Goal: Information Seeking & Learning: Learn about a topic

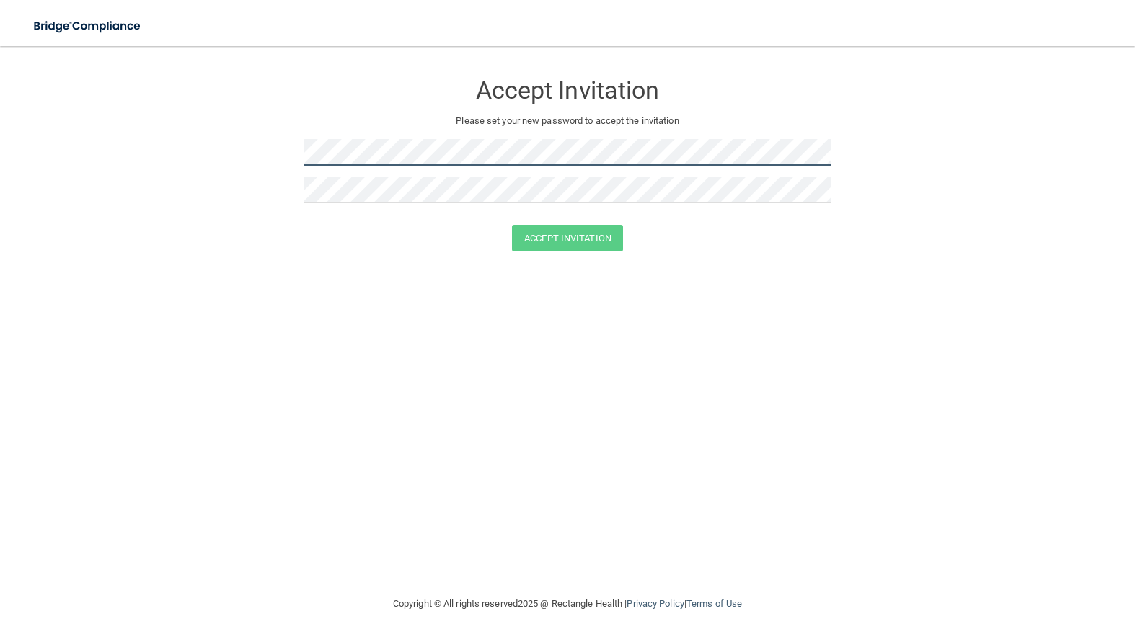
click at [0, 140] on html "Toggle navigation Manage My Enterprise Manage My Location Accept Invitation Ple…" at bounding box center [567, 321] width 1135 height 642
click at [0, 110] on html "Toggle navigation Manage My Enterprise Manage My Location Accept Invitation Ple…" at bounding box center [567, 321] width 1135 height 642
click at [126, 125] on form "Accept Invitation Please set your new password to accept the invitation Passwor…" at bounding box center [567, 175] width 1077 height 229
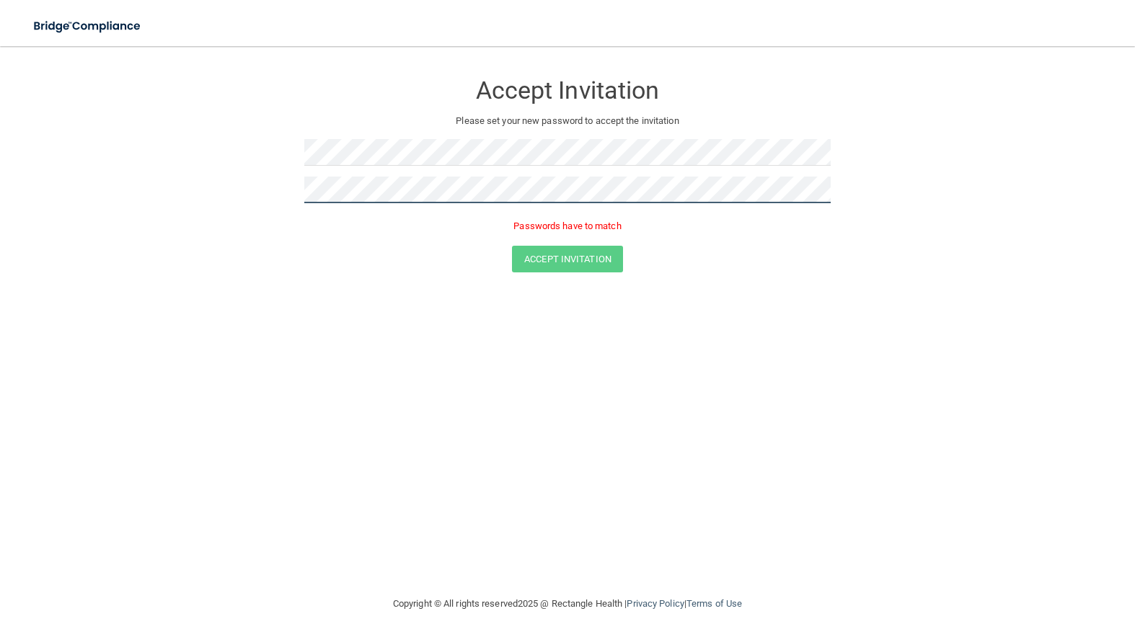
click at [191, 182] on form "Accept Invitation Please set your new password to accept the invitation Passwor…" at bounding box center [567, 175] width 1077 height 229
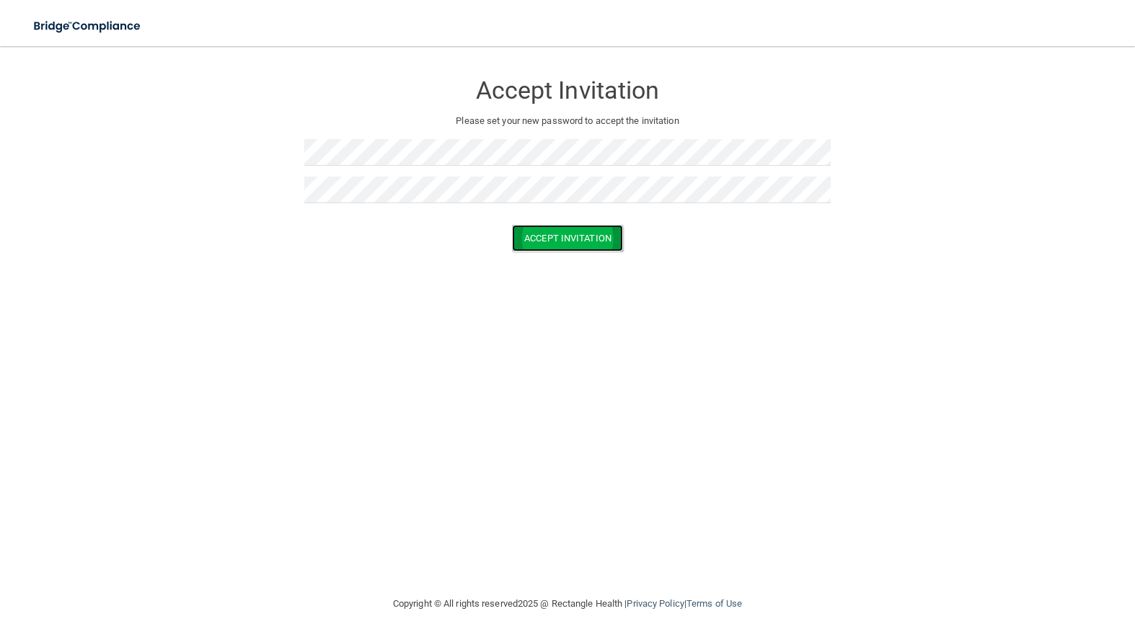
click at [591, 243] on button "Accept Invitation" at bounding box center [567, 238] width 111 height 27
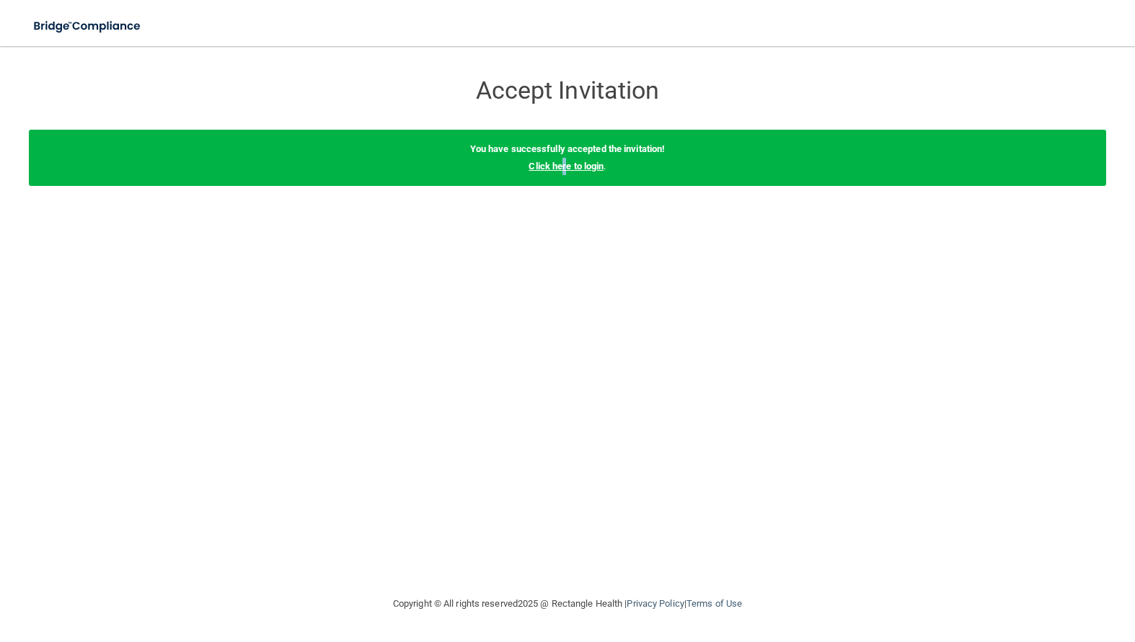
click at [563, 165] on link "Click here to login" at bounding box center [565, 166] width 75 height 11
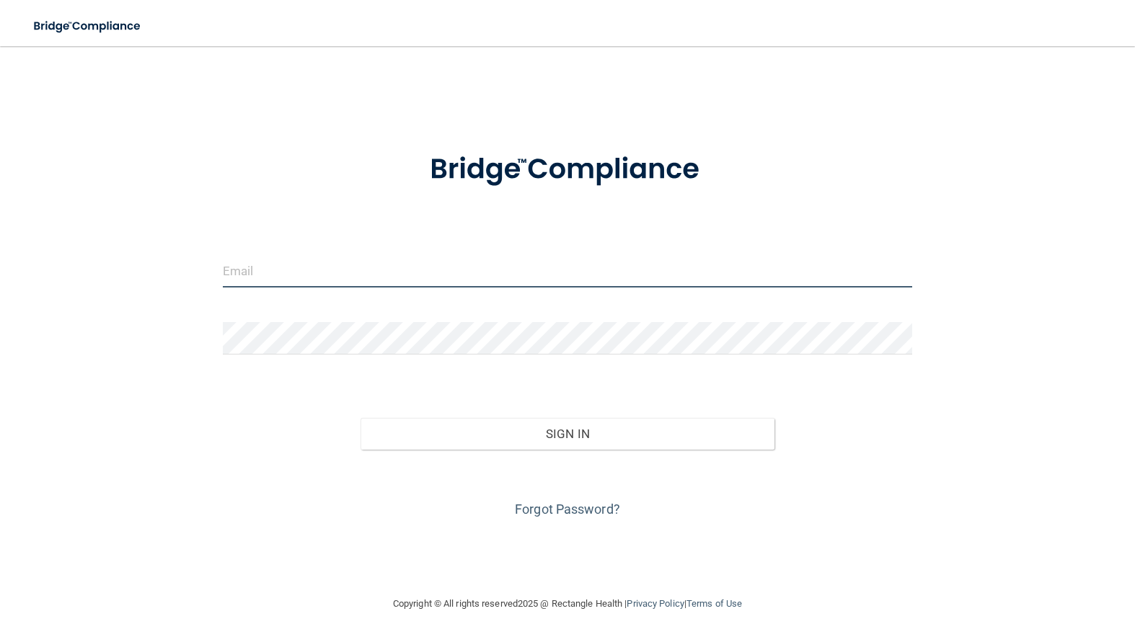
type input "[PERSON_NAME][EMAIL_ADDRESS][DOMAIN_NAME]"
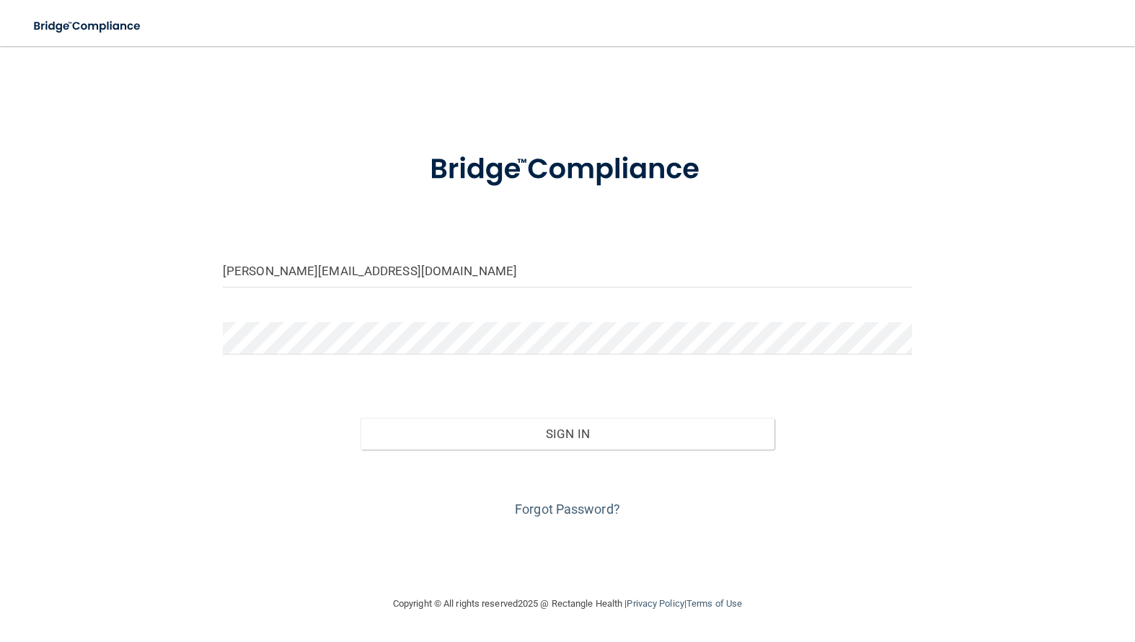
click at [363, 250] on form "amanda.aro4901@gmail.com Invalid email/password. You don't have permission to a…" at bounding box center [567, 327] width 689 height 389
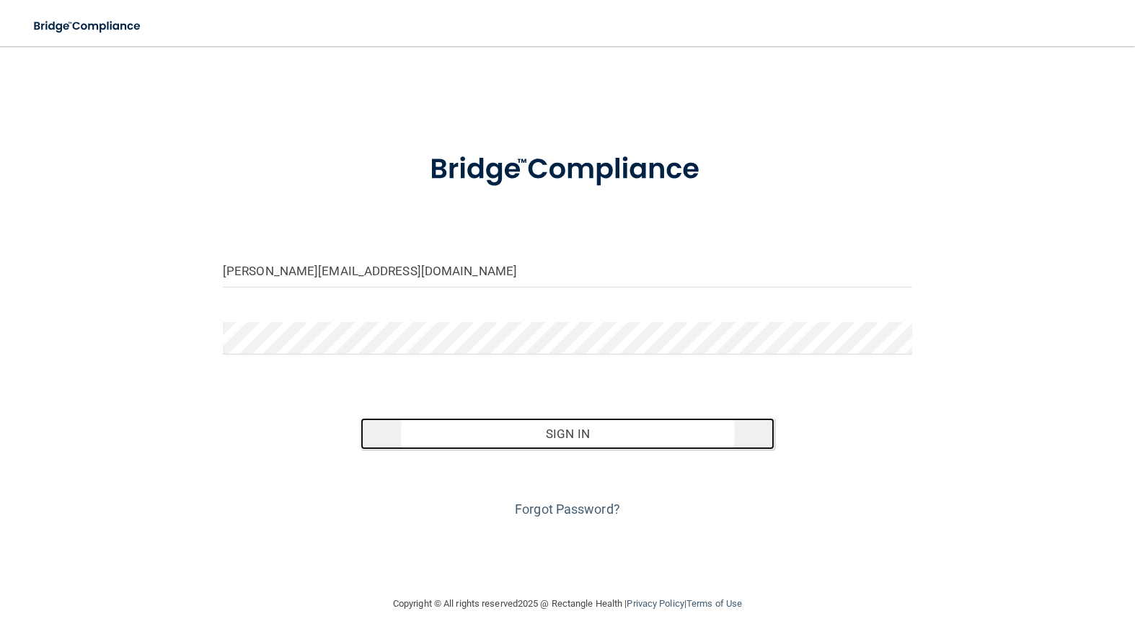
click at [554, 443] on button "Sign In" at bounding box center [567, 434] width 414 height 32
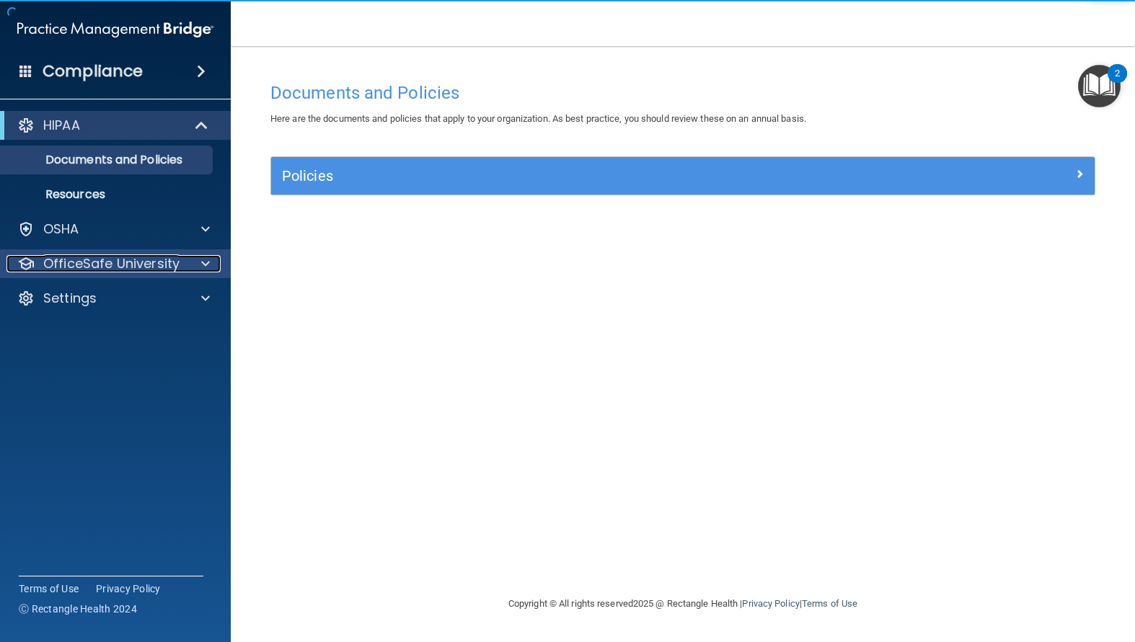
click at [126, 259] on p "OfficeSafe University" at bounding box center [111, 263] width 136 height 17
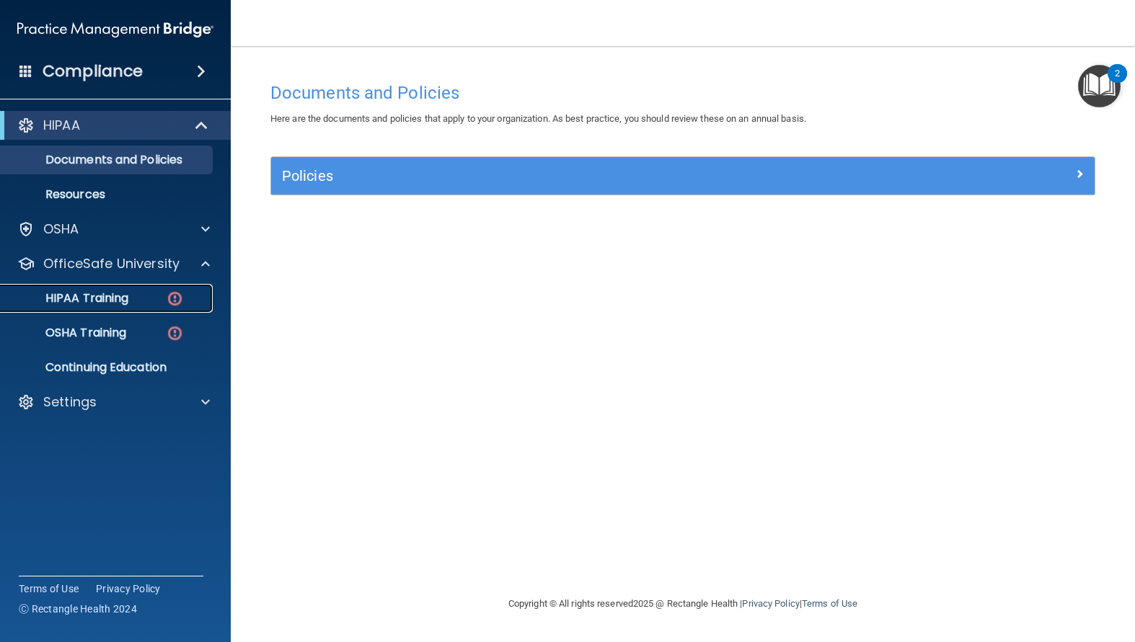
click at [138, 295] on div "HIPAA Training" at bounding box center [107, 298] width 197 height 14
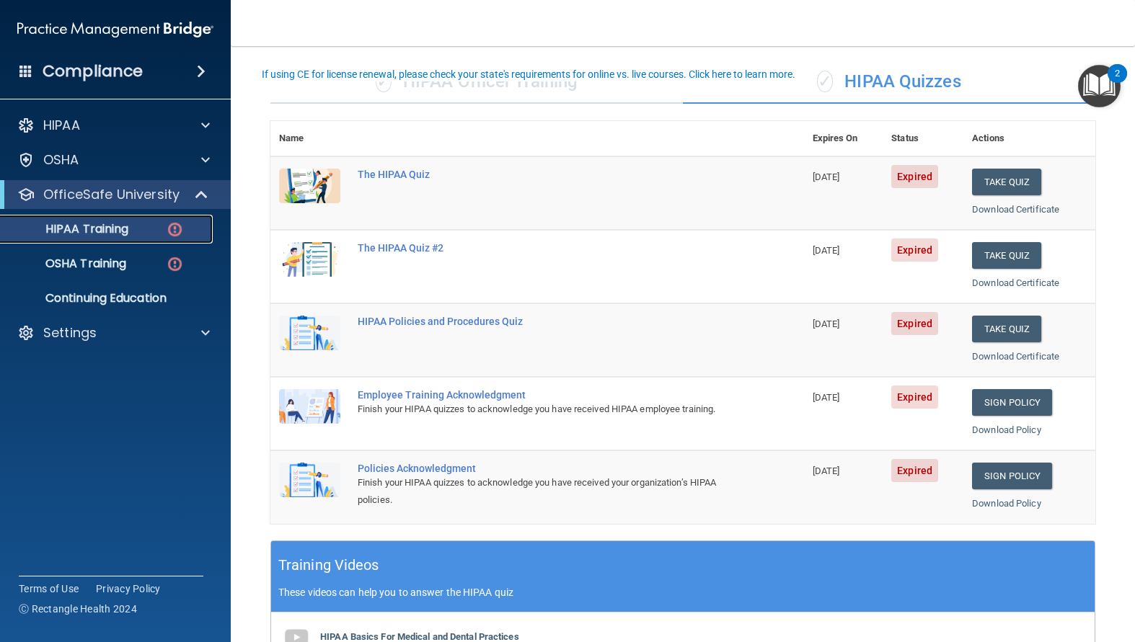
scroll to position [72, 0]
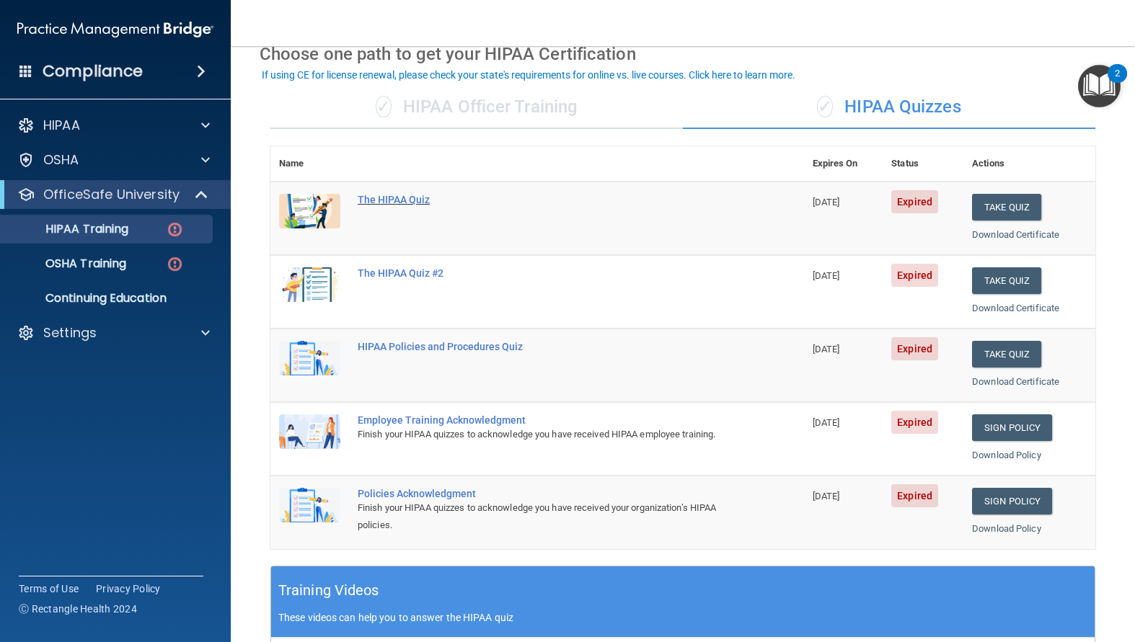
click at [371, 202] on div "The HIPAA Quiz" at bounding box center [545, 200] width 374 height 12
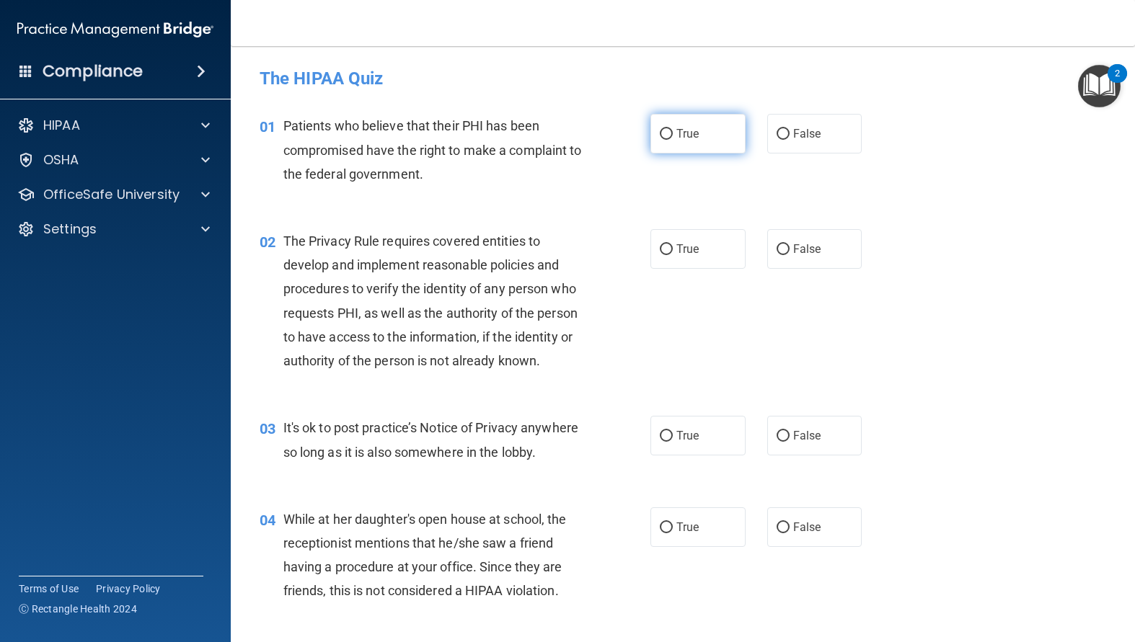
click at [668, 139] on label "True" at bounding box center [697, 134] width 95 height 40
click at [668, 139] on input "True" at bounding box center [666, 134] width 13 height 11
radio input "true"
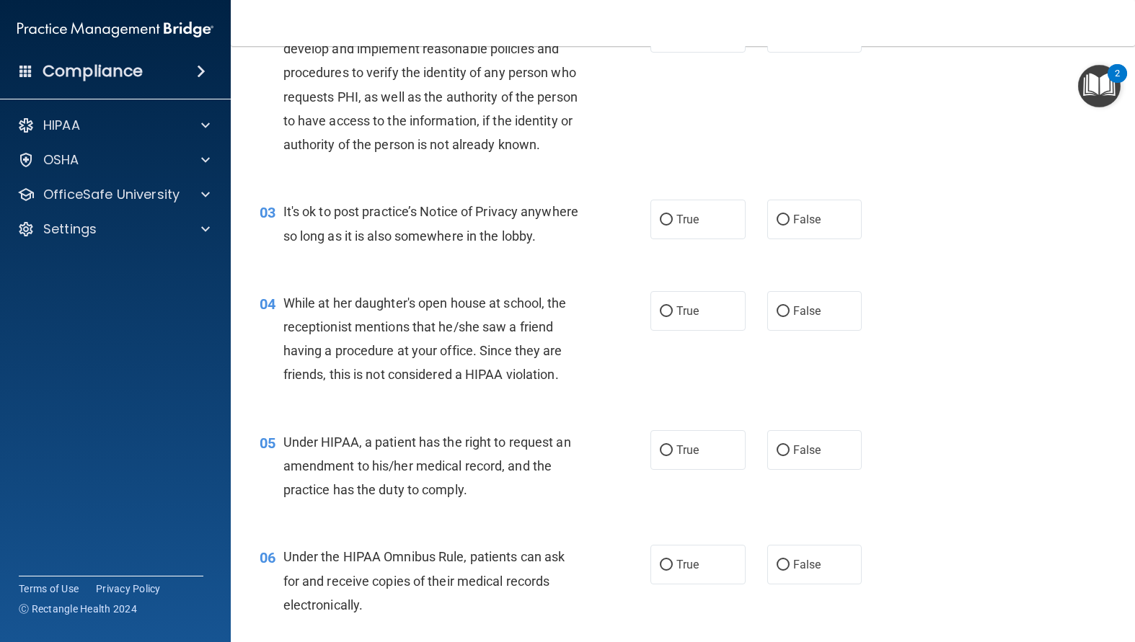
scroll to position [288, 0]
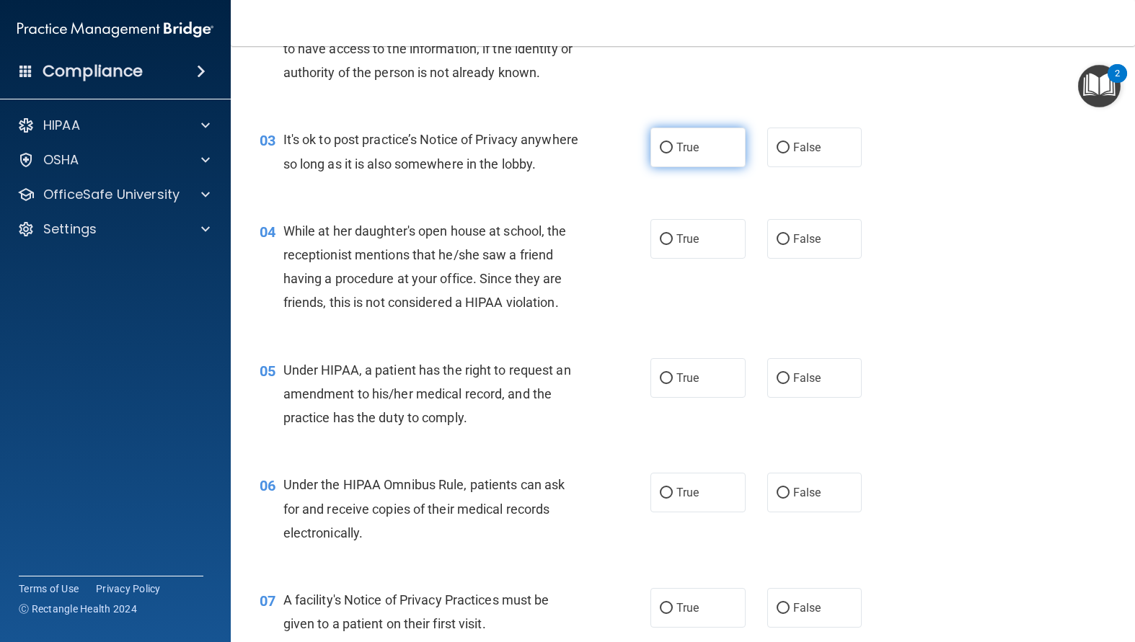
click at [664, 154] on input "True" at bounding box center [666, 148] width 13 height 11
radio input "true"
click at [779, 245] on input "False" at bounding box center [782, 239] width 13 height 11
radio input "true"
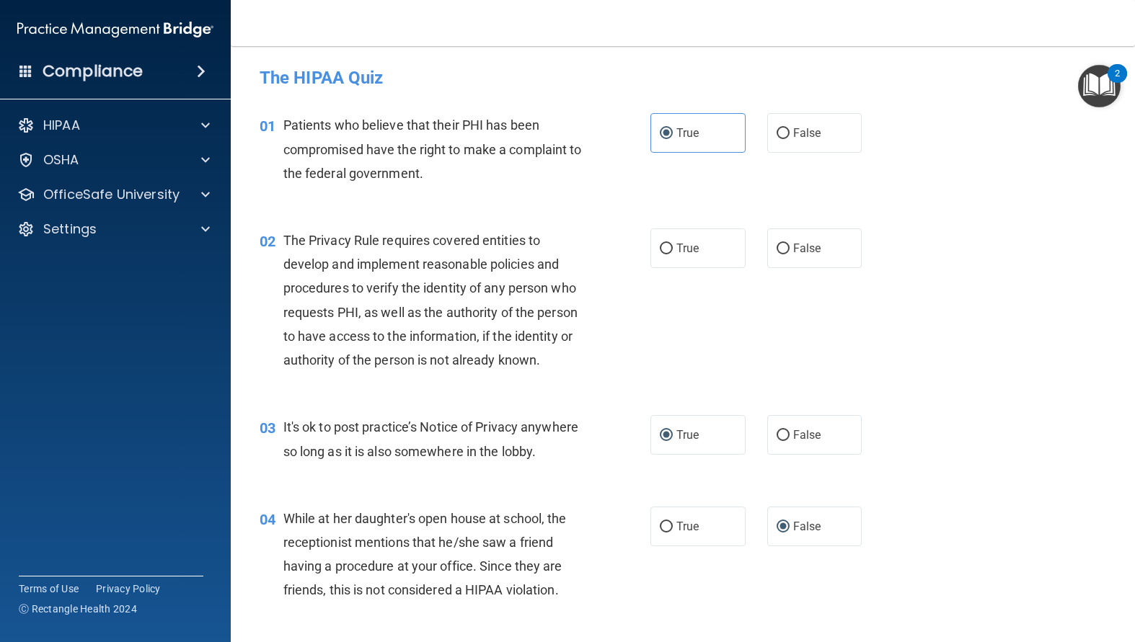
scroll to position [0, 0]
drag, startPoint x: 662, startPoint y: 249, endPoint x: 693, endPoint y: 270, distance: 37.4
click at [662, 249] on input "True" at bounding box center [666, 249] width 13 height 11
radio input "true"
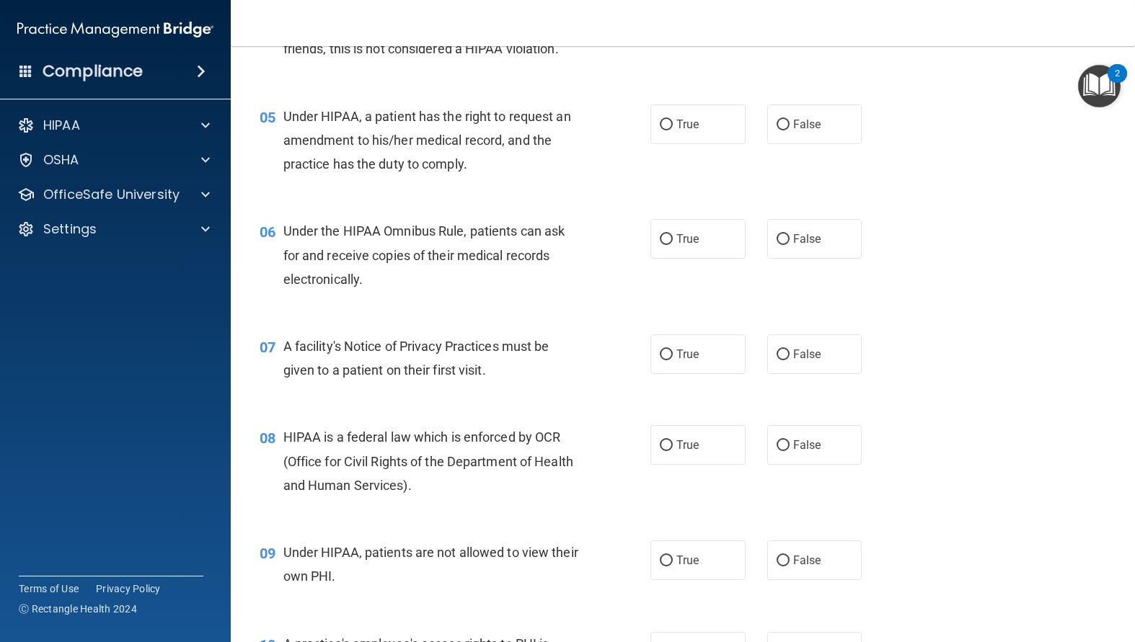
scroll to position [577, 0]
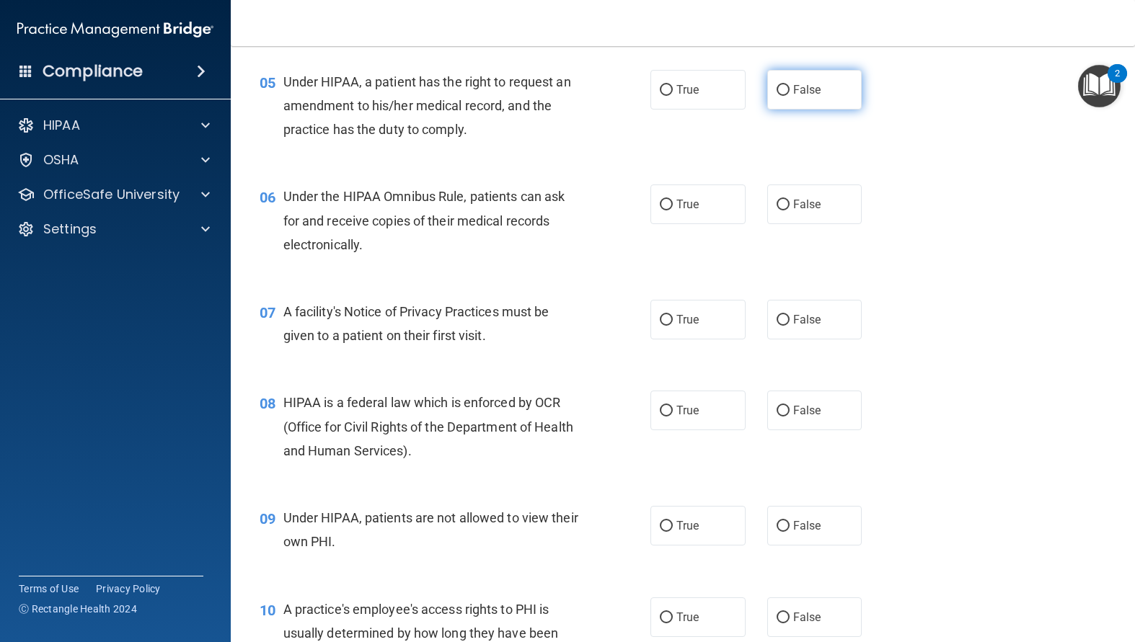
click at [776, 96] on input "False" at bounding box center [782, 90] width 13 height 11
radio input "true"
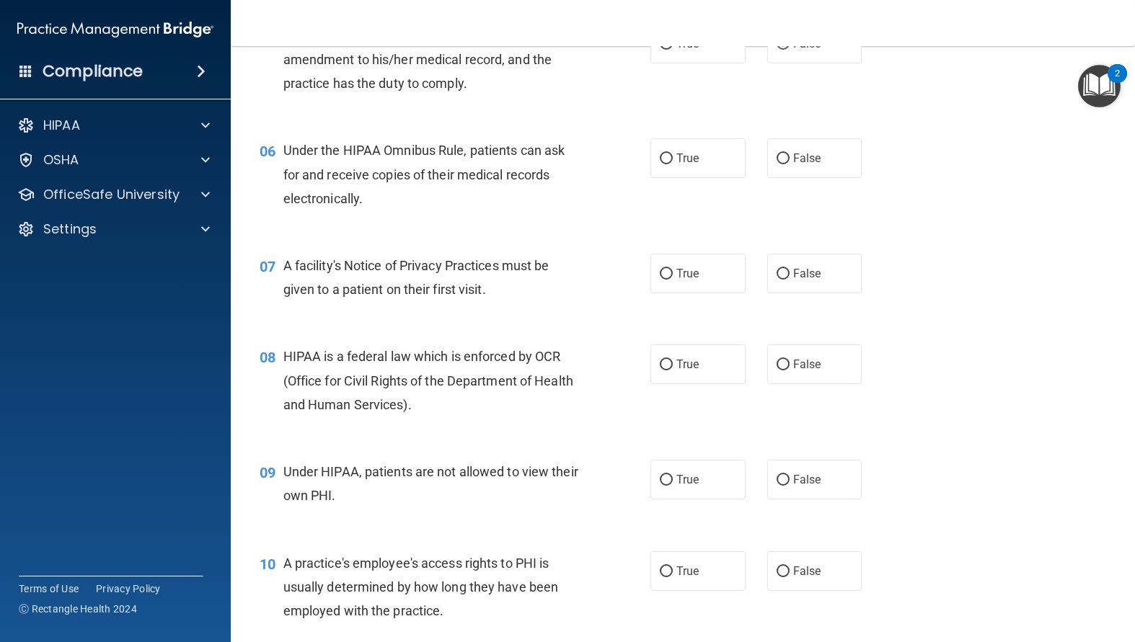
scroll to position [649, 0]
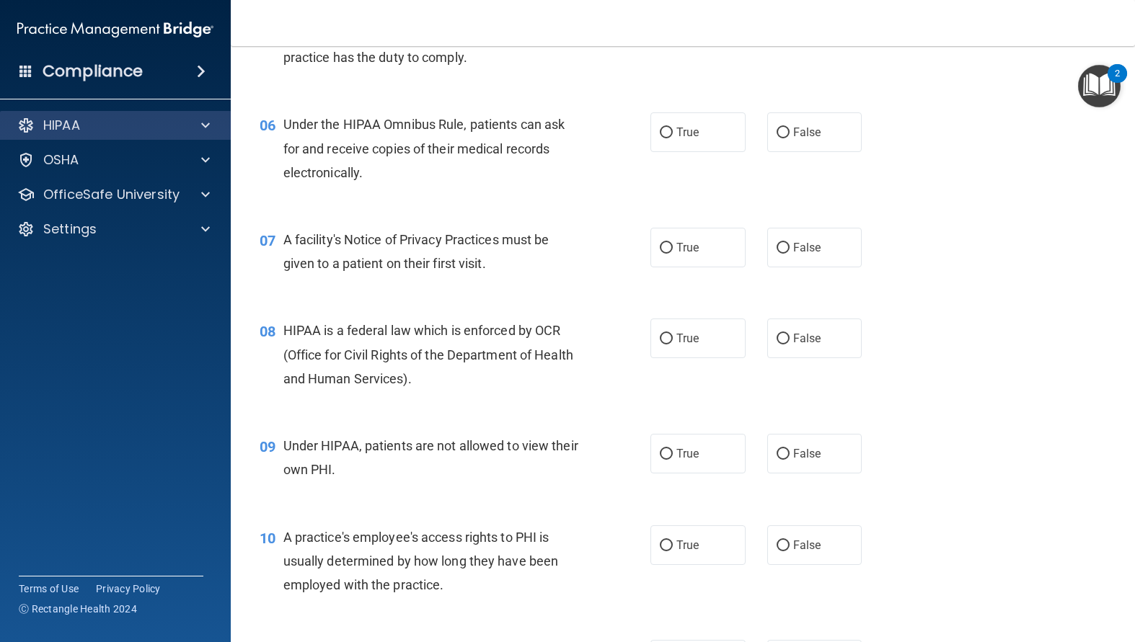
click at [26, 115] on div "HIPAA" at bounding box center [115, 125] width 231 height 29
click at [206, 120] on span at bounding box center [205, 125] width 9 height 17
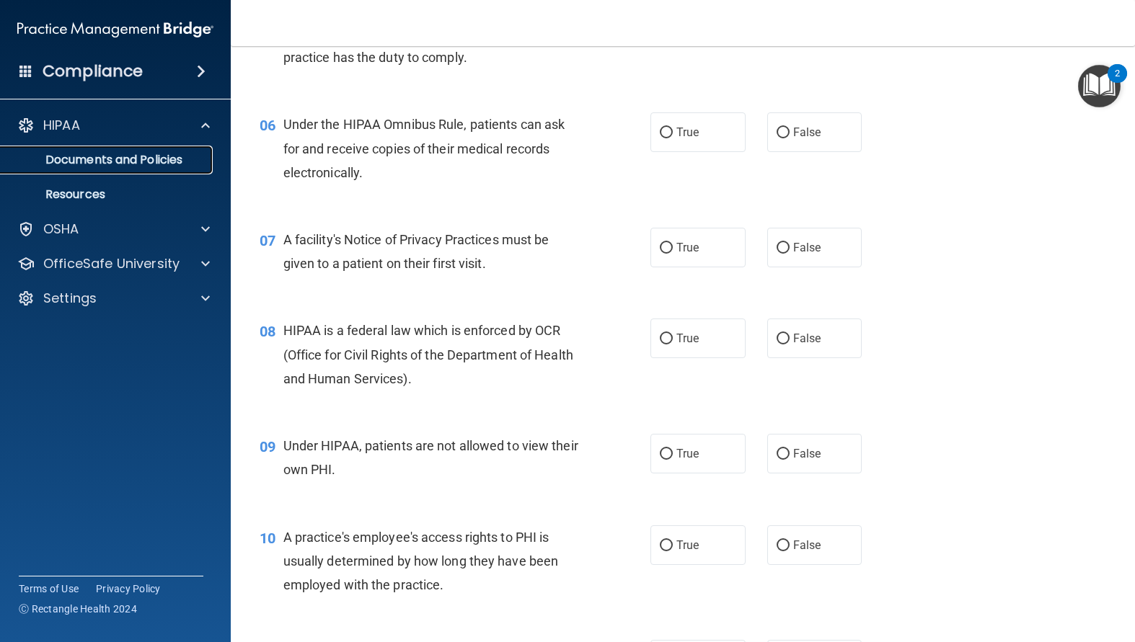
click at [146, 155] on p "Documents and Policies" at bounding box center [107, 160] width 197 height 14
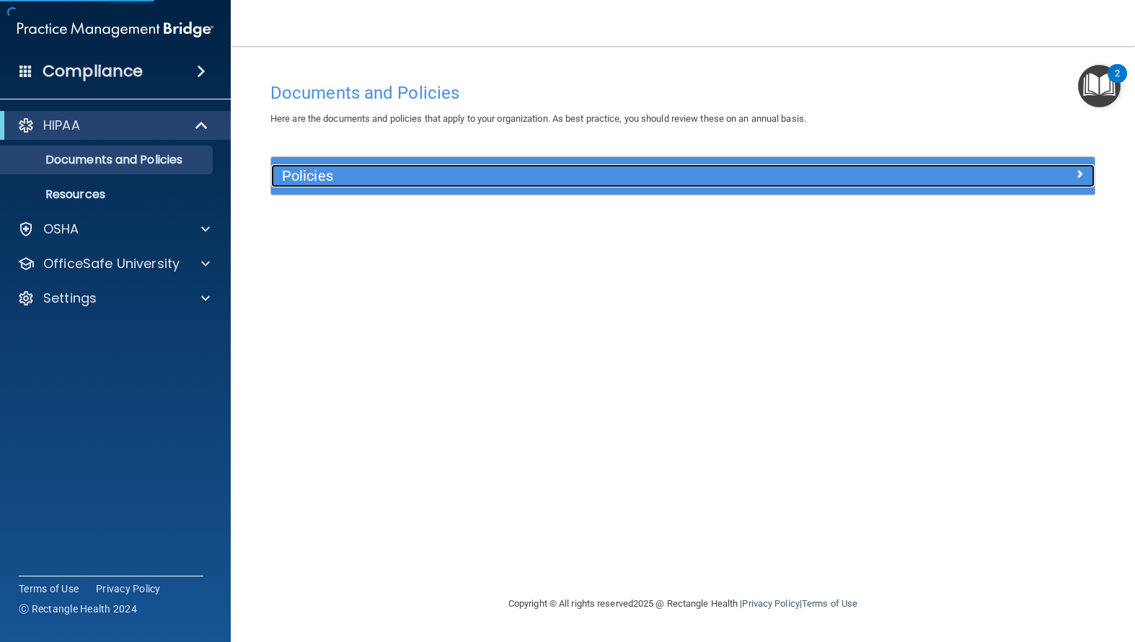
click at [407, 181] on h5 "Policies" at bounding box center [580, 176] width 596 height 16
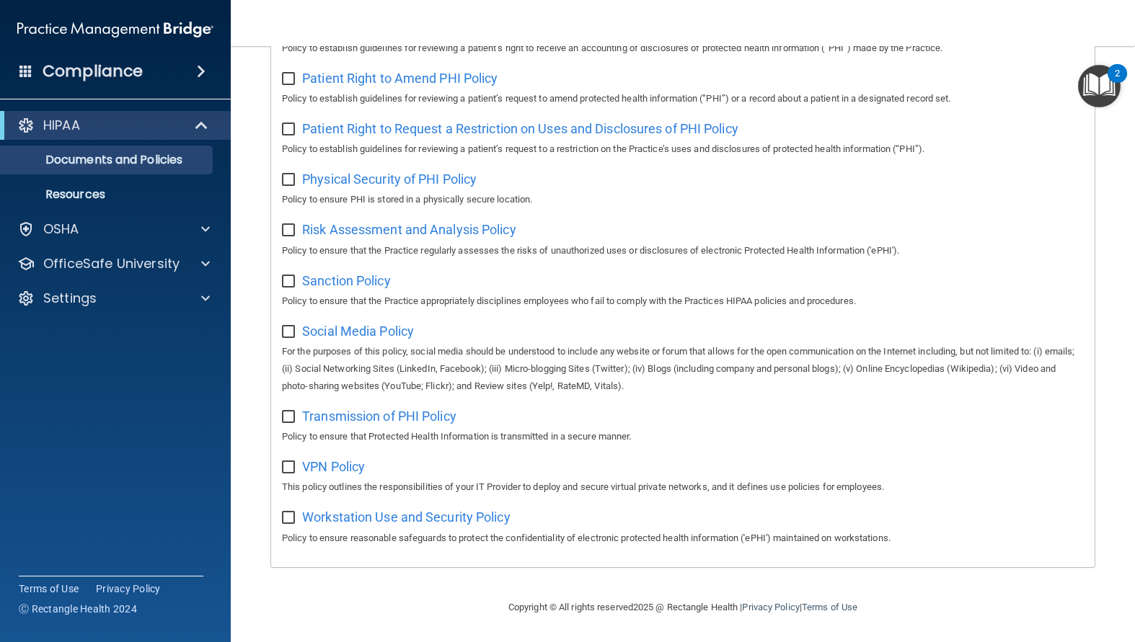
scroll to position [838, 0]
click at [101, 131] on div "HIPAA" at bounding box center [95, 125] width 178 height 17
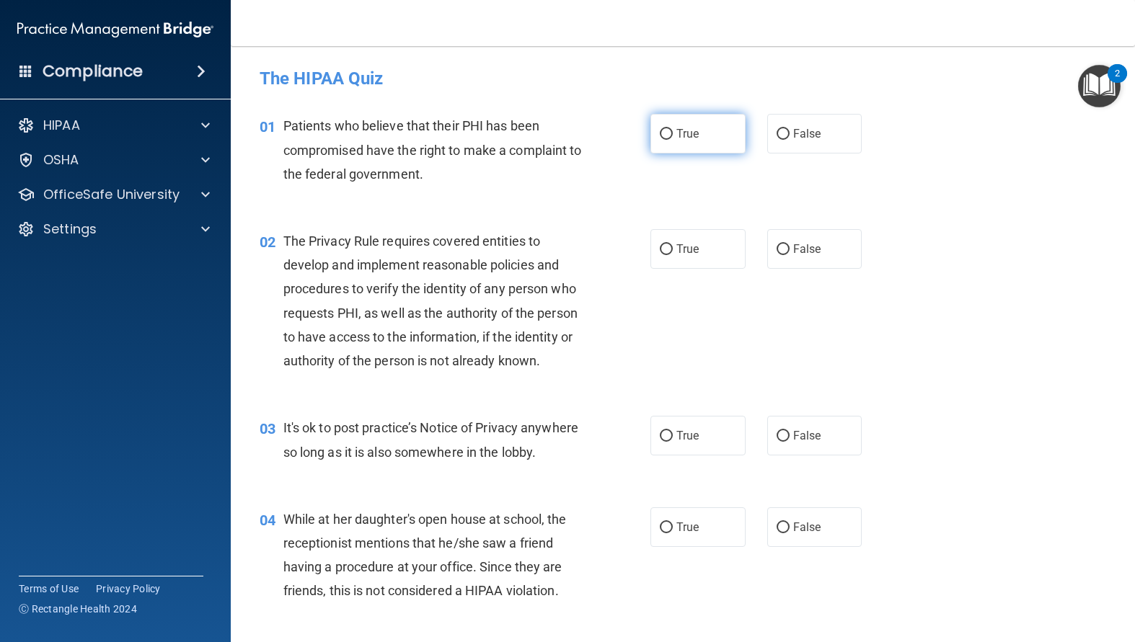
click at [659, 141] on label "True" at bounding box center [697, 134] width 95 height 40
click at [660, 140] on input "True" at bounding box center [666, 134] width 13 height 11
radio input "true"
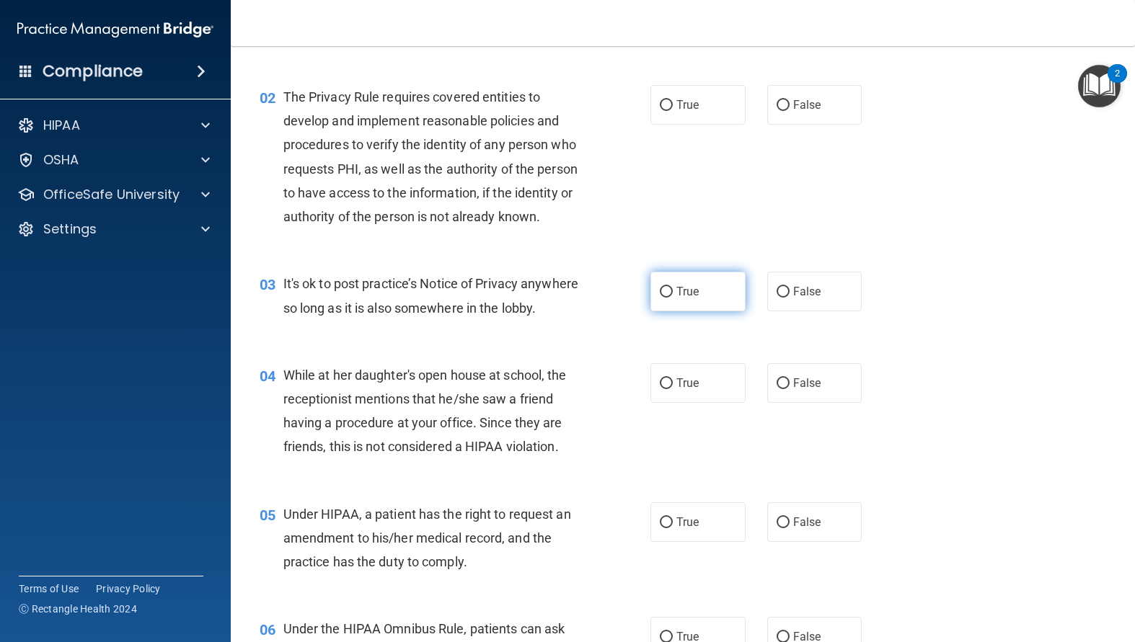
click at [660, 298] on input "True" at bounding box center [666, 292] width 13 height 11
radio input "true"
click at [661, 108] on input "True" at bounding box center [666, 105] width 13 height 11
radio input "true"
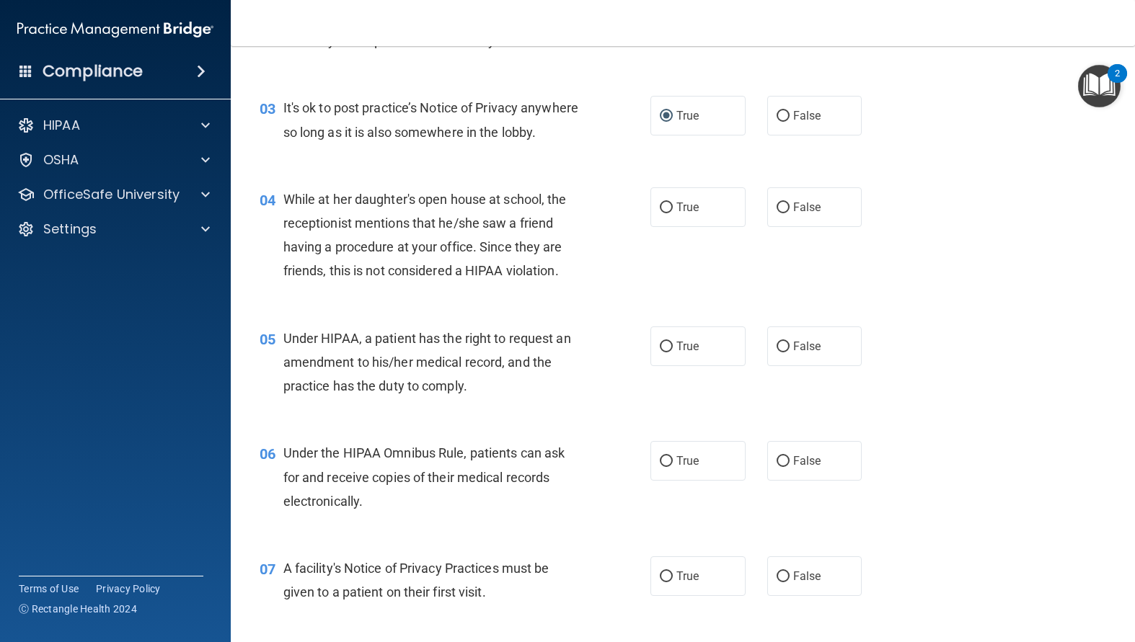
scroll to position [360, 0]
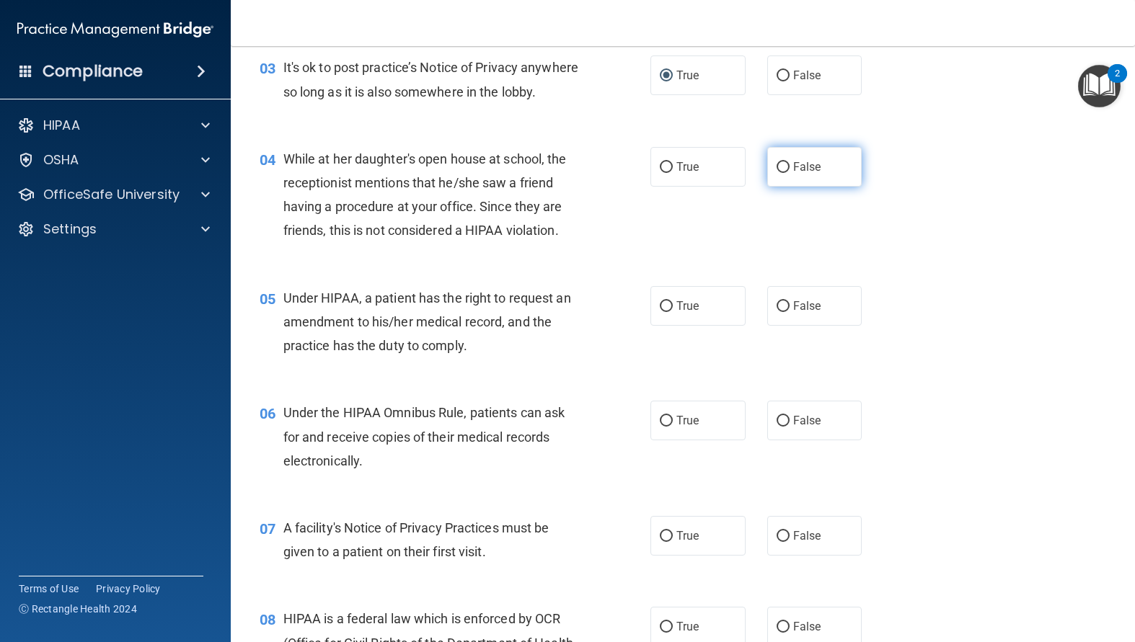
click at [781, 173] on input "False" at bounding box center [782, 167] width 13 height 11
radio input "true"
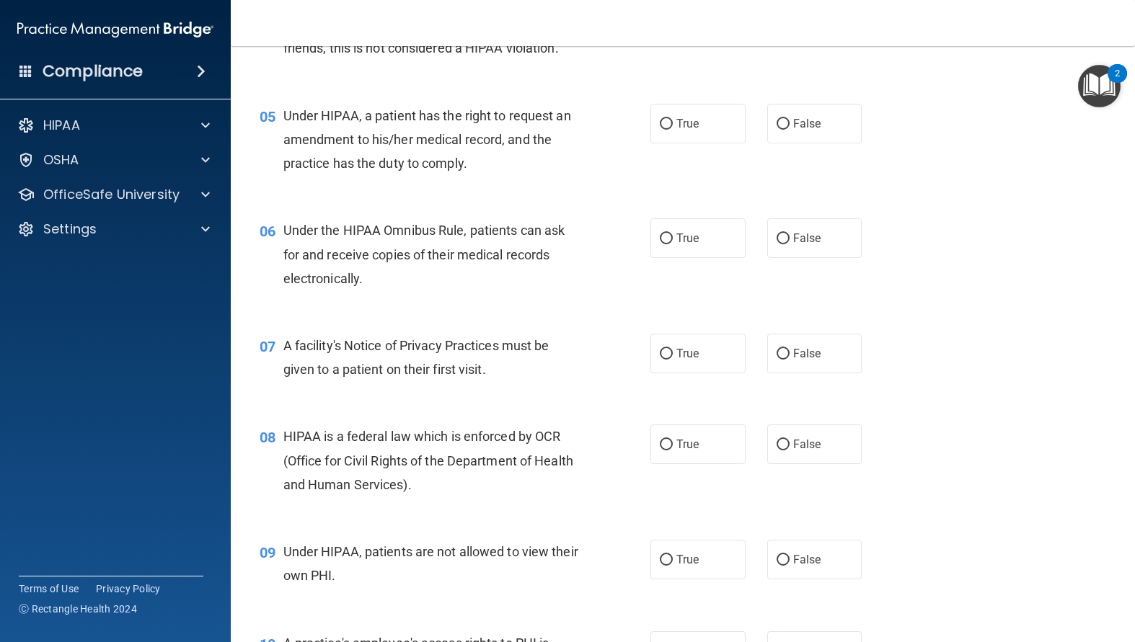
scroll to position [577, 0]
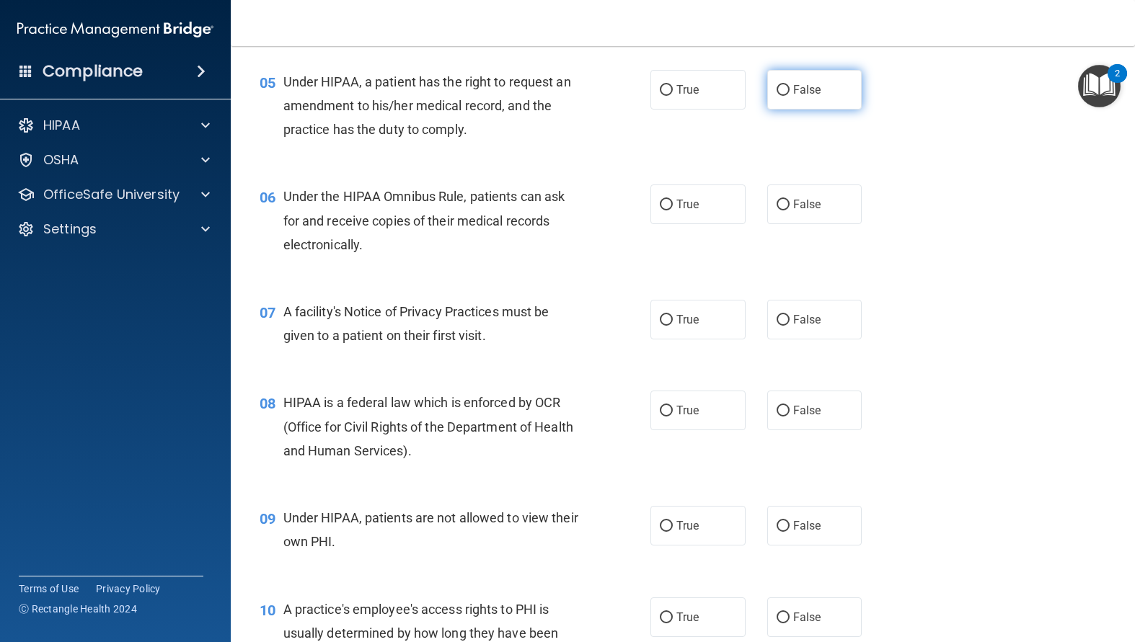
click at [776, 96] on input "False" at bounding box center [782, 90] width 13 height 11
radio input "true"
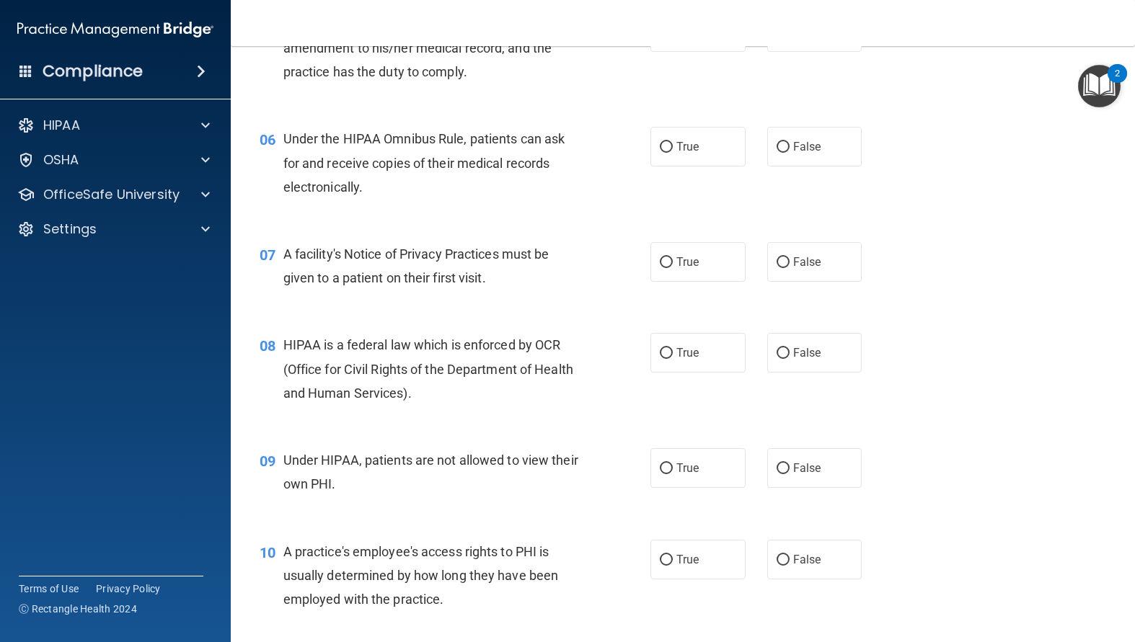
scroll to position [721, 0]
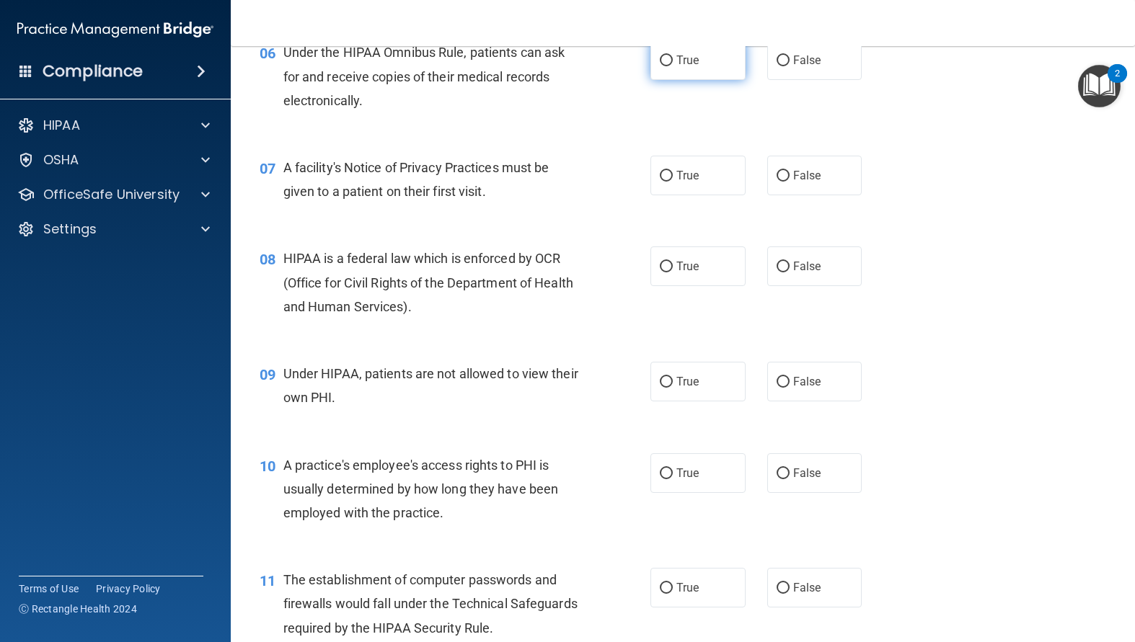
click at [660, 66] on input "True" at bounding box center [666, 61] width 13 height 11
radio input "true"
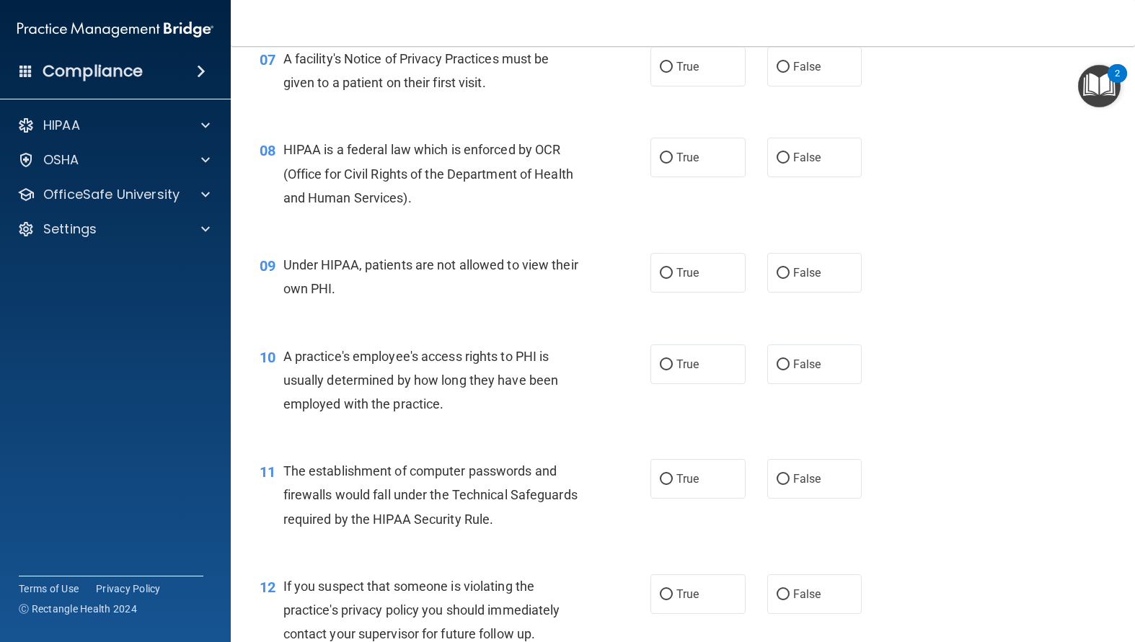
scroll to position [865, 0]
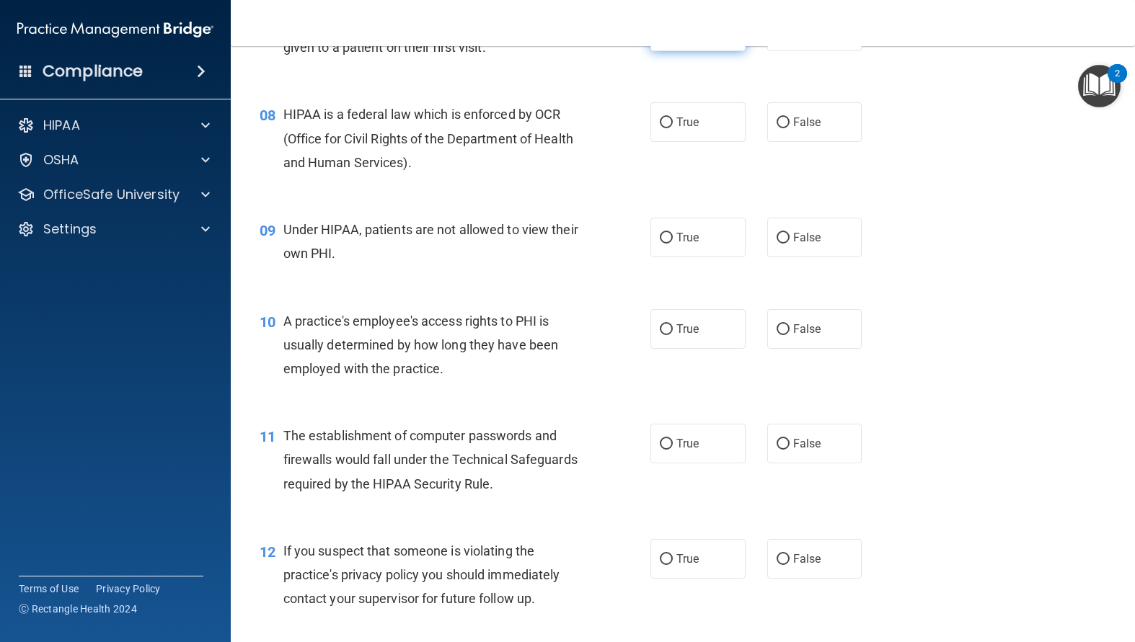
click at [662, 51] on label "True" at bounding box center [697, 32] width 95 height 40
click at [662, 37] on input "True" at bounding box center [666, 32] width 13 height 11
radio input "true"
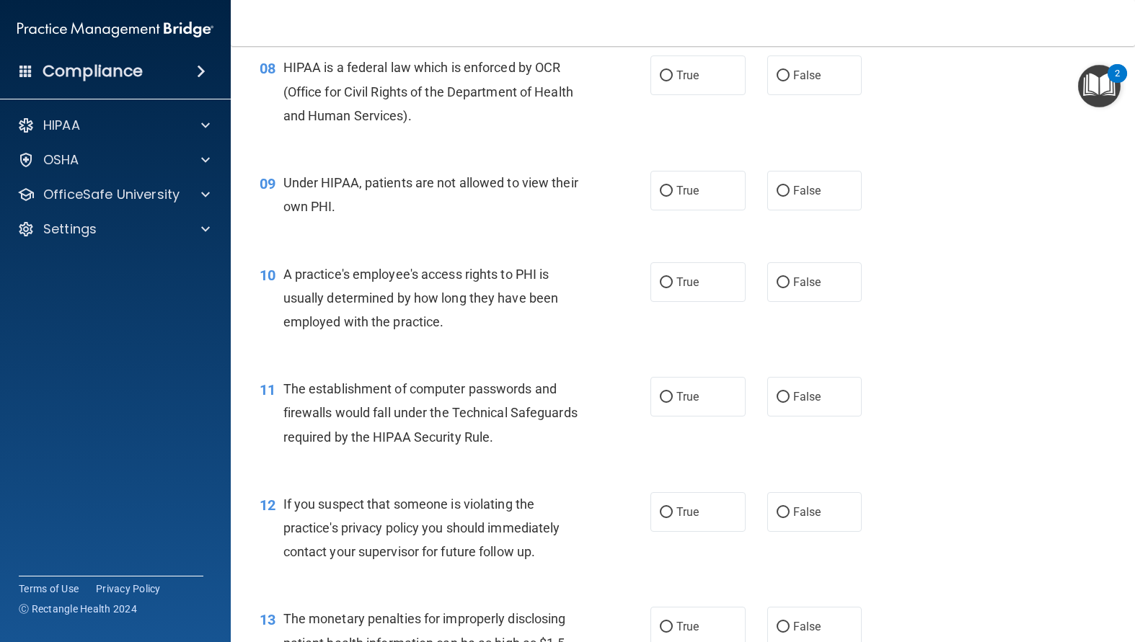
scroll to position [937, 0]
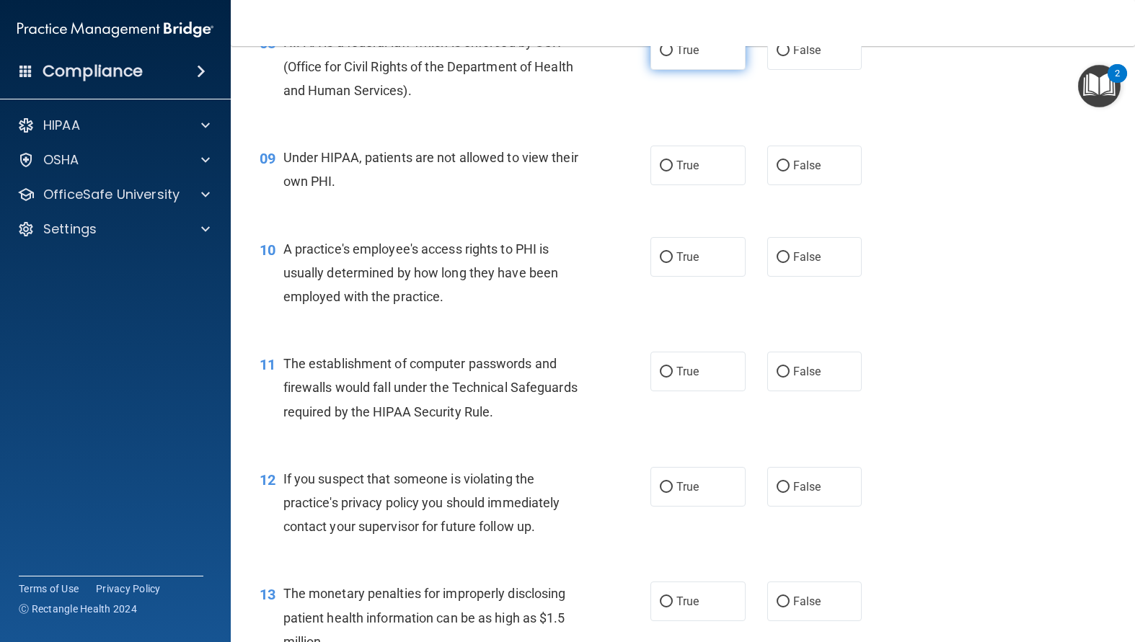
click at [652, 70] on label "True" at bounding box center [697, 50] width 95 height 40
click at [660, 56] on input "True" at bounding box center [666, 50] width 13 height 11
radio input "true"
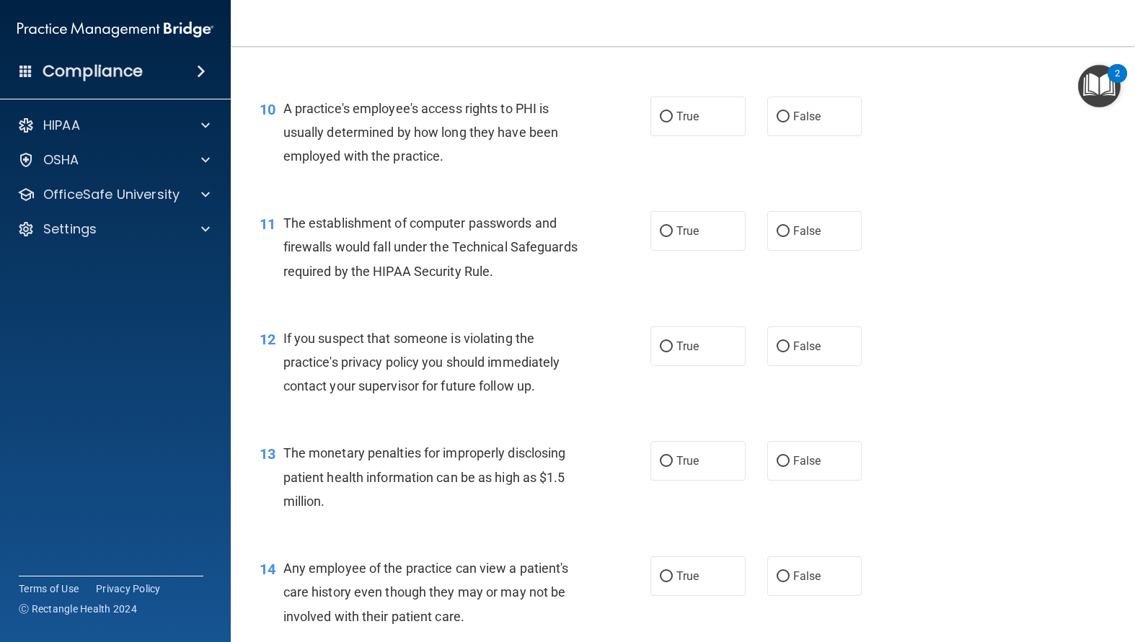
scroll to position [1081, 0]
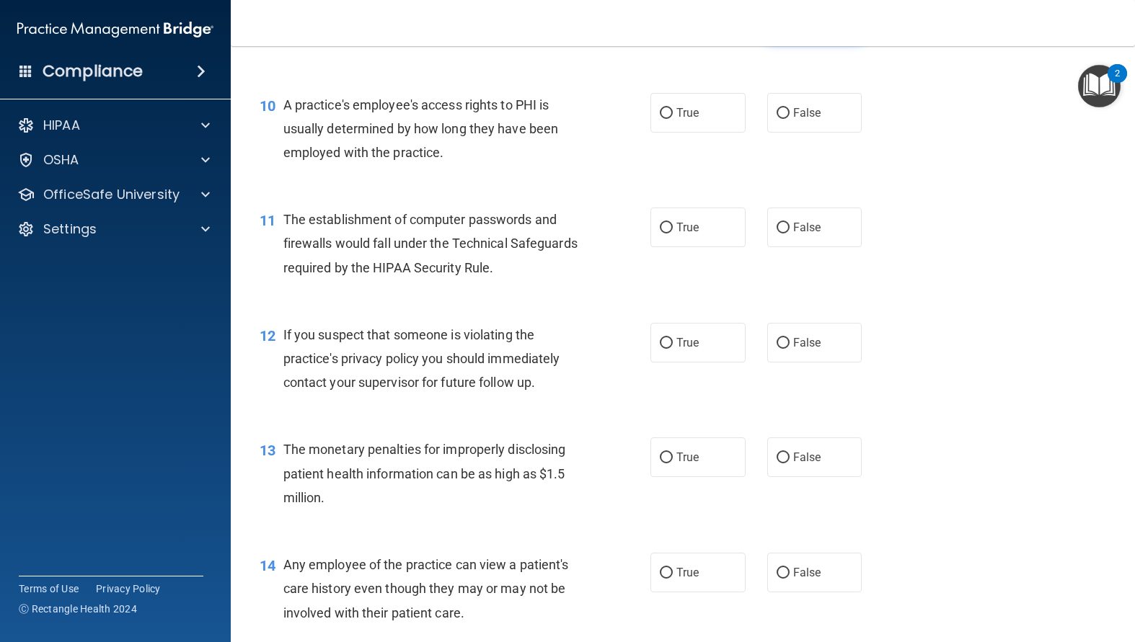
click at [779, 27] on input "False" at bounding box center [782, 22] width 13 height 11
radio input "true"
click at [776, 119] on input "False" at bounding box center [782, 113] width 13 height 11
radio input "true"
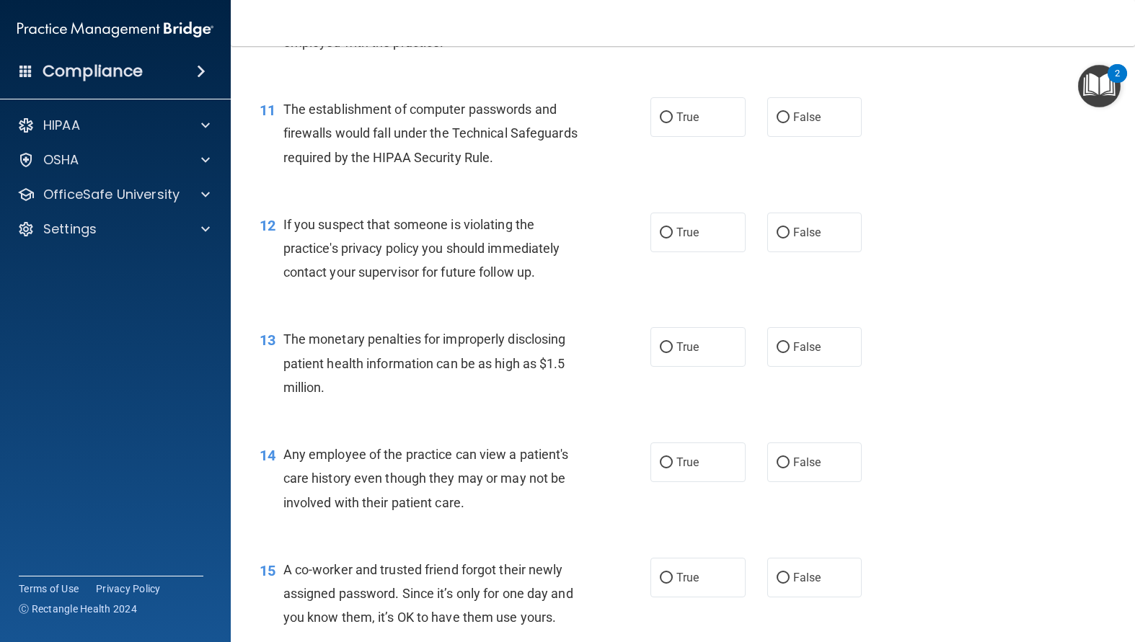
scroll to position [1226, 0]
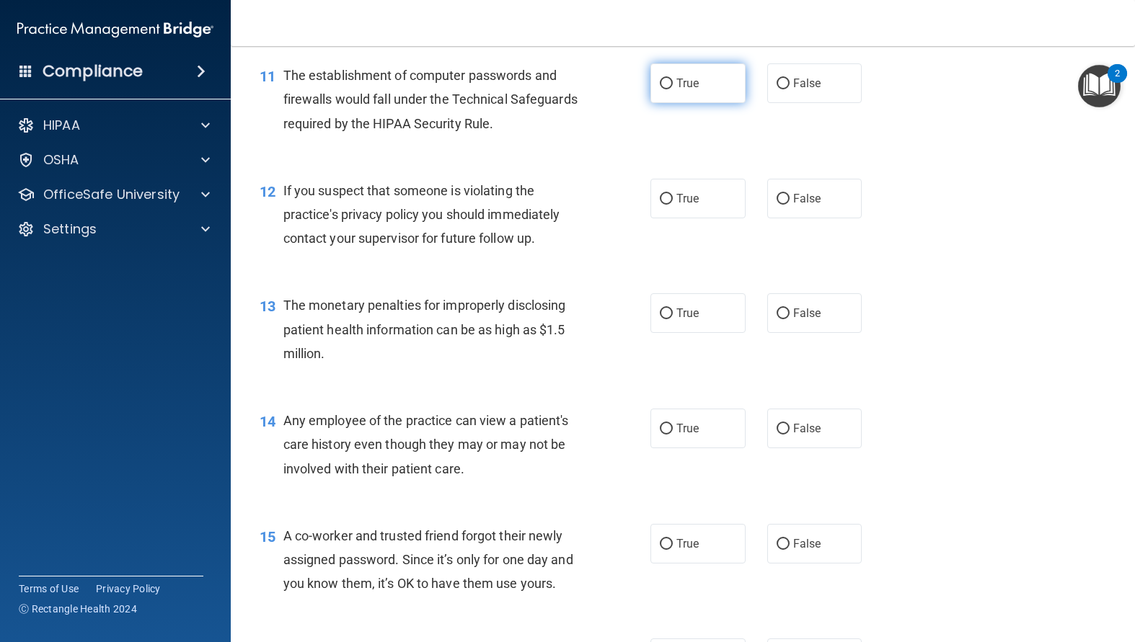
click at [660, 89] on input "True" at bounding box center [666, 84] width 13 height 11
radio input "true"
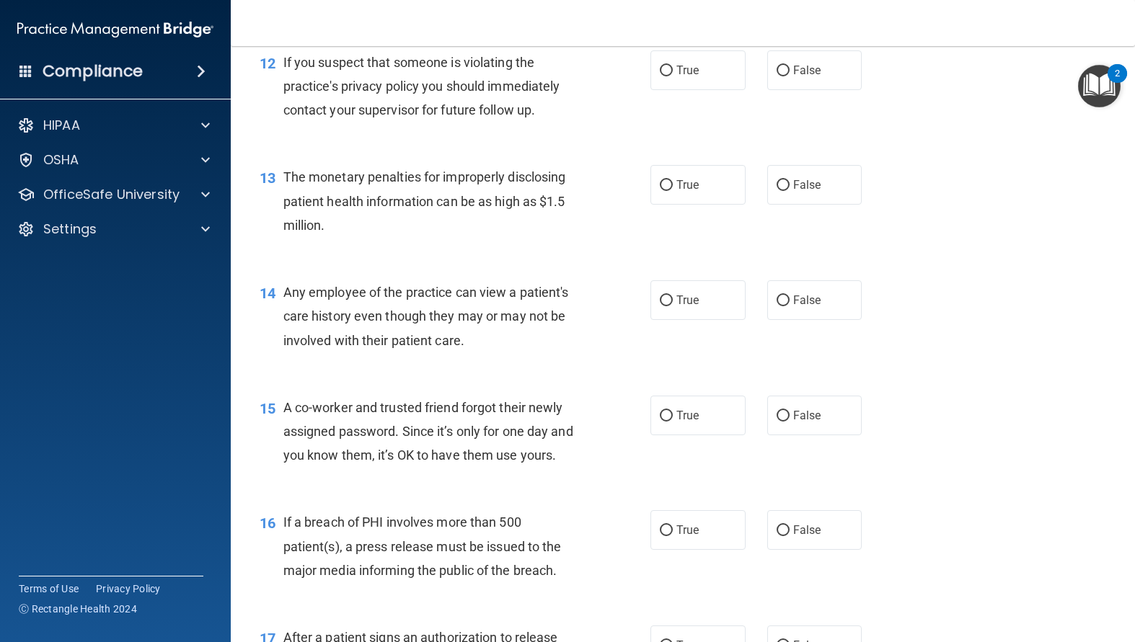
scroll to position [1370, 0]
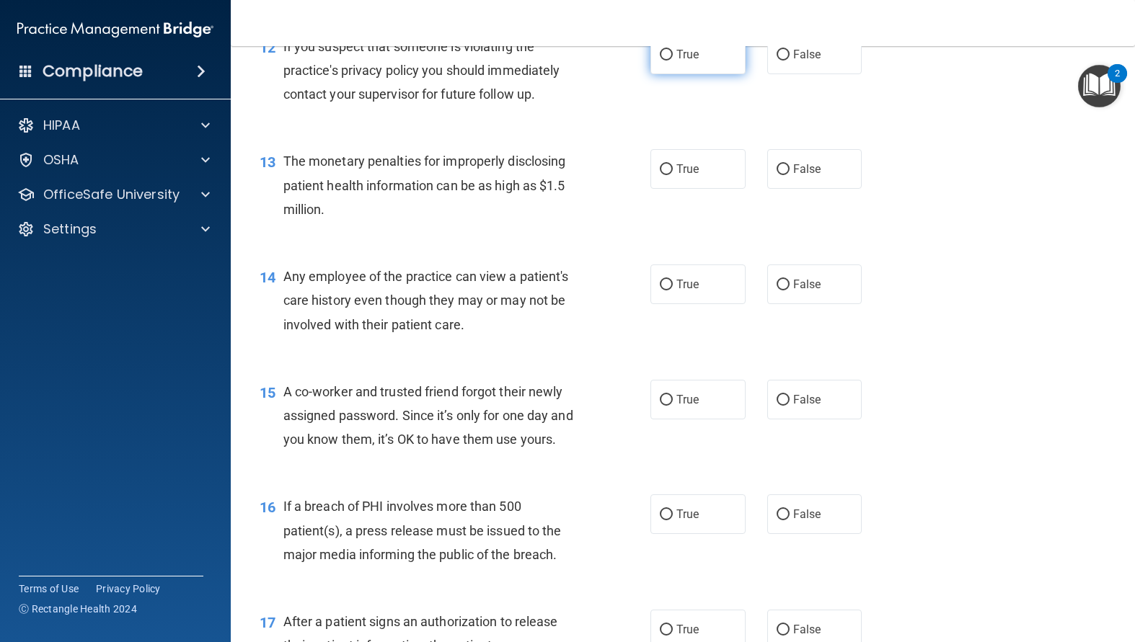
click at [662, 61] on input "True" at bounding box center [666, 55] width 13 height 11
radio input "true"
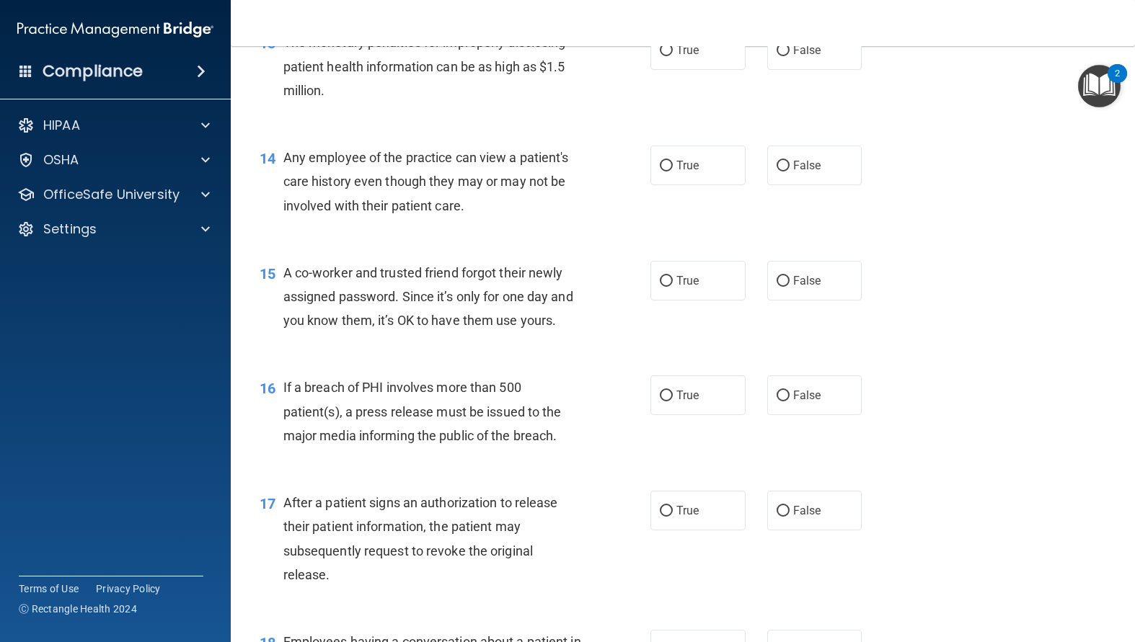
scroll to position [1514, 0]
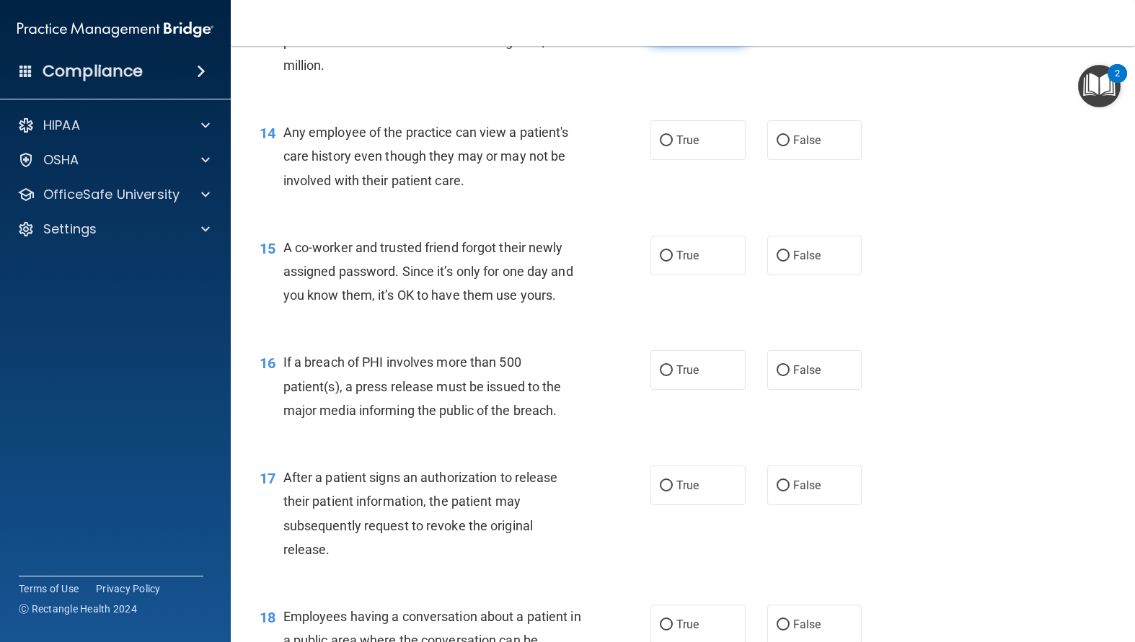
click at [664, 31] on input "True" at bounding box center [666, 25] width 13 height 11
radio input "true"
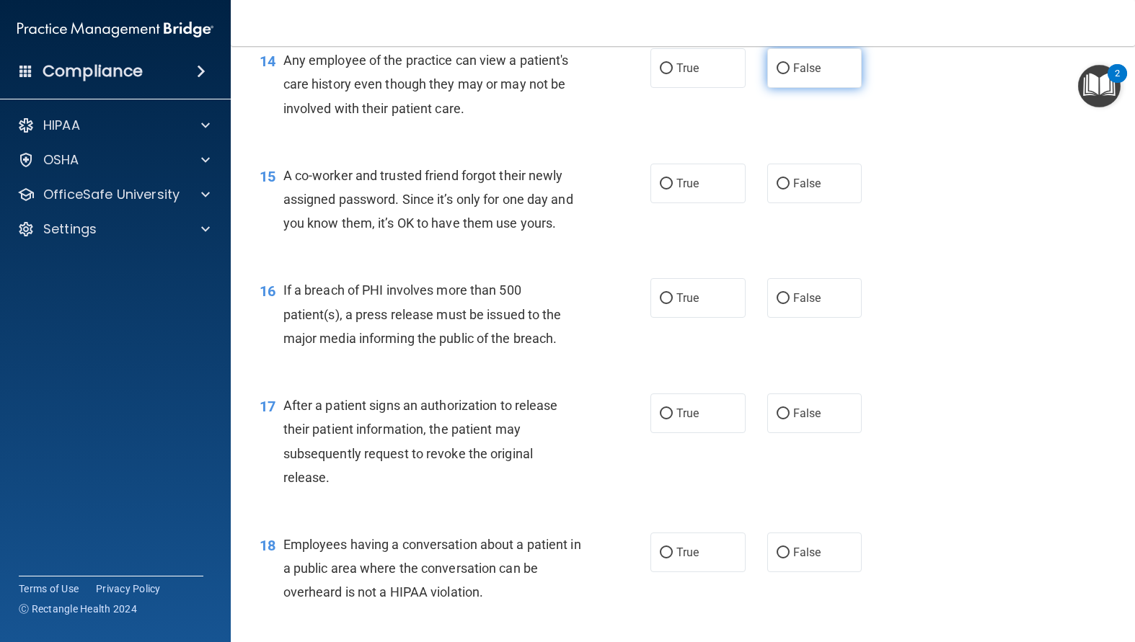
click at [776, 74] on input "False" at bounding box center [782, 68] width 13 height 11
radio input "true"
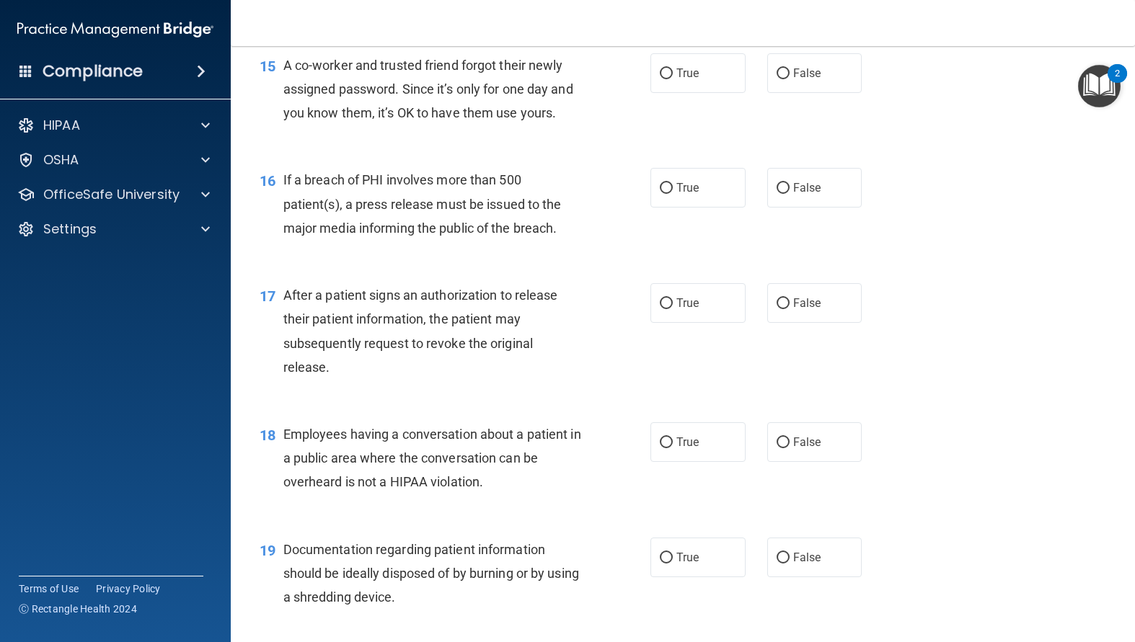
scroll to position [1730, 0]
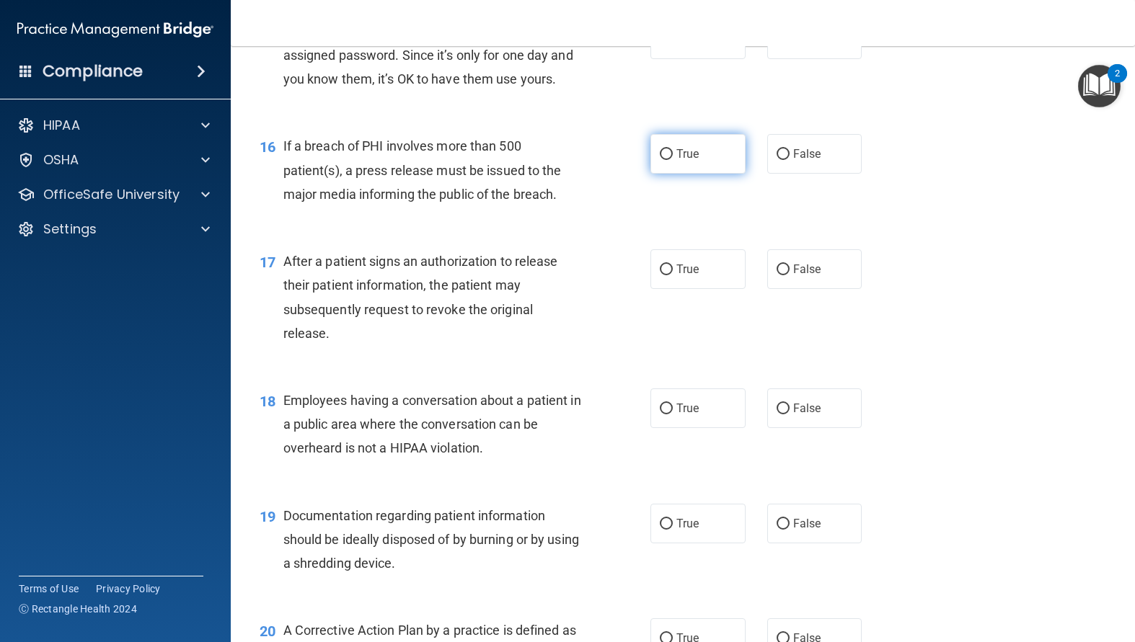
drag, startPoint x: 777, startPoint y: 94, endPoint x: 678, endPoint y: 182, distance: 132.7
click at [776, 59] on label "False" at bounding box center [814, 39] width 95 height 40
click at [776, 45] on input "False" at bounding box center [782, 40] width 13 height 11
radio input "true"
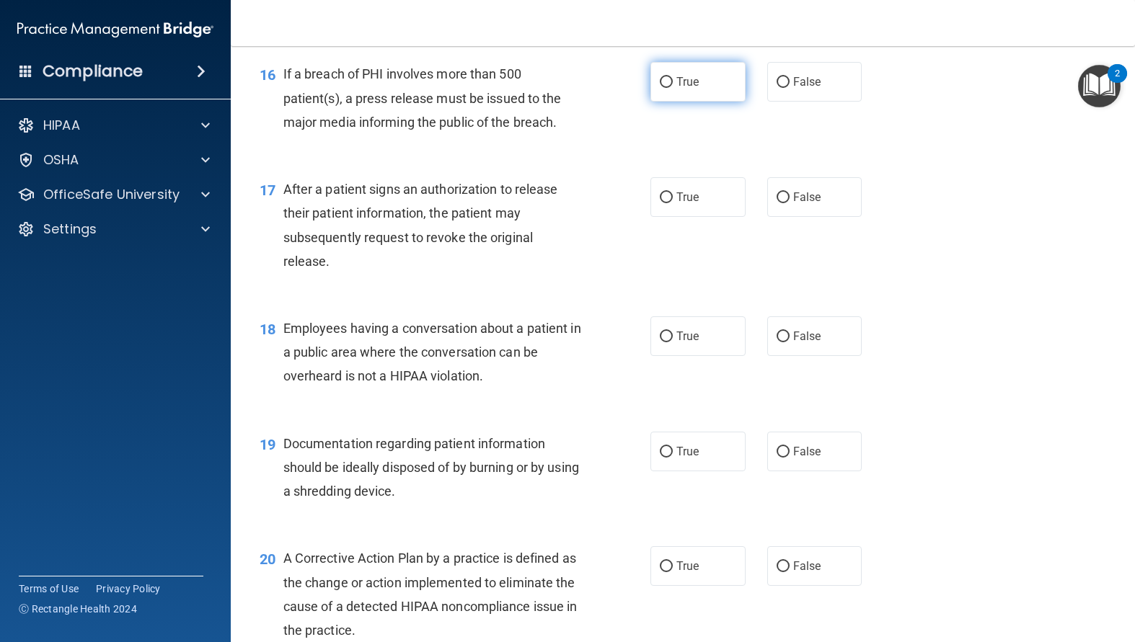
click at [660, 88] on input "True" at bounding box center [666, 82] width 13 height 11
radio input "true"
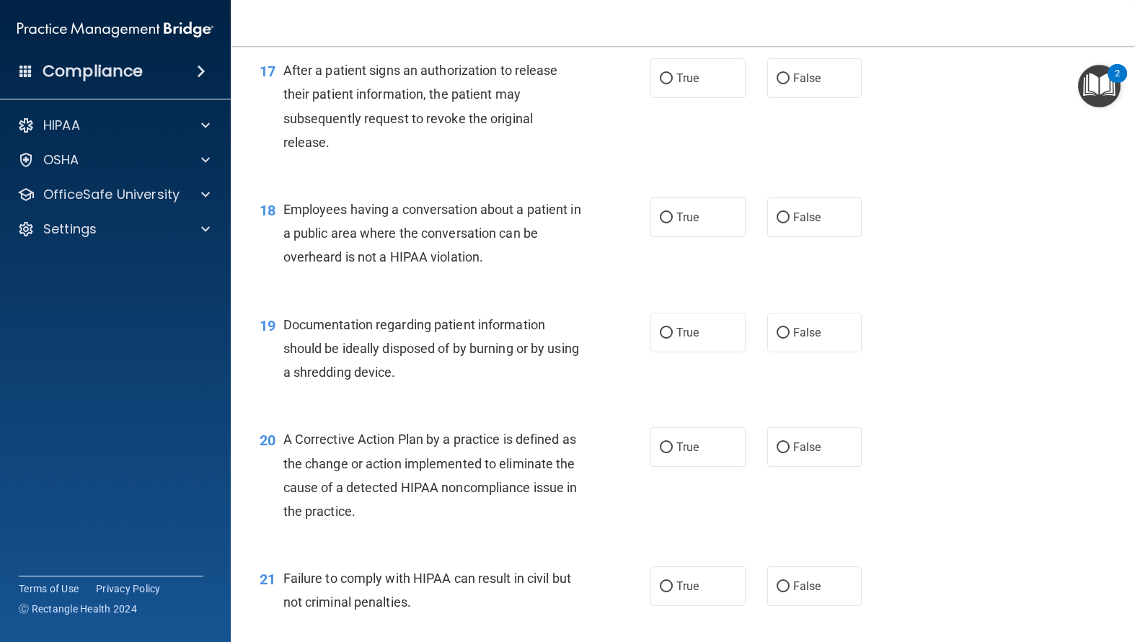
scroll to position [1946, 0]
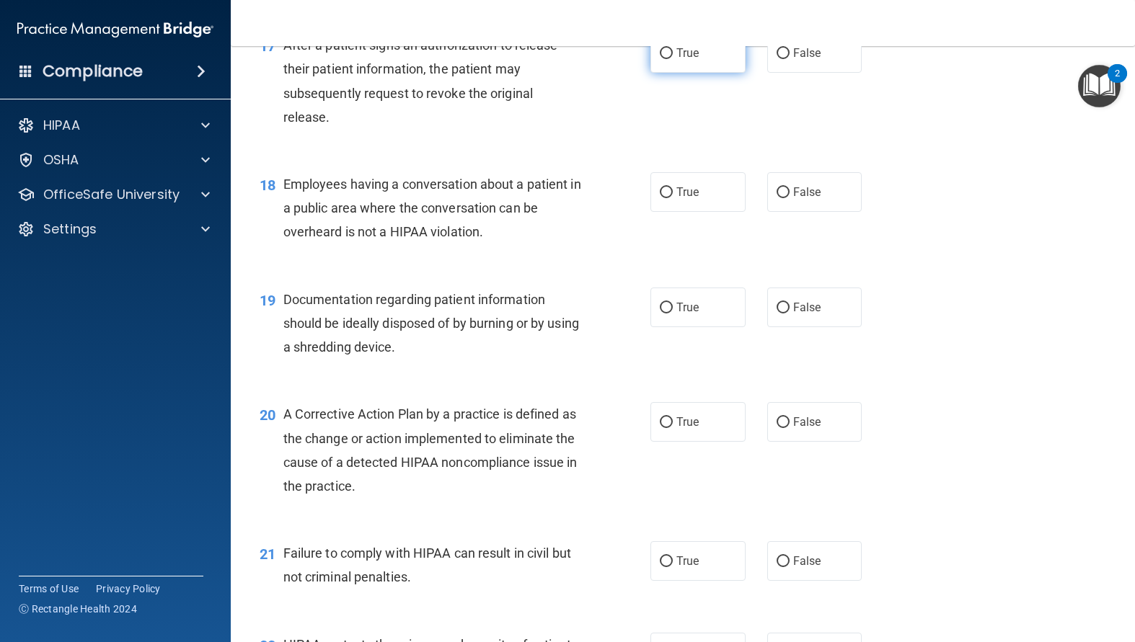
click at [660, 59] on input "True" at bounding box center [666, 53] width 13 height 11
radio input "true"
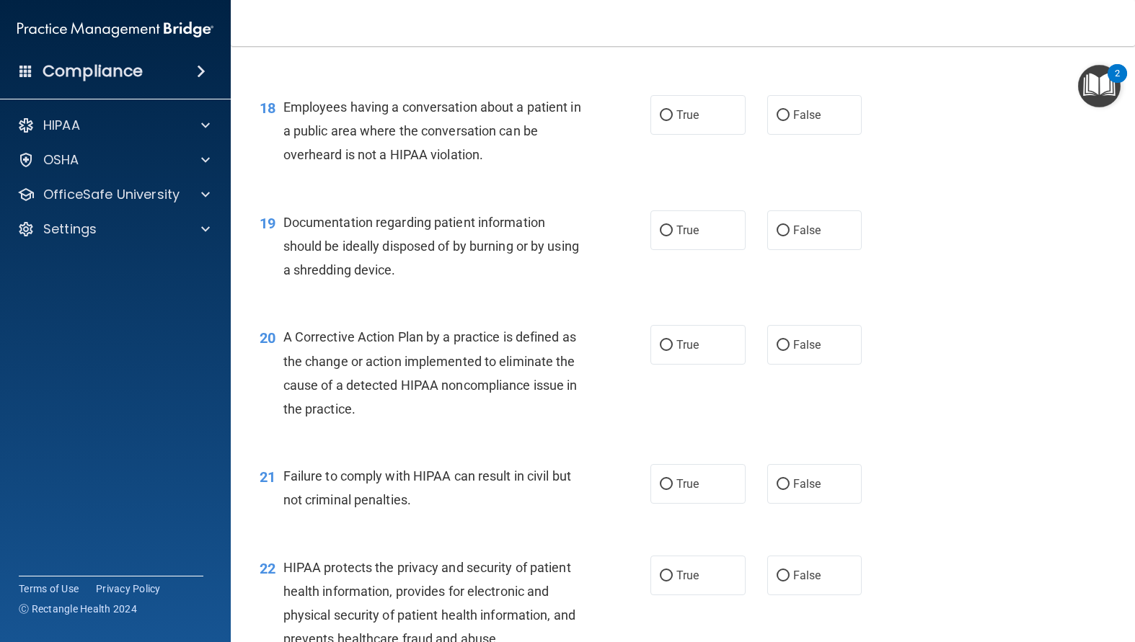
scroll to position [2091, 0]
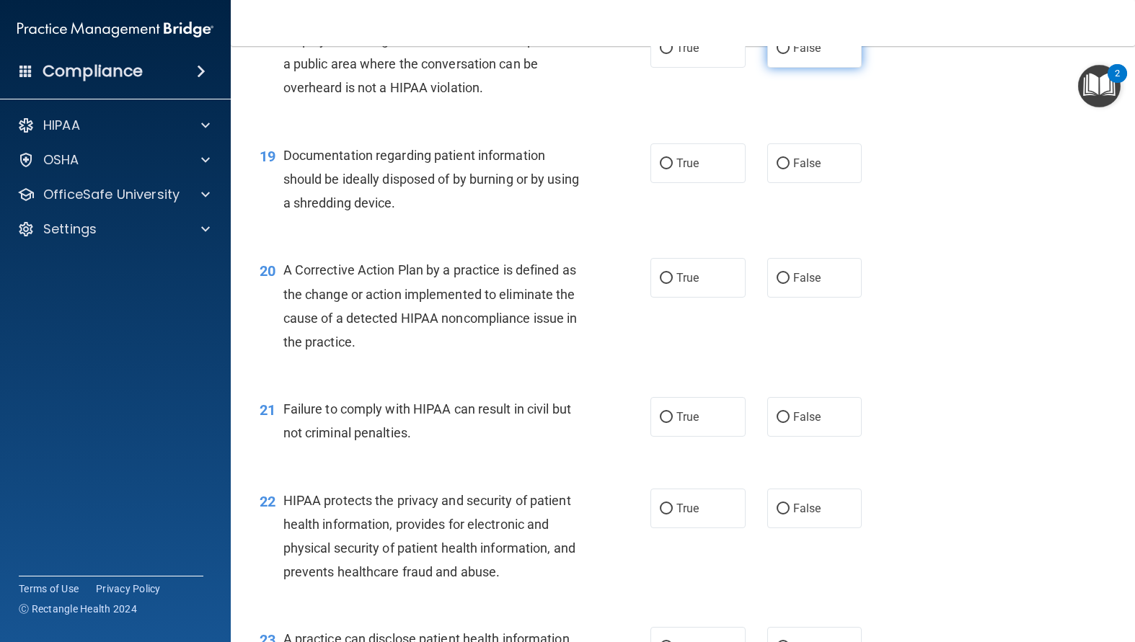
drag, startPoint x: 778, startPoint y: 95, endPoint x: 766, endPoint y: 103, distance: 14.6
click at [778, 54] on input "False" at bounding box center [782, 48] width 13 height 11
radio input "true"
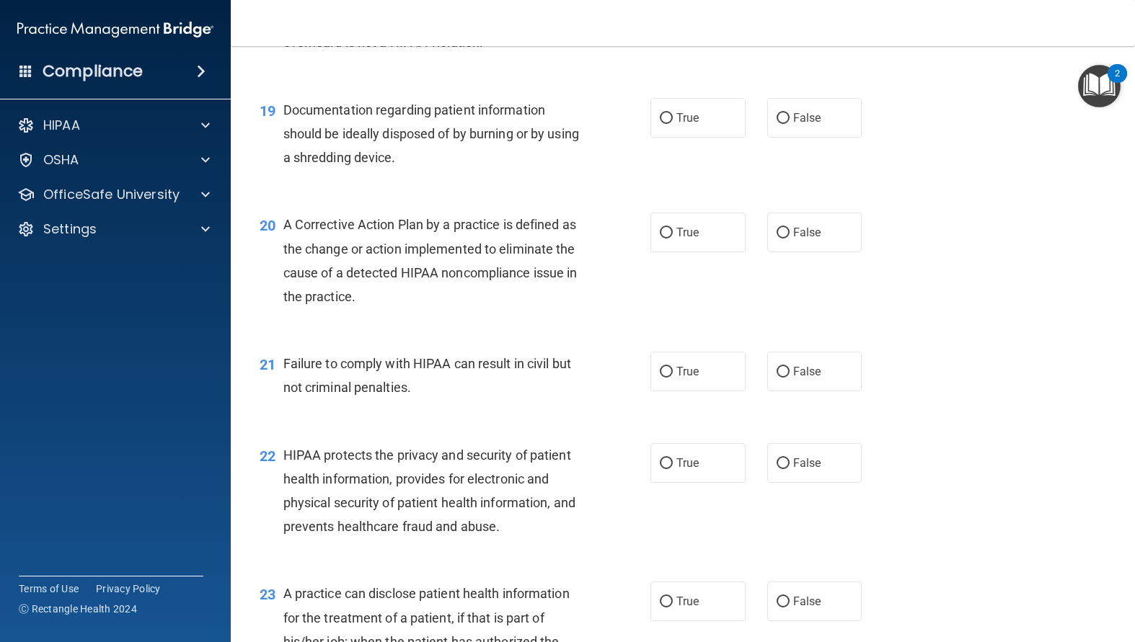
scroll to position [2235, 0]
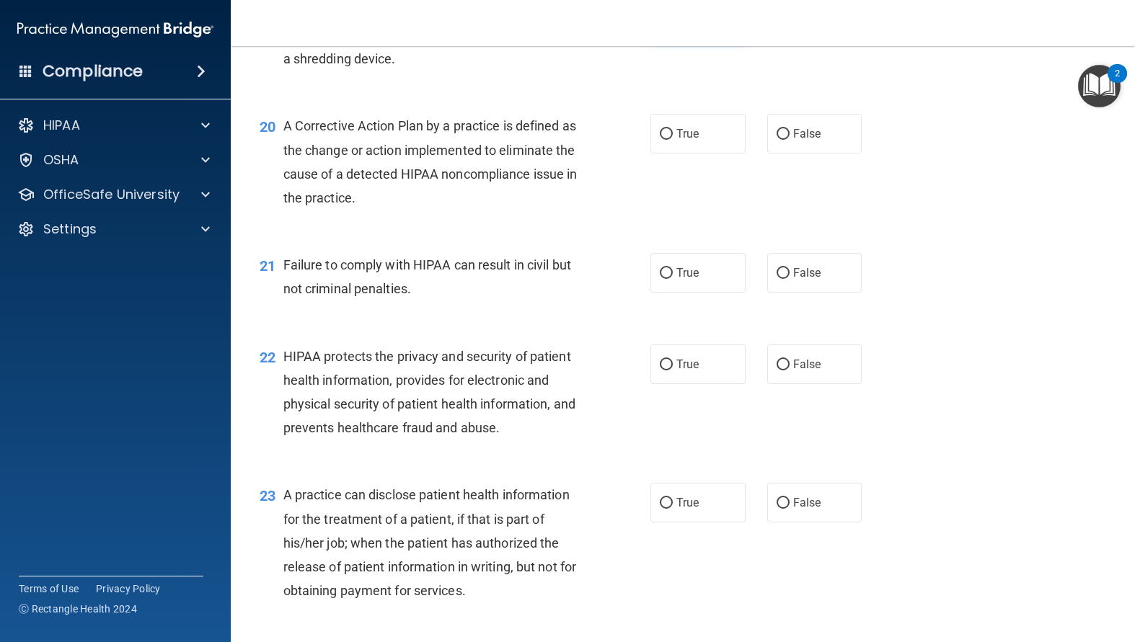
click at [660, 25] on input "True" at bounding box center [666, 19] width 13 height 11
radio input "true"
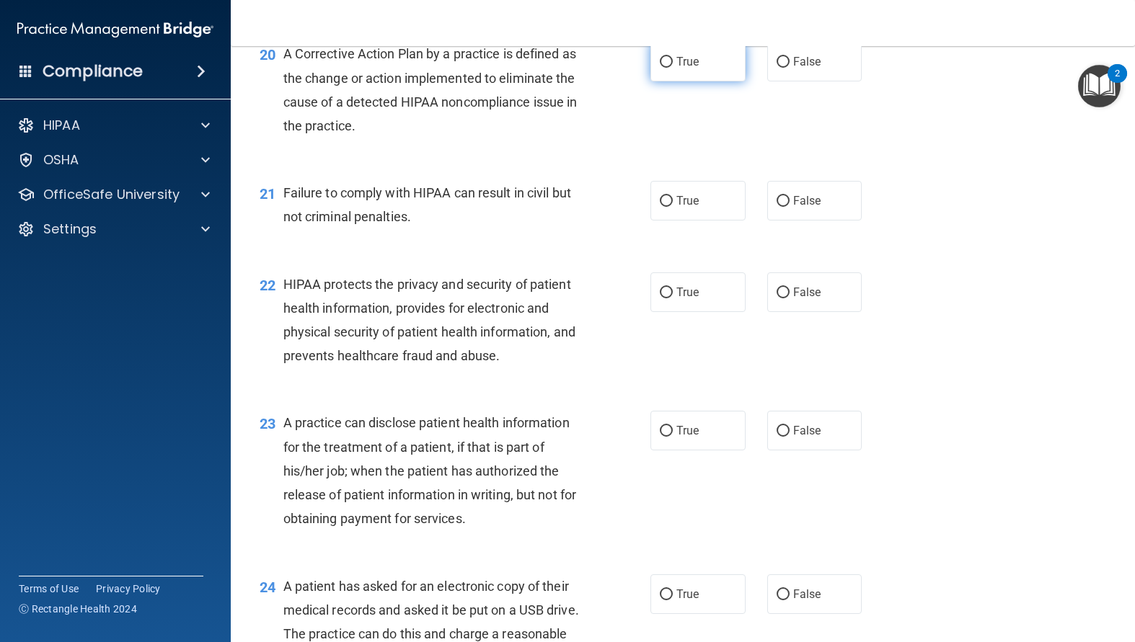
click at [661, 81] on label "True" at bounding box center [697, 62] width 95 height 40
click at [661, 68] on input "True" at bounding box center [666, 62] width 13 height 11
radio input "true"
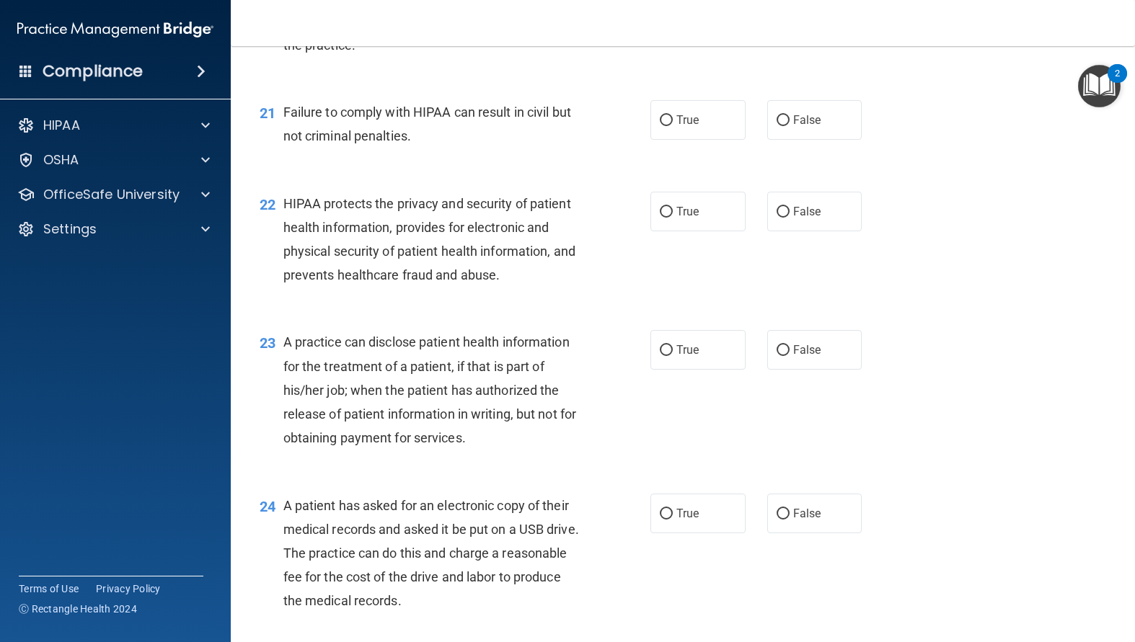
scroll to position [2451, 0]
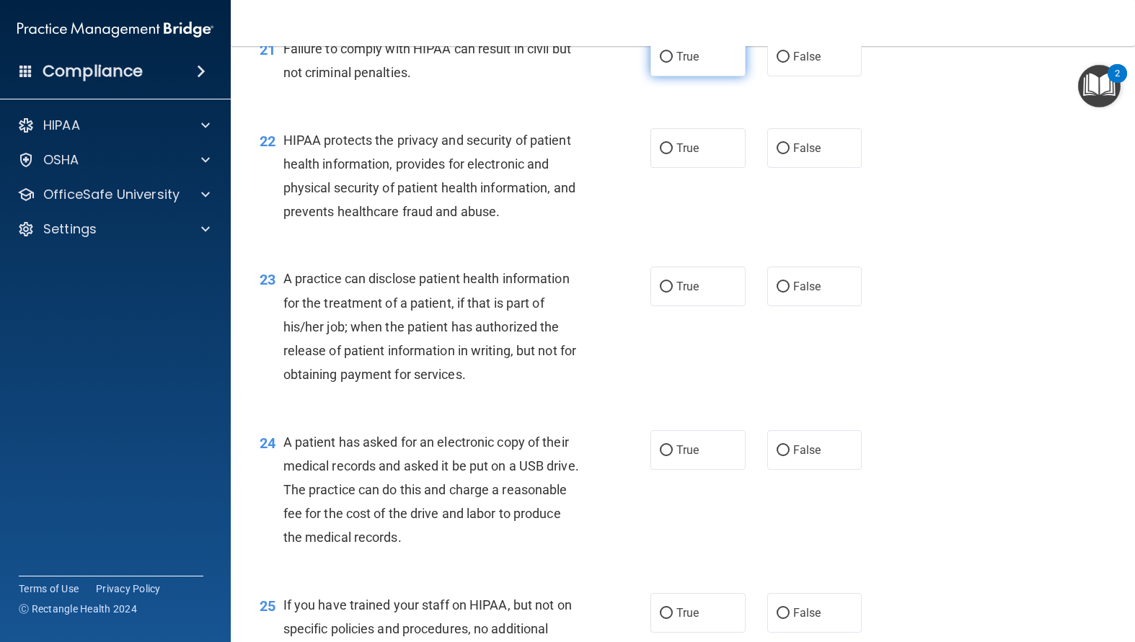
click at [660, 63] on input "True" at bounding box center [666, 57] width 13 height 11
radio input "true"
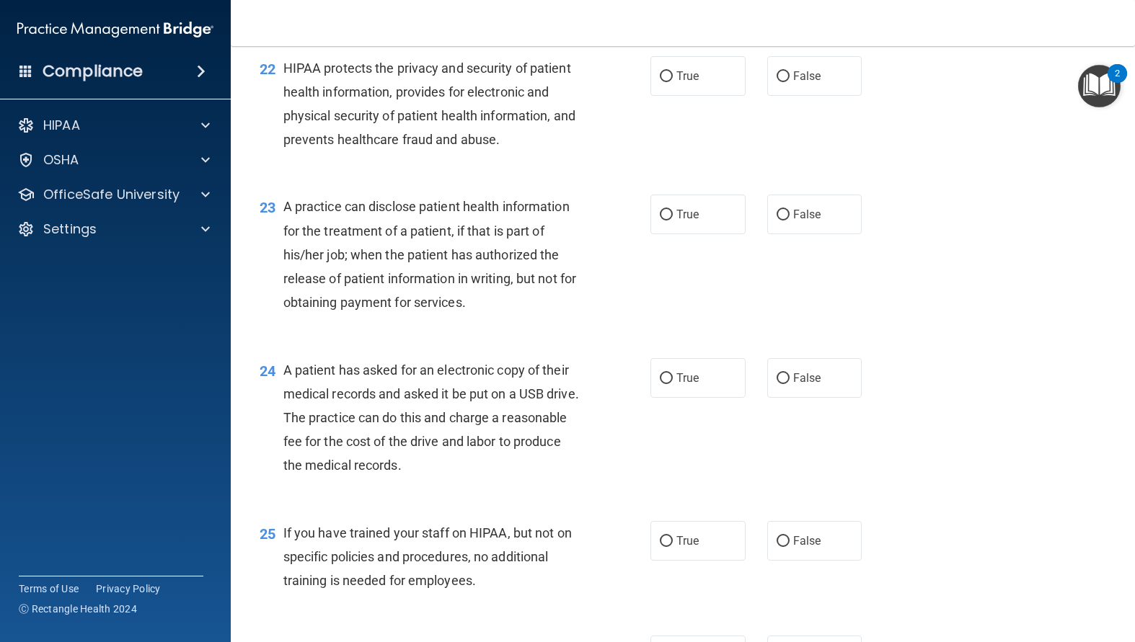
drag, startPoint x: 657, startPoint y: 128, endPoint x: 680, endPoint y: 161, distance: 40.4
click at [660, 82] on input "True" at bounding box center [666, 76] width 13 height 11
radio input "true"
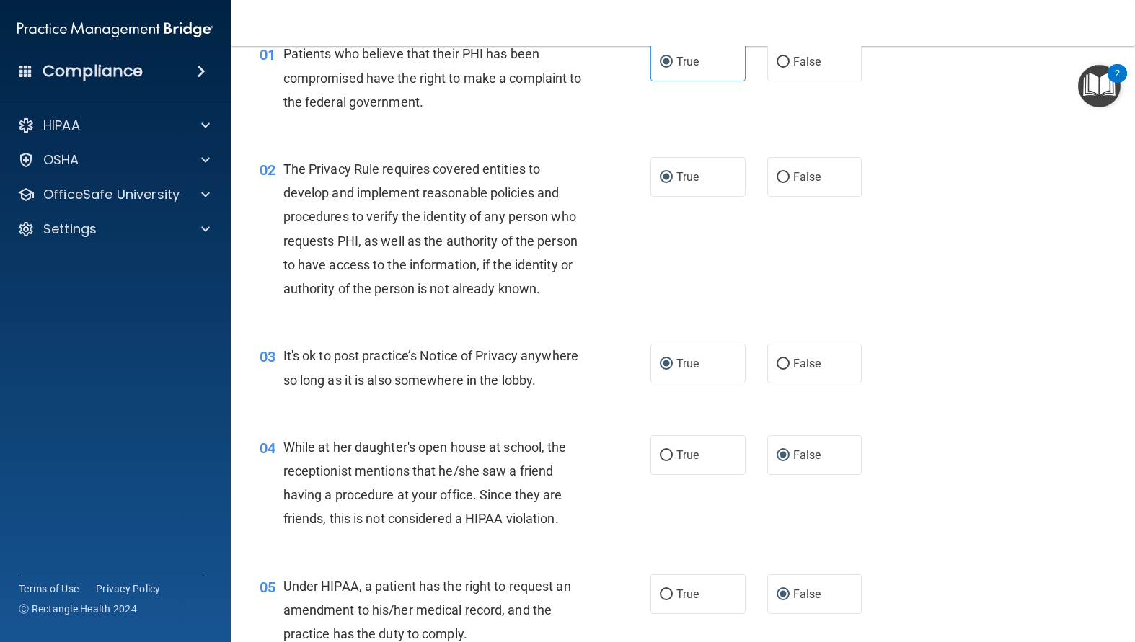
scroll to position [0, 0]
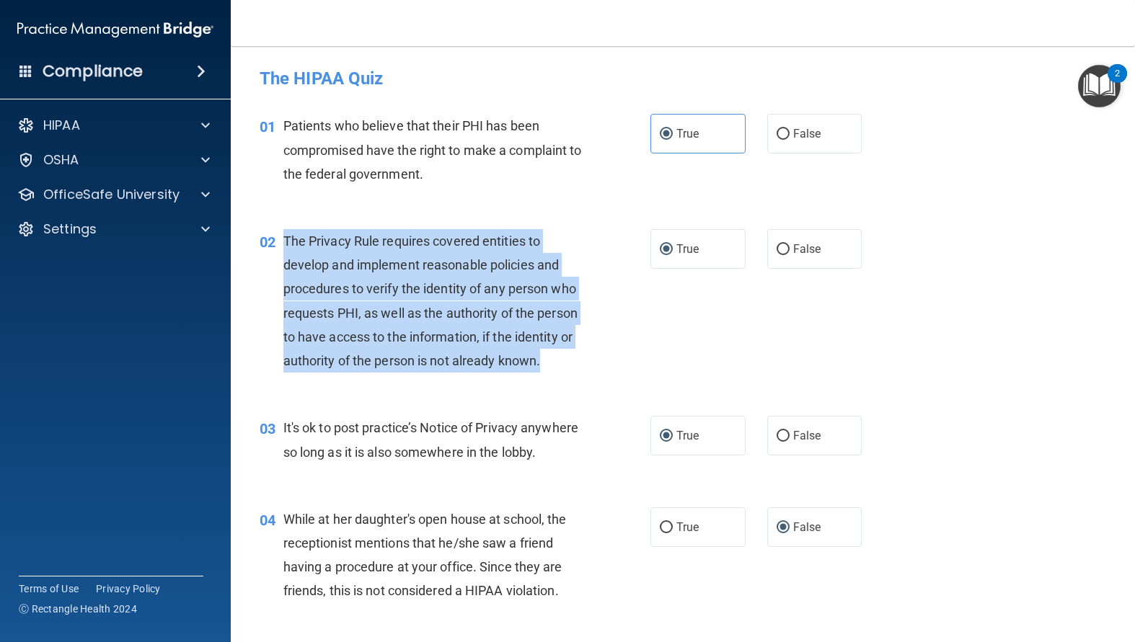
drag, startPoint x: 331, startPoint y: 391, endPoint x: 283, endPoint y: 249, distance: 149.1
click at [283, 249] on div "The Privacy Rule requires covered entities to develop and implement reasonable …" at bounding box center [437, 300] width 309 height 143
copy span "The Privacy Rule requires covered entities to develop and implement reasonable …"
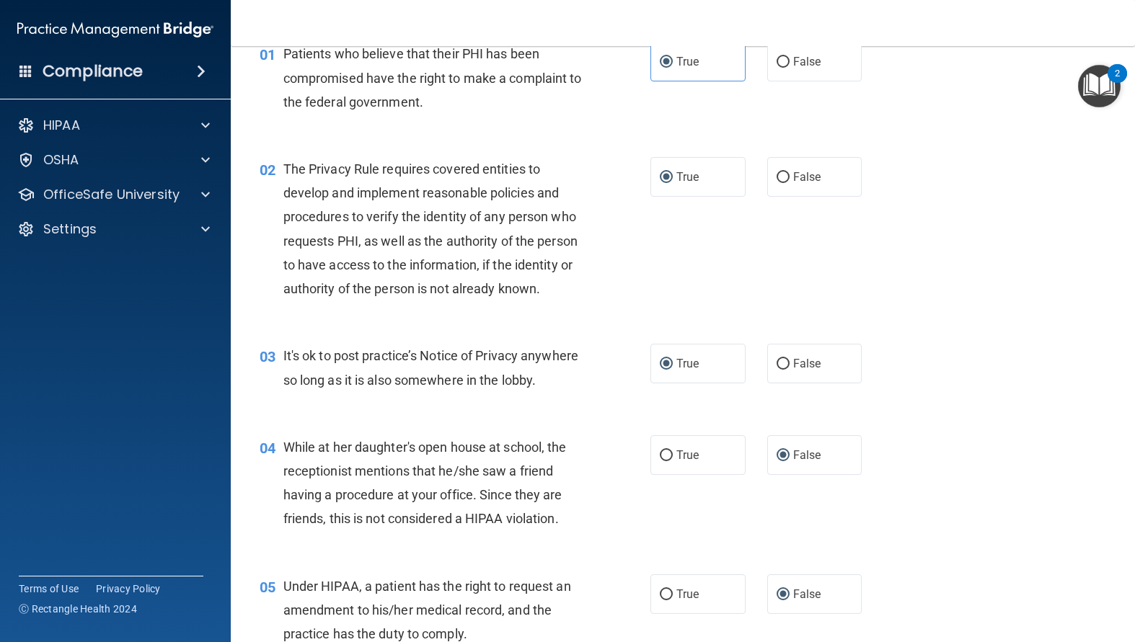
click at [507, 417] on div "03 It's ok to post practice’s Notice of Privacy anywhere so long as it is also …" at bounding box center [683, 371] width 868 height 91
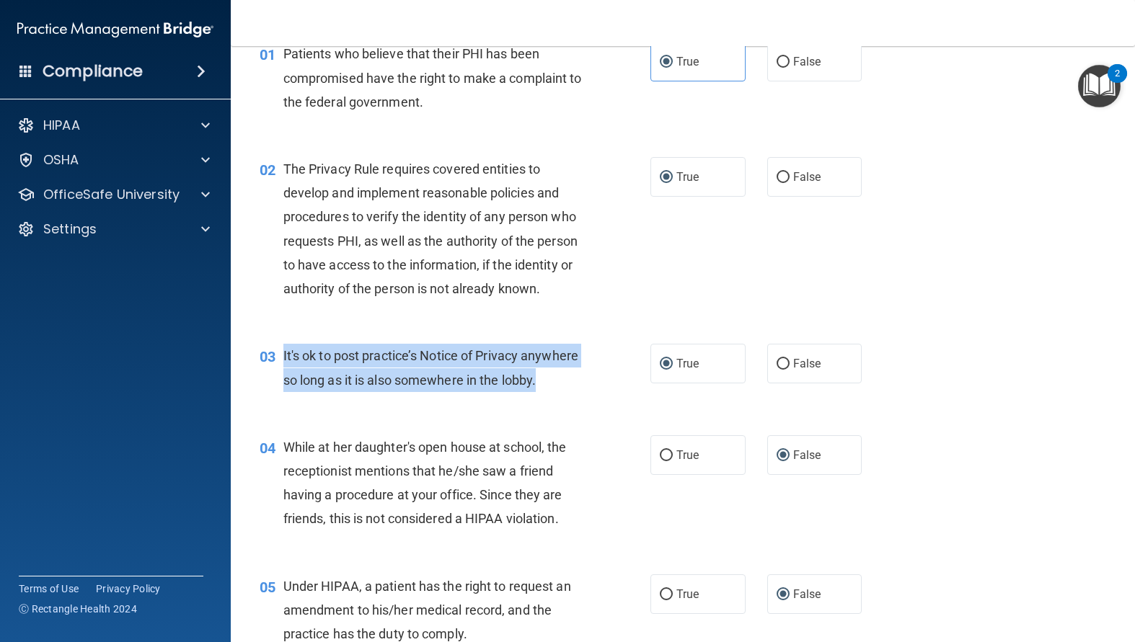
drag, startPoint x: 366, startPoint y: 439, endPoint x: 281, endPoint y: 382, distance: 102.4
click at [281, 382] on div "03 It's ok to post practice’s Notice of Privacy anywhere so long as it is also …" at bounding box center [455, 371] width 434 height 55
copy div "It's ok to post practice’s Notice of Privacy anywhere so long as it is also som…"
click at [776, 370] on input "False" at bounding box center [782, 364] width 13 height 11
radio input "true"
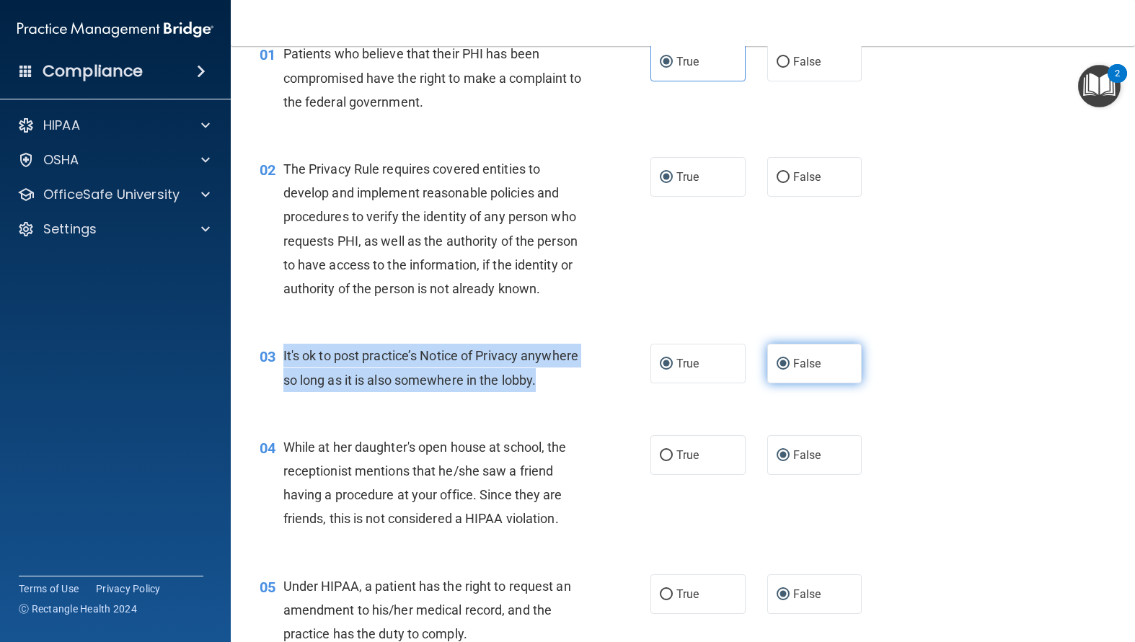
radio input "false"
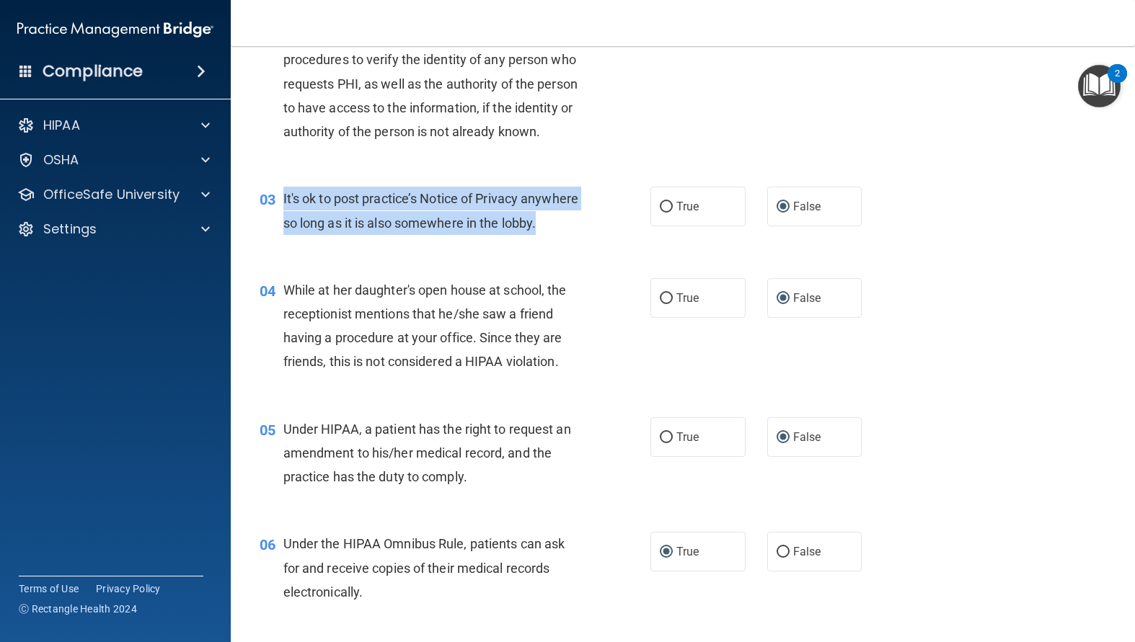
scroll to position [288, 0]
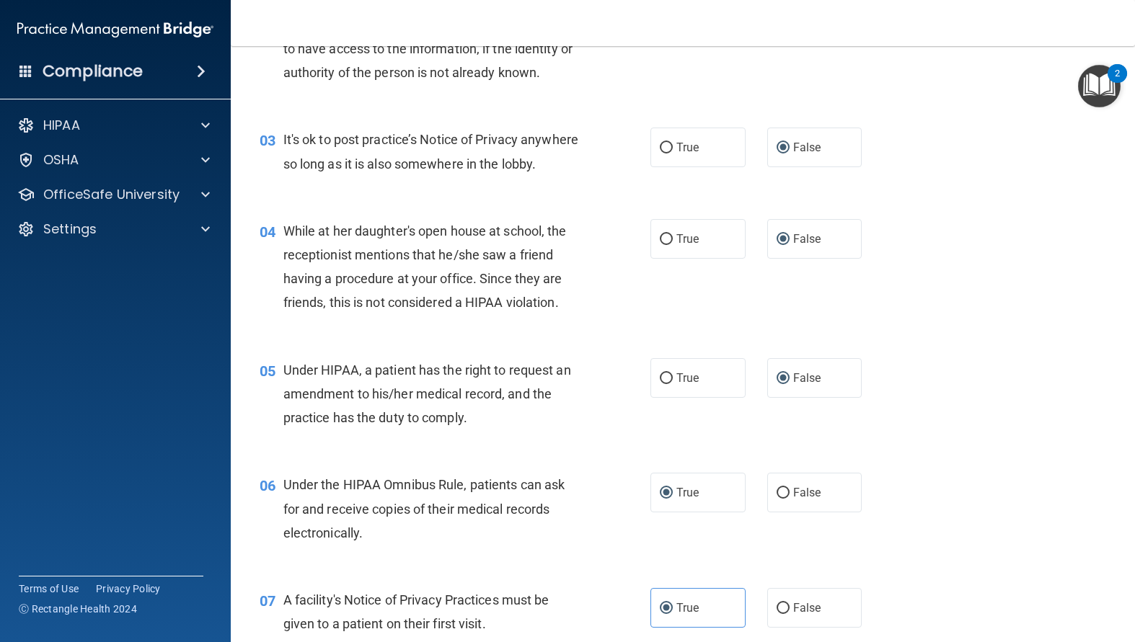
click at [607, 322] on div "04 While at her daughter's open house at school, the receptionist mentions that…" at bounding box center [455, 270] width 434 height 103
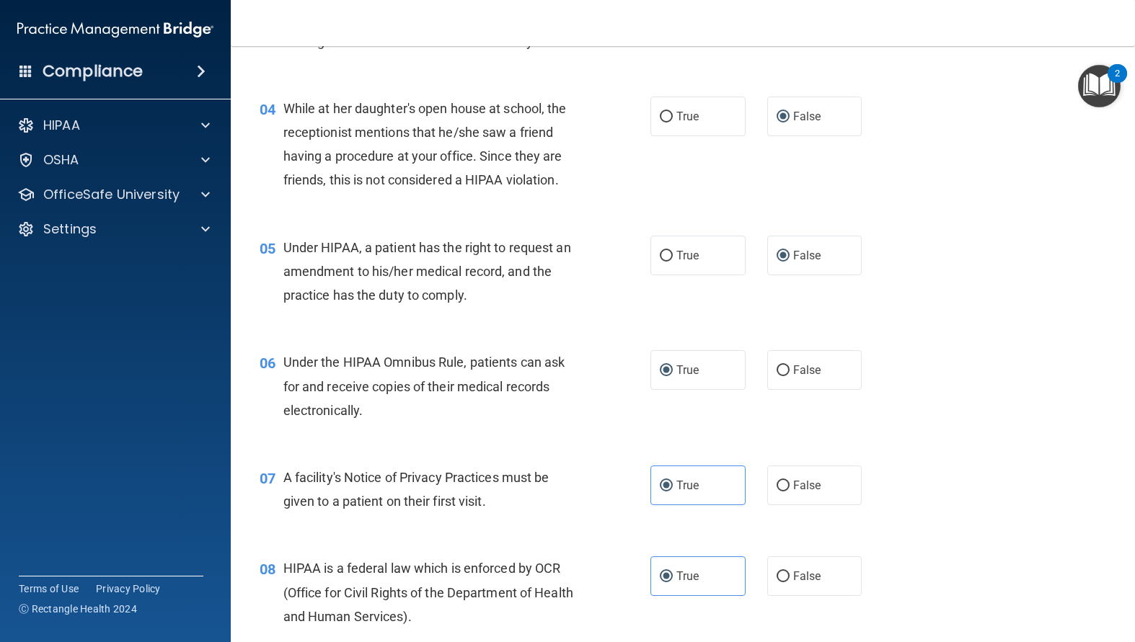
scroll to position [433, 0]
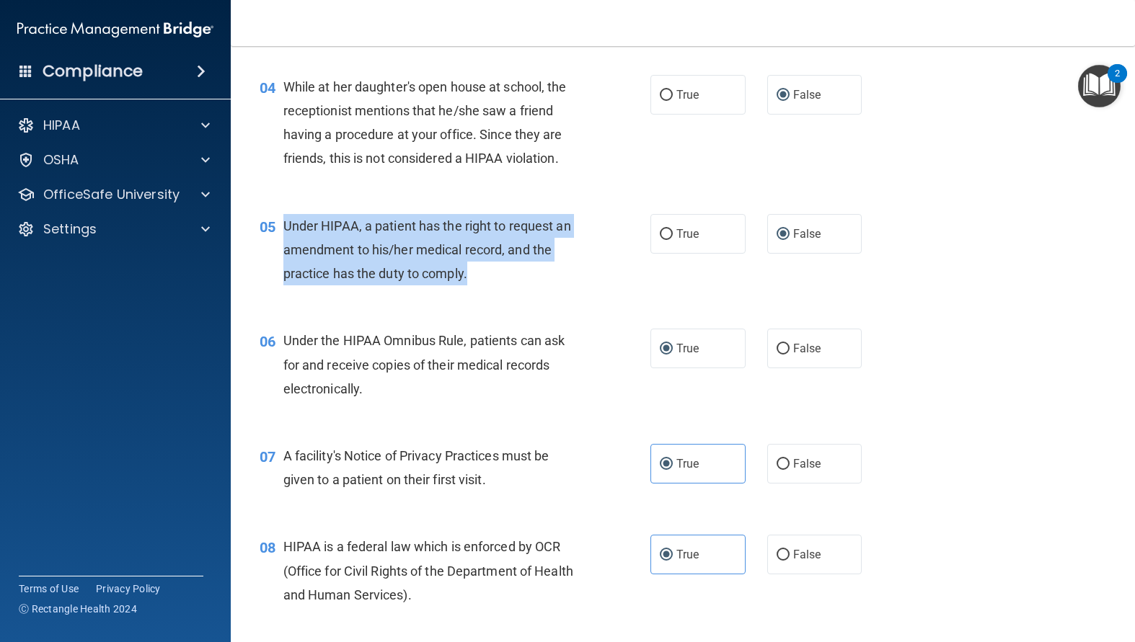
drag, startPoint x: 484, startPoint y: 327, endPoint x: 292, endPoint y: 275, distance: 198.7
click at [283, 272] on div "Under HIPAA, a patient has the right to request an amendment to his/her medical…" at bounding box center [437, 250] width 309 height 72
copy span "Under HIPAA, a patient has the right to request an amendment to his/her medical…"
click at [662, 240] on input "True" at bounding box center [666, 234] width 13 height 11
radio input "true"
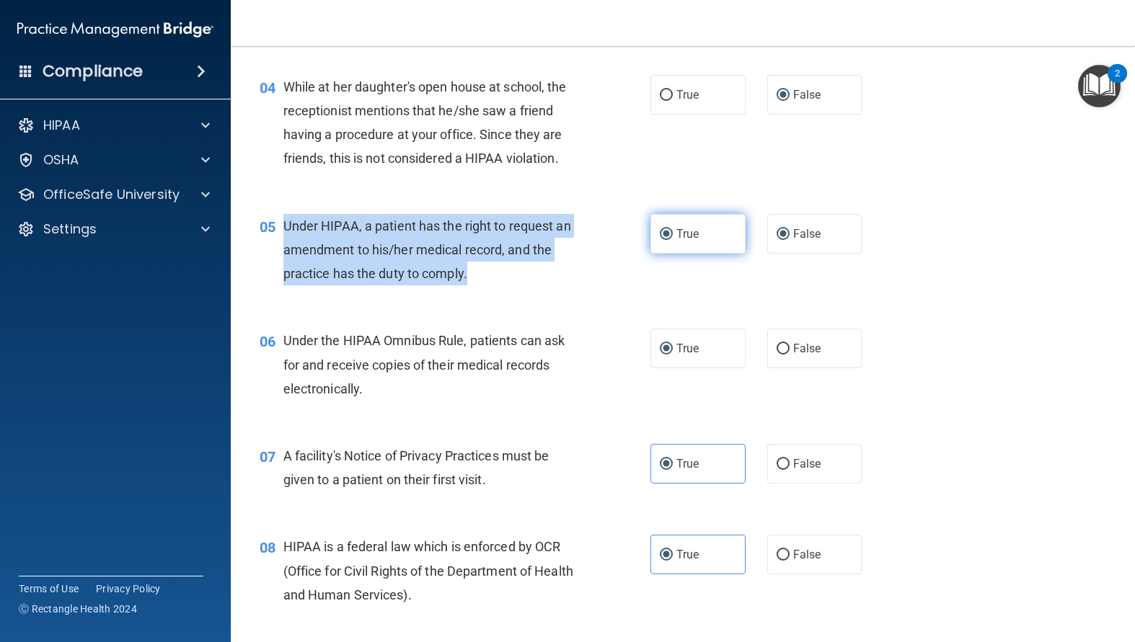
radio input "false"
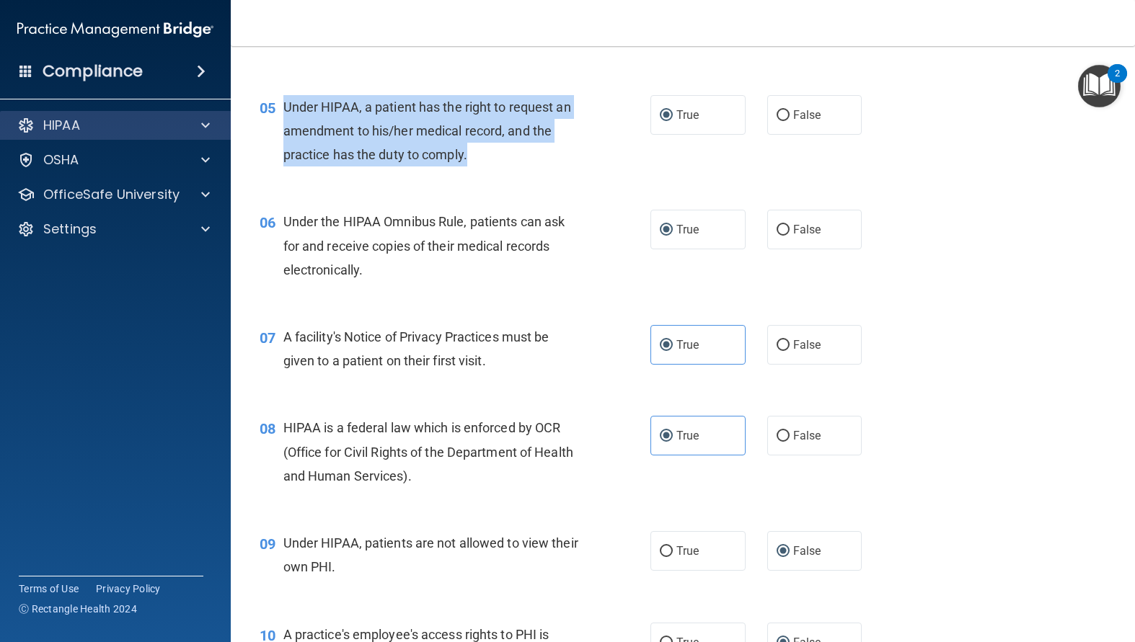
scroll to position [577, 0]
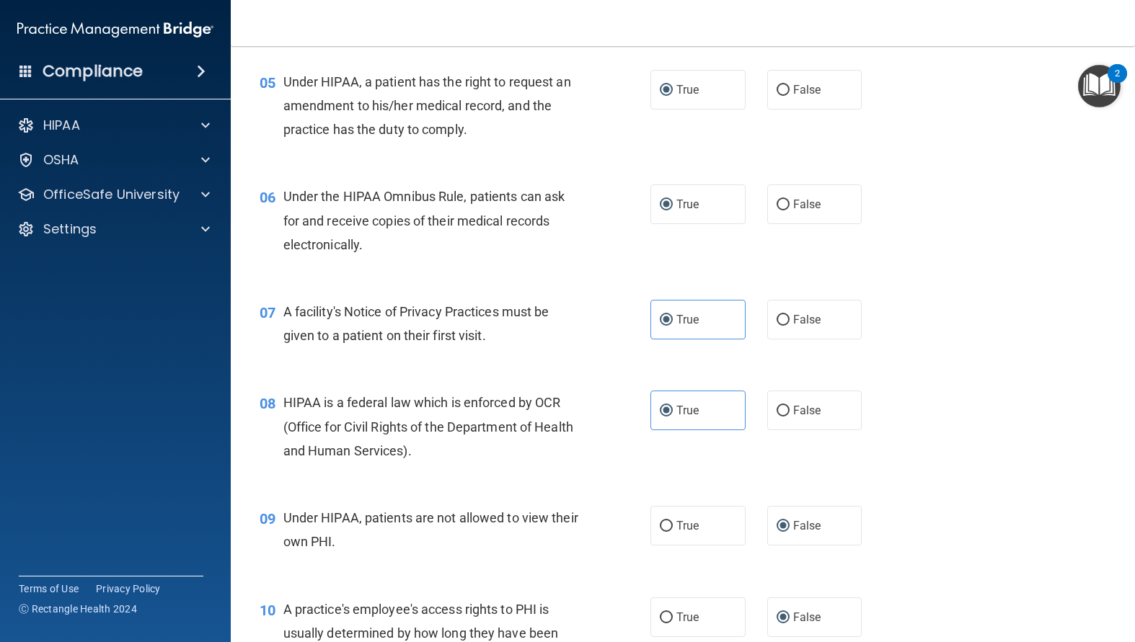
drag, startPoint x: 440, startPoint y: 291, endPoint x: 389, endPoint y: 308, distance: 53.3
click at [439, 257] on div "Under the HIPAA Omnibus Rule, patients can ask for and receive copies of their …" at bounding box center [437, 221] width 309 height 72
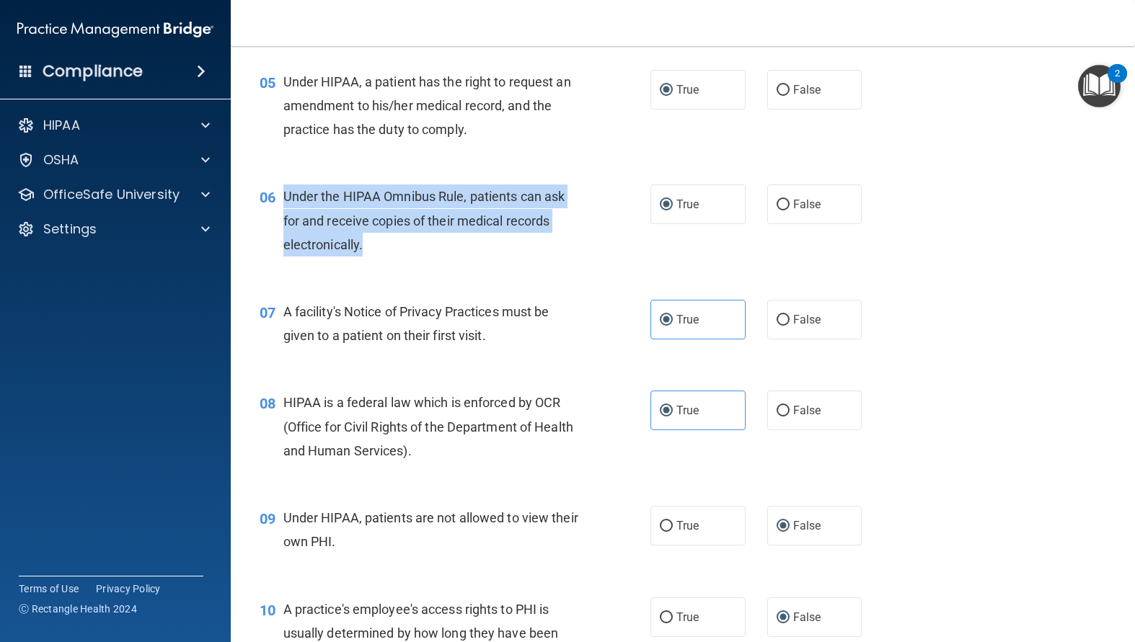
drag, startPoint x: 367, startPoint y: 301, endPoint x: 278, endPoint y: 238, distance: 109.0
click at [278, 238] on div "06 Under the HIPAA Omnibus Rule, patients can ask for and receive copies of the…" at bounding box center [455, 224] width 434 height 79
copy div "Under the HIPAA Omnibus Rule, patients can ask for and receive copies of their …"
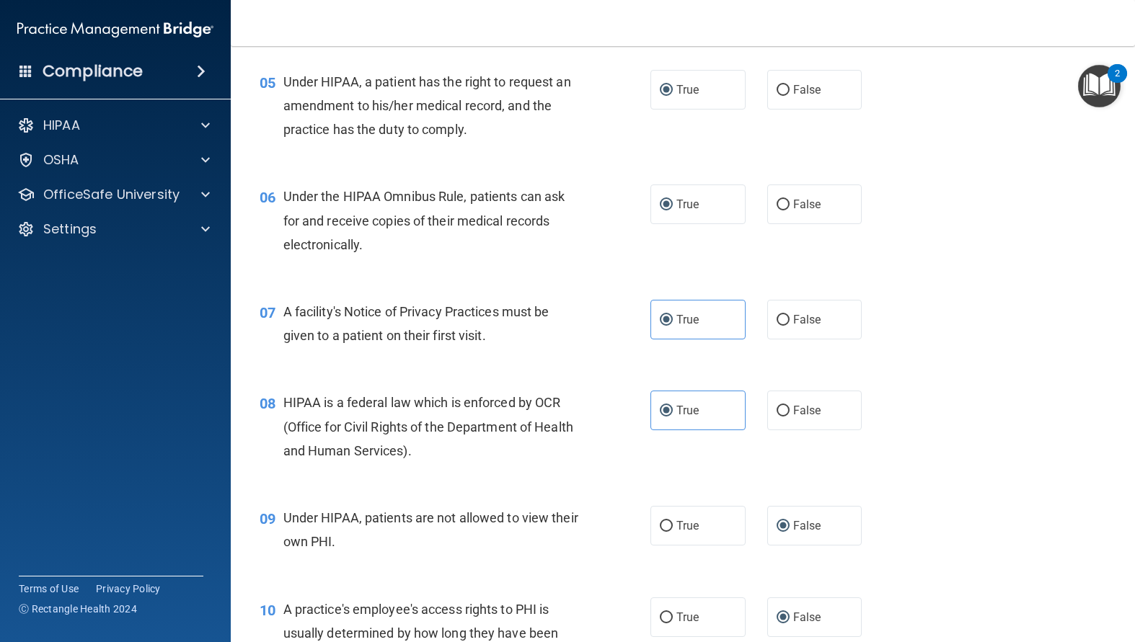
click at [489, 347] on div "A facility's Notice of Privacy Practices must be given to a patient on their fi…" at bounding box center [437, 324] width 309 height 48
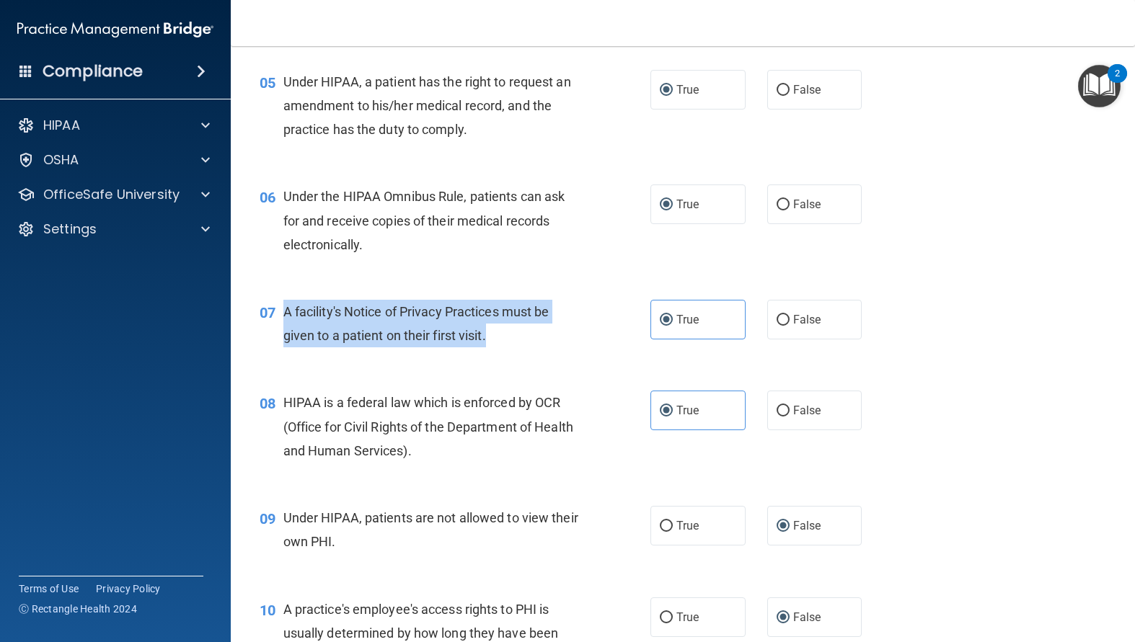
drag, startPoint x: 490, startPoint y: 386, endPoint x: 295, endPoint y: 365, distance: 196.5
click at [284, 347] on div "A facility's Notice of Privacy Practices must be given to a patient on their fi…" at bounding box center [437, 324] width 309 height 48
copy span "A facility's Notice of Privacy Practices must be given to a patient on their fi…"
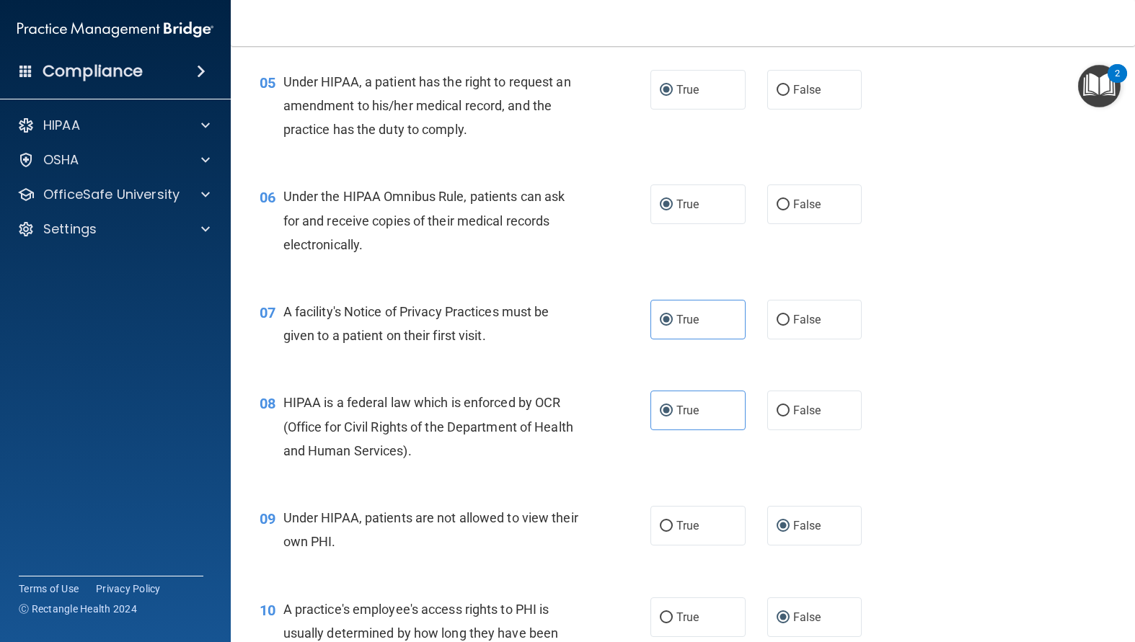
click at [526, 373] on div "07 A facility's Notice of Privacy Practices must be given to a patient on their…" at bounding box center [683, 327] width 868 height 91
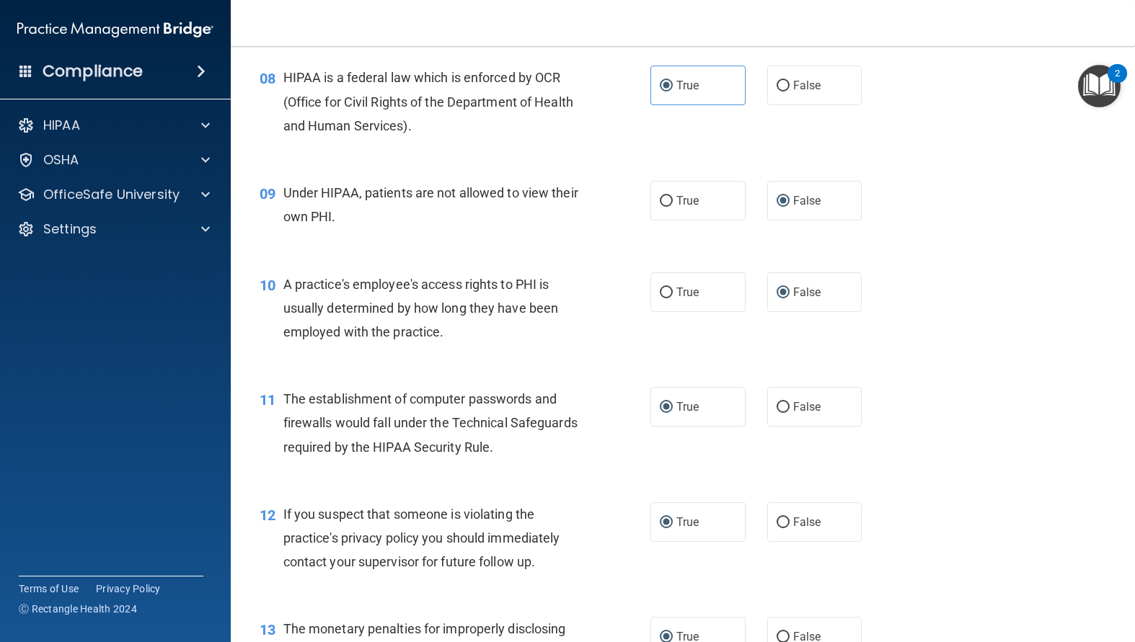
scroll to position [937, 0]
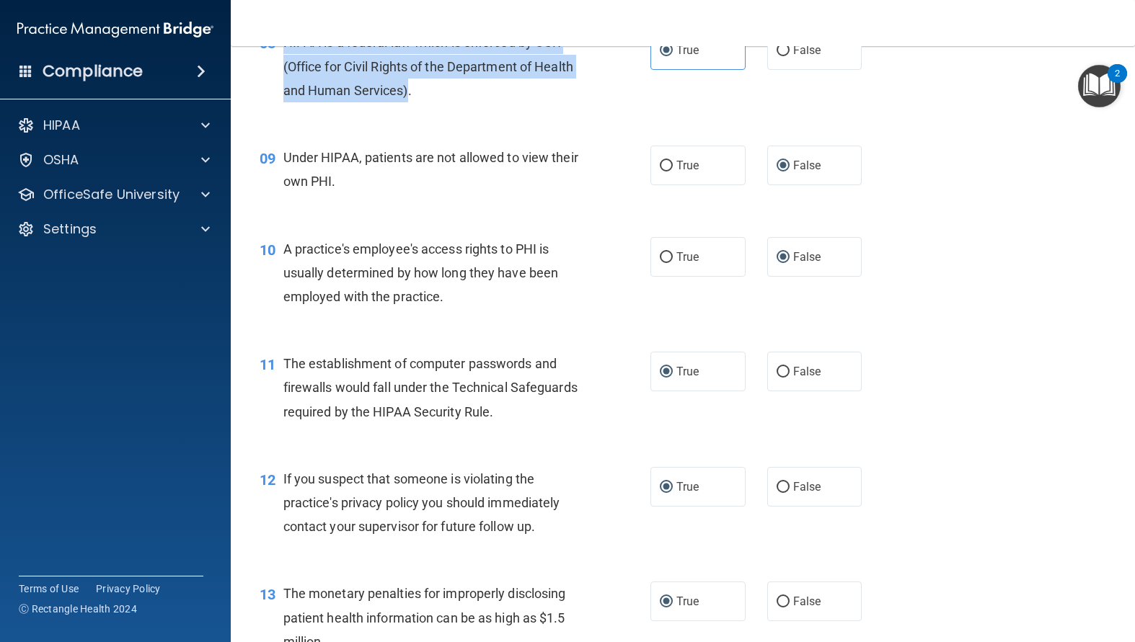
drag, startPoint x: 405, startPoint y: 136, endPoint x: 279, endPoint y: 90, distance: 134.1
click at [279, 90] on div "08 HIPAA is a federal law which is enforced by OCR (Office for Civil Rights of …" at bounding box center [455, 69] width 434 height 79
copy div "HIPAA is a federal law which is enforced by OCR (Office for Civil Rights of the…"
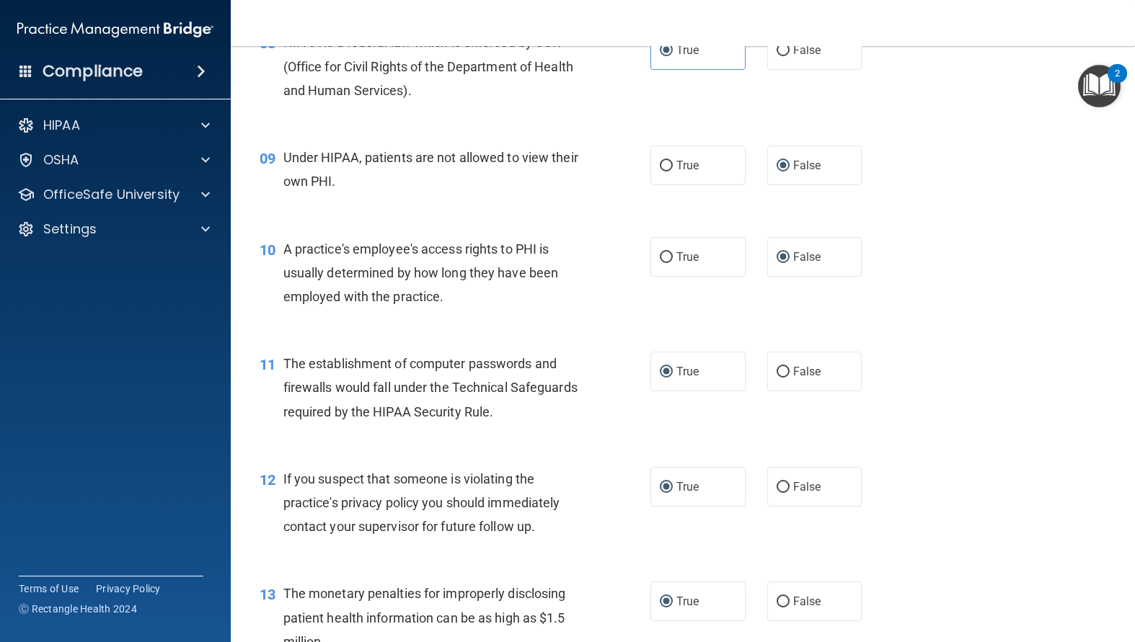
click at [417, 189] on span "Under HIPAA, patients are not allowed to view their own PHI." at bounding box center [430, 169] width 295 height 39
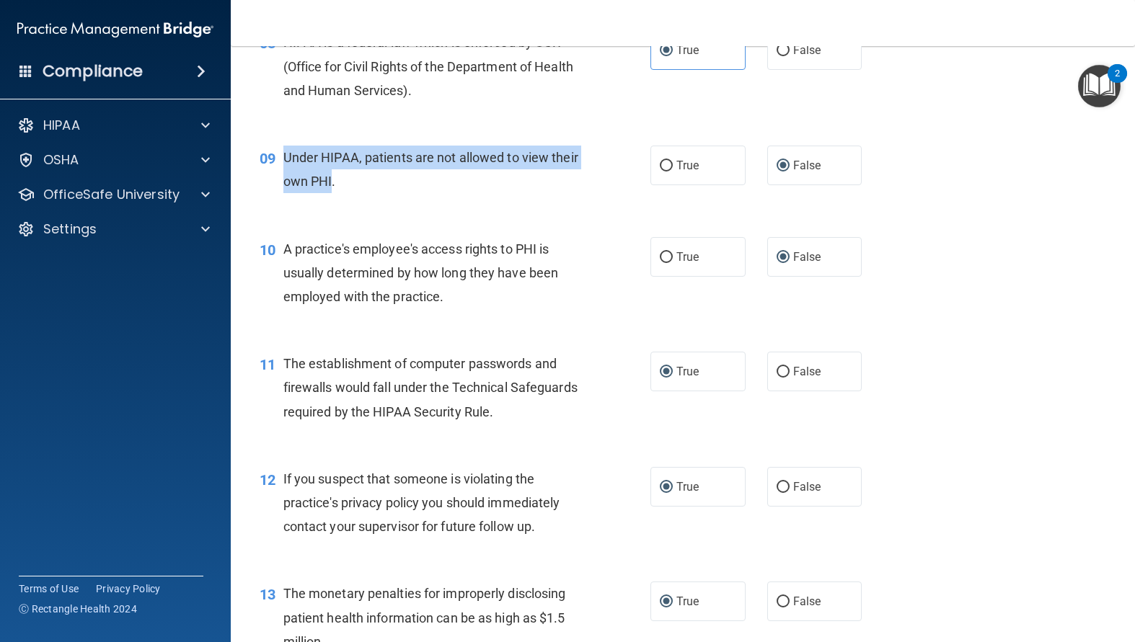
drag, startPoint x: 360, startPoint y: 230, endPoint x: 283, endPoint y: 211, distance: 80.1
click at [283, 189] on span "Under HIPAA, patients are not allowed to view their own PHI." at bounding box center [430, 169] width 295 height 39
copy span "Under HIPAA, patients are not allowed to view their own PHI"
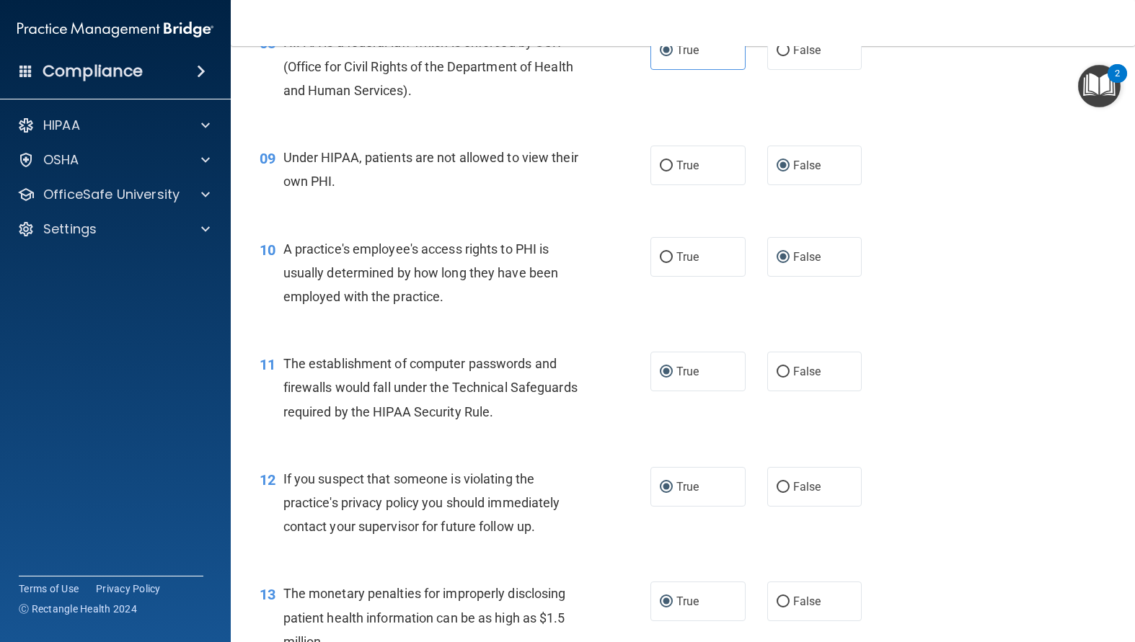
click at [524, 316] on div "10 A practice's employee's access rights to PHI is usually determined by how lo…" at bounding box center [455, 276] width 434 height 79
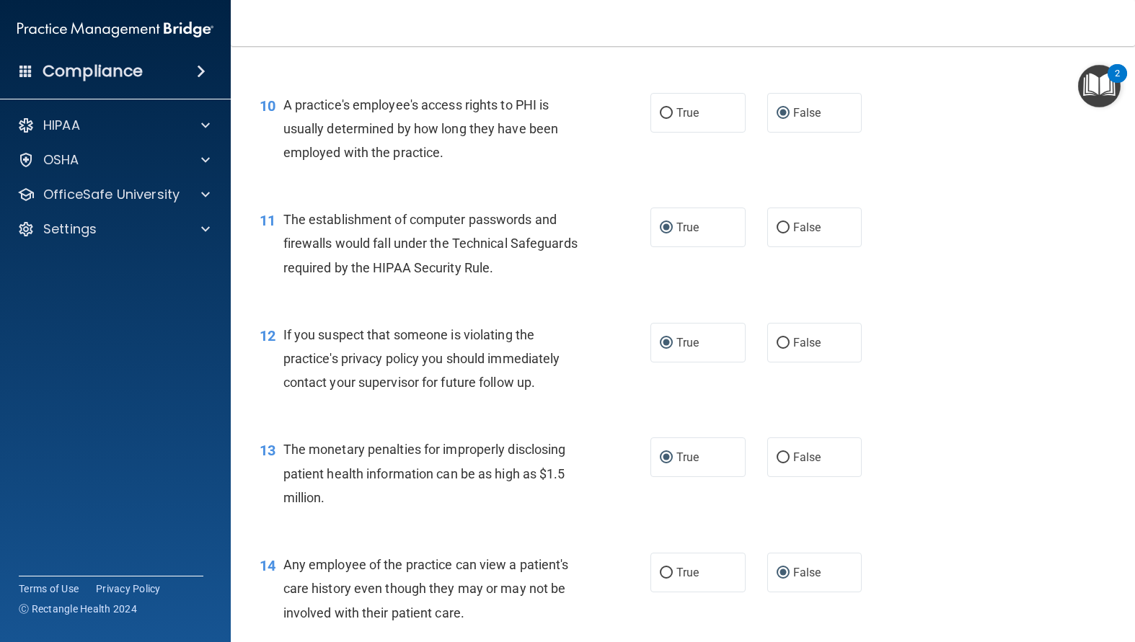
scroll to position [1153, 0]
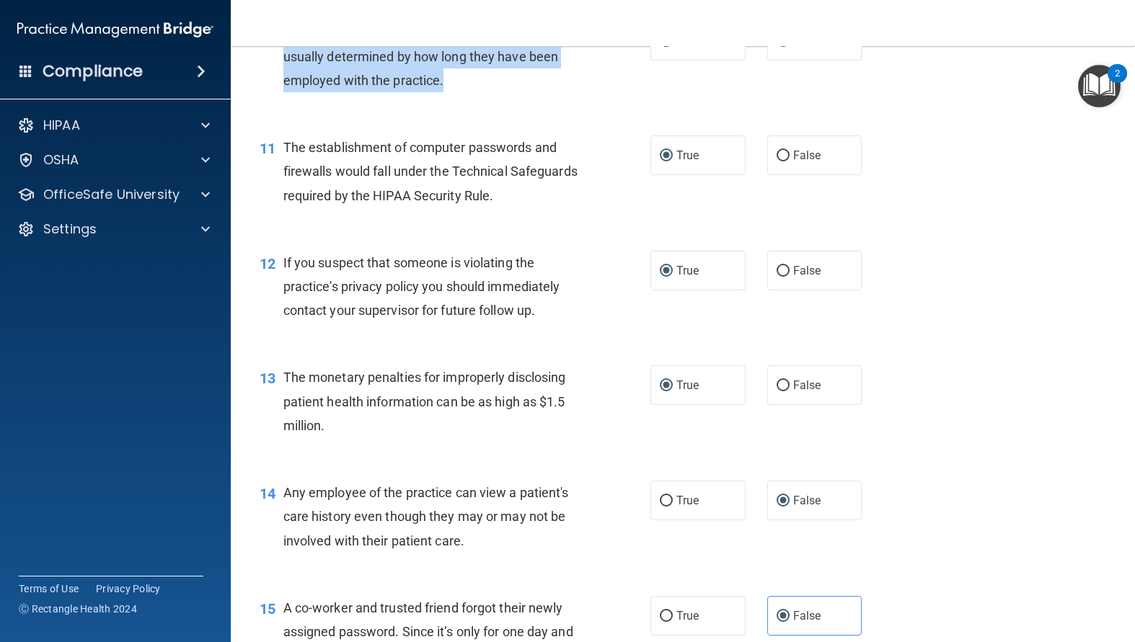
drag, startPoint x: 454, startPoint y: 130, endPoint x: 275, endPoint y: 84, distance: 185.5
click at [275, 84] on div "10 A practice's employee's access rights to PHI is usually determined by how lo…" at bounding box center [455, 60] width 434 height 79
copy div "A practice's employee's access rights to PHI is usually determined by how long …"
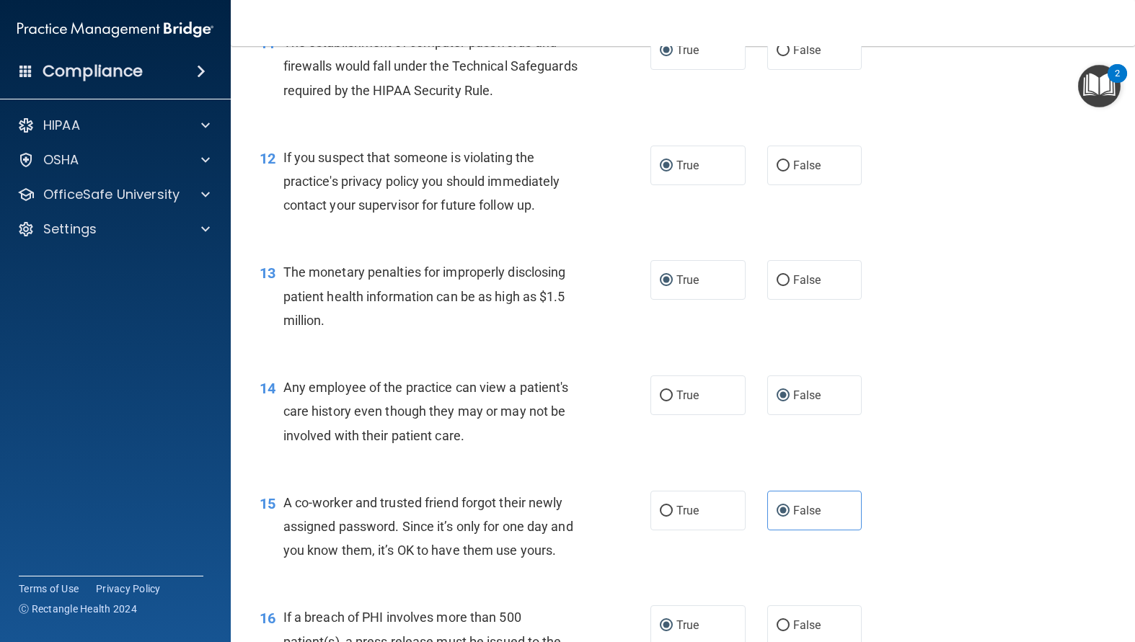
scroll to position [1226, 0]
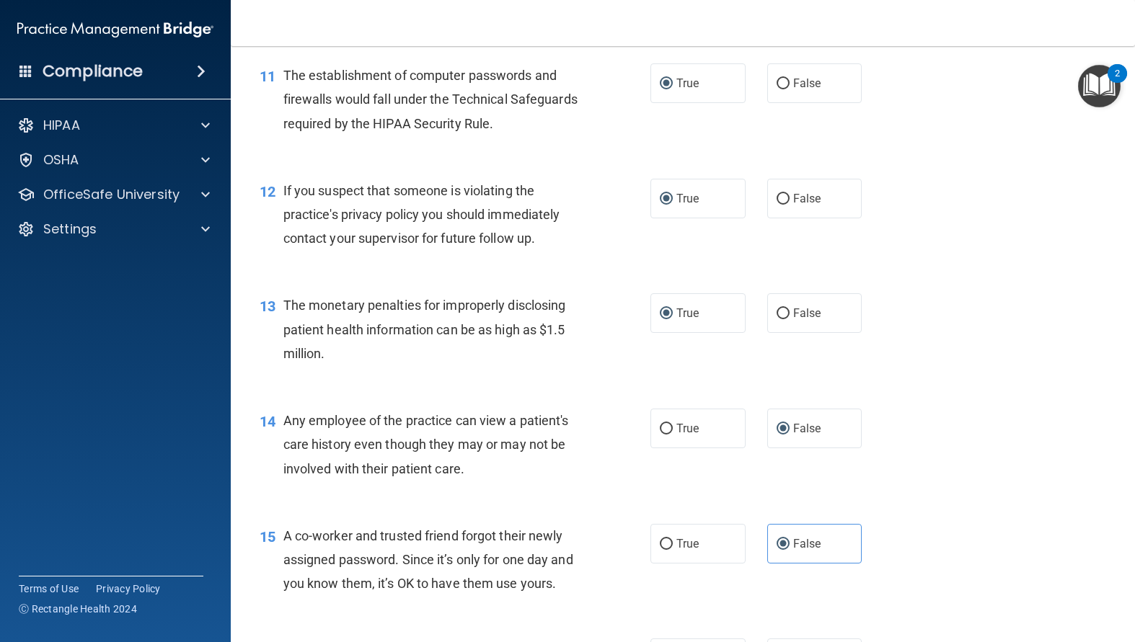
click at [489, 130] on span "The establishment of computer passwords and firewalls would fall under the Tech…" at bounding box center [430, 99] width 294 height 63
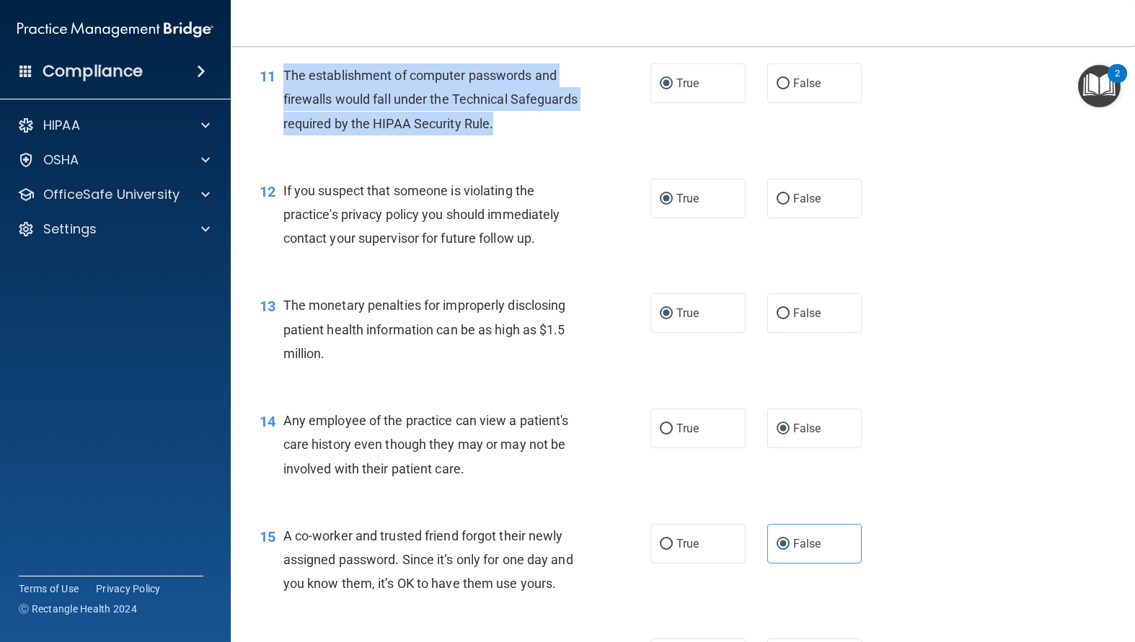
drag, startPoint x: 585, startPoint y: 168, endPoint x: 279, endPoint y: 134, distance: 308.2
click at [279, 134] on div "11 The establishment of computer passwords and firewalls would fall under the T…" at bounding box center [455, 102] width 434 height 79
copy div "The establishment of computer passwords and firewalls would fall under the Tech…"
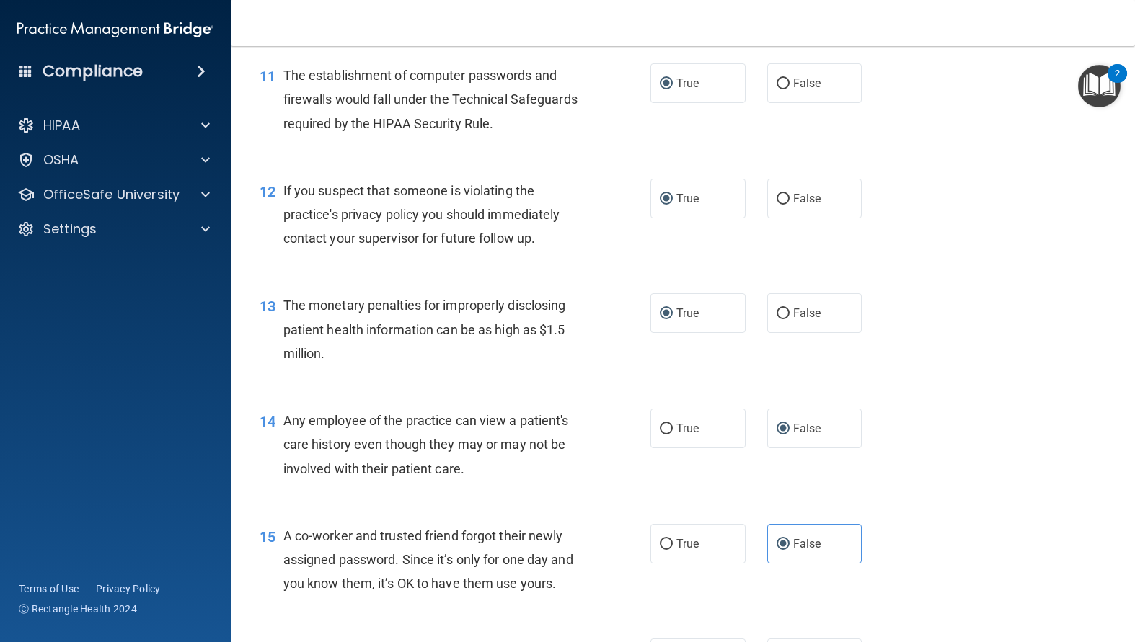
click at [484, 326] on div "13 The monetary penalties for improperly disclosing patient health information …" at bounding box center [683, 332] width 868 height 115
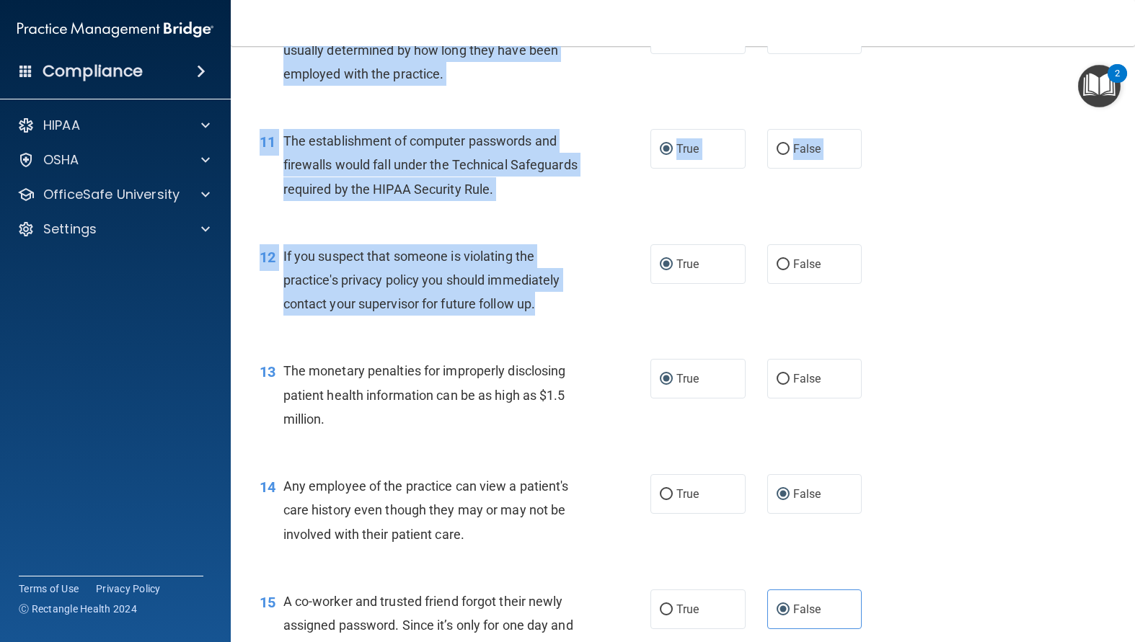
scroll to position [1155, 0]
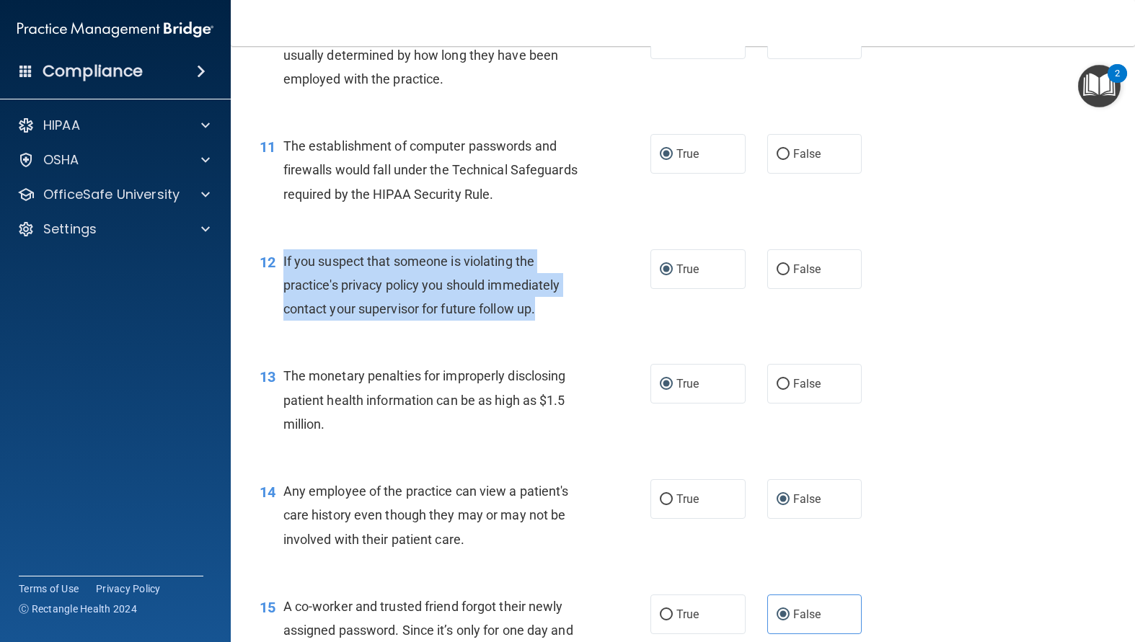
drag, startPoint x: 548, startPoint y: 71, endPoint x: 278, endPoint y: 306, distance: 358.7
click at [275, 306] on div "12 If you suspect that someone is violating the practice's privacy policy you s…" at bounding box center [455, 288] width 434 height 79
copy div "If you suspect that someone is violating the practice's privacy policy you shou…"
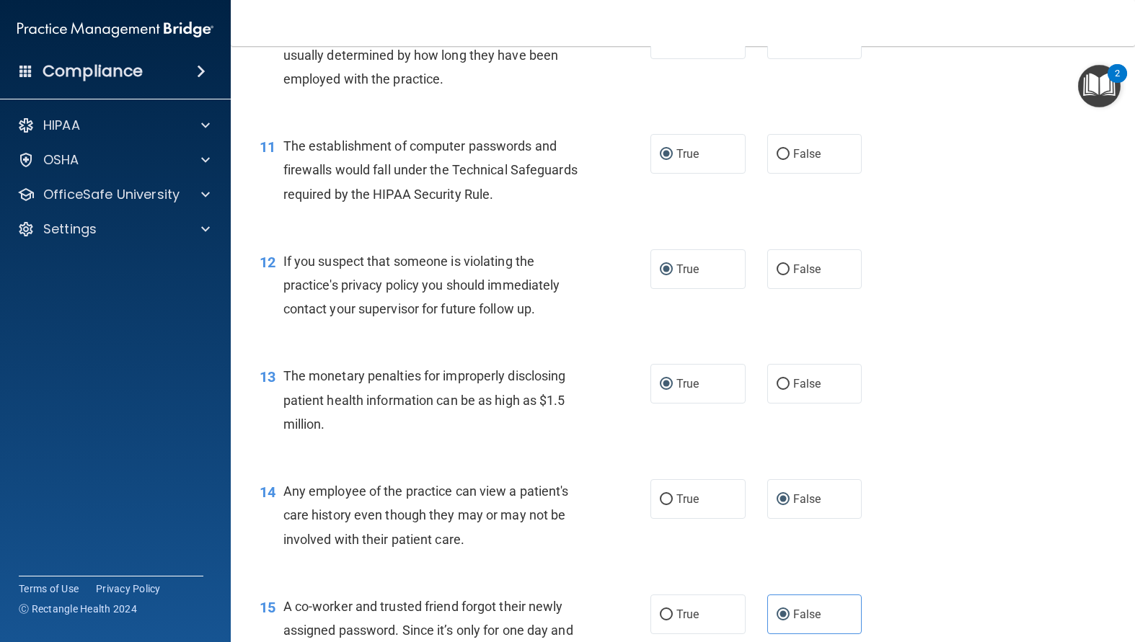
click at [443, 443] on div "13 The monetary penalties for improperly disclosing patient health information …" at bounding box center [455, 403] width 434 height 79
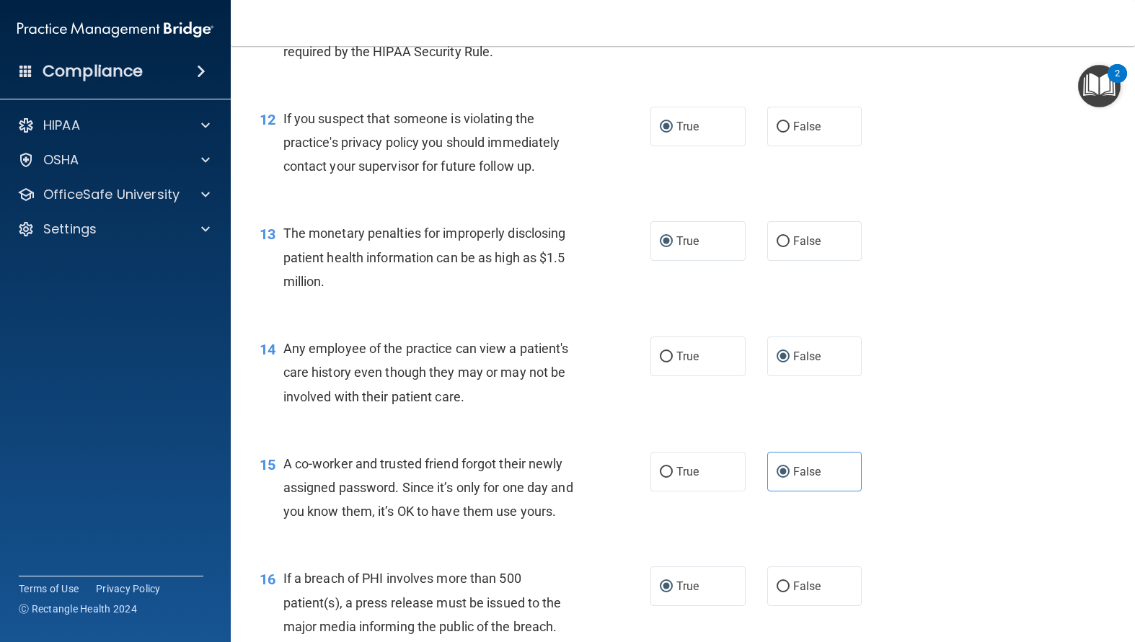
scroll to position [1299, 0]
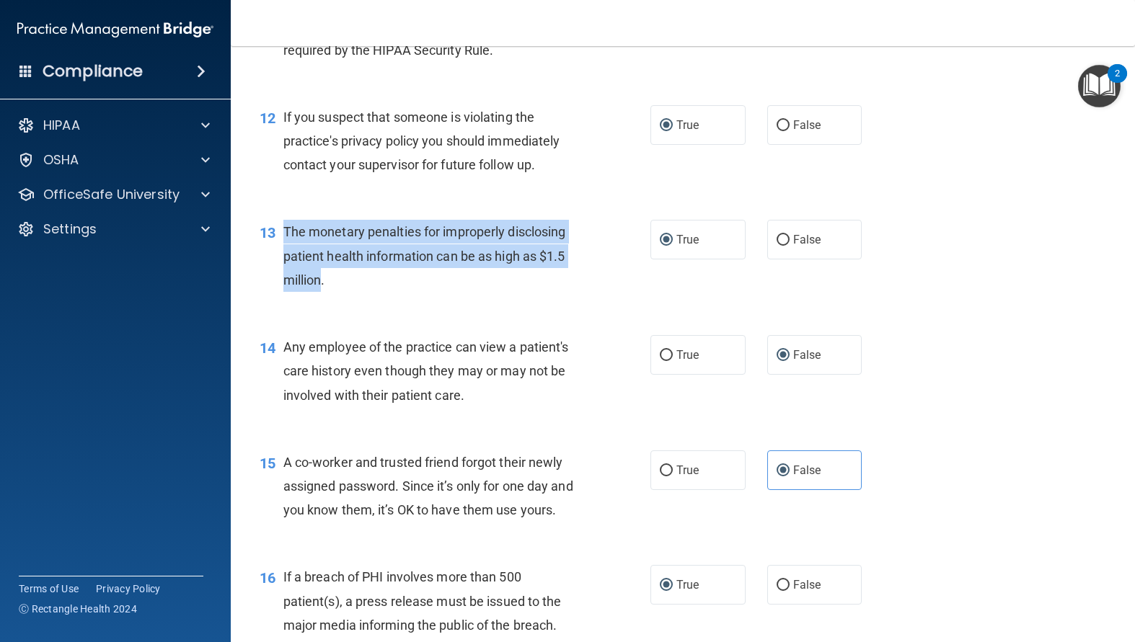
drag, startPoint x: 322, startPoint y: 324, endPoint x: 283, endPoint y: 280, distance: 59.2
click at [283, 280] on span "The monetary penalties for improperly disclosing patient health information can…" at bounding box center [424, 255] width 283 height 63
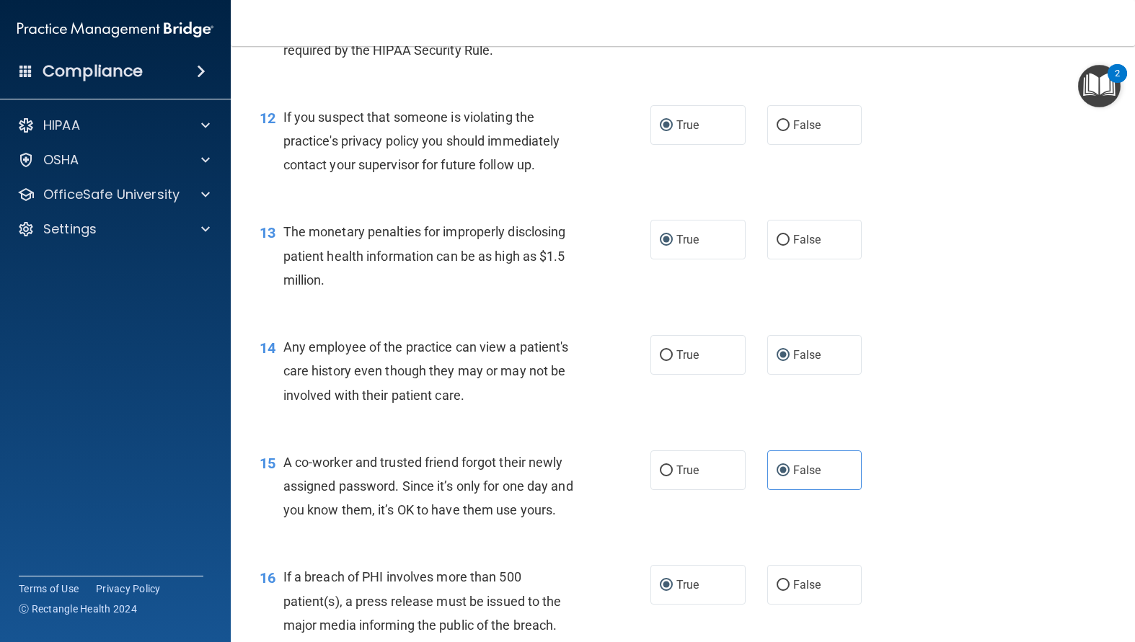
click at [466, 402] on span "Any employee of the practice can view a patient's care history even though they…" at bounding box center [425, 371] width 285 height 63
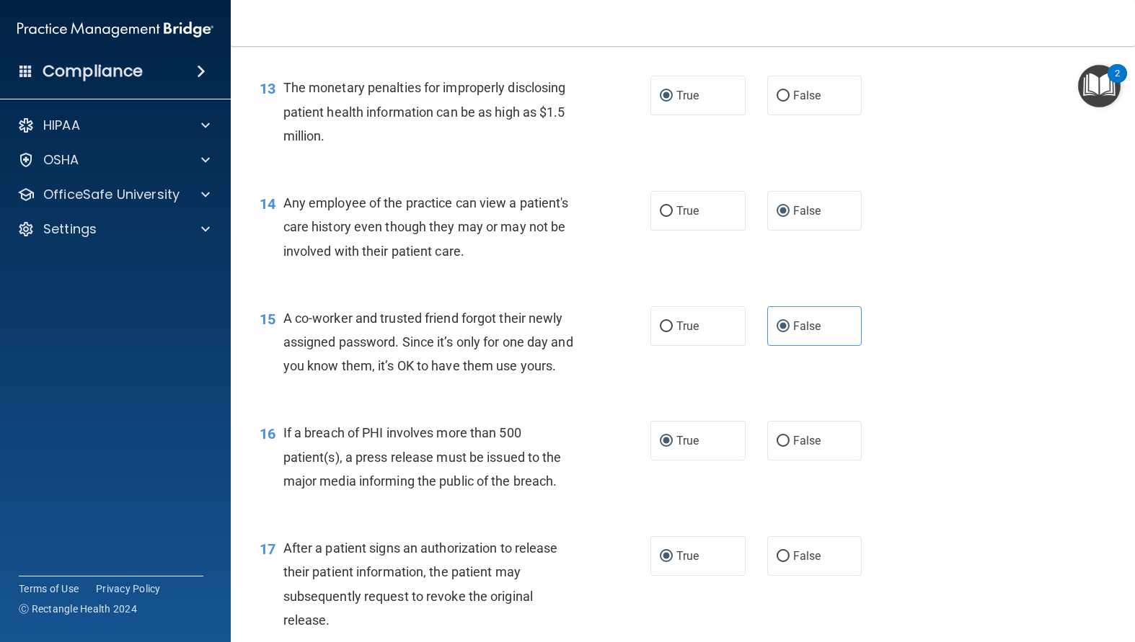
scroll to position [1515, 0]
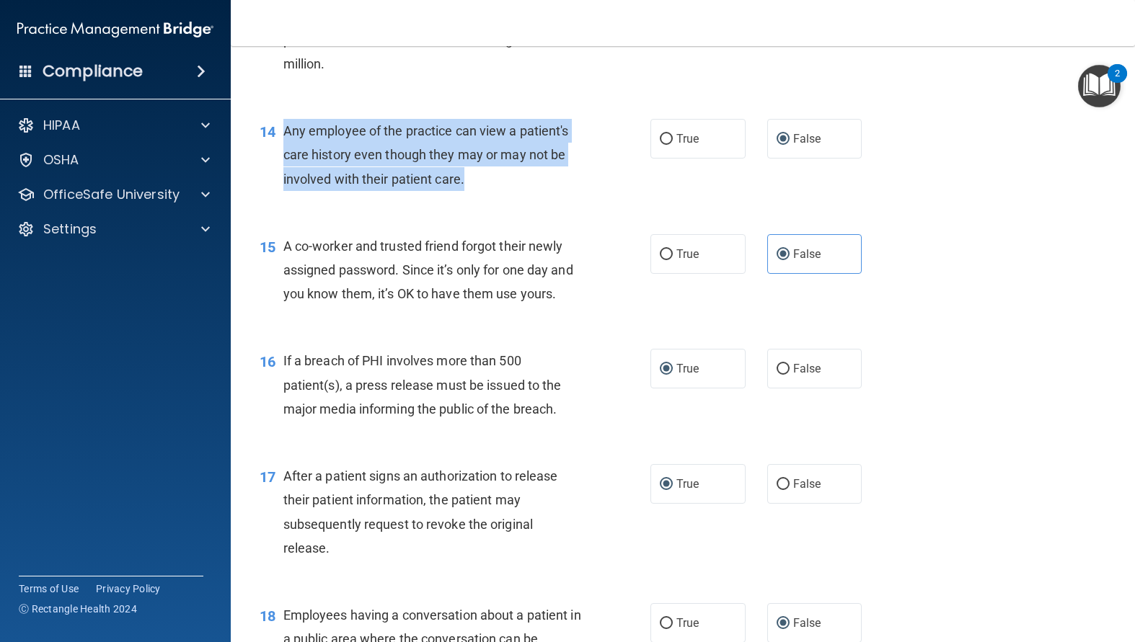
drag, startPoint x: 471, startPoint y: 224, endPoint x: 283, endPoint y: 177, distance: 193.4
click at [283, 177] on div "Any employee of the practice can view a patient's care history even though they…" at bounding box center [437, 155] width 309 height 72
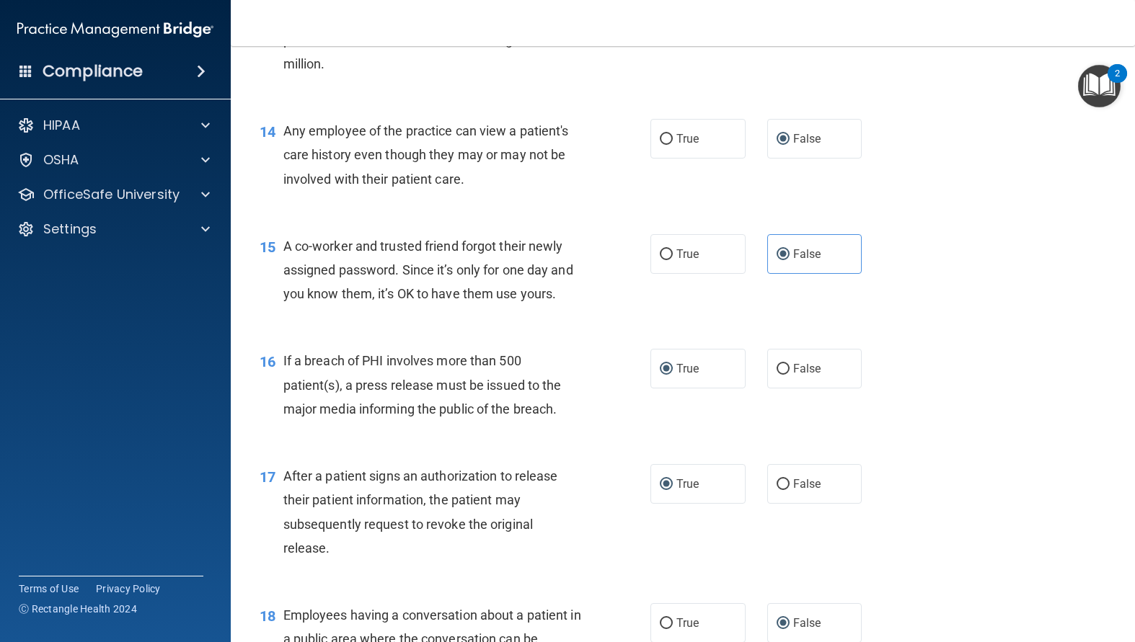
click at [431, 306] on div "A co-worker and trusted friend forgot their newly assigned password. Since it’s…" at bounding box center [437, 270] width 309 height 72
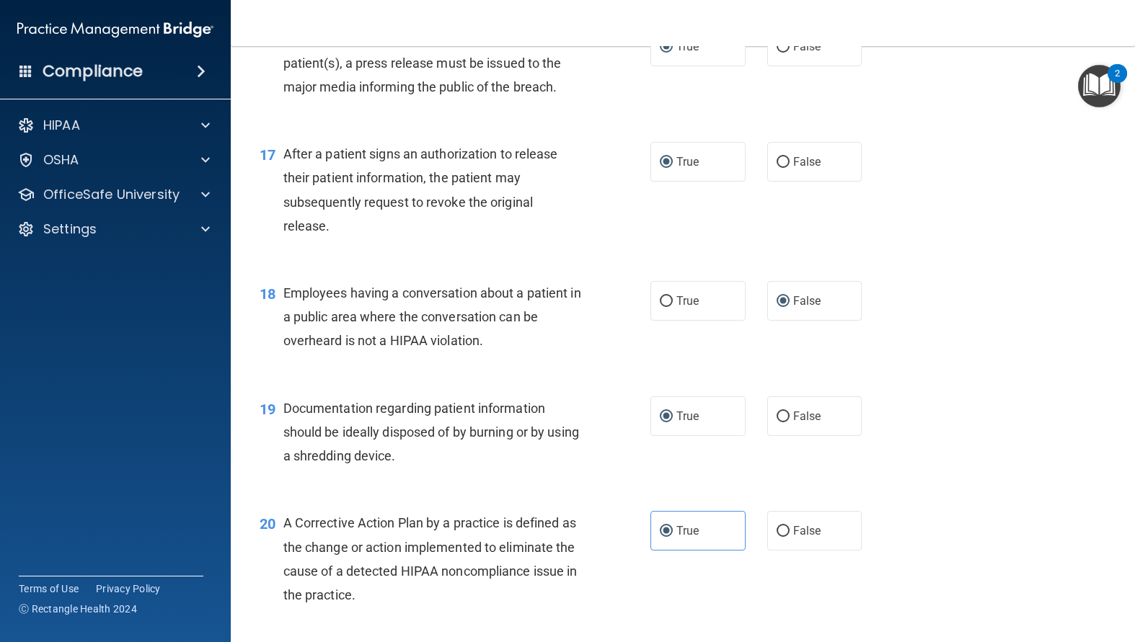
scroll to position [1804, 0]
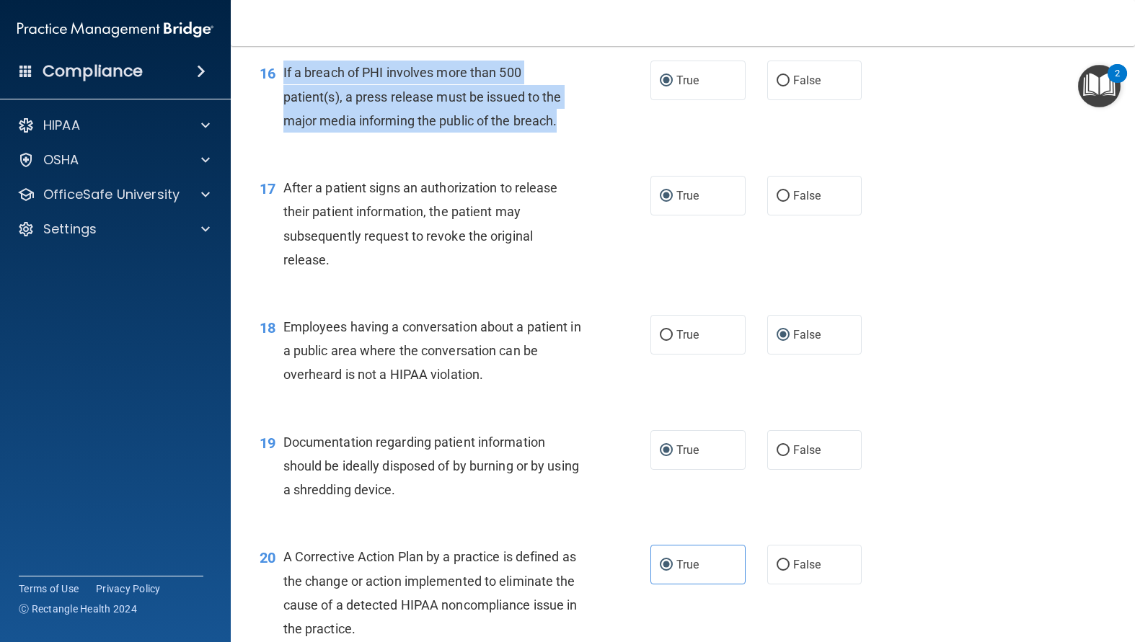
drag, startPoint x: 531, startPoint y: 162, endPoint x: 283, endPoint y: 120, distance: 251.5
click at [283, 120] on div "If a breach of PHI involves more than 500 patient(s), a press release must be i…" at bounding box center [437, 97] width 309 height 72
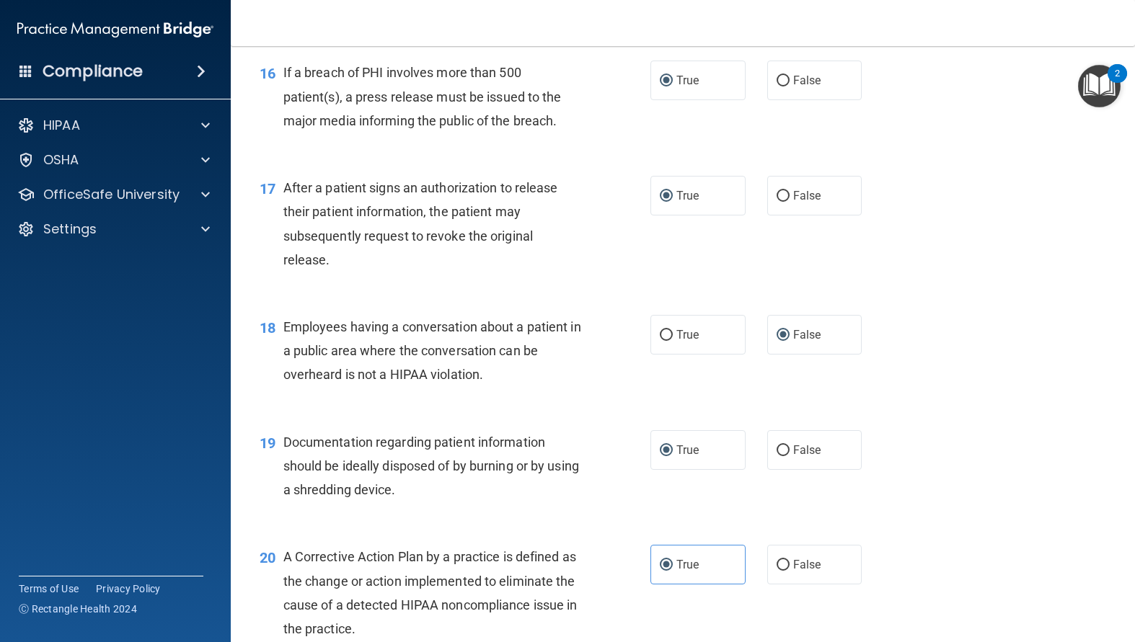
click at [493, 355] on div "18 Employees having a conversation about a patient in a public area where the c…" at bounding box center [683, 354] width 868 height 115
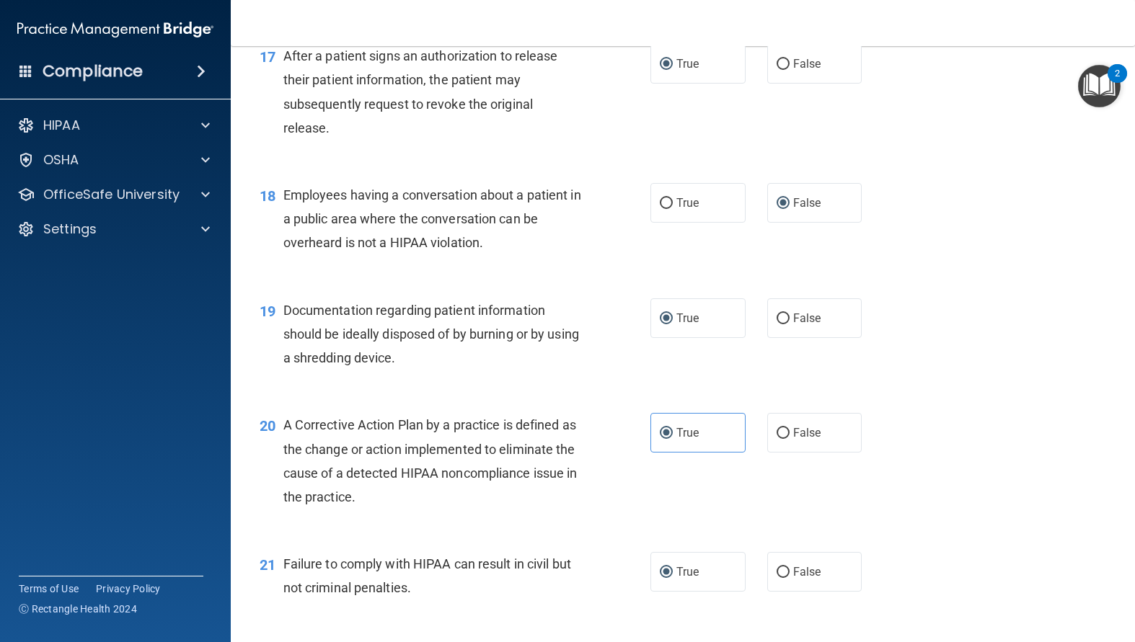
scroll to position [1948, 0]
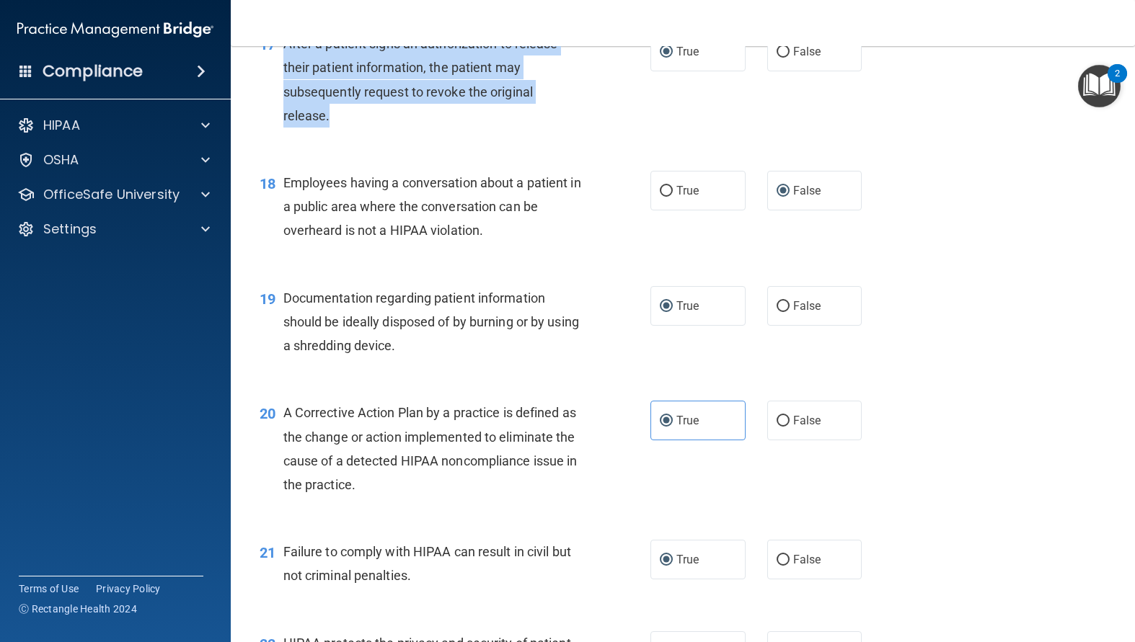
drag, startPoint x: 332, startPoint y: 169, endPoint x: 280, endPoint y: 102, distance: 85.4
click at [280, 102] on div "17 After a patient signs an authorization to release their patient information,…" at bounding box center [455, 83] width 434 height 103
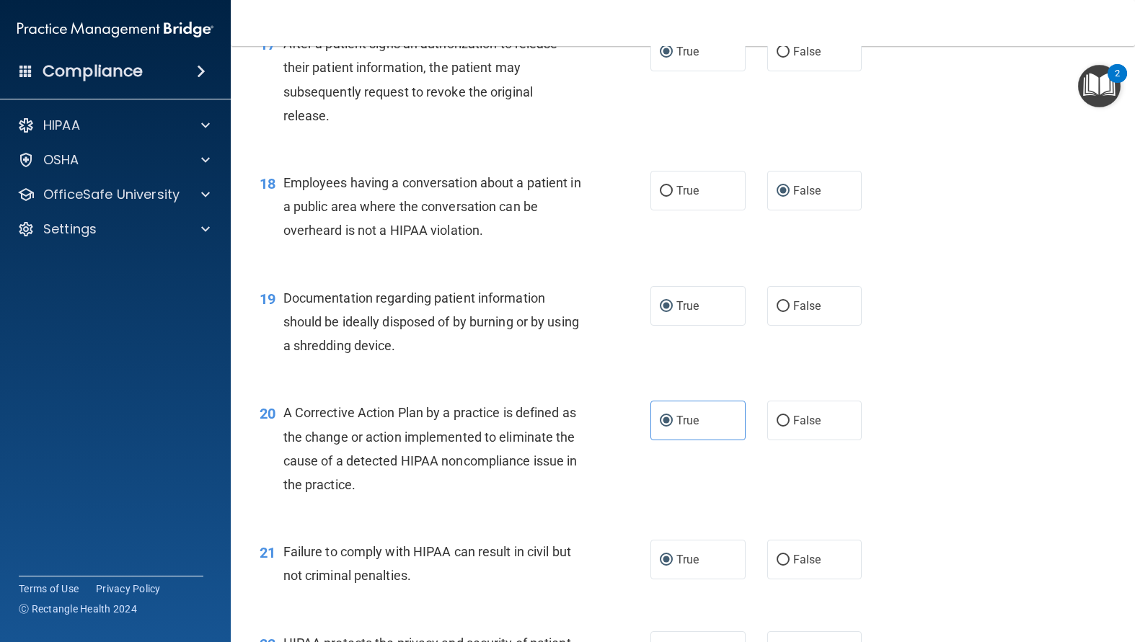
click at [486, 358] on div "Documentation regarding patient information should be ideally disposed of by bu…" at bounding box center [437, 322] width 309 height 72
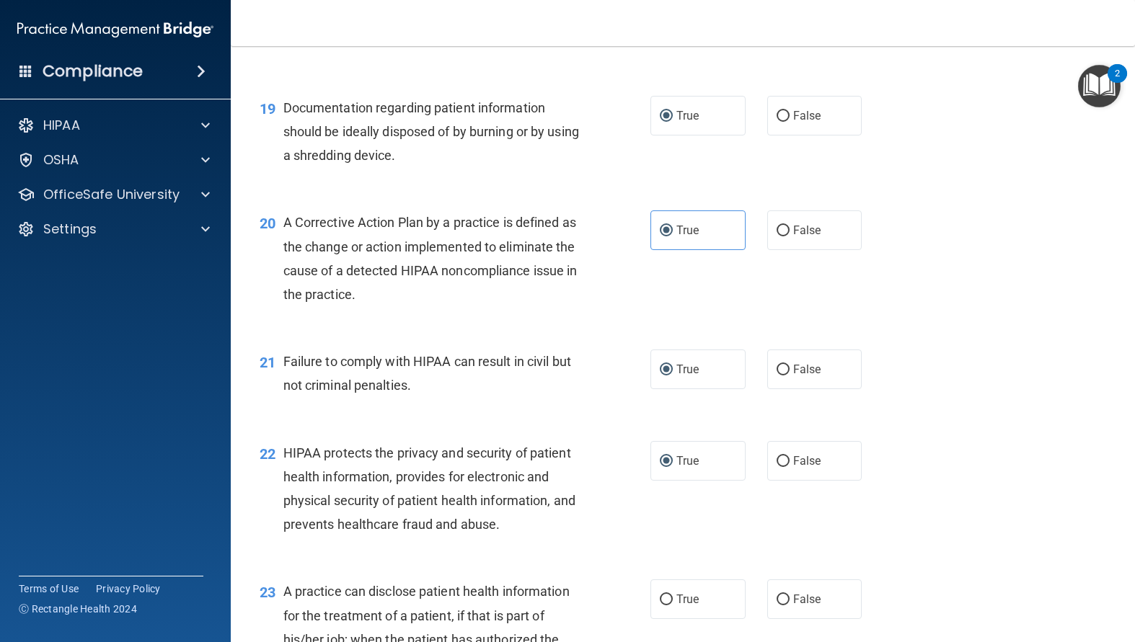
scroll to position [2164, 0]
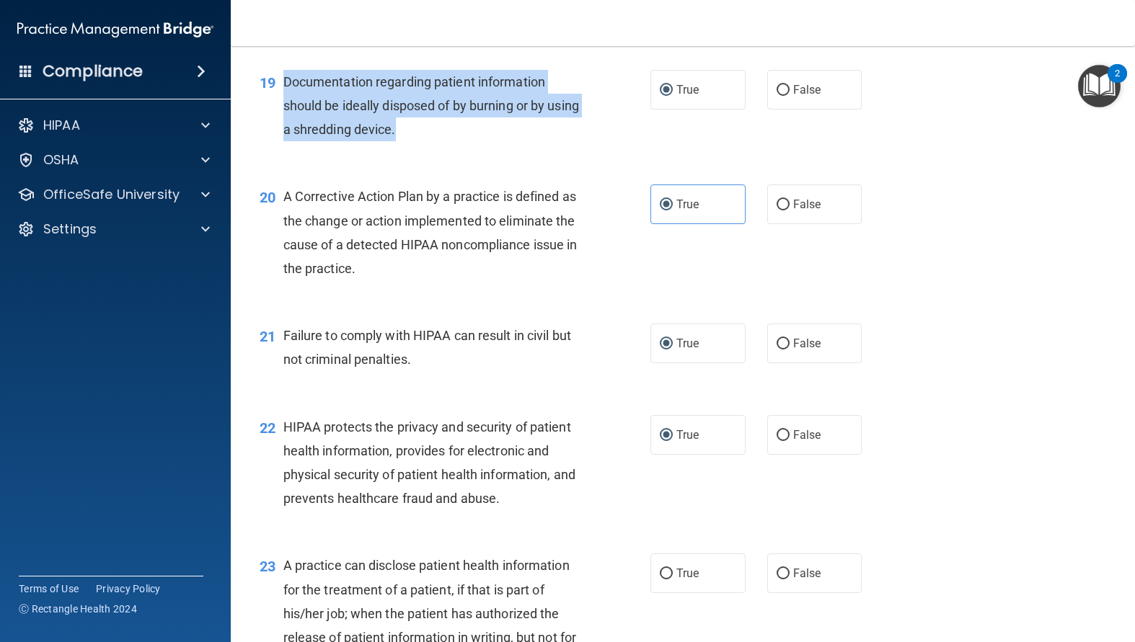
drag, startPoint x: 439, startPoint y: 177, endPoint x: 273, endPoint y: 127, distance: 173.1
click at [273, 127] on div "19 Documentation regarding patient information should be ideally disposed of by…" at bounding box center [455, 109] width 434 height 79
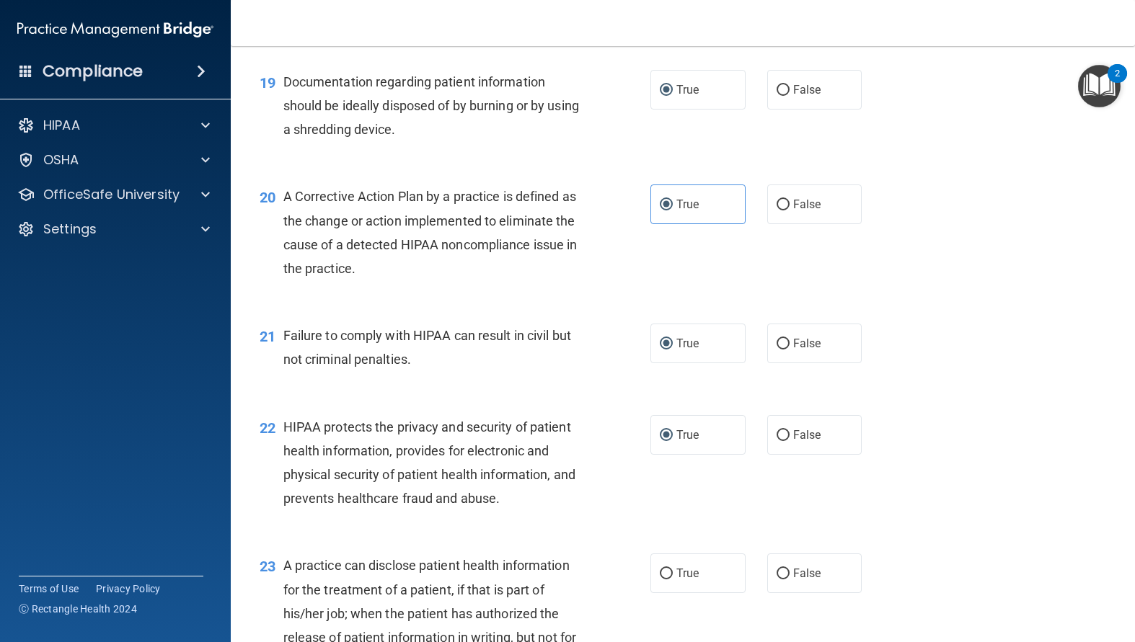
click at [490, 367] on div "21 Failure to comply with HIPAA can result in civil but not criminal penalties.…" at bounding box center [683, 351] width 868 height 91
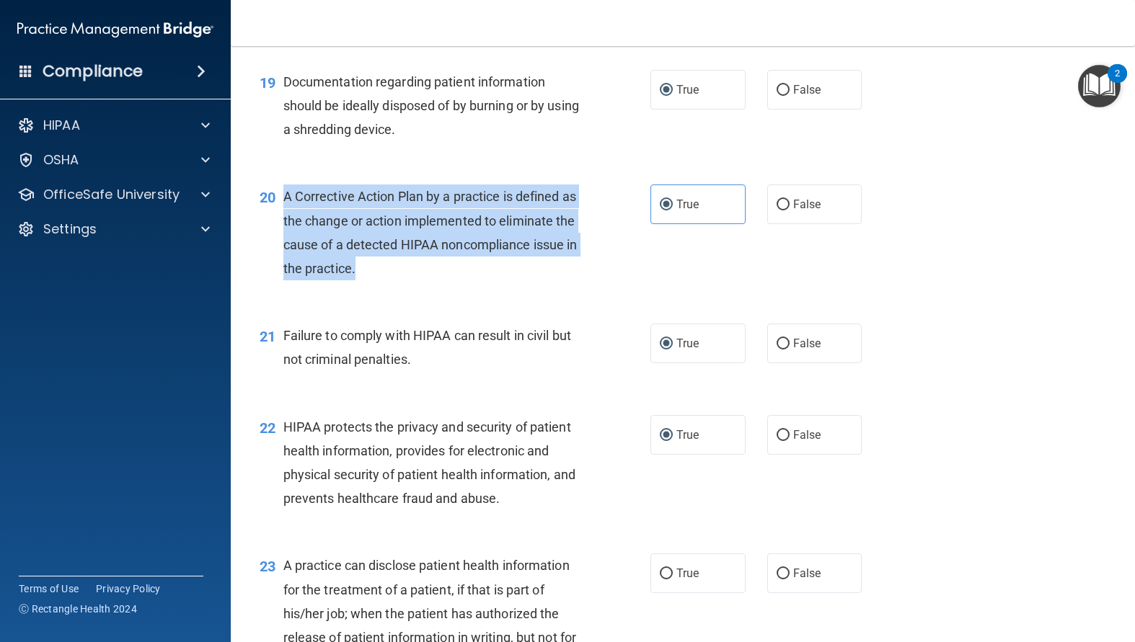
drag, startPoint x: 402, startPoint y: 309, endPoint x: 285, endPoint y: 244, distance: 133.3
click at [285, 244] on div "A Corrective Action Plan by a practice is defined as the change or action imple…" at bounding box center [437, 233] width 309 height 96
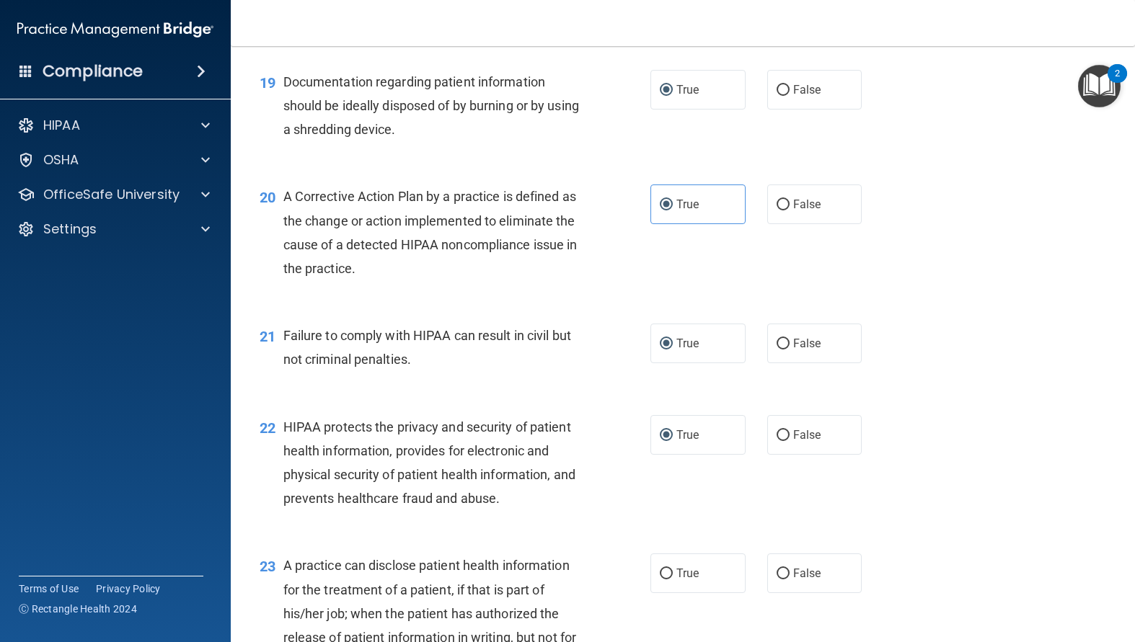
click at [695, 306] on div "20 A Corrective Action Plan by a practice is defined as the change or action im…" at bounding box center [683, 236] width 868 height 139
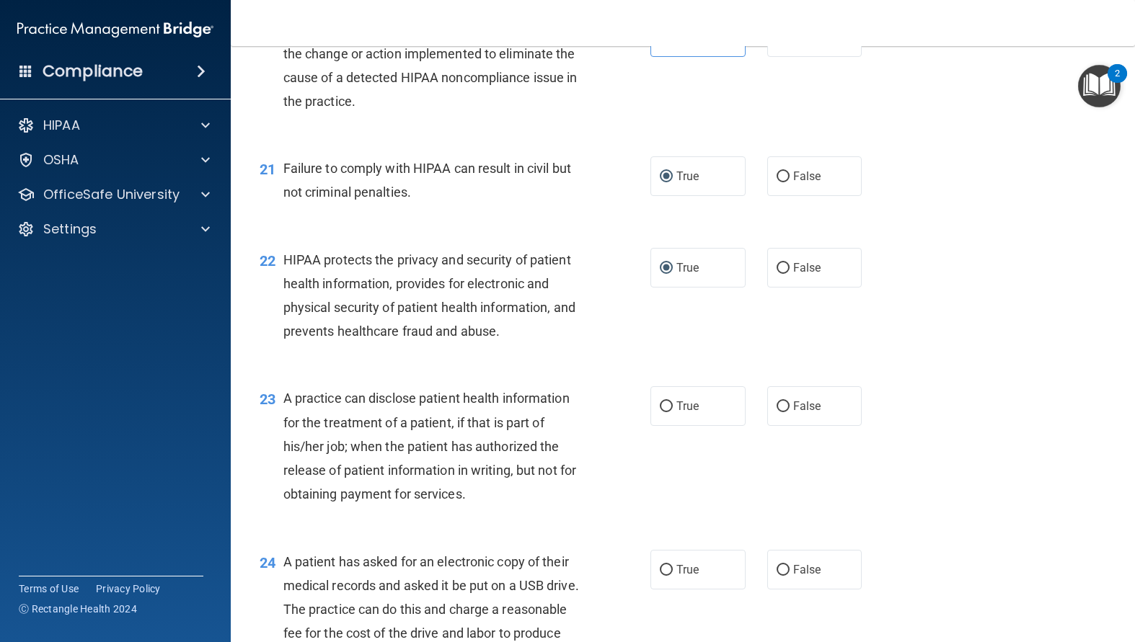
scroll to position [2380, 0]
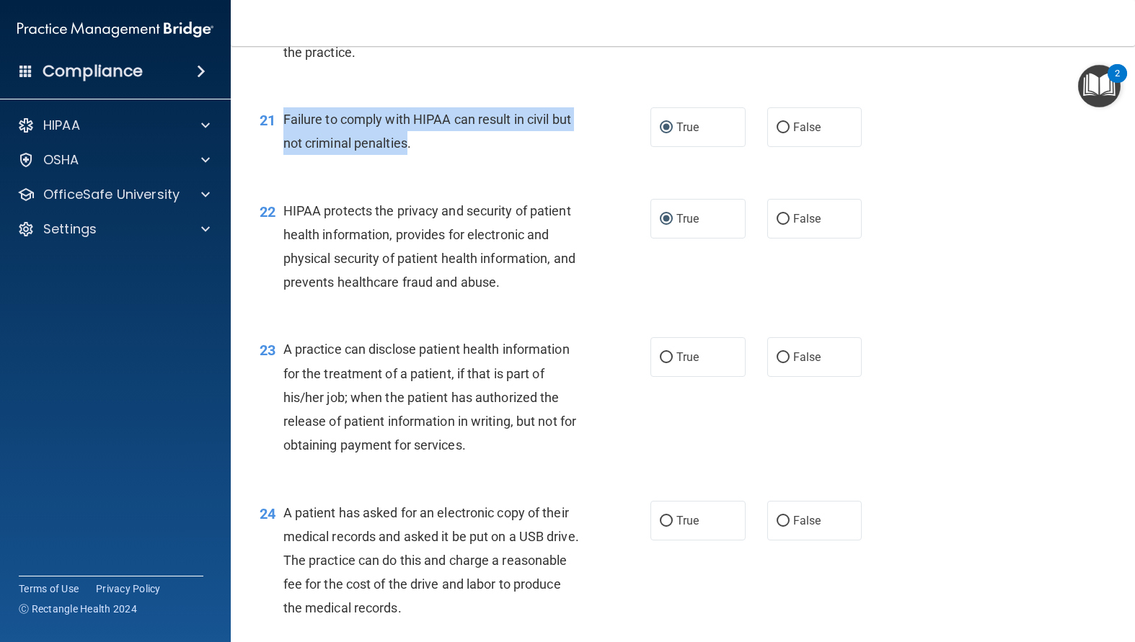
drag, startPoint x: 408, startPoint y: 191, endPoint x: 284, endPoint y: 164, distance: 126.8
click at [284, 151] on span "Failure to comply with HIPAA can result in civil but not criminal penalties." at bounding box center [427, 131] width 288 height 39
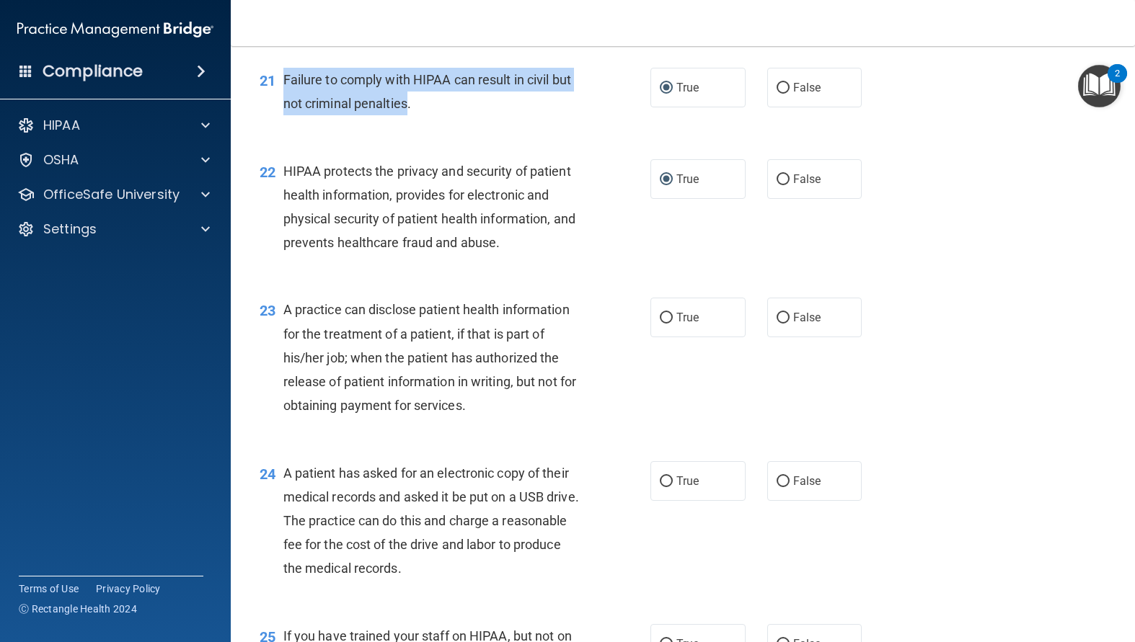
scroll to position [2452, 0]
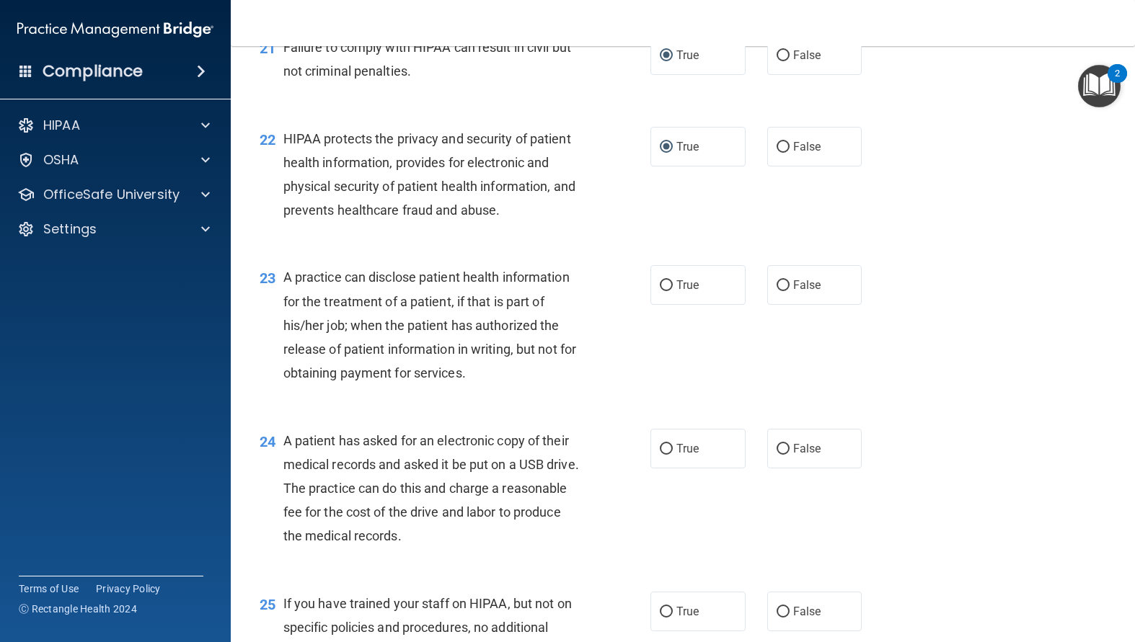
click at [561, 302] on div "23 A practice can disclose patient health information for the treatment of a pa…" at bounding box center [683, 328] width 868 height 163
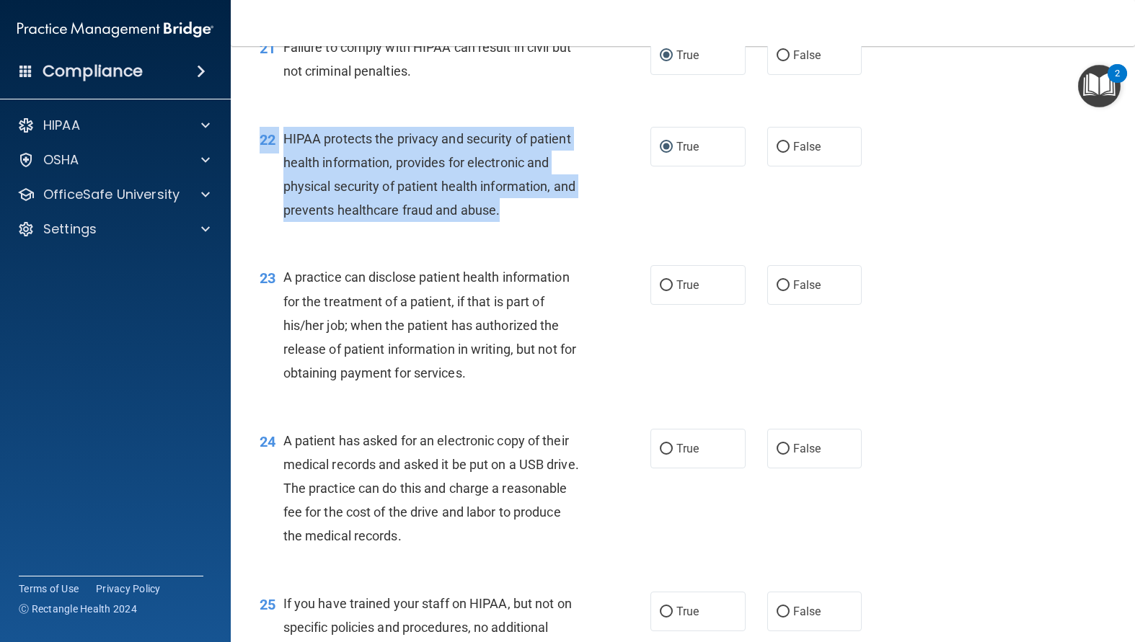
drag, startPoint x: 550, startPoint y: 283, endPoint x: 522, endPoint y: 275, distance: 29.2
click at [522, 248] on div "22 HIPAA protects the privacy and security of patient health information, provi…" at bounding box center [683, 178] width 868 height 139
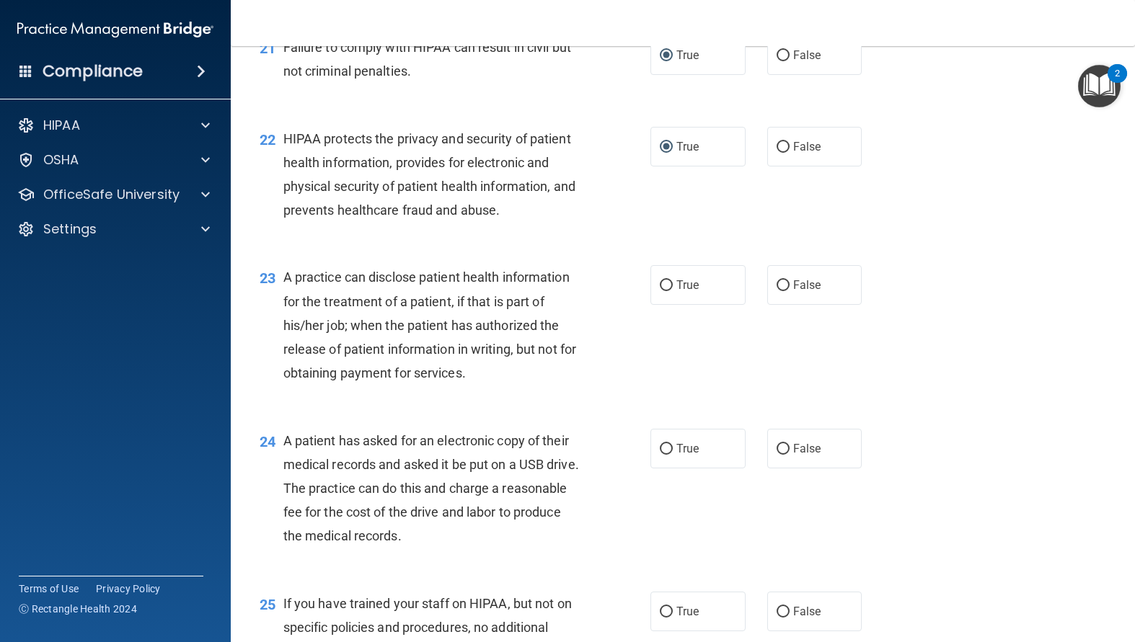
click at [557, 298] on div "23 A practice can disclose patient health information for the treatment of a pa…" at bounding box center [683, 328] width 868 height 163
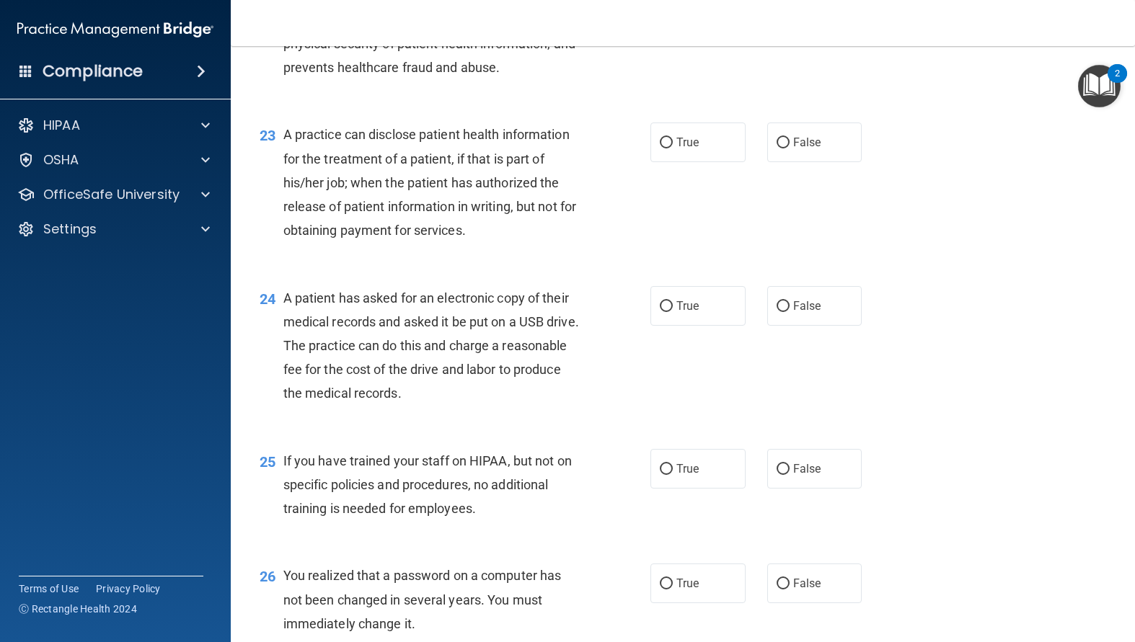
scroll to position [2597, 0]
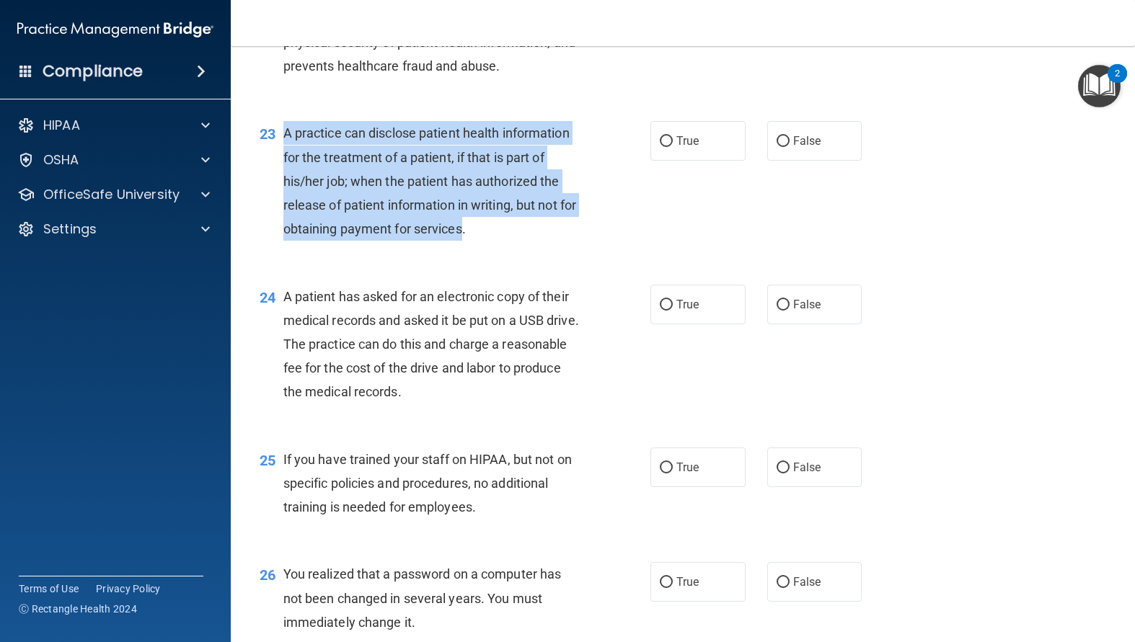
drag, startPoint x: 482, startPoint y: 294, endPoint x: 289, endPoint y: 181, distance: 223.9
click at [285, 179] on div "23 A practice can disclose patient health information for the treatment of a pa…" at bounding box center [455, 184] width 434 height 127
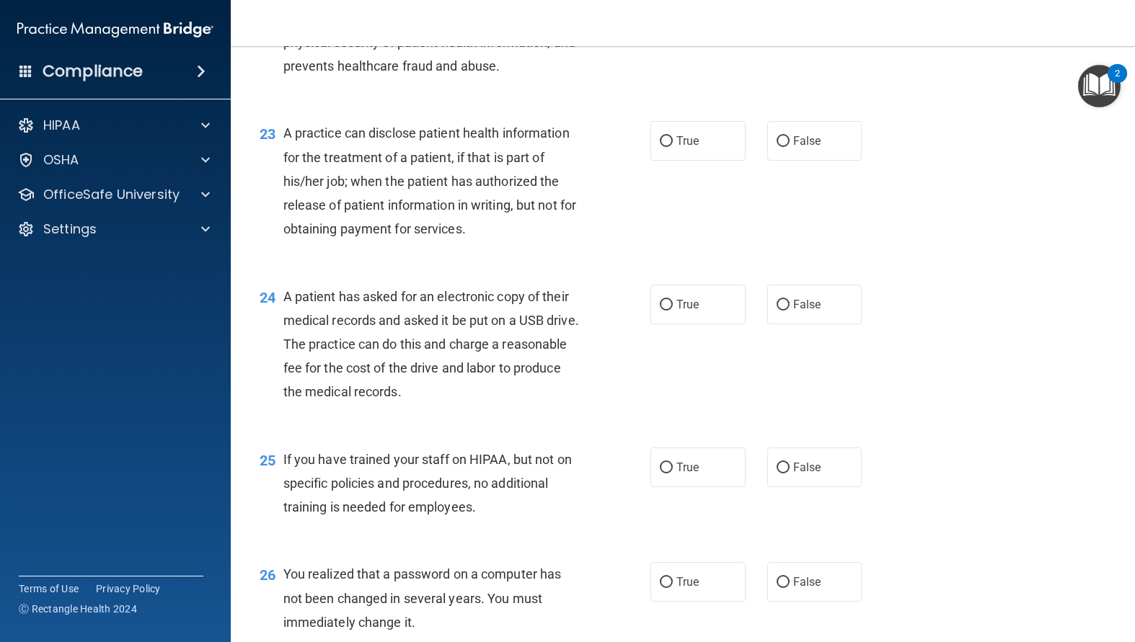
click at [515, 400] on span "A patient has asked for an electronic copy of their medical records and asked i…" at bounding box center [431, 344] width 296 height 111
click at [657, 161] on label "True" at bounding box center [697, 141] width 95 height 40
click at [660, 147] on input "True" at bounding box center [666, 141] width 13 height 11
radio input "true"
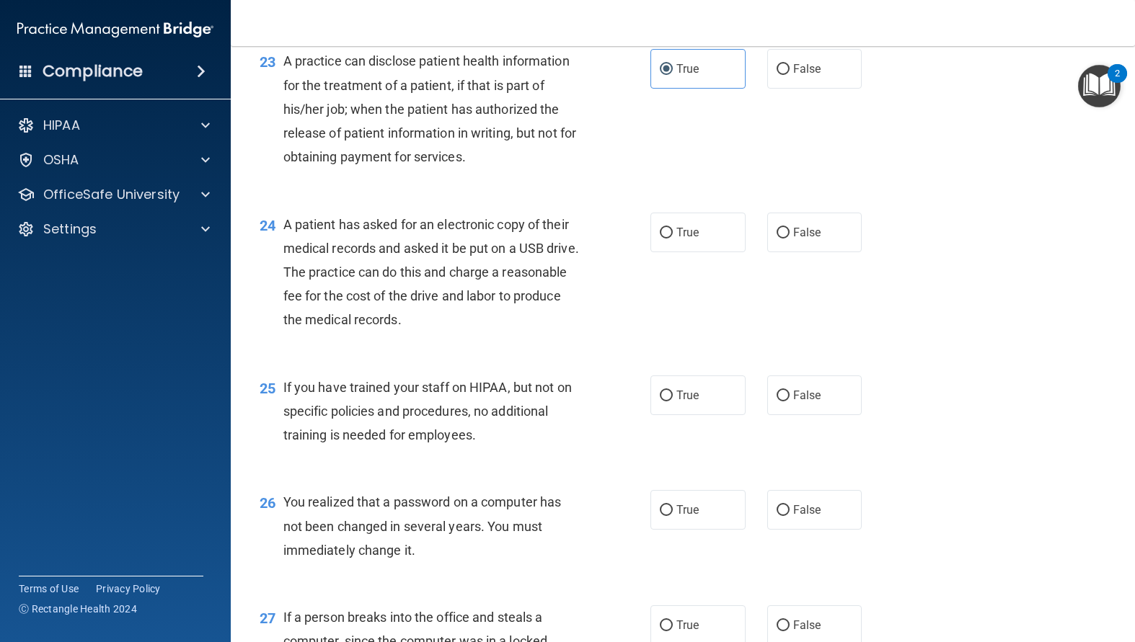
scroll to position [2741, 0]
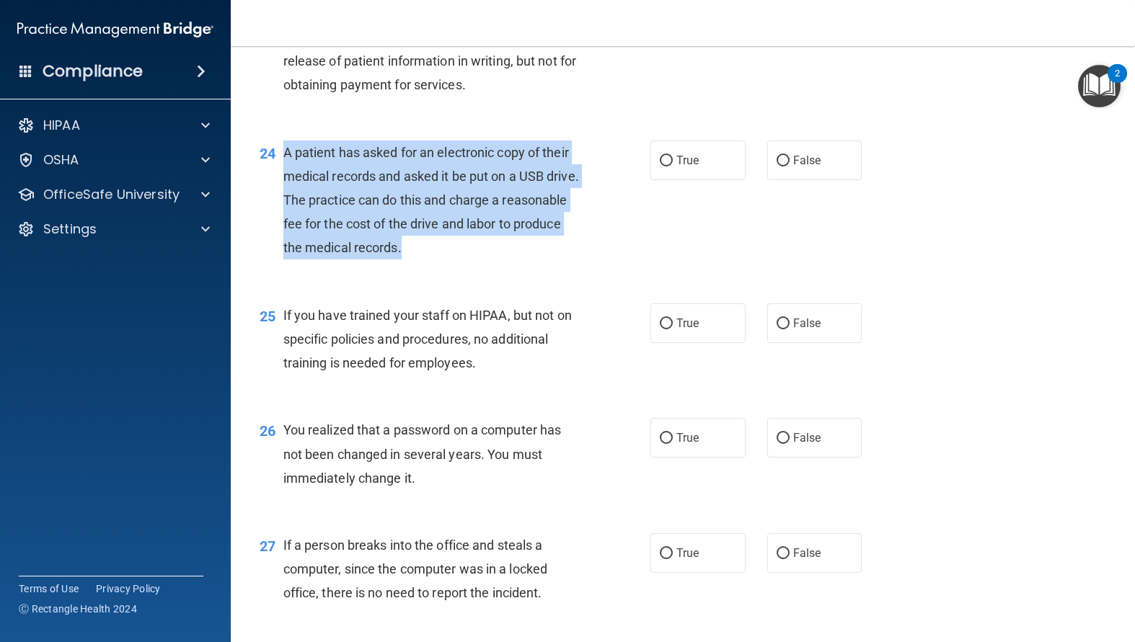
drag, startPoint x: 490, startPoint y: 310, endPoint x: 280, endPoint y: 198, distance: 238.3
click at [280, 198] on div "24 A patient has asked for an electronic copy of their medical records and aske…" at bounding box center [455, 204] width 434 height 127
drag, startPoint x: 656, startPoint y: 211, endPoint x: 673, endPoint y: 234, distance: 28.8
click at [660, 167] on input "True" at bounding box center [666, 161] width 13 height 11
radio input "true"
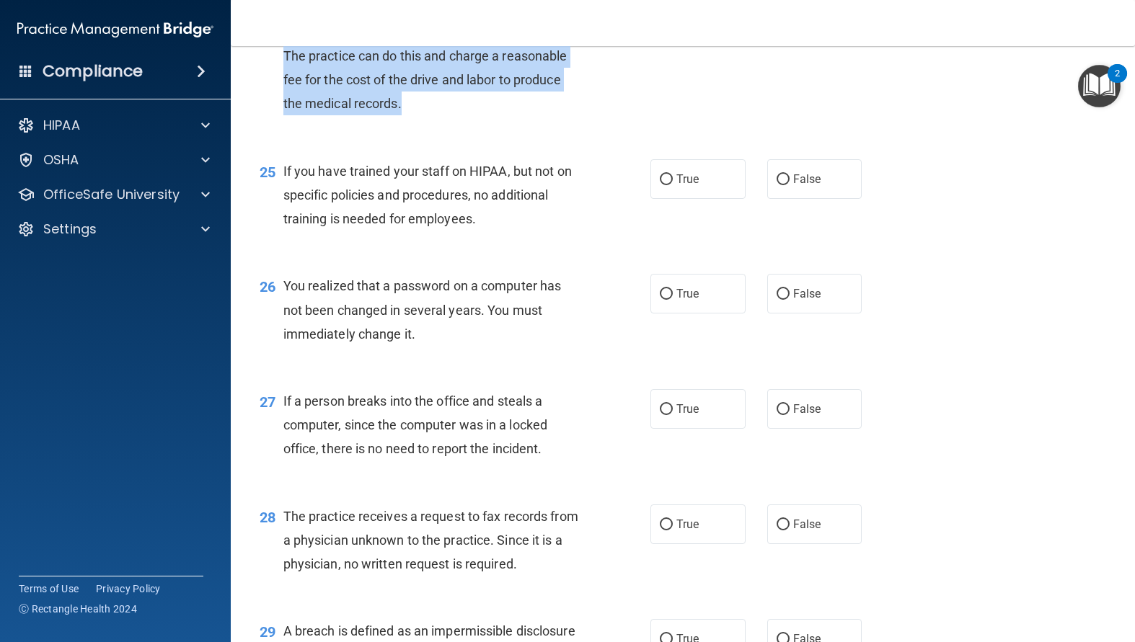
scroll to position [2957, 0]
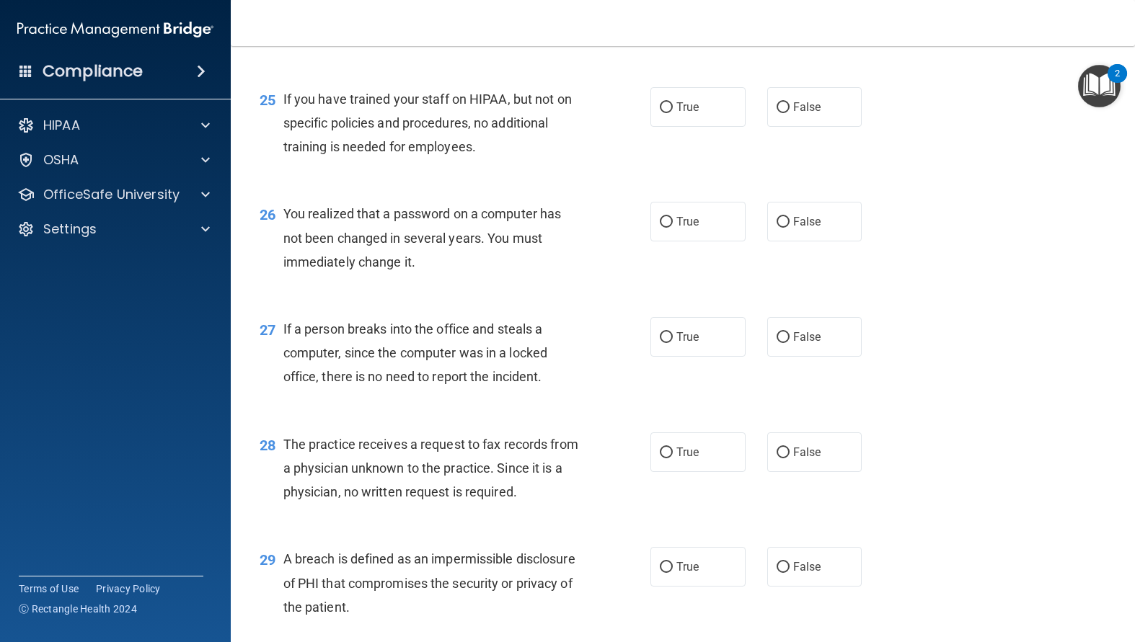
click at [525, 185] on div "25 If you have trained your staff on HIPAA, but not on specific policies and pr…" at bounding box center [683, 126] width 868 height 115
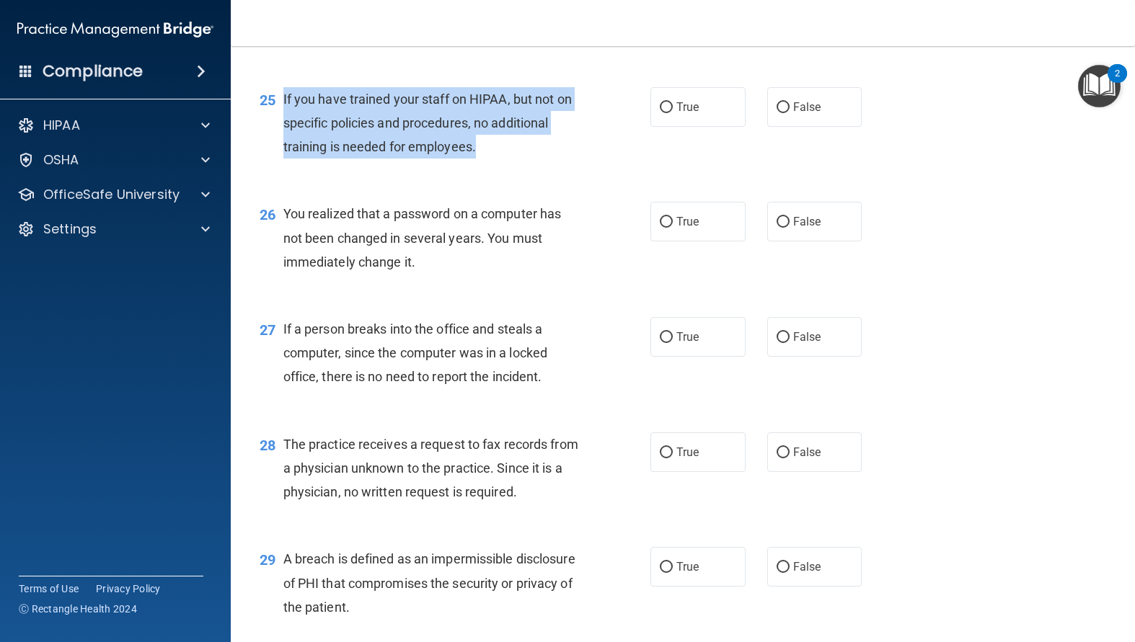
drag, startPoint x: 475, startPoint y: 188, endPoint x: 283, endPoint y: 153, distance: 195.0
click at [283, 153] on span "If you have trained your staff on HIPAA, but not on specific policies and proce…" at bounding box center [427, 123] width 288 height 63
click at [776, 113] on input "False" at bounding box center [782, 107] width 13 height 11
radio input "true"
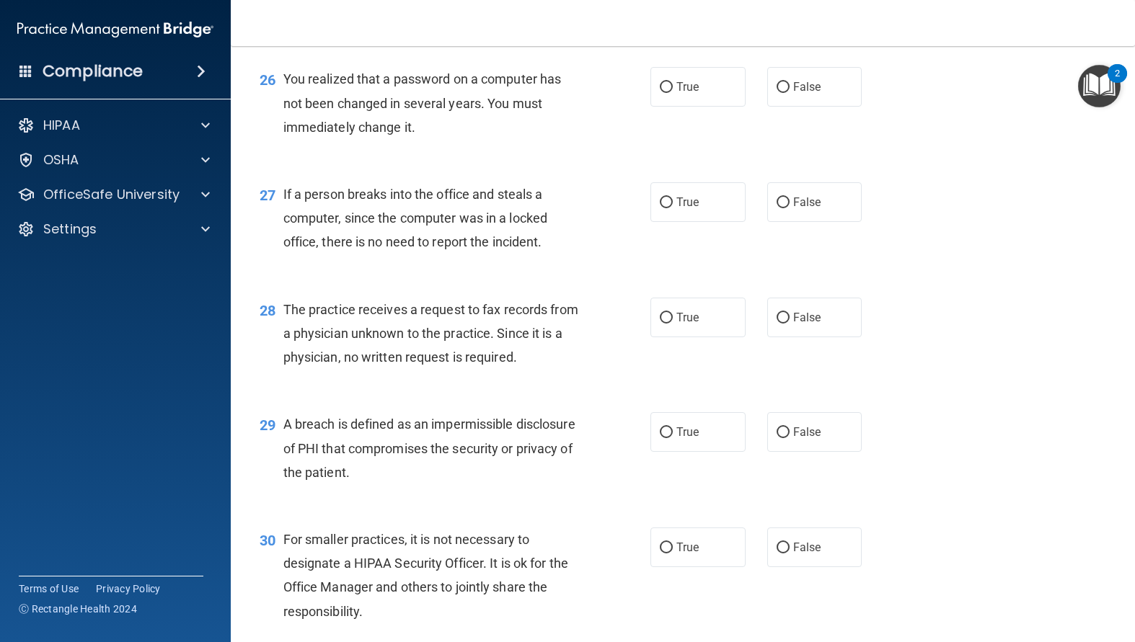
scroll to position [3101, 0]
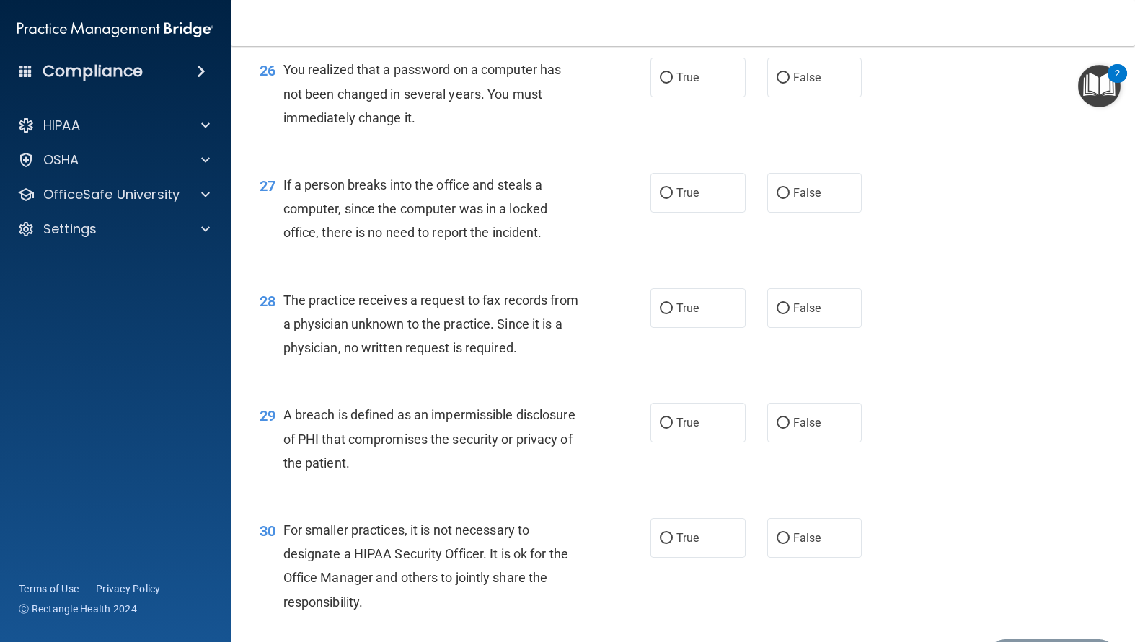
click at [526, 130] on div "You realized that a password on a computer has not been changed in several year…" at bounding box center [437, 94] width 309 height 72
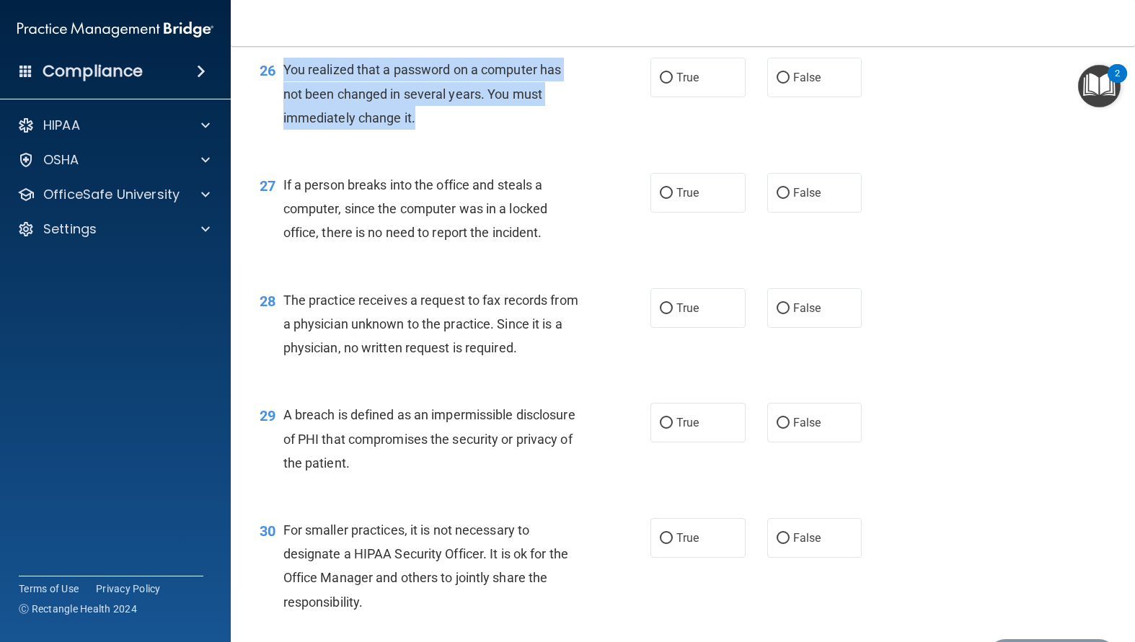
drag, startPoint x: 423, startPoint y: 162, endPoint x: 284, endPoint y: 123, distance: 144.7
click at [284, 123] on div "You realized that a password on a computer has not been changed in several year…" at bounding box center [437, 94] width 309 height 72
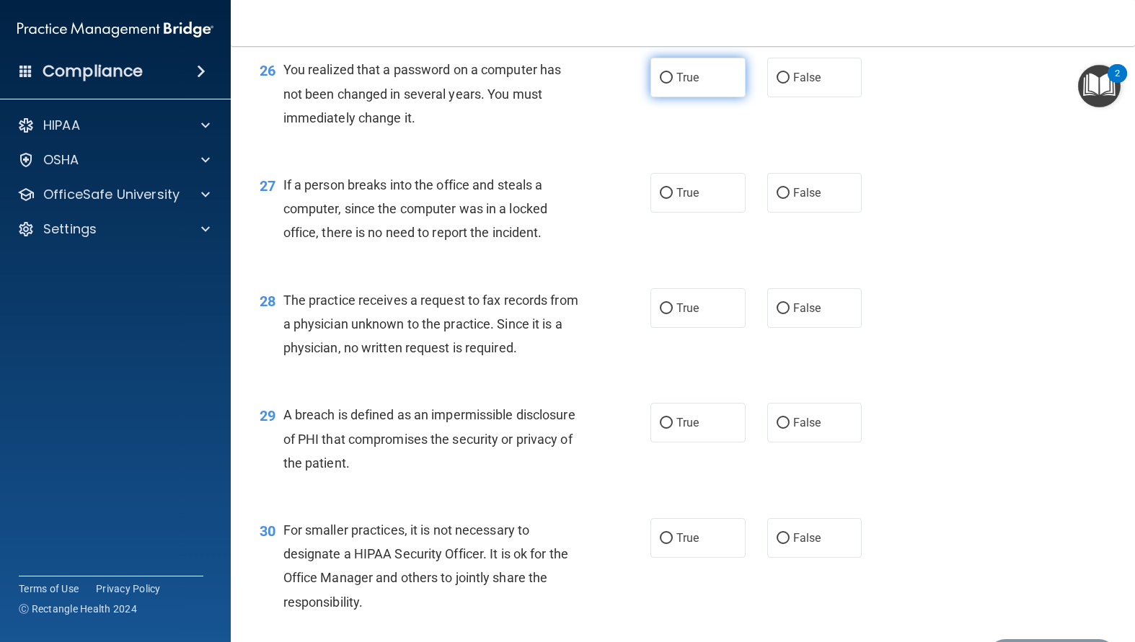
click at [653, 97] on label "True" at bounding box center [697, 78] width 95 height 40
click at [660, 84] on input "True" at bounding box center [666, 78] width 13 height 11
radio input "true"
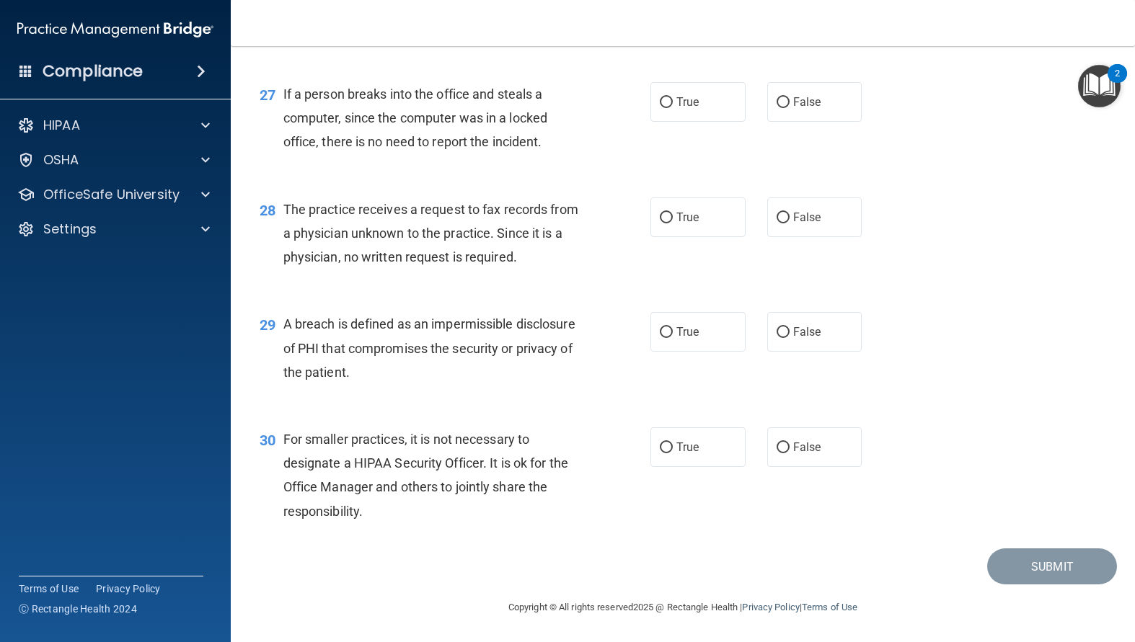
scroll to position [3240, 0]
click at [779, 100] on input "False" at bounding box center [782, 102] width 13 height 11
radio input "true"
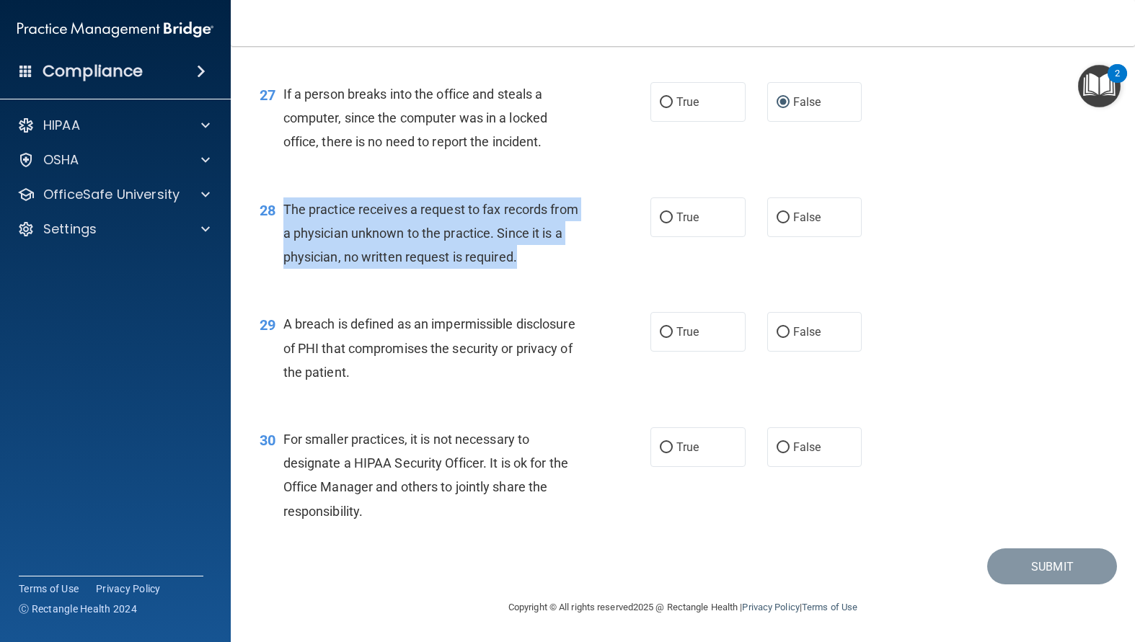
drag, startPoint x: 547, startPoint y: 257, endPoint x: 286, endPoint y: 214, distance: 264.4
click at [286, 214] on div "The practice receives a request to fax records from a physician unknown to the …" at bounding box center [437, 234] width 309 height 72
click at [777, 221] on input "False" at bounding box center [782, 218] width 13 height 11
radio input "true"
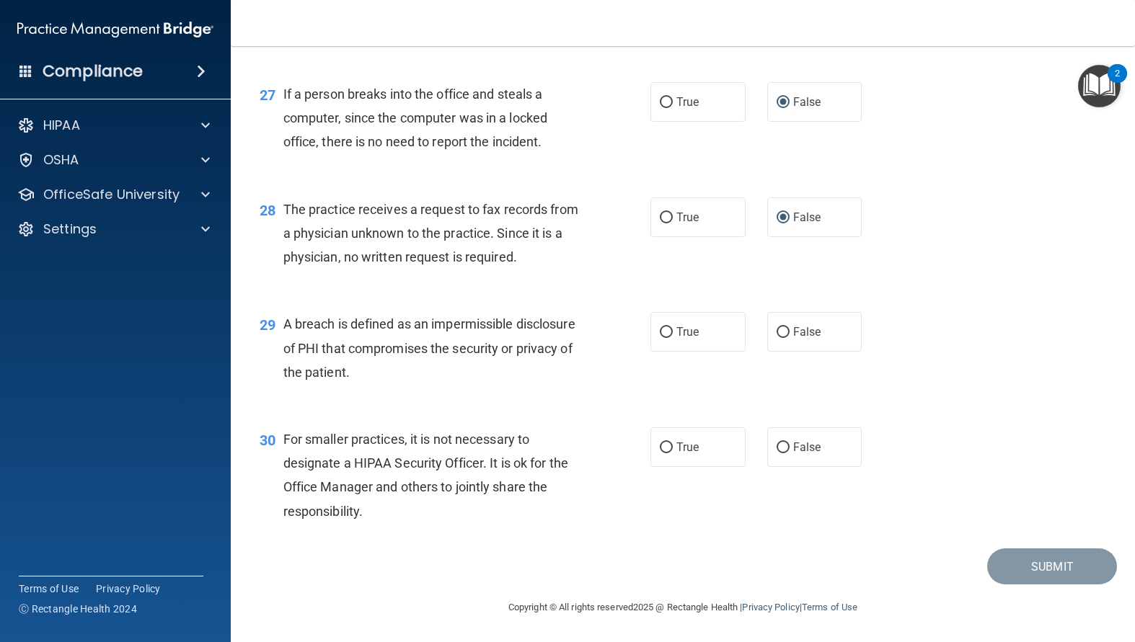
click at [443, 408] on div "29 A breach is defined as an impermissible disclosure of PHI that compromises t…" at bounding box center [683, 351] width 868 height 115
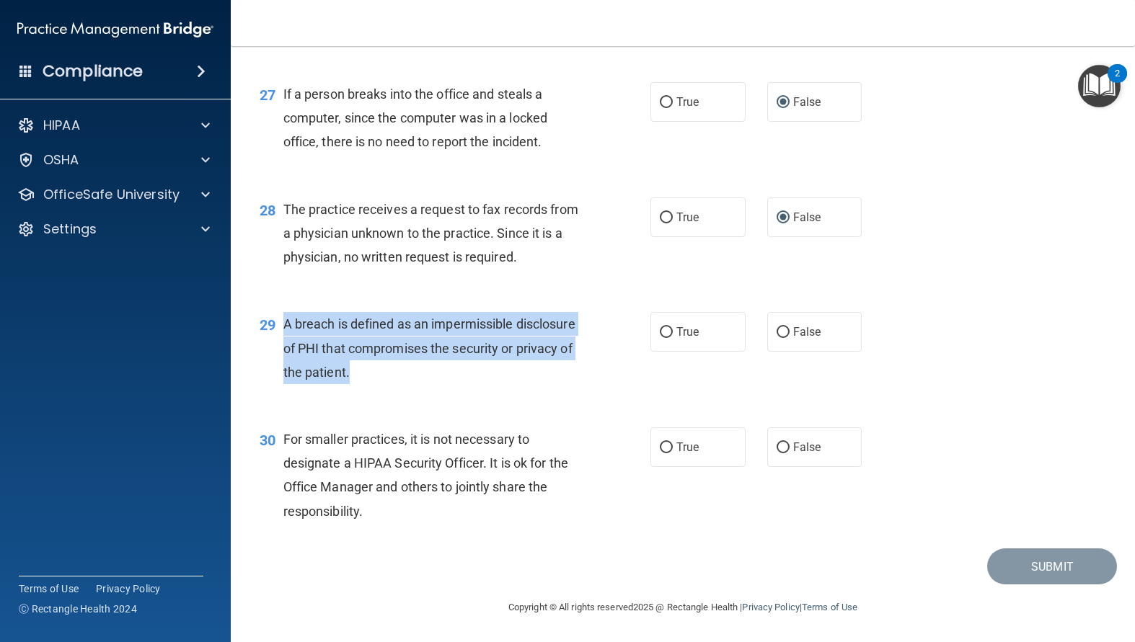
drag, startPoint x: 360, startPoint y: 375, endPoint x: 276, endPoint y: 319, distance: 100.8
click at [276, 319] on div "29 A breach is defined as an impermissible disclosure of PHI that compromises t…" at bounding box center [455, 351] width 434 height 79
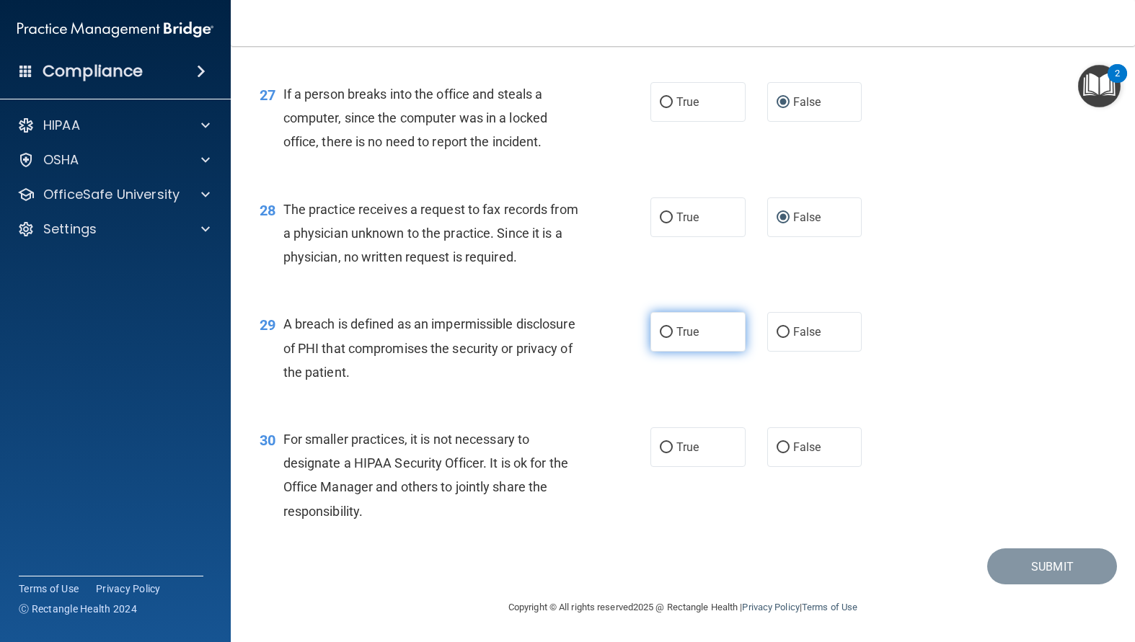
click at [660, 343] on label "True" at bounding box center [697, 332] width 95 height 40
click at [660, 338] on input "True" at bounding box center [666, 332] width 13 height 11
radio input "true"
click at [389, 514] on div "For smaller practices, it is not necessary to designate a HIPAA Security Office…" at bounding box center [437, 475] width 309 height 96
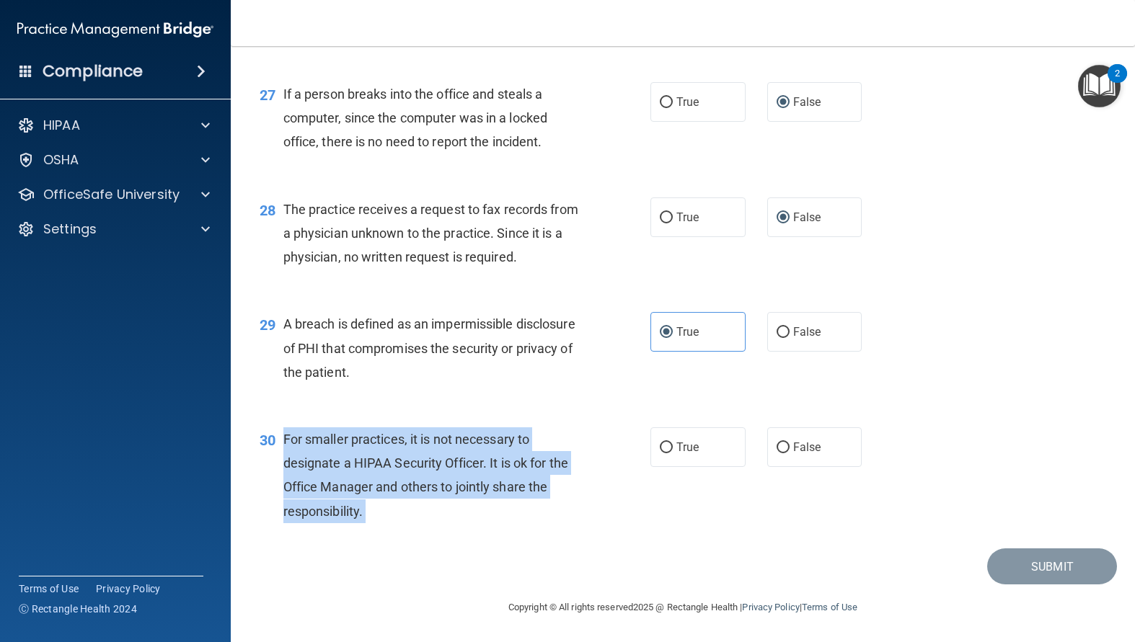
drag, startPoint x: 384, startPoint y: 513, endPoint x: 274, endPoint y: 435, distance: 134.8
click at [274, 435] on div "30 For smaller practices, it is not necessary to designate a HIPAA Security Off…" at bounding box center [455, 478] width 434 height 103
click at [777, 443] on input "False" at bounding box center [782, 448] width 13 height 11
radio input "true"
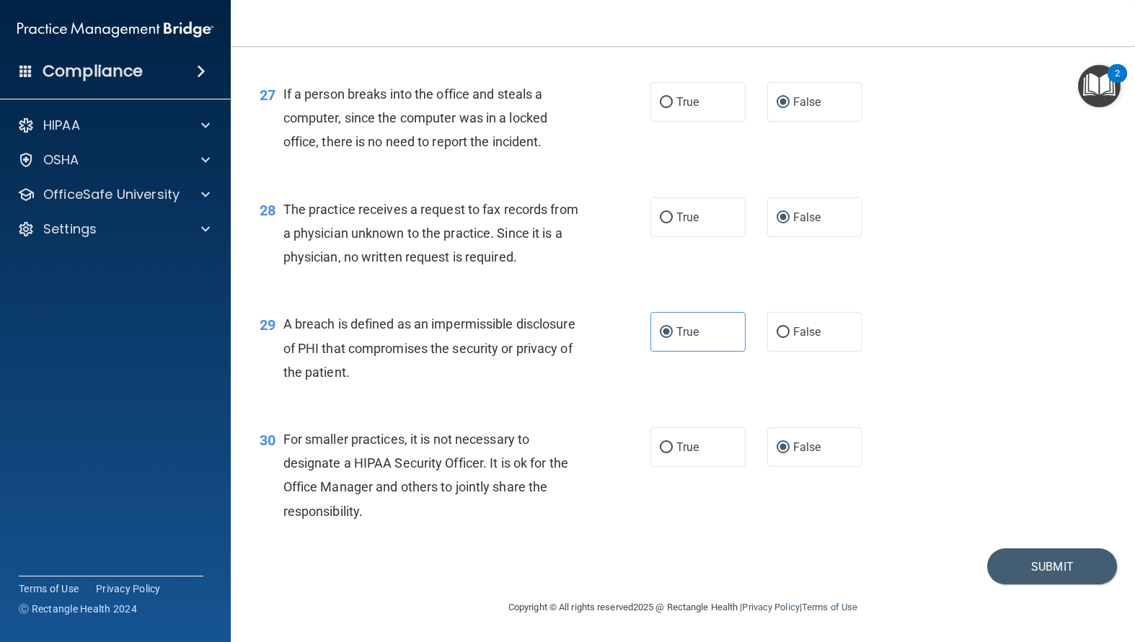
click at [1065, 585] on footer "Copyright © All rights reserved 2025 @ Rectangle Health | Privacy Policy | Term…" at bounding box center [683, 606] width 846 height 43
click at [1018, 563] on button "Submit" at bounding box center [1052, 567] width 130 height 37
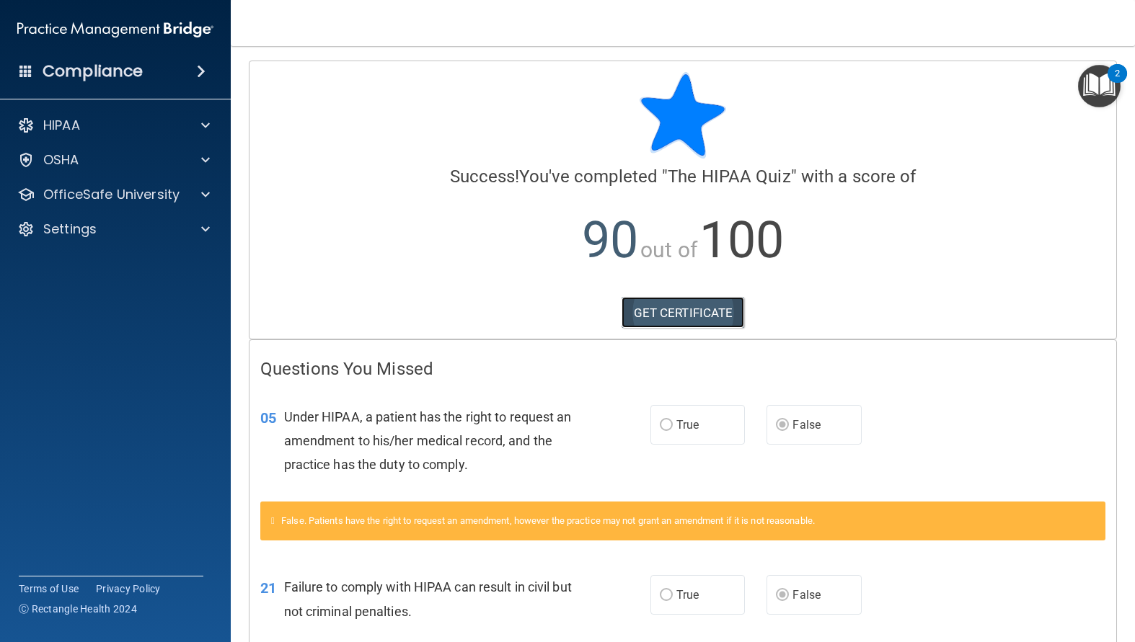
click at [665, 317] on link "GET CERTIFICATE" at bounding box center [682, 313] width 123 height 32
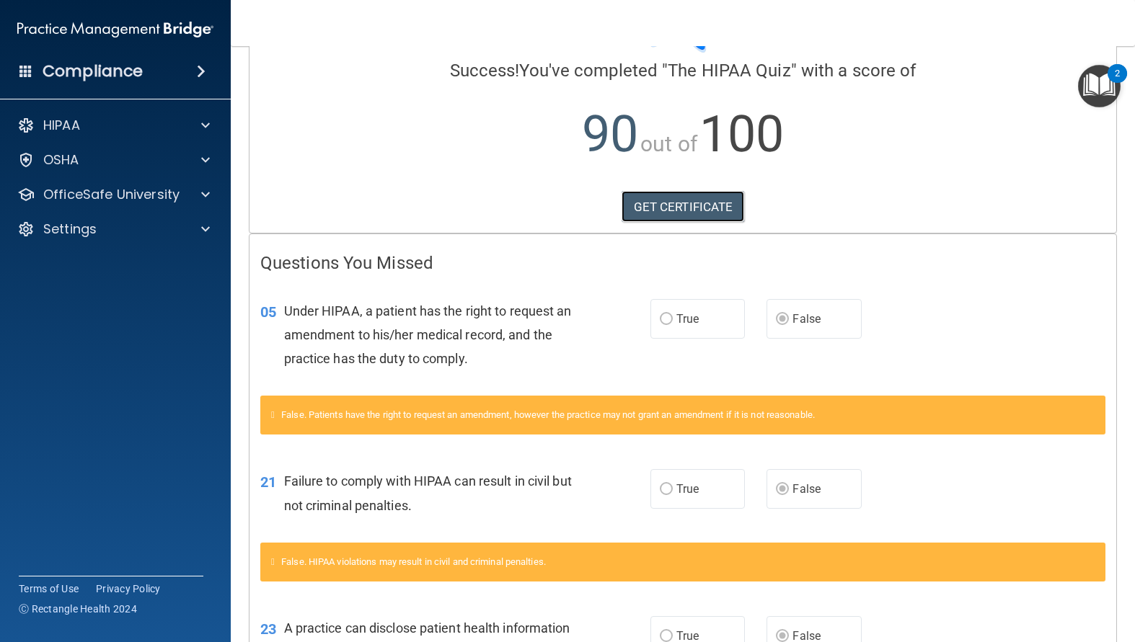
scroll to position [144, 0]
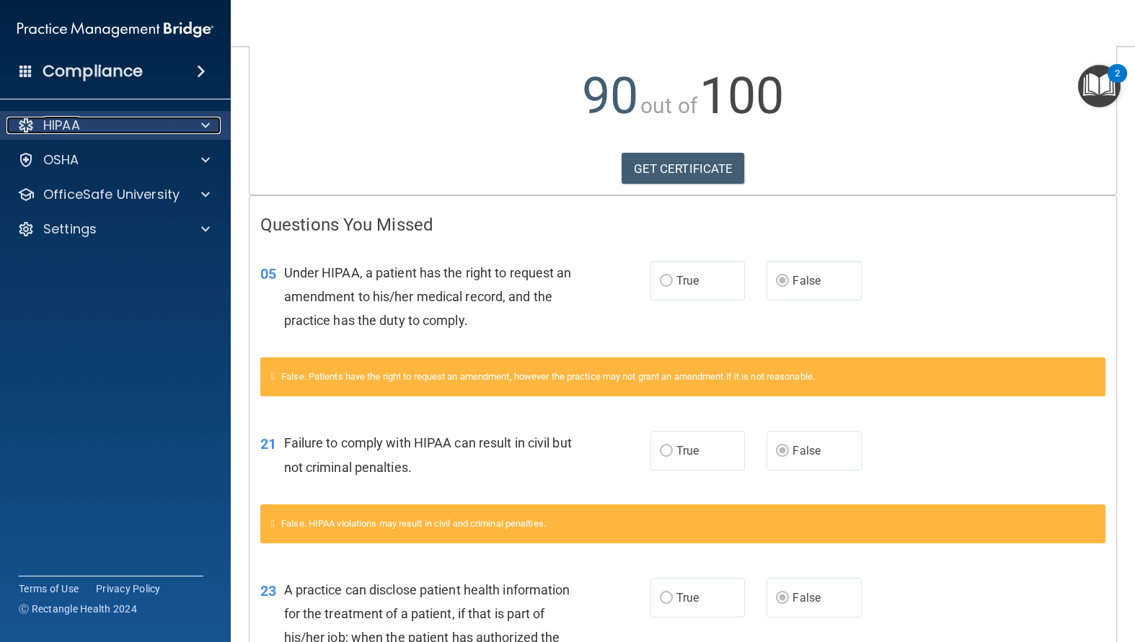
click at [123, 128] on div "HIPAA" at bounding box center [95, 125] width 179 height 17
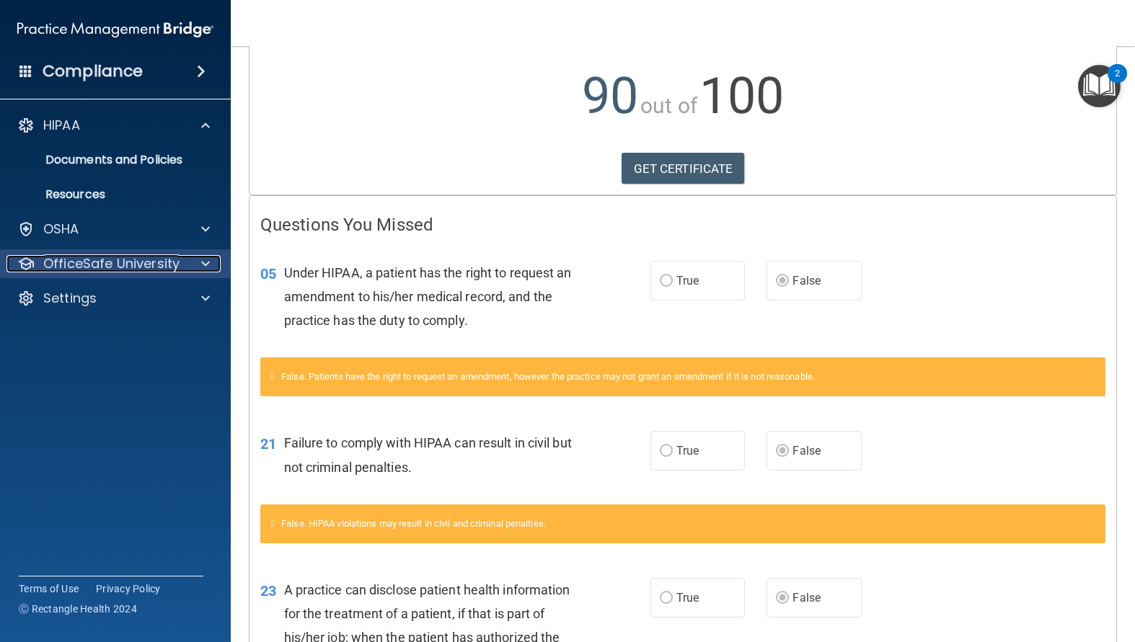
click at [96, 257] on p "OfficeSafe University" at bounding box center [111, 263] width 136 height 17
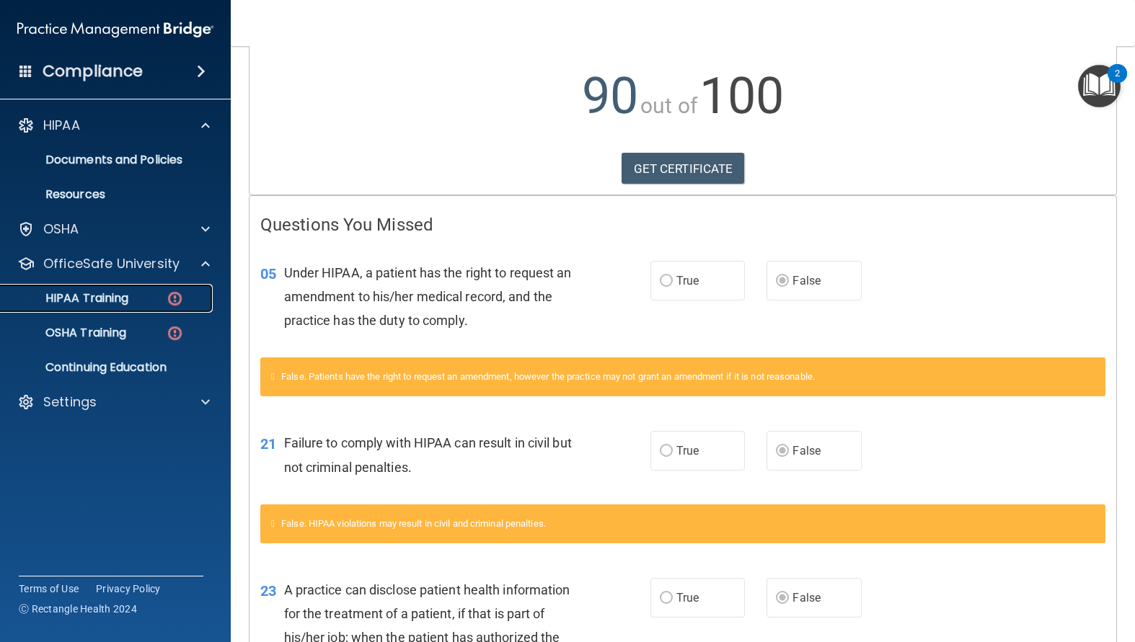
click at [159, 296] on div "HIPAA Training" at bounding box center [107, 298] width 197 height 14
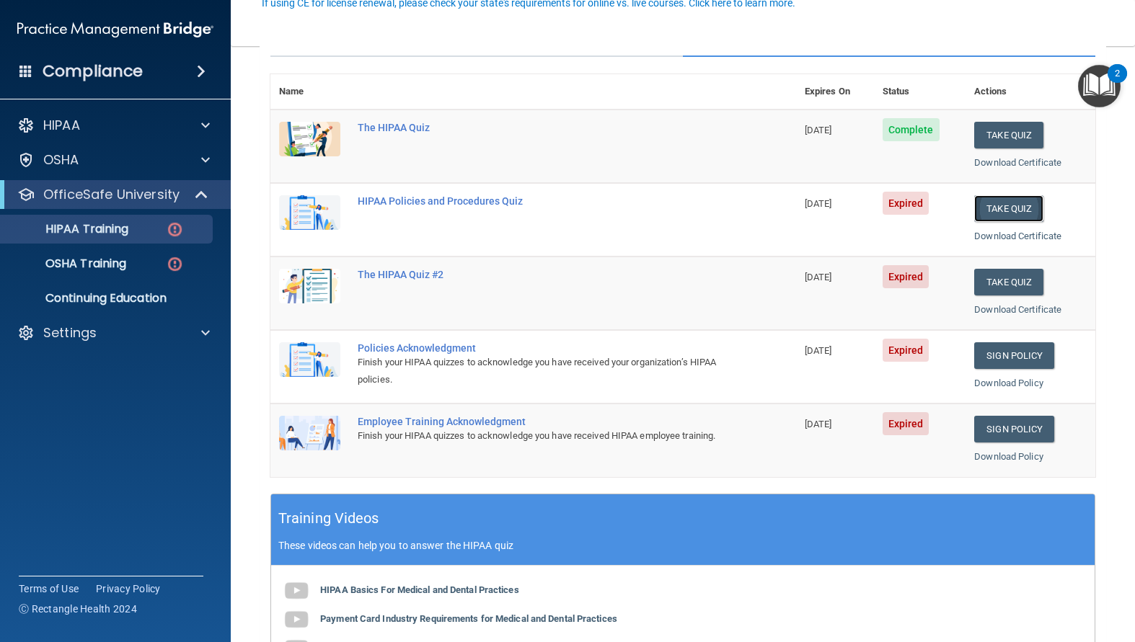
click at [998, 217] on button "Take Quiz" at bounding box center [1008, 208] width 69 height 27
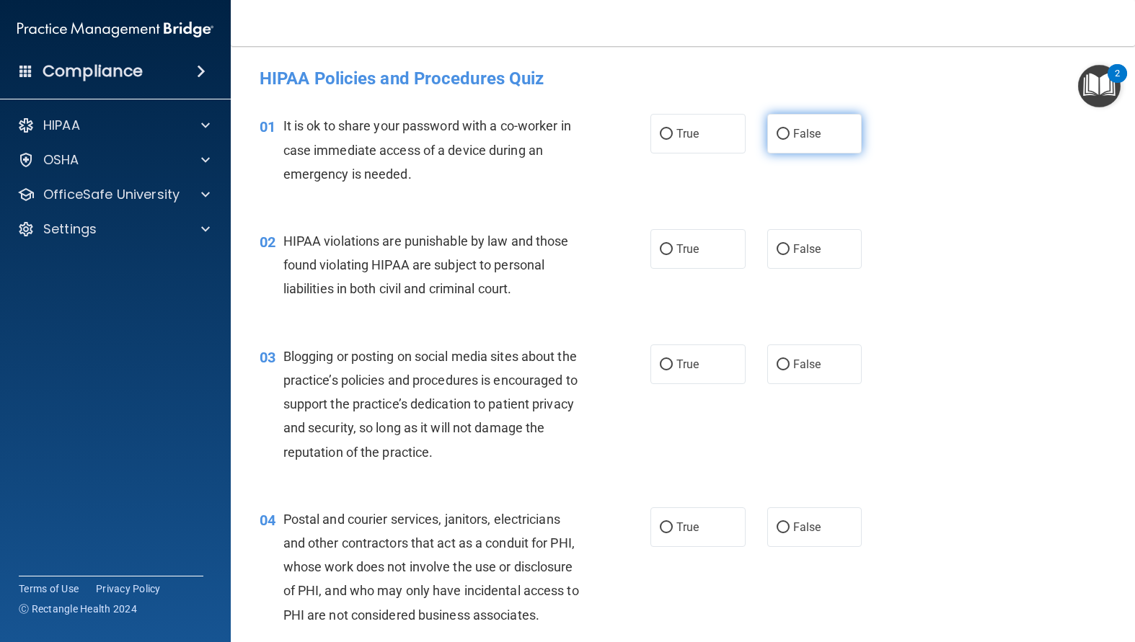
click at [776, 133] on input "False" at bounding box center [782, 134] width 13 height 11
radio input "true"
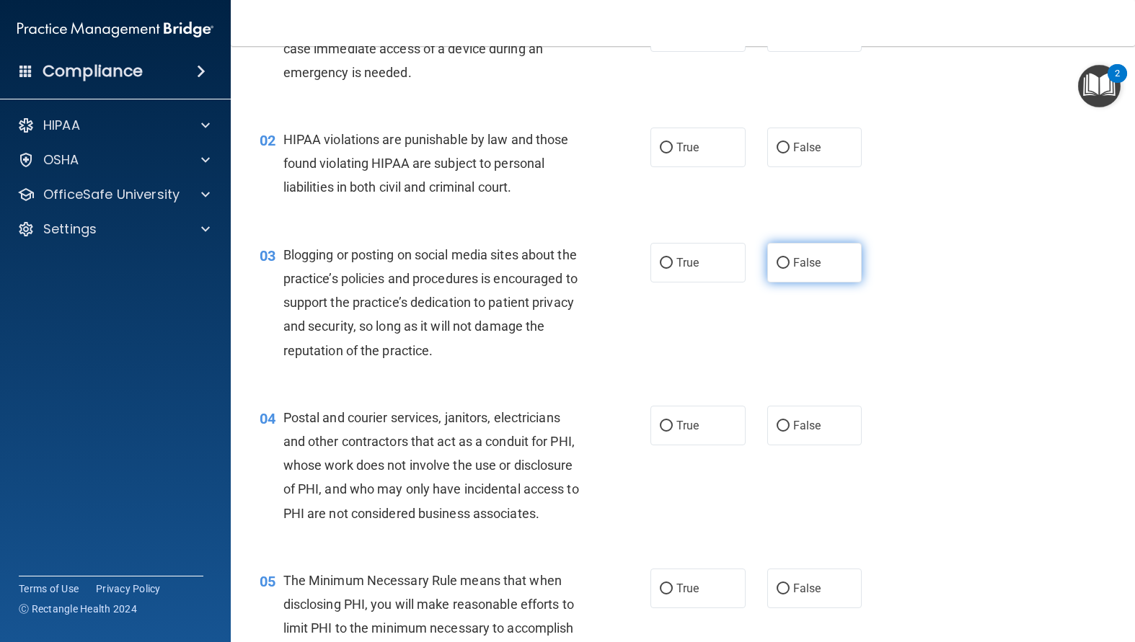
scroll to position [144, 0]
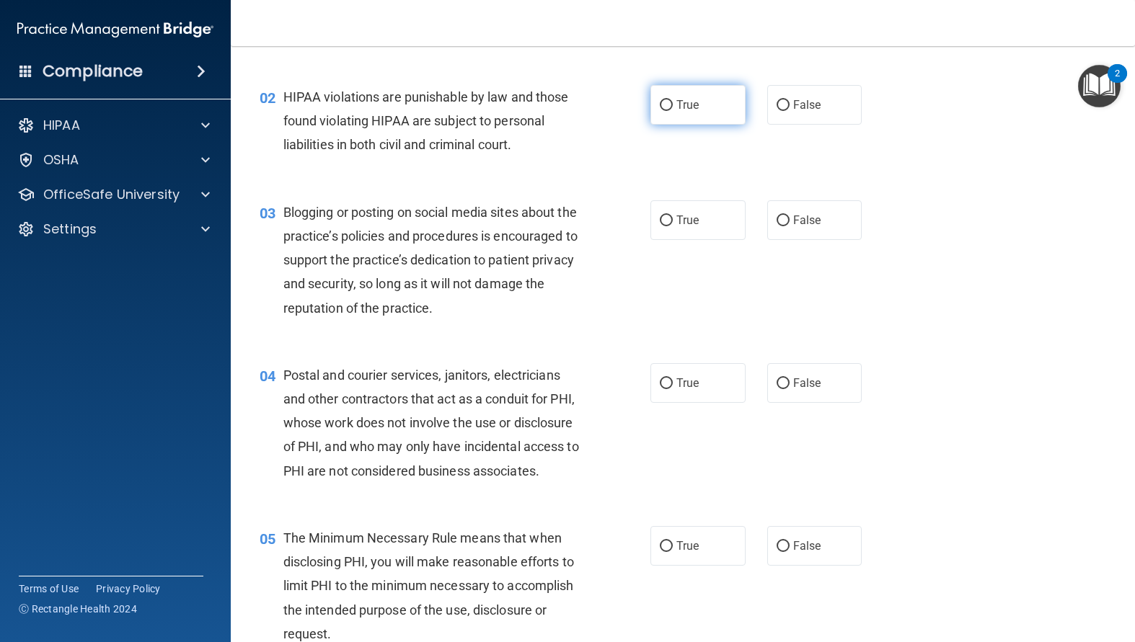
click at [662, 112] on label "True" at bounding box center [697, 105] width 95 height 40
click at [662, 111] on input "True" at bounding box center [666, 105] width 13 height 11
radio input "true"
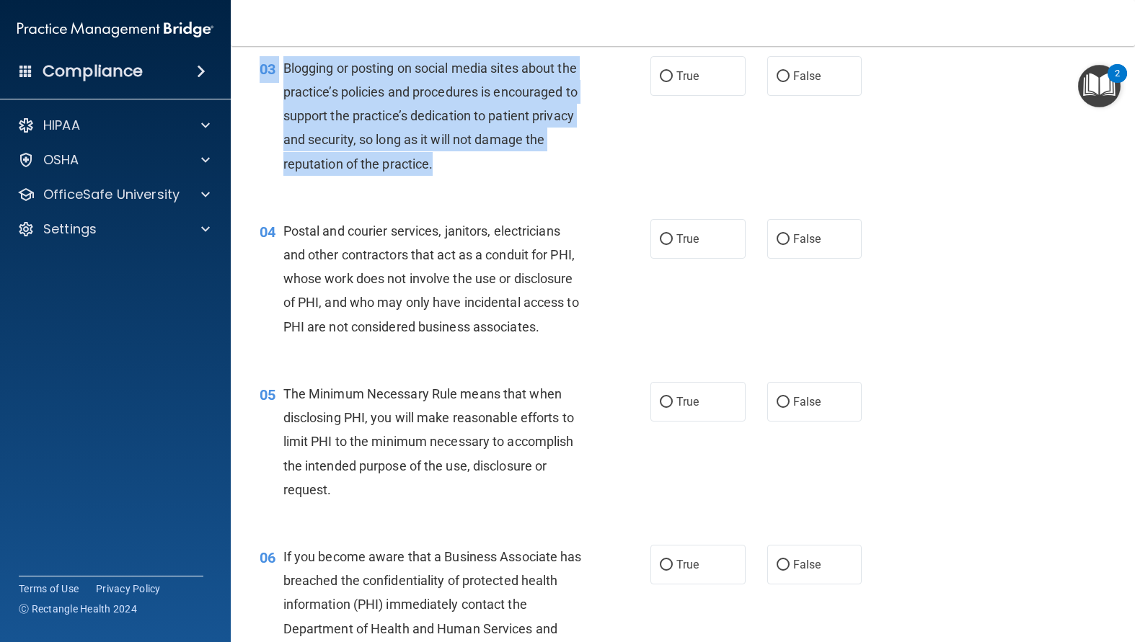
scroll to position [236, 0]
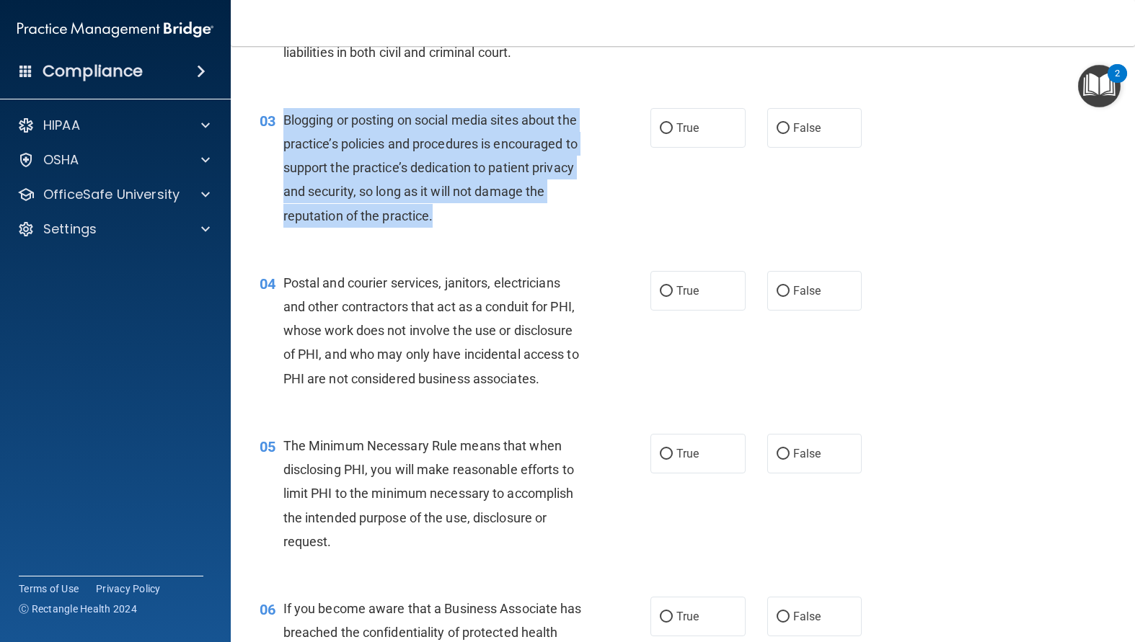
drag, startPoint x: 513, startPoint y: 166, endPoint x: 286, endPoint y: 122, distance: 230.6
click at [286, 122] on div "Blogging or posting on social media sites about the practice’s policies and pro…" at bounding box center [437, 168] width 309 height 120
click at [660, 125] on input "True" at bounding box center [666, 128] width 13 height 11
radio input "true"
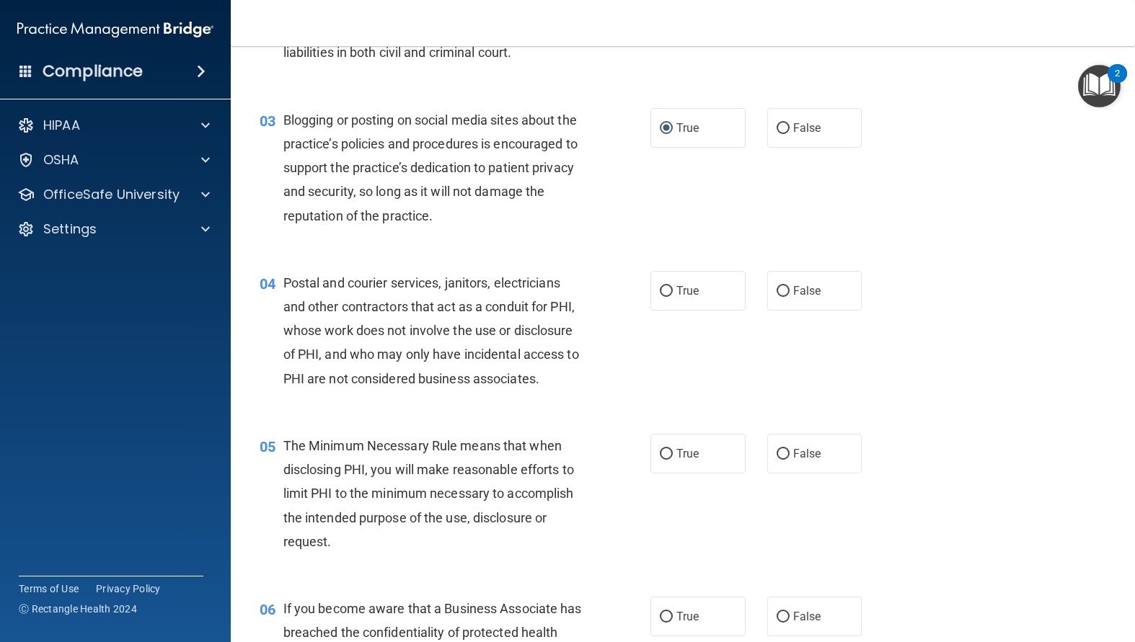
click at [513, 309] on span "Postal and courier services, janitors, electricians and other contractors that …" at bounding box center [431, 330] width 296 height 111
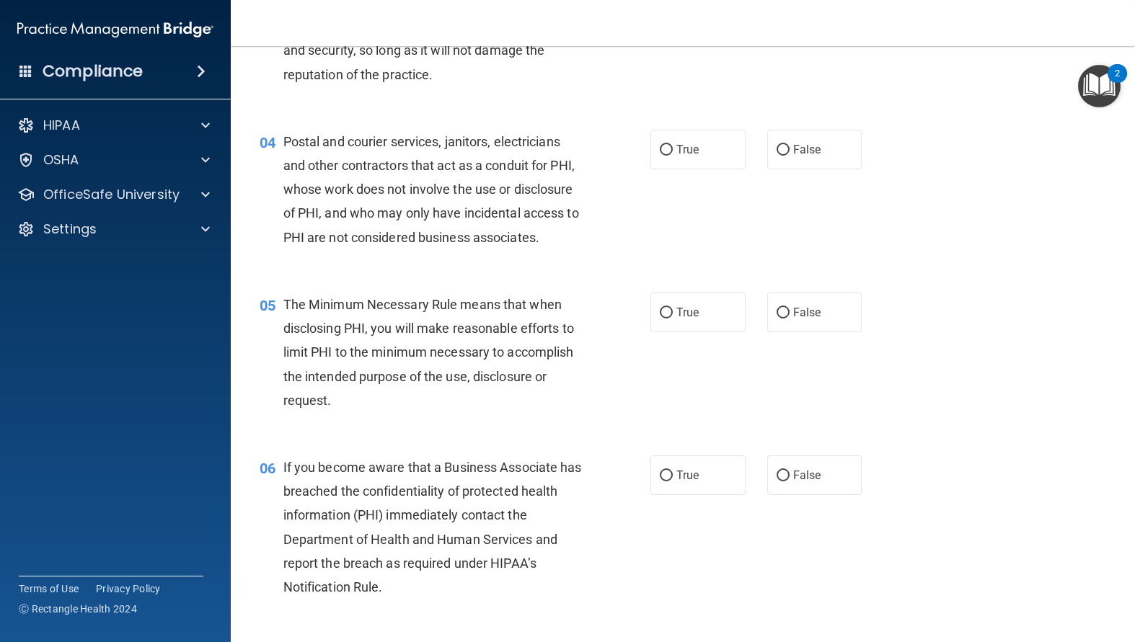
scroll to position [381, 0]
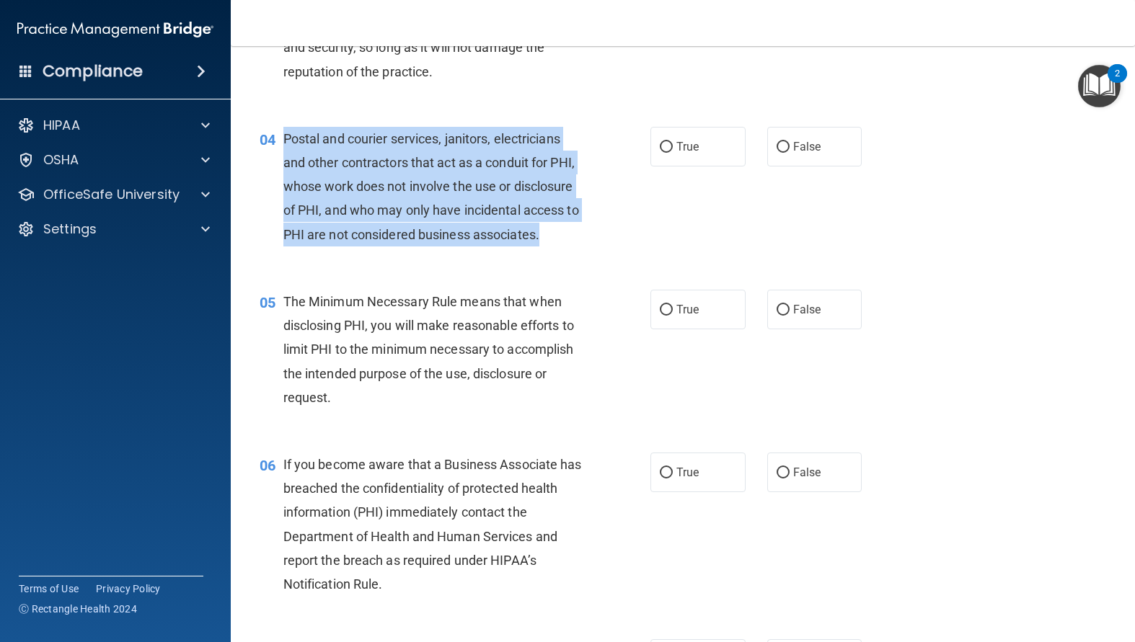
drag, startPoint x: 446, startPoint y: 266, endPoint x: 282, endPoint y: 130, distance: 213.0
click at [282, 130] on div "04 Postal and courier services, janitors, electricians and other contractors th…" at bounding box center [455, 190] width 434 height 127
click at [531, 247] on div "Postal and courier services, janitors, electricians and other contractors that …" at bounding box center [437, 187] width 309 height 120
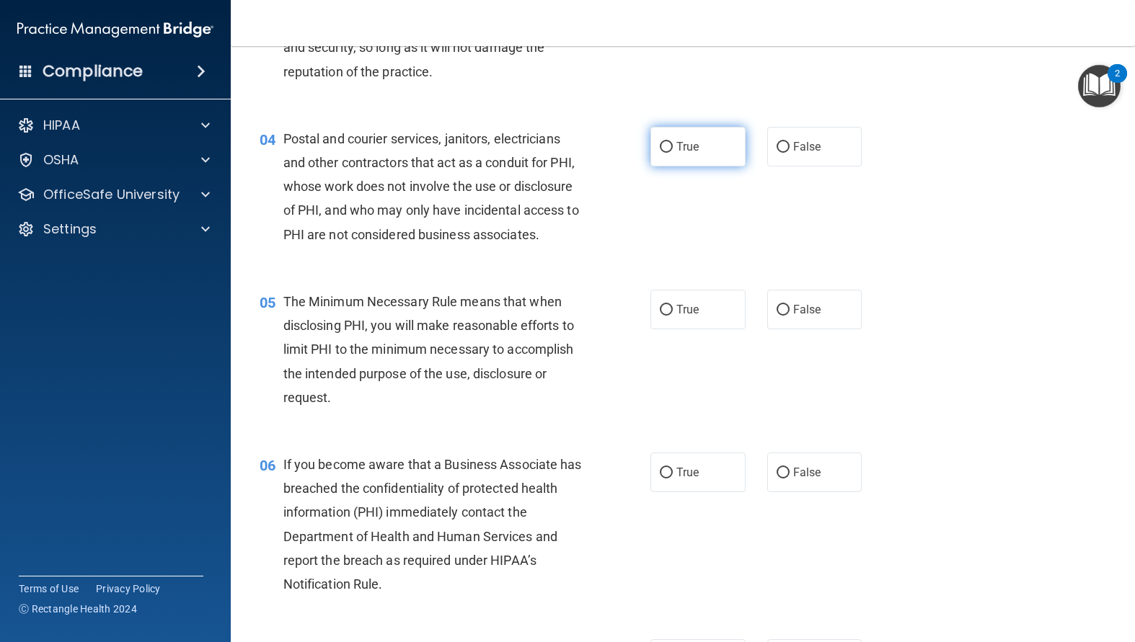
click at [660, 153] on label "True" at bounding box center [697, 147] width 95 height 40
click at [660, 153] on input "True" at bounding box center [666, 147] width 13 height 11
radio input "true"
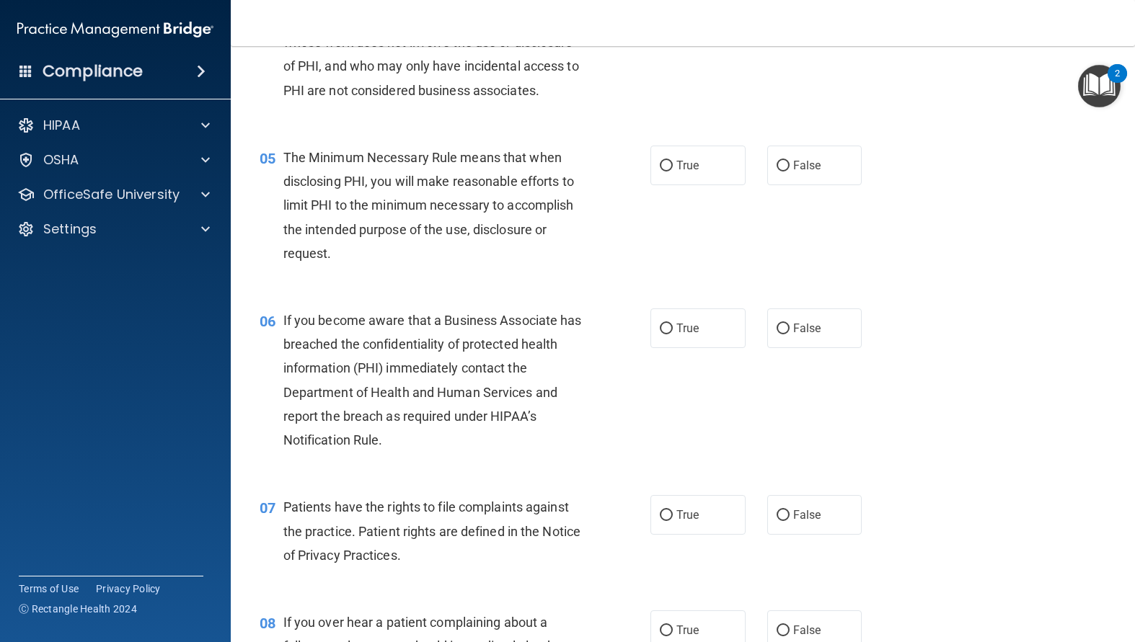
scroll to position [597, 0]
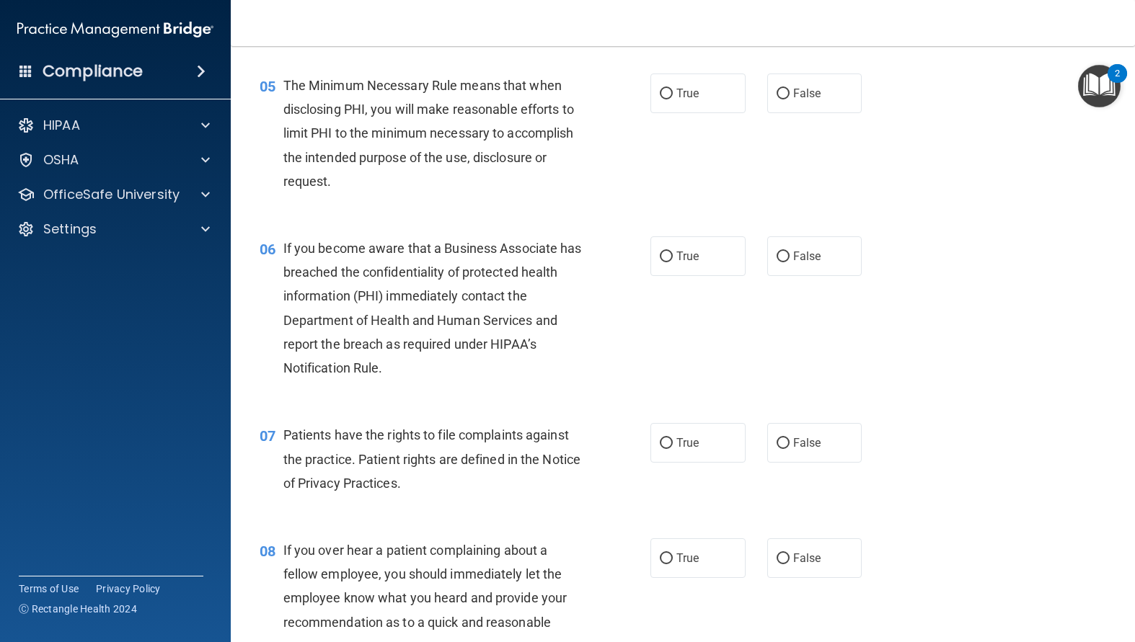
click at [424, 193] on div "The Minimum Necessary Rule means that when disclosing PHI, you will make reason…" at bounding box center [437, 134] width 309 height 120
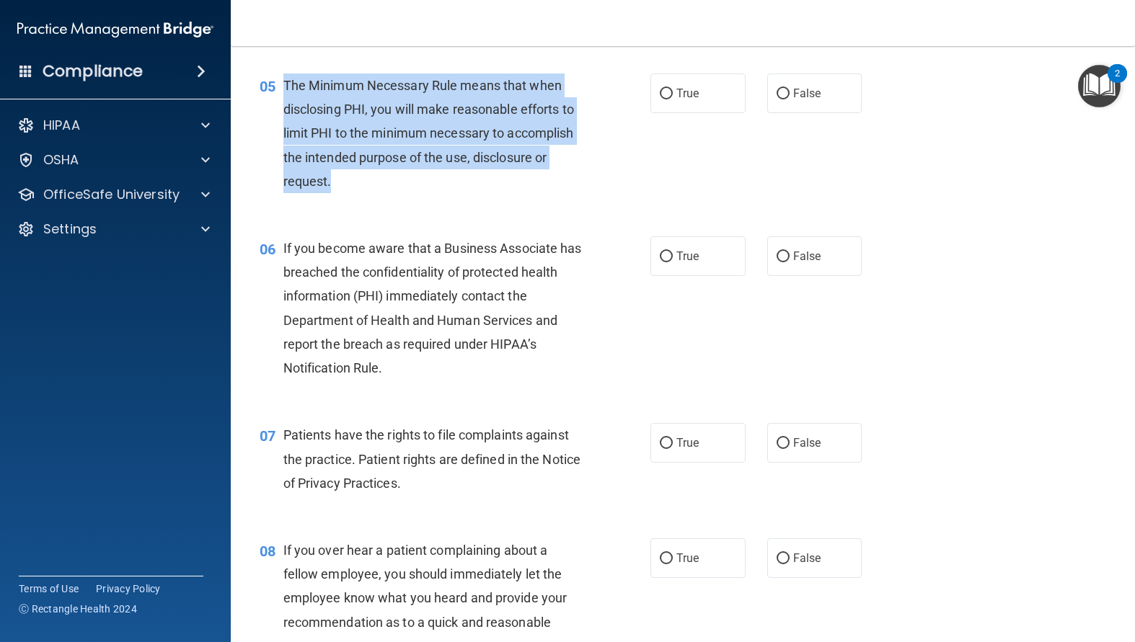
drag, startPoint x: 356, startPoint y: 192, endPoint x: 280, endPoint y: 107, distance: 114.3
click at [280, 107] on div "05 The Minimum Necessary Rule means that when disclosing PHI, you will make rea…" at bounding box center [455, 137] width 434 height 127
click at [420, 193] on div "The Minimum Necessary Rule means that when disclosing PHI, you will make reason…" at bounding box center [437, 134] width 309 height 120
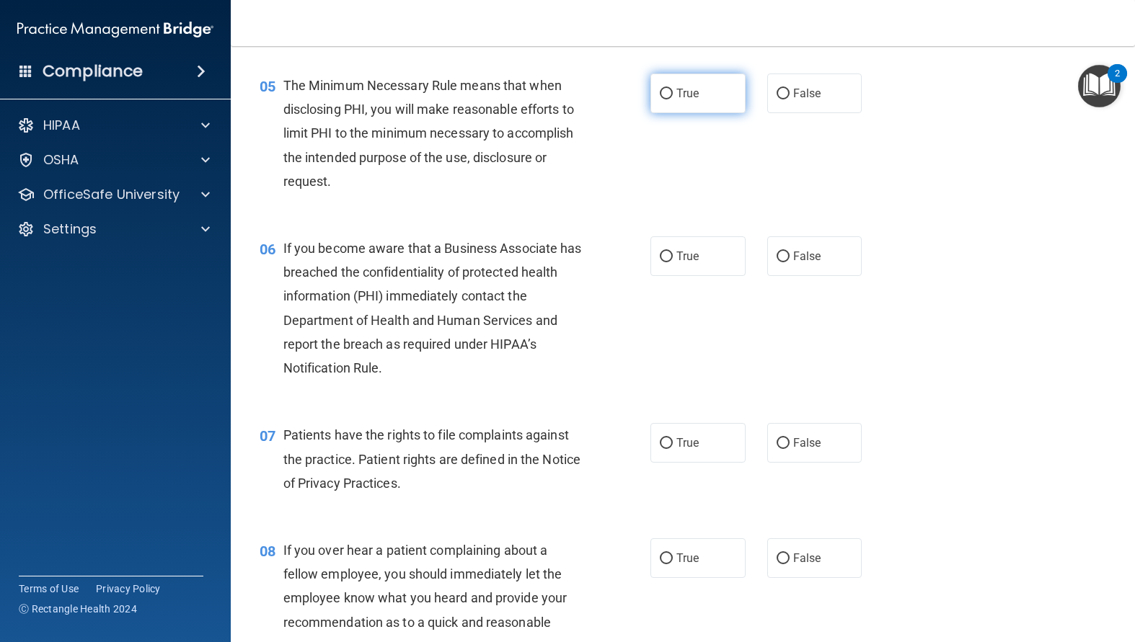
click at [653, 112] on label "True" at bounding box center [697, 94] width 95 height 40
click at [660, 99] on input "True" at bounding box center [666, 94] width 13 height 11
radio input "true"
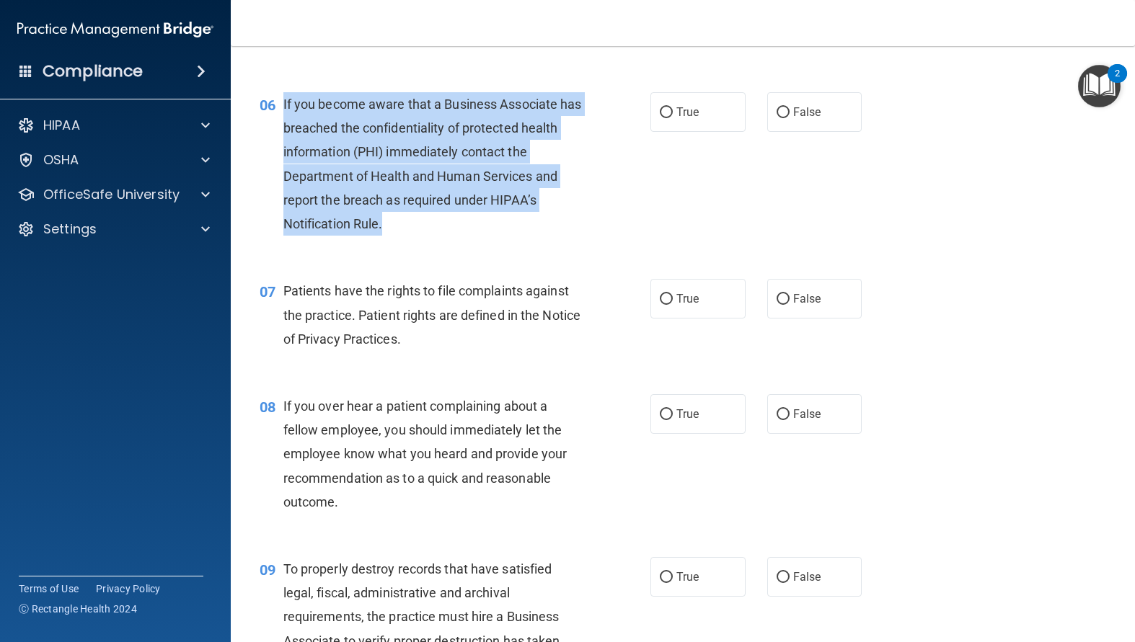
drag, startPoint x: 427, startPoint y: 266, endPoint x: 280, endPoint y: 133, distance: 198.5
click at [280, 133] on div "06 If you become aware that a Business Associate has breached the confidentiali…" at bounding box center [455, 167] width 434 height 151
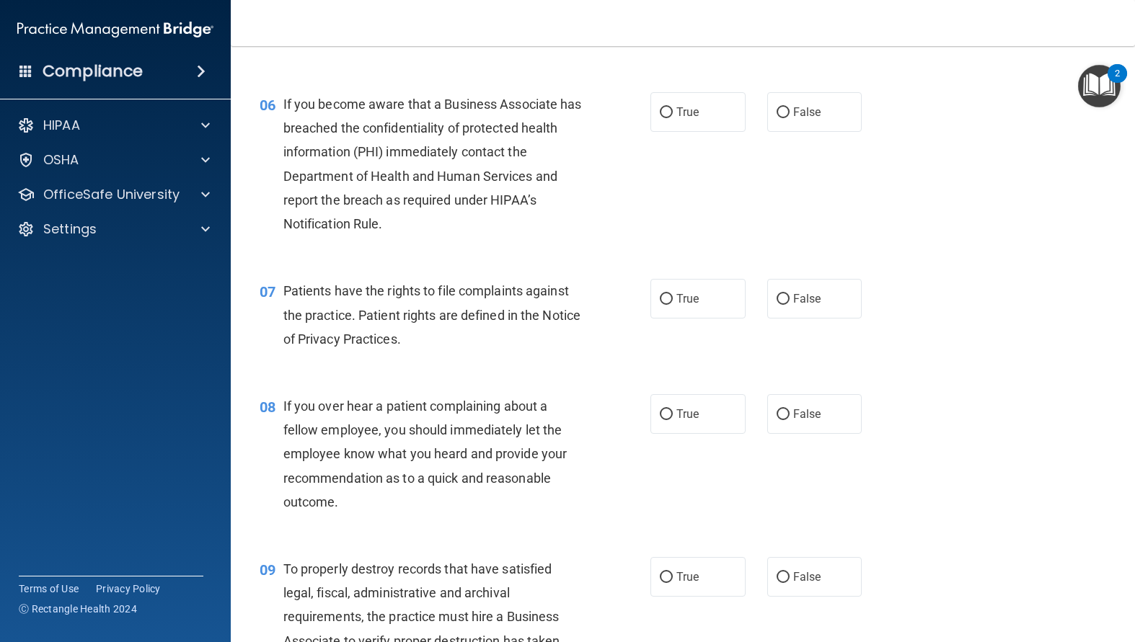
click at [892, 208] on div "06 If you become aware that a Business Associate has breached the confidentiali…" at bounding box center [683, 167] width 868 height 187
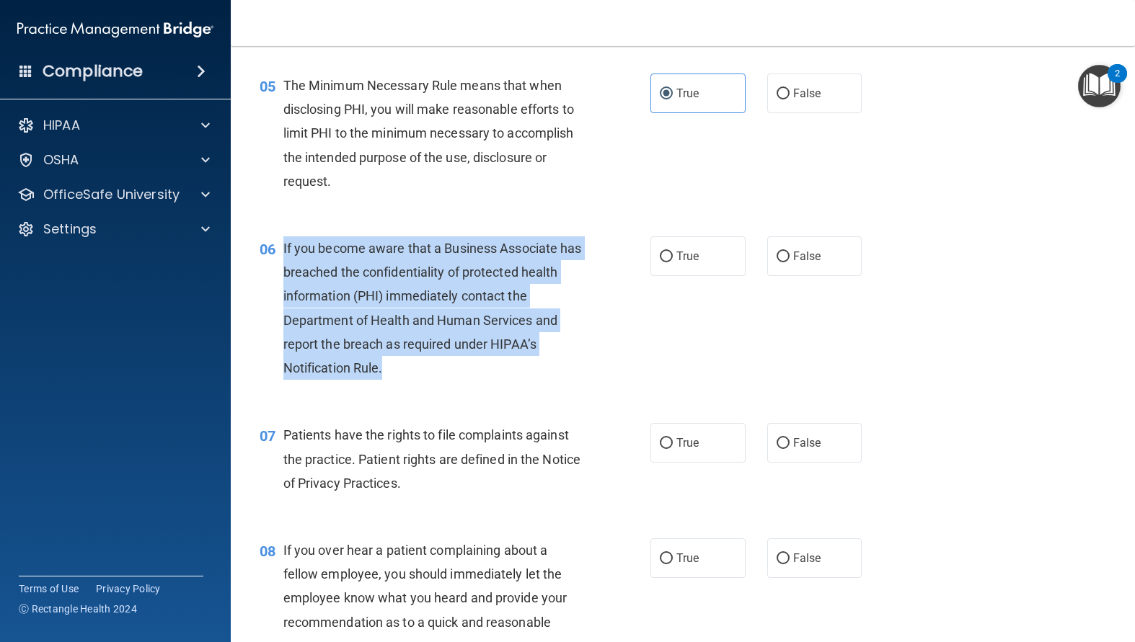
drag, startPoint x: 344, startPoint y: 387, endPoint x: 282, endPoint y: 279, distance: 124.6
click at [282, 279] on div "06 If you become aware that a Business Associate has breached the confidentiali…" at bounding box center [455, 311] width 434 height 151
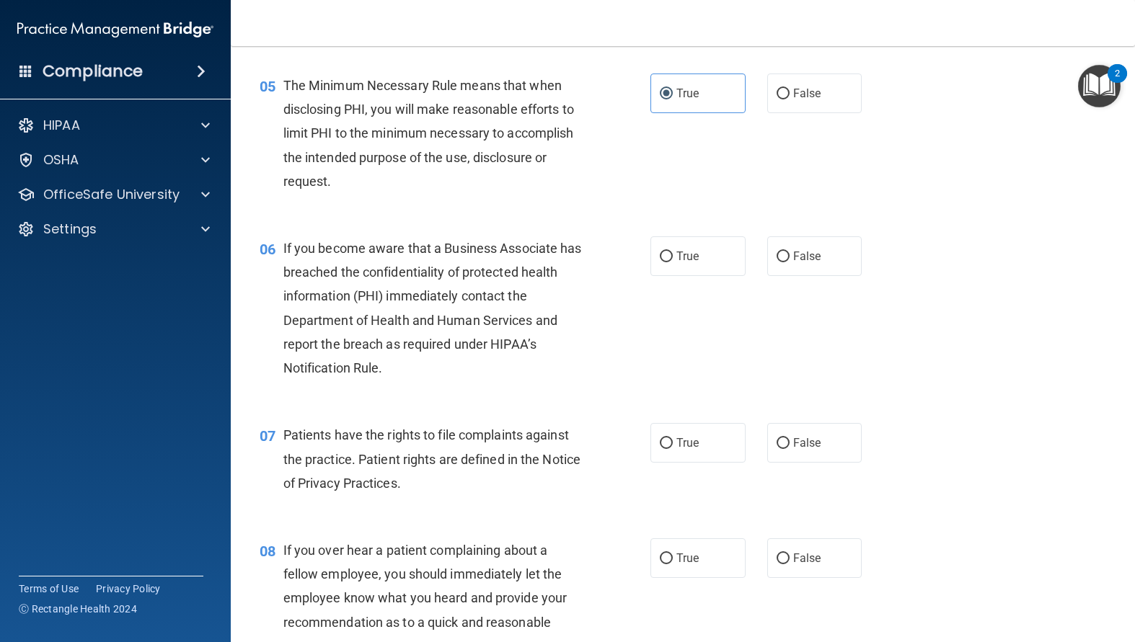
click at [689, 347] on div "06 If you become aware that a Business Associate has breached the confidentiali…" at bounding box center [683, 311] width 868 height 187
click at [662, 262] on input "True" at bounding box center [666, 257] width 13 height 11
radio input "true"
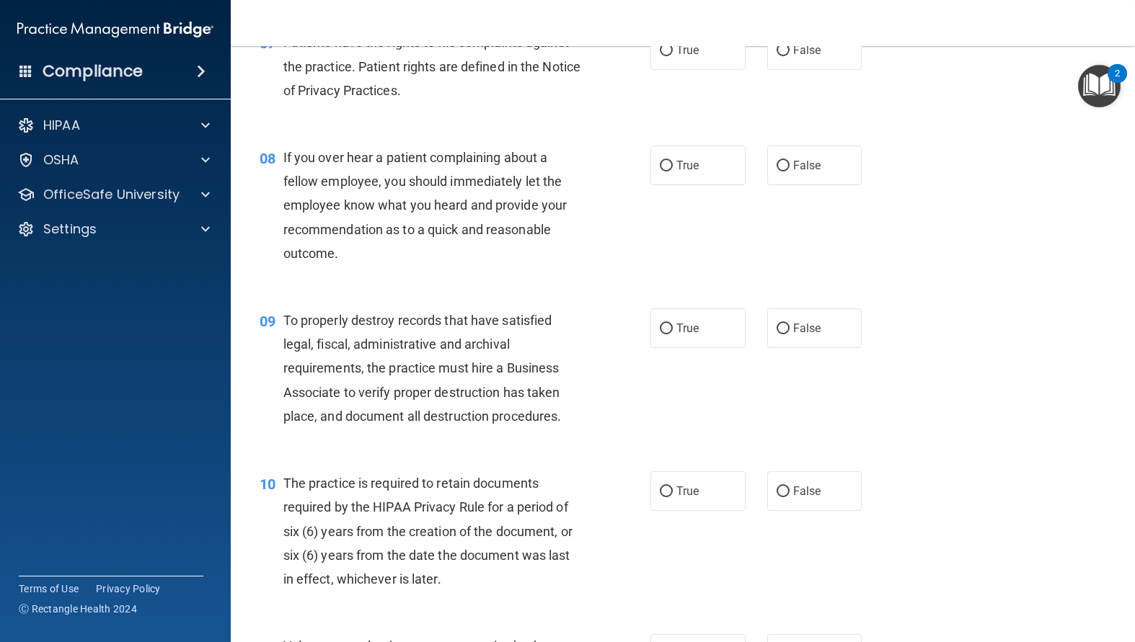
scroll to position [957, 0]
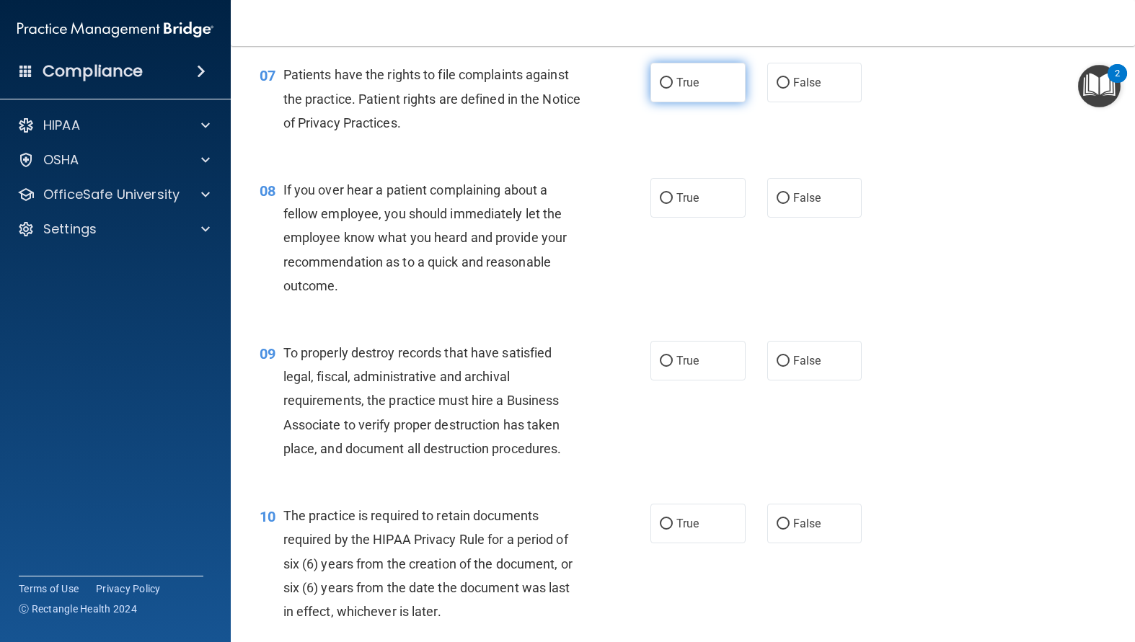
click at [662, 89] on input "True" at bounding box center [666, 83] width 13 height 11
radio input "true"
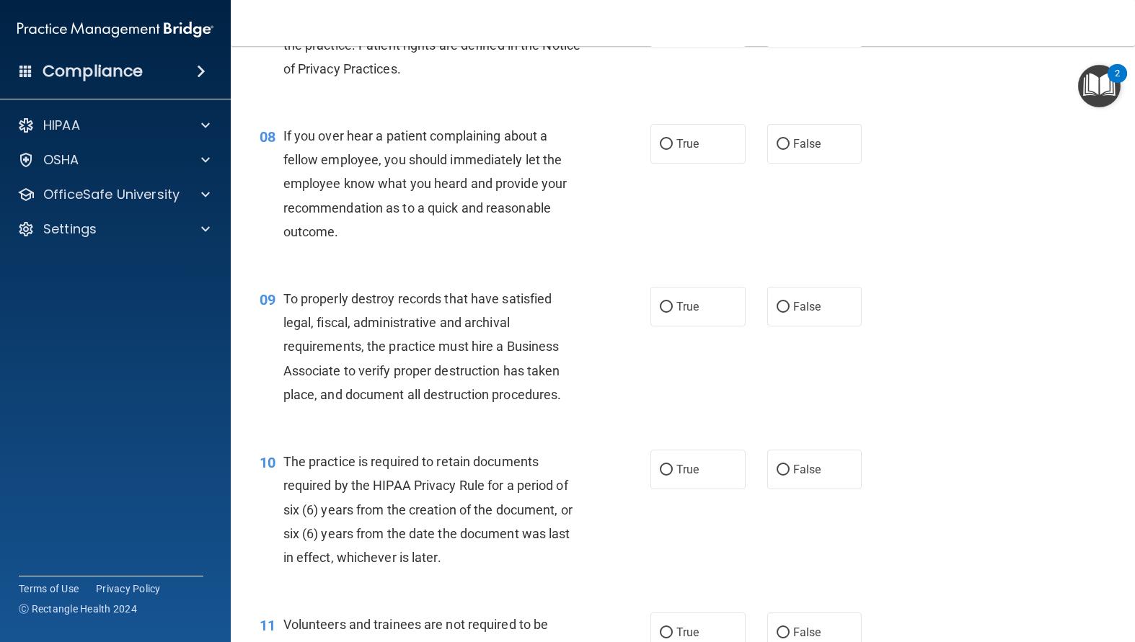
scroll to position [1029, 0]
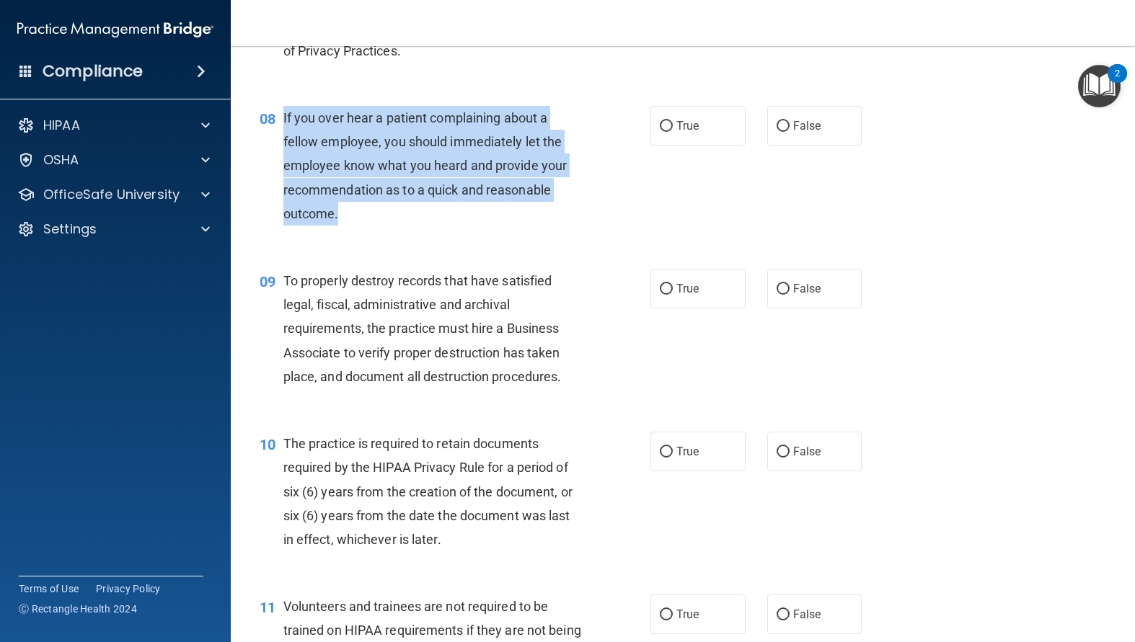
drag, startPoint x: 341, startPoint y: 245, endPoint x: 280, endPoint y: 141, distance: 121.2
click at [280, 141] on div "08 If you over hear a patient complaining about a fellow employee, you should i…" at bounding box center [455, 169] width 434 height 127
drag, startPoint x: 780, startPoint y: 150, endPoint x: 980, endPoint y: 304, distance: 252.3
click at [779, 132] on input "False" at bounding box center [782, 126] width 13 height 11
radio input "true"
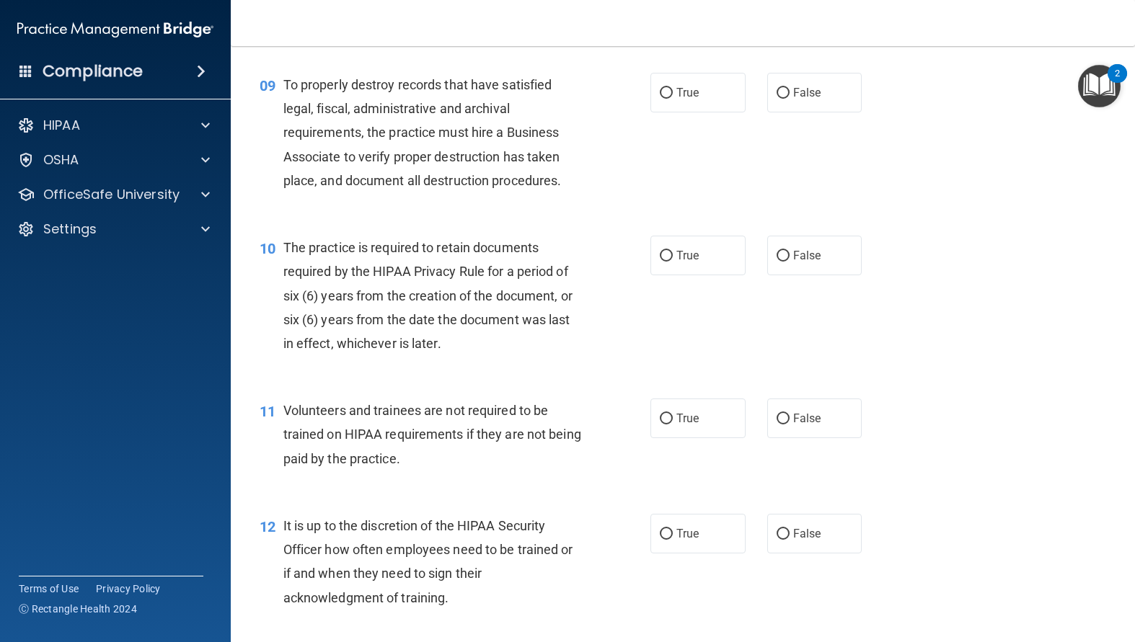
scroll to position [1246, 0]
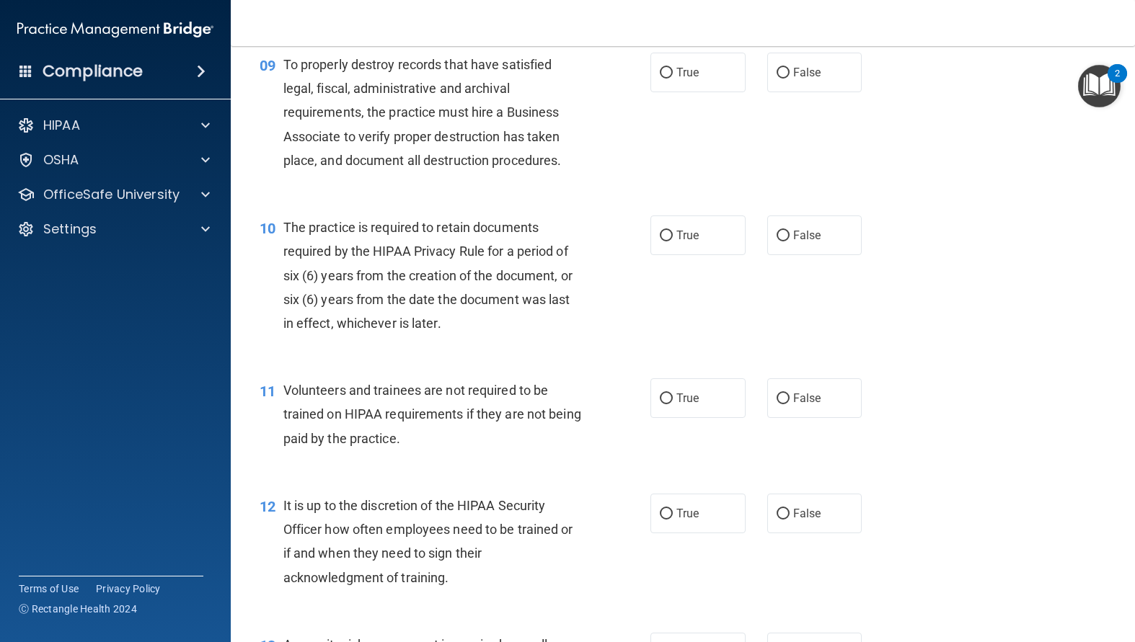
click at [328, 168] on span "To properly destroy records that have satisfied legal, fiscal, administrative a…" at bounding box center [422, 112] width 278 height 111
click at [660, 79] on input "True" at bounding box center [666, 73] width 13 height 11
radio input "true"
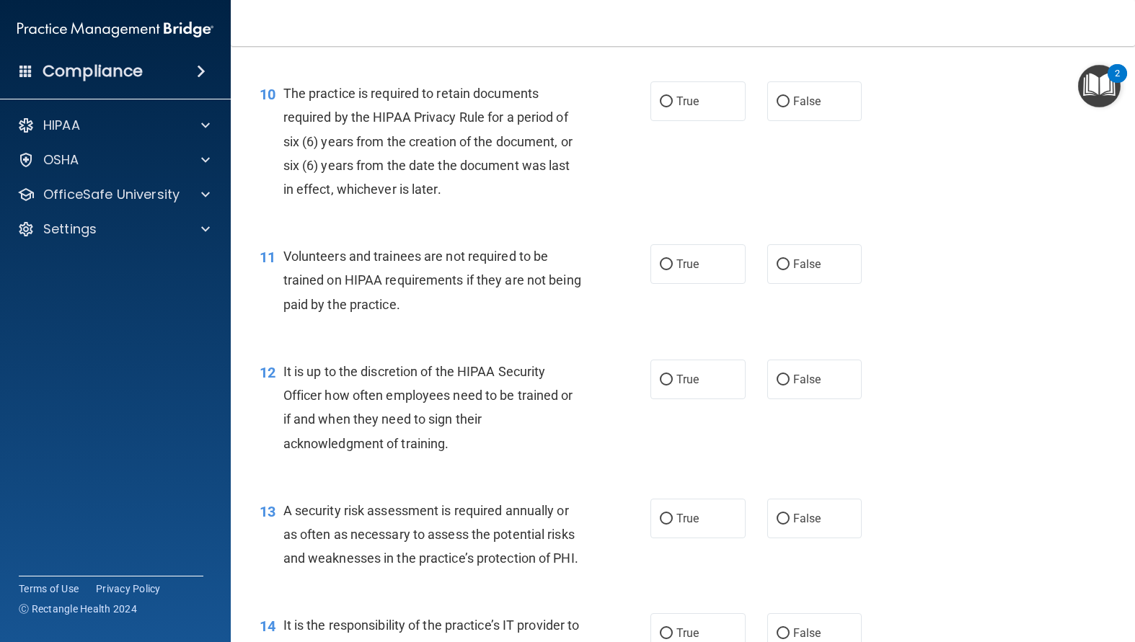
scroll to position [1390, 0]
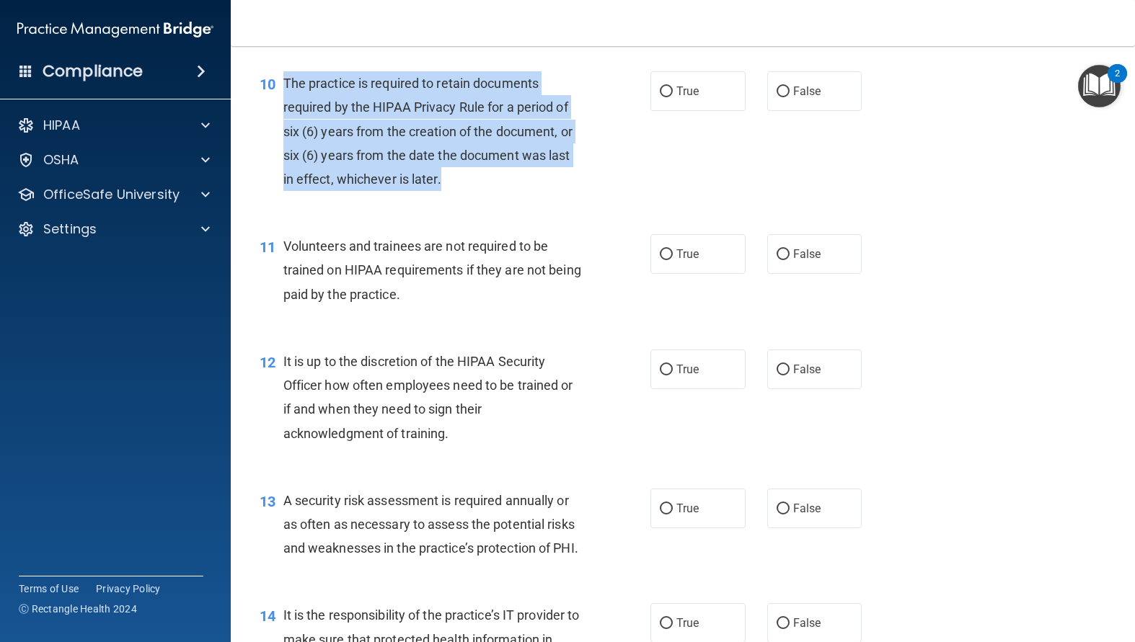
drag, startPoint x: 451, startPoint y: 210, endPoint x: 283, endPoint y: 106, distance: 197.5
click at [283, 106] on div "The practice is required to retain documents required by the HIPAA Privacy Rule…" at bounding box center [437, 131] width 309 height 120
click at [660, 97] on input "True" at bounding box center [666, 92] width 13 height 11
radio input "true"
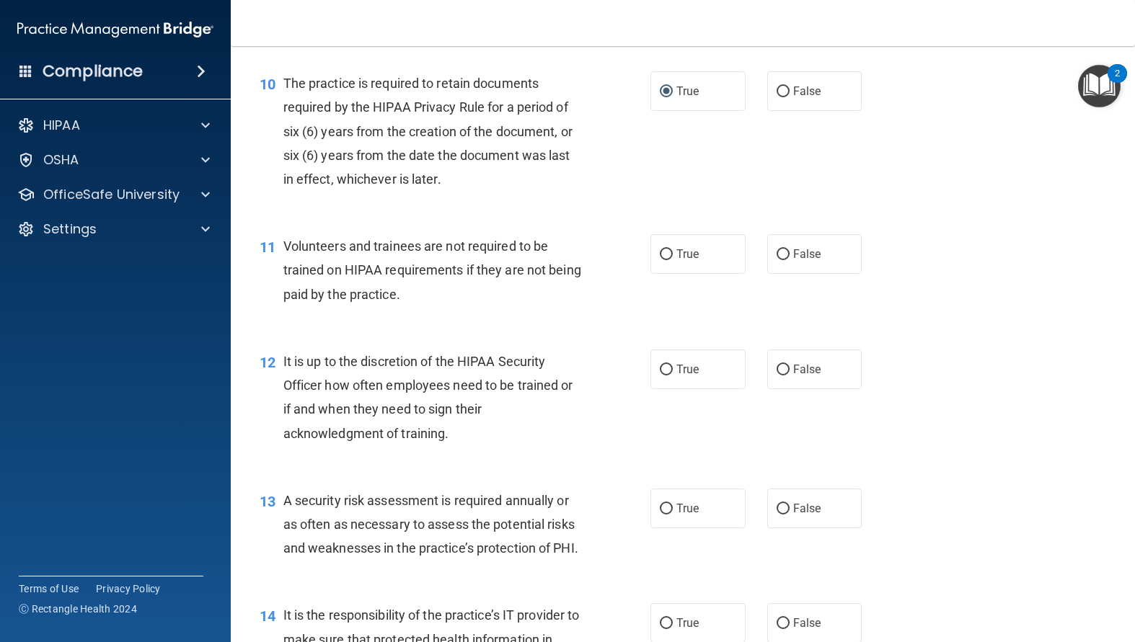
click at [522, 332] on div "11 Volunteers and trainees are not required to be trained on HIPAA requirements…" at bounding box center [683, 273] width 868 height 115
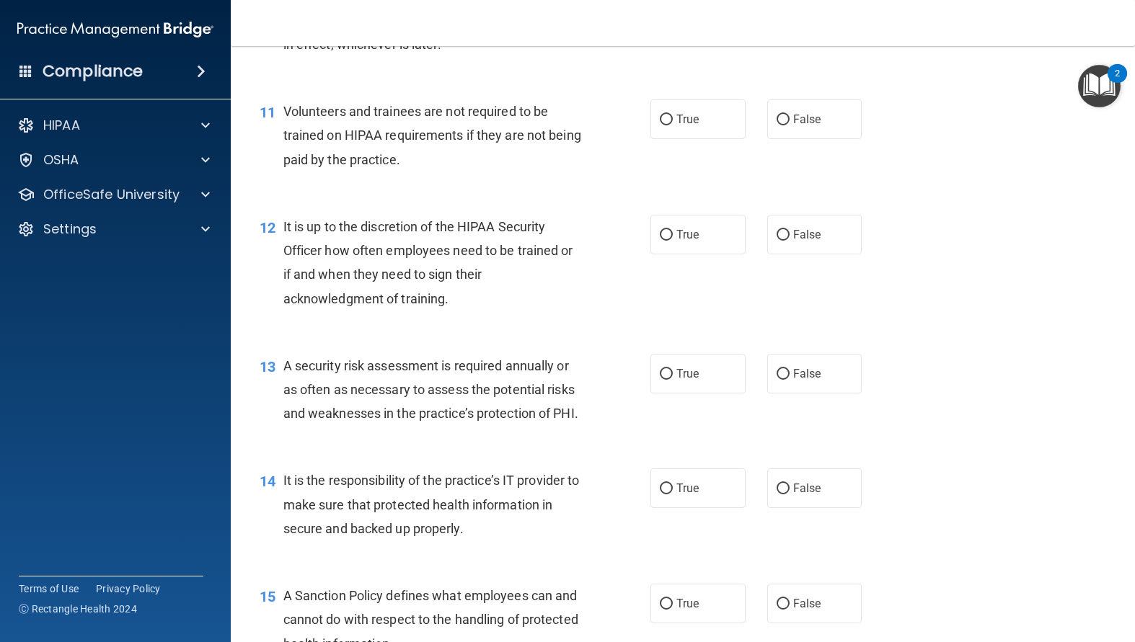
scroll to position [1534, 0]
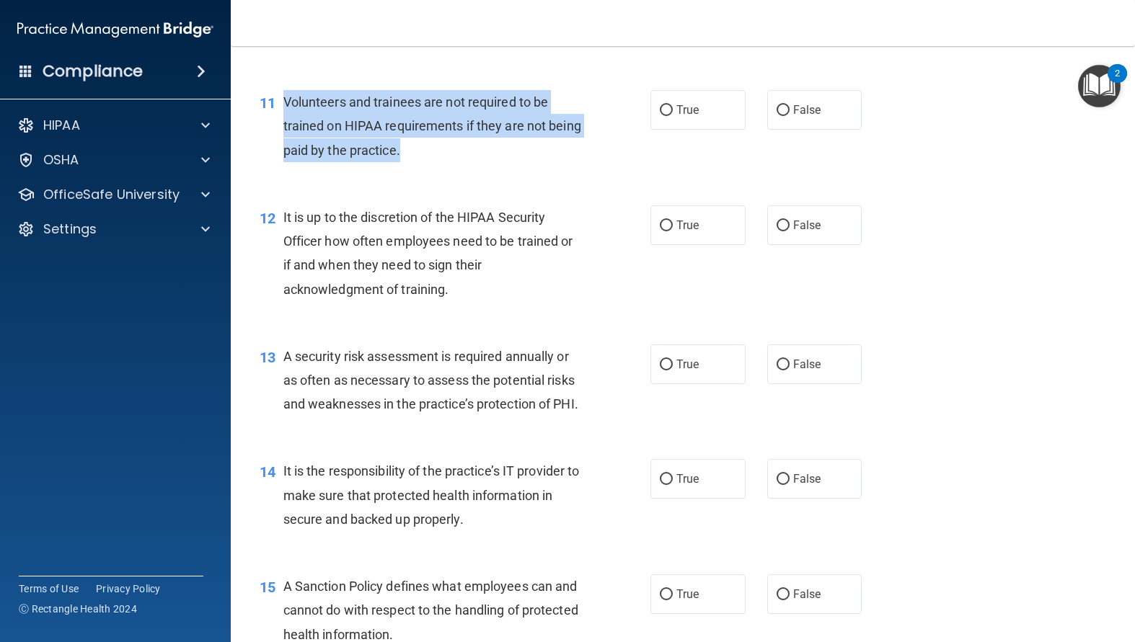
drag, startPoint x: 435, startPoint y: 172, endPoint x: 283, endPoint y: 124, distance: 159.6
click at [283, 124] on span "Volunteers and trainees are not required to be trained on HIPAA requirements if…" at bounding box center [432, 125] width 298 height 63
click at [776, 116] on input "False" at bounding box center [782, 110] width 13 height 11
radio input "true"
click at [450, 162] on div "Volunteers and trainees are not required to be trained on HIPAA requirements if…" at bounding box center [437, 126] width 309 height 72
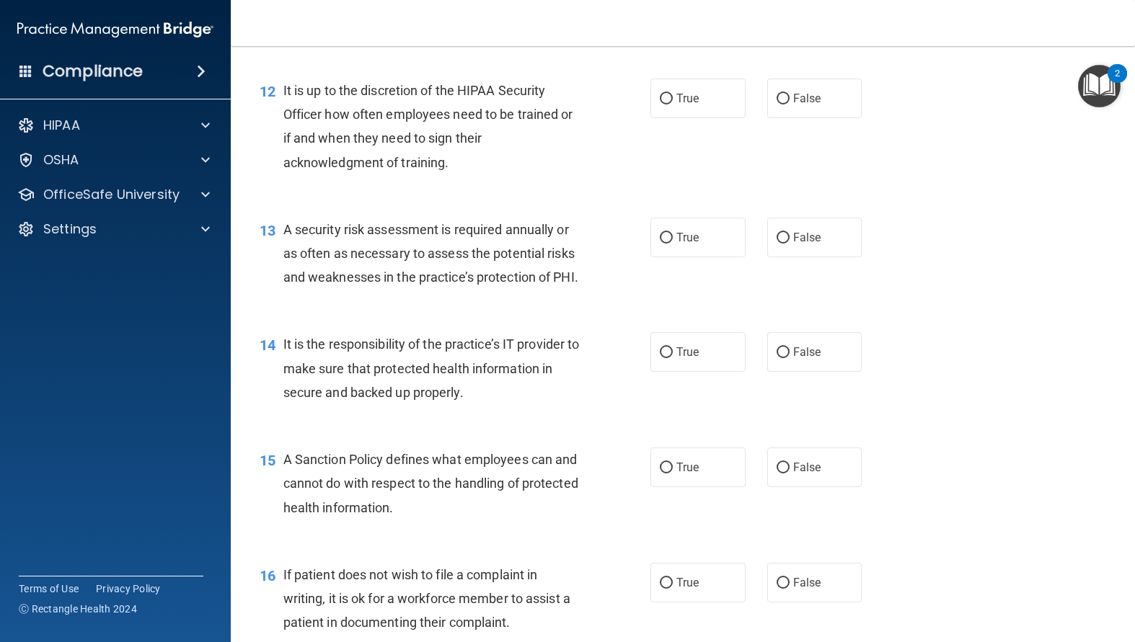
scroll to position [1678, 0]
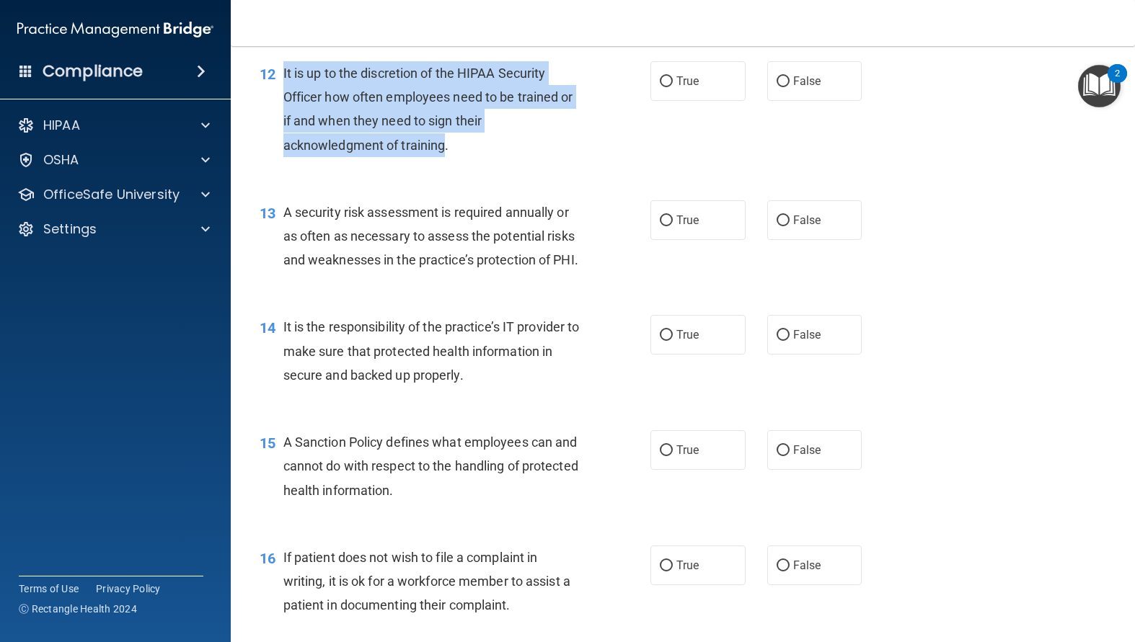
drag, startPoint x: 444, startPoint y: 168, endPoint x: 275, endPoint y: 102, distance: 181.3
click at [275, 102] on div "12 It is up to the discretion of the HIPAA Security Officer how often employees…" at bounding box center [455, 112] width 434 height 103
drag, startPoint x: 664, startPoint y: 105, endPoint x: 642, endPoint y: 118, distance: 25.2
click at [664, 87] on input "True" at bounding box center [666, 81] width 13 height 11
radio input "true"
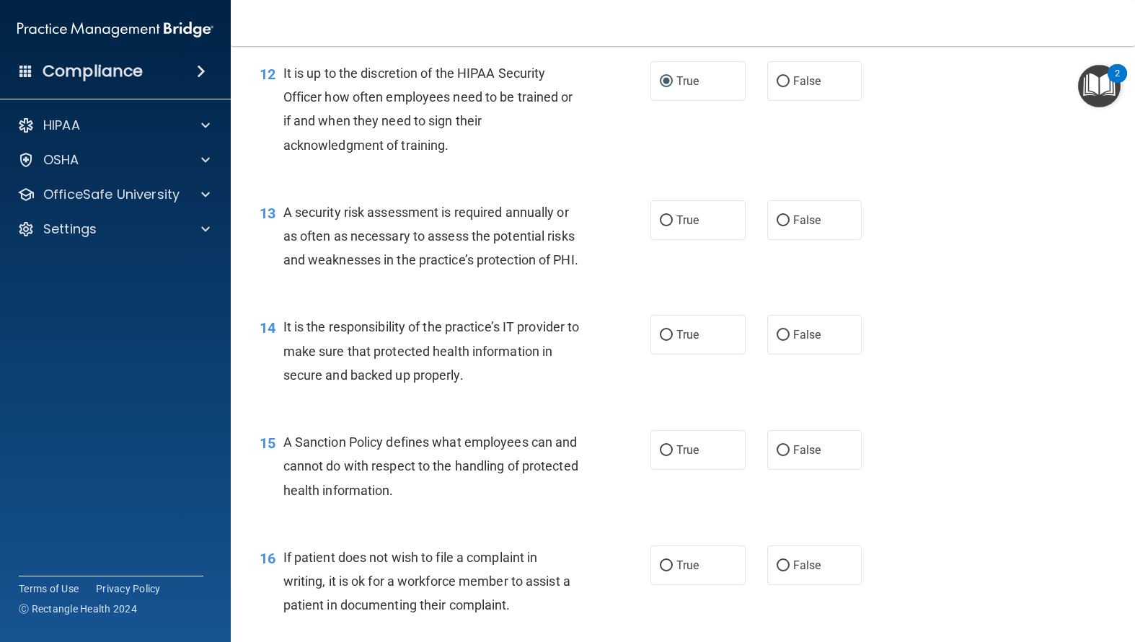
click at [487, 272] on div "A security risk assessment is required annually or as often as necessary to ass…" at bounding box center [437, 236] width 309 height 72
click at [786, 101] on label "False" at bounding box center [814, 81] width 95 height 40
click at [786, 87] on input "False" at bounding box center [782, 81] width 13 height 11
radio input "true"
click at [650, 101] on label "True" at bounding box center [697, 81] width 95 height 40
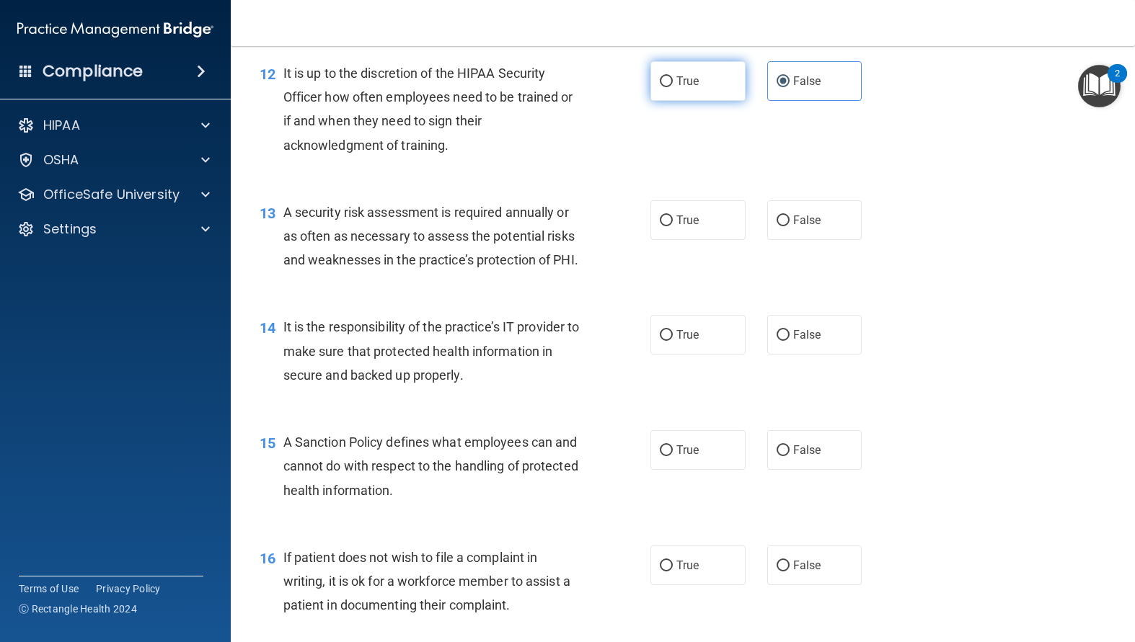
click at [660, 87] on input "True" at bounding box center [666, 81] width 13 height 11
radio input "true"
radio input "false"
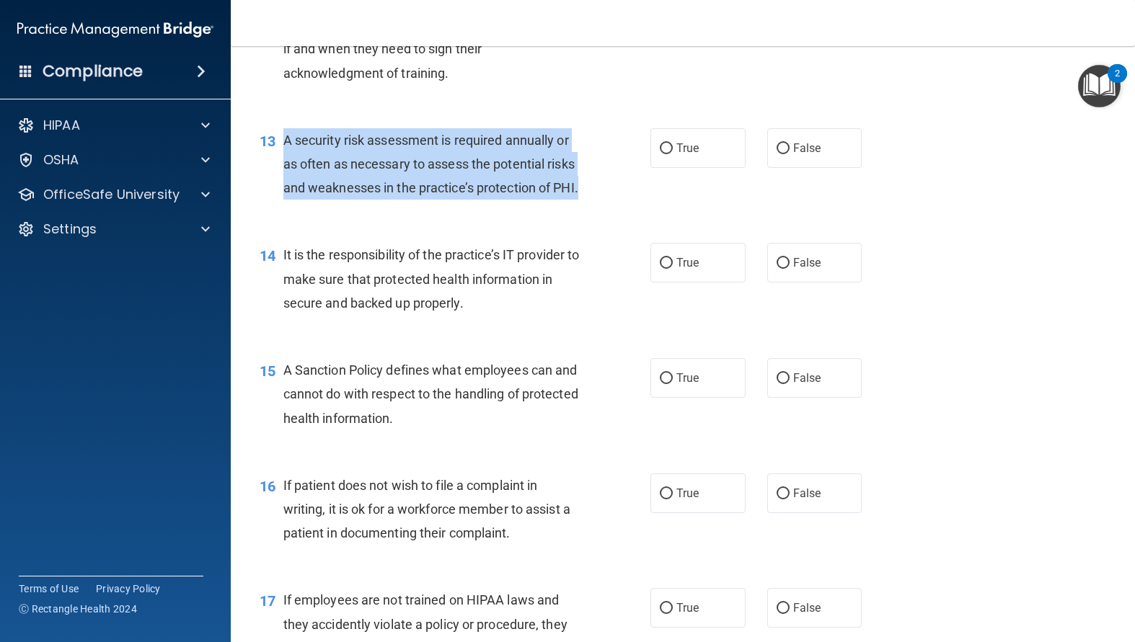
drag, startPoint x: 333, startPoint y: 237, endPoint x: 279, endPoint y: 161, distance: 93.0
click at [279, 161] on div "13 A security risk assessment is required annually or as often as necessary to …" at bounding box center [455, 167] width 434 height 79
click at [518, 200] on div "A security risk assessment is required annually or as often as necessary to ass…" at bounding box center [437, 164] width 309 height 72
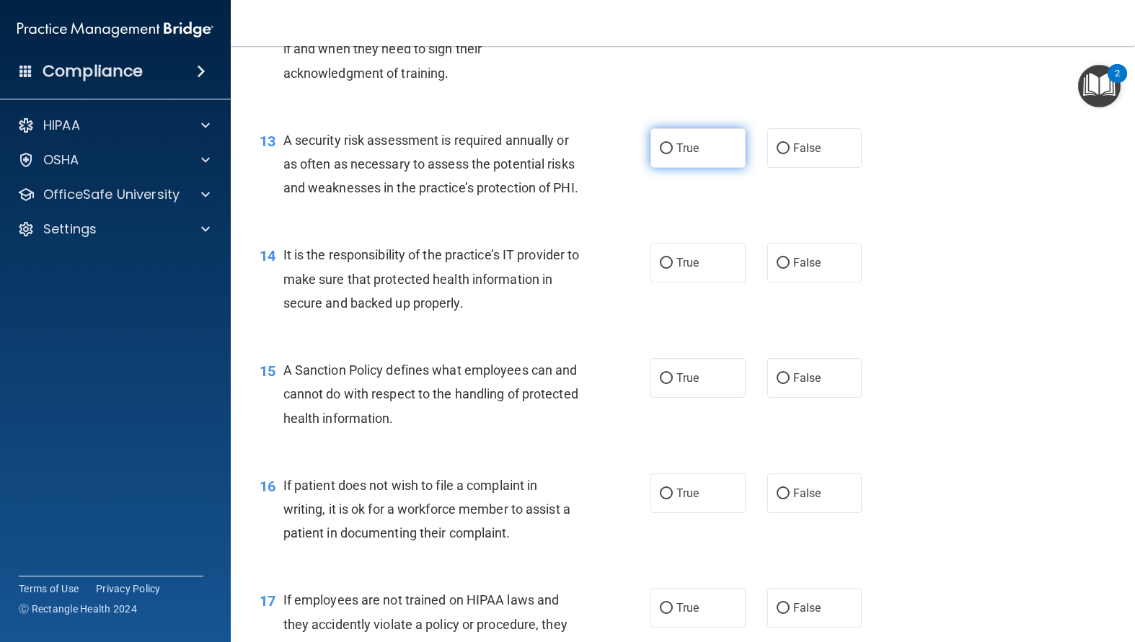
click at [665, 154] on input "True" at bounding box center [666, 148] width 13 height 11
radio input "true"
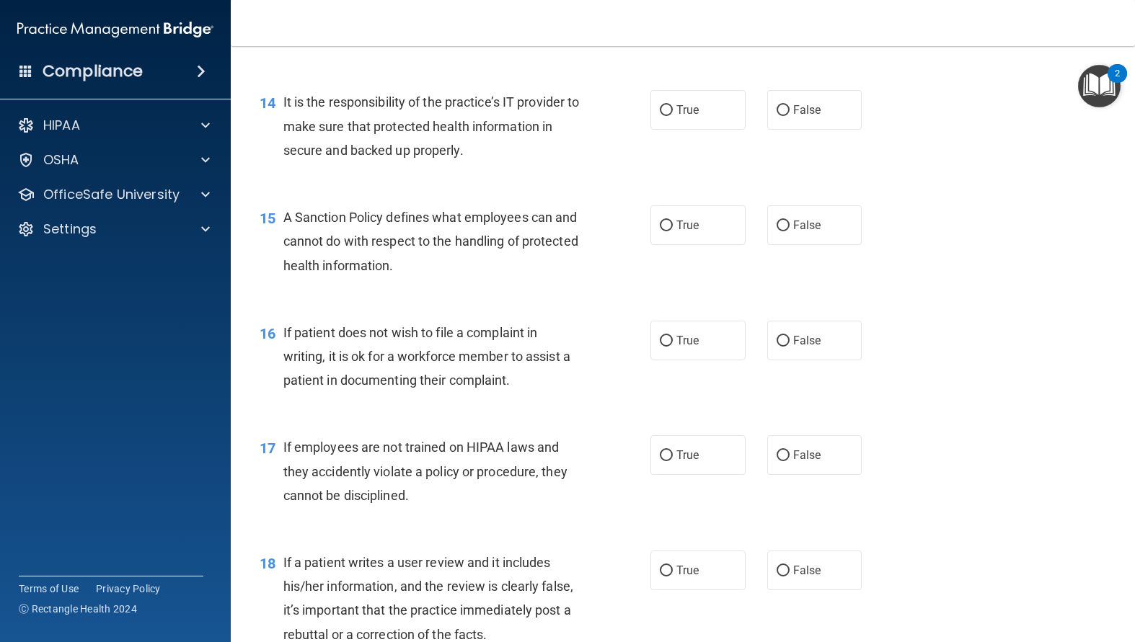
scroll to position [1967, 0]
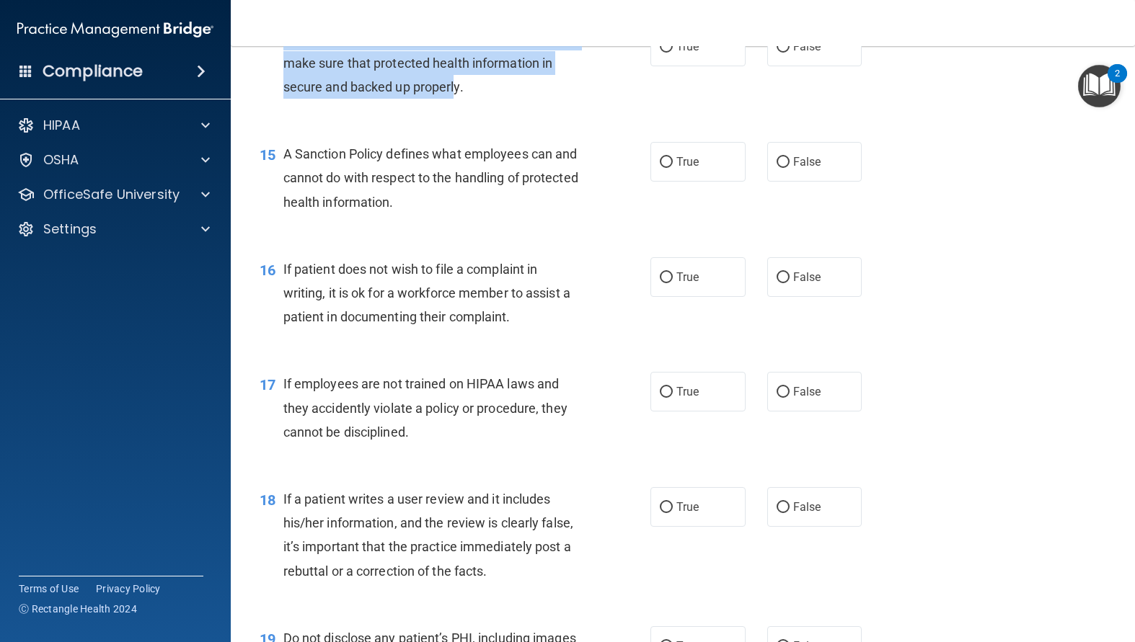
drag, startPoint x: 456, startPoint y: 138, endPoint x: 280, endPoint y: 80, distance: 185.3
click at [280, 80] on div "14 It is the responsibility of the practice’s IT provider to make sure that pro…" at bounding box center [455, 66] width 434 height 79
click at [660, 53] on input "True" at bounding box center [666, 47] width 13 height 11
radio input "true"
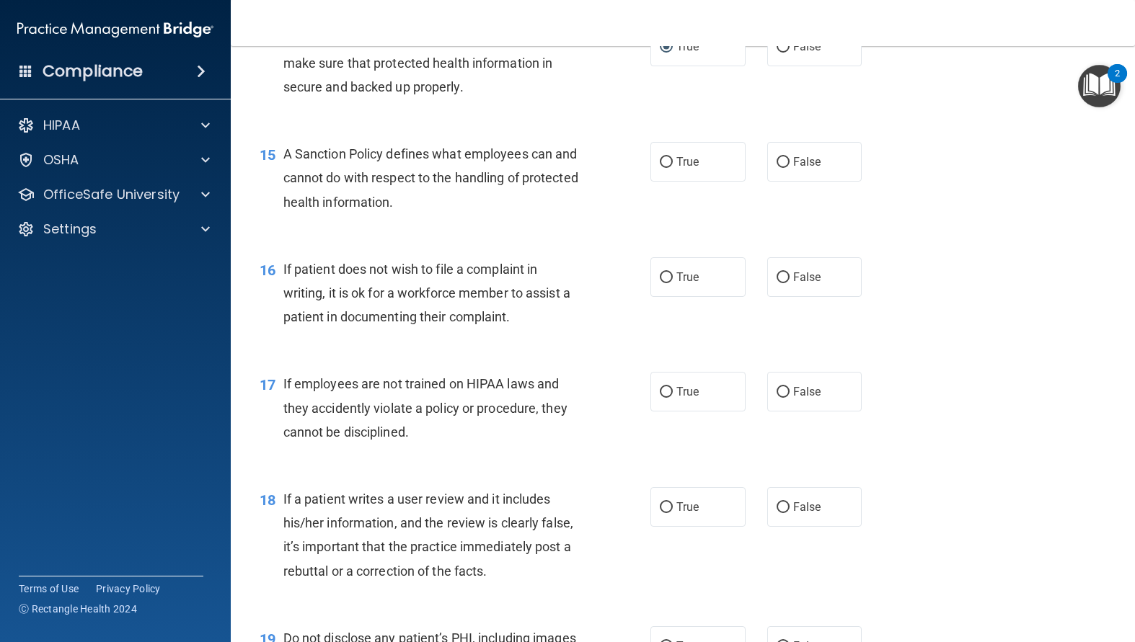
click at [554, 214] on div "A Sanction Policy defines what employees can and cannot do with respect to the …" at bounding box center [437, 178] width 309 height 72
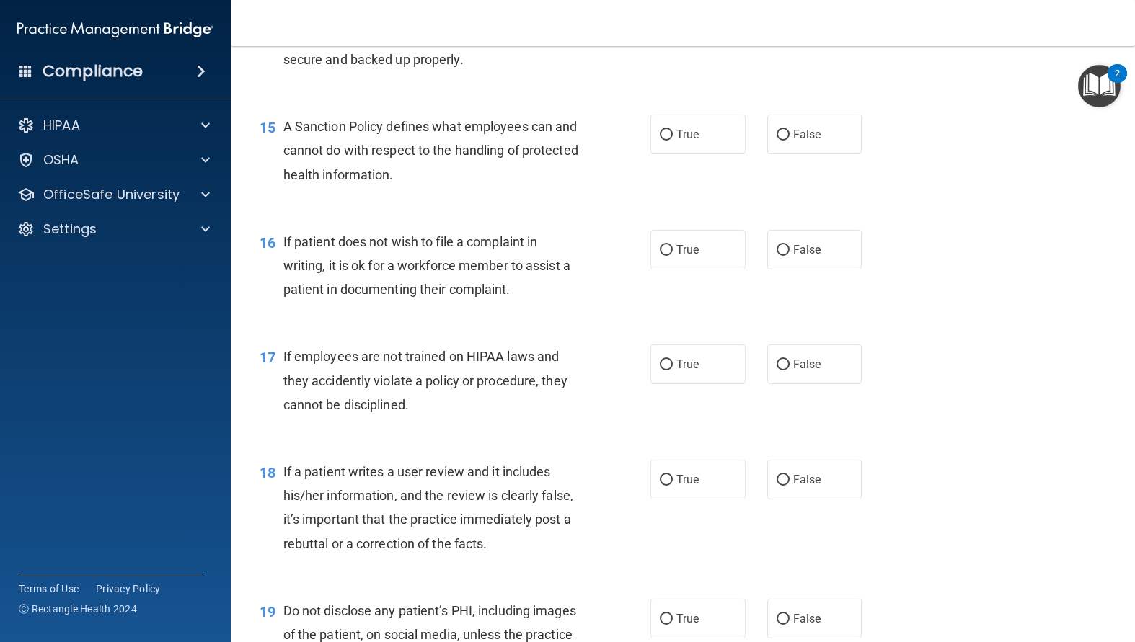
scroll to position [2039, 0]
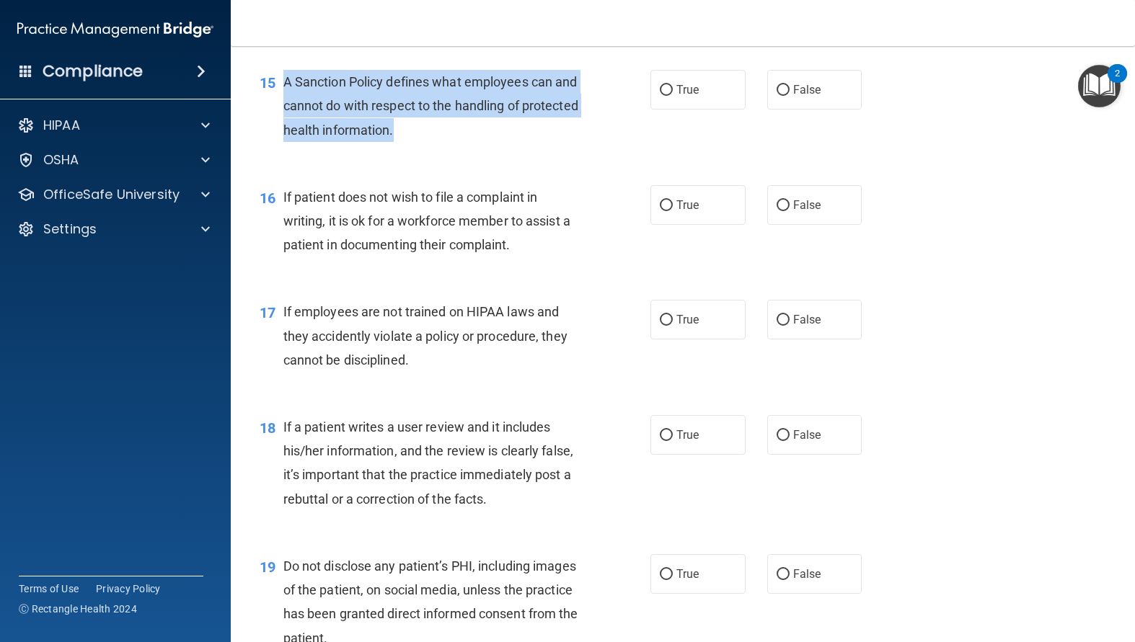
drag, startPoint x: 473, startPoint y: 189, endPoint x: 280, endPoint y: 128, distance: 202.7
click at [280, 128] on div "15 A Sanction Policy defines what employees can and cannot do with respect to t…" at bounding box center [455, 109] width 434 height 79
click at [660, 96] on input "True" at bounding box center [666, 90] width 13 height 11
radio input "true"
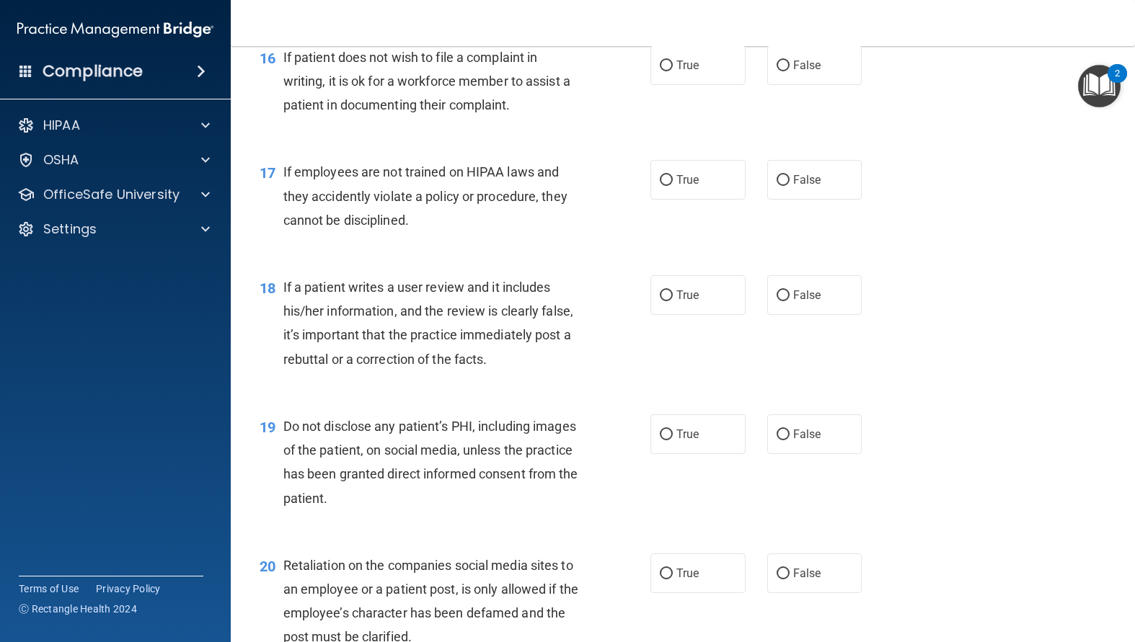
scroll to position [2183, 0]
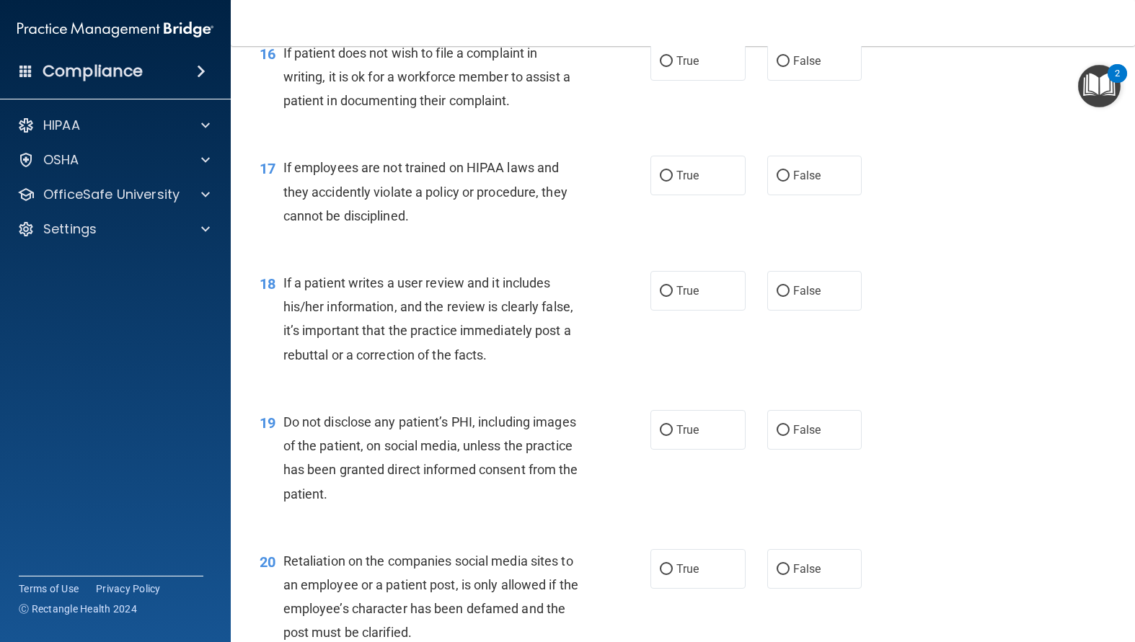
click at [495, 138] on div "16 If patient does not wish to file a complaint in writing, it is ok for a work…" at bounding box center [683, 80] width 868 height 115
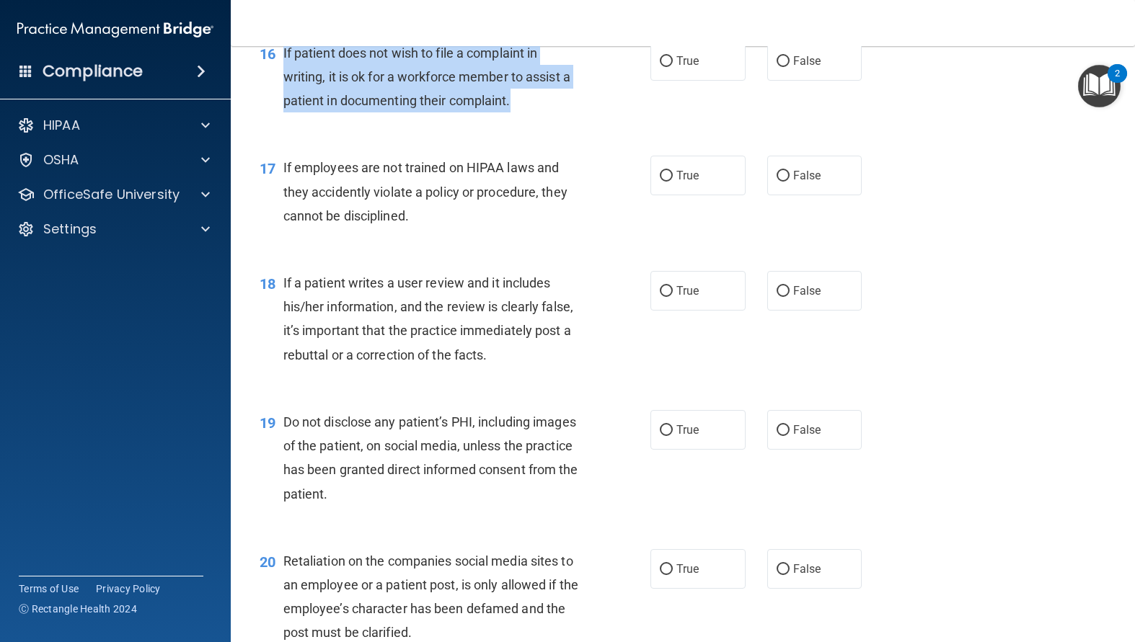
drag, startPoint x: 527, startPoint y: 140, endPoint x: 280, endPoint y: 99, distance: 250.5
click at [279, 99] on div "16 If patient does not wish to file a complaint in writing, it is ok for a work…" at bounding box center [455, 80] width 434 height 79
click at [661, 67] on input "True" at bounding box center [666, 61] width 13 height 11
radio input "true"
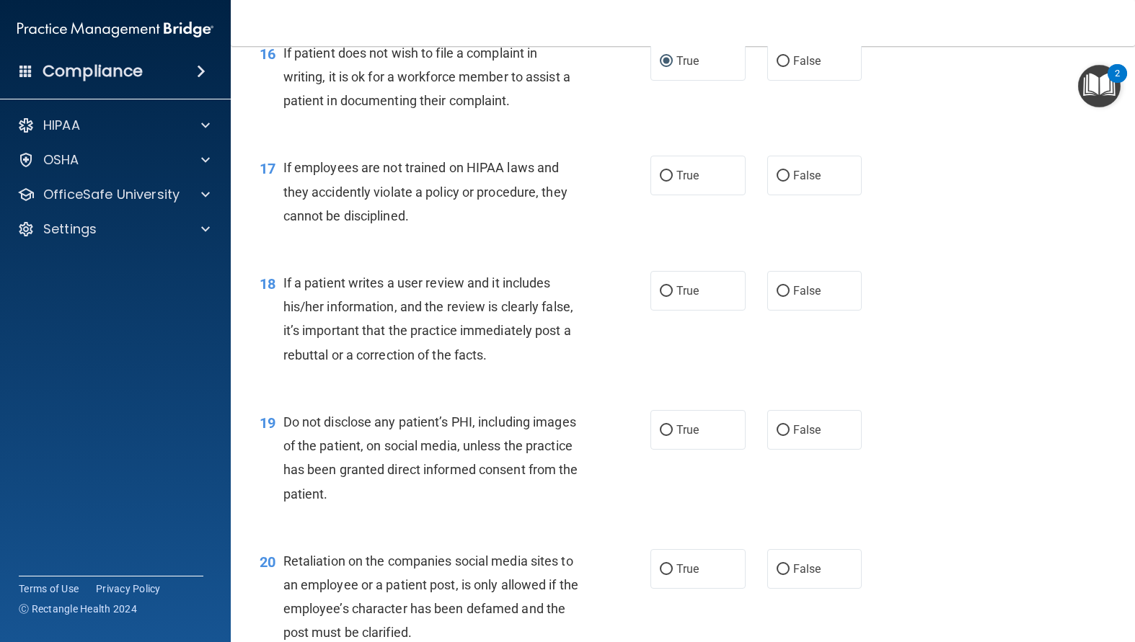
click at [513, 228] on div "If employees are not trained on HIPAA laws and they accidently violate a policy…" at bounding box center [437, 192] width 309 height 72
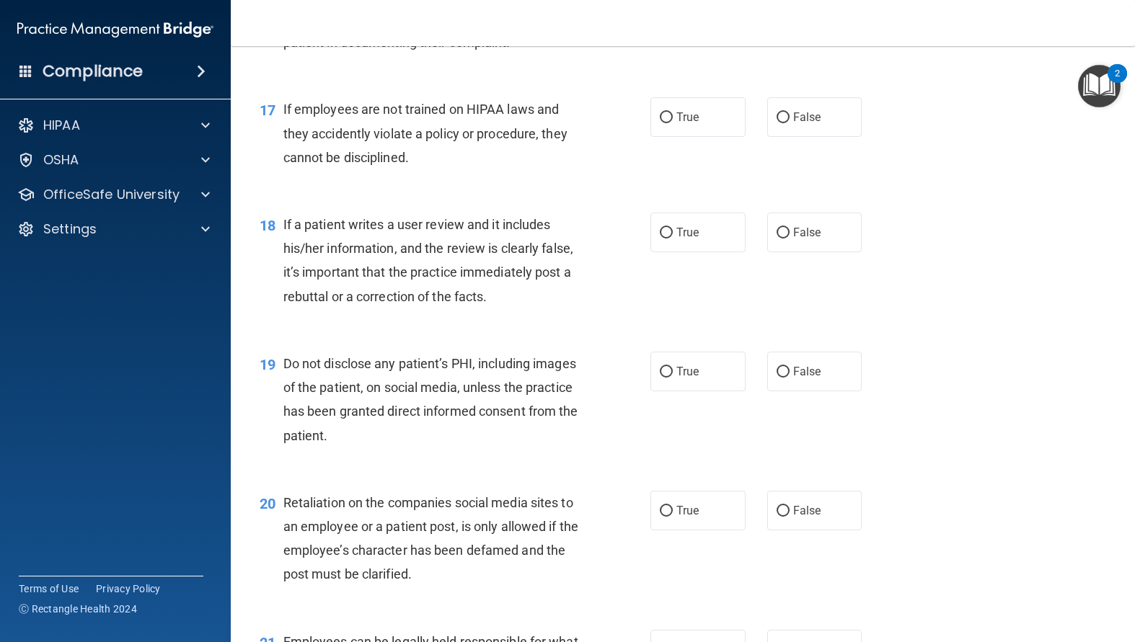
scroll to position [2327, 0]
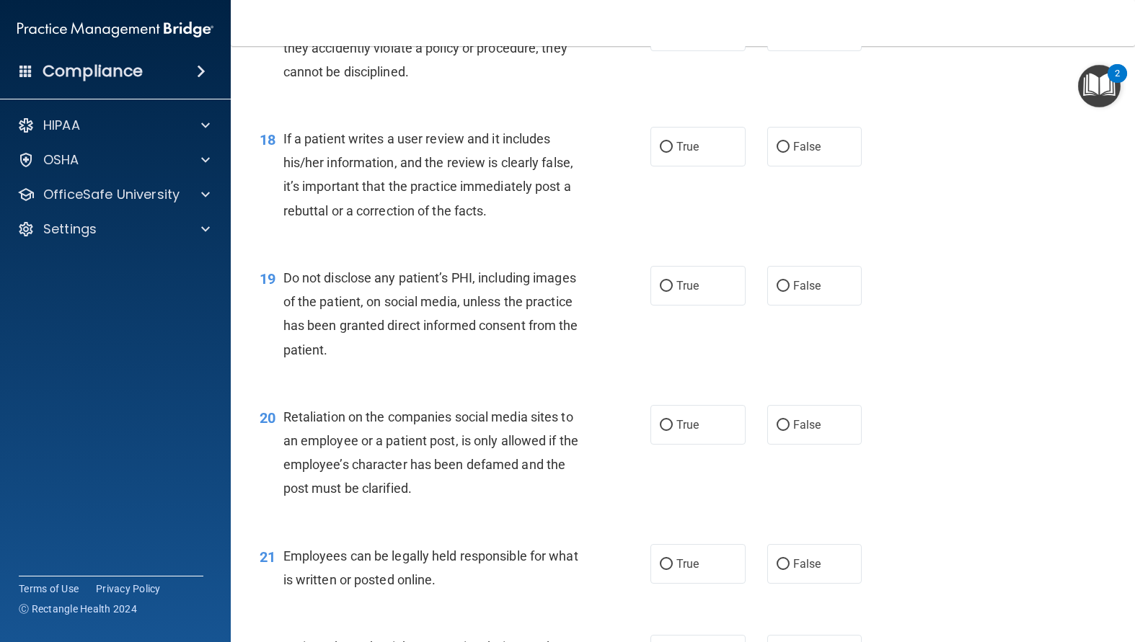
drag, startPoint x: 412, startPoint y: 122, endPoint x: 433, endPoint y: 123, distance: 21.0
click at [433, 84] on div "If employees are not trained on HIPAA laws and they accidently violate a policy…" at bounding box center [437, 48] width 309 height 72
click at [776, 37] on input "False" at bounding box center [782, 32] width 13 height 11
radio input "true"
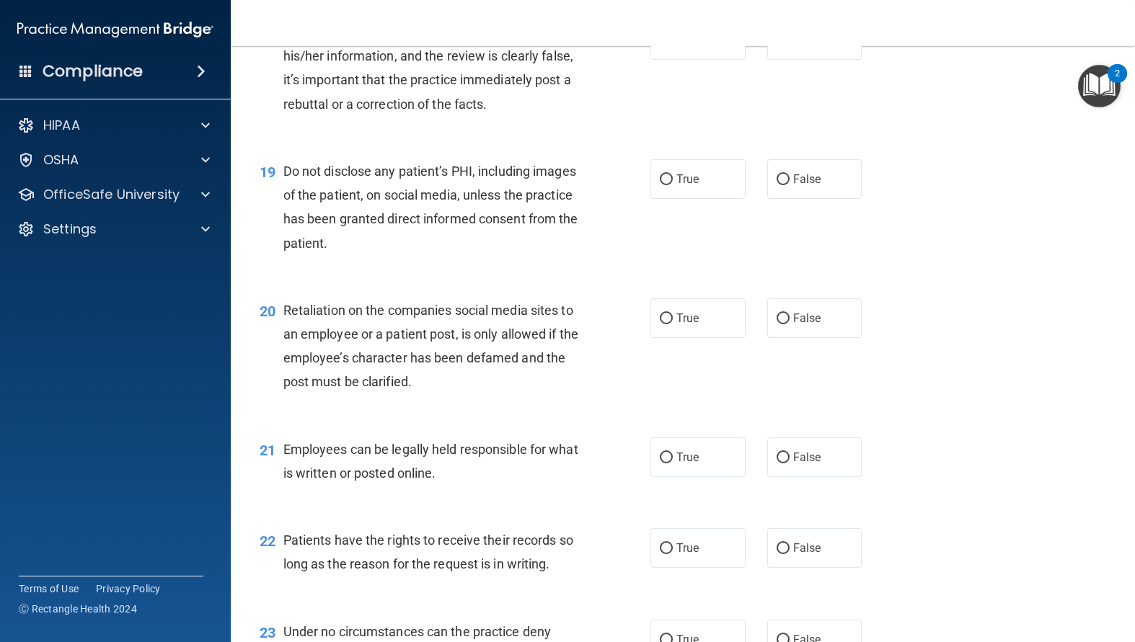
scroll to position [2399, 0]
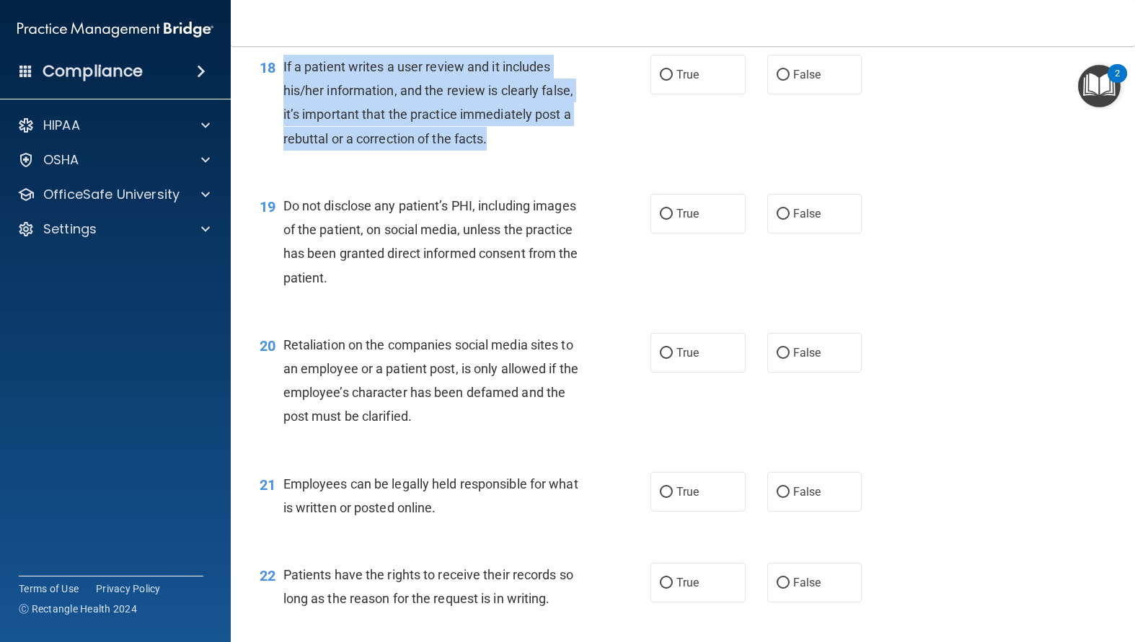
drag, startPoint x: 423, startPoint y: 172, endPoint x: 283, endPoint y: 115, distance: 151.0
click at [283, 115] on div "If a patient writes a user review and it includes his/her information, and the …" at bounding box center [437, 103] width 309 height 96
click at [776, 81] on input "False" at bounding box center [782, 75] width 13 height 11
radio input "true"
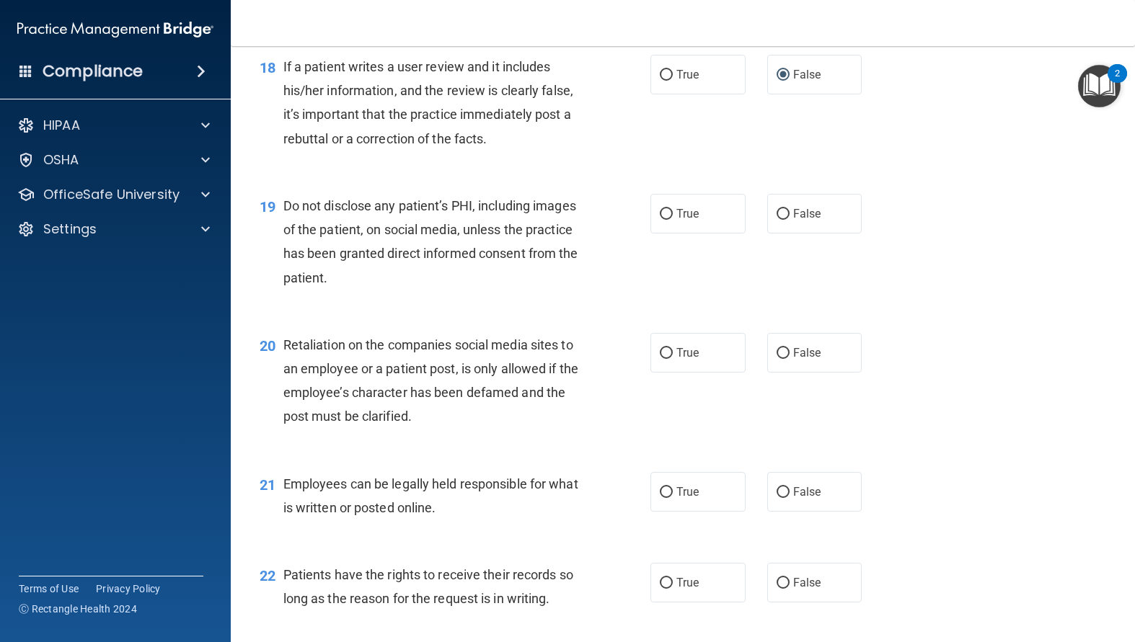
click at [519, 290] on div "Do not disclose any patient’s PHI, including images of the patient, on social m…" at bounding box center [437, 242] width 309 height 96
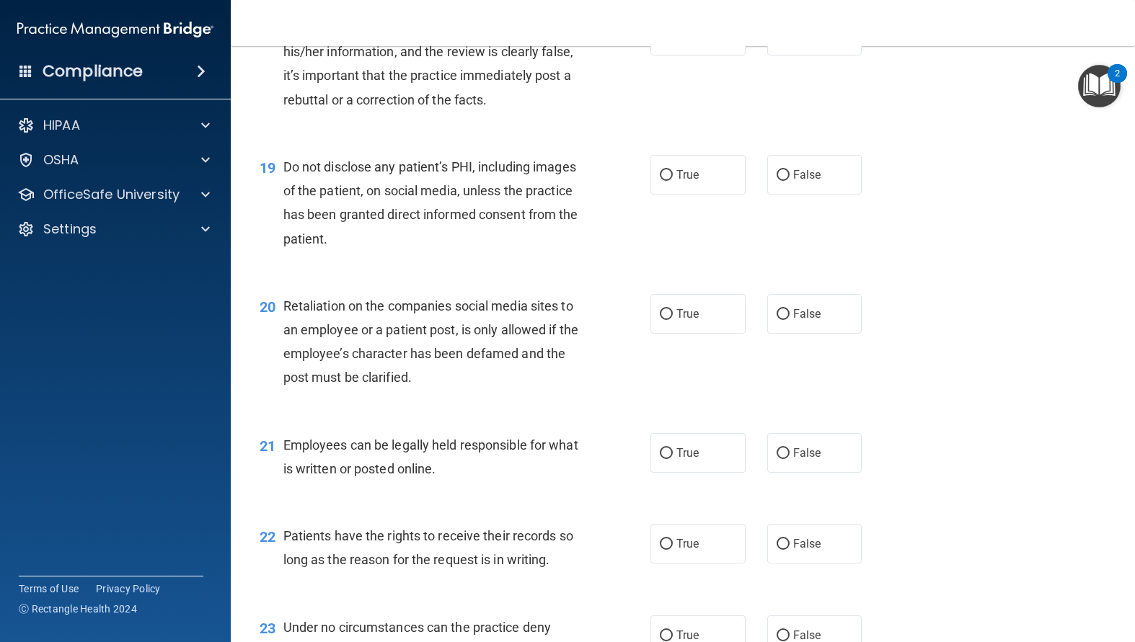
scroll to position [2471, 0]
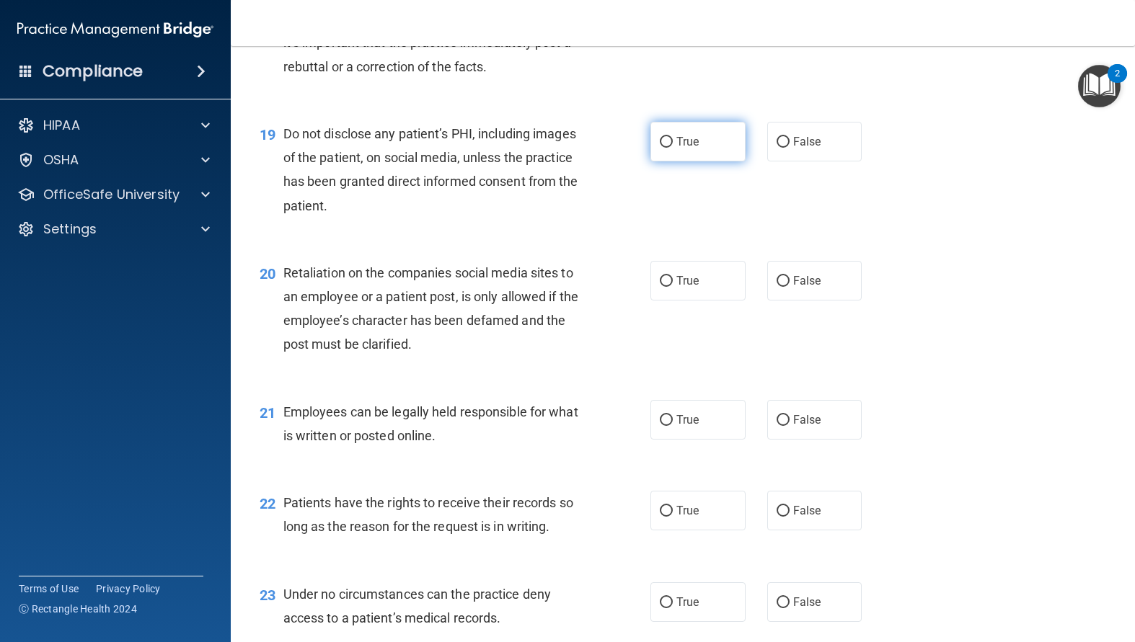
click at [660, 148] on input "True" at bounding box center [666, 142] width 13 height 11
radio input "true"
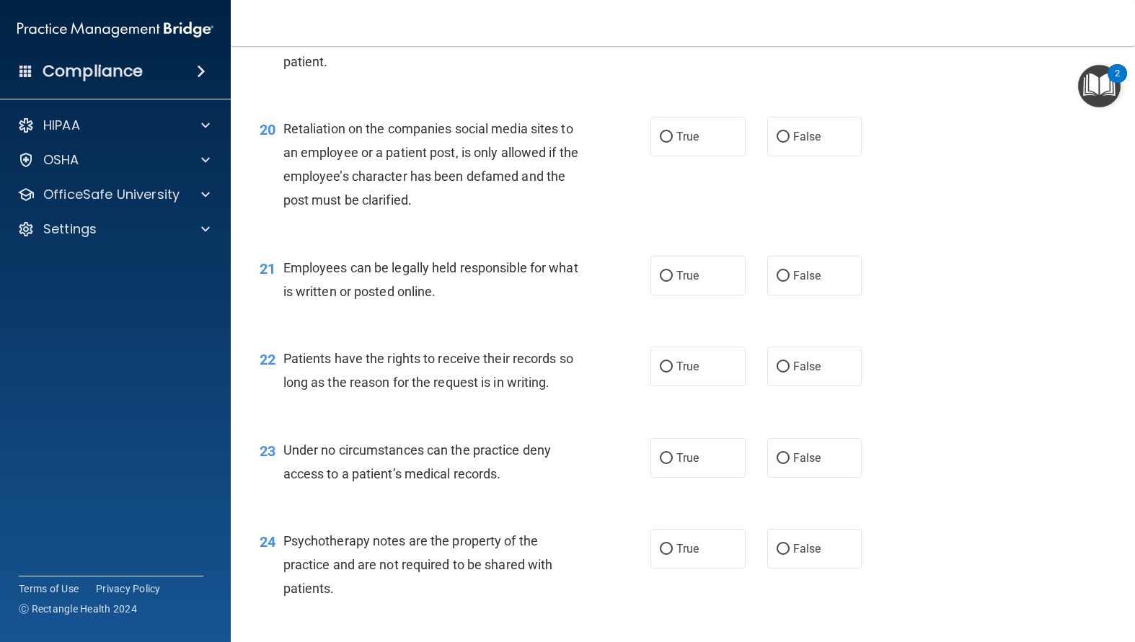
scroll to position [2687, 0]
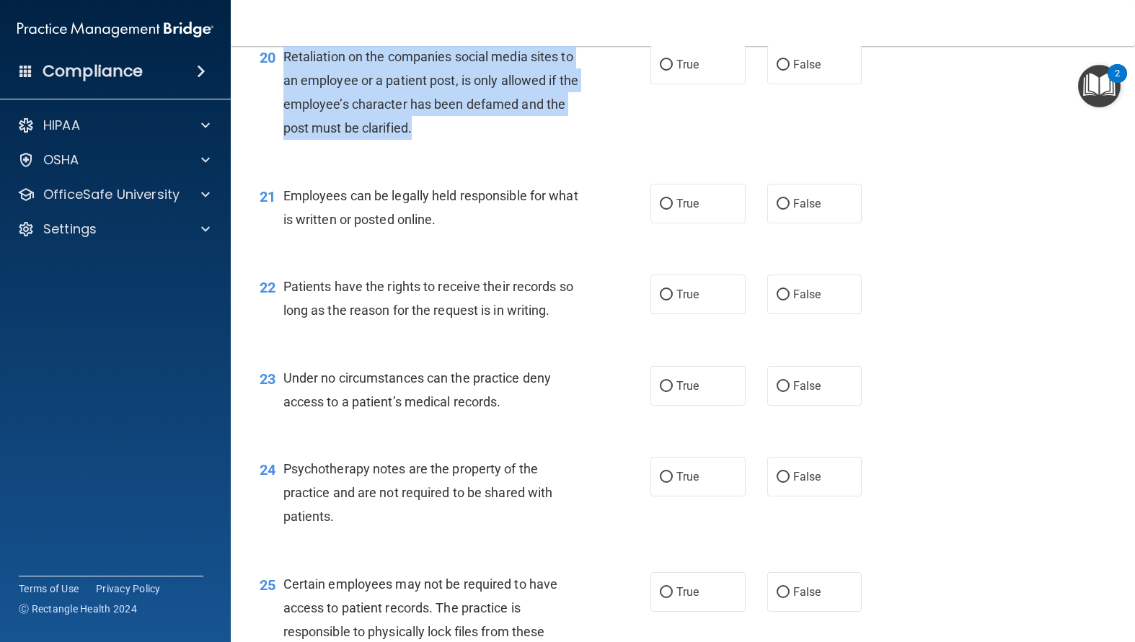
drag, startPoint x: 446, startPoint y: 173, endPoint x: 282, endPoint y: 107, distance: 177.0
click at [282, 107] on div "20 Retaliation on the companies social media sites to an employee or a patient …" at bounding box center [455, 96] width 434 height 103
click at [780, 71] on input "False" at bounding box center [782, 65] width 13 height 11
radio input "true"
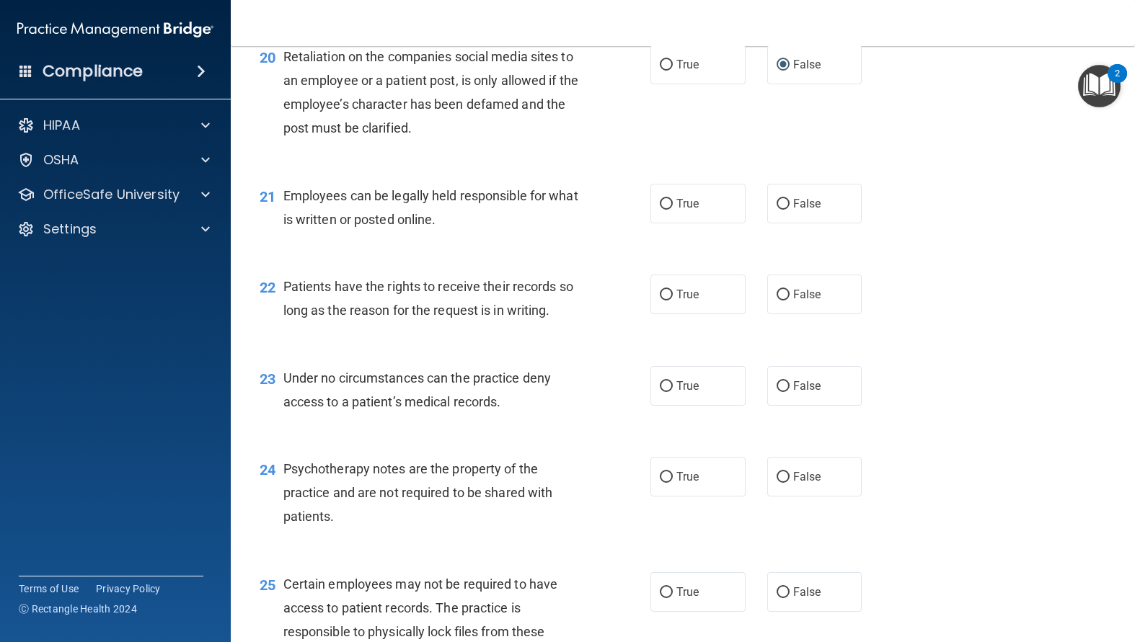
click at [563, 318] on span "Patients have the rights to receive their records so long as the reason for the…" at bounding box center [428, 298] width 290 height 39
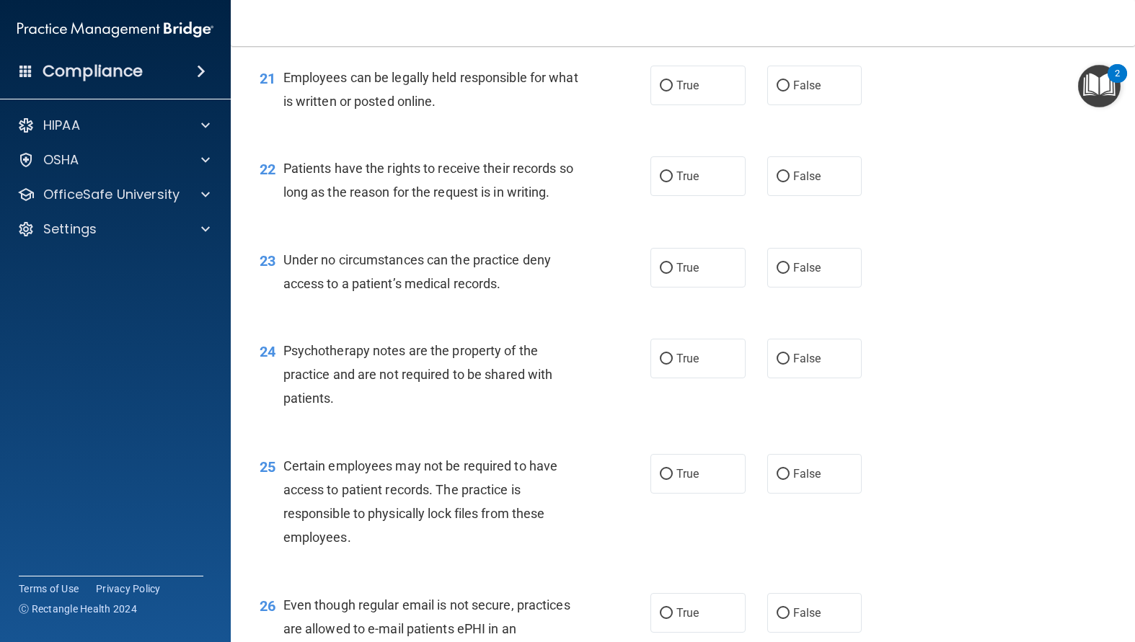
scroll to position [2832, 0]
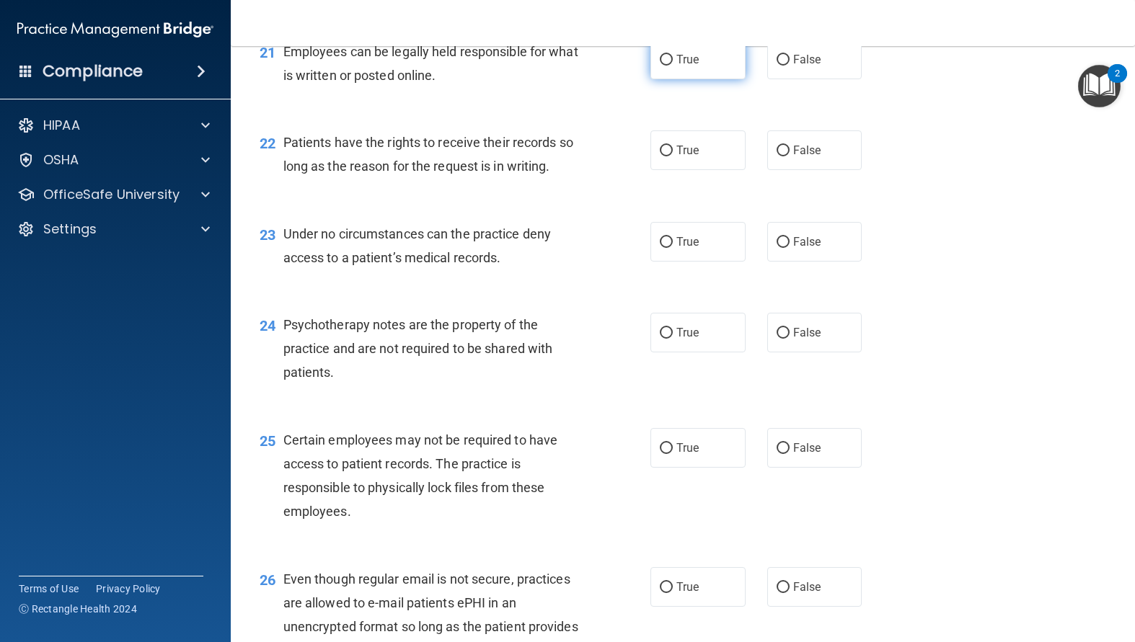
click at [660, 66] on input "True" at bounding box center [666, 60] width 13 height 11
radio input "true"
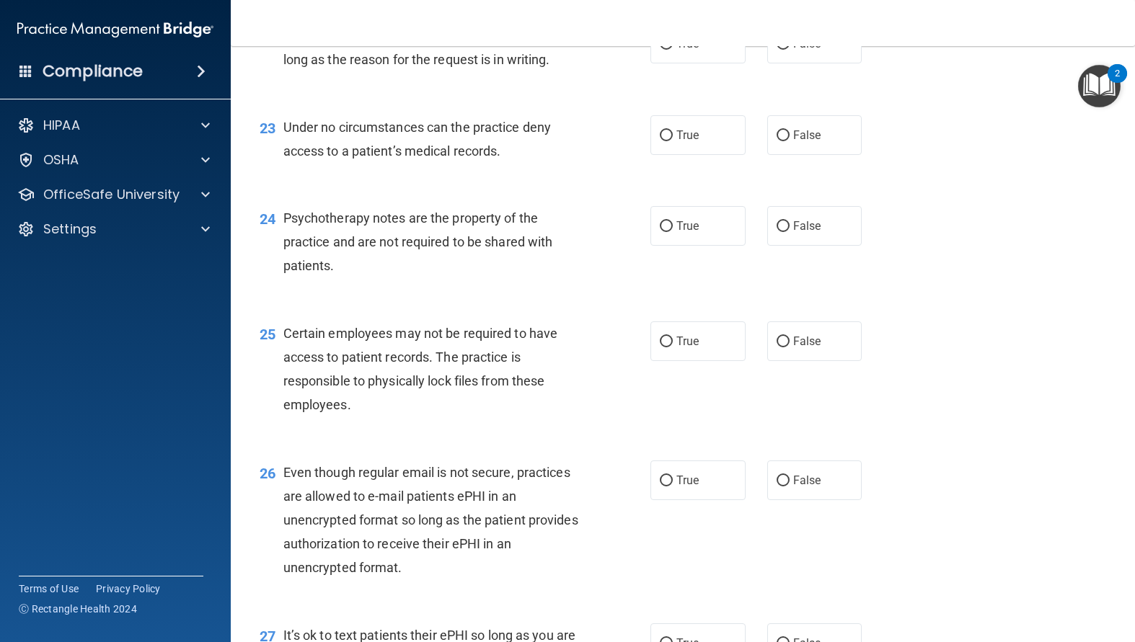
scroll to position [2904, 0]
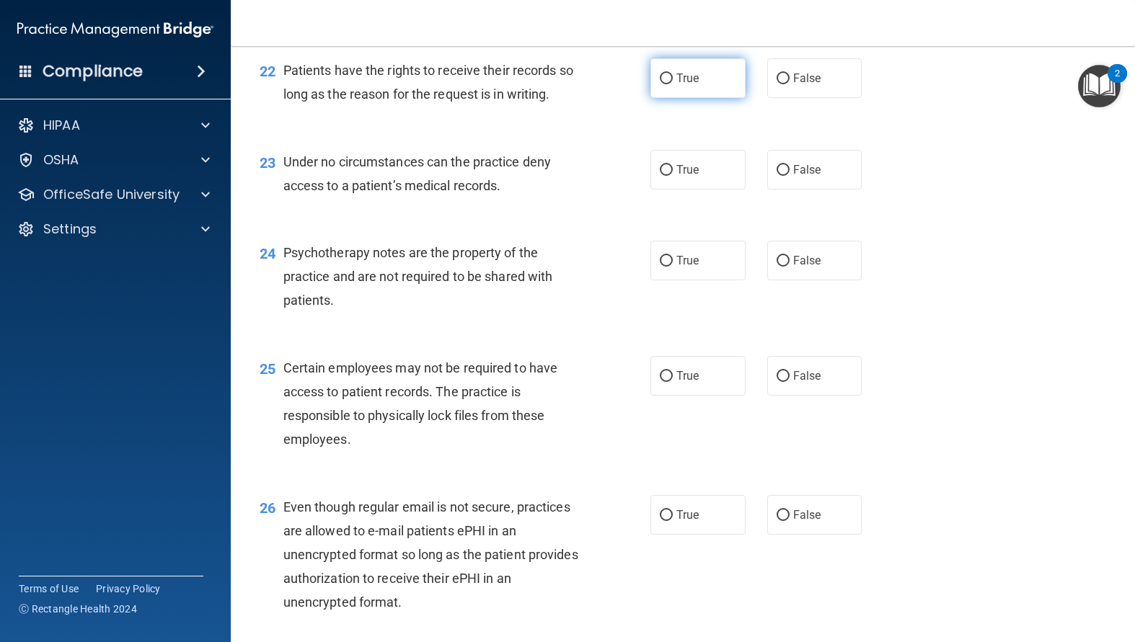
click at [664, 84] on input "True" at bounding box center [666, 79] width 13 height 11
radio input "true"
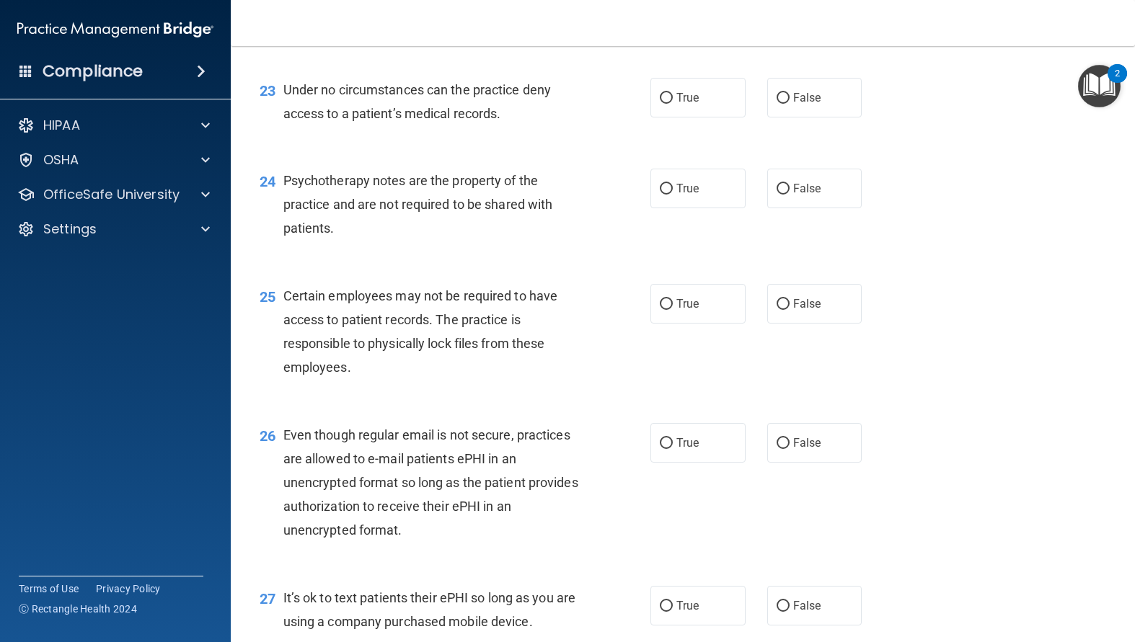
scroll to position [3048, 0]
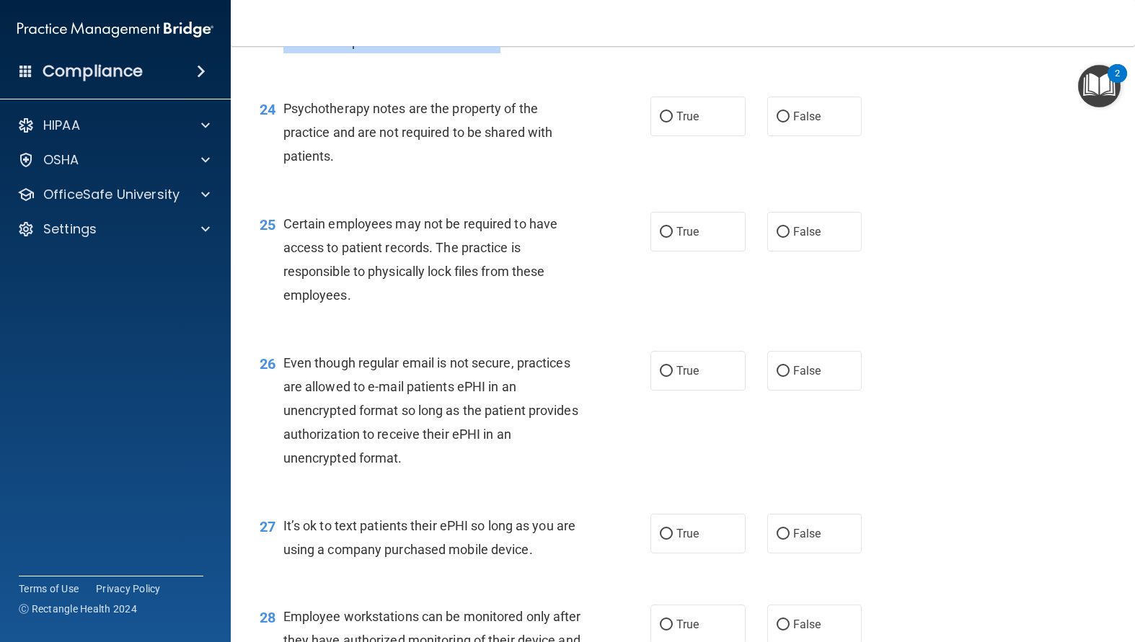
drag, startPoint x: 515, startPoint y: 87, endPoint x: 283, endPoint y: 74, distance: 231.7
click at [283, 53] on div "Under no circumstances can the practice deny access to a patient’s medical reco…" at bounding box center [437, 30] width 309 height 48
click at [784, 45] on label "False" at bounding box center [814, 26] width 95 height 40
click at [784, 32] on input "False" at bounding box center [782, 26] width 13 height 11
radio input "true"
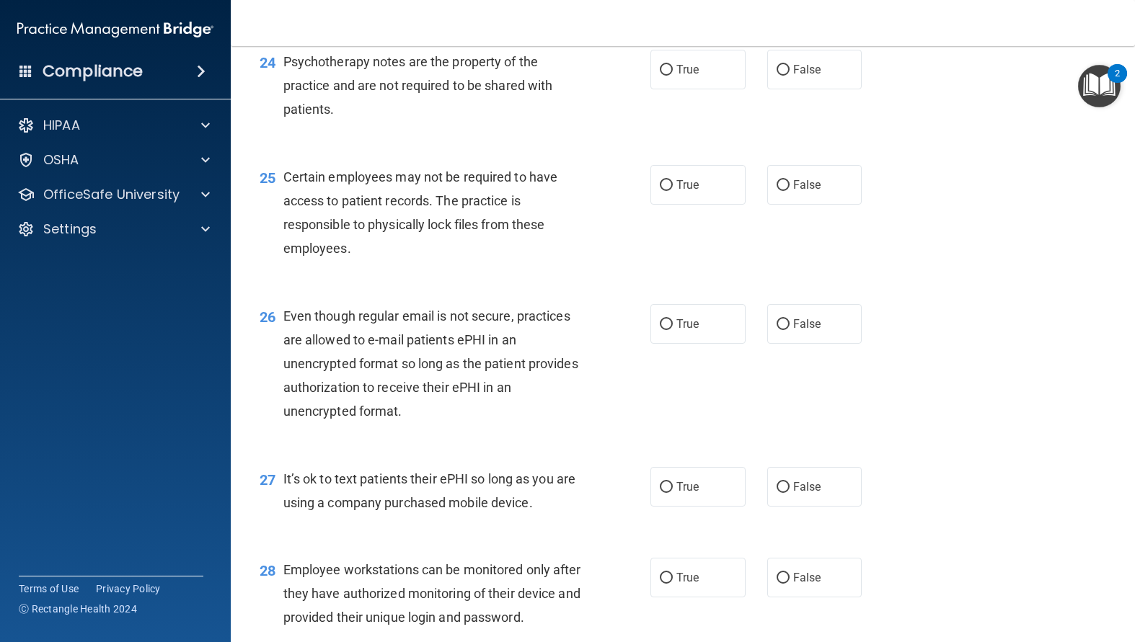
scroll to position [3120, 0]
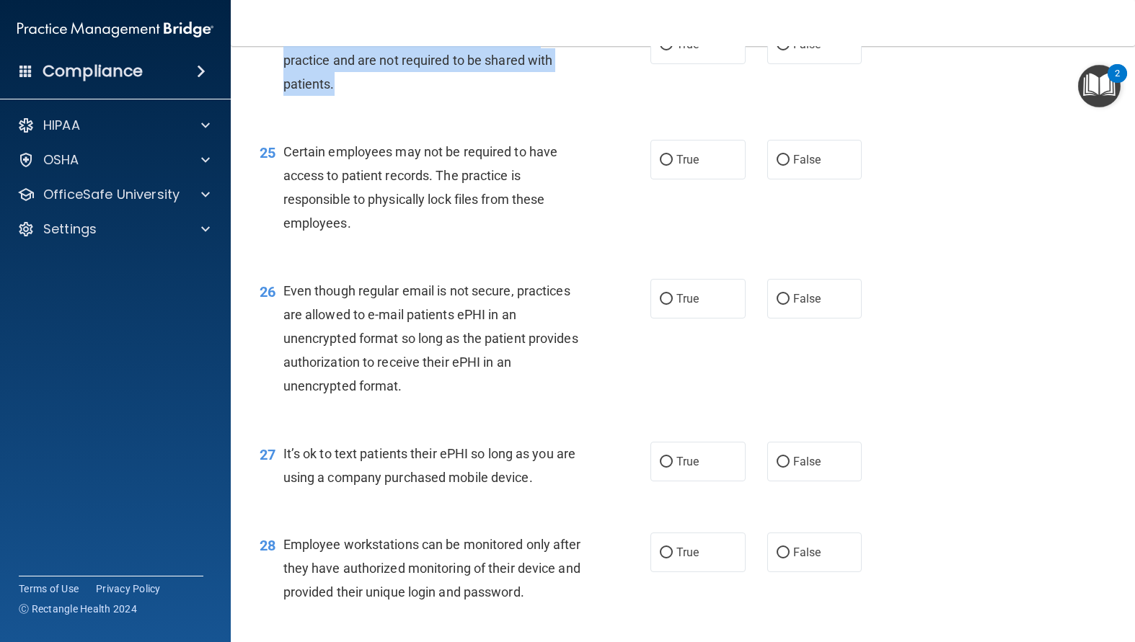
drag, startPoint x: 380, startPoint y: 139, endPoint x: 285, endPoint y: 84, distance: 110.2
click at [285, 84] on div "Psychotherapy notes are the property of the practice and are not required to be…" at bounding box center [437, 61] width 309 height 72
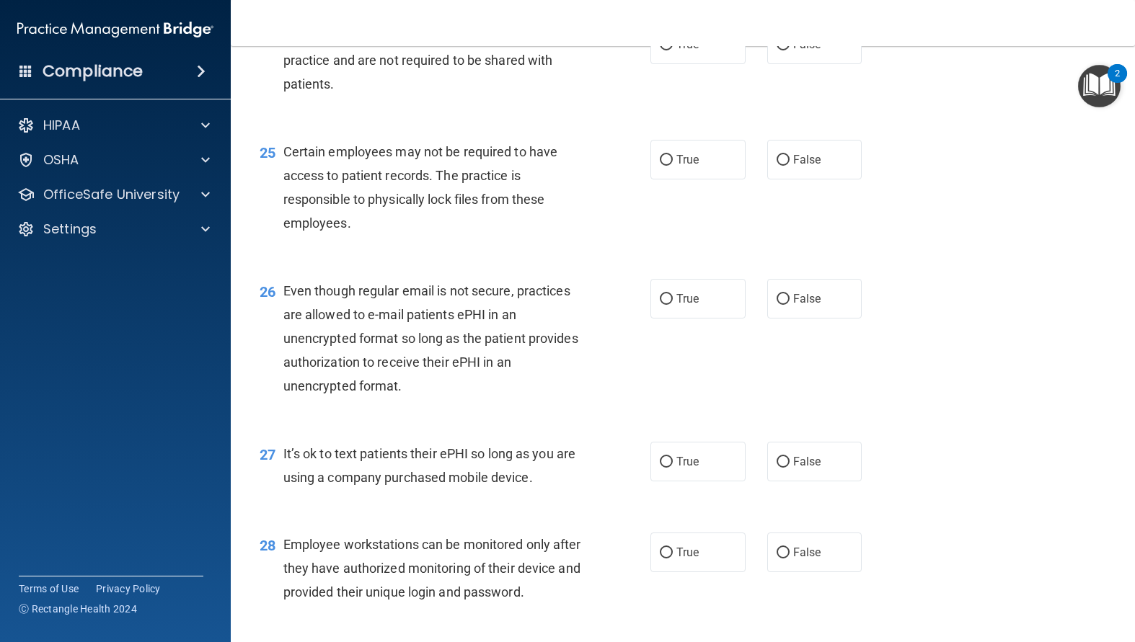
click at [373, 122] on div "24 Psychotherapy notes are the property of the practice and are not required to…" at bounding box center [683, 63] width 868 height 115
click at [777, 50] on input "False" at bounding box center [782, 45] width 13 height 11
radio input "true"
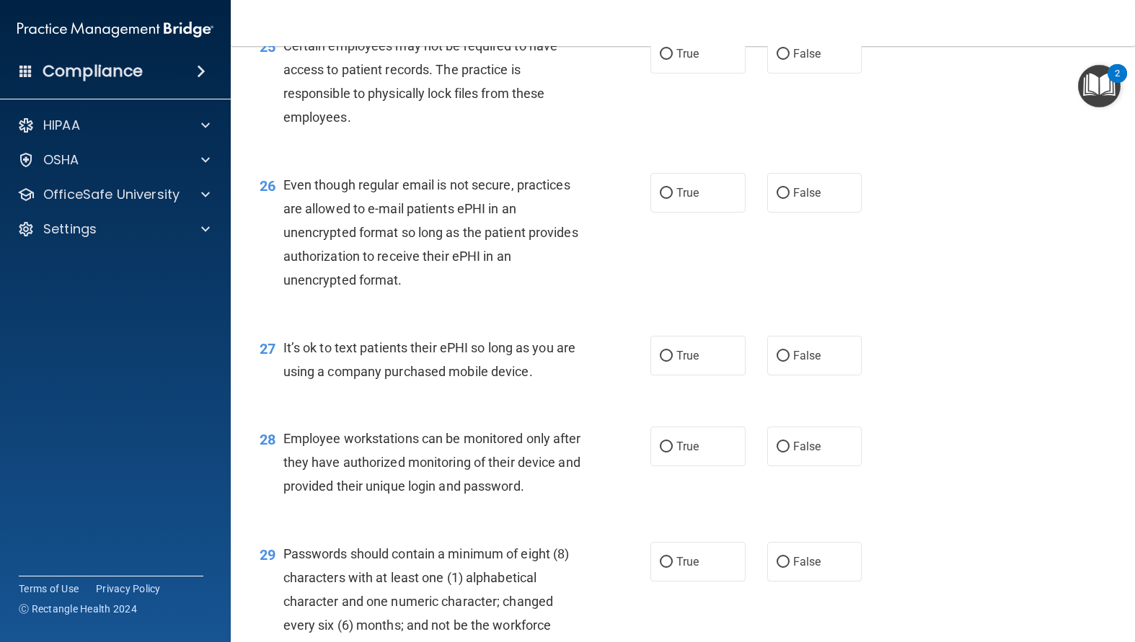
scroll to position [3192, 0]
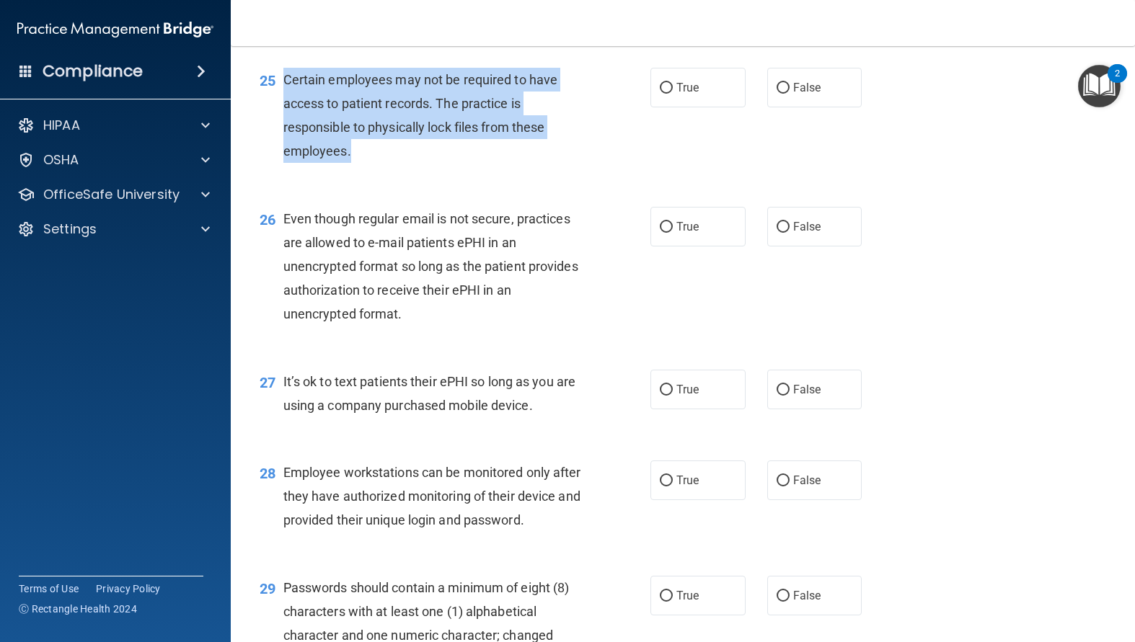
drag, startPoint x: 364, startPoint y: 207, endPoint x: 280, endPoint y: 130, distance: 113.8
click at [280, 130] on div "25 Certain employees may not be required to have access to patient records. The…" at bounding box center [455, 119] width 434 height 103
click at [583, 164] on div "Certain employees may not be required to have access to patient records. The pr…" at bounding box center [437, 116] width 309 height 96
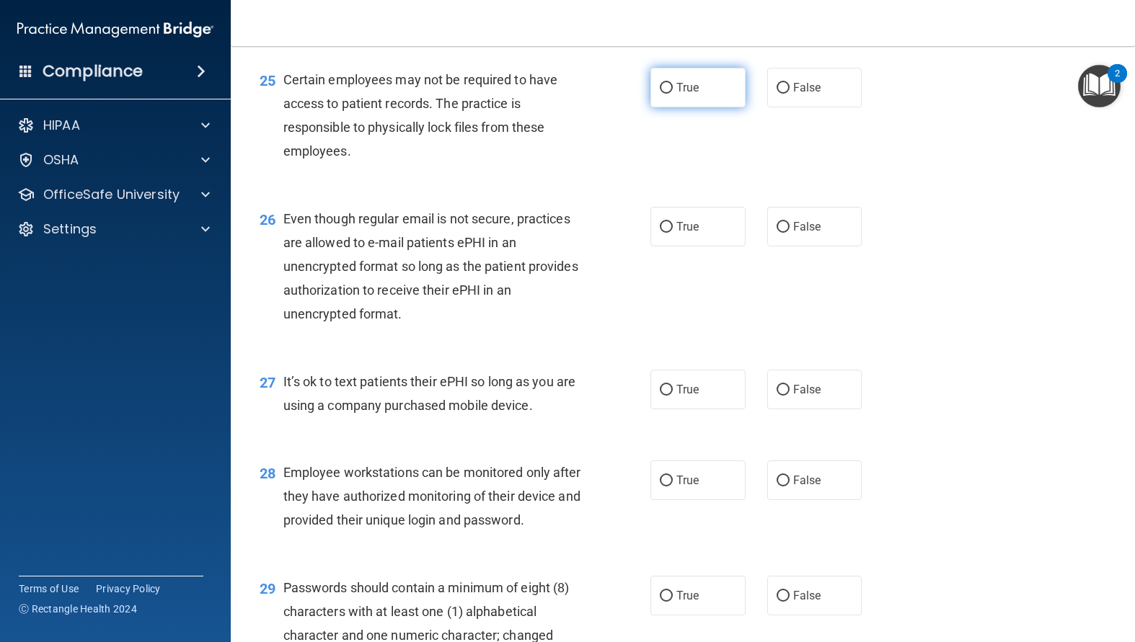
click at [662, 94] on input "True" at bounding box center [666, 88] width 13 height 11
radio input "true"
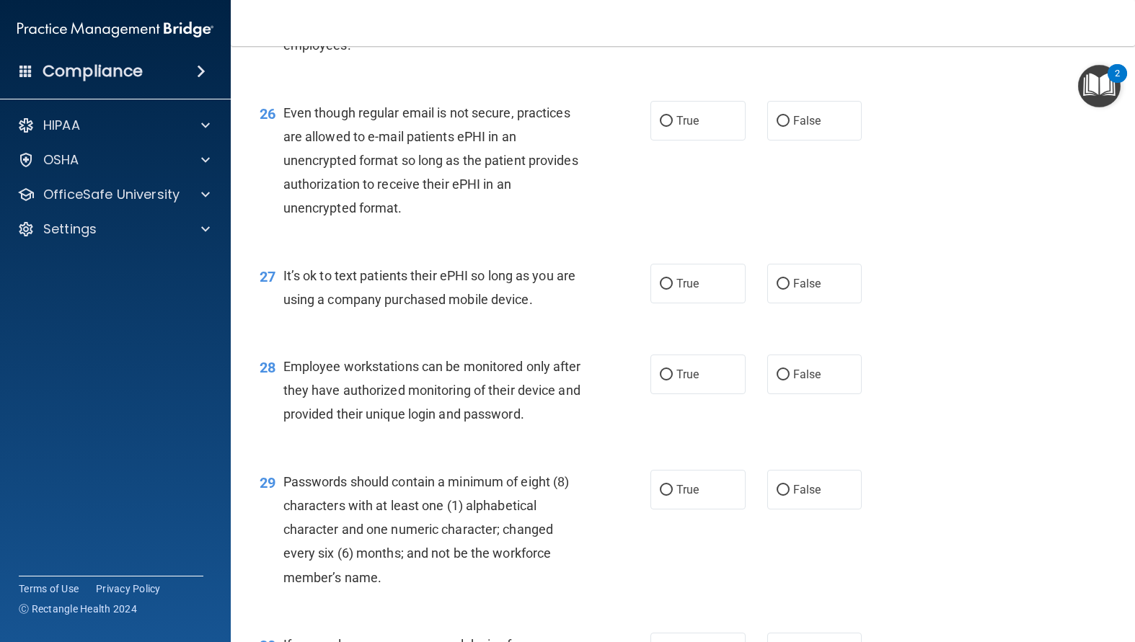
scroll to position [3336, 0]
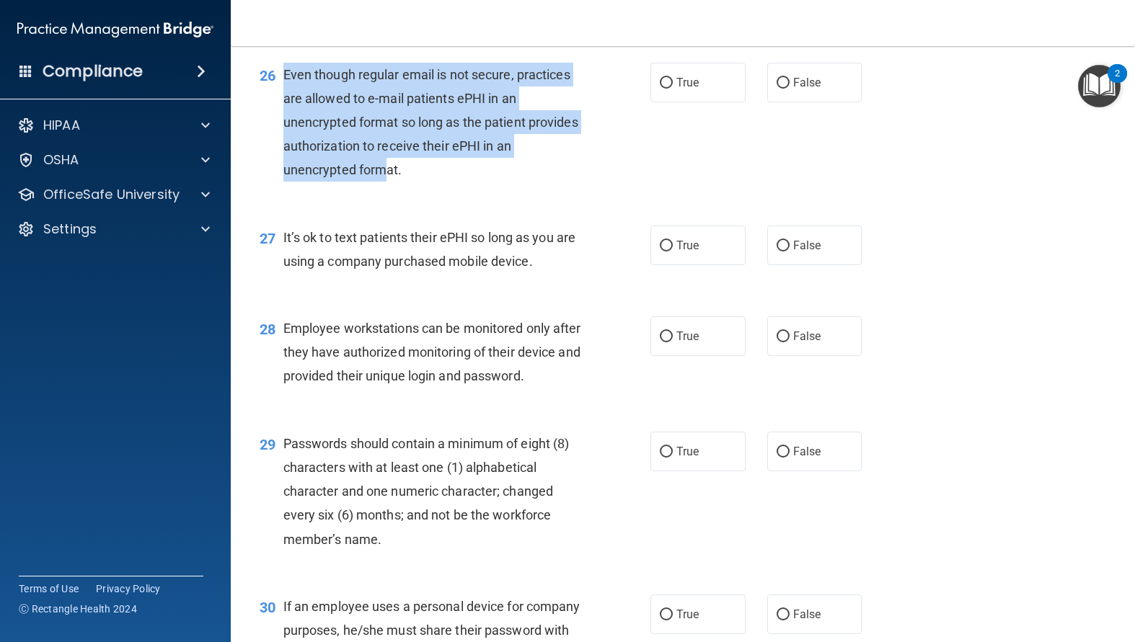
drag, startPoint x: 360, startPoint y: 220, endPoint x: 515, endPoint y: 222, distance: 154.3
click at [292, 138] on div "Even though regular email is not secure, practices are allowed to e-mail patien…" at bounding box center [437, 123] width 309 height 120
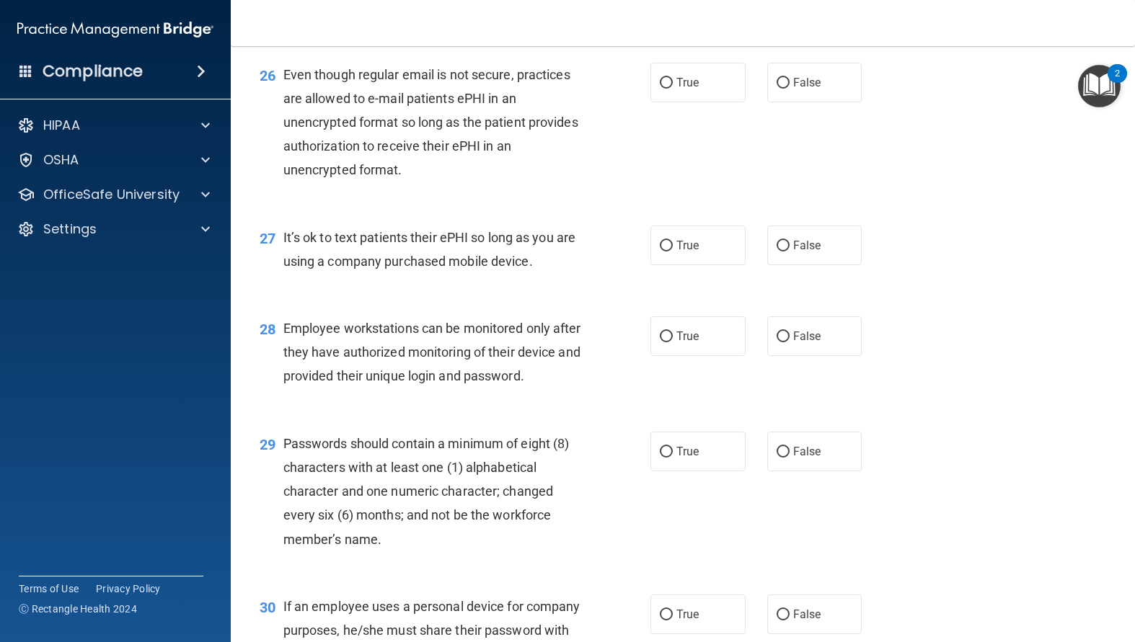
click at [697, 208] on div "26 Even though regular email is not secure, practices are allowed to e-mail pat…" at bounding box center [683, 126] width 868 height 163
click at [779, 89] on input "False" at bounding box center [782, 83] width 13 height 11
radio input "true"
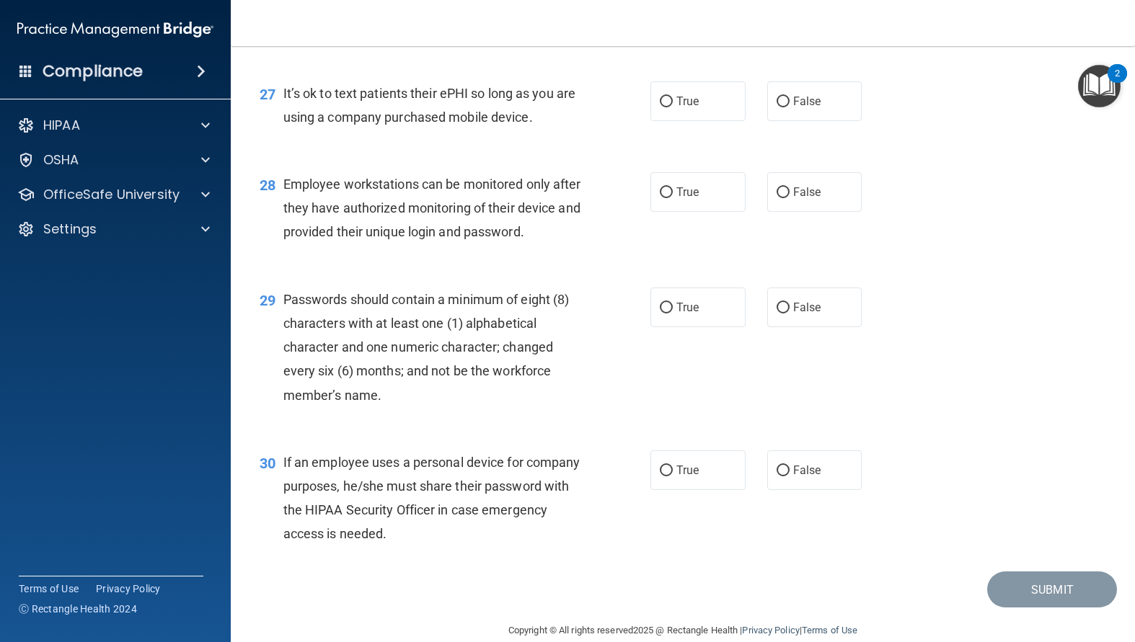
scroll to position [3553, 0]
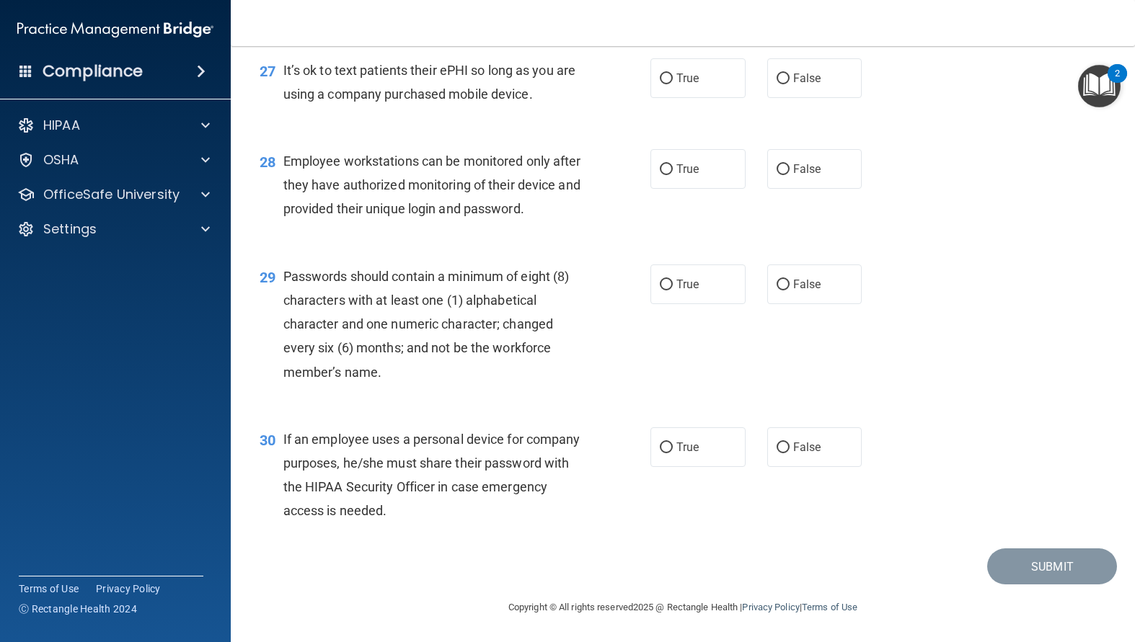
drag, startPoint x: 554, startPoint y: 87, endPoint x: 283, endPoint y: 76, distance: 271.3
click at [283, 76] on span "It’s ok to text patients their ePHI so long as you are using a company purchase…" at bounding box center [429, 82] width 292 height 39
click at [650, 74] on label "True" at bounding box center [697, 78] width 95 height 40
click at [660, 74] on input "True" at bounding box center [666, 79] width 13 height 11
radio input "true"
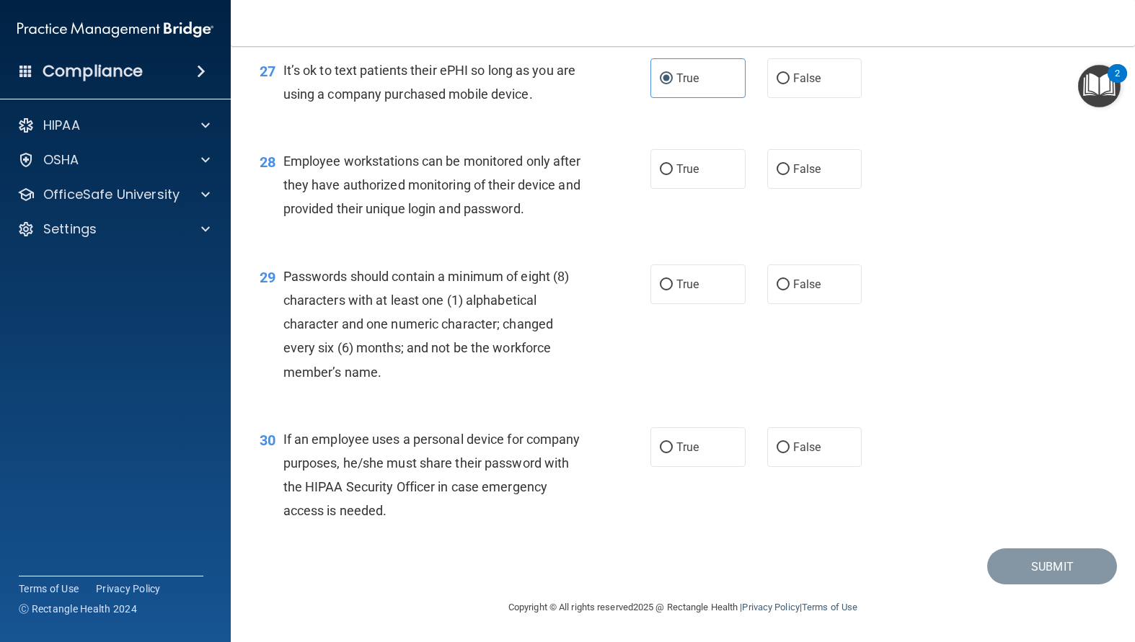
scroll to position [3576, 0]
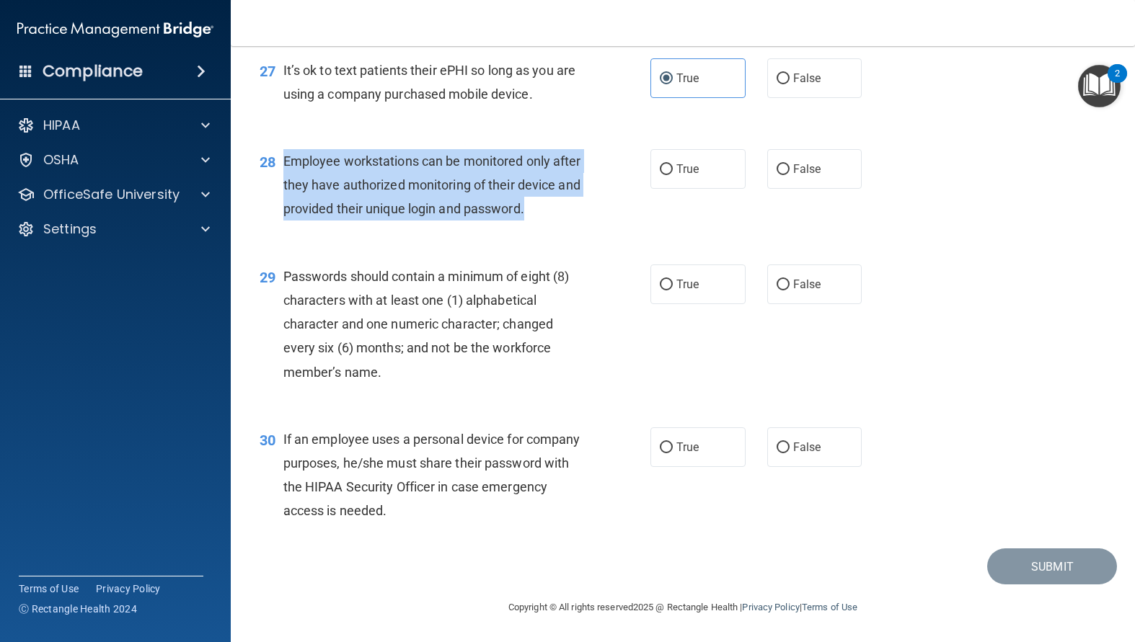
drag, startPoint x: 341, startPoint y: 197, endPoint x: 275, endPoint y: 146, distance: 83.3
click at [275, 149] on div "28 Employee workstations can be monitored only after they have authorized monit…" at bounding box center [455, 188] width 434 height 79
click at [557, 206] on div "Employee workstations can be monitored only after they have authorized monitori…" at bounding box center [437, 185] width 309 height 72
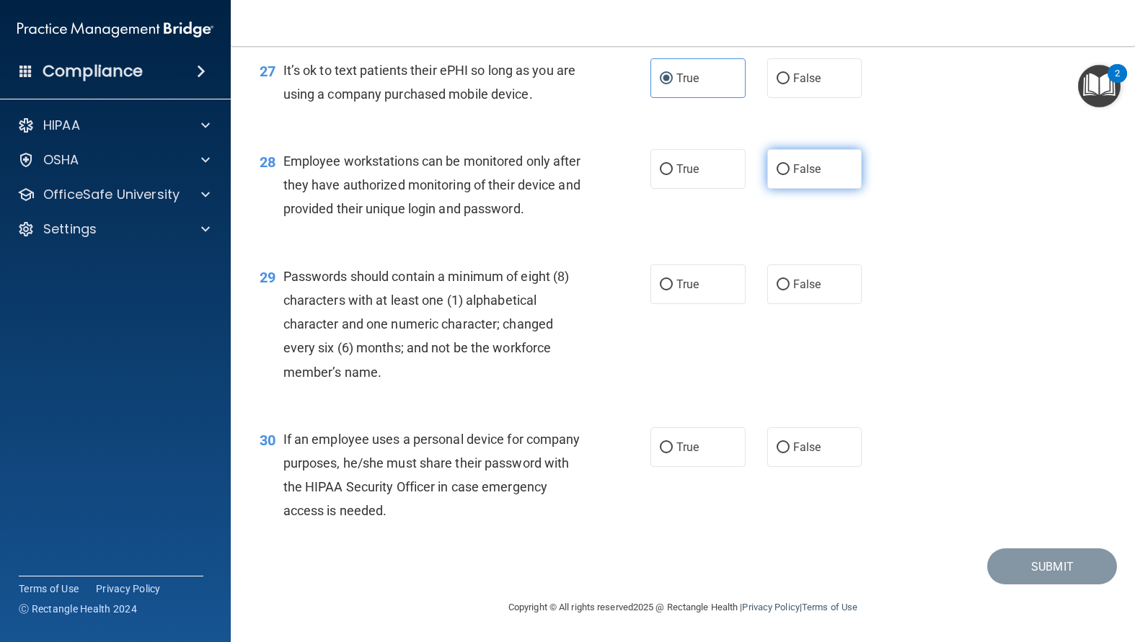
click at [776, 164] on input "False" at bounding box center [782, 169] width 13 height 11
radio input "true"
click at [662, 280] on input "True" at bounding box center [666, 285] width 13 height 11
radio input "true"
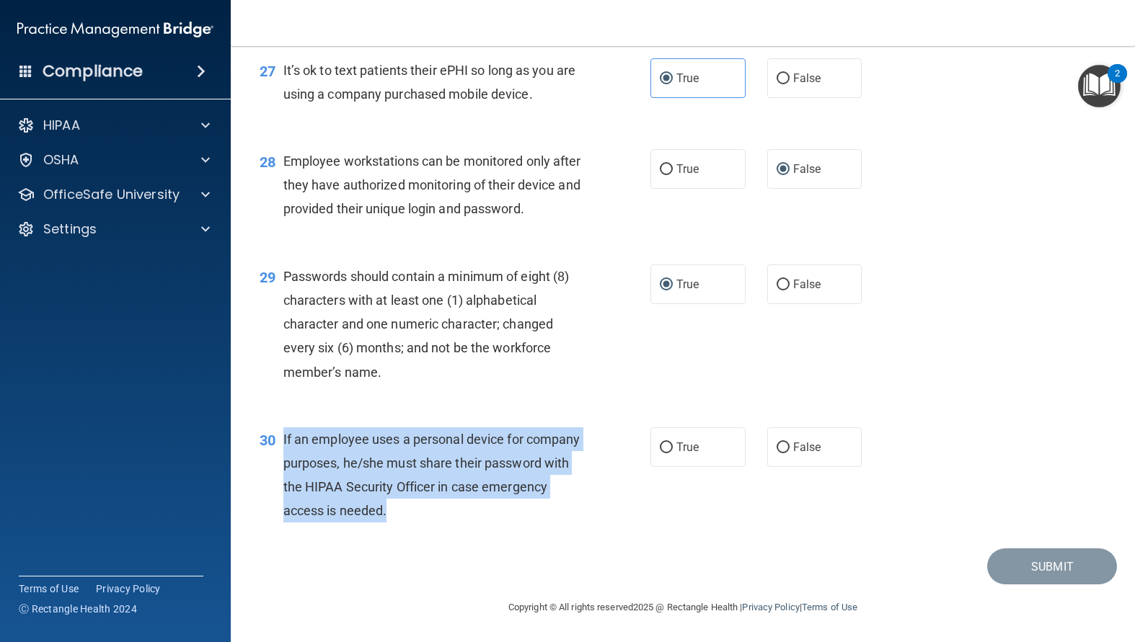
drag, startPoint x: 470, startPoint y: 514, endPoint x: 284, endPoint y: 441, distance: 199.7
click at [280, 441] on div "30 If an employee uses a personal device for company purposes, he/she must shar…" at bounding box center [455, 478] width 434 height 103
click at [778, 448] on input "False" at bounding box center [782, 448] width 13 height 11
radio input "true"
click at [1027, 557] on button "Submit" at bounding box center [1052, 567] width 130 height 37
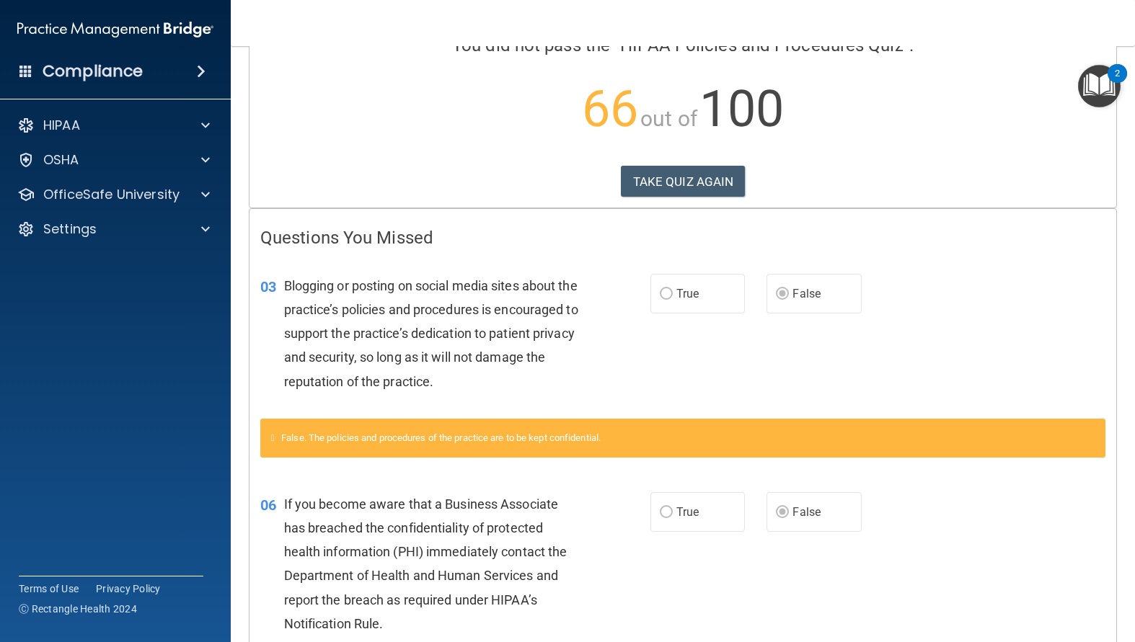
scroll to position [144, 0]
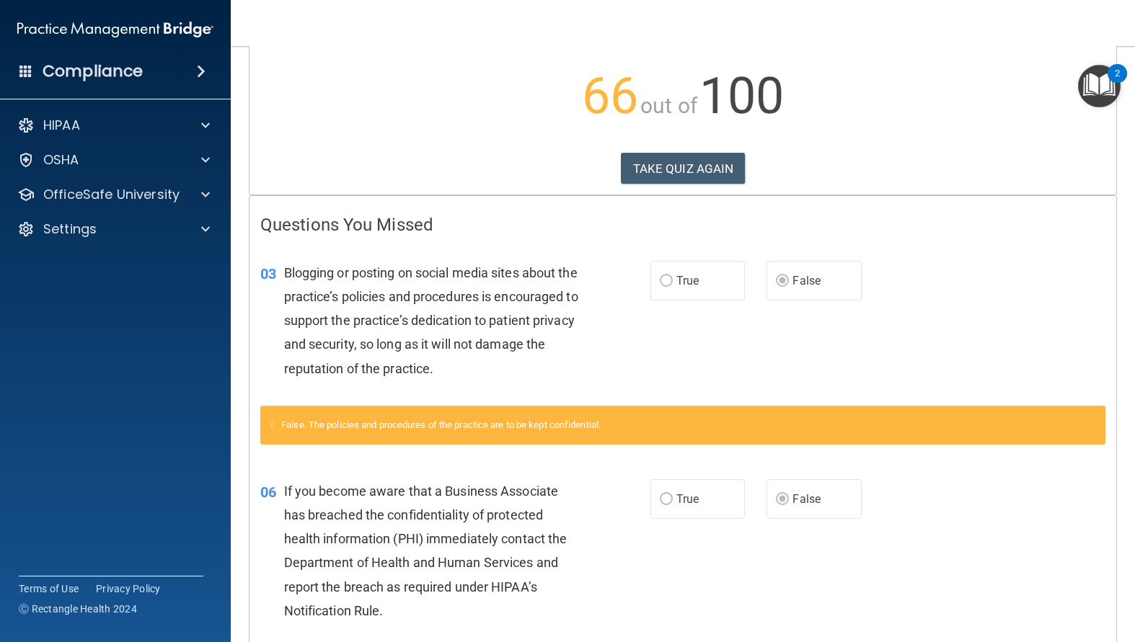
click at [918, 486] on div "06 If you become aware that a Business Associate has breached the confidentiali…" at bounding box center [682, 554] width 867 height 187
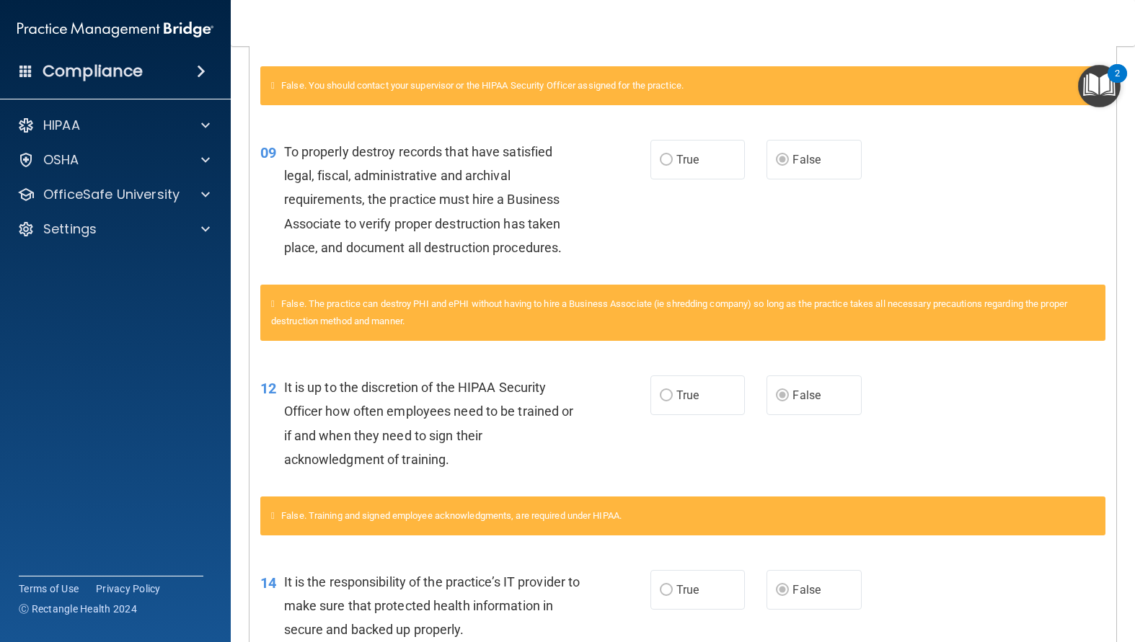
scroll to position [793, 0]
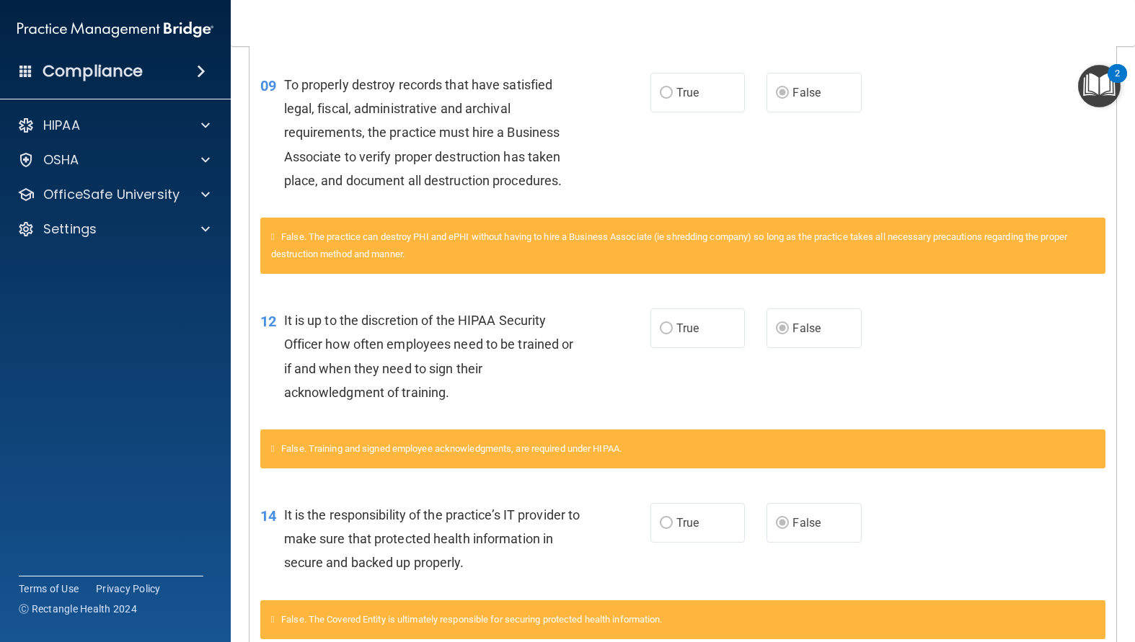
click at [644, 221] on div "False. The practice can destroy PHI and ePHI without having to hire a Business …" at bounding box center [682, 246] width 845 height 56
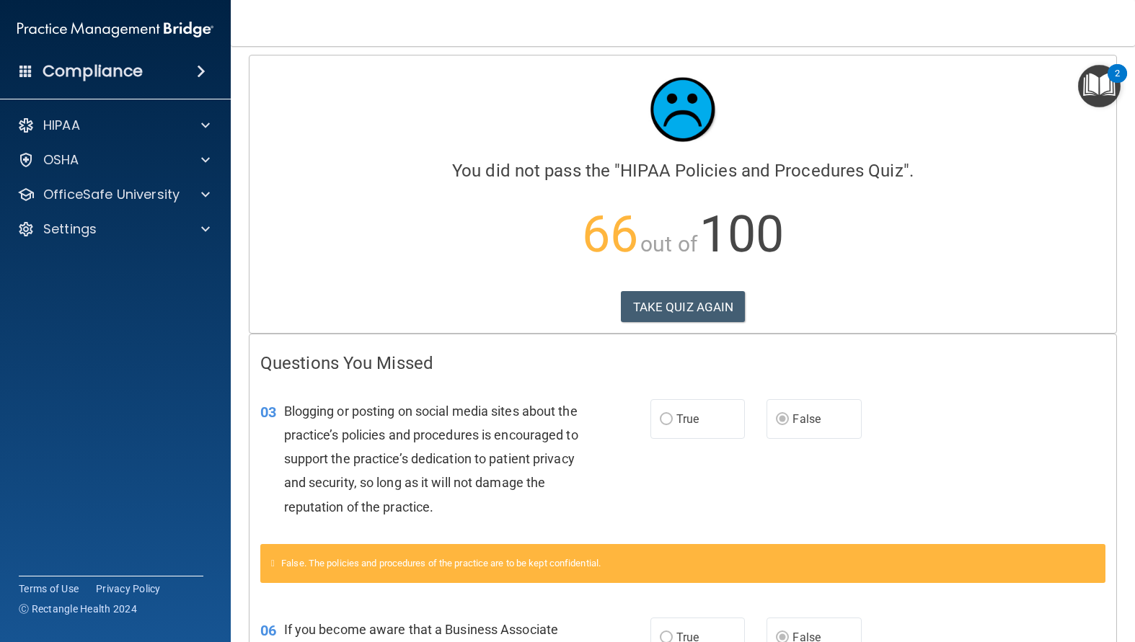
scroll to position [0, 0]
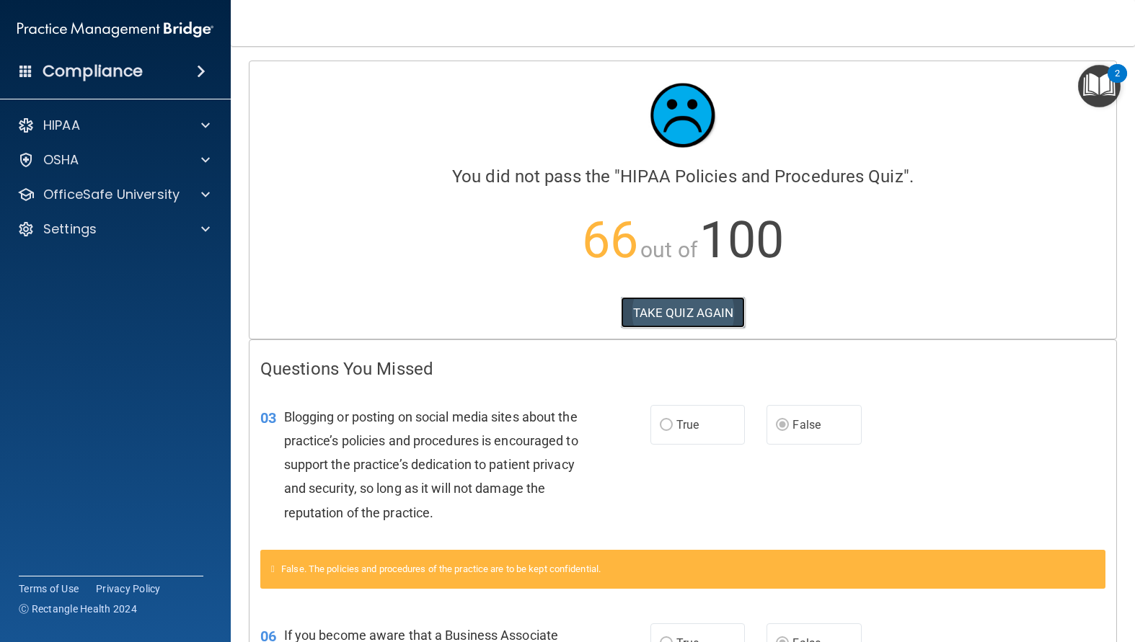
click at [637, 308] on button "TAKE QUIZ AGAIN" at bounding box center [683, 313] width 125 height 32
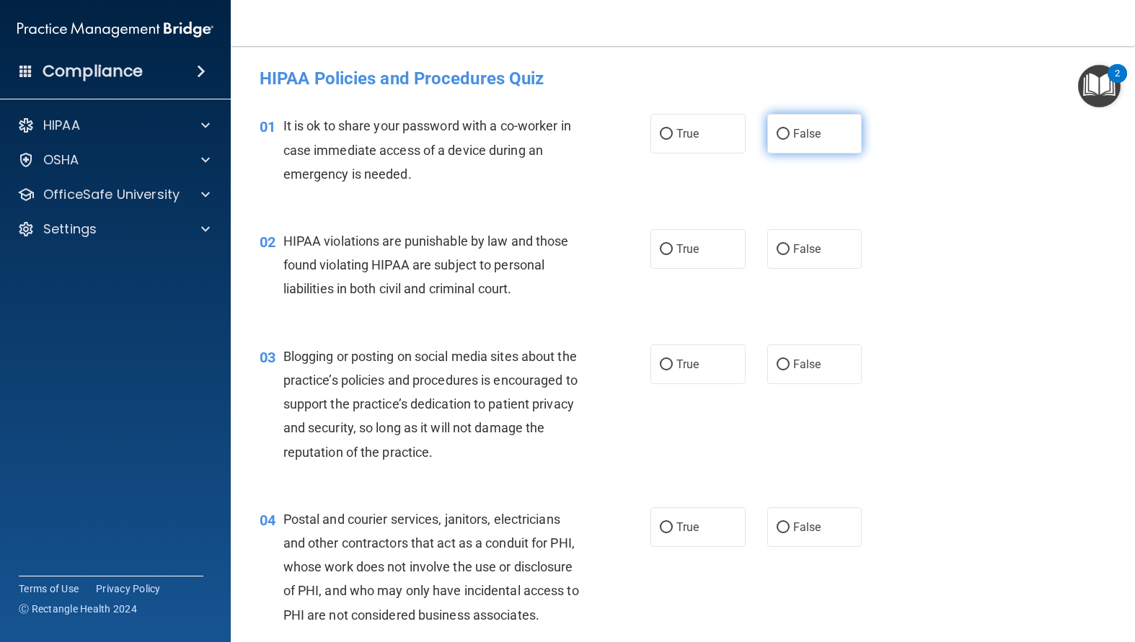
click at [776, 138] on input "False" at bounding box center [782, 134] width 13 height 11
radio input "true"
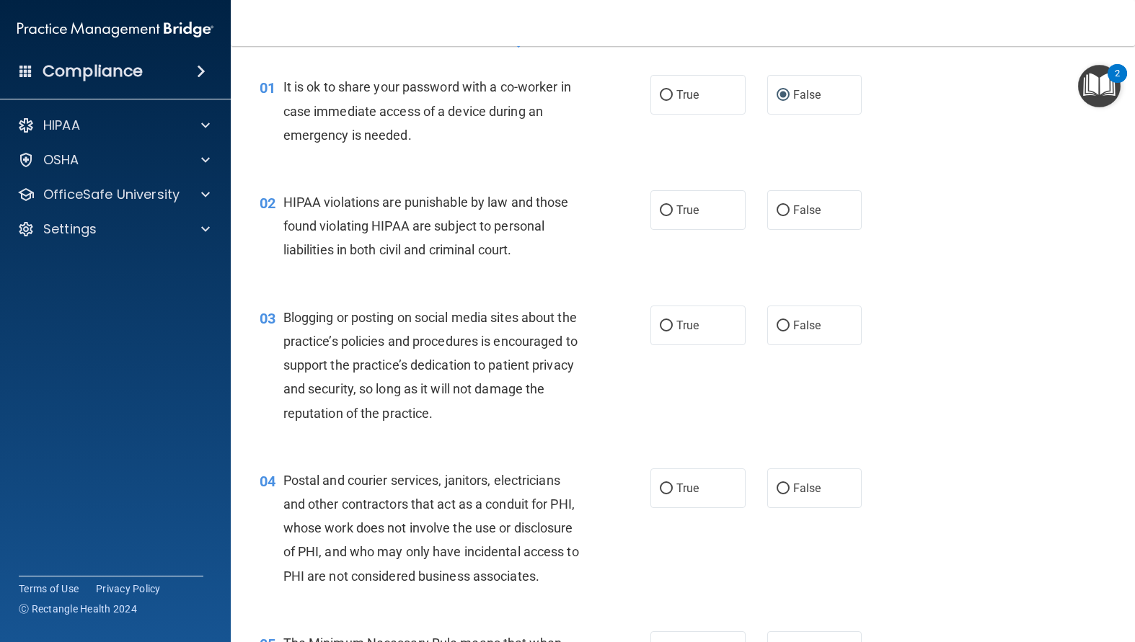
scroll to position [72, 0]
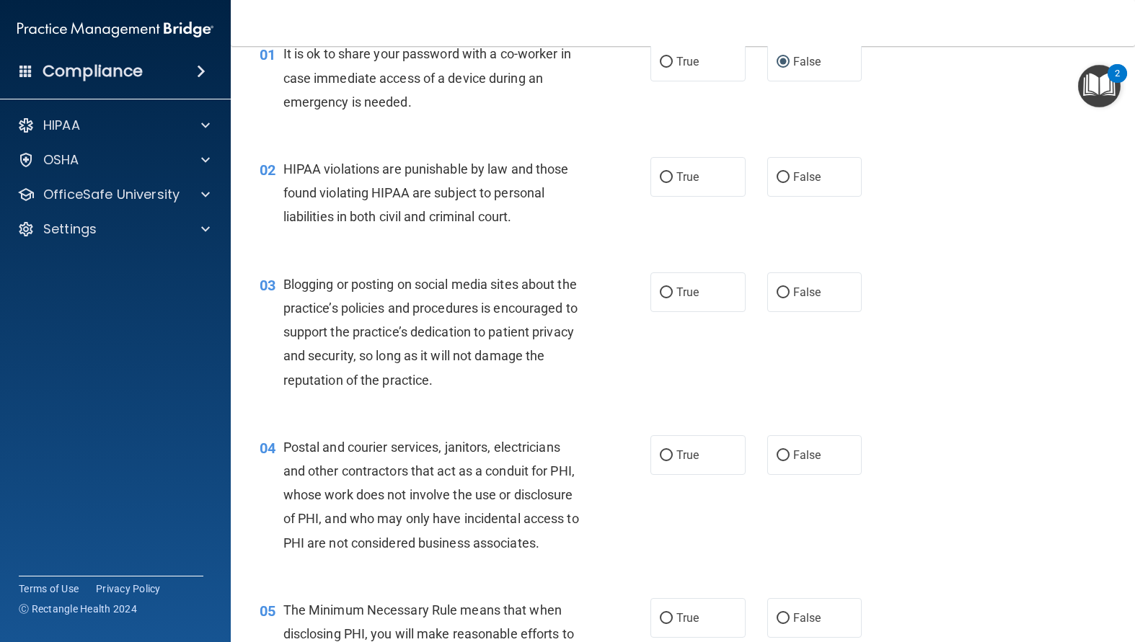
click at [660, 179] on input "True" at bounding box center [666, 177] width 13 height 11
radio input "true"
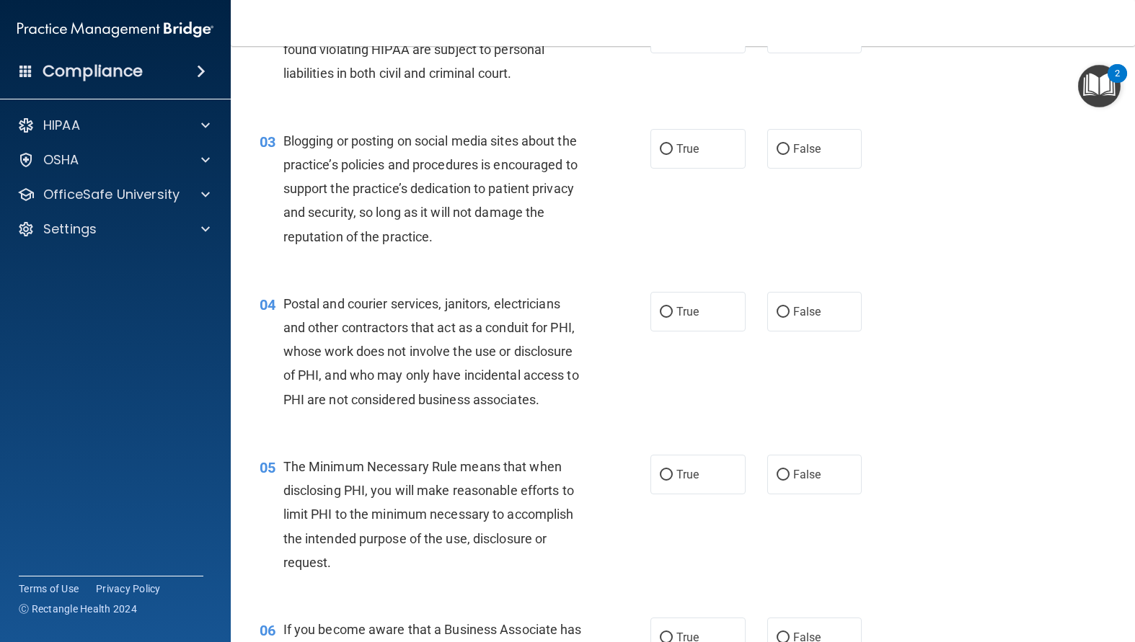
scroll to position [216, 0]
click at [664, 156] on label "True" at bounding box center [697, 148] width 95 height 40
click at [664, 154] on input "True" at bounding box center [666, 148] width 13 height 11
radio input "true"
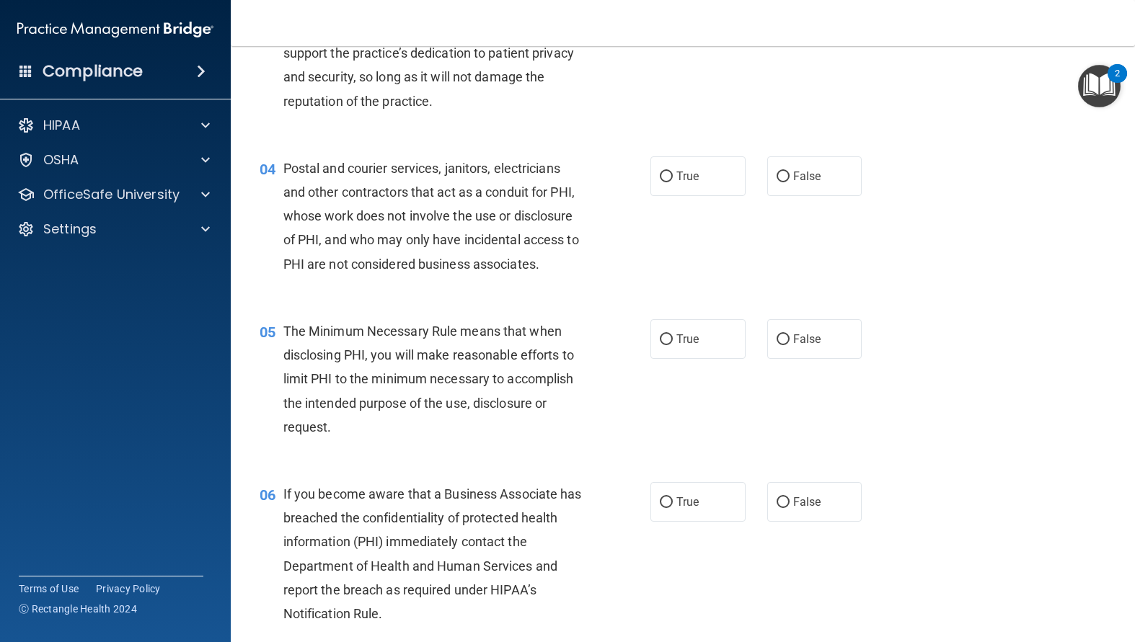
scroll to position [360, 0]
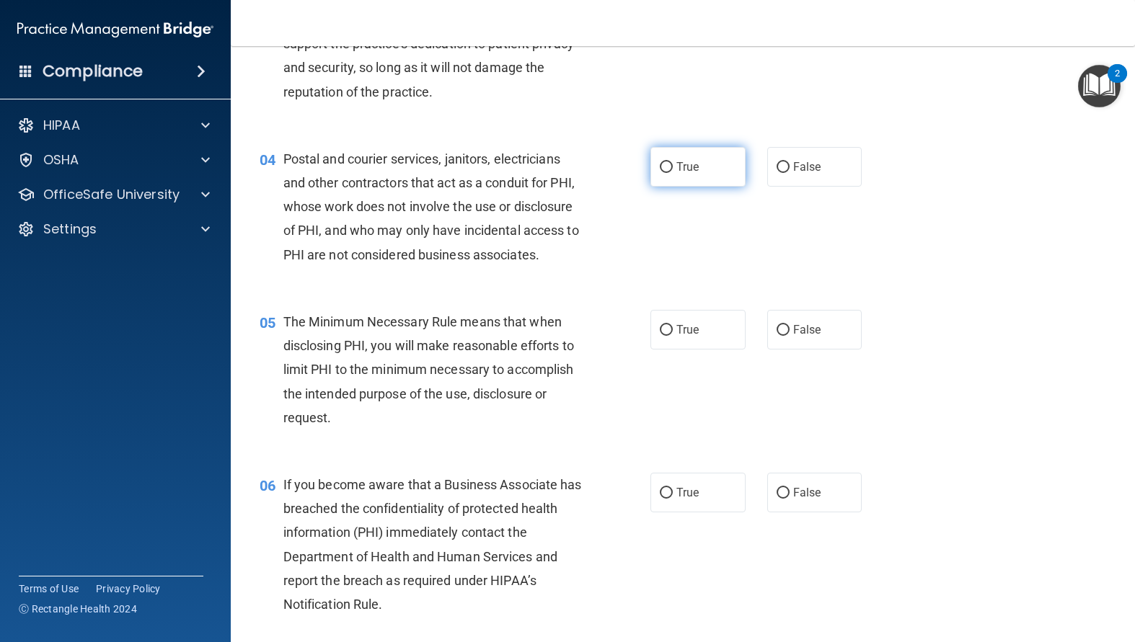
click at [665, 171] on input "True" at bounding box center [666, 167] width 13 height 11
radio input "true"
click at [662, 499] on input "True" at bounding box center [666, 493] width 13 height 11
radio input "true"
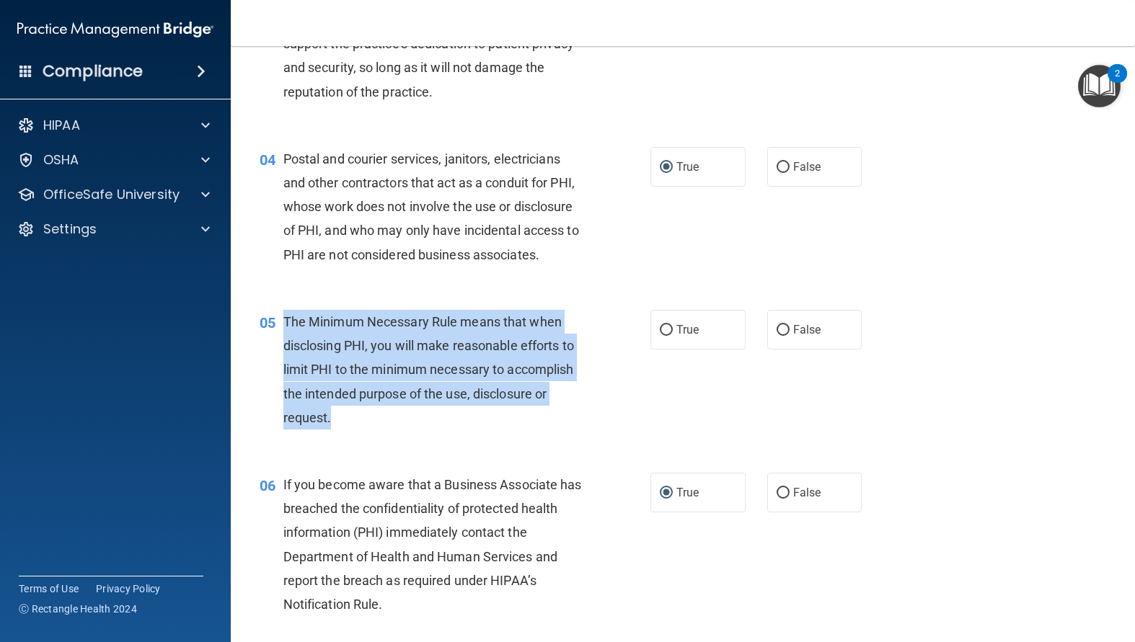
drag, startPoint x: 423, startPoint y: 446, endPoint x: 279, endPoint y: 345, distance: 176.0
click at [279, 345] on div "05 The Minimum Necessary Rule means that when disclosing PHI, you will make rea…" at bounding box center [455, 373] width 434 height 127
click at [664, 336] on input "True" at bounding box center [666, 330] width 13 height 11
radio input "true"
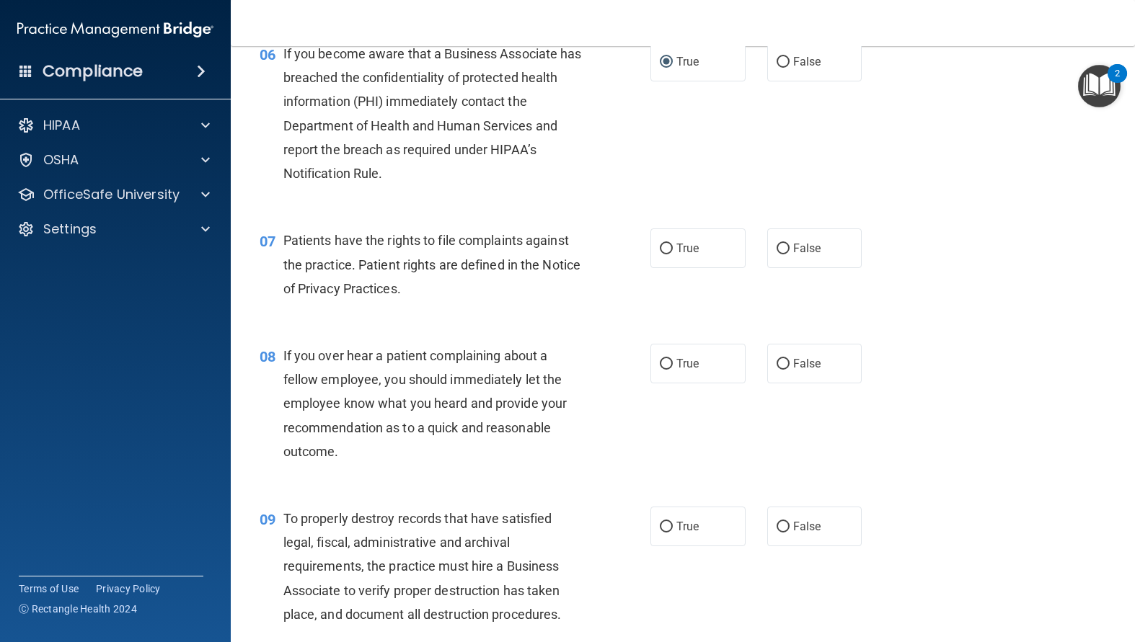
scroll to position [793, 0]
click at [660, 253] on input "True" at bounding box center [666, 247] width 13 height 11
radio input "true"
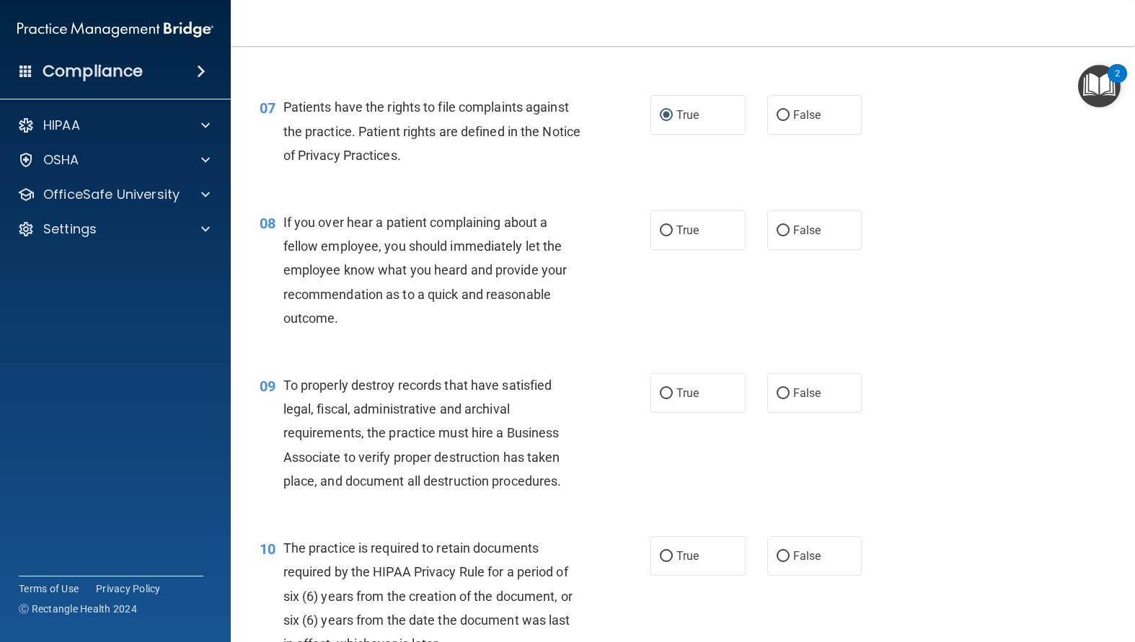
scroll to position [937, 0]
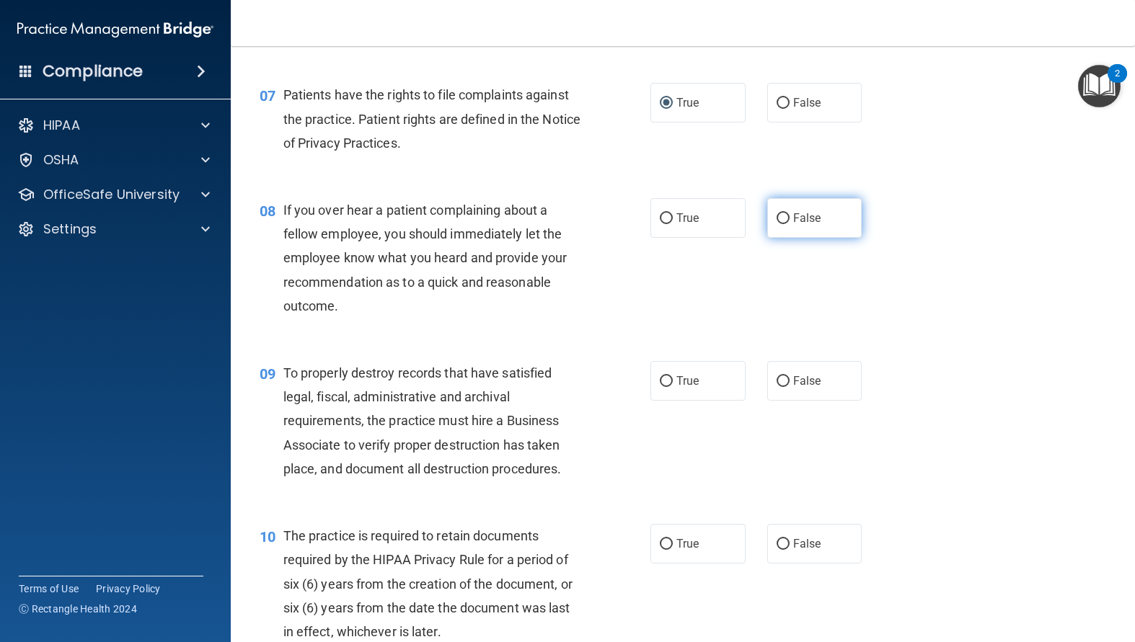
click at [786, 238] on label "False" at bounding box center [814, 218] width 95 height 40
click at [786, 224] on input "False" at bounding box center [782, 218] width 13 height 11
radio input "true"
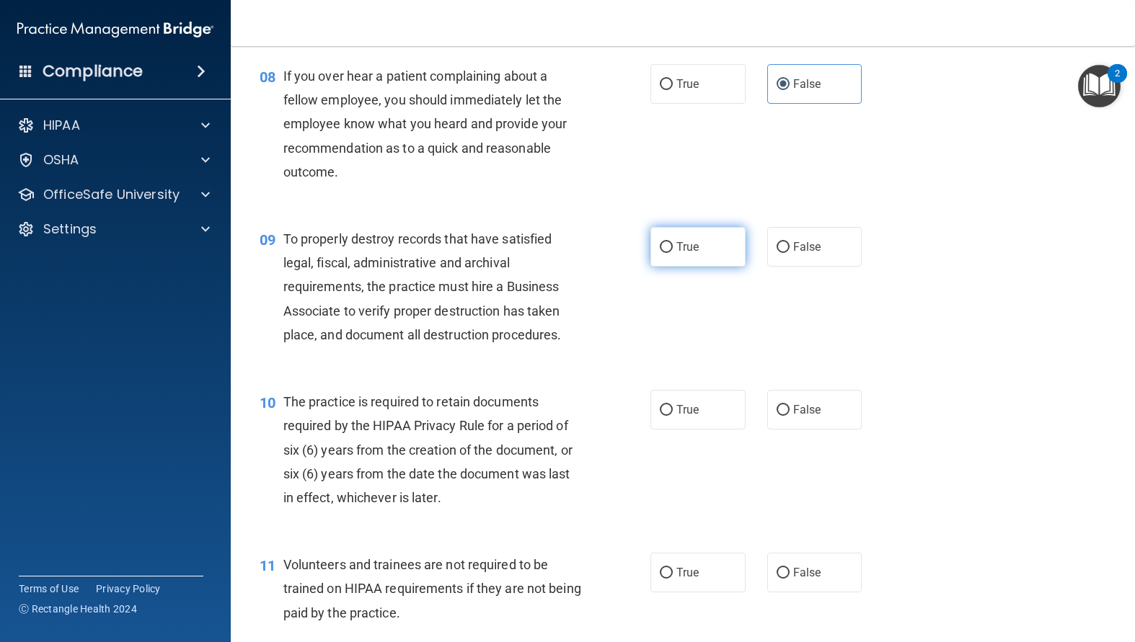
scroll to position [1081, 0]
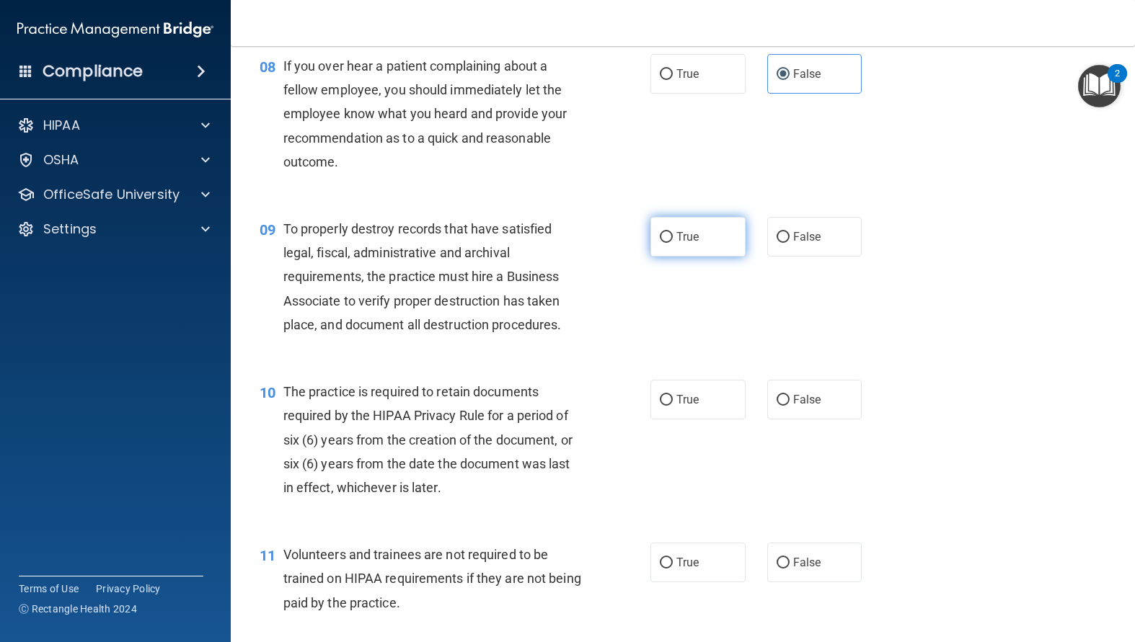
click at [660, 243] on input "True" at bounding box center [666, 237] width 13 height 11
radio input "true"
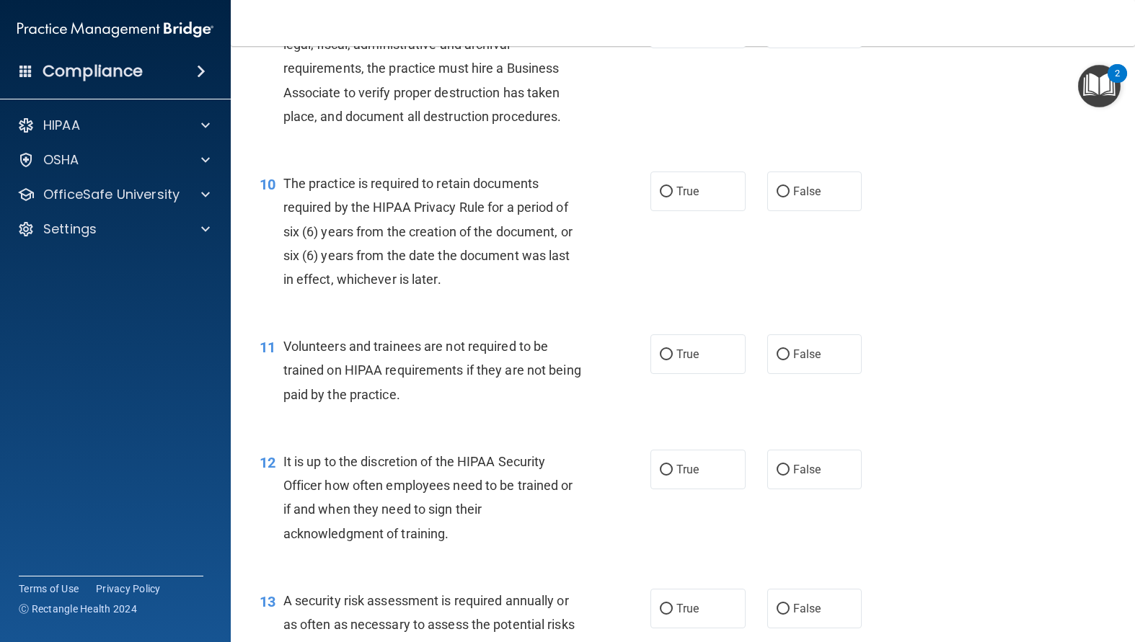
scroll to position [1298, 0]
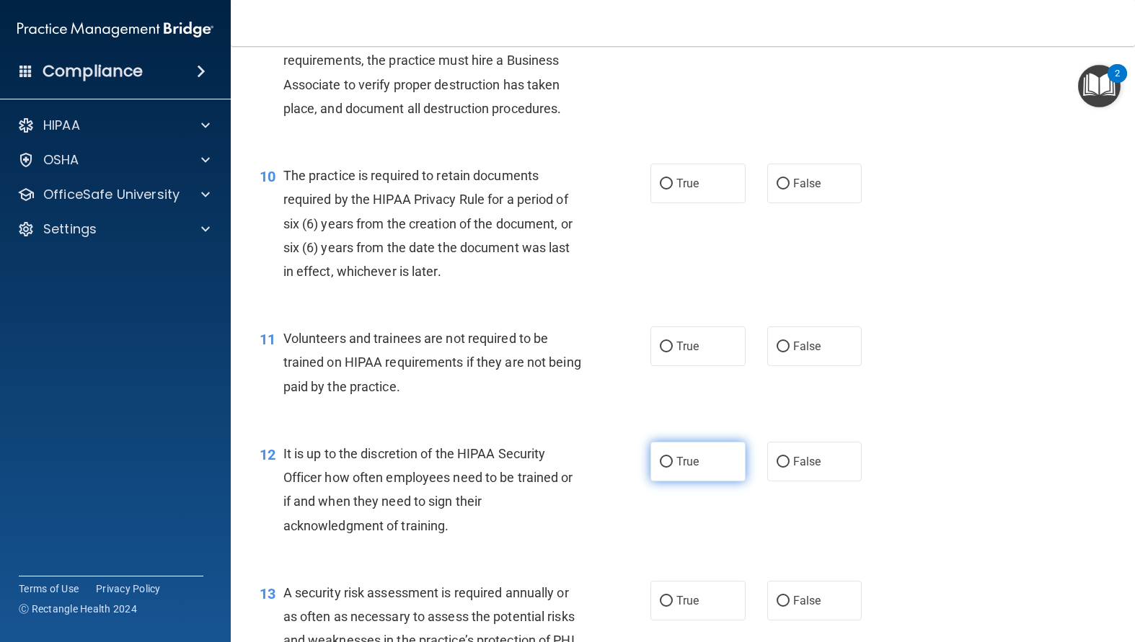
click at [660, 468] on input "True" at bounding box center [666, 462] width 13 height 11
radio input "true"
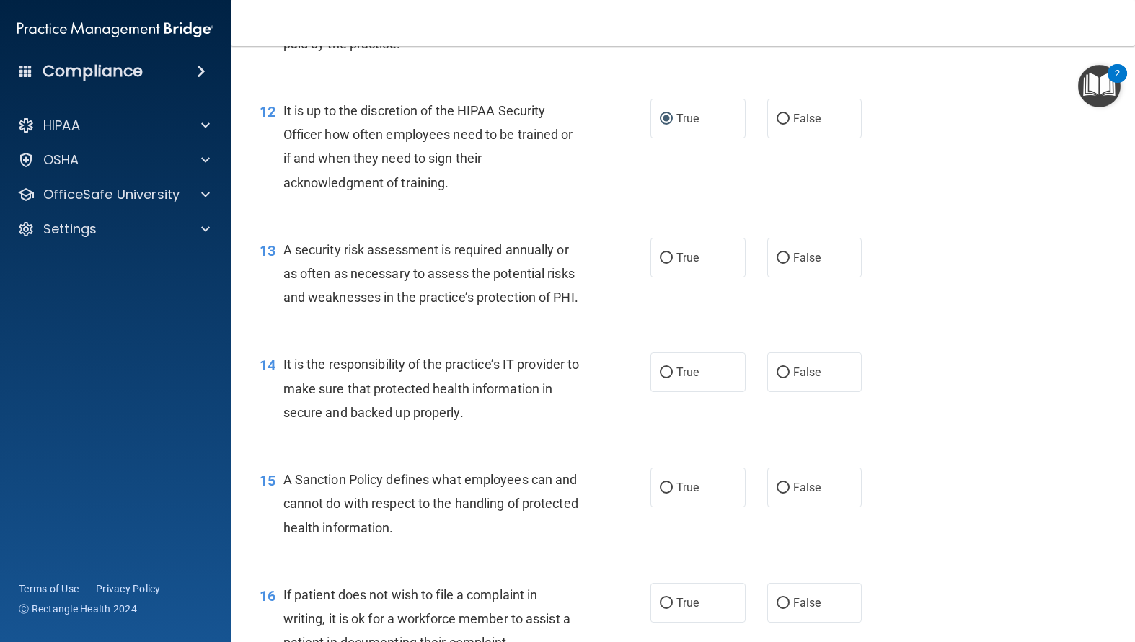
scroll to position [1658, 0]
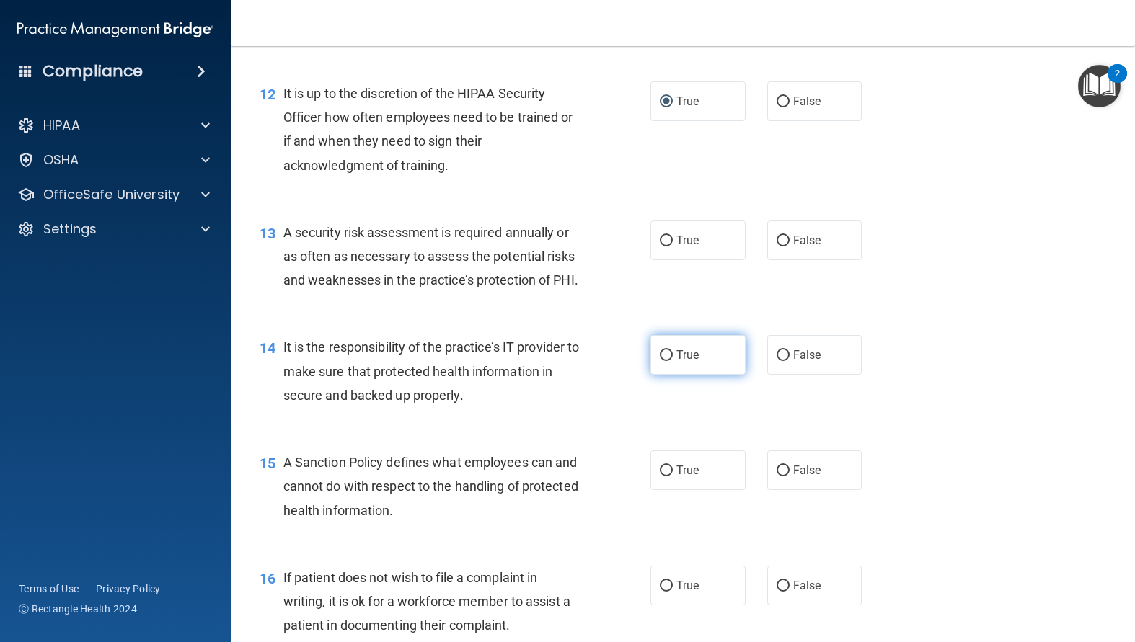
click at [657, 375] on label "True" at bounding box center [697, 355] width 95 height 40
click at [660, 361] on input "True" at bounding box center [666, 355] width 13 height 11
radio input "true"
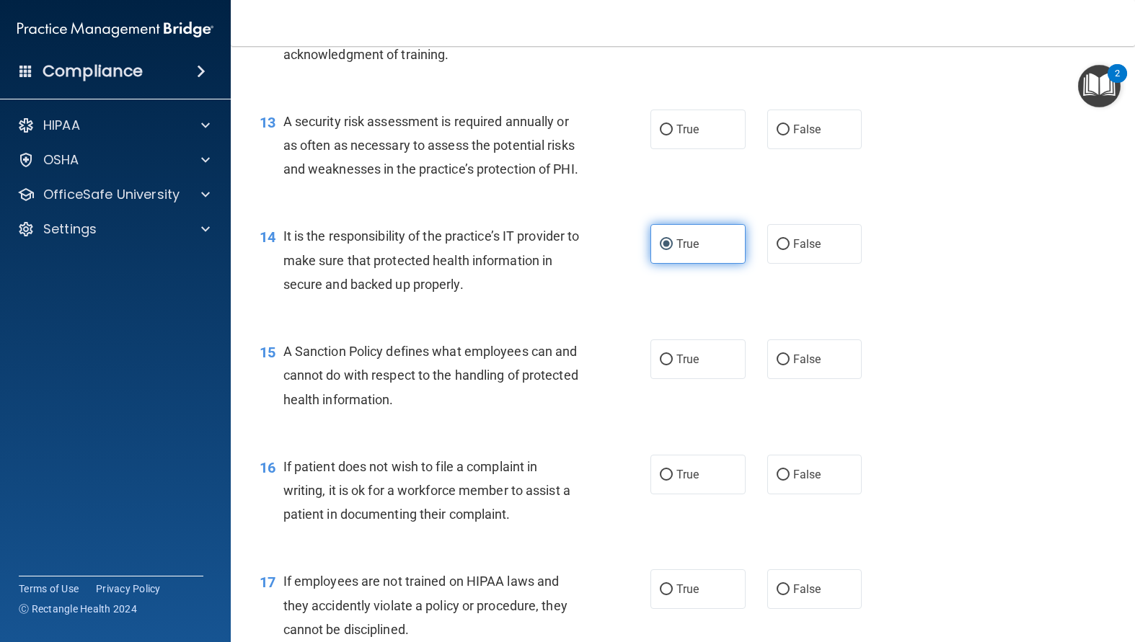
scroll to position [1802, 0]
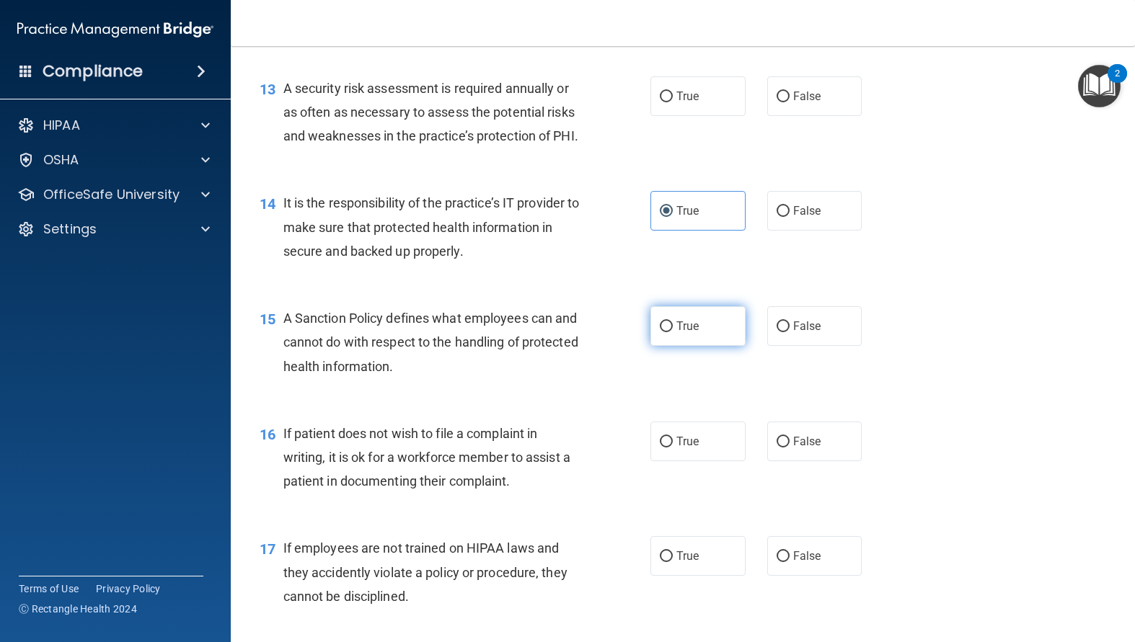
click at [663, 332] on input "True" at bounding box center [666, 327] width 13 height 11
radio input "true"
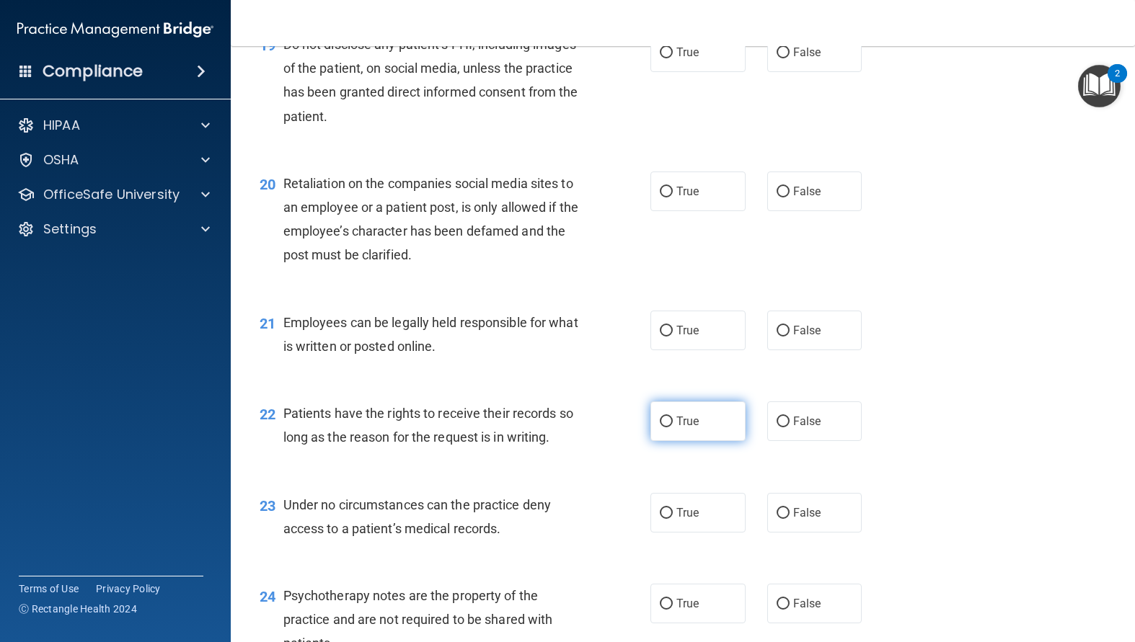
scroll to position [2595, 0]
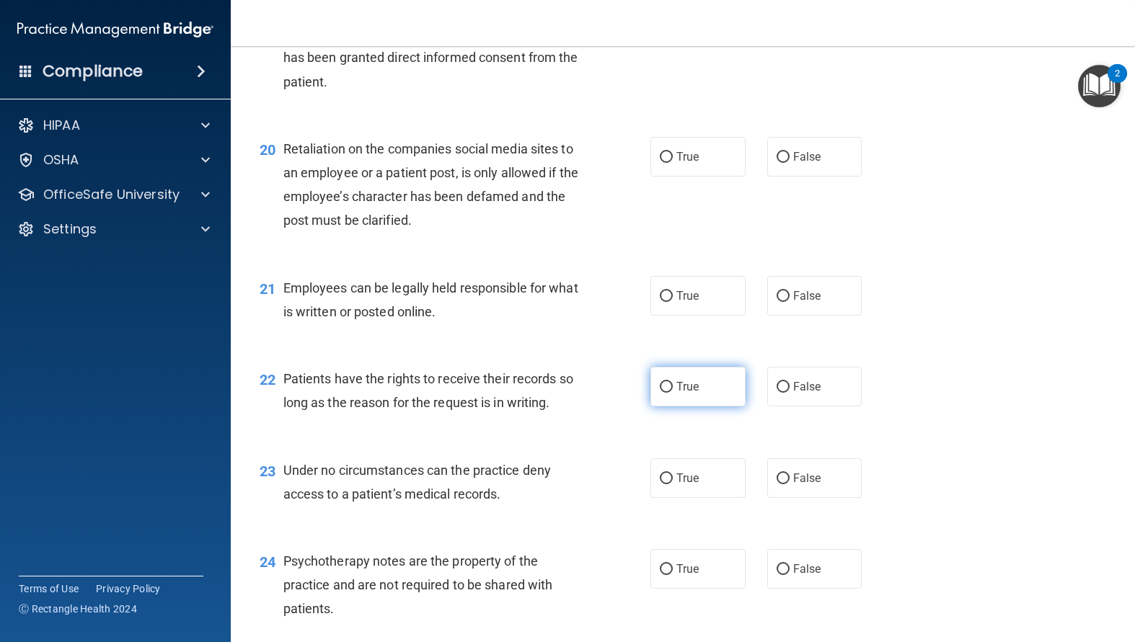
click at [665, 393] on input "True" at bounding box center [666, 387] width 13 height 11
radio input "true"
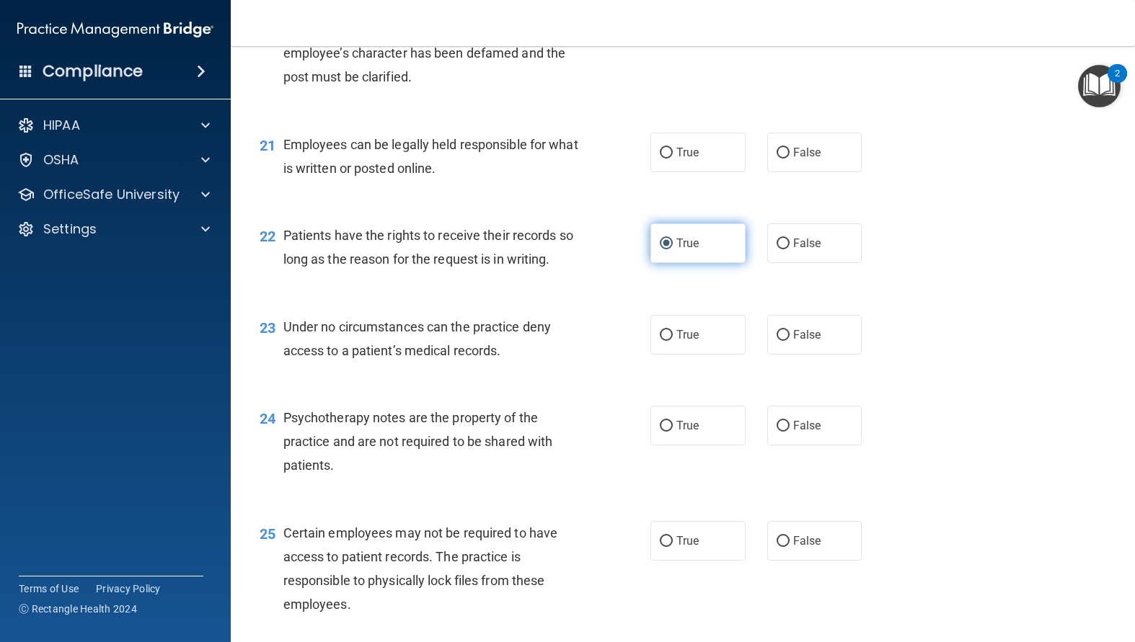
scroll to position [2739, 0]
click at [663, 431] on input "True" at bounding box center [666, 425] width 13 height 11
radio input "true"
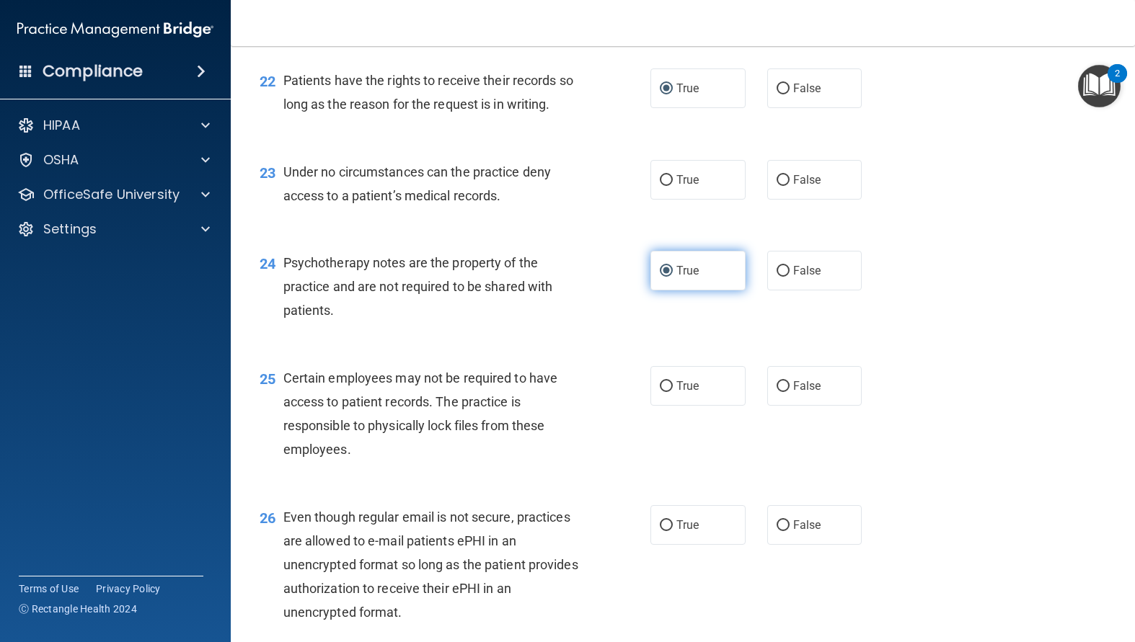
scroll to position [2956, 0]
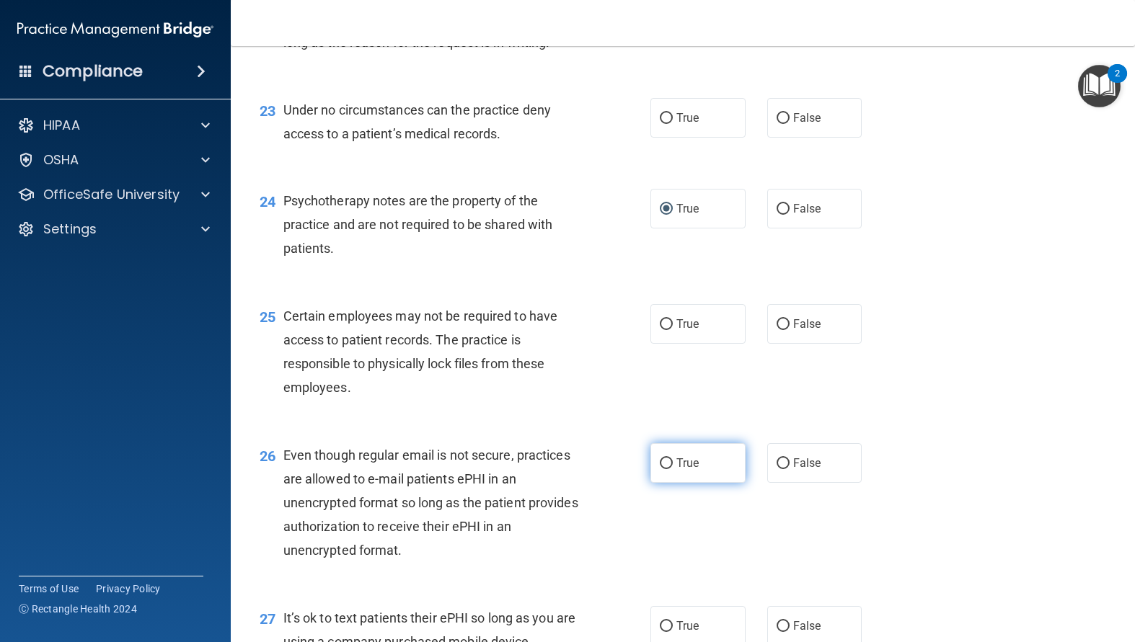
click at [653, 483] on label "True" at bounding box center [697, 463] width 95 height 40
click at [660, 469] on input "True" at bounding box center [666, 463] width 13 height 11
radio input "true"
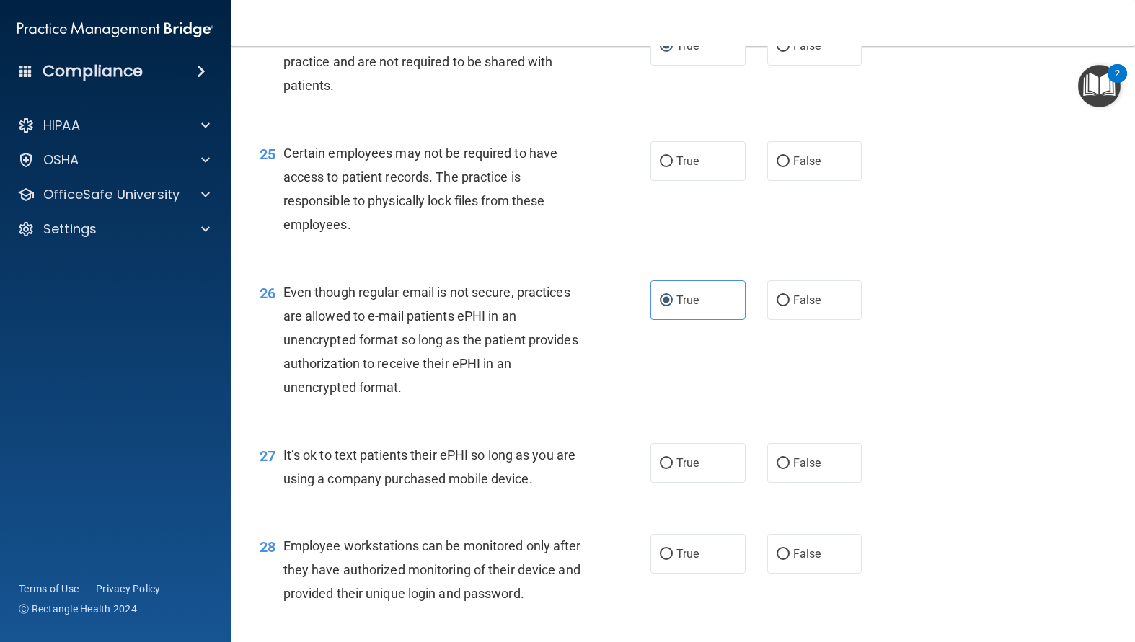
scroll to position [3172, 0]
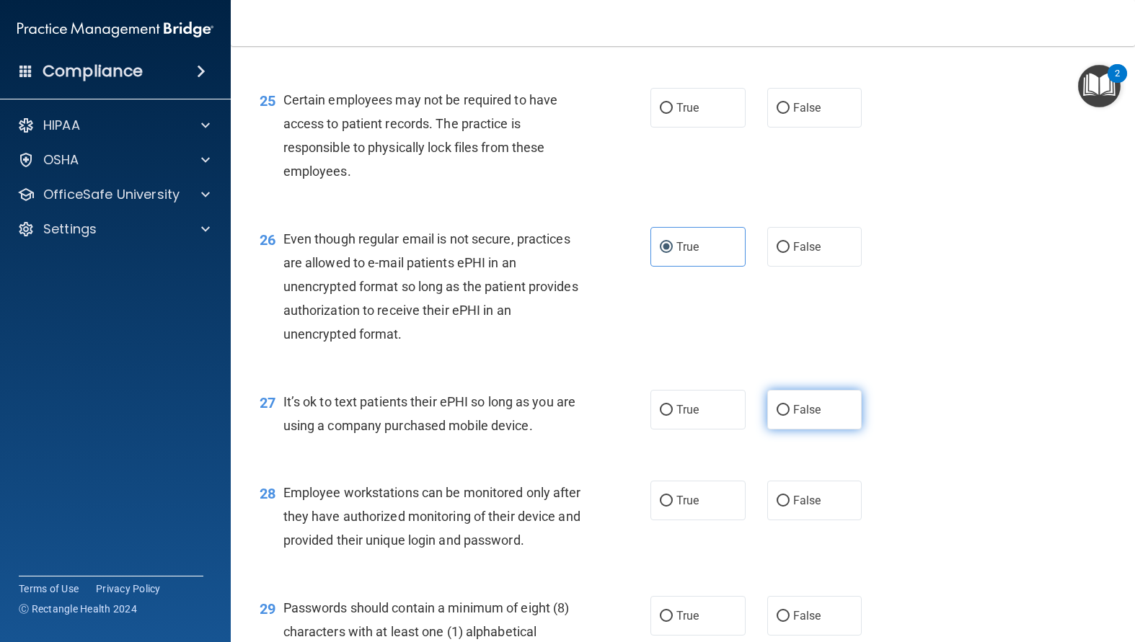
click at [778, 430] on label "False" at bounding box center [814, 410] width 95 height 40
click at [778, 416] on input "False" at bounding box center [782, 410] width 13 height 11
radio input "true"
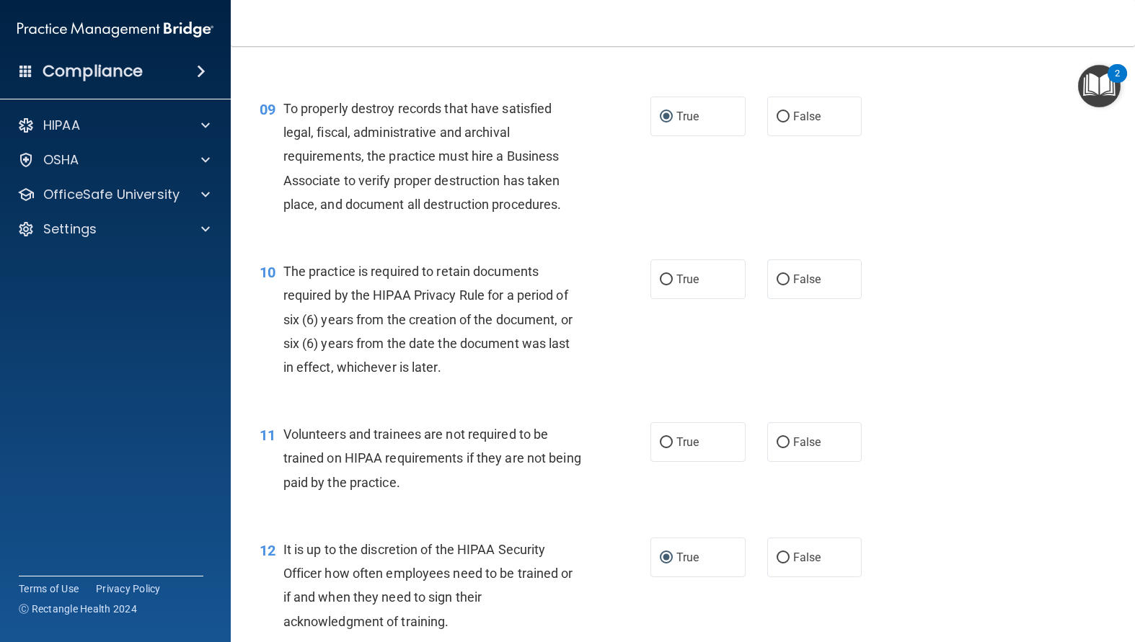
scroll to position [1226, 0]
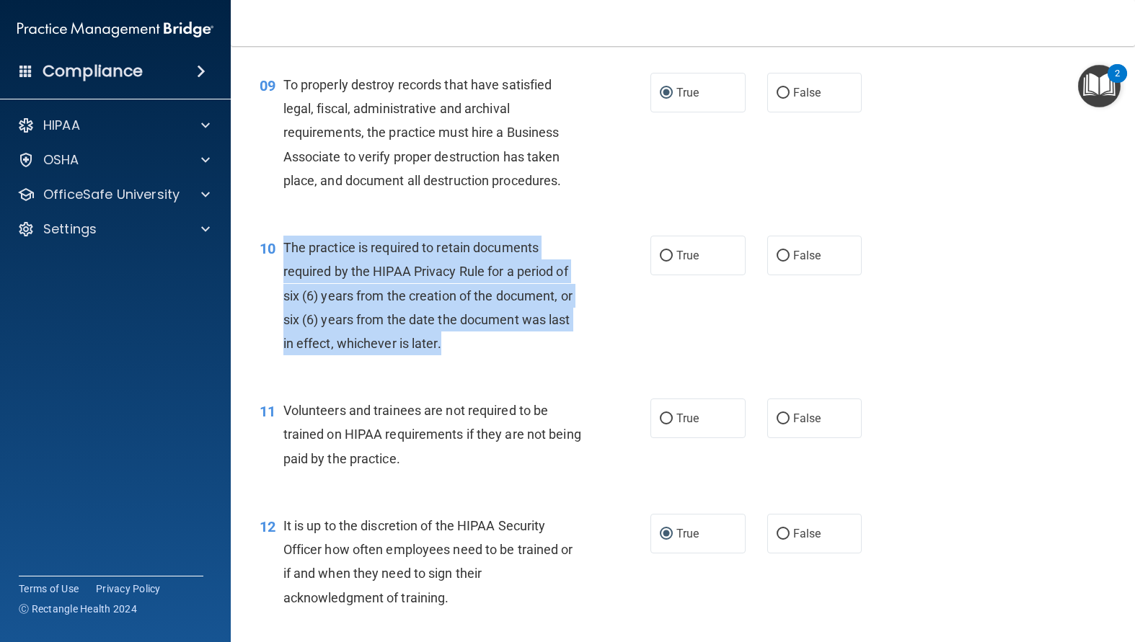
drag, startPoint x: 389, startPoint y: 368, endPoint x: 275, endPoint y: 267, distance: 152.7
click at [275, 267] on div "10 The practice is required to retain documents required by the HIPAA Privacy R…" at bounding box center [455, 299] width 434 height 127
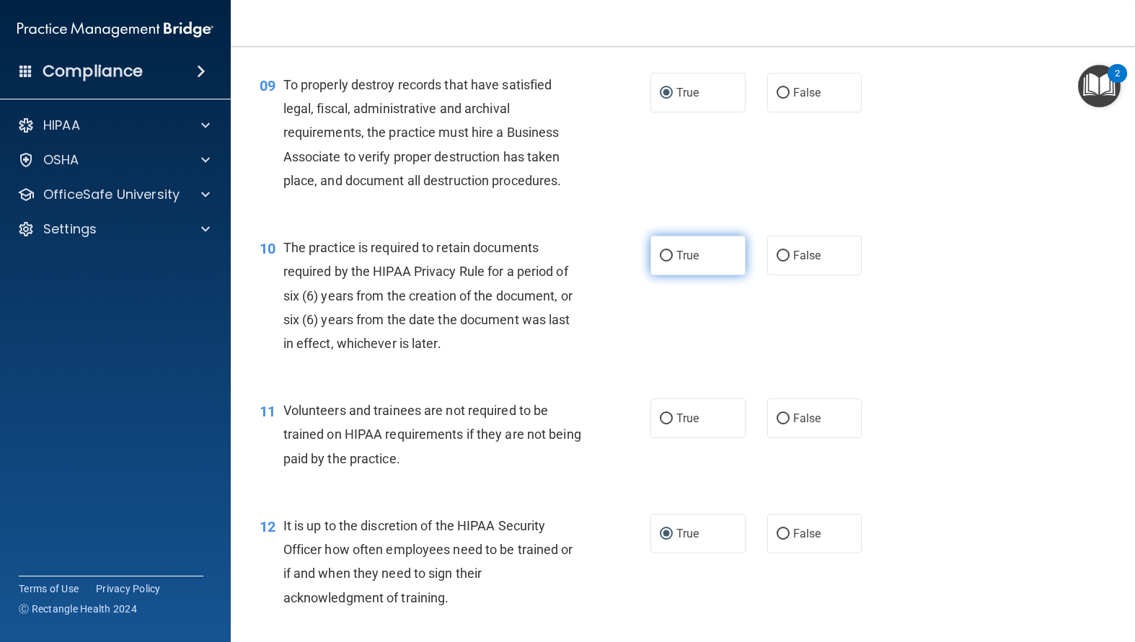
click at [659, 275] on label "True" at bounding box center [697, 256] width 95 height 40
click at [660, 262] on input "True" at bounding box center [666, 256] width 13 height 11
radio input "true"
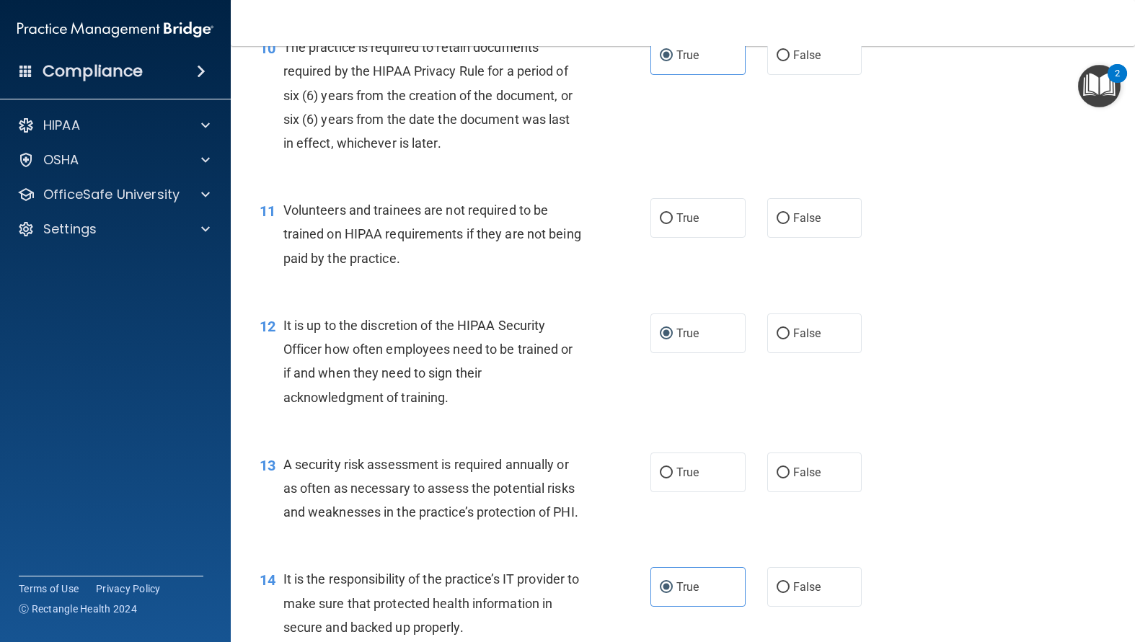
scroll to position [1442, 0]
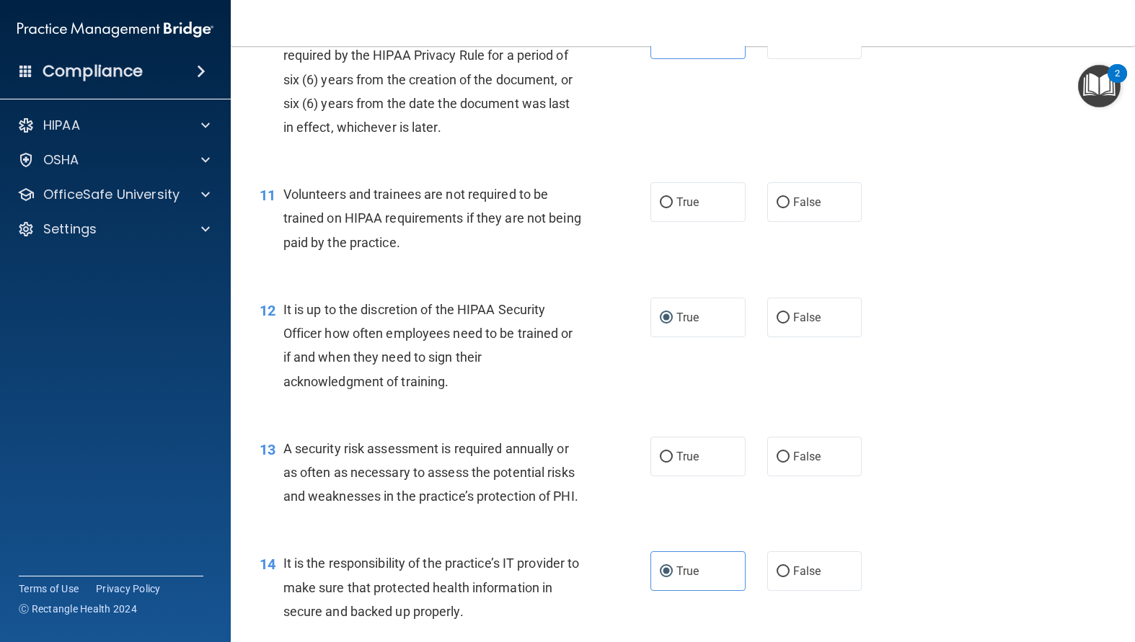
click at [489, 280] on div "11 Volunteers and trainees are not required to be trained on HIPAA requirements…" at bounding box center [683, 221] width 868 height 115
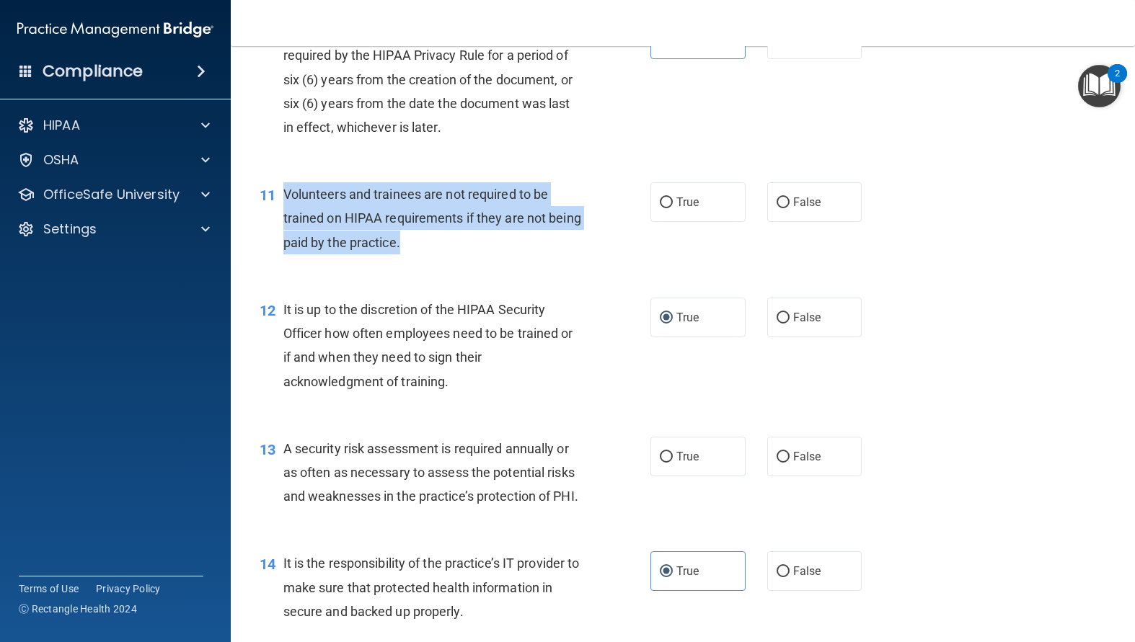
drag, startPoint x: 405, startPoint y: 266, endPoint x: 279, endPoint y: 219, distance: 134.6
click at [279, 219] on div "11 Volunteers and trainees are not required to be trained on HIPAA requirements…" at bounding box center [455, 221] width 434 height 79
click at [782, 208] on input "False" at bounding box center [782, 203] width 13 height 11
radio input "true"
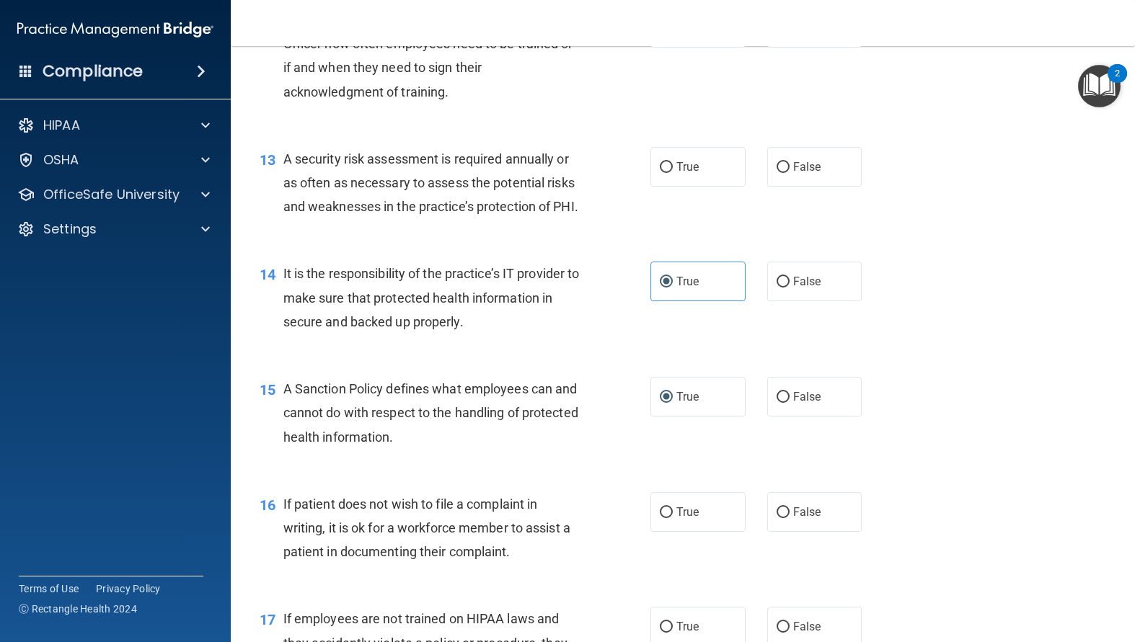
scroll to position [1802, 0]
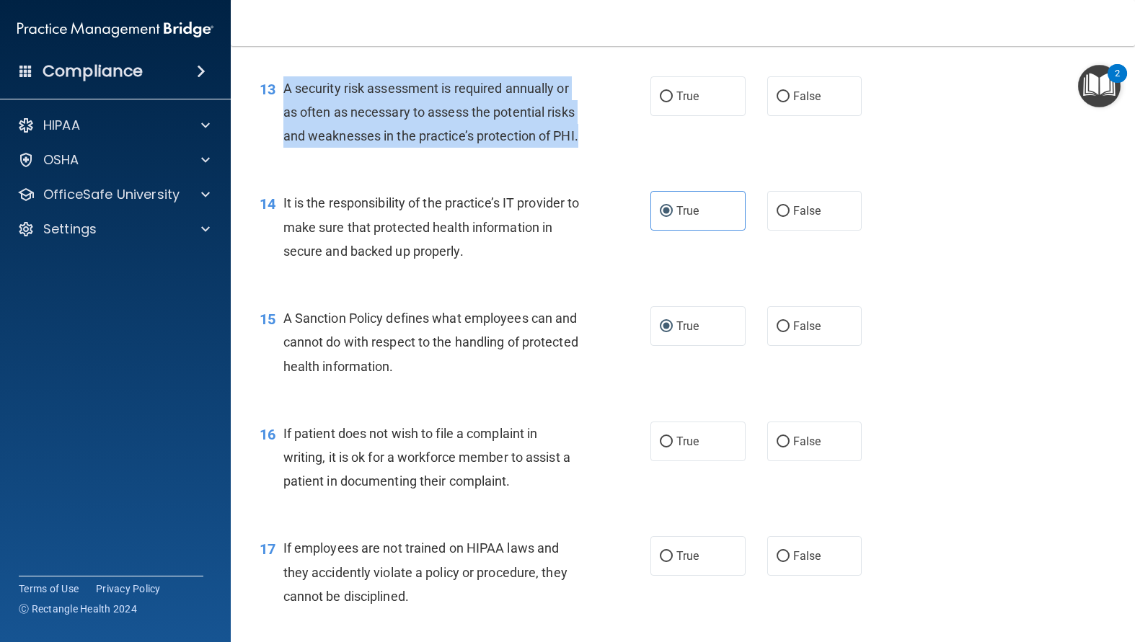
drag, startPoint x: 403, startPoint y: 200, endPoint x: 278, endPoint y: 120, distance: 148.8
click at [278, 120] on div "13 A security risk assessment is required annually or as often as necessary to …" at bounding box center [455, 115] width 434 height 79
click at [660, 102] on input "True" at bounding box center [666, 97] width 13 height 11
radio input "true"
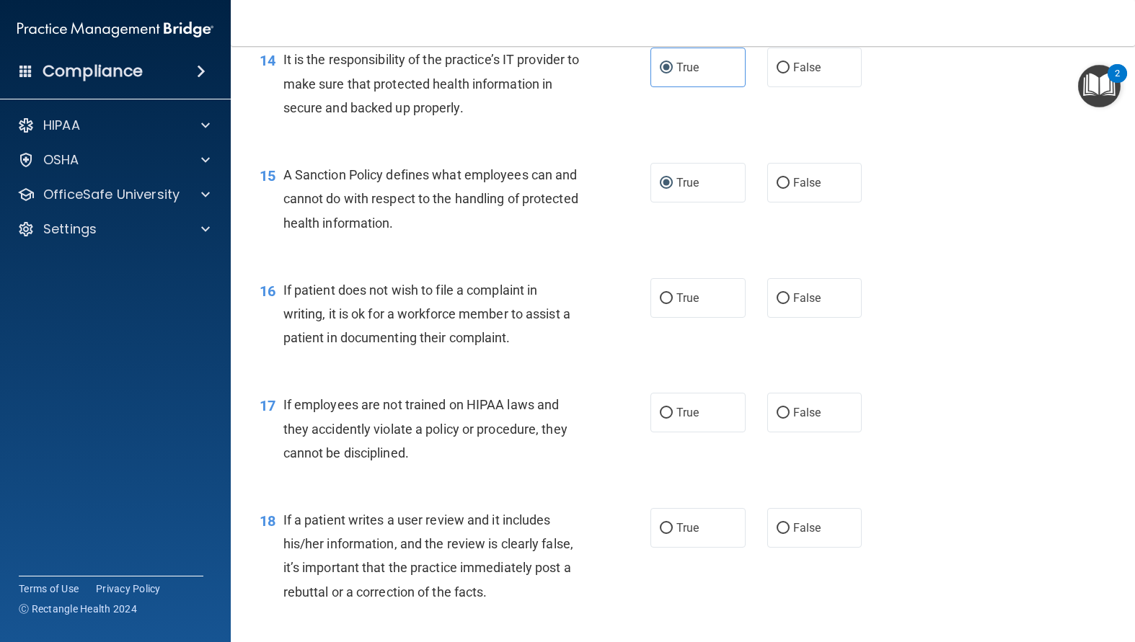
scroll to position [1946, 0]
click at [559, 234] on div "A Sanction Policy defines what employees can and cannot do with respect to the …" at bounding box center [437, 198] width 309 height 72
drag, startPoint x: 526, startPoint y: 391, endPoint x: 525, endPoint y: 380, distance: 10.9
click at [525, 350] on div "If patient does not wish to file a complaint in writing, it is ok for a workfor…" at bounding box center [437, 314] width 309 height 72
click at [664, 303] on input "True" at bounding box center [666, 298] width 13 height 11
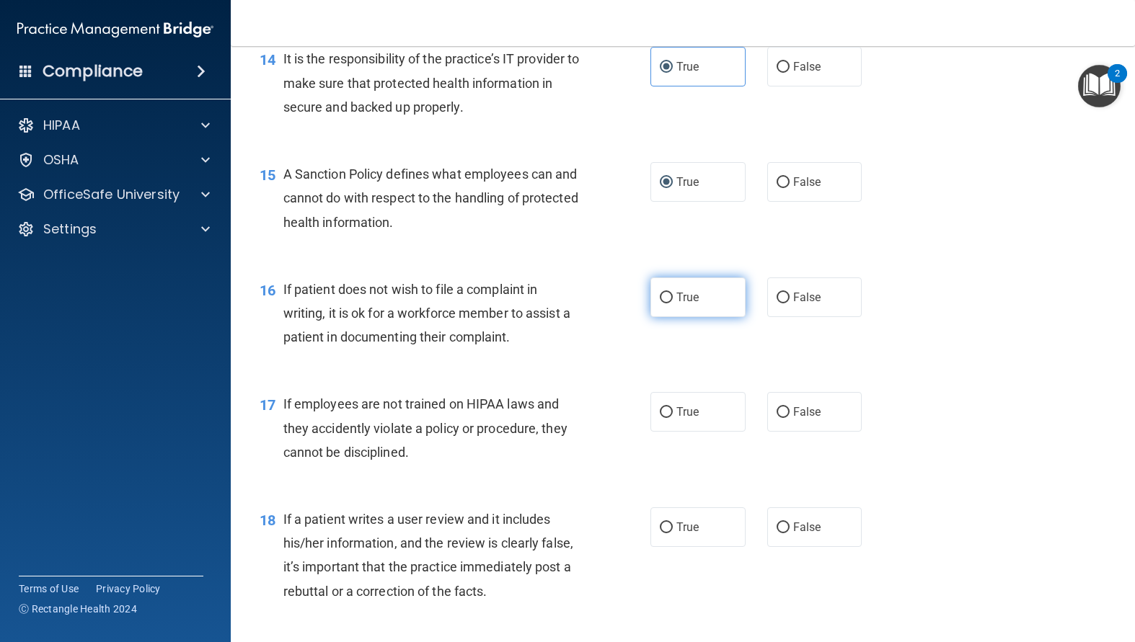
radio input "true"
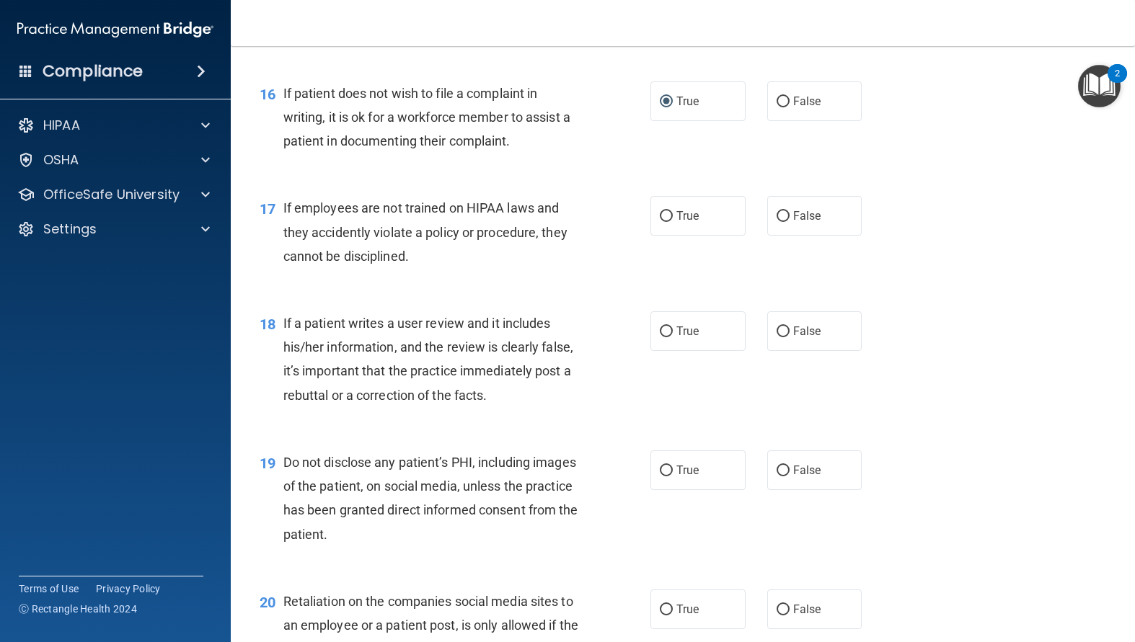
scroll to position [2163, 0]
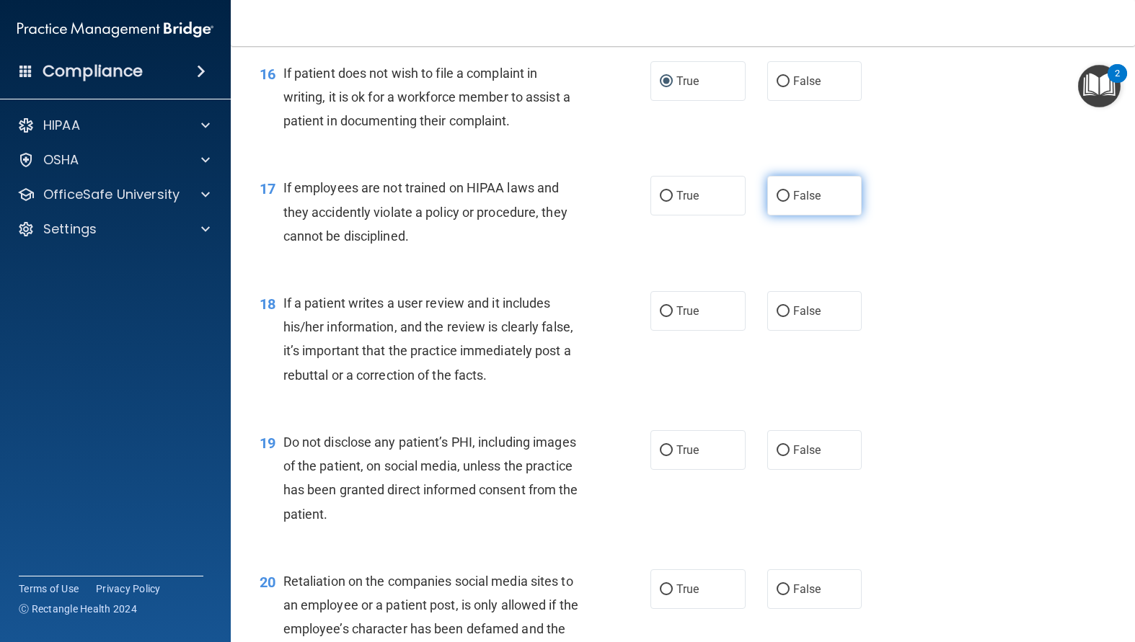
click at [793, 203] on span "False" at bounding box center [807, 196] width 28 height 14
click at [788, 202] on input "False" at bounding box center [782, 196] width 13 height 11
radio input "true"
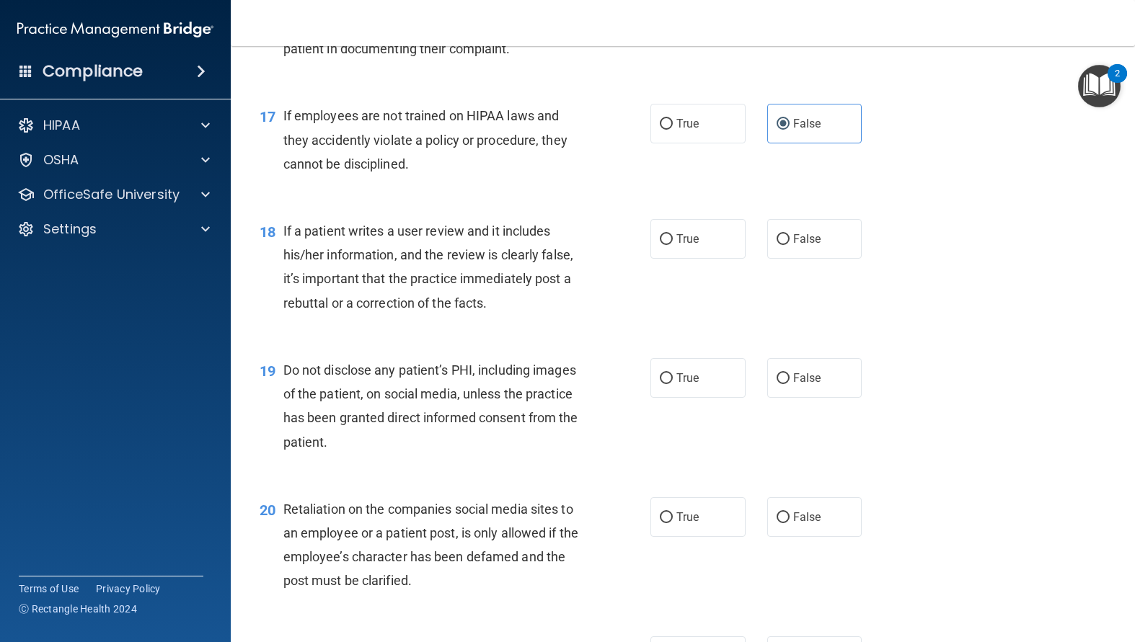
scroll to position [2307, 0]
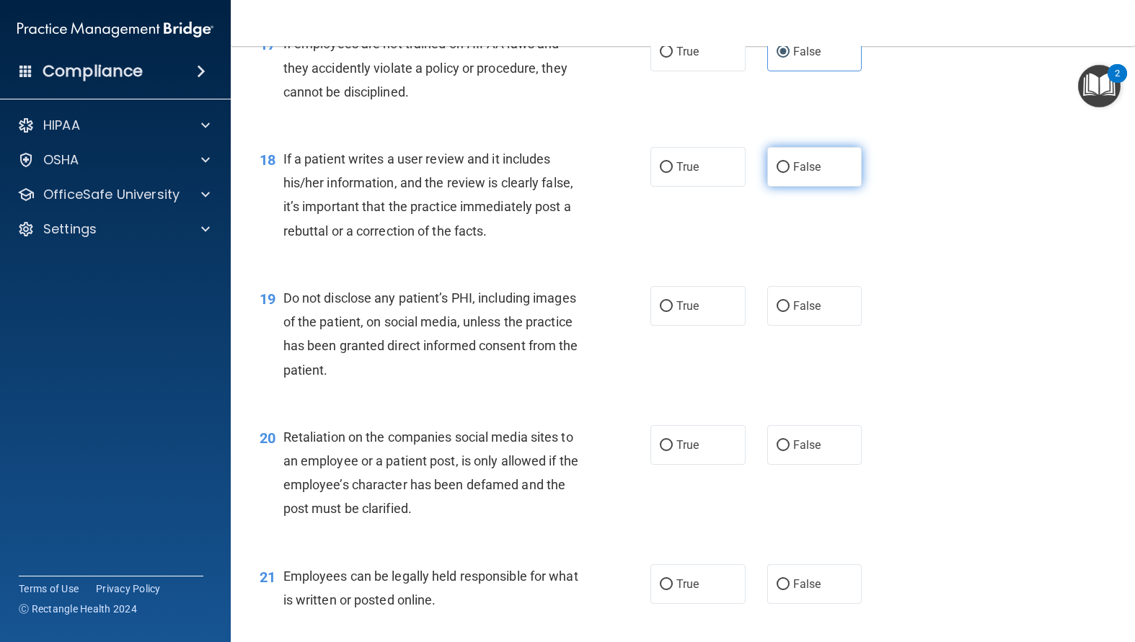
click at [778, 187] on label "False" at bounding box center [814, 167] width 95 height 40
click at [778, 173] on input "False" at bounding box center [782, 167] width 13 height 11
radio input "true"
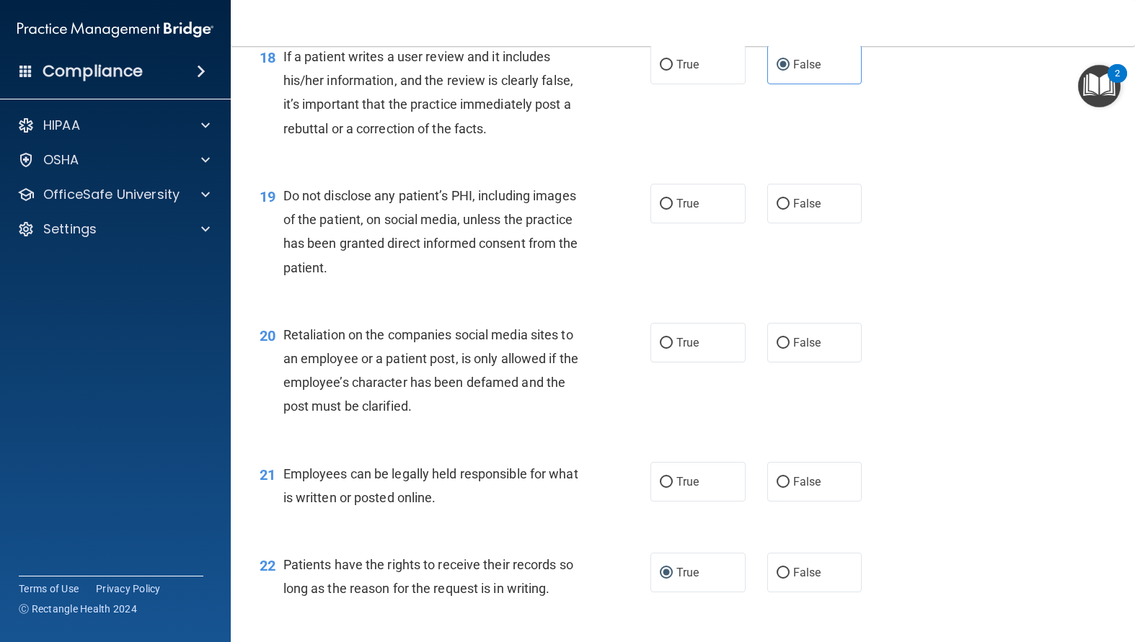
scroll to position [2451, 0]
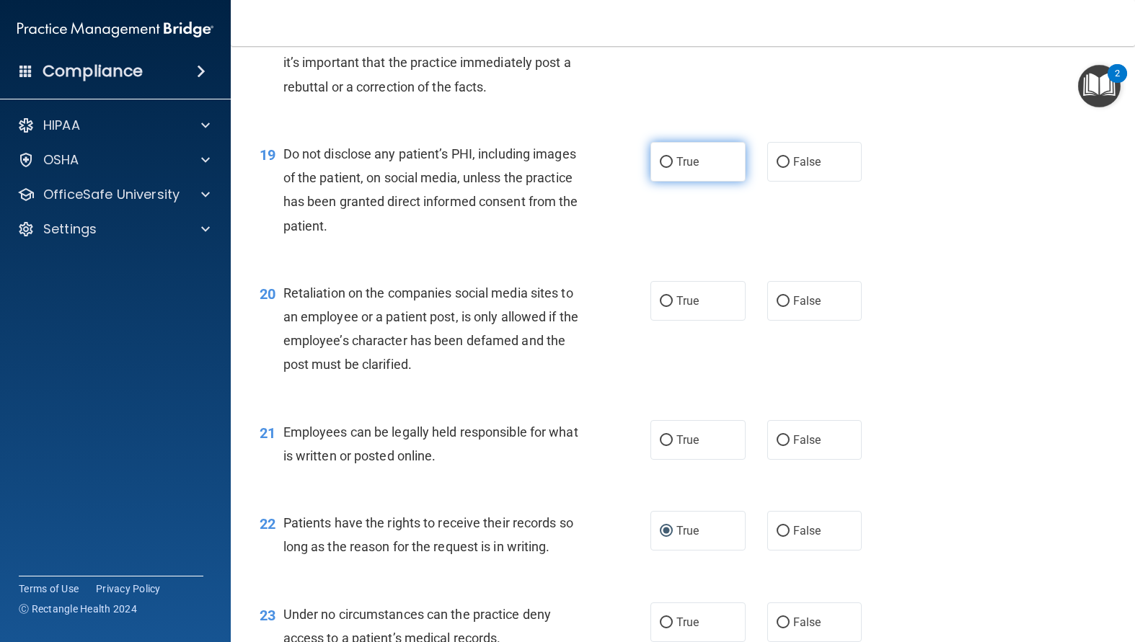
click at [661, 182] on label "True" at bounding box center [697, 162] width 95 height 40
click at [661, 168] on input "True" at bounding box center [666, 162] width 13 height 11
radio input "true"
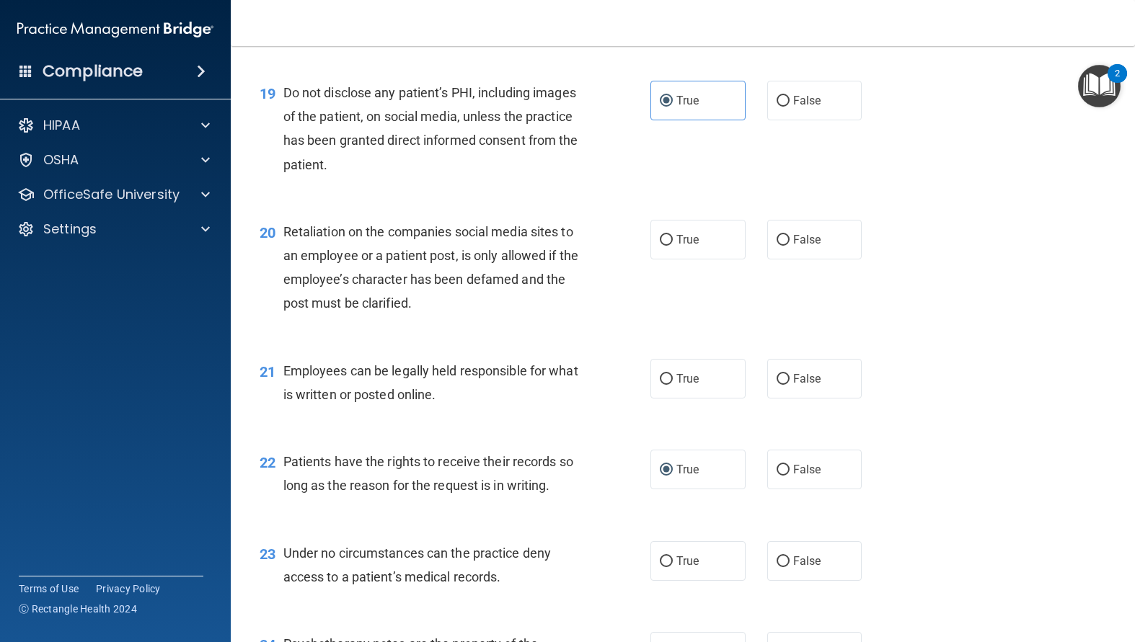
scroll to position [2595, 0]
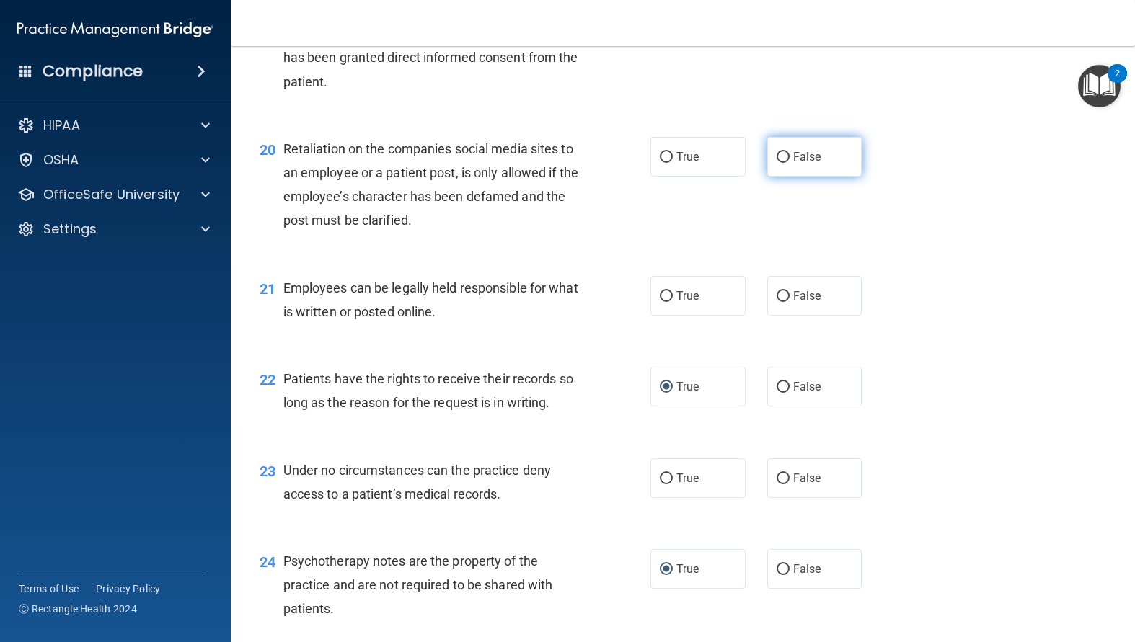
click at [776, 163] on input "False" at bounding box center [782, 157] width 13 height 11
radio input "true"
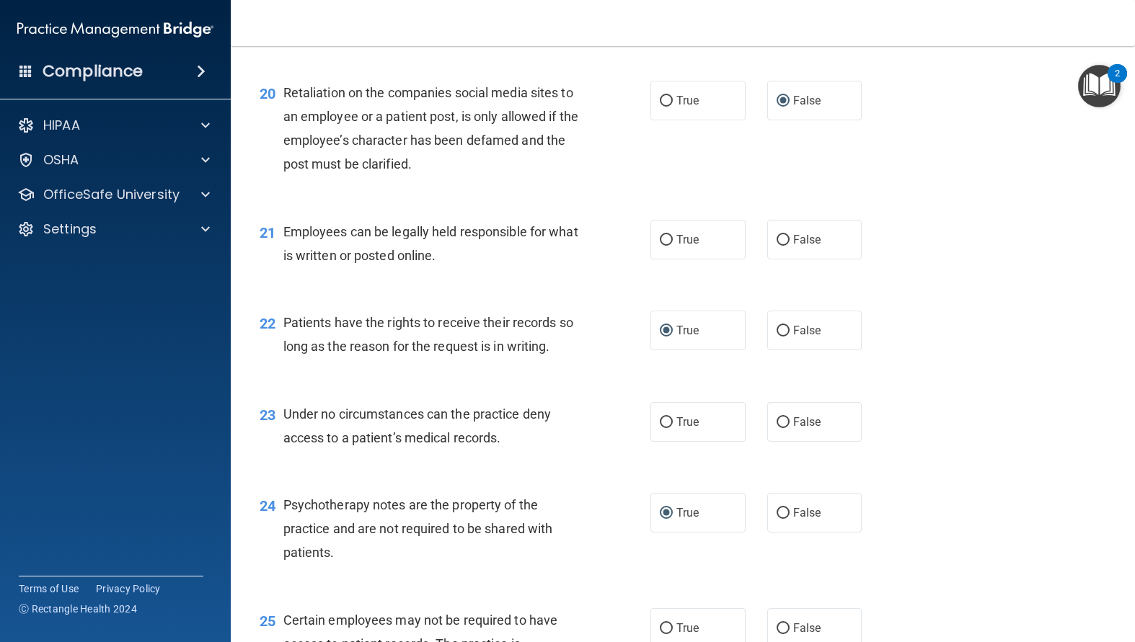
scroll to position [2811, 0]
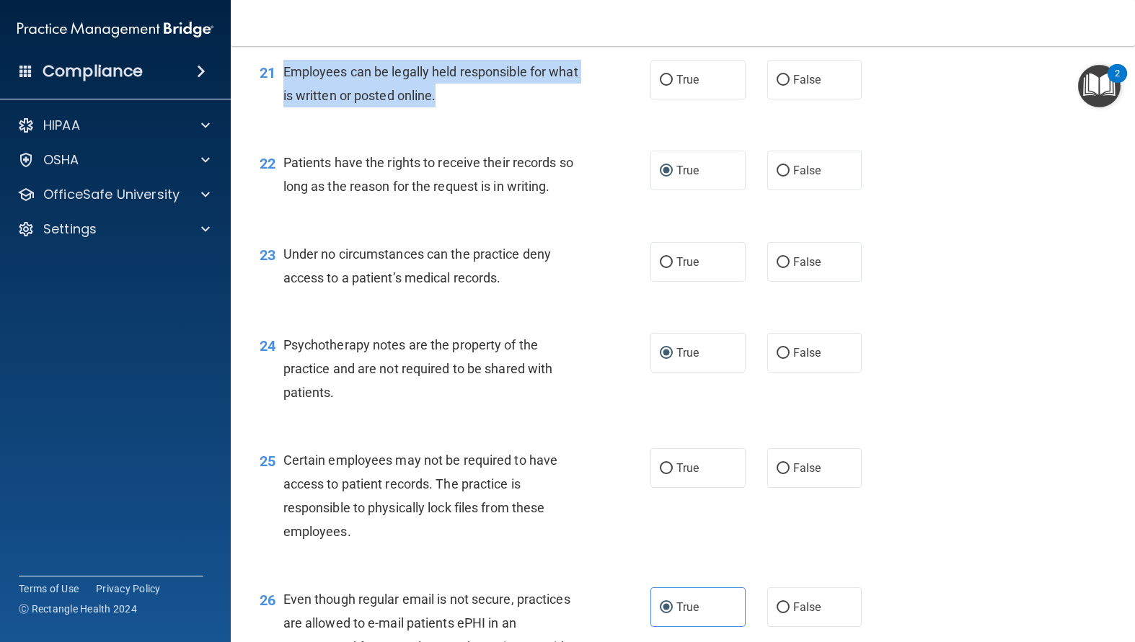
drag, startPoint x: 397, startPoint y: 135, endPoint x: 279, endPoint y: 120, distance: 119.2
click at [279, 115] on div "21 Employees can be legally held responsible for what is written or posted onli…" at bounding box center [455, 87] width 434 height 55
click at [661, 86] on input "True" at bounding box center [666, 80] width 13 height 11
radio input "true"
click at [661, 268] on input "True" at bounding box center [666, 262] width 13 height 11
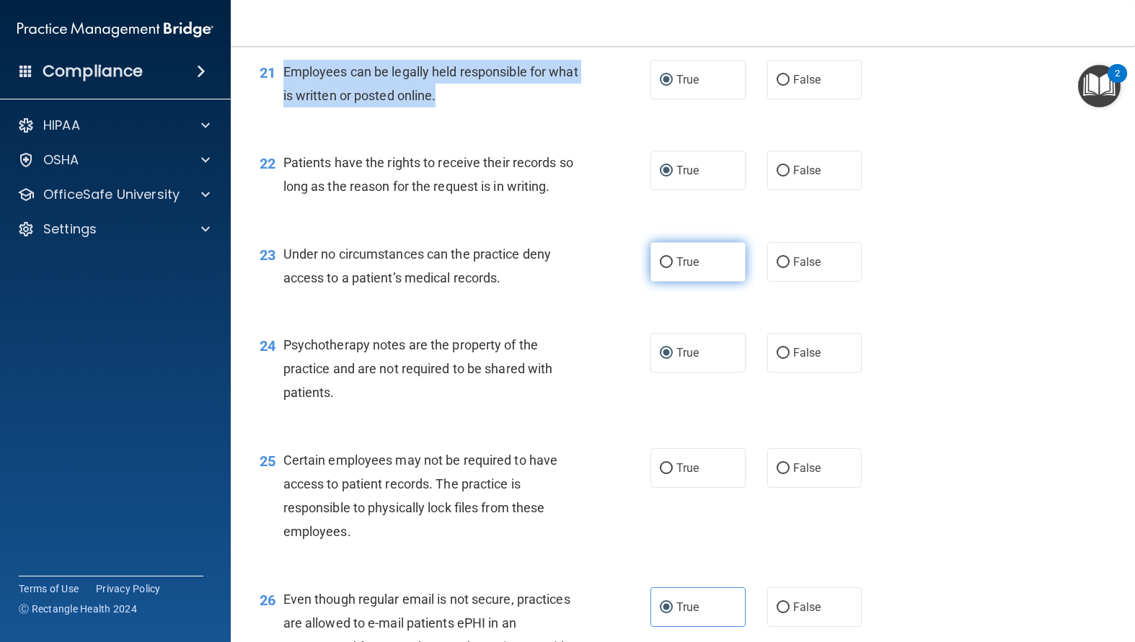
radio input "true"
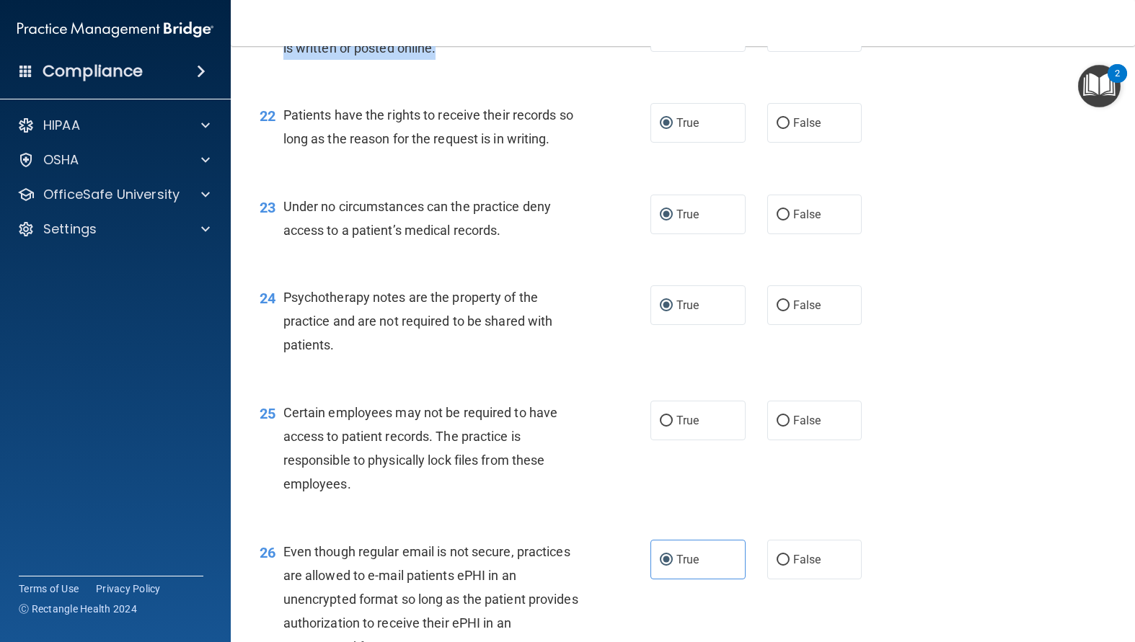
scroll to position [3028, 0]
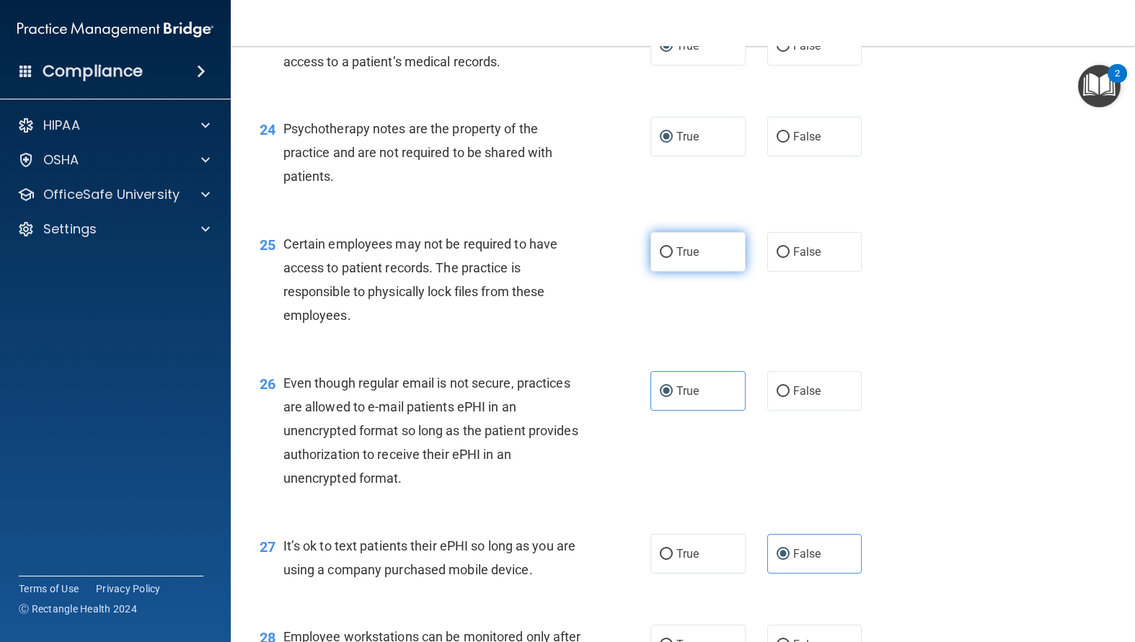
click at [652, 272] on label "True" at bounding box center [697, 252] width 95 height 40
click at [660, 258] on input "True" at bounding box center [666, 252] width 13 height 11
radio input "true"
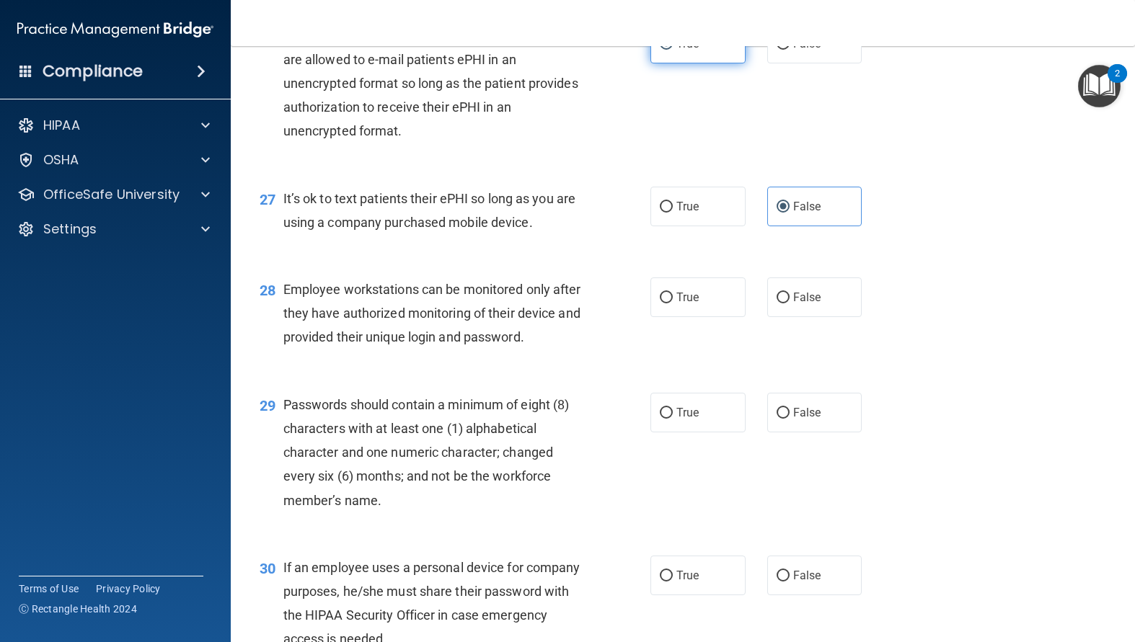
scroll to position [3388, 0]
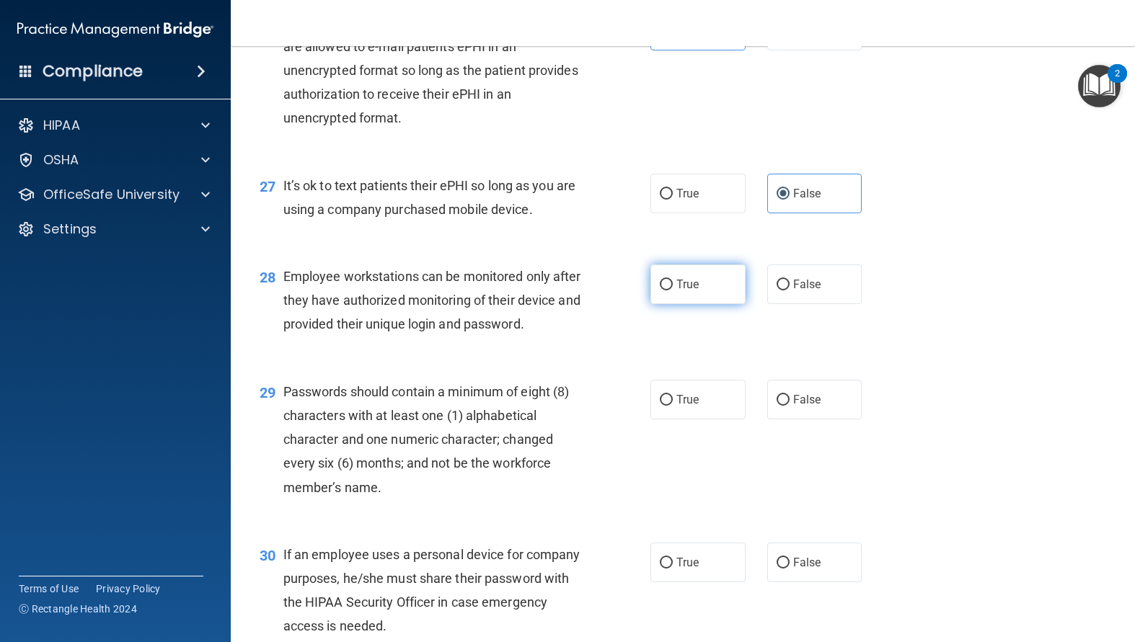
click at [660, 291] on input "True" at bounding box center [666, 285] width 13 height 11
radio input "true"
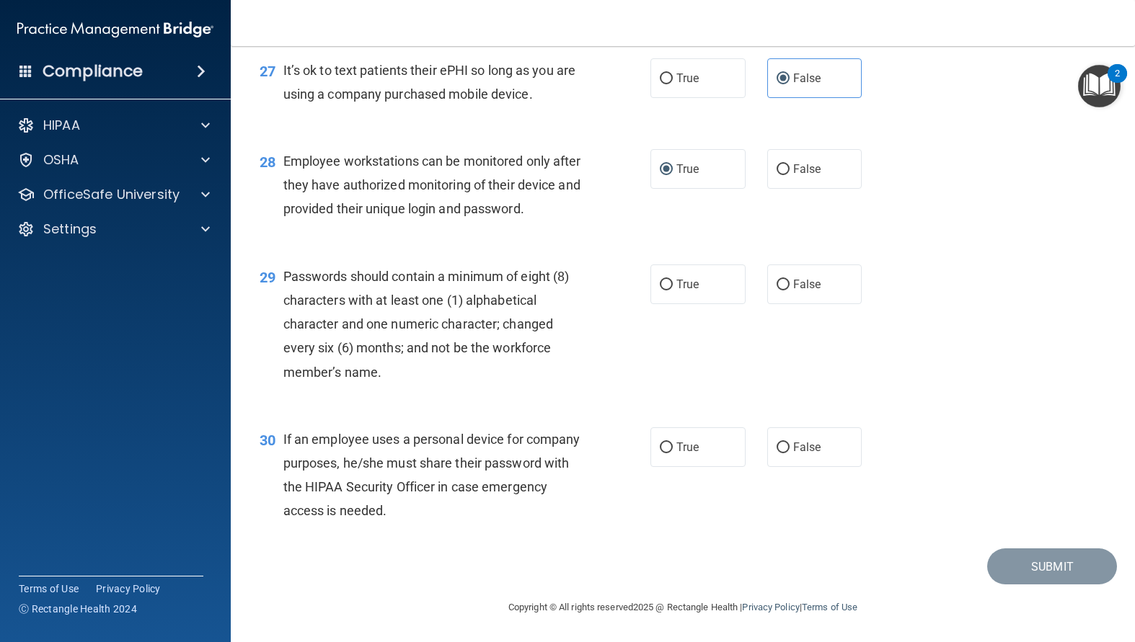
scroll to position [3532, 0]
click at [660, 291] on input "True" at bounding box center [666, 285] width 13 height 11
radio input "true"
click at [660, 452] on input "True" at bounding box center [666, 448] width 13 height 11
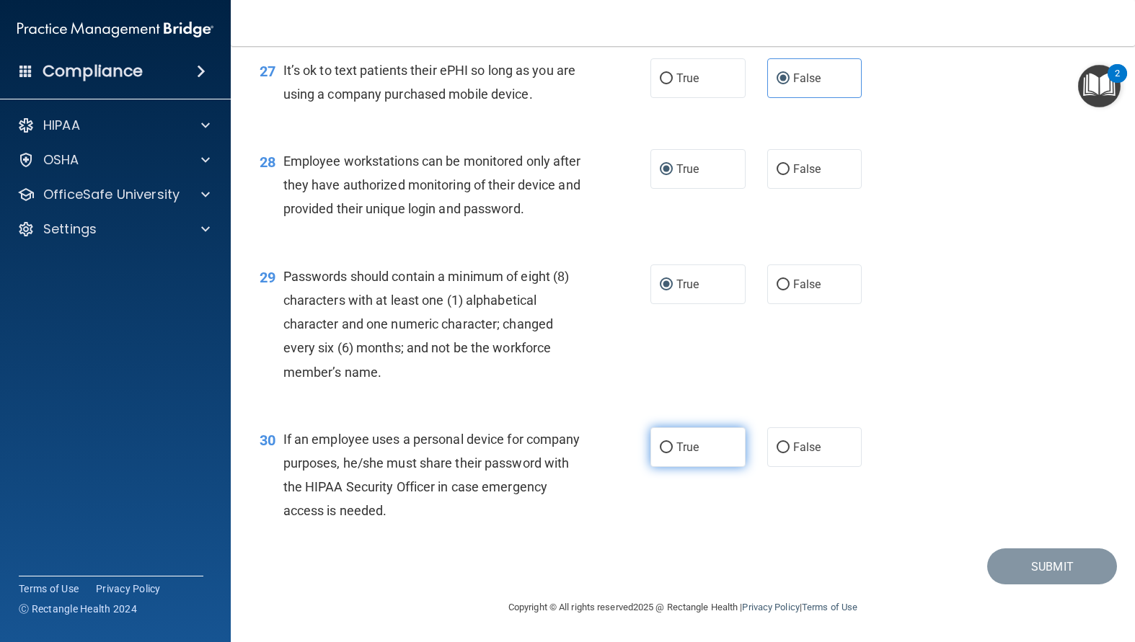
radio input "true"
click at [1027, 558] on button "Submit" at bounding box center [1052, 567] width 130 height 37
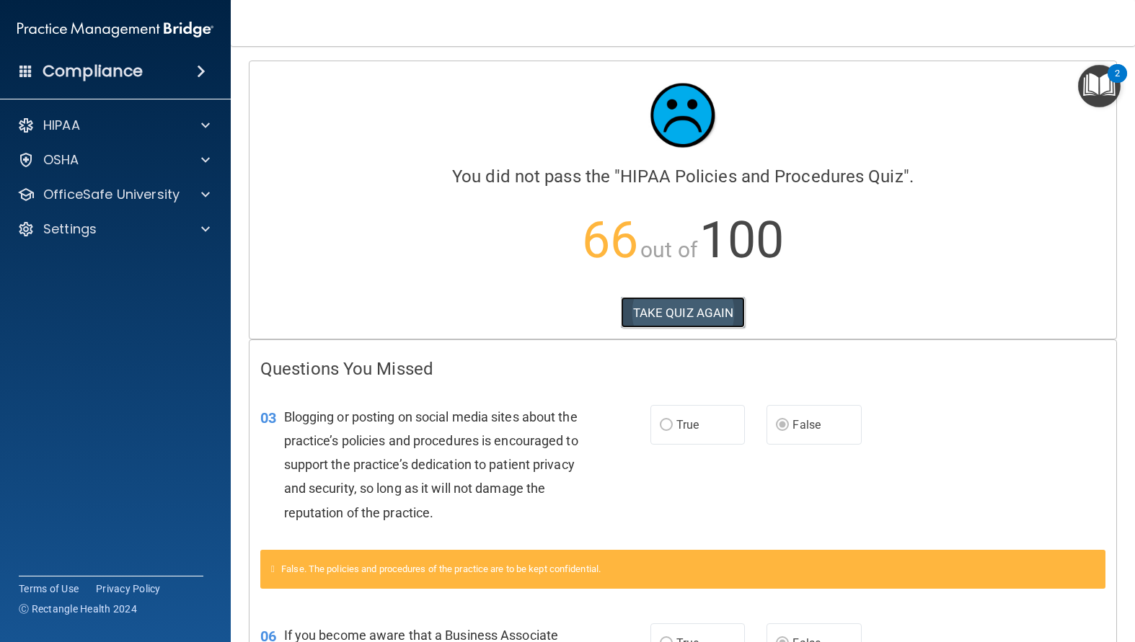
click at [657, 310] on button "TAKE QUIZ AGAIN" at bounding box center [683, 313] width 125 height 32
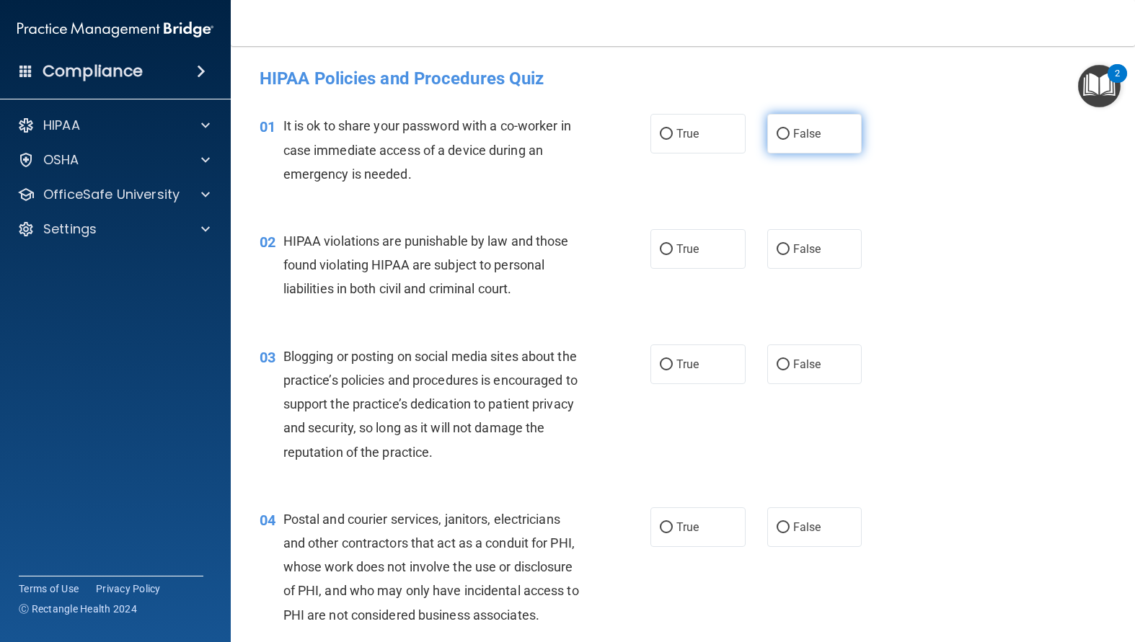
click at [776, 133] on input "False" at bounding box center [782, 134] width 13 height 11
radio input "true"
click at [660, 245] on input "True" at bounding box center [666, 249] width 13 height 11
radio input "true"
click at [781, 368] on input "False" at bounding box center [782, 365] width 13 height 11
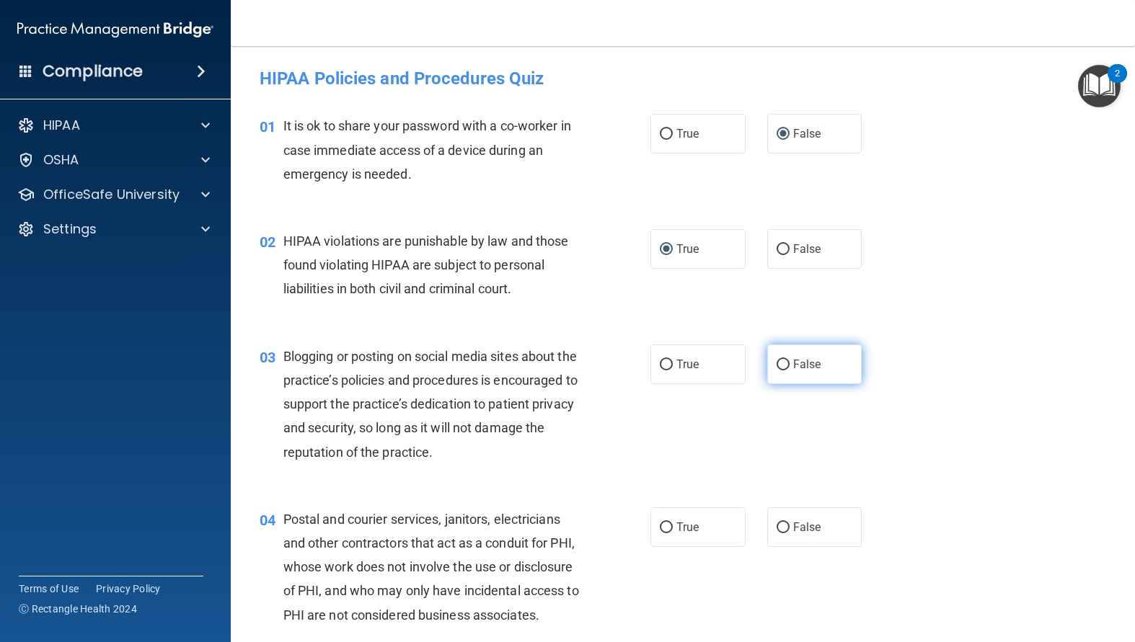
radio input "true"
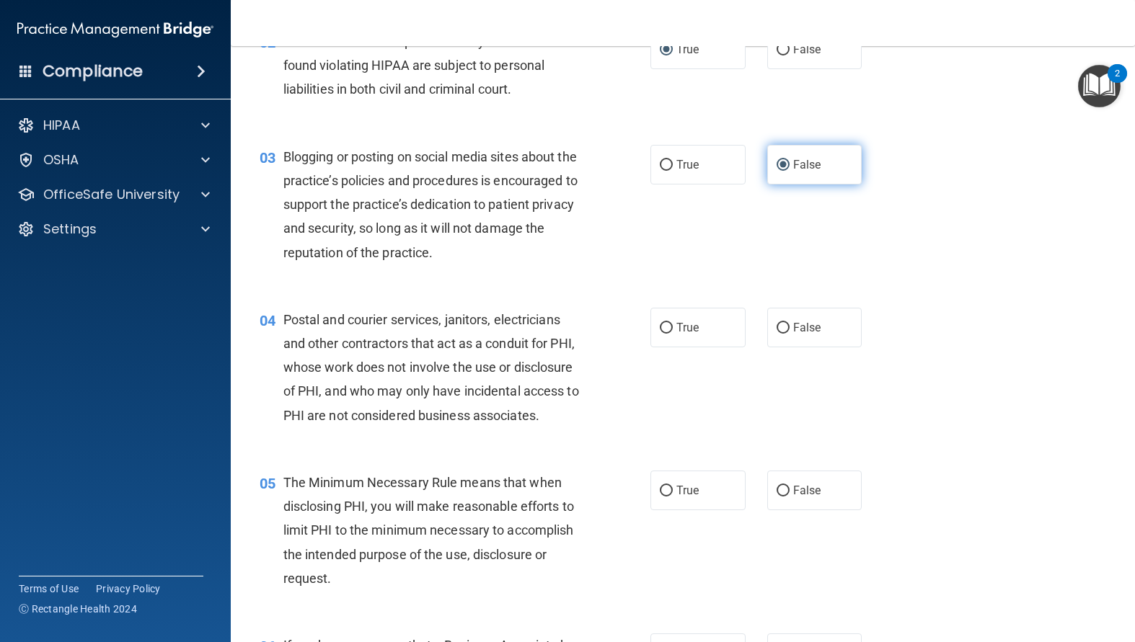
scroll to position [216, 0]
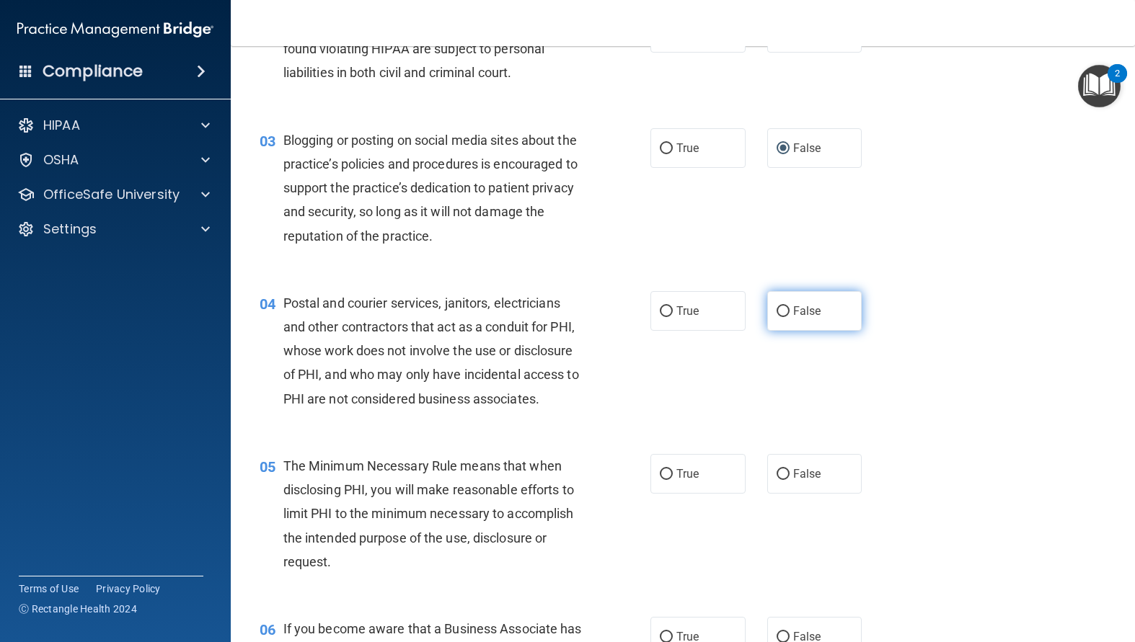
click at [780, 311] on input "False" at bounding box center [782, 311] width 13 height 11
radio input "true"
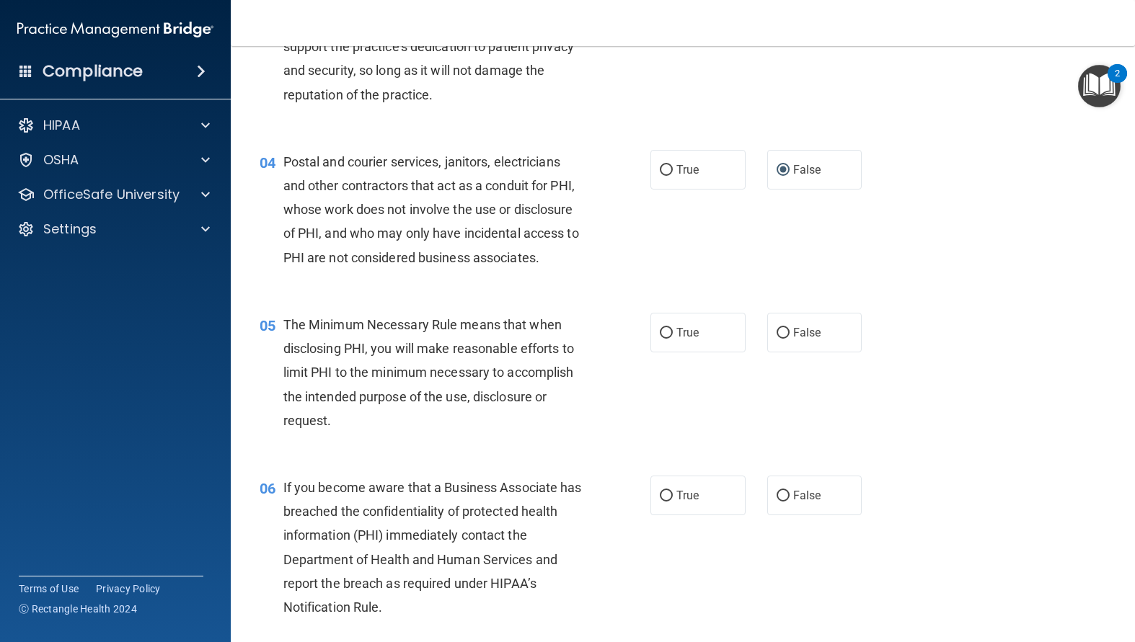
scroll to position [360, 0]
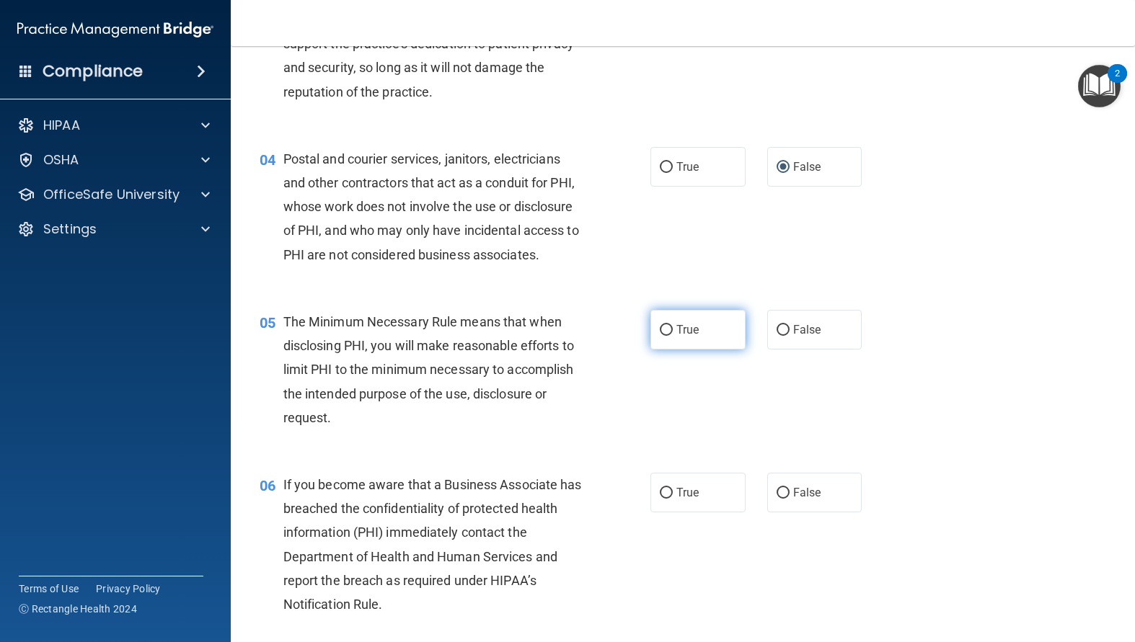
click at [665, 336] on input "True" at bounding box center [666, 330] width 13 height 11
radio input "true"
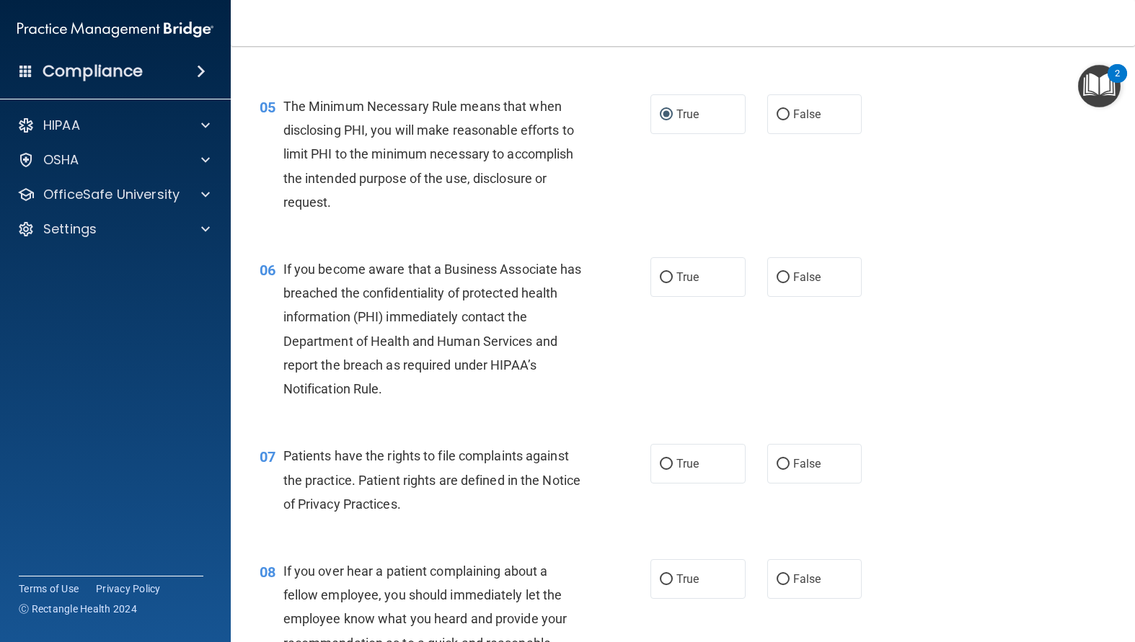
scroll to position [577, 0]
click at [767, 296] on label "False" at bounding box center [814, 277] width 95 height 40
click at [776, 283] on input "False" at bounding box center [782, 277] width 13 height 11
radio input "true"
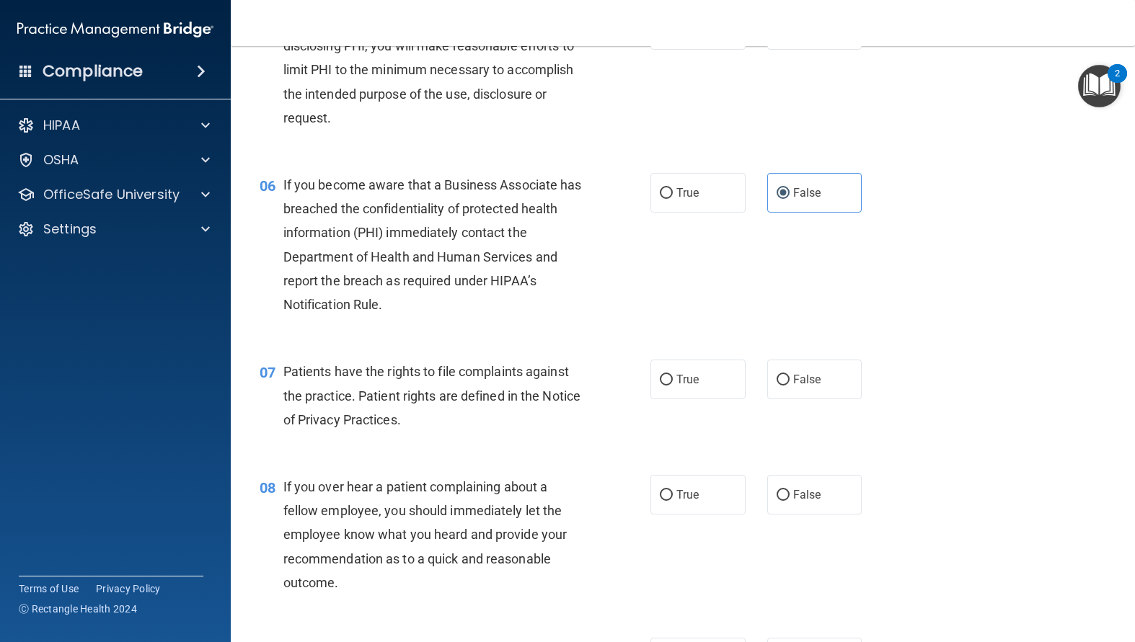
scroll to position [793, 0]
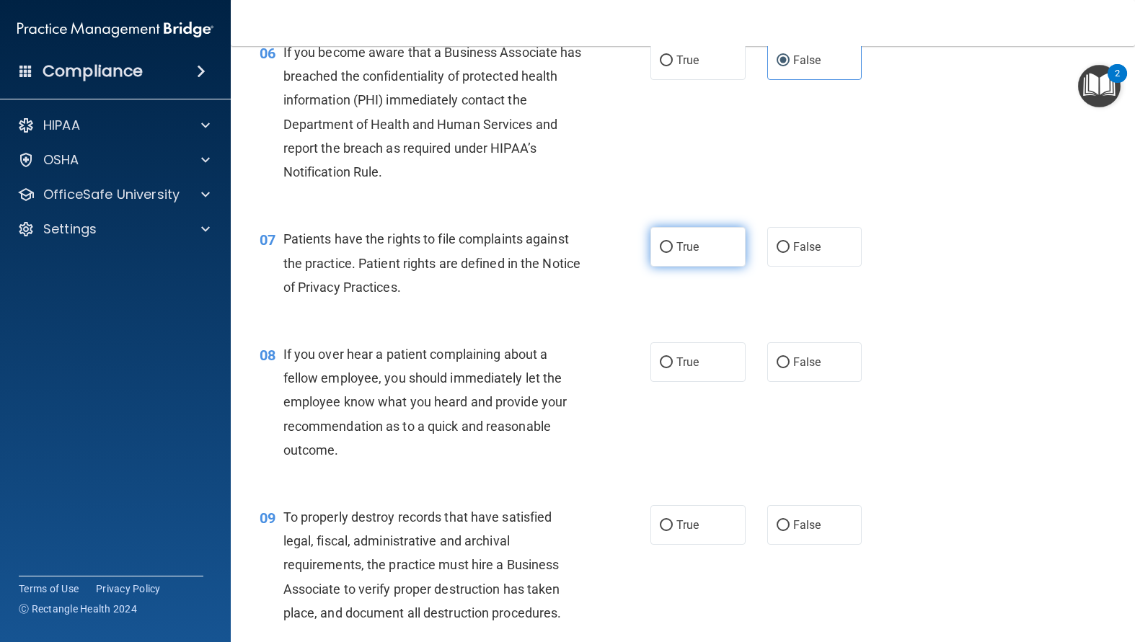
click at [664, 253] on input "True" at bounding box center [666, 247] width 13 height 11
radio input "true"
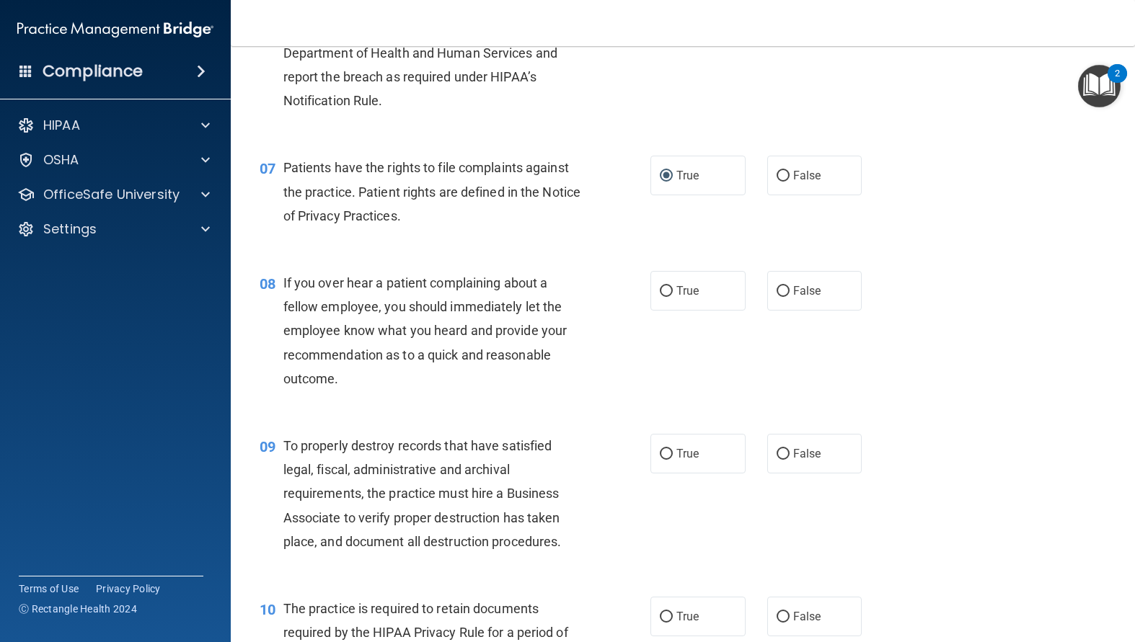
scroll to position [865, 0]
click at [793, 297] on span "False" at bounding box center [807, 290] width 28 height 14
click at [786, 296] on input "False" at bounding box center [782, 290] width 13 height 11
radio input "true"
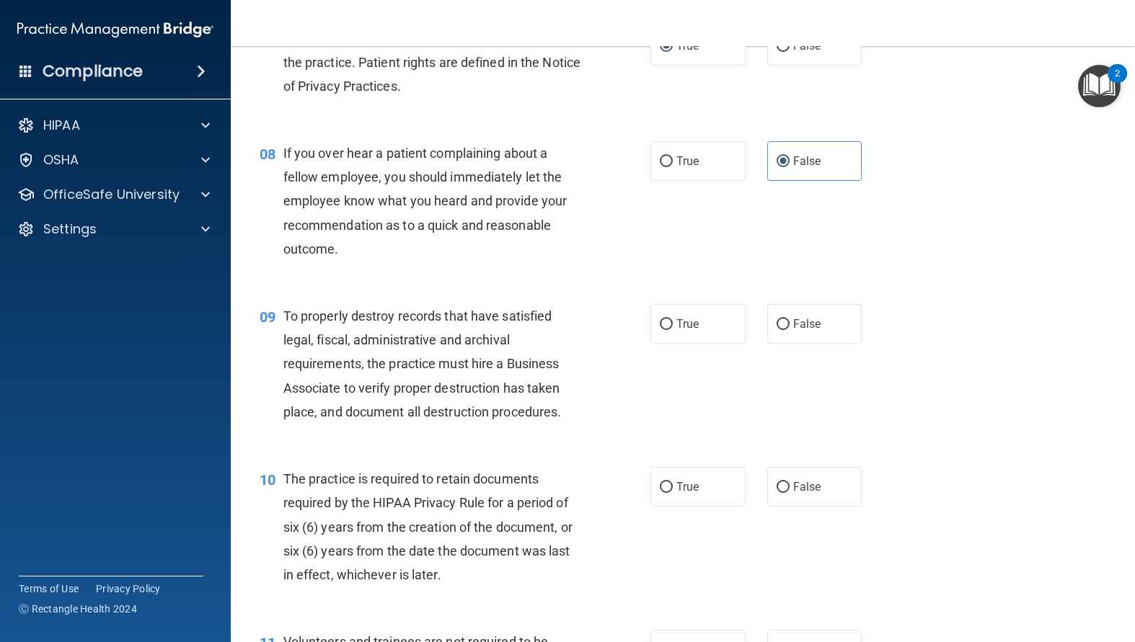
scroll to position [1009, 0]
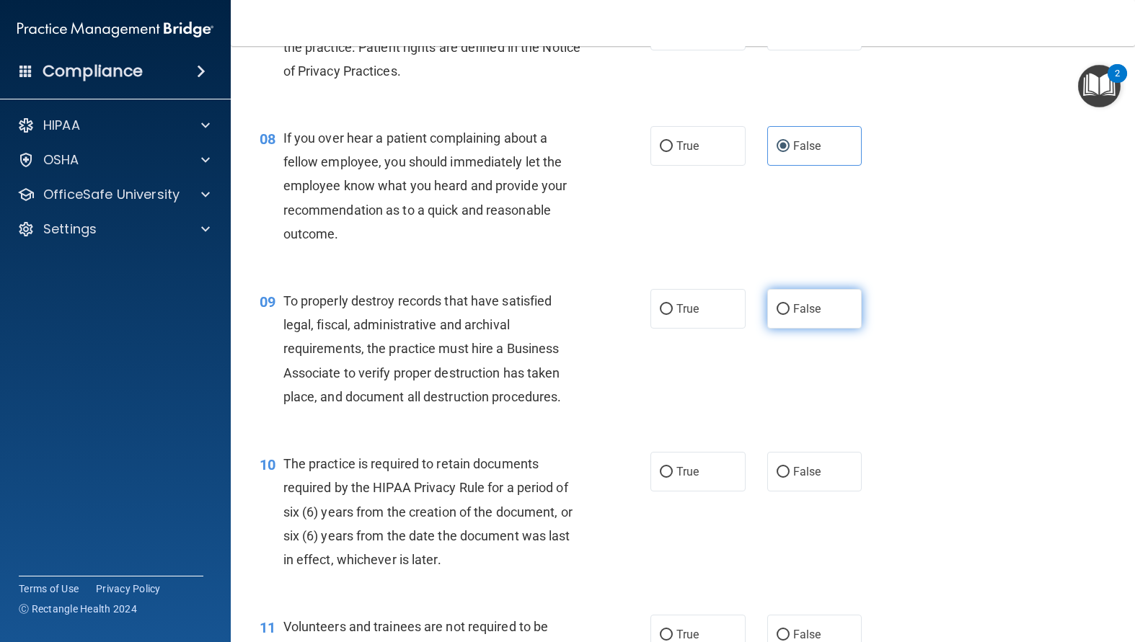
click at [784, 329] on label "False" at bounding box center [814, 309] width 95 height 40
click at [784, 315] on input "False" at bounding box center [782, 309] width 13 height 11
radio input "true"
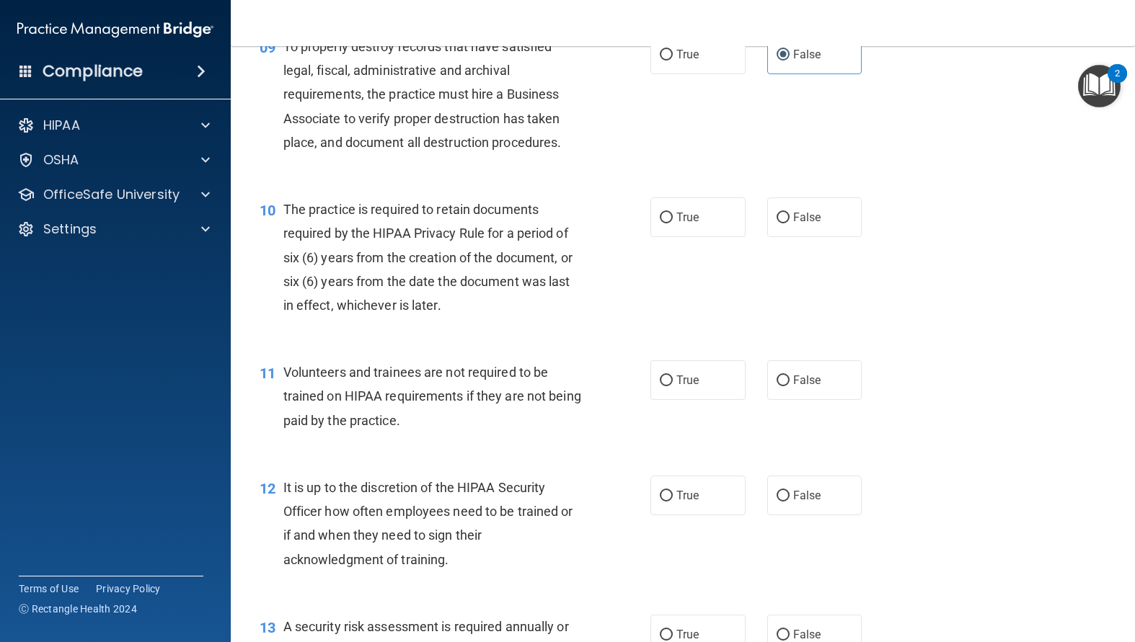
scroll to position [1298, 0]
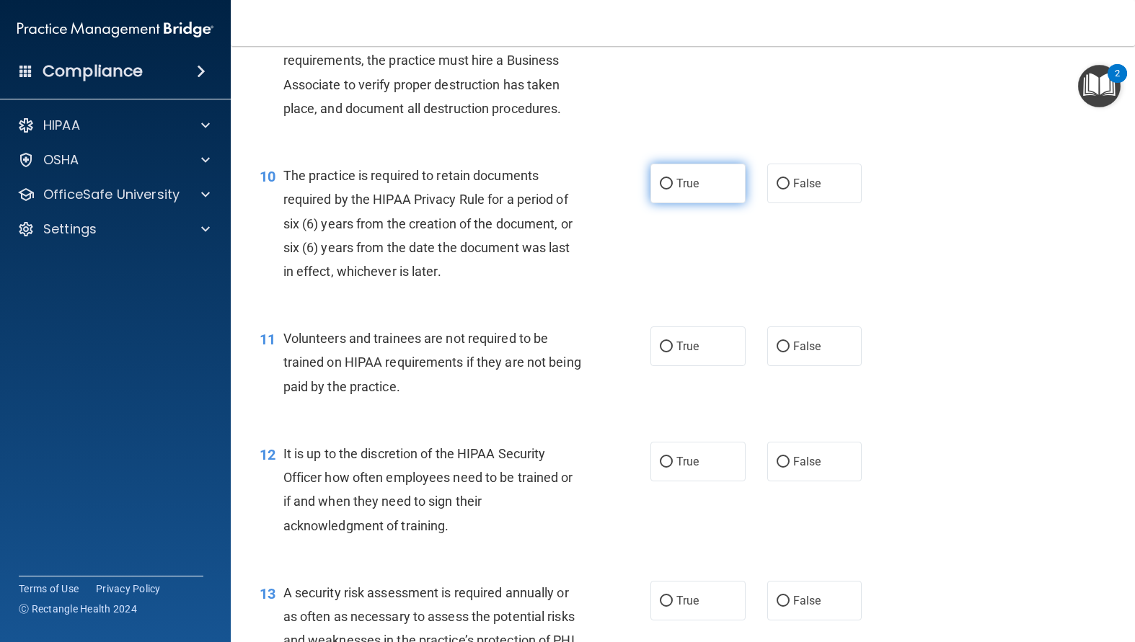
click at [660, 190] on input "True" at bounding box center [666, 184] width 13 height 11
radio input "true"
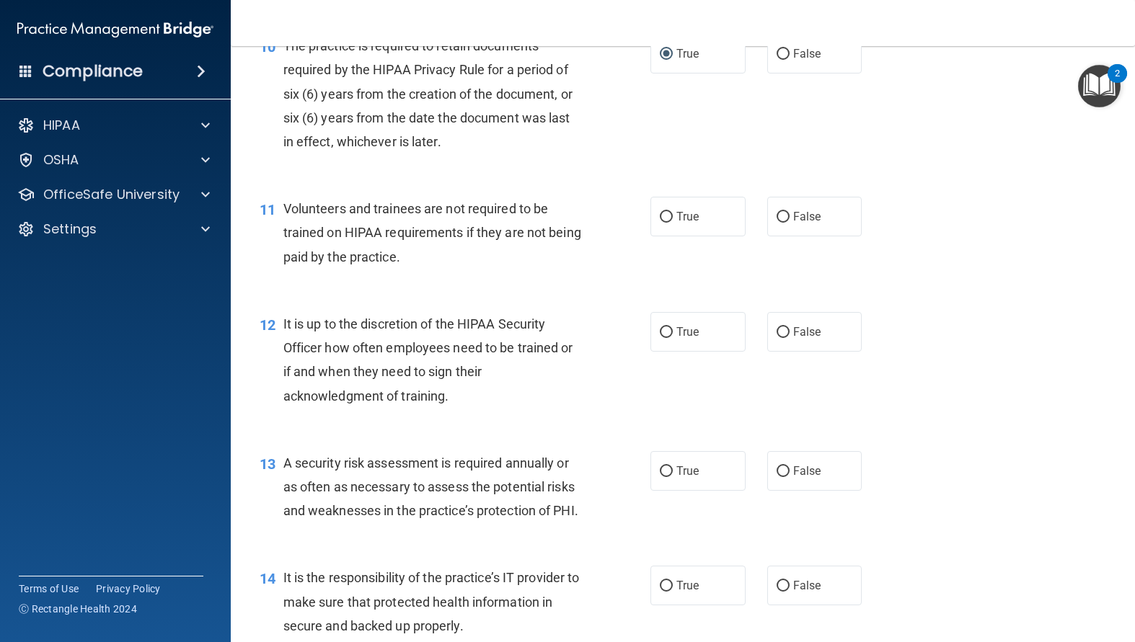
scroll to position [1442, 0]
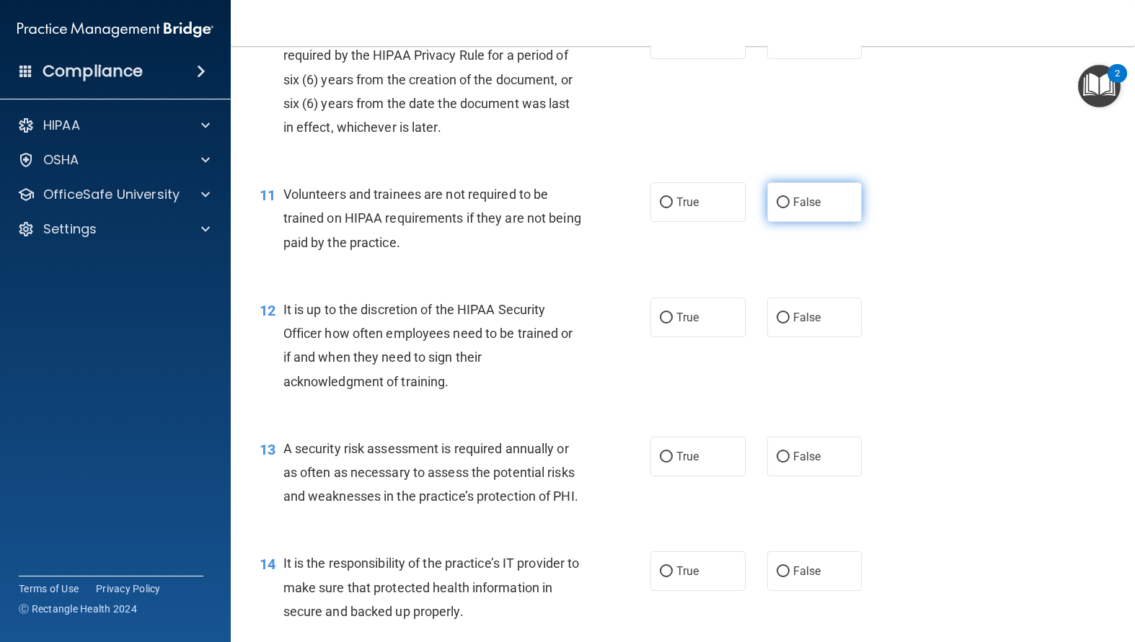
click at [782, 208] on input "False" at bounding box center [782, 203] width 13 height 11
radio input "true"
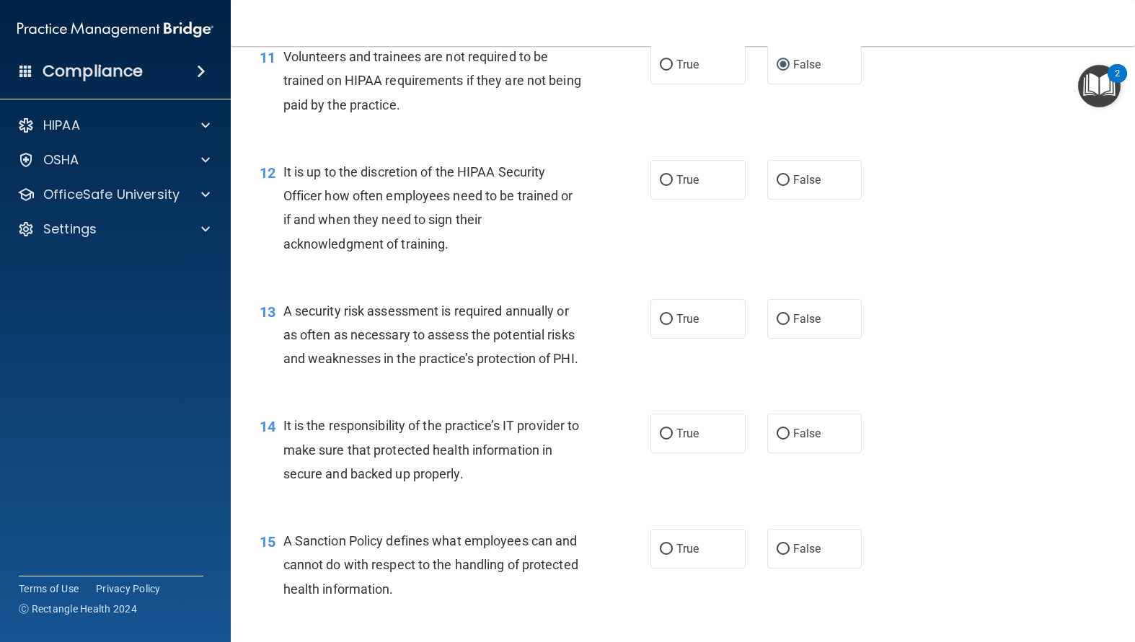
scroll to position [1586, 0]
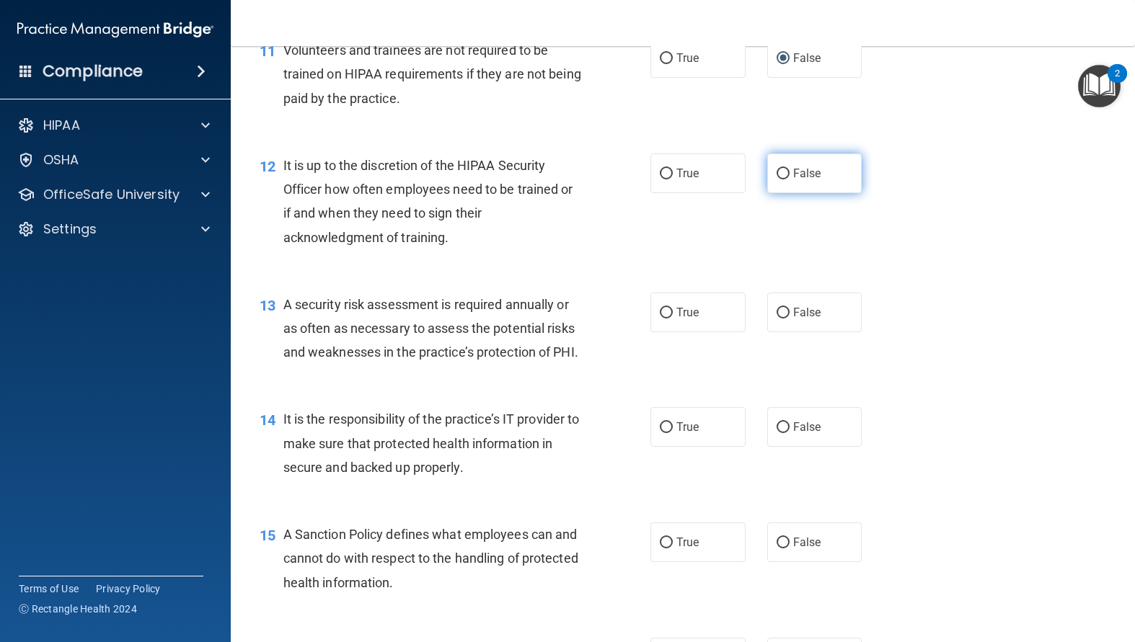
click at [776, 179] on input "False" at bounding box center [782, 174] width 13 height 11
radio input "true"
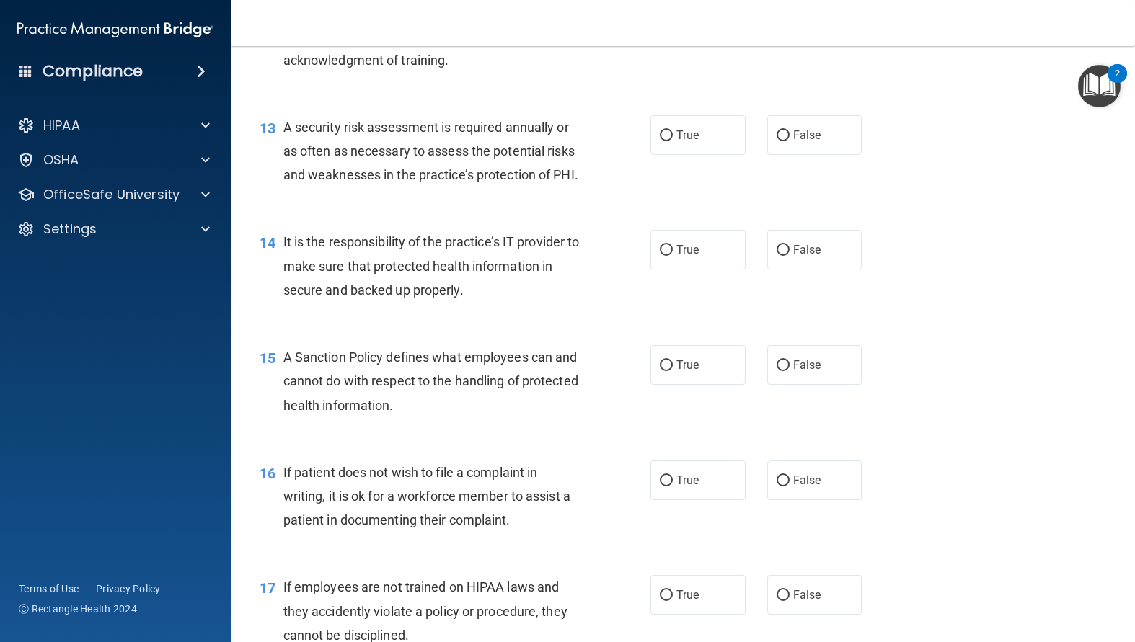
scroll to position [1802, 0]
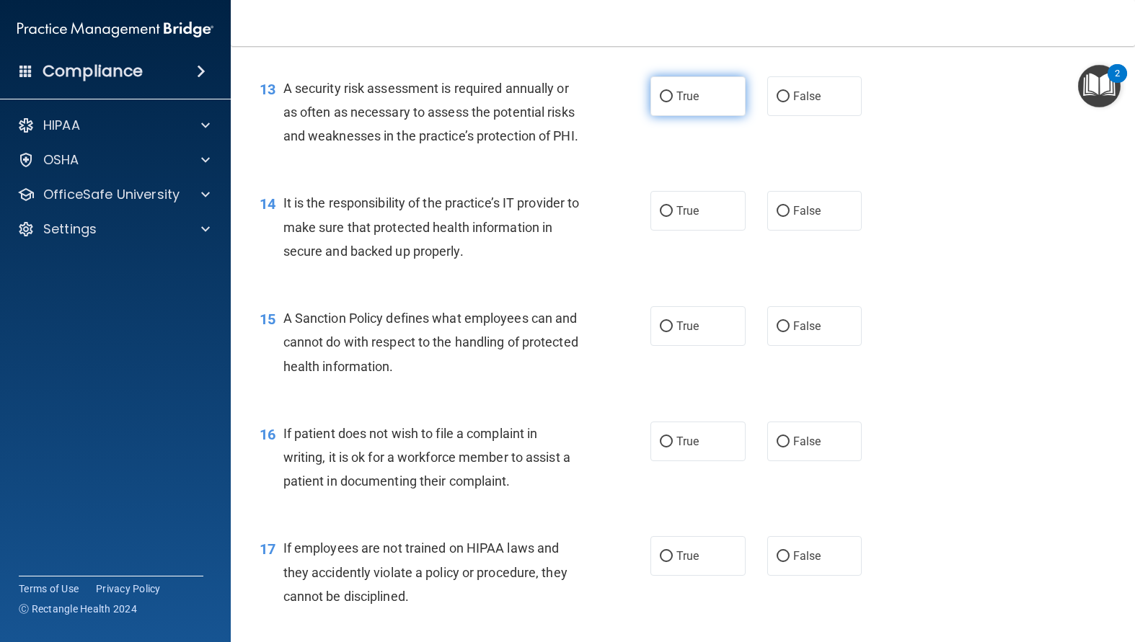
click at [662, 102] on input "True" at bounding box center [666, 97] width 13 height 11
radio input "true"
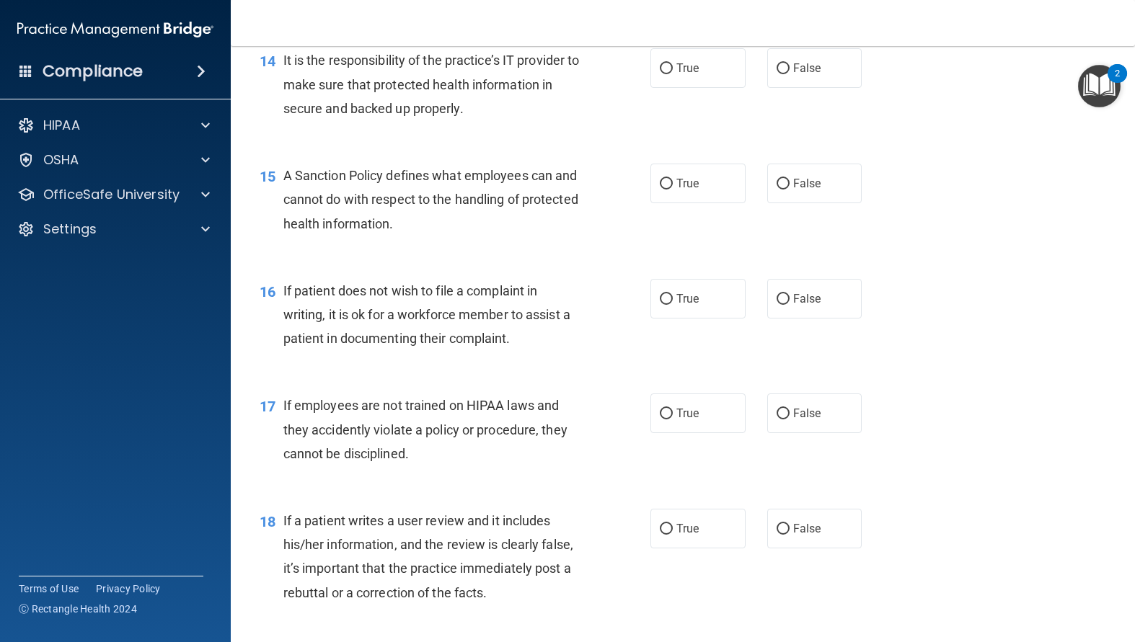
scroll to position [1946, 0]
click at [769, 87] on label "False" at bounding box center [814, 67] width 95 height 40
click at [776, 73] on input "False" at bounding box center [782, 67] width 13 height 11
radio input "true"
click at [776, 188] on input "False" at bounding box center [782, 182] width 13 height 11
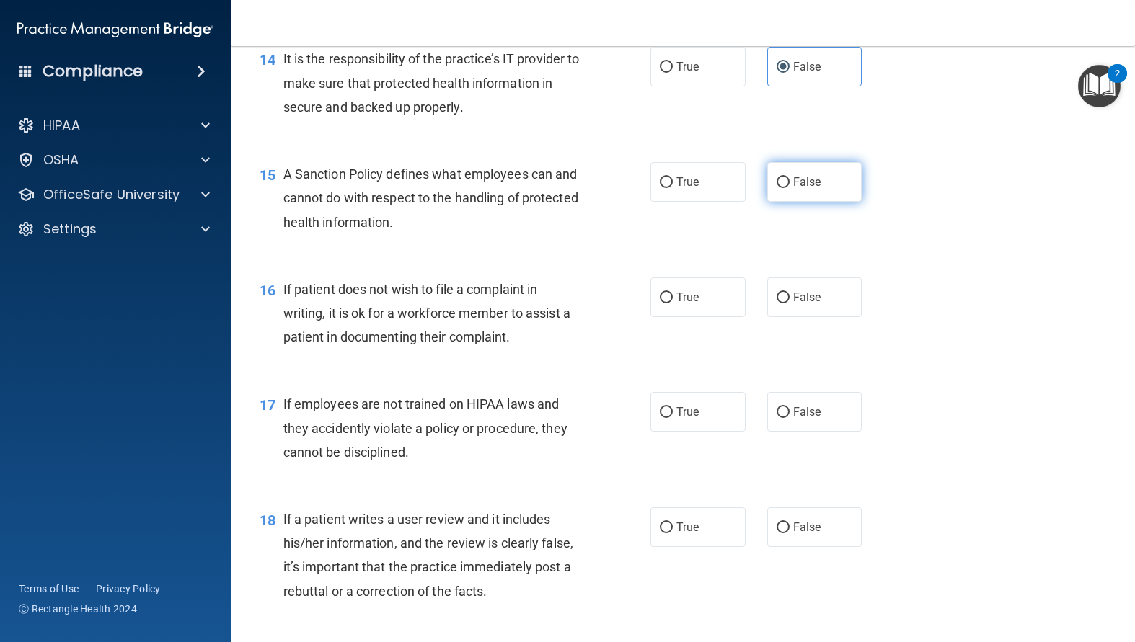
radio input "true"
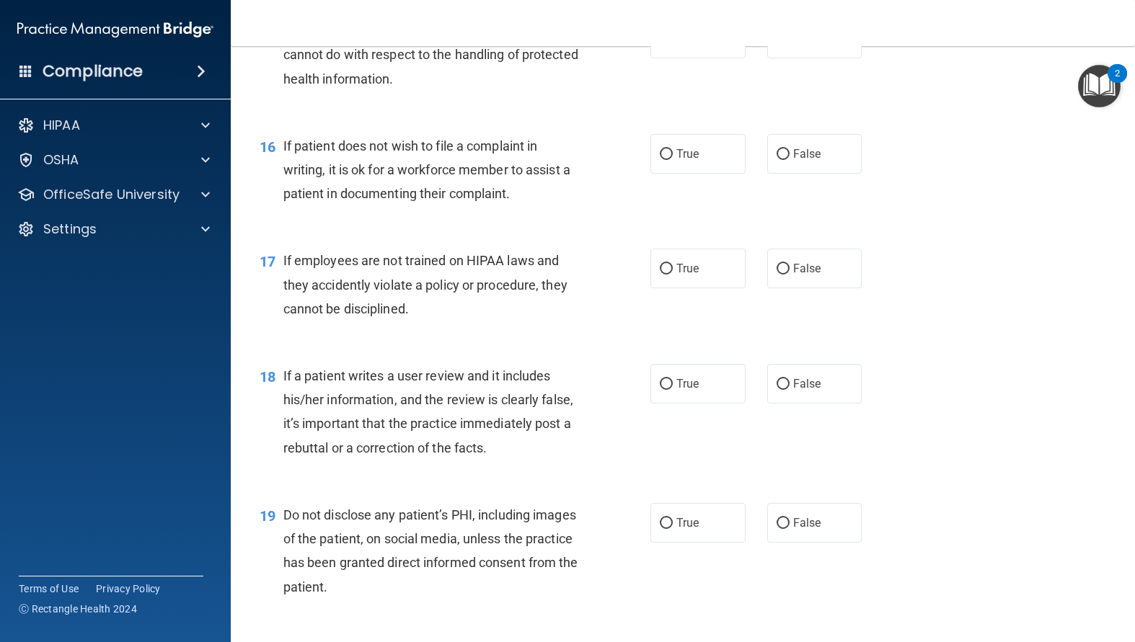
scroll to position [2091, 0]
click at [664, 159] on input "True" at bounding box center [666, 154] width 13 height 11
radio input "true"
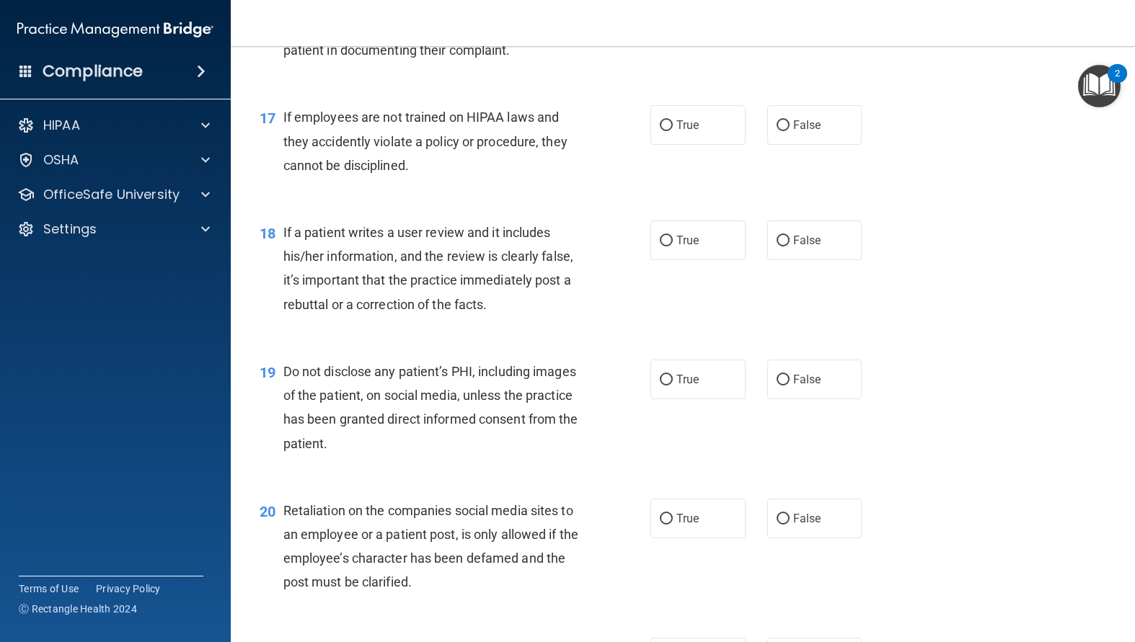
scroll to position [2235, 0]
click at [776, 130] on input "False" at bounding box center [782, 124] width 13 height 11
radio input "true"
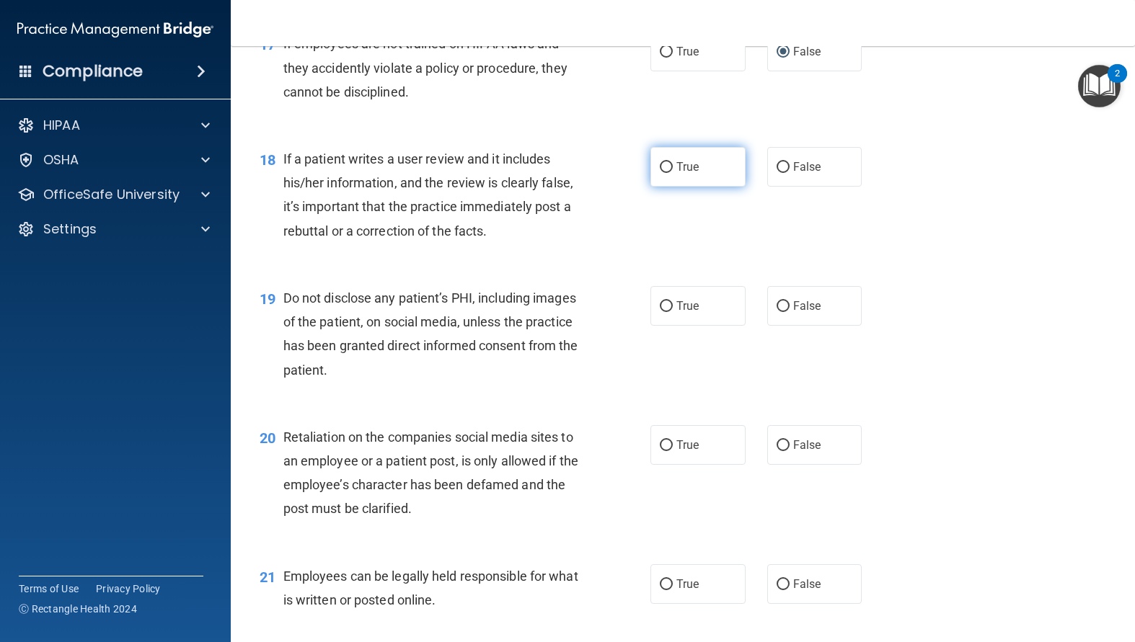
click at [667, 187] on label "True" at bounding box center [697, 167] width 95 height 40
click at [667, 173] on input "True" at bounding box center [666, 167] width 13 height 11
radio input "true"
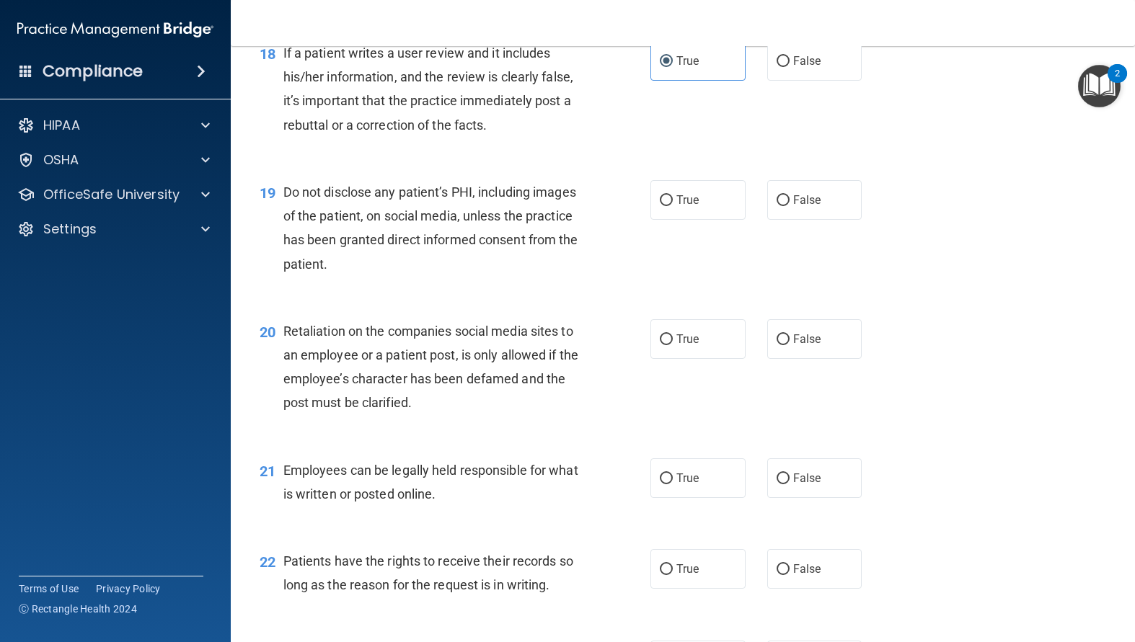
scroll to position [2451, 0]
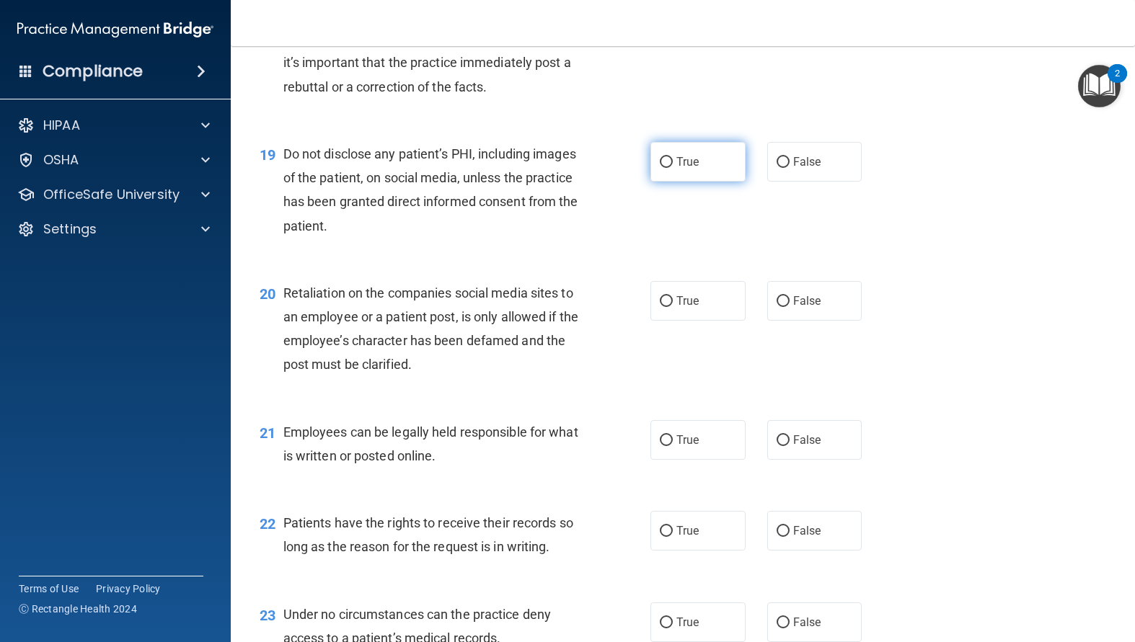
click at [667, 168] on input "True" at bounding box center [666, 162] width 13 height 11
radio input "true"
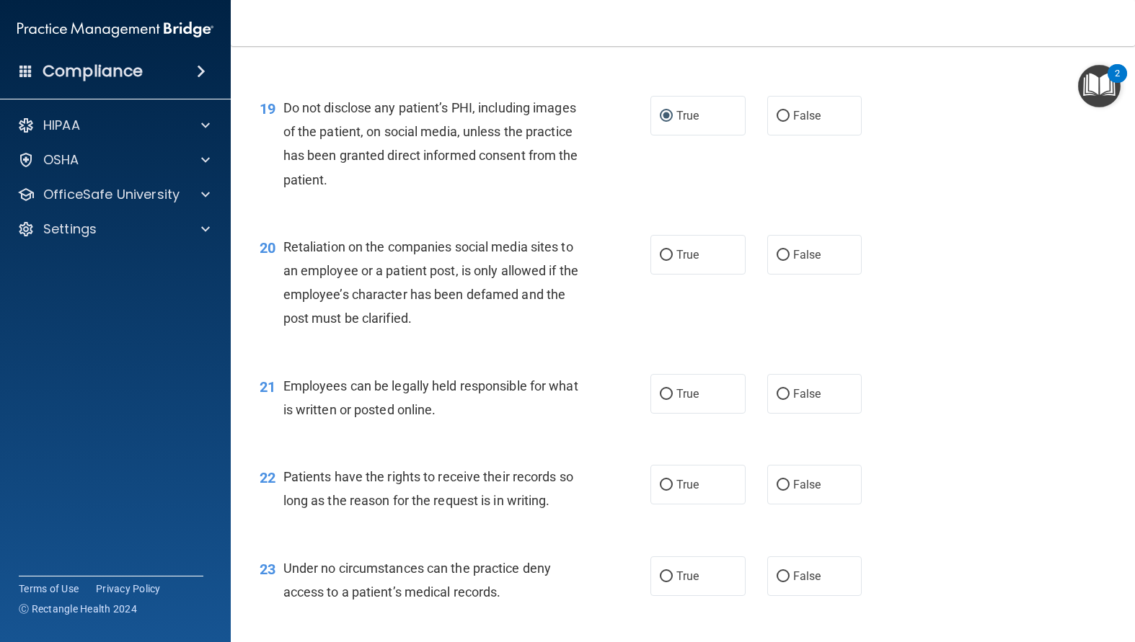
scroll to position [2523, 0]
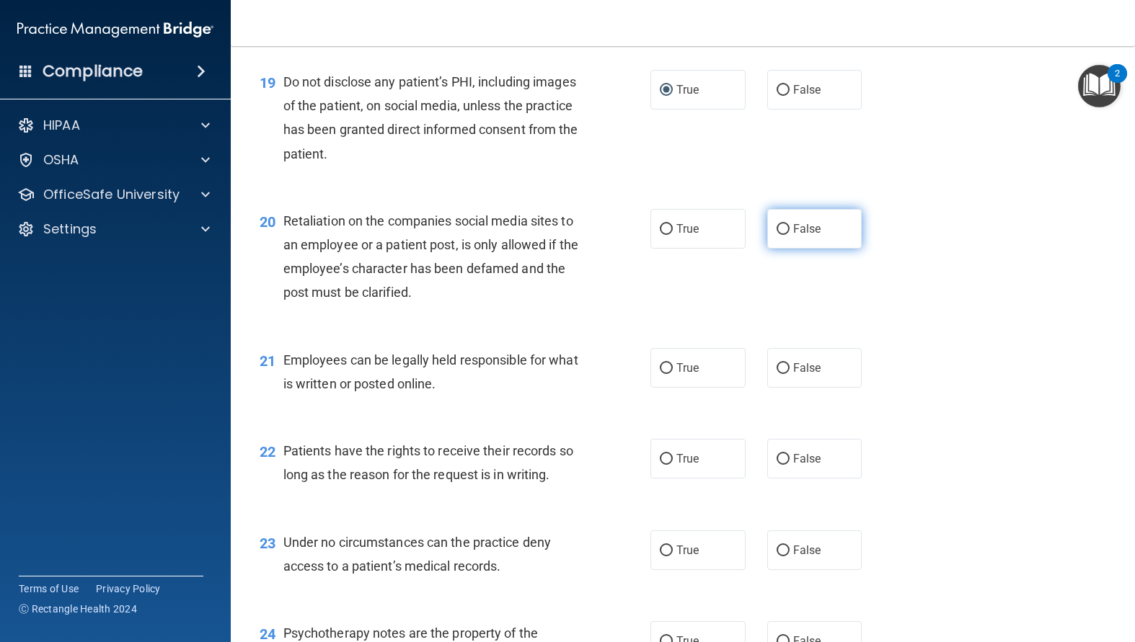
click at [783, 249] on label "False" at bounding box center [814, 229] width 95 height 40
click at [783, 235] on input "False" at bounding box center [782, 229] width 13 height 11
radio input "true"
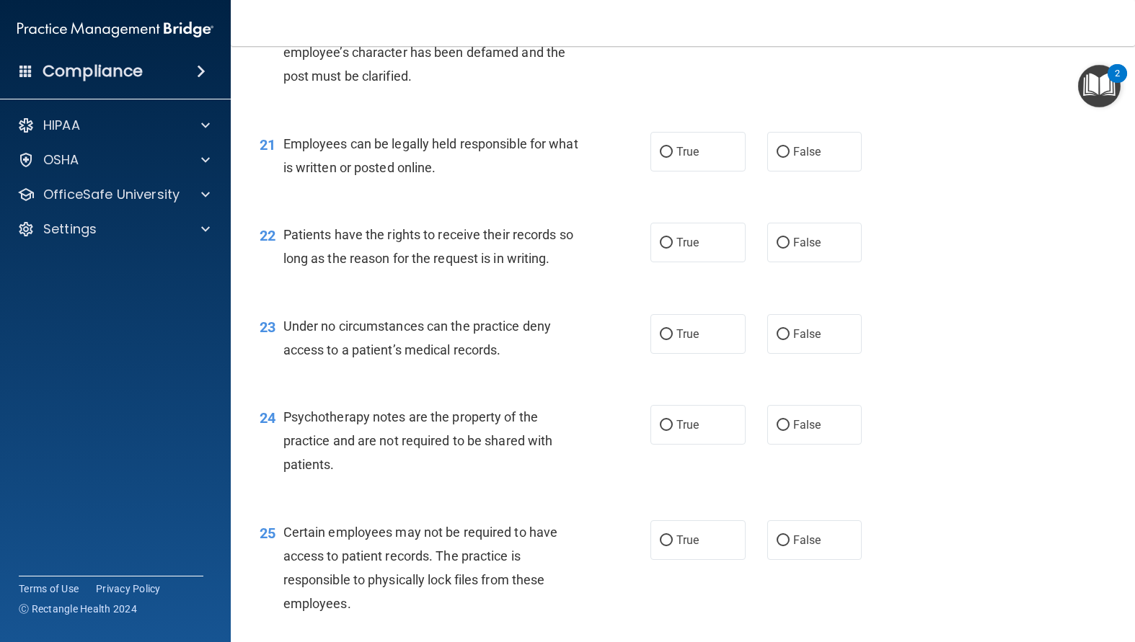
scroll to position [2811, 0]
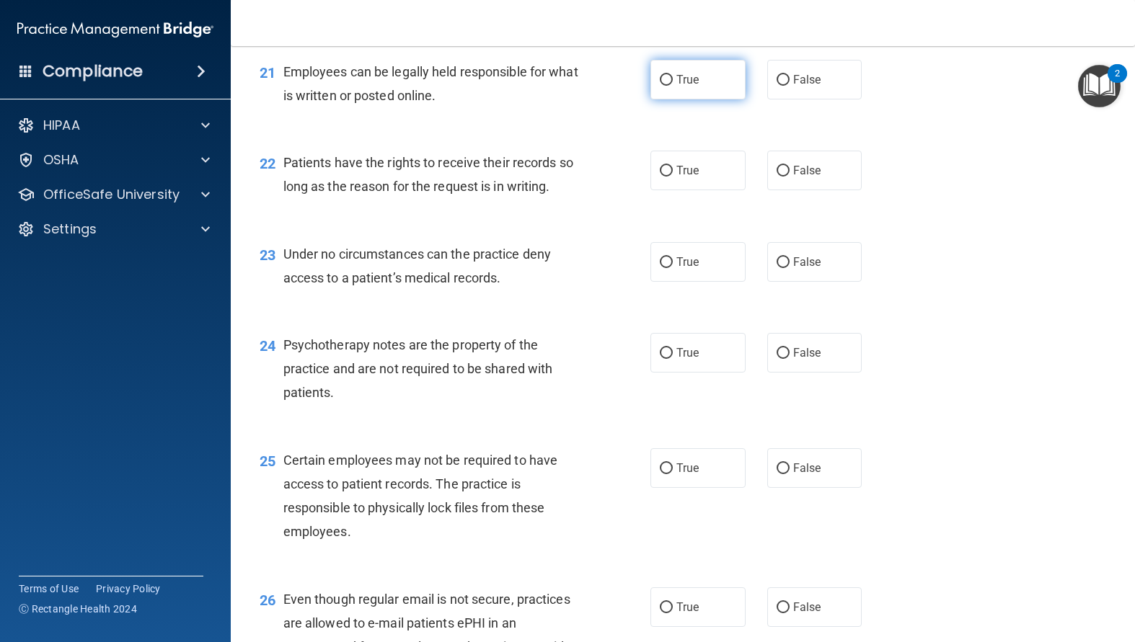
click at [660, 86] on input "True" at bounding box center [666, 80] width 13 height 11
radio input "true"
click at [660, 177] on input "True" at bounding box center [666, 171] width 13 height 11
radio input "true"
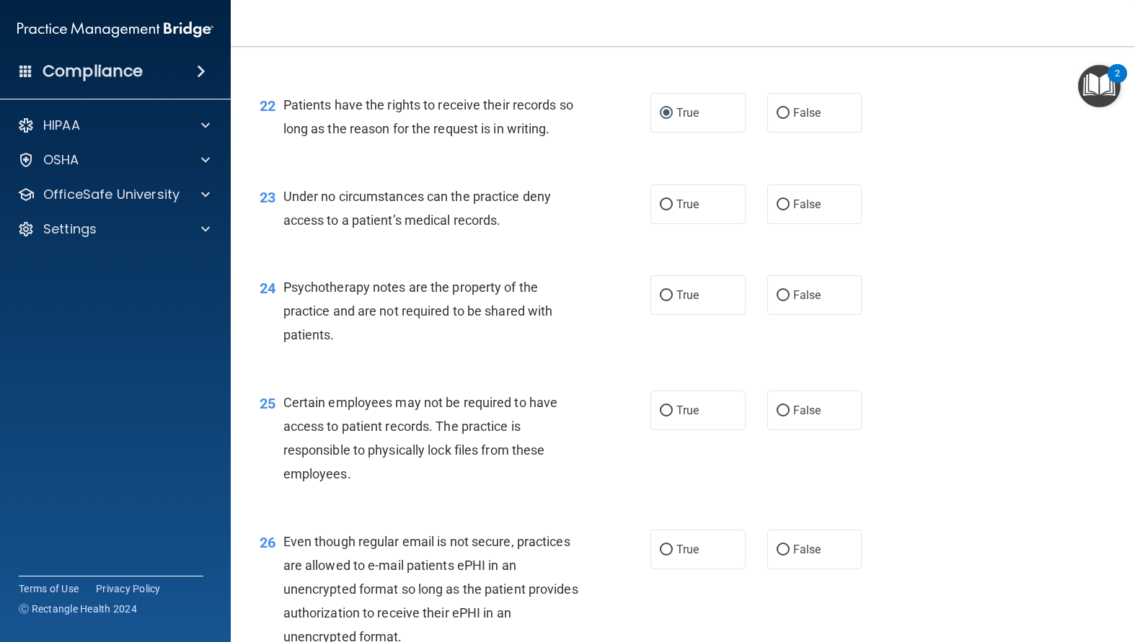
scroll to position [2956, 0]
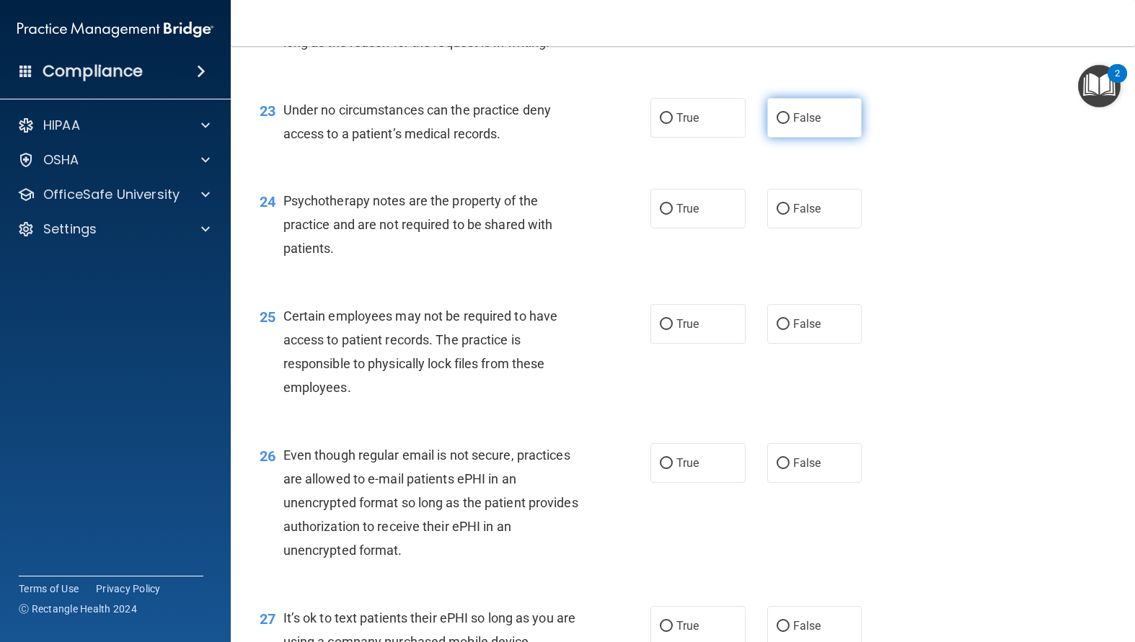
click at [776, 124] on input "False" at bounding box center [782, 118] width 13 height 11
radio input "true"
click at [776, 215] on input "False" at bounding box center [782, 209] width 13 height 11
radio input "true"
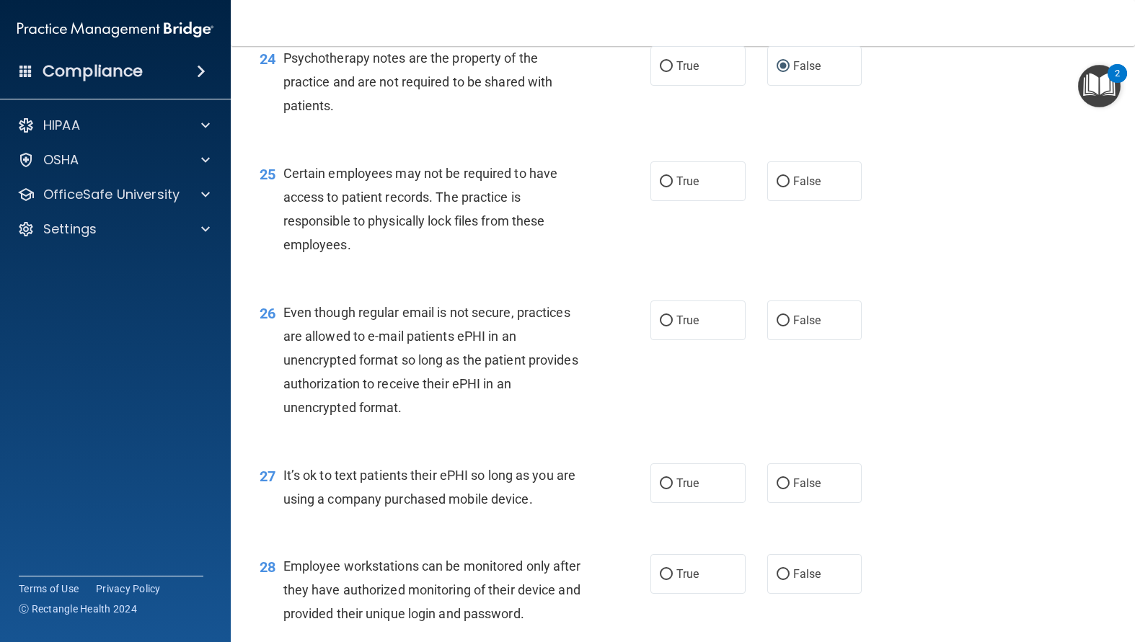
scroll to position [3100, 0]
click at [662, 186] on input "True" at bounding box center [666, 180] width 13 height 11
radio input "true"
click at [782, 325] on input "False" at bounding box center [782, 319] width 13 height 11
radio input "true"
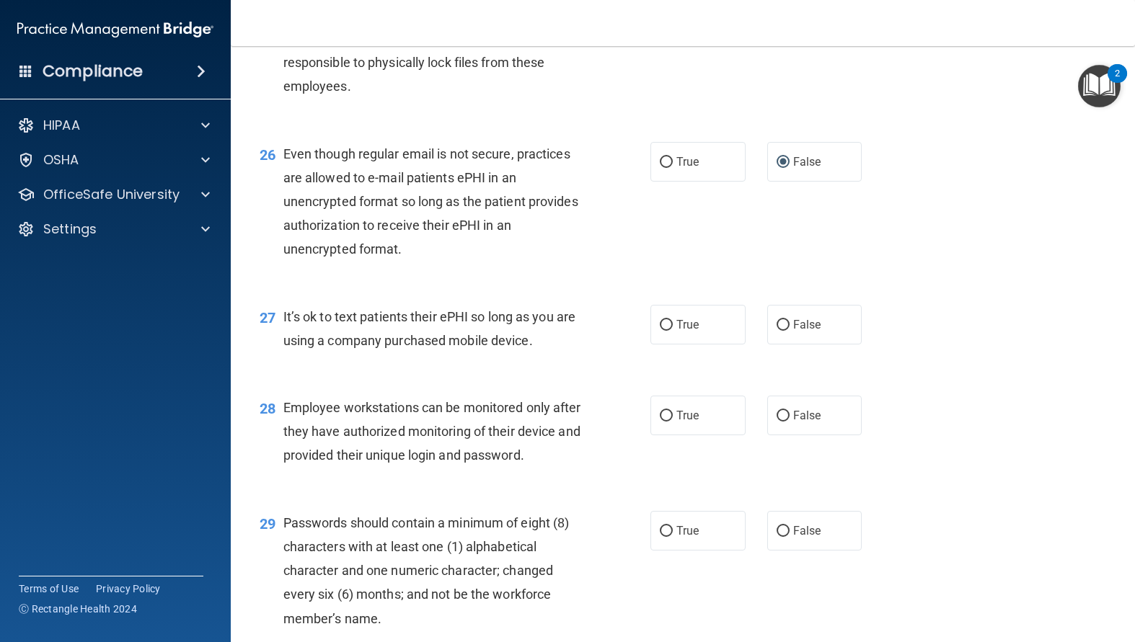
scroll to position [3316, 0]
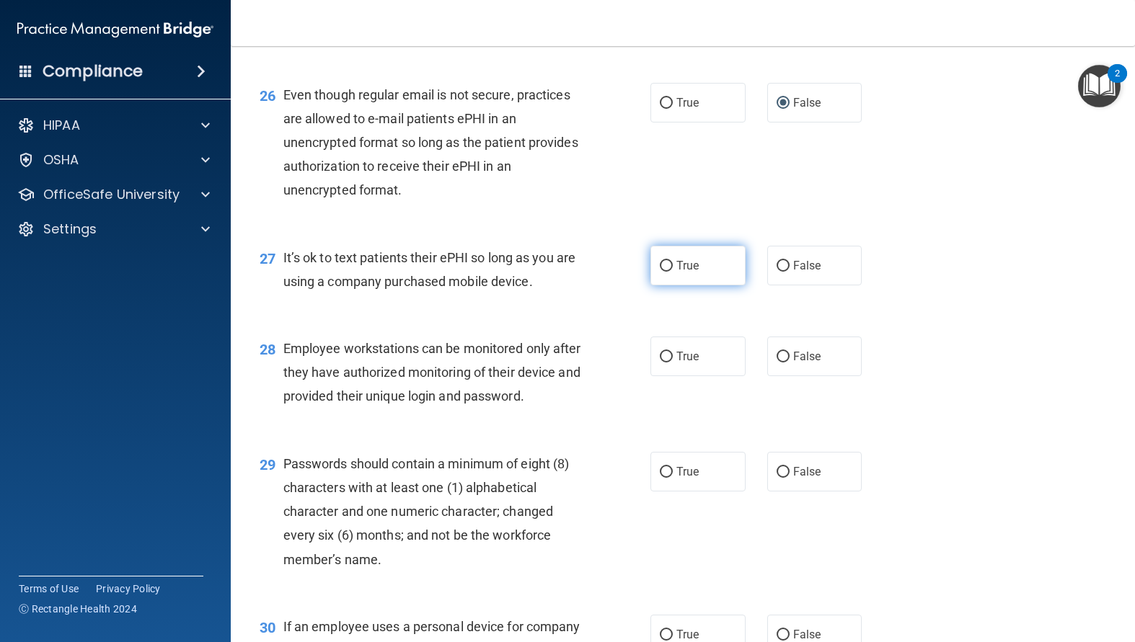
click at [660, 272] on input "True" at bounding box center [666, 266] width 13 height 11
radio input "true"
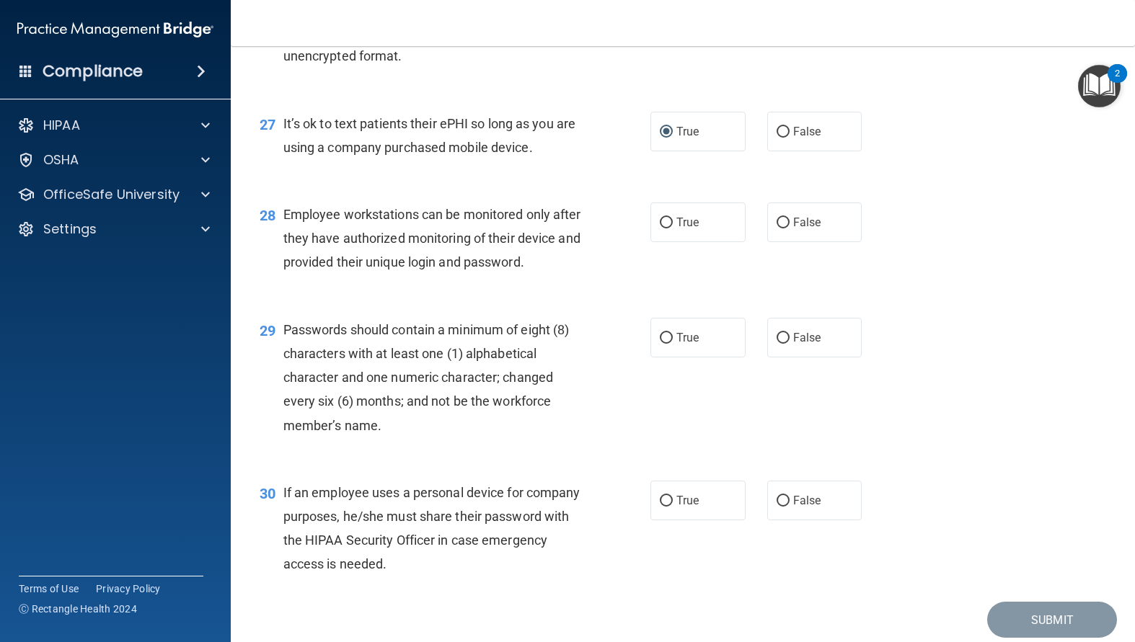
scroll to position [3460, 0]
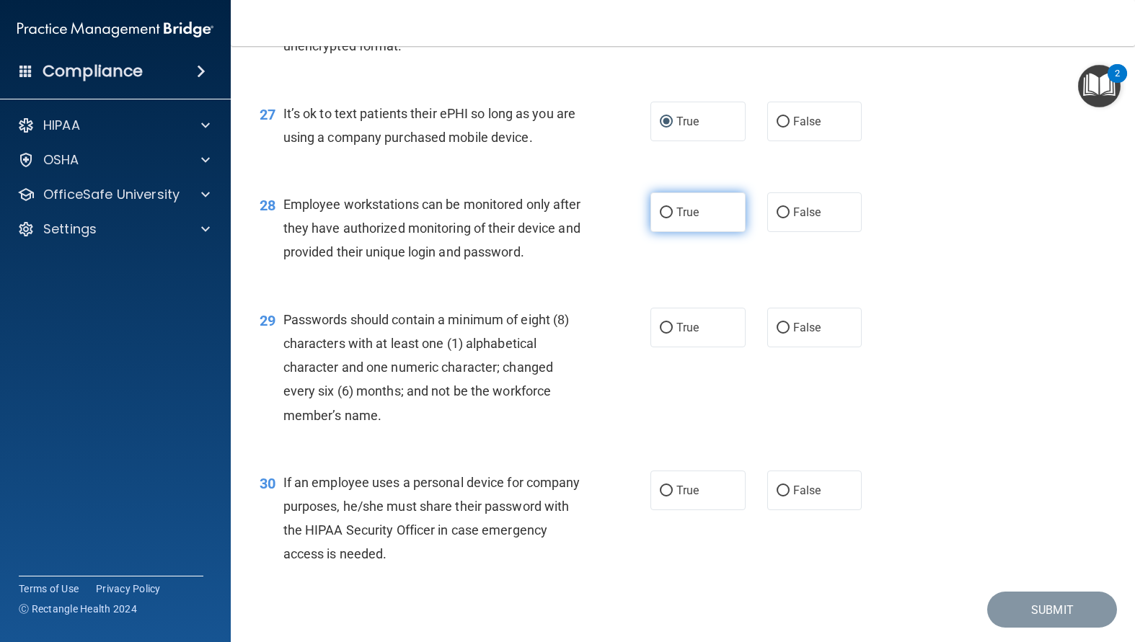
click at [667, 218] on input "True" at bounding box center [666, 213] width 13 height 11
radio input "true"
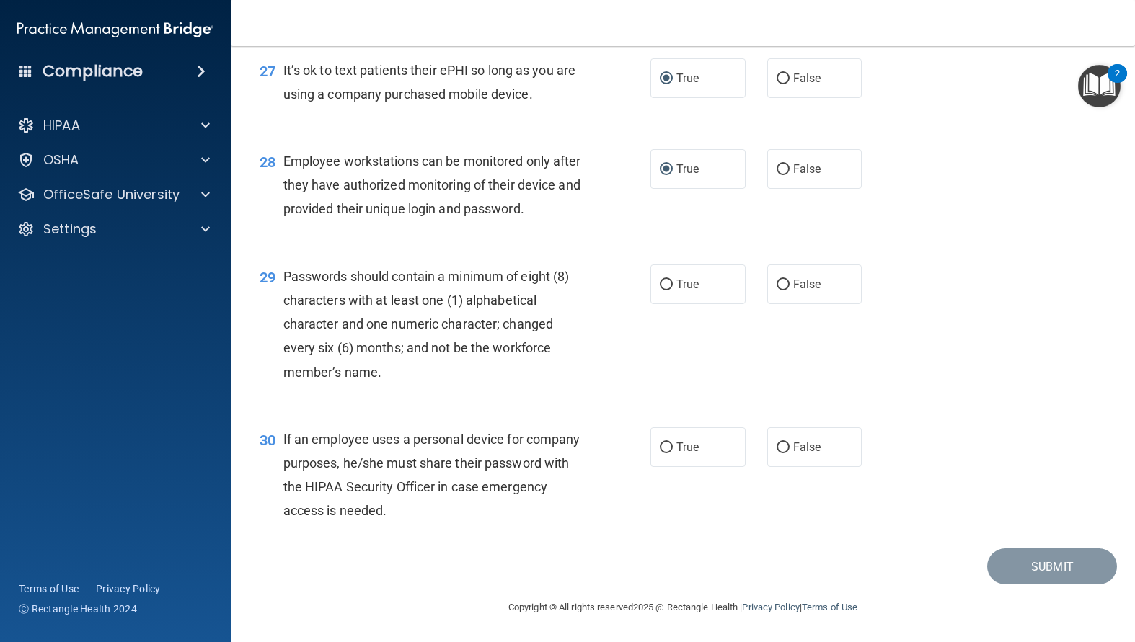
scroll to position [3576, 0]
click at [667, 291] on label "True" at bounding box center [697, 285] width 95 height 40
click at [667, 291] on input "True" at bounding box center [666, 285] width 13 height 11
radio input "true"
click at [780, 443] on input "False" at bounding box center [782, 448] width 13 height 11
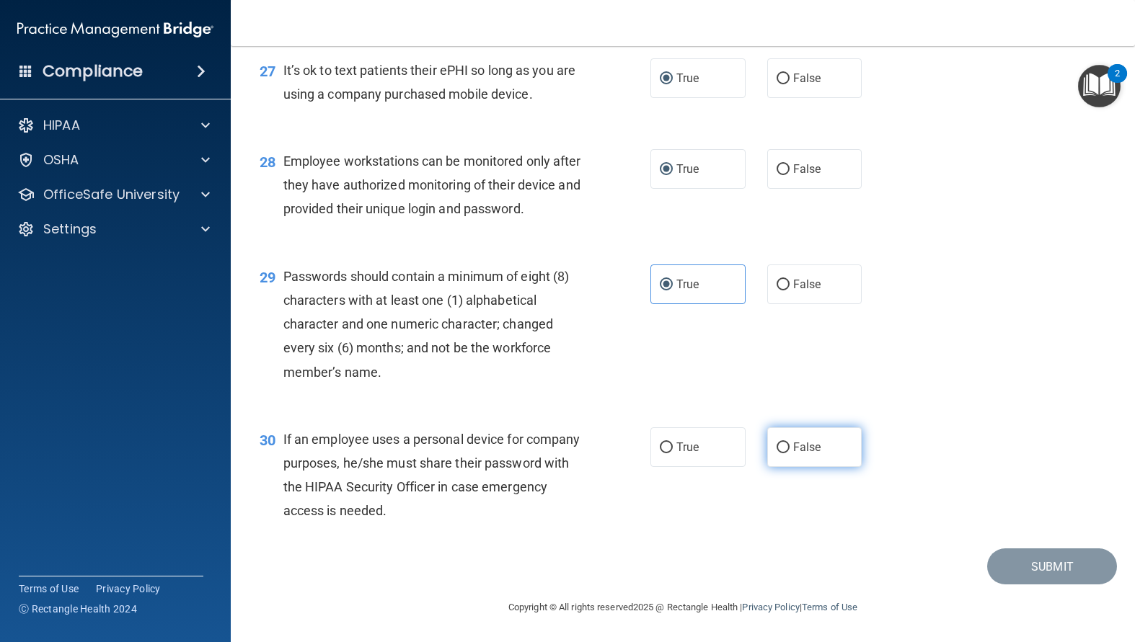
radio input "true"
click at [1034, 565] on button "Submit" at bounding box center [1052, 567] width 130 height 37
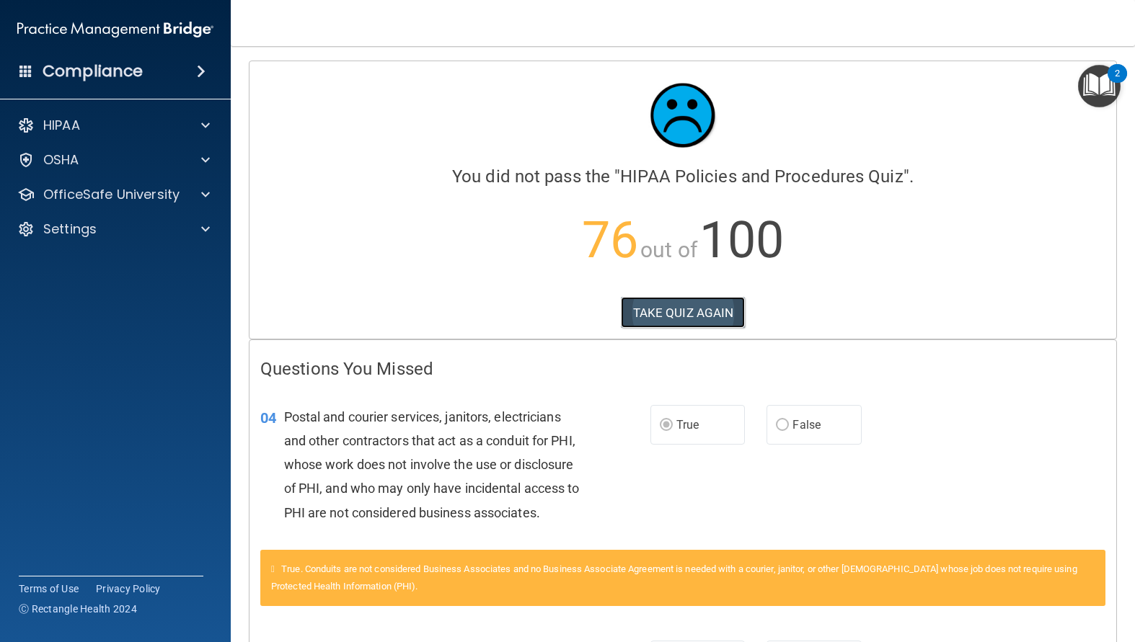
drag, startPoint x: 686, startPoint y: 319, endPoint x: 675, endPoint y: 310, distance: 13.3
click at [683, 319] on button "TAKE QUIZ AGAIN" at bounding box center [683, 313] width 125 height 32
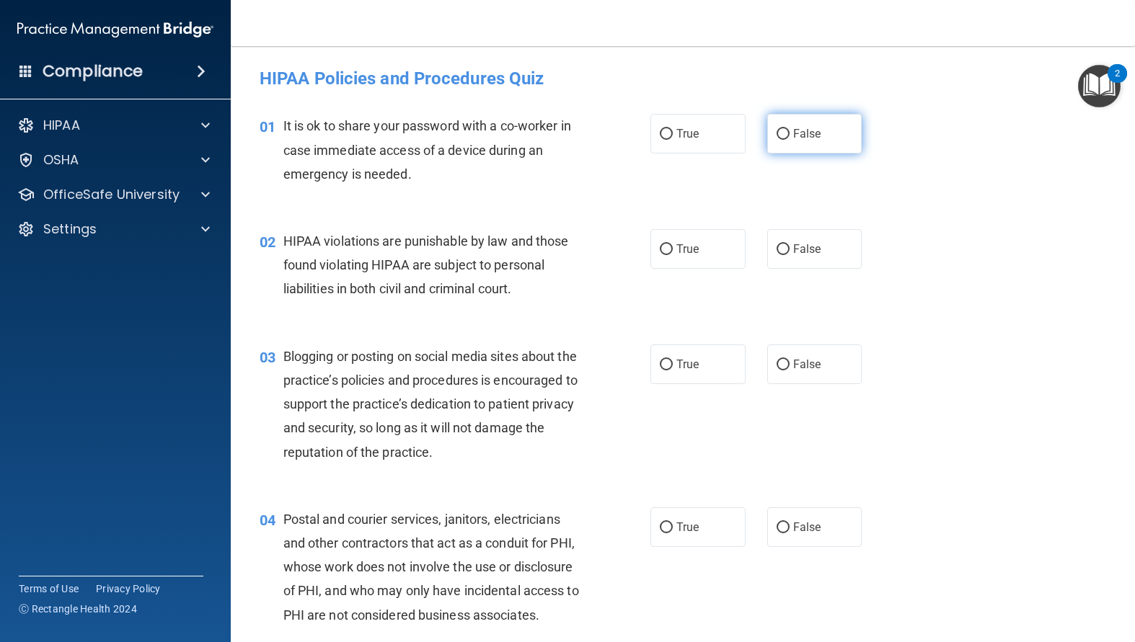
click at [781, 128] on label "False" at bounding box center [814, 134] width 95 height 40
click at [781, 129] on input "False" at bounding box center [782, 134] width 13 height 11
radio input "true"
click at [660, 254] on input "True" at bounding box center [666, 249] width 13 height 11
radio input "true"
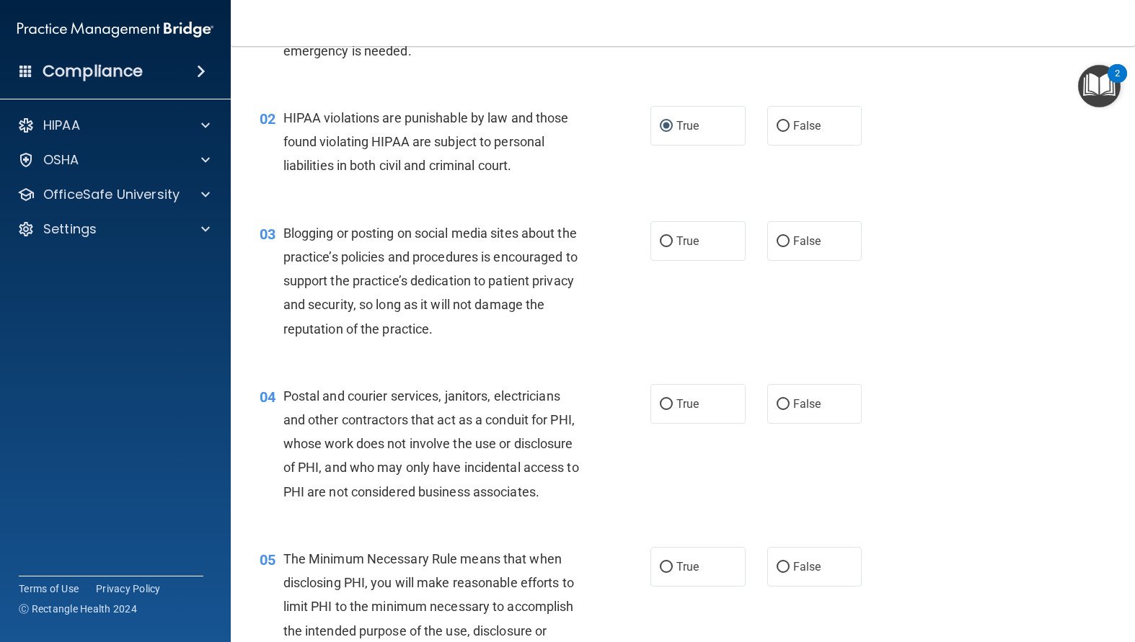
scroll to position [144, 0]
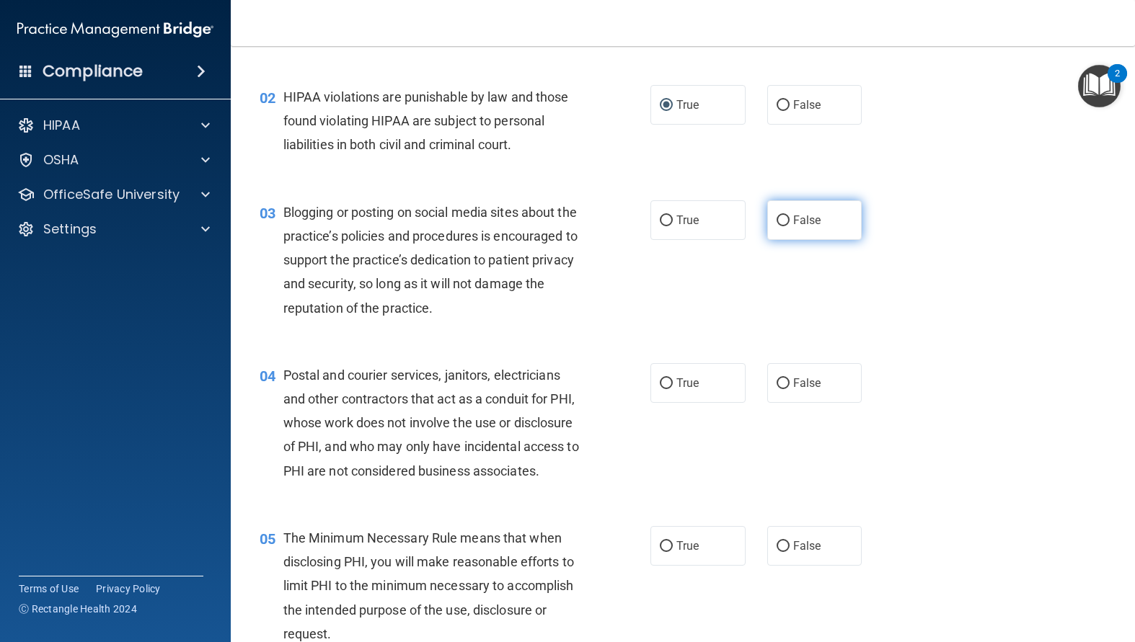
click at [783, 220] on label "False" at bounding box center [814, 220] width 95 height 40
click at [783, 220] on input "False" at bounding box center [782, 221] width 13 height 11
radio input "true"
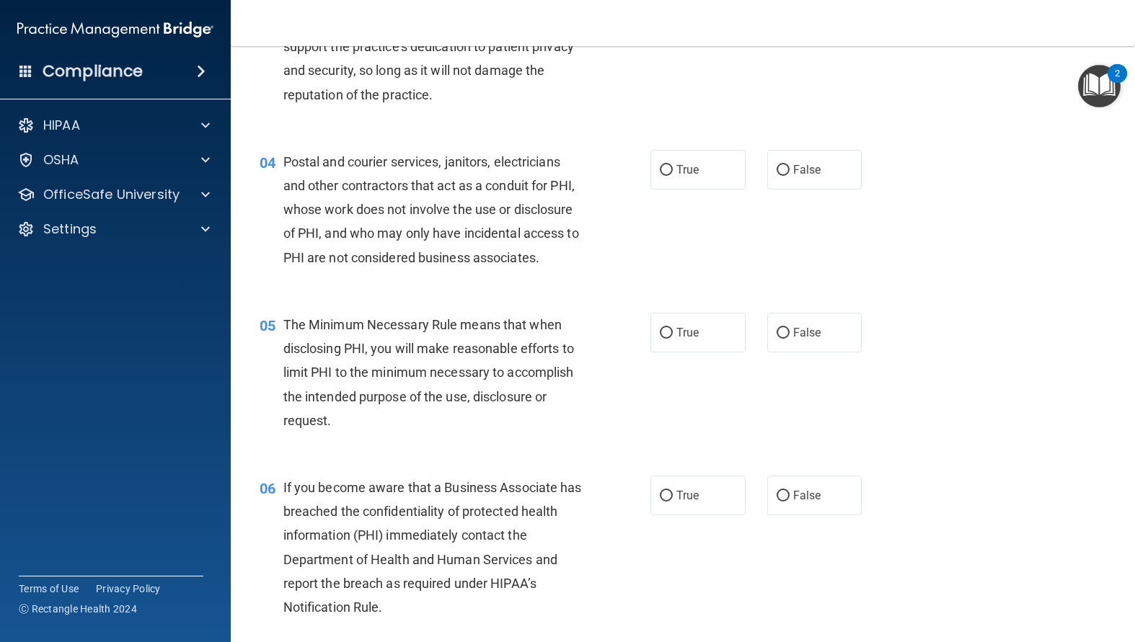
scroll to position [360, 0]
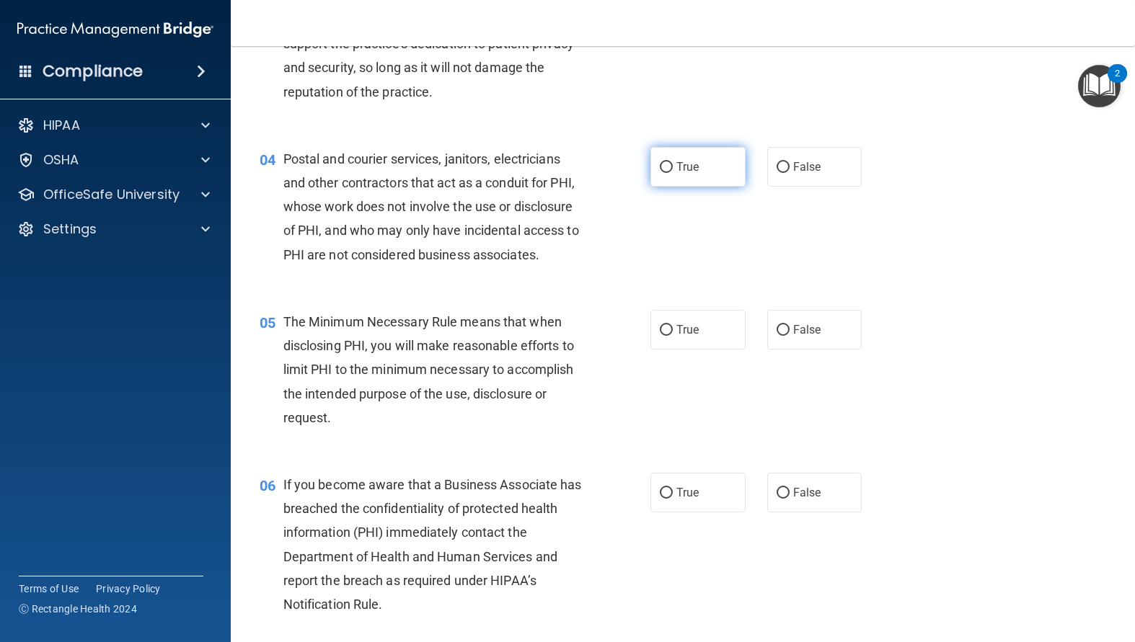
click at [660, 166] on input "True" at bounding box center [666, 167] width 13 height 11
radio input "true"
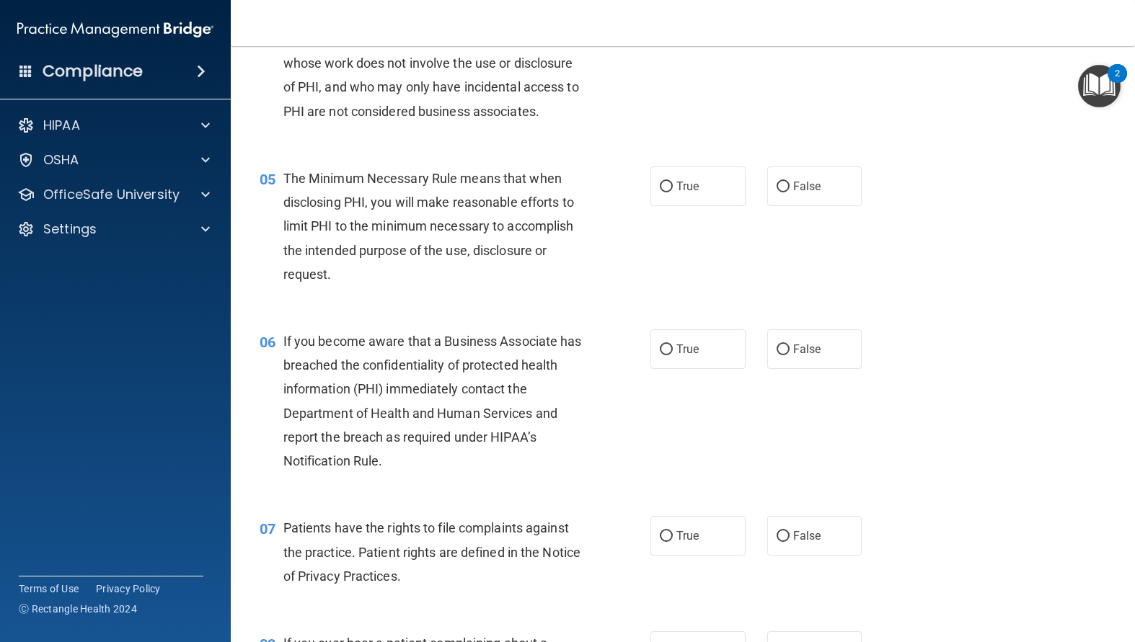
scroll to position [505, 0]
click at [662, 192] on input "True" at bounding box center [666, 186] width 13 height 11
radio input "true"
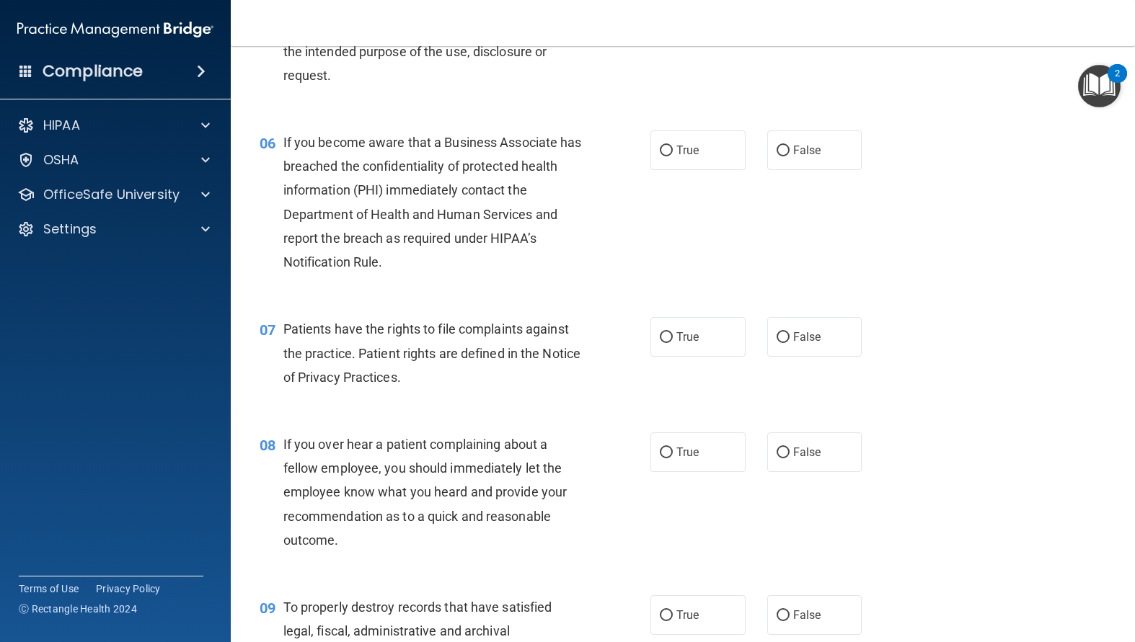
scroll to position [721, 0]
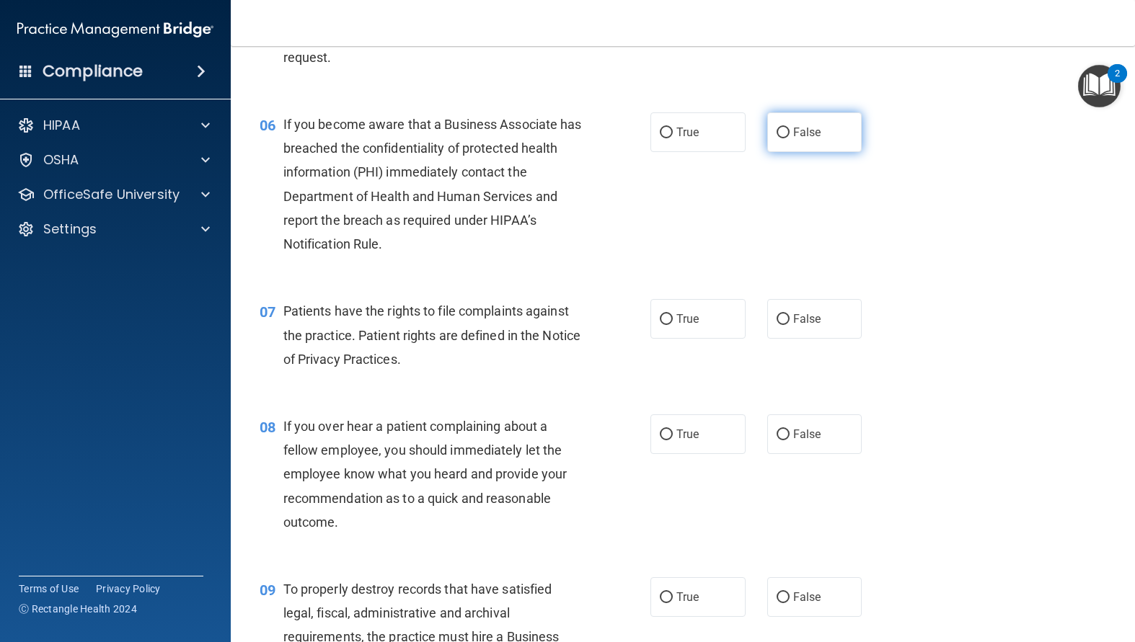
click at [768, 152] on label "False" at bounding box center [814, 132] width 95 height 40
click at [776, 138] on input "False" at bounding box center [782, 133] width 13 height 11
radio input "true"
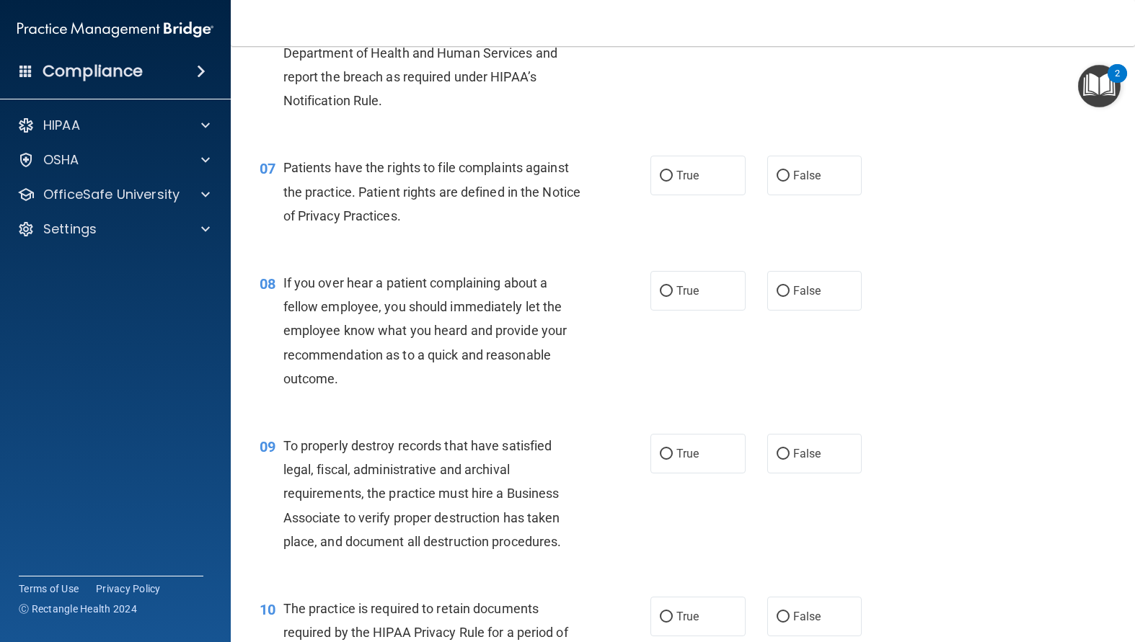
scroll to position [865, 0]
click at [660, 181] on input "True" at bounding box center [666, 175] width 13 height 11
radio input "true"
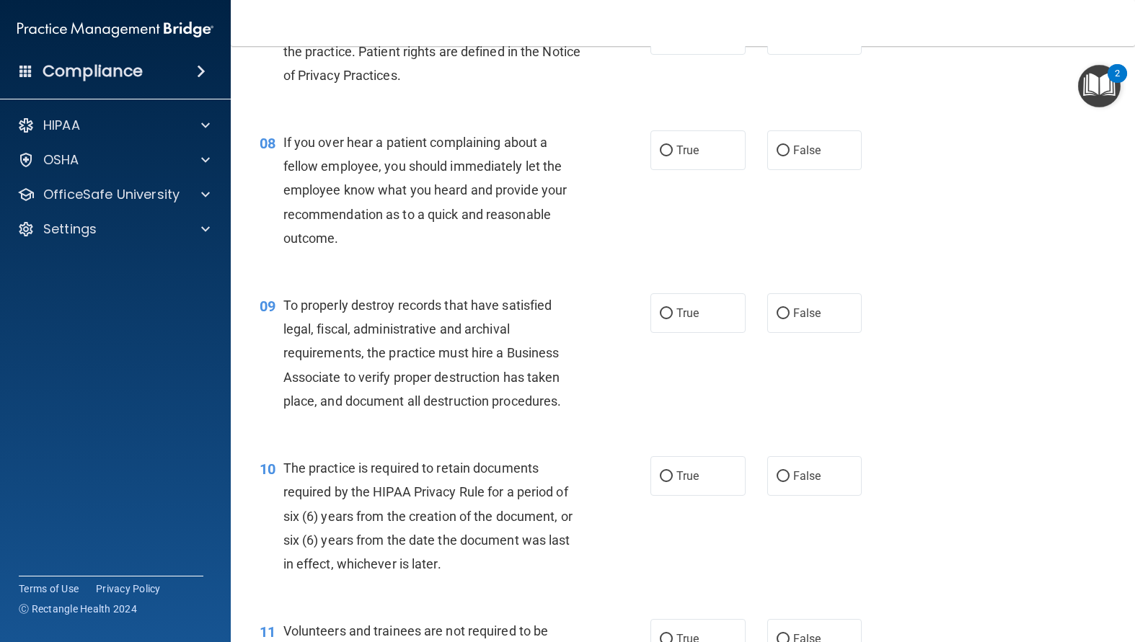
scroll to position [1009, 0]
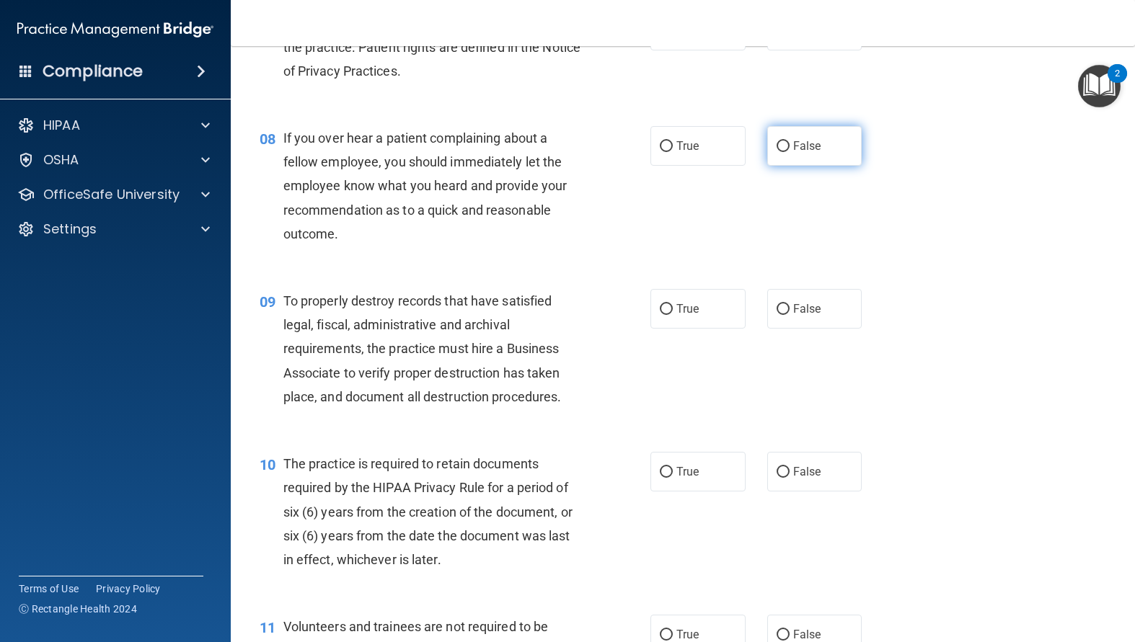
click at [782, 152] on input "False" at bounding box center [782, 146] width 13 height 11
radio input "true"
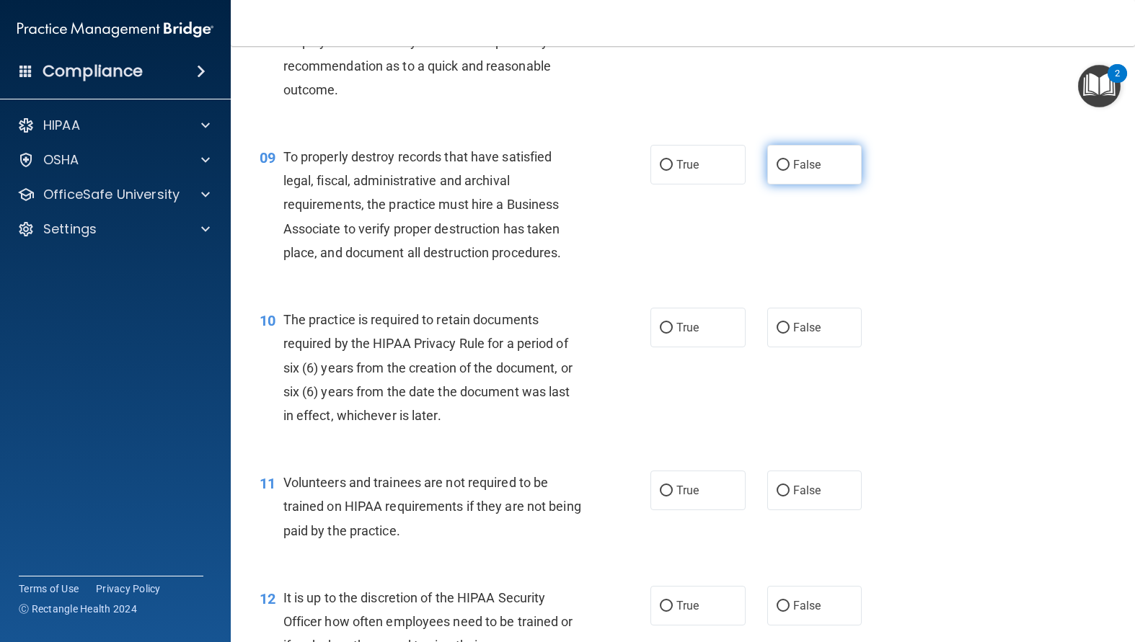
click at [778, 171] on input "False" at bounding box center [782, 165] width 13 height 11
radio input "true"
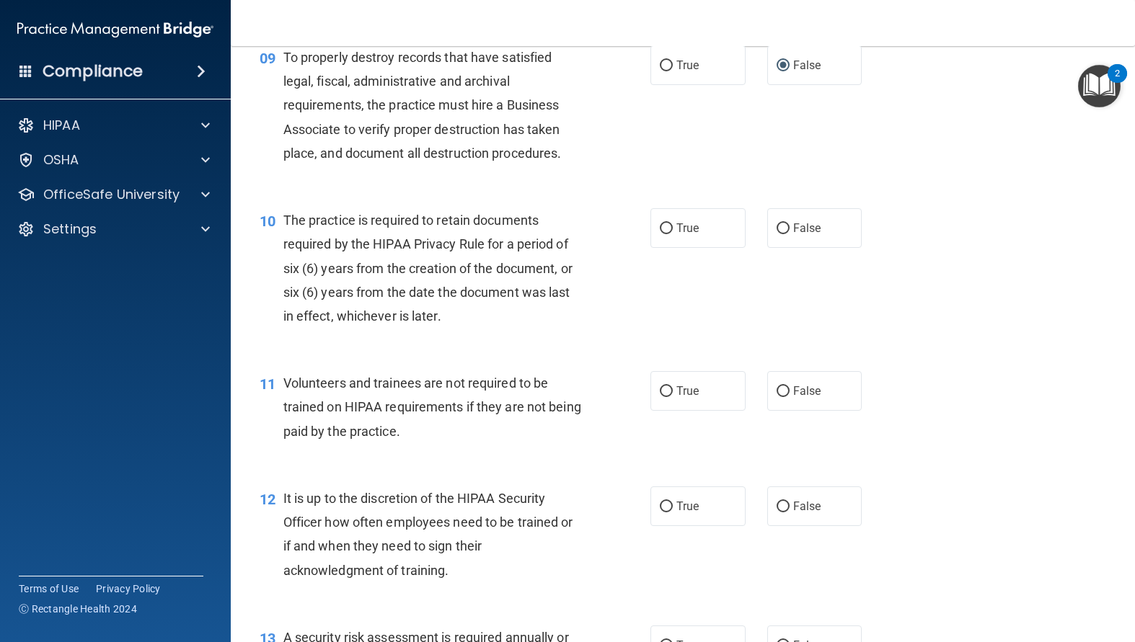
scroll to position [1298, 0]
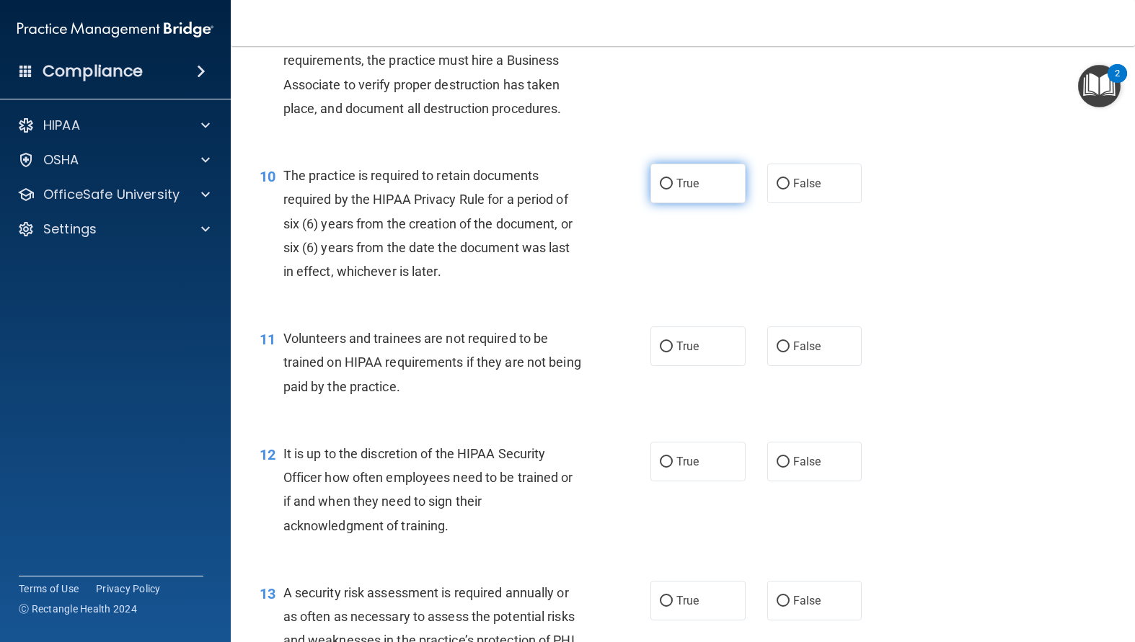
click at [661, 190] on input "True" at bounding box center [666, 184] width 13 height 11
radio input "true"
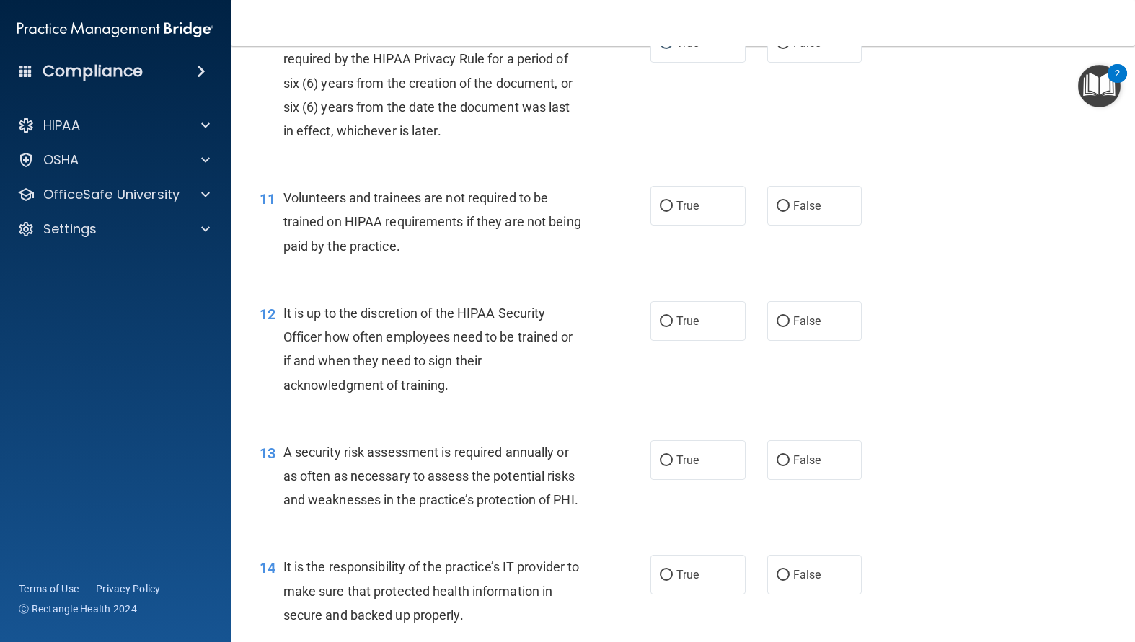
scroll to position [1442, 0]
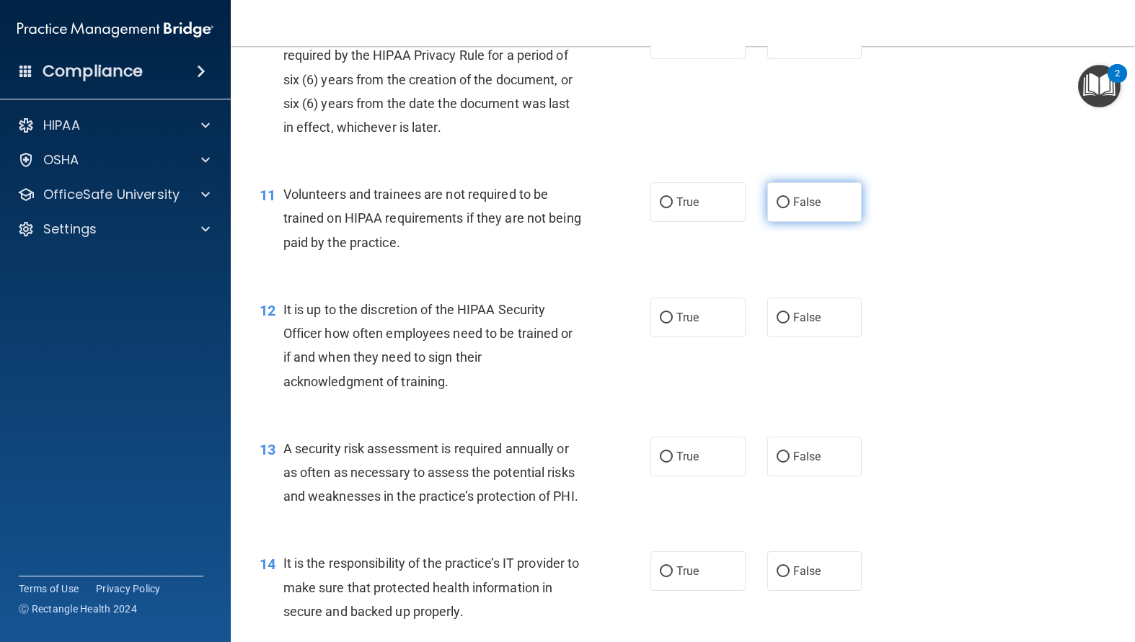
click at [777, 208] on input "False" at bounding box center [782, 203] width 13 height 11
radio input "true"
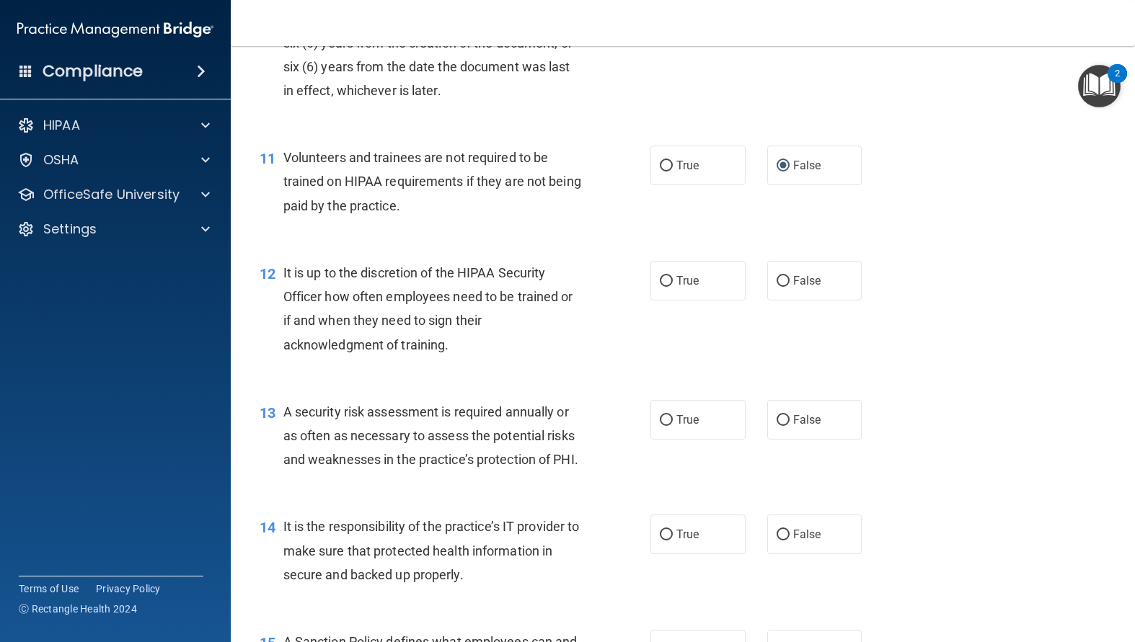
scroll to position [1514, 0]
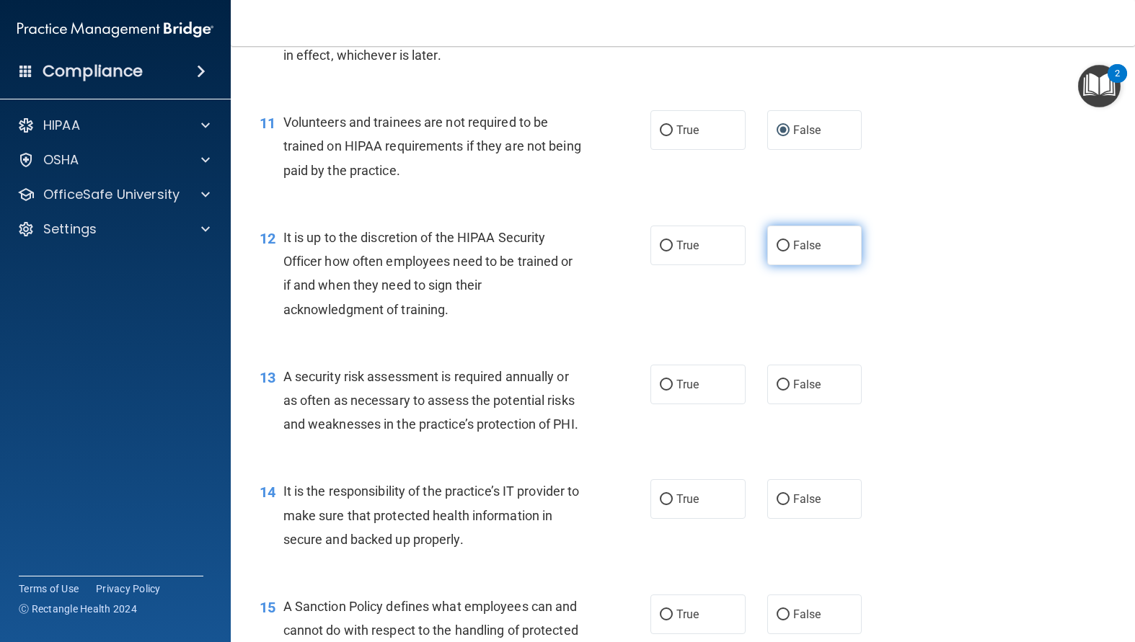
click at [767, 265] on label "False" at bounding box center [814, 246] width 95 height 40
click at [776, 252] on input "False" at bounding box center [782, 246] width 13 height 11
radio input "true"
click at [662, 391] on input "True" at bounding box center [666, 385] width 13 height 11
radio input "true"
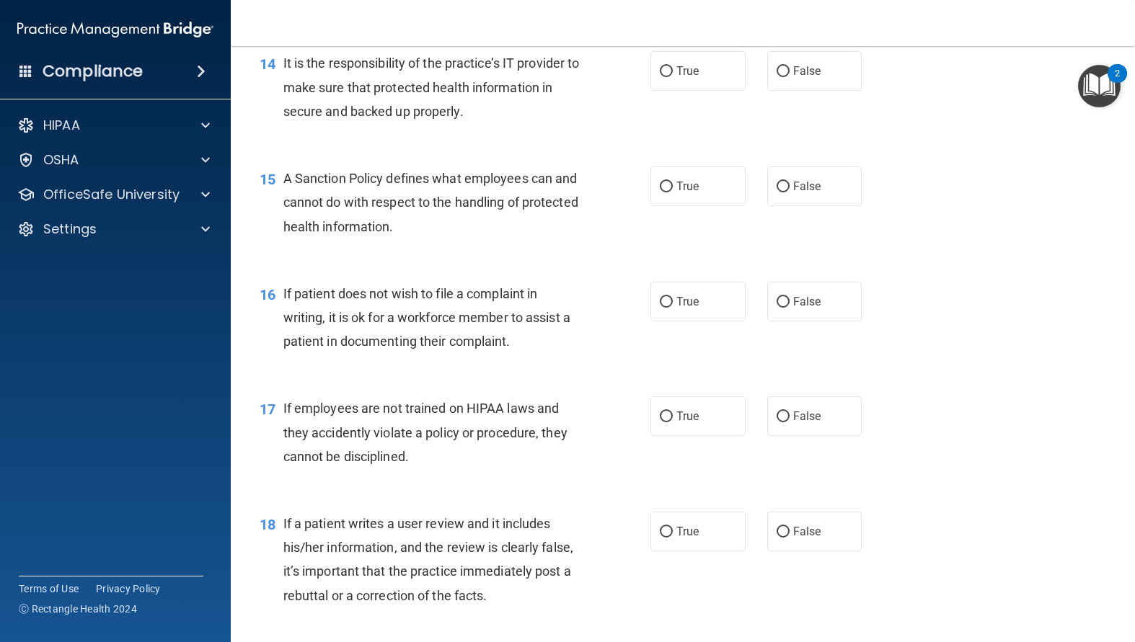
scroll to position [1946, 0]
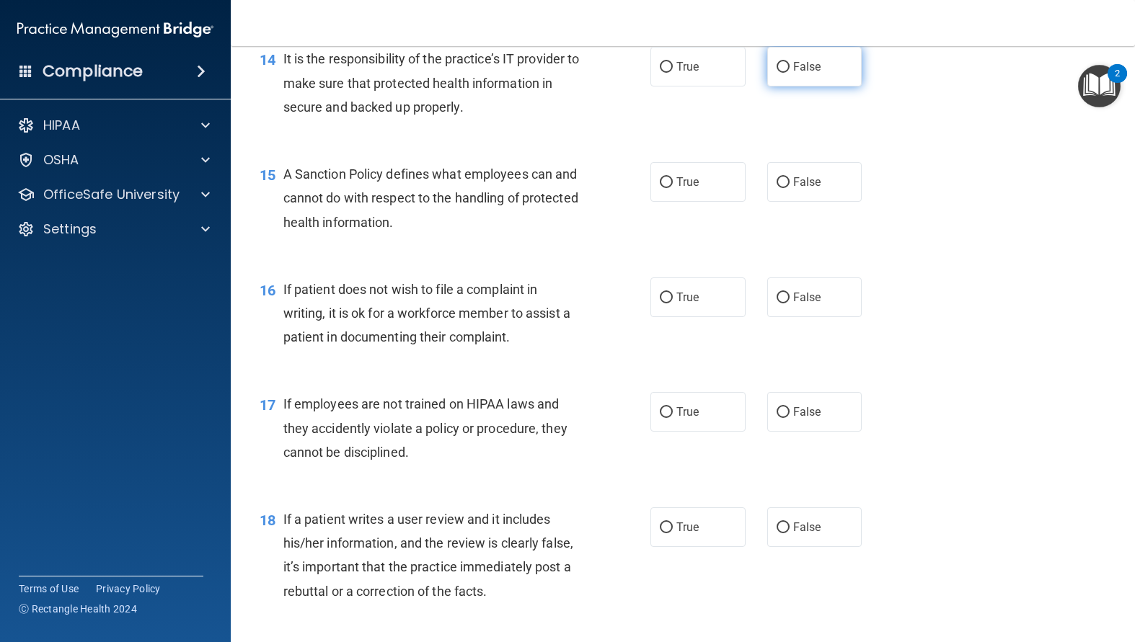
click at [779, 73] on input "False" at bounding box center [782, 67] width 13 height 11
radio input "true"
click at [660, 188] on input "True" at bounding box center [666, 182] width 13 height 11
radio input "true"
click at [661, 303] on input "True" at bounding box center [666, 298] width 13 height 11
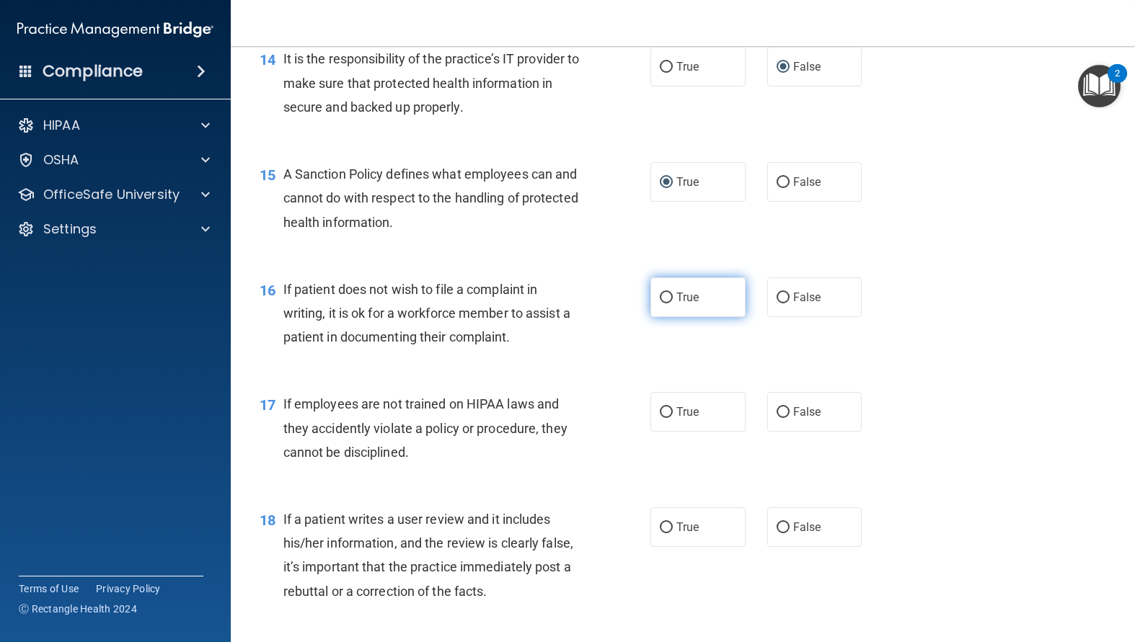
radio input "true"
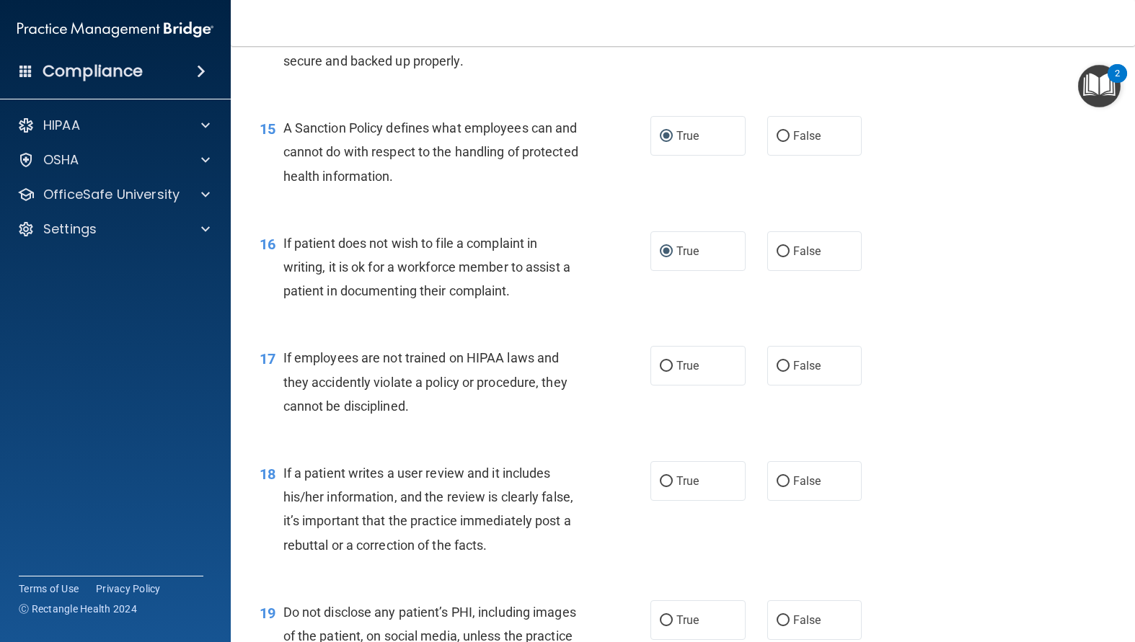
scroll to position [2018, 0]
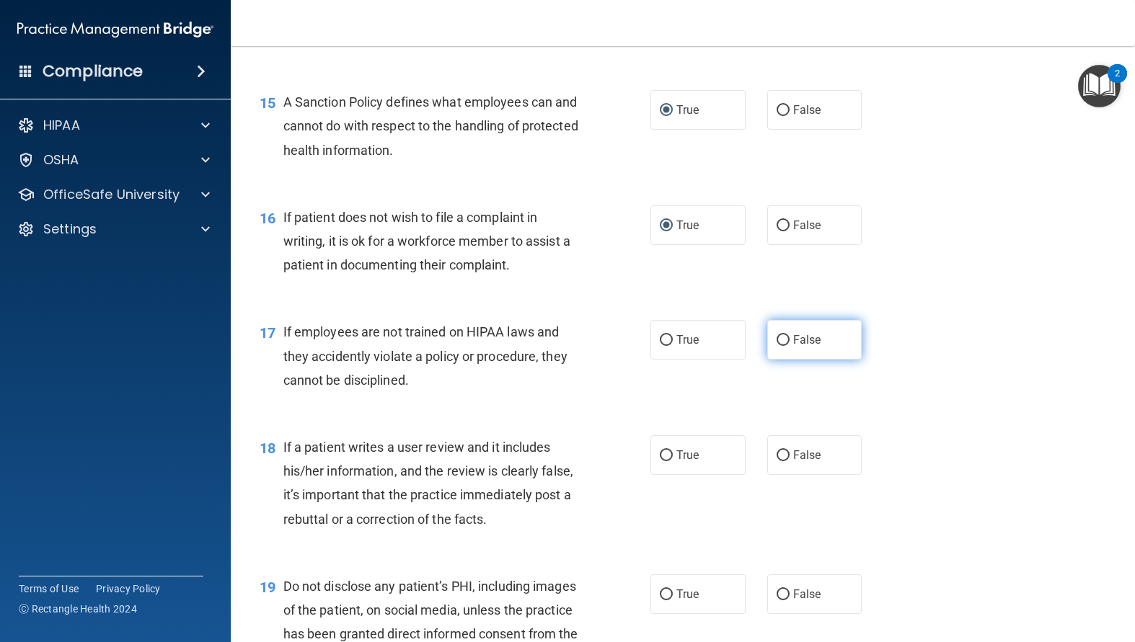
click at [779, 346] on input "False" at bounding box center [782, 340] width 13 height 11
radio input "true"
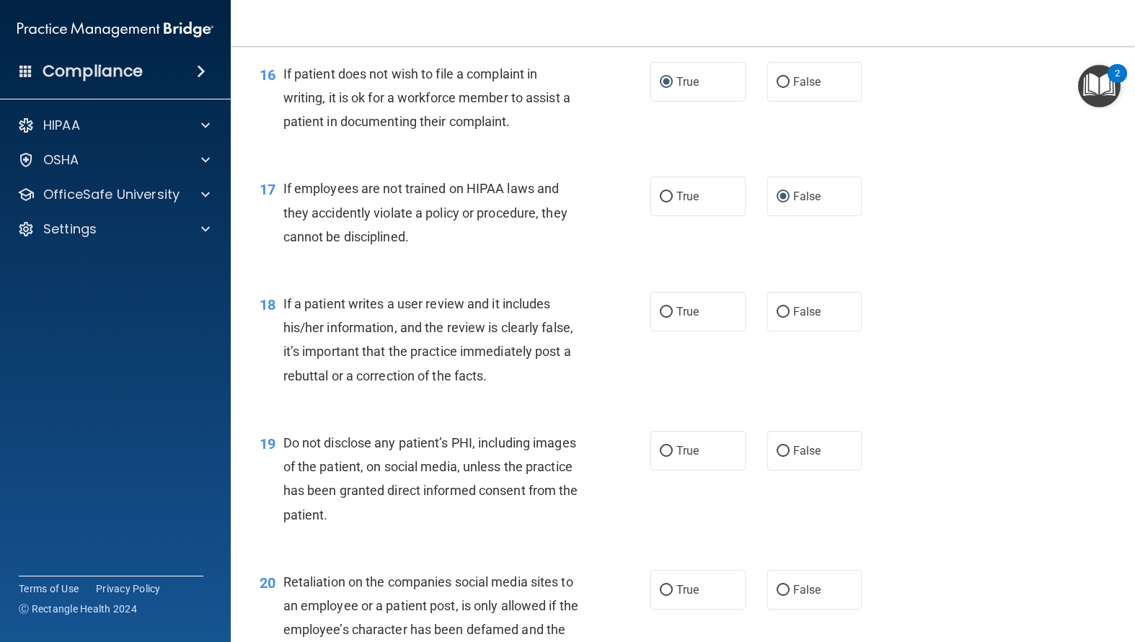
scroll to position [2163, 0]
click at [777, 317] on input "False" at bounding box center [782, 311] width 13 height 11
radio input "true"
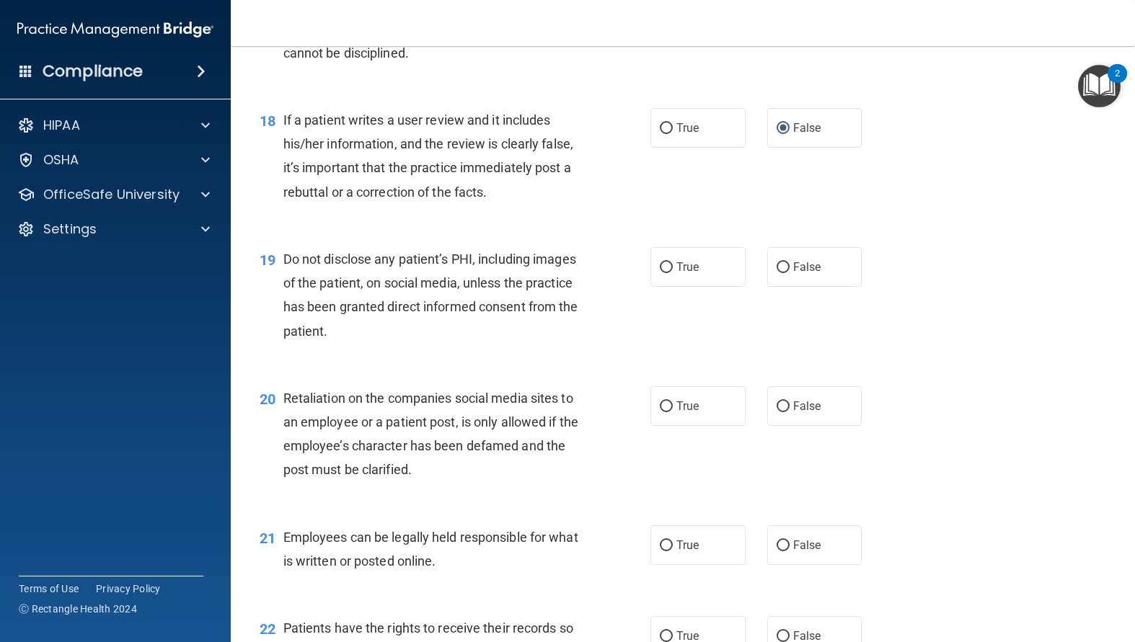
scroll to position [2379, 0]
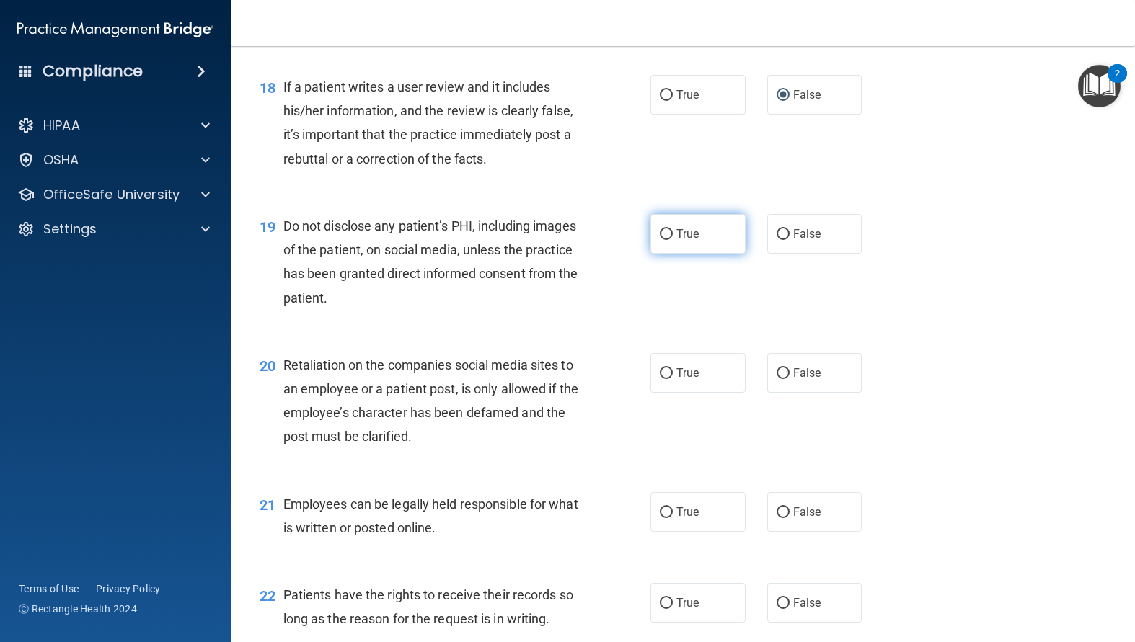
click at [660, 240] on input "True" at bounding box center [666, 234] width 13 height 11
radio input "true"
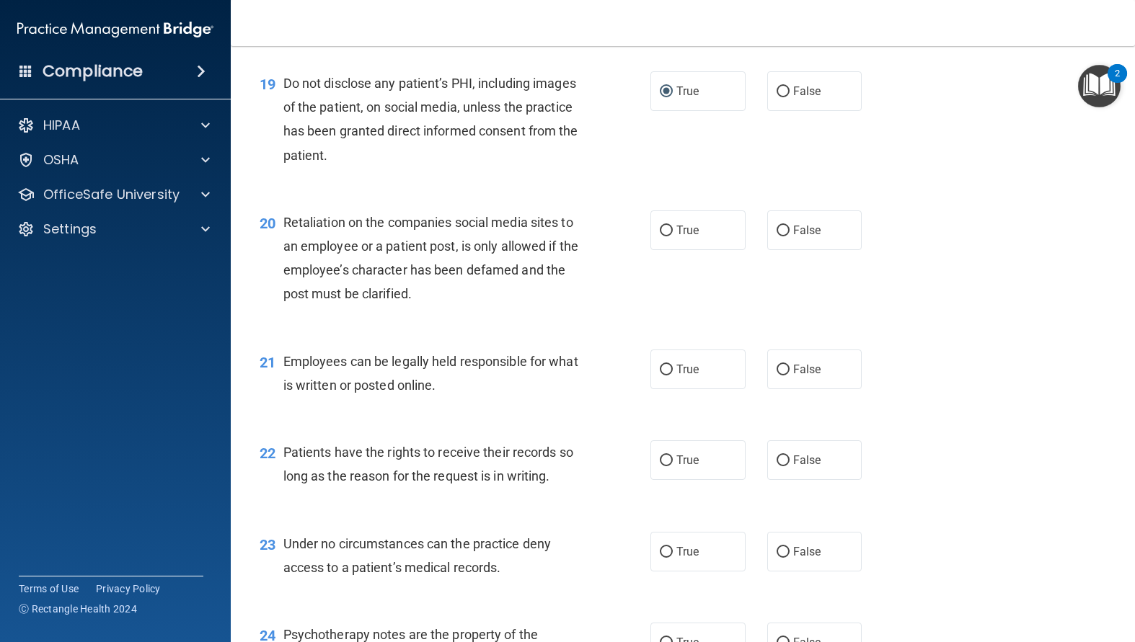
scroll to position [2523, 0]
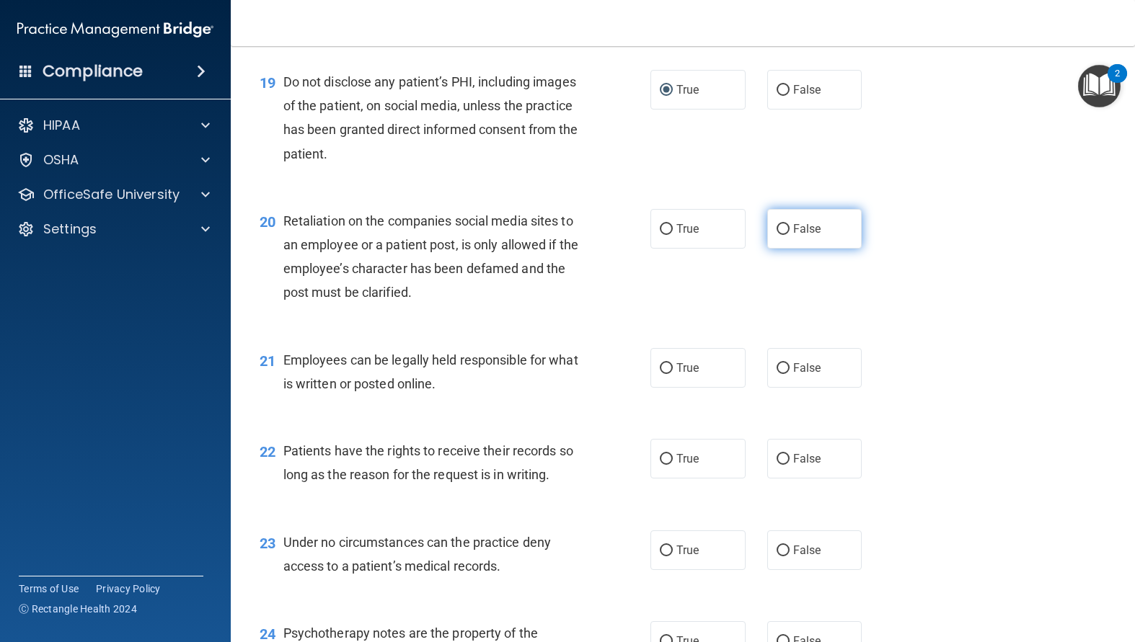
click at [778, 235] on input "False" at bounding box center [782, 229] width 13 height 11
radio input "true"
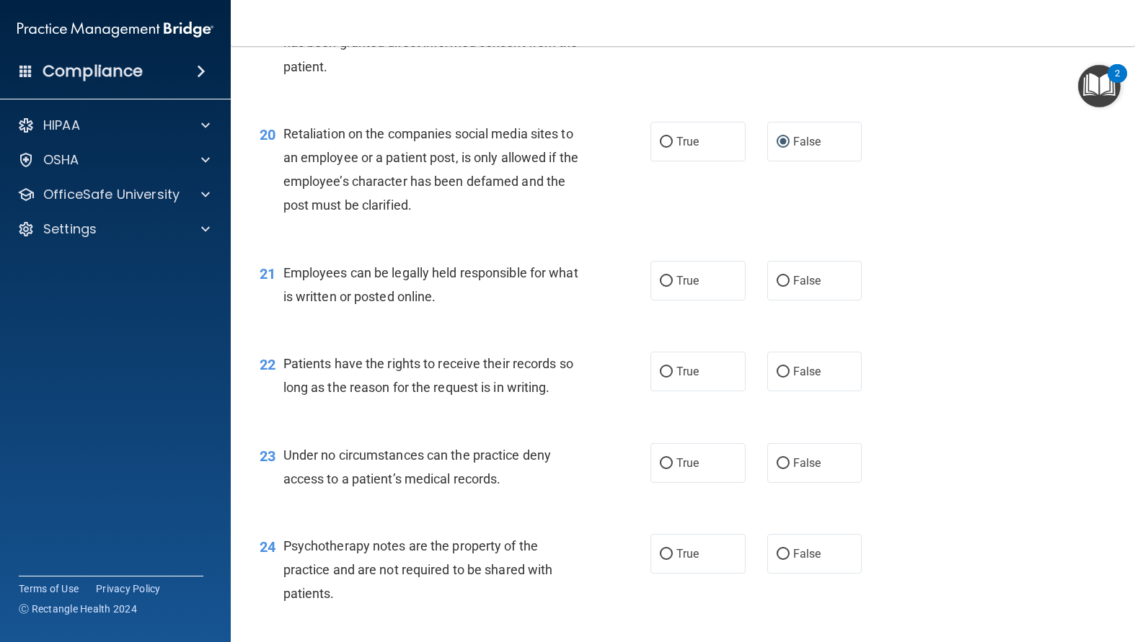
scroll to position [2667, 0]
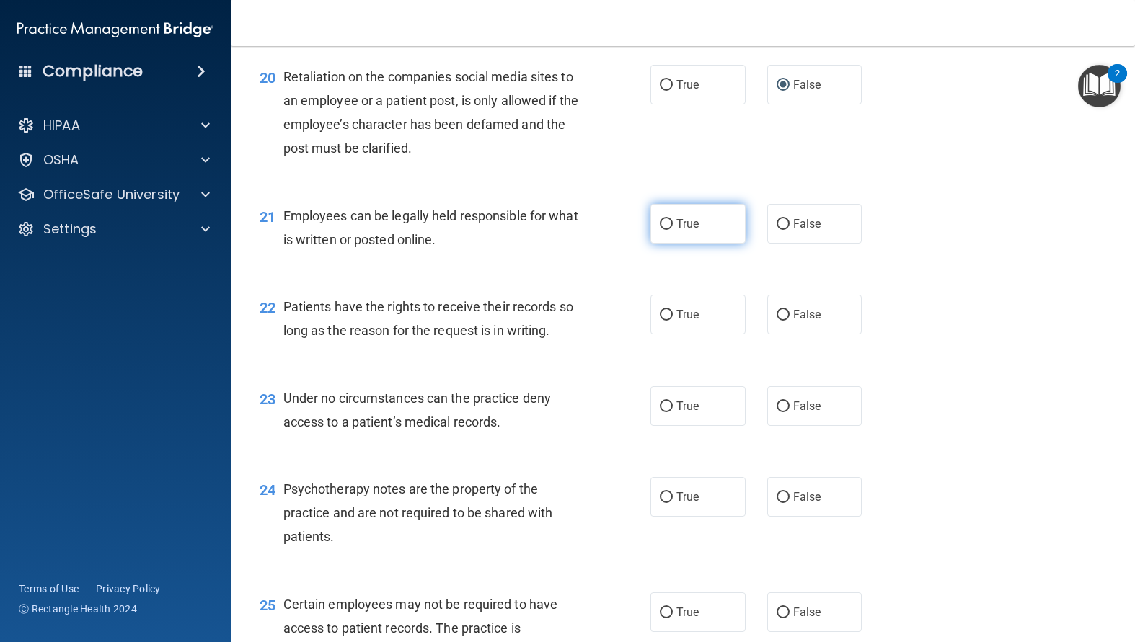
click at [664, 230] on input "True" at bounding box center [666, 224] width 13 height 11
radio input "true"
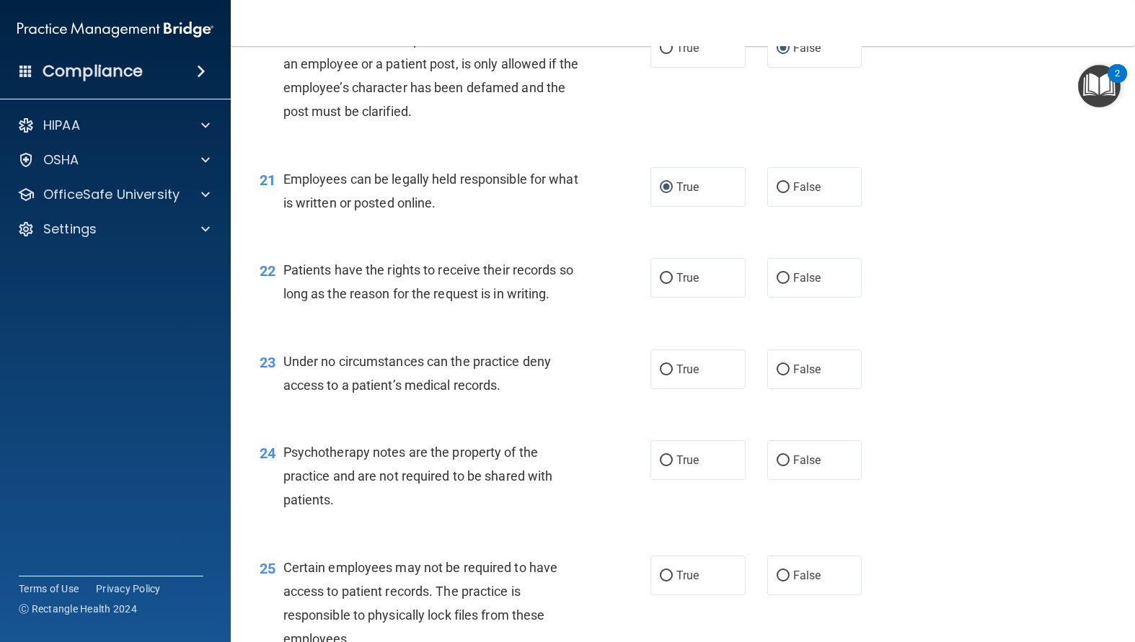
scroll to position [2739, 0]
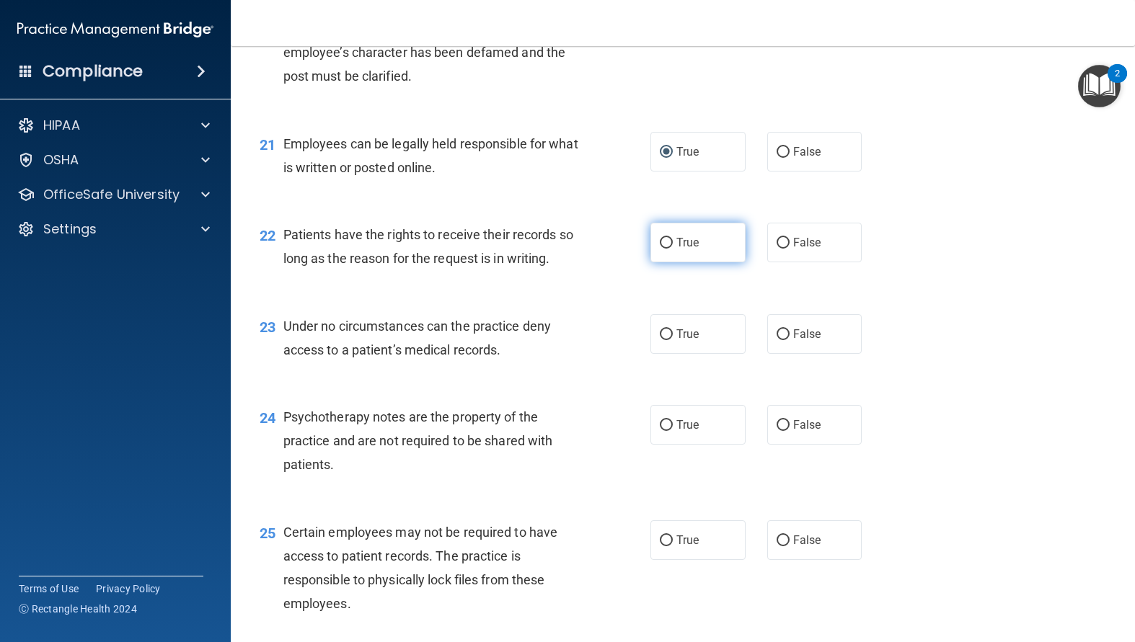
click at [660, 249] on input "True" at bounding box center [666, 243] width 13 height 11
radio input "true"
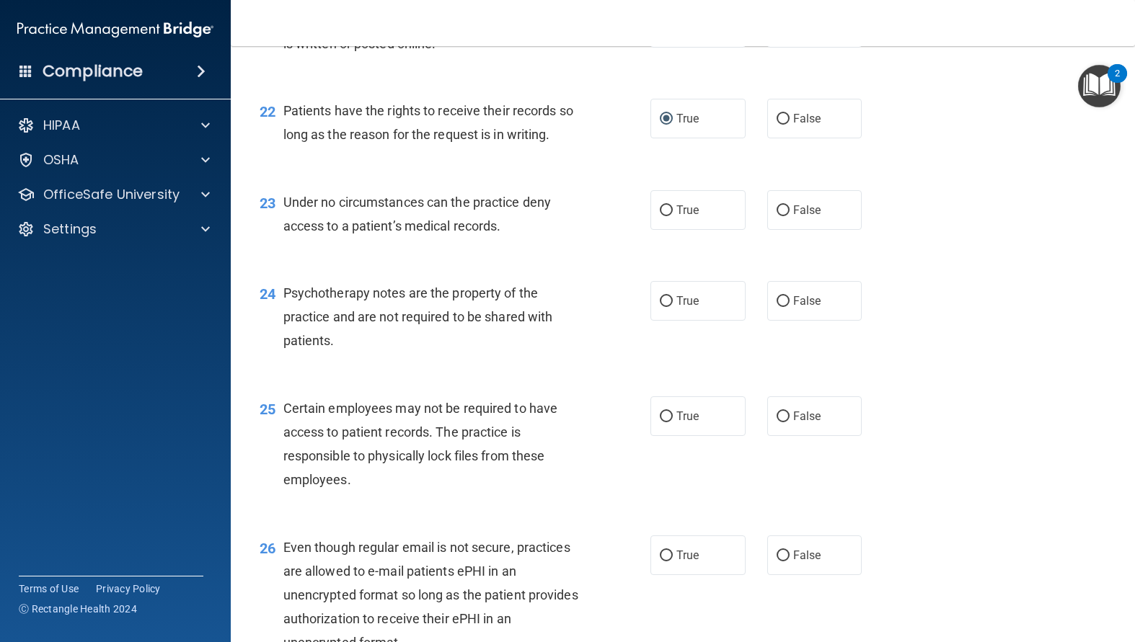
scroll to position [2884, 0]
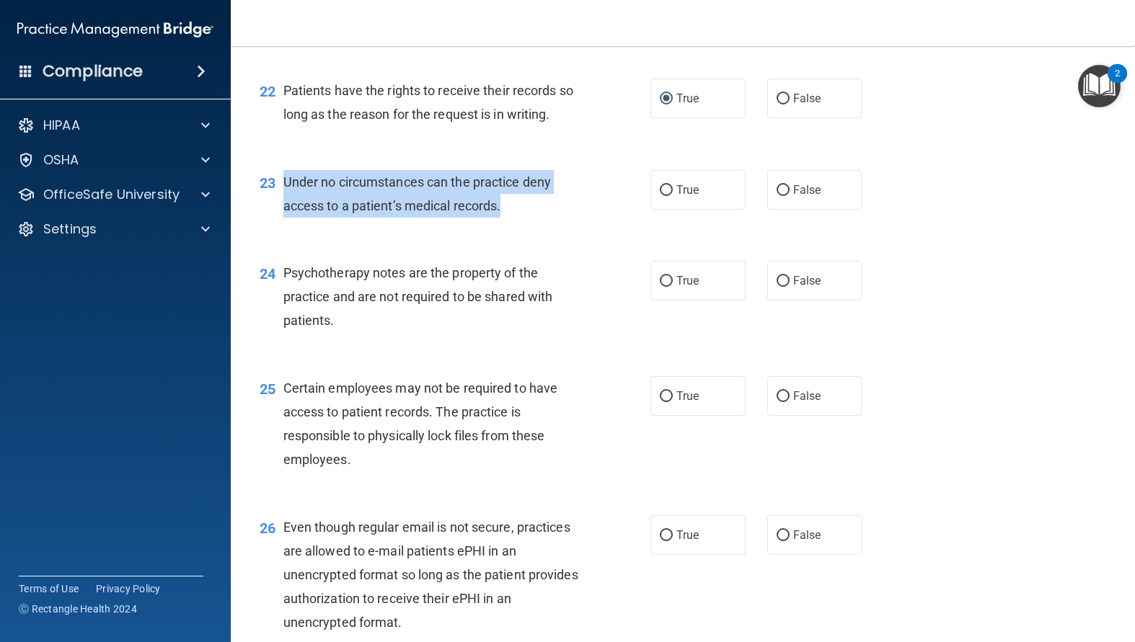
drag, startPoint x: 502, startPoint y: 255, endPoint x: 280, endPoint y: 234, distance: 223.7
click at [280, 225] on div "23 Under no circumstances can the practice deny access to a patient’s medical r…" at bounding box center [455, 197] width 434 height 55
click at [417, 213] on span "Under no circumstances can the practice deny access to a patient’s medical reco…" at bounding box center [416, 193] width 267 height 39
click at [776, 196] on input "False" at bounding box center [782, 190] width 13 height 11
radio input "true"
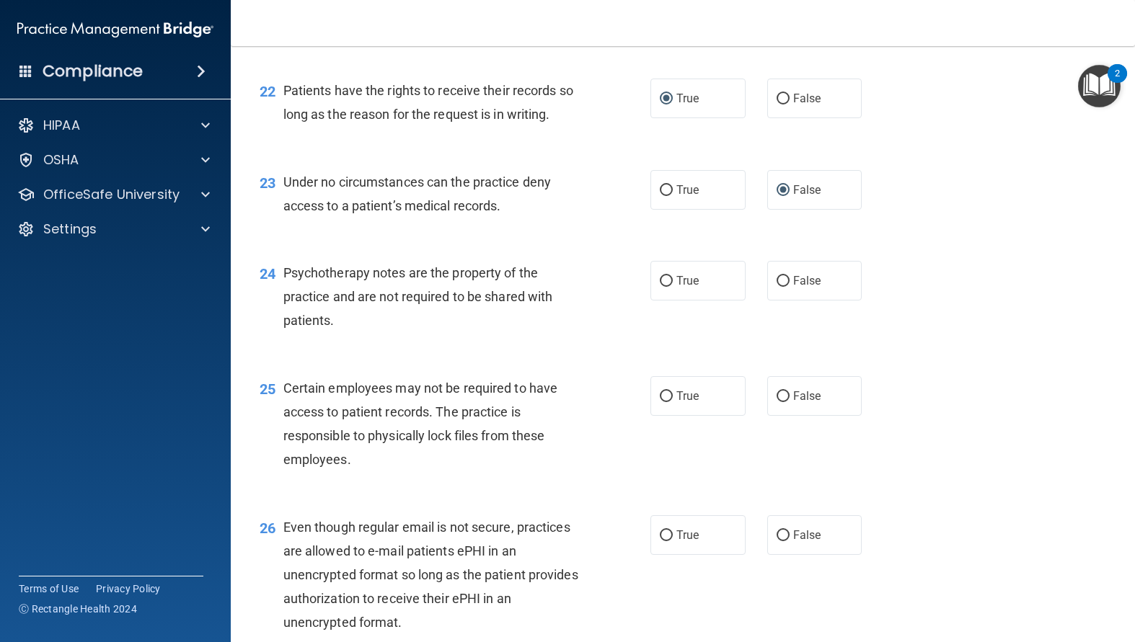
click at [600, 358] on div "24 Psychotherapy notes are the property of the practice and are not required to…" at bounding box center [683, 300] width 868 height 115
drag, startPoint x: 660, startPoint y: 326, endPoint x: 630, endPoint y: 342, distance: 33.9
click at [660, 287] on input "True" at bounding box center [666, 281] width 13 height 11
radio input "true"
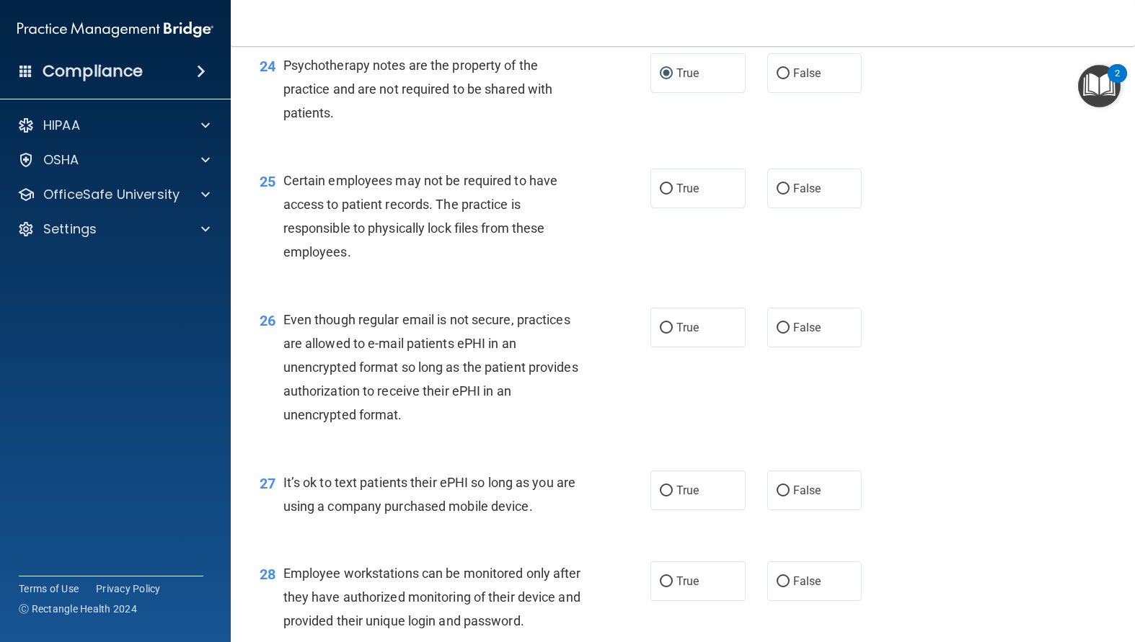
scroll to position [3100, 0]
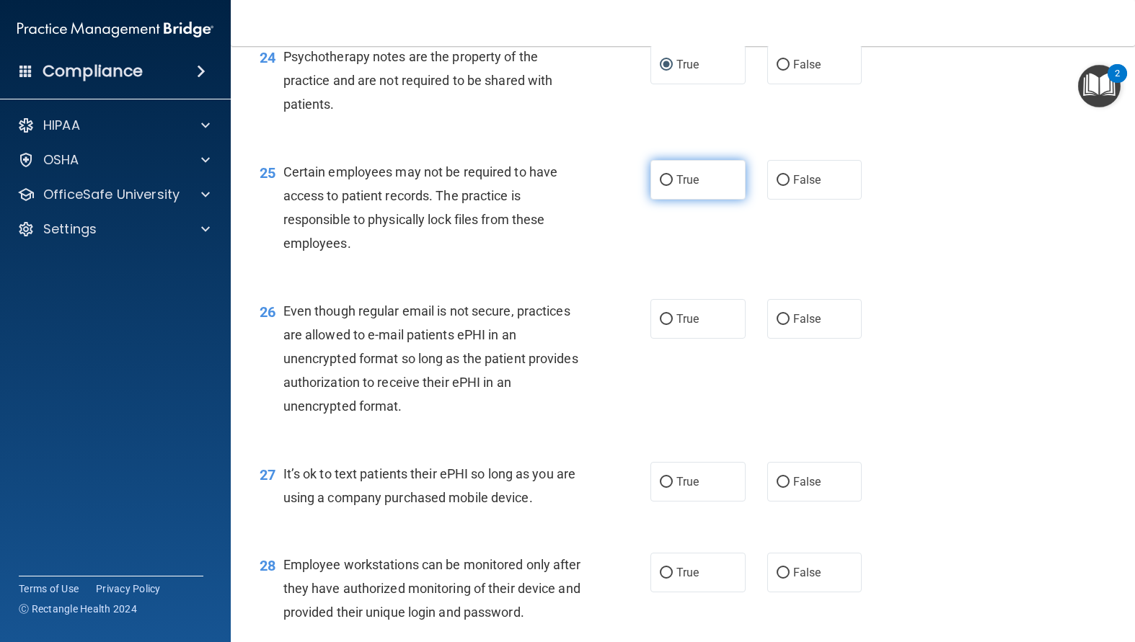
click at [660, 186] on input "True" at bounding box center [666, 180] width 13 height 11
radio input "true"
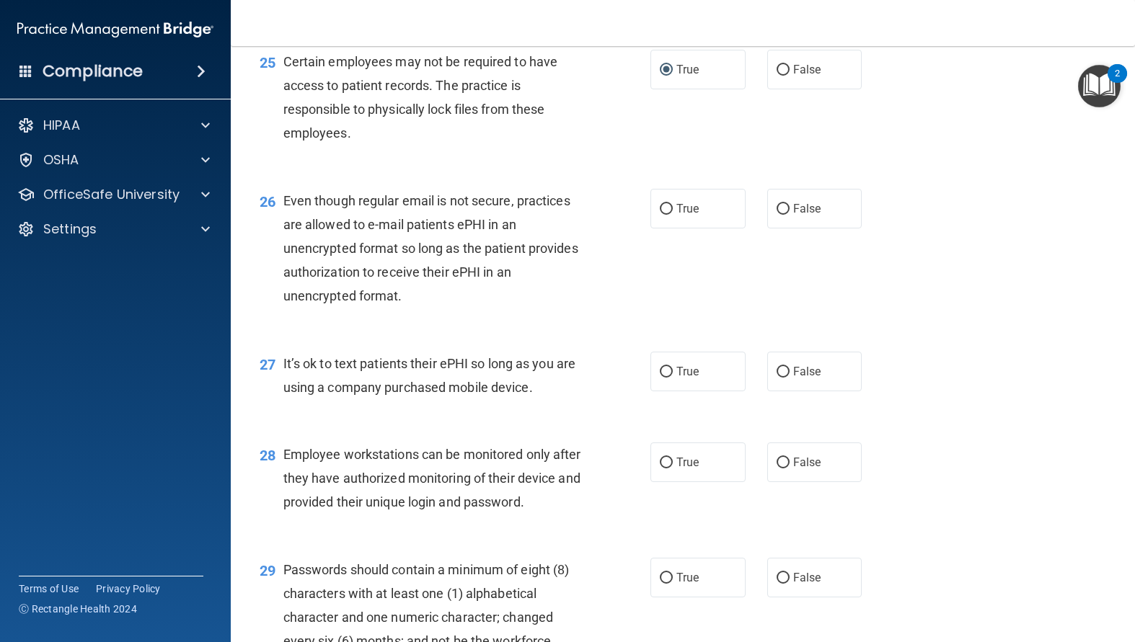
scroll to position [3244, 0]
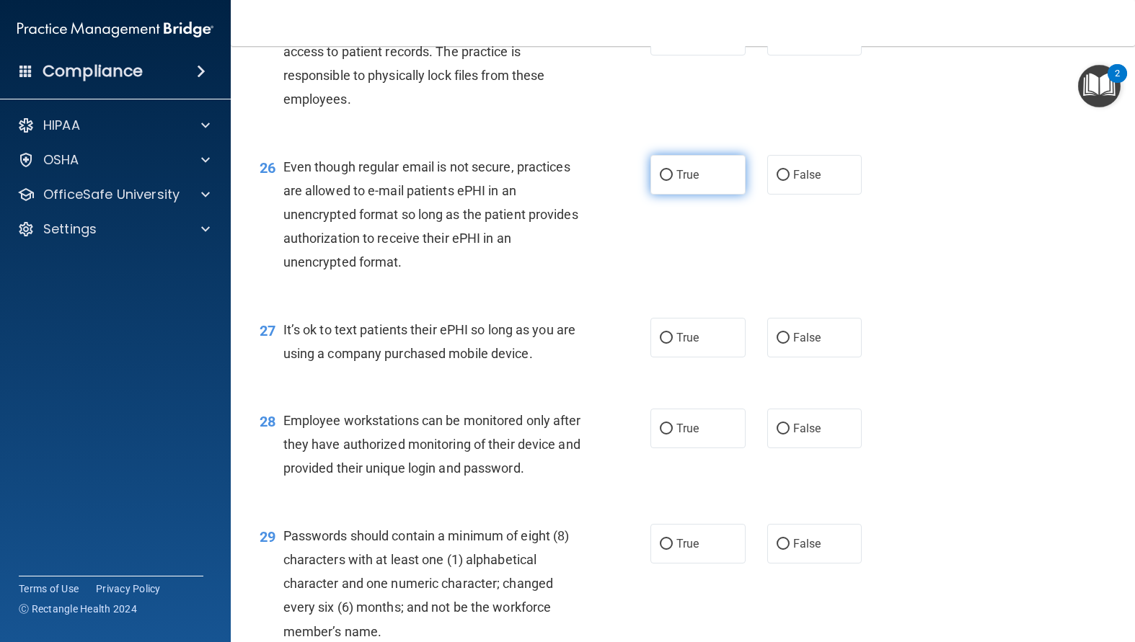
click at [662, 181] on input "True" at bounding box center [666, 175] width 13 height 11
radio input "true"
click at [776, 344] on input "False" at bounding box center [782, 338] width 13 height 11
radio input "true"
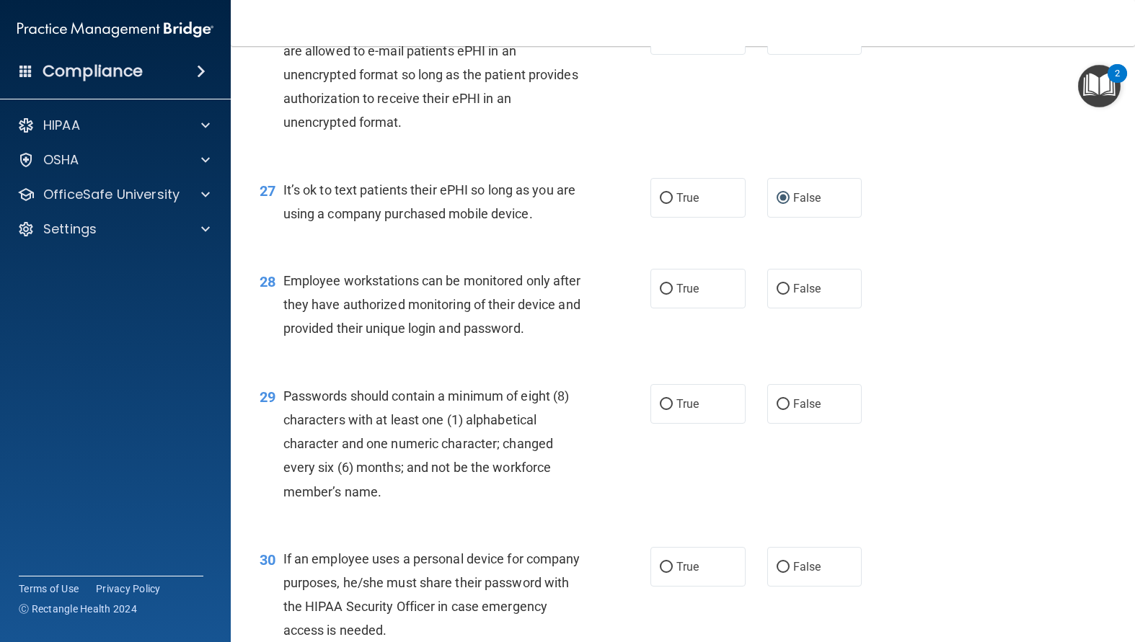
scroll to position [3388, 0]
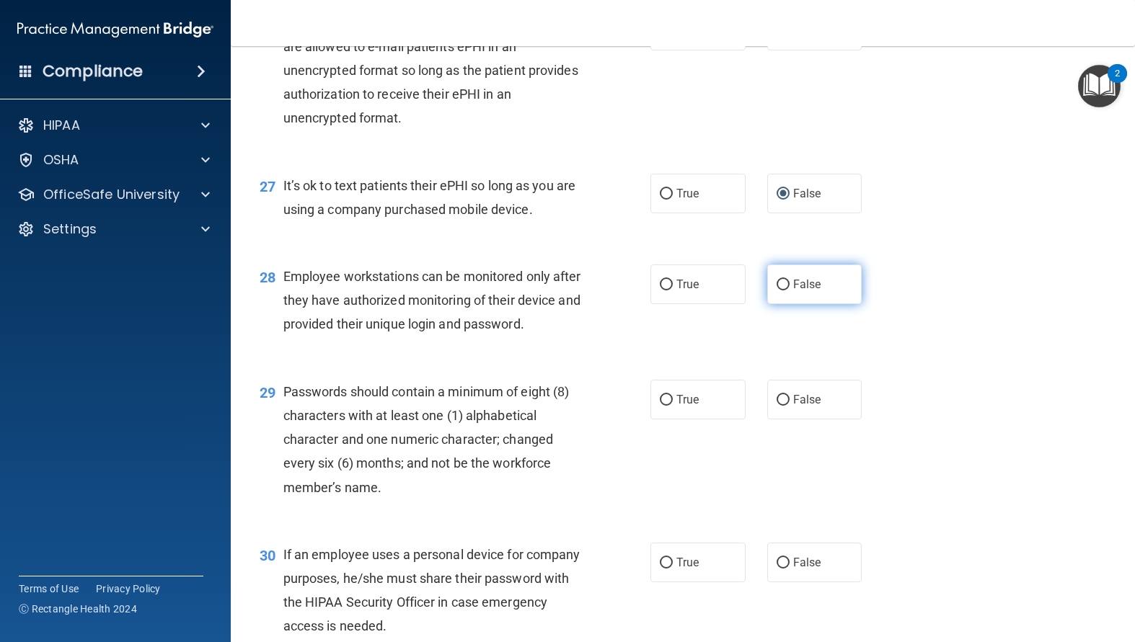
click at [776, 291] on input "False" at bounding box center [782, 285] width 13 height 11
radio input "true"
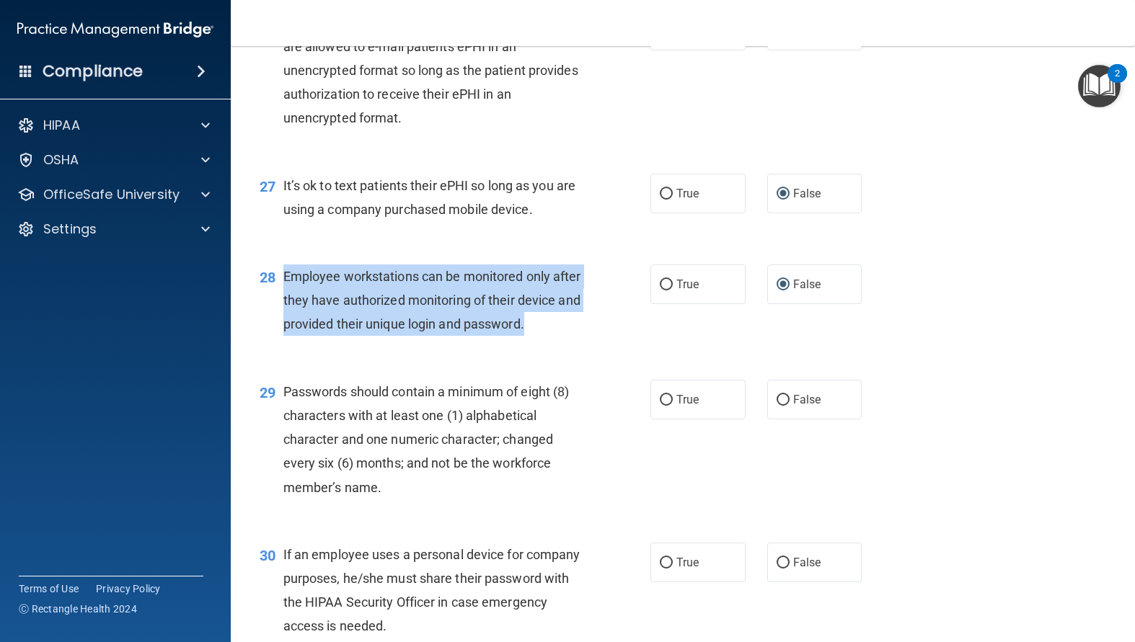
drag, startPoint x: 363, startPoint y: 398, endPoint x: 279, endPoint y: 329, distance: 109.1
click at [279, 329] on div "28 Employee workstations can be monitored only after they have authorized monit…" at bounding box center [455, 304] width 434 height 79
click at [575, 337] on div "Employee workstations can be monitored only after they have authorized monitori…" at bounding box center [437, 301] width 309 height 72
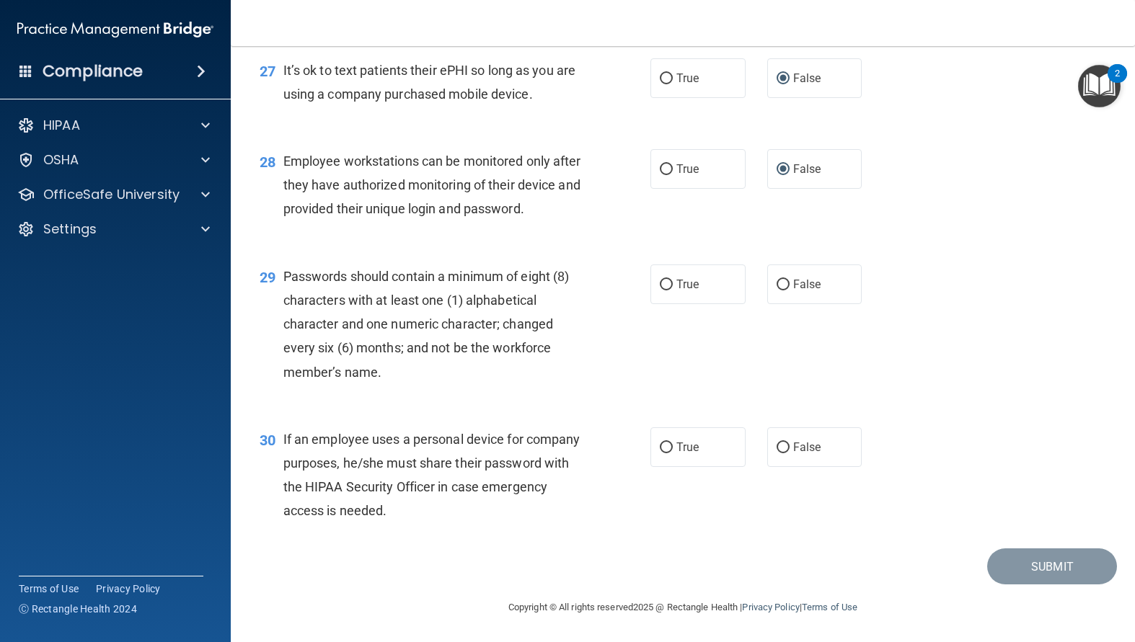
scroll to position [3532, 0]
click at [670, 304] on label "True" at bounding box center [697, 285] width 95 height 40
click at [670, 291] on input "True" at bounding box center [666, 285] width 13 height 11
radio input "true"
click at [781, 453] on input "False" at bounding box center [782, 448] width 13 height 11
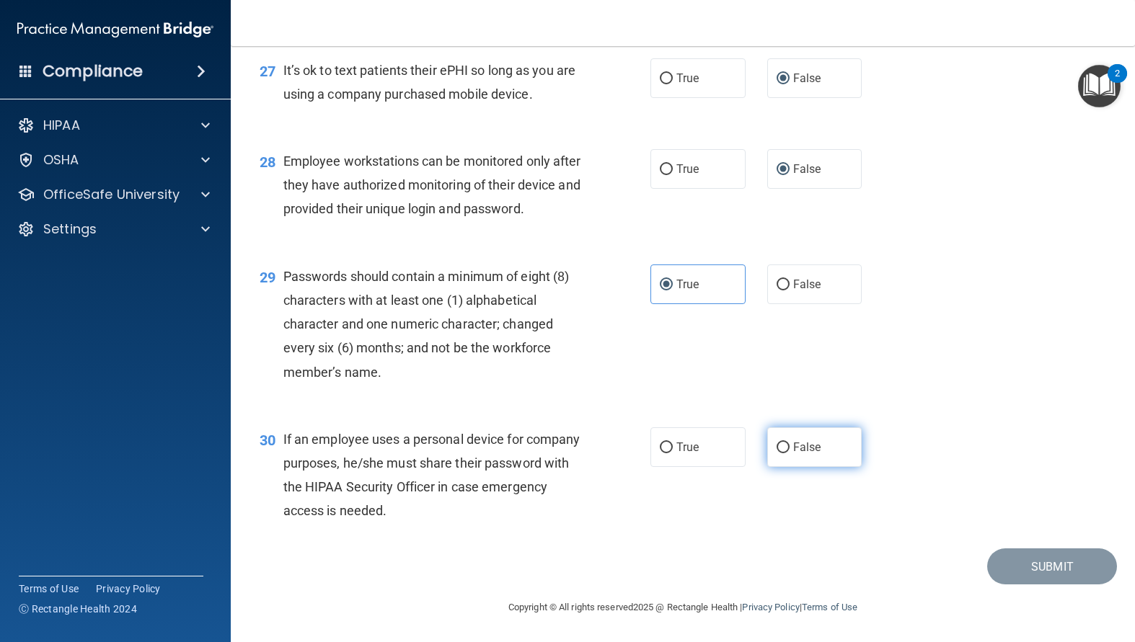
radio input "true"
click at [1076, 585] on button "Submit" at bounding box center [1052, 567] width 130 height 37
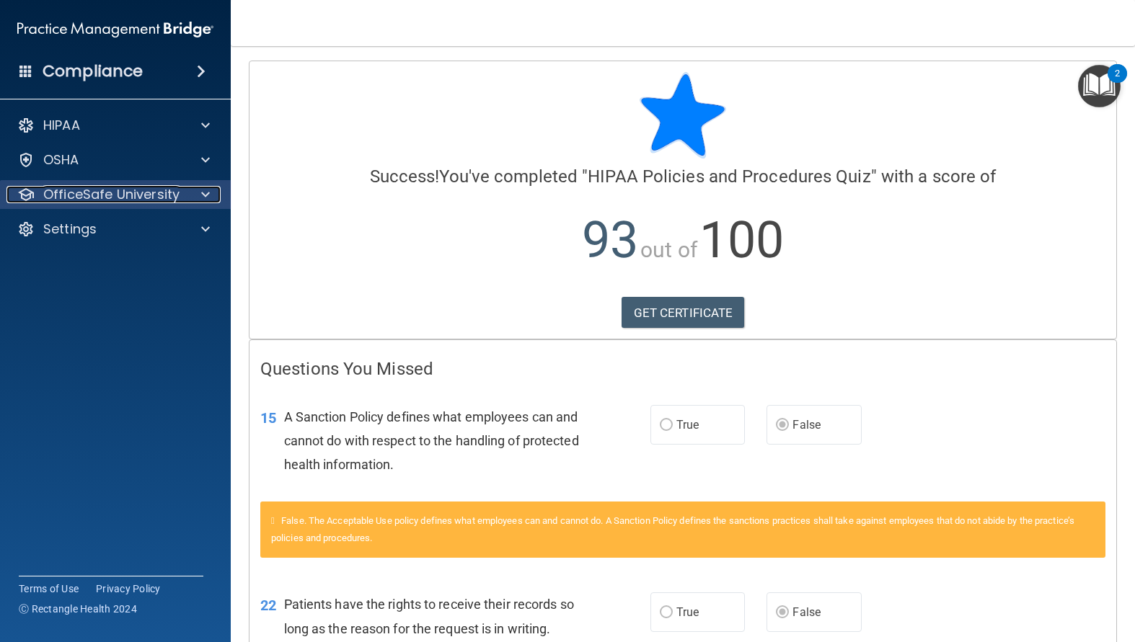
click at [104, 196] on p "OfficeSafe University" at bounding box center [111, 194] width 136 height 17
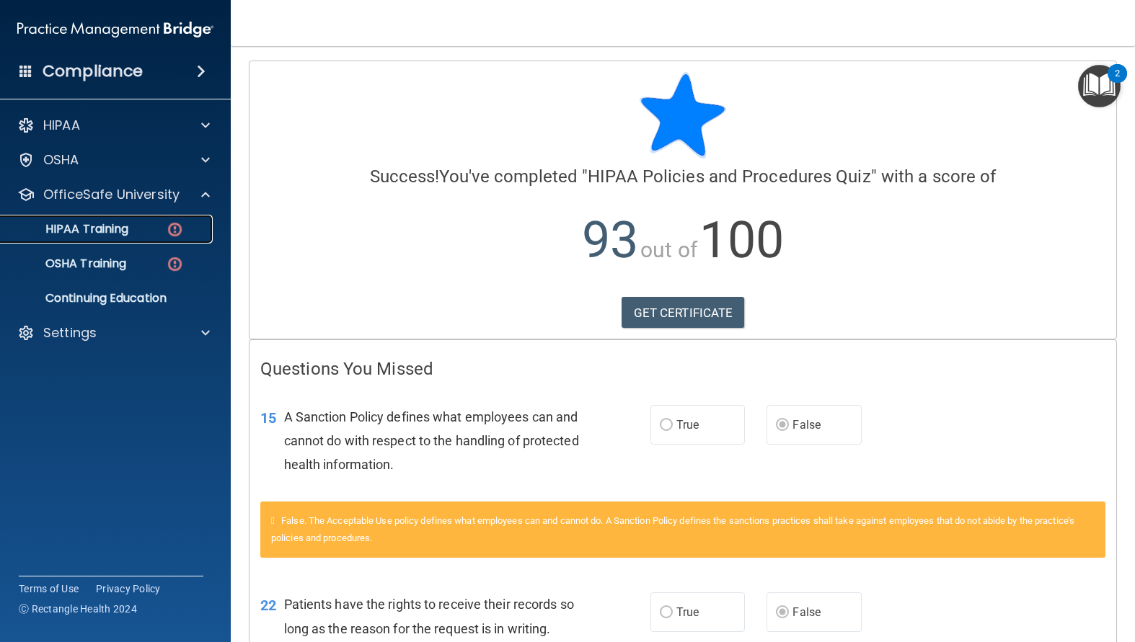
click at [123, 227] on p "HIPAA Training" at bounding box center [68, 229] width 119 height 14
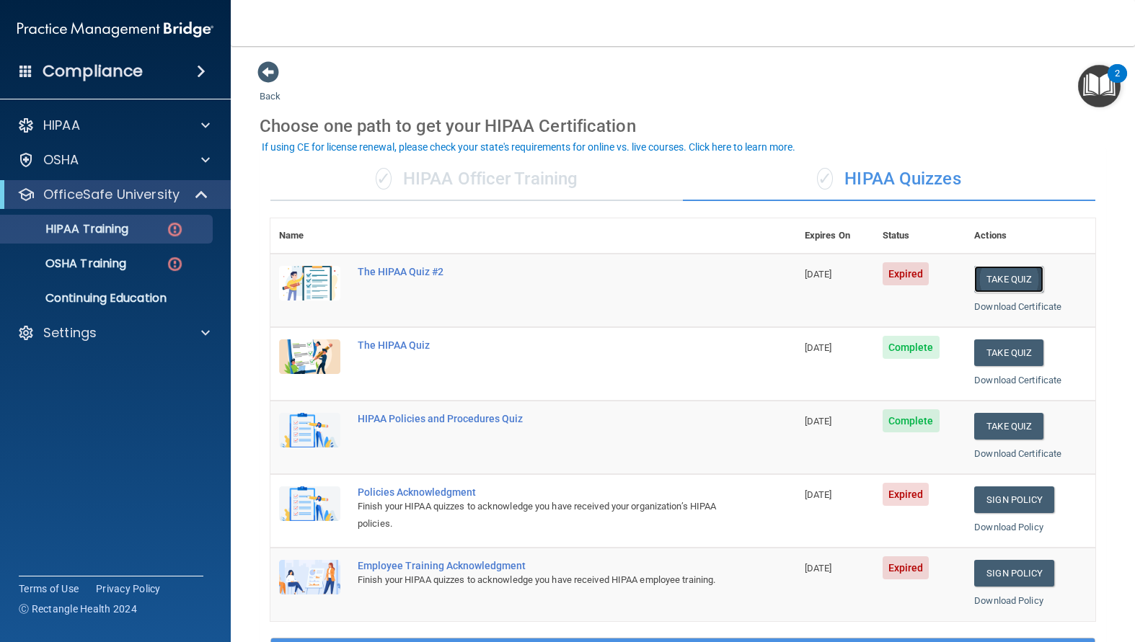
click at [1000, 283] on button "Take Quiz" at bounding box center [1008, 279] width 69 height 27
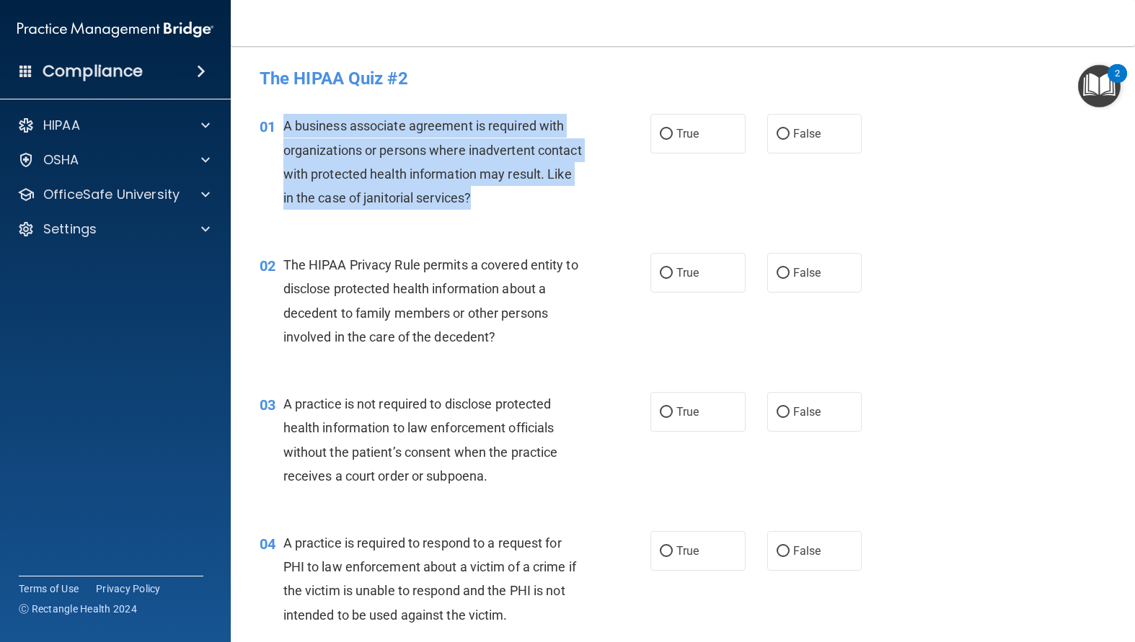
drag, startPoint x: 562, startPoint y: 198, endPoint x: 282, endPoint y: 124, distance: 289.2
click at [282, 124] on div "01 A business associate agreement is required with organizations or persons whe…" at bounding box center [455, 165] width 434 height 103
click at [776, 137] on input "False" at bounding box center [782, 134] width 13 height 11
radio input "true"
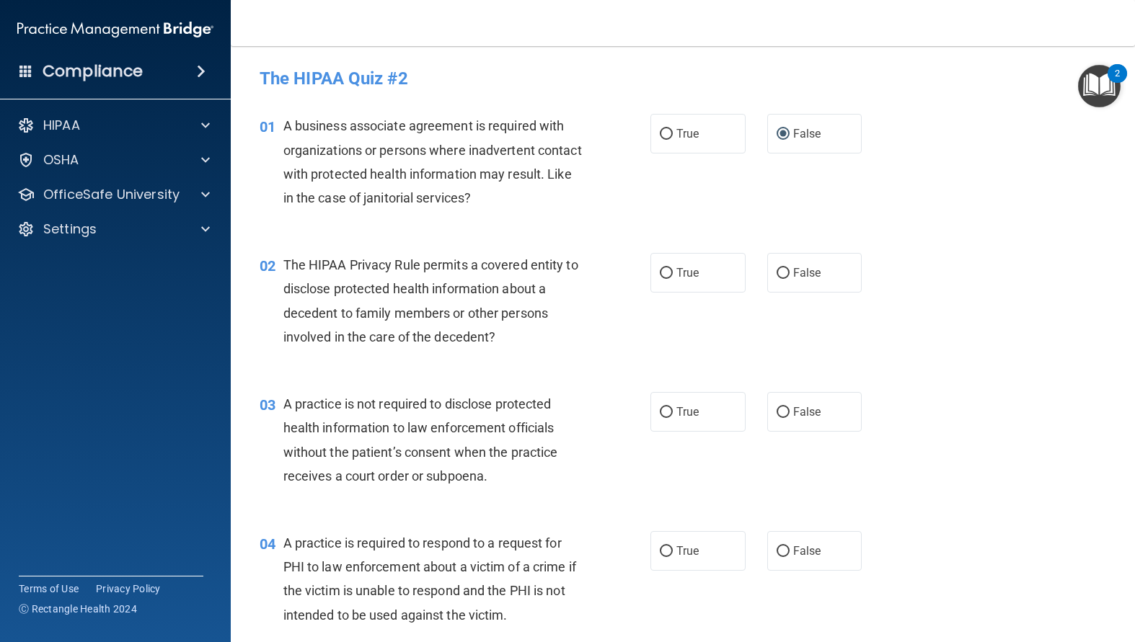
click at [597, 317] on div "02 The HIPAA Privacy Rule permits a covered entity to disclose protected health…" at bounding box center [455, 304] width 434 height 103
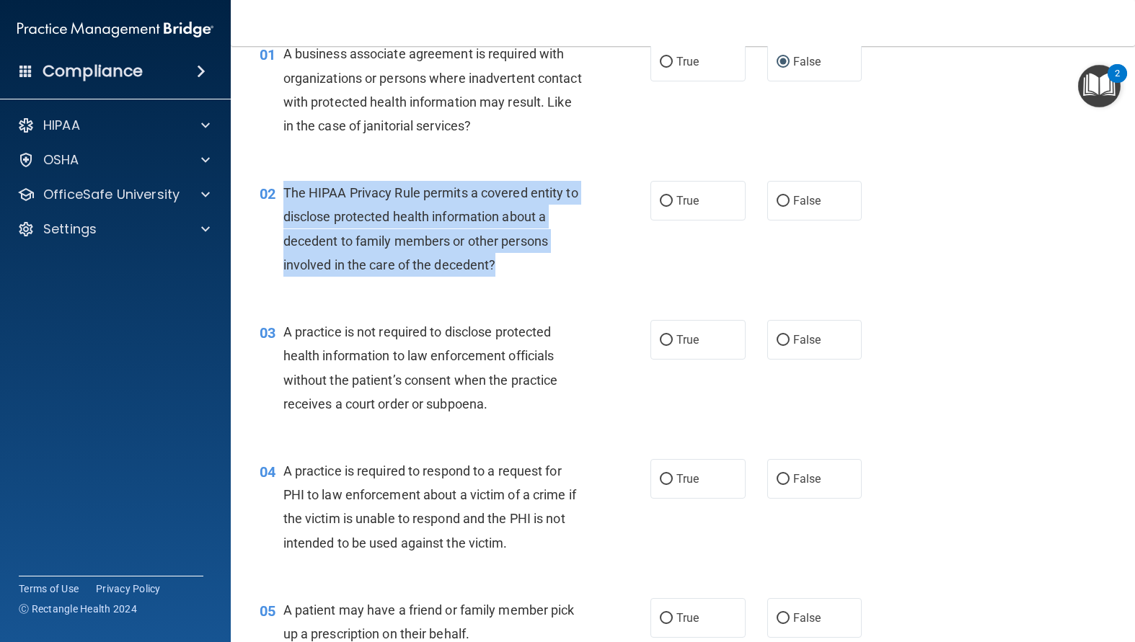
drag, startPoint x: 507, startPoint y: 267, endPoint x: 280, endPoint y: 187, distance: 240.3
click at [280, 187] on div "02 The HIPAA Privacy Rule permits a covered entity to disclose protected health…" at bounding box center [455, 232] width 434 height 103
click at [662, 204] on input "True" at bounding box center [666, 201] width 13 height 11
radio input "true"
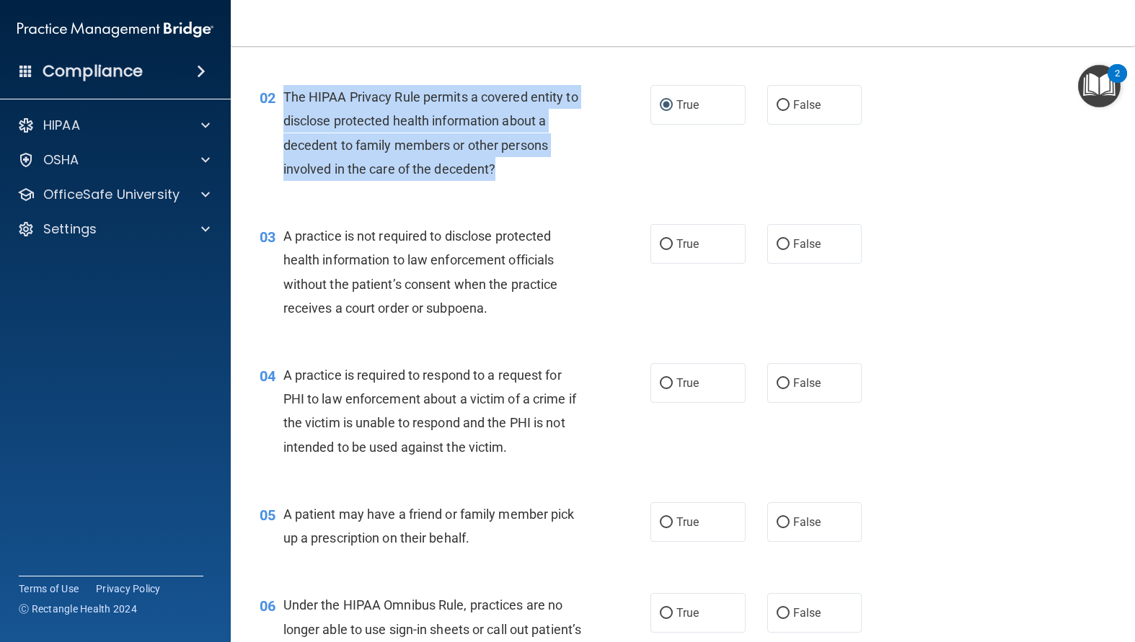
scroll to position [216, 0]
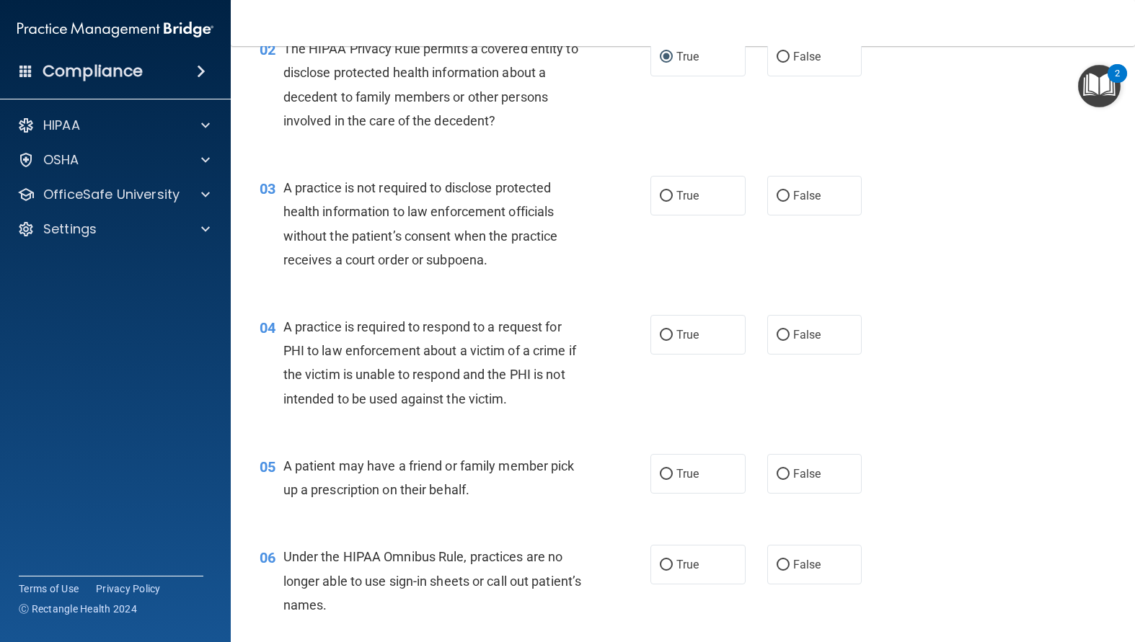
click at [580, 268] on div "A practice is not required to disclose protected health information to law enfo…" at bounding box center [437, 224] width 309 height 96
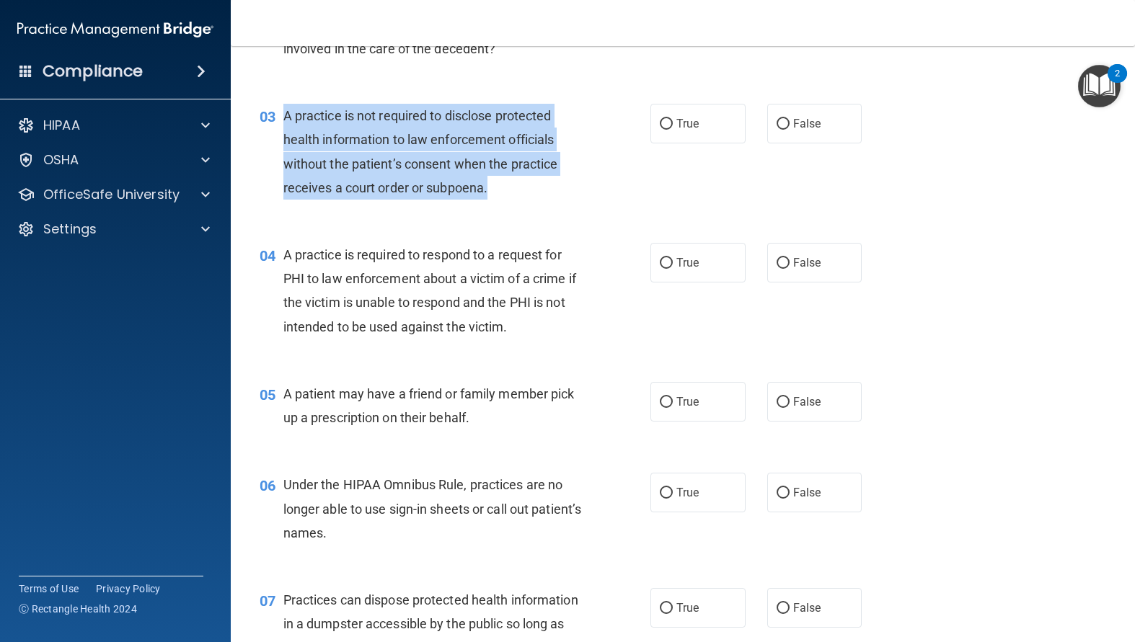
drag, startPoint x: 497, startPoint y: 192, endPoint x: 278, endPoint y: 118, distance: 231.4
click at [278, 118] on div "03 A practice is not required to disclose protected health information to law e…" at bounding box center [455, 155] width 434 height 103
click at [595, 207] on div "03 A practice is not required to disclose protected health information to law e…" at bounding box center [455, 155] width 434 height 103
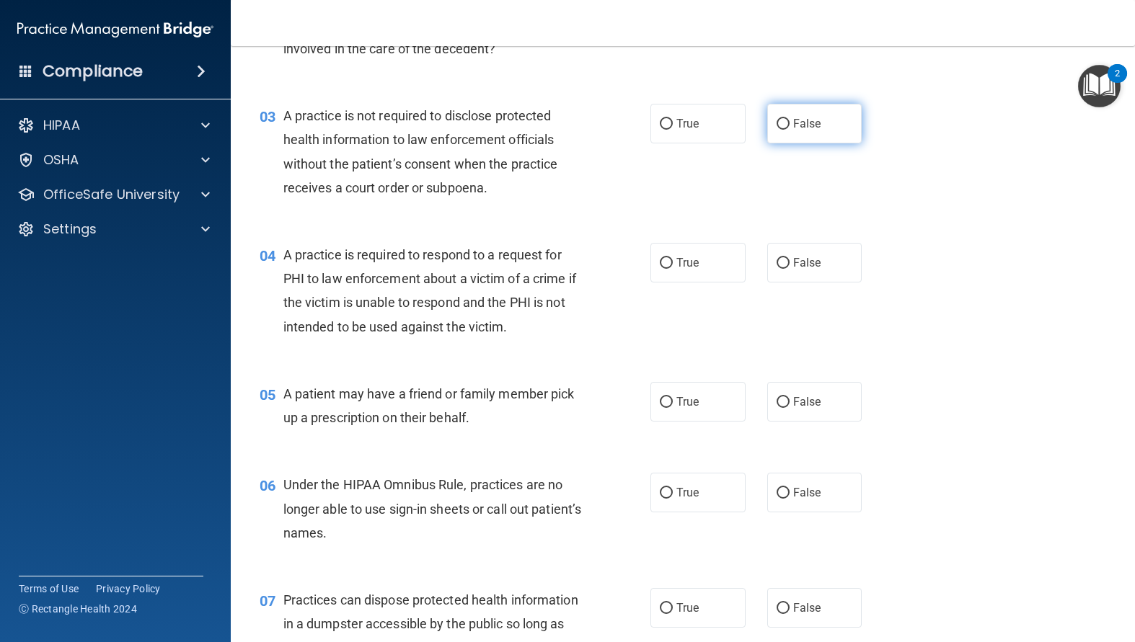
click at [780, 121] on input "False" at bounding box center [782, 124] width 13 height 11
radio input "true"
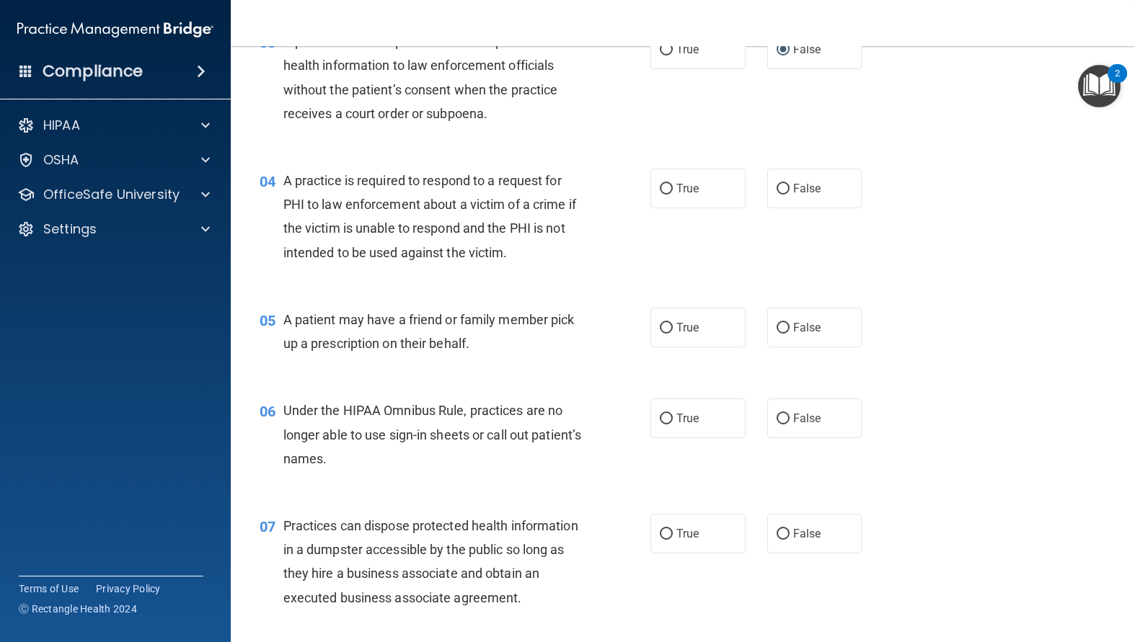
scroll to position [433, 0]
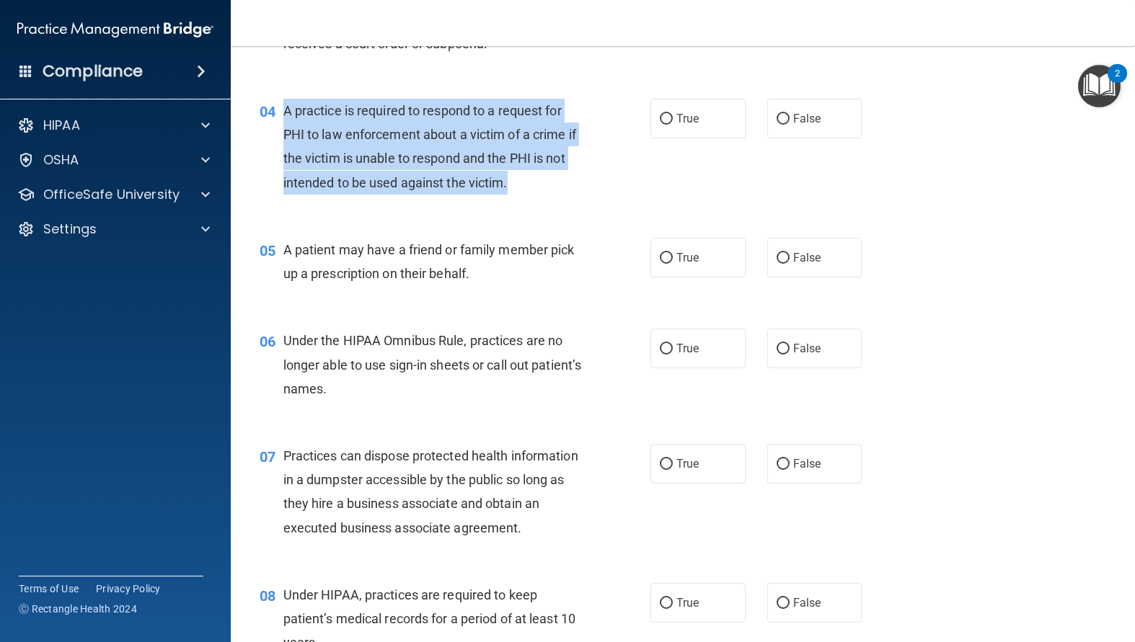
drag, startPoint x: 524, startPoint y: 165, endPoint x: 285, endPoint y: 99, distance: 247.5
click at [285, 99] on div "A practice is required to respond to a request for PHI to law enforcement about…" at bounding box center [437, 147] width 309 height 96
click at [544, 190] on div "A practice is required to respond to a request for PHI to law enforcement about…" at bounding box center [437, 147] width 309 height 96
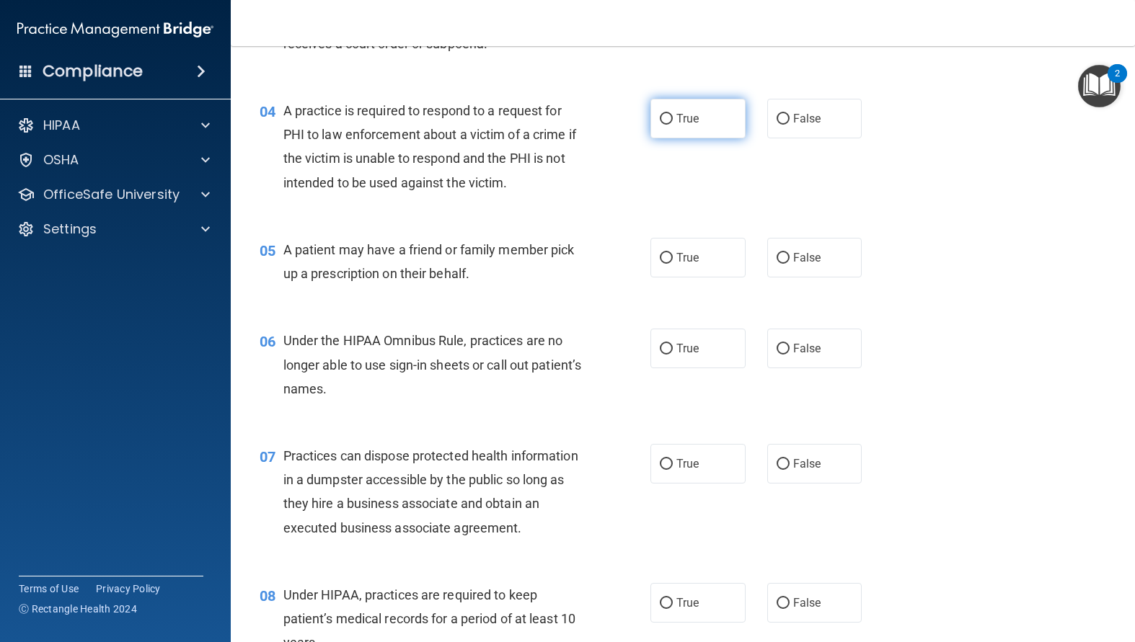
click at [663, 115] on input "True" at bounding box center [666, 119] width 13 height 11
radio input "true"
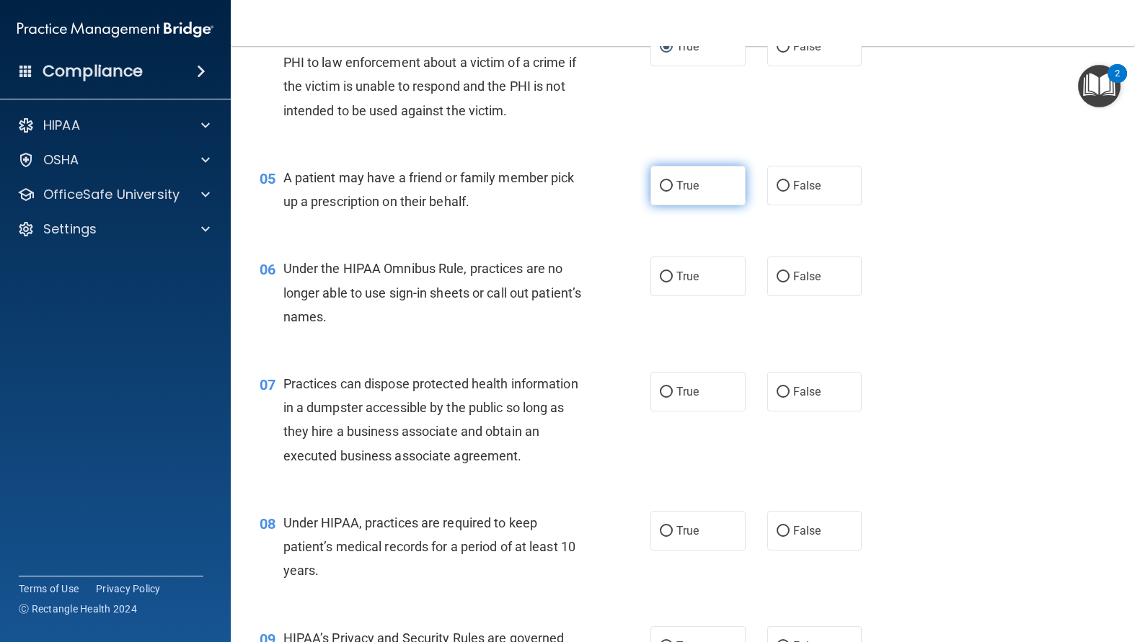
click at [662, 187] on input "True" at bounding box center [666, 186] width 13 height 11
radio input "true"
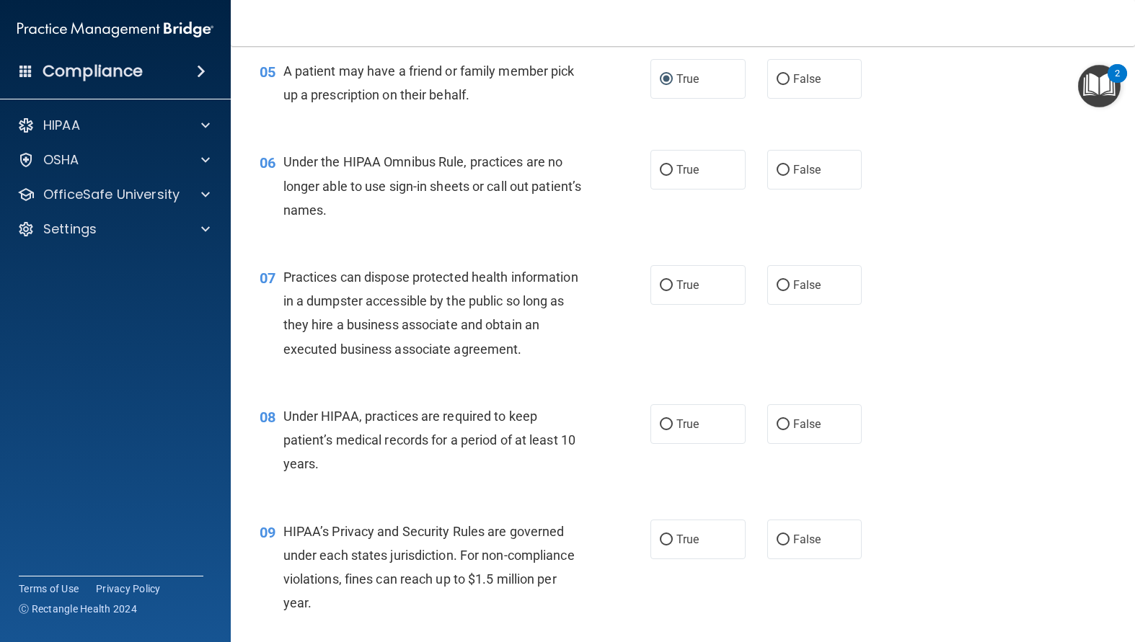
scroll to position [649, 0]
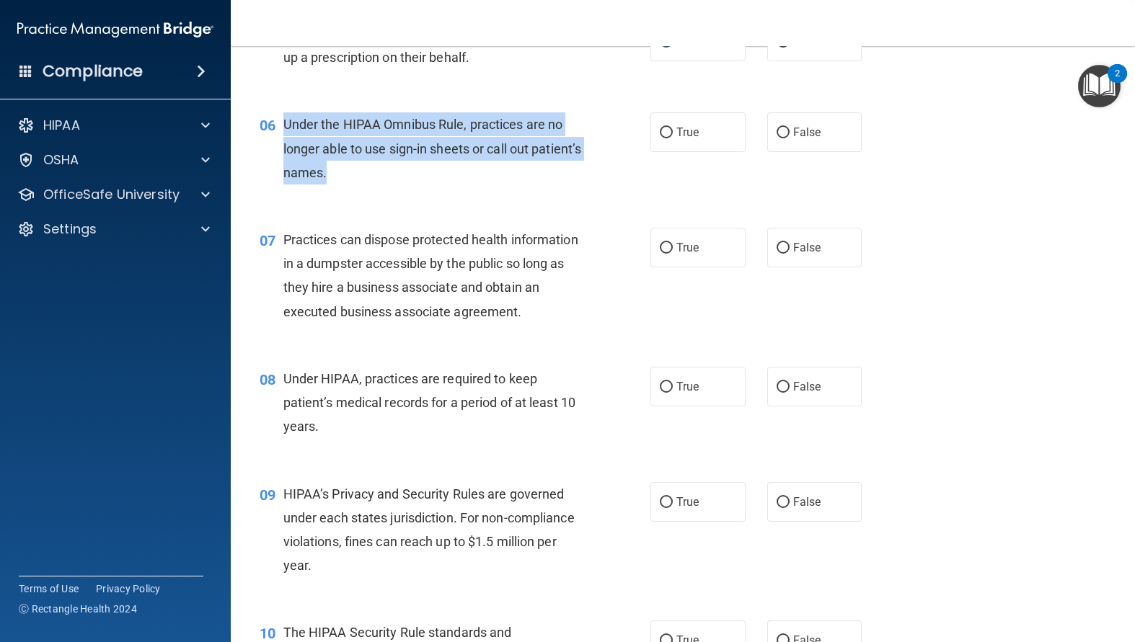
drag, startPoint x: 391, startPoint y: 173, endPoint x: 283, endPoint y: 122, distance: 120.3
click at [283, 122] on div "Under the HIPAA Omnibus Rule, practices are no longer able to use sign-in sheet…" at bounding box center [437, 148] width 309 height 72
click at [779, 137] on input "False" at bounding box center [782, 133] width 13 height 11
radio input "true"
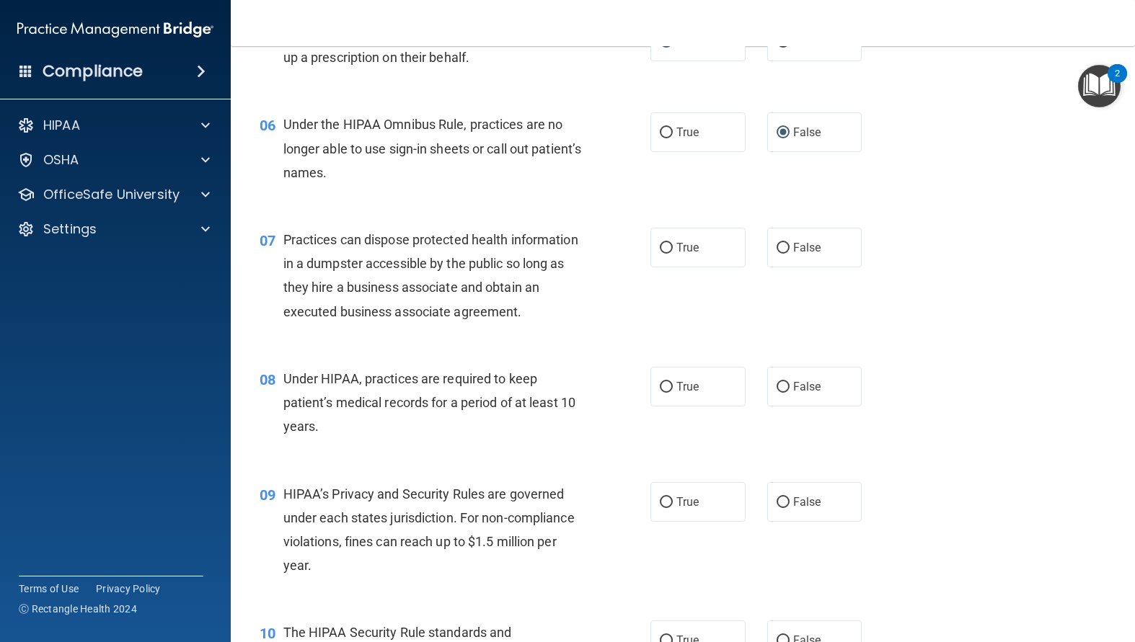
click at [480, 324] on div "Practices can dispose protected health information in a dumpster accessible by …" at bounding box center [437, 276] width 309 height 96
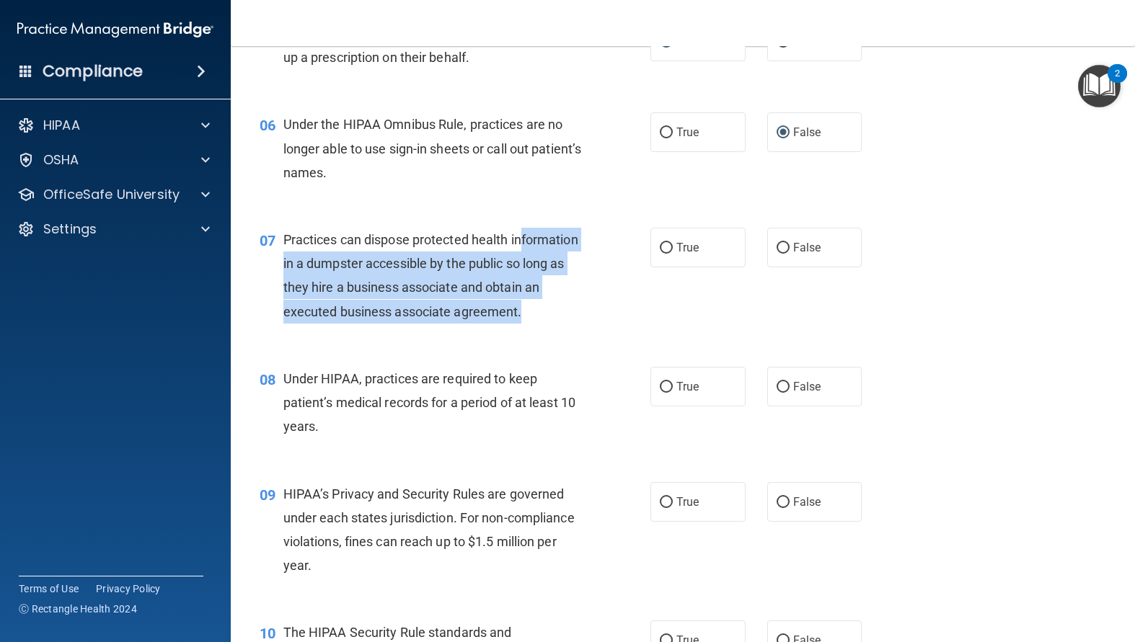
drag, startPoint x: 399, startPoint y: 339, endPoint x: 290, endPoint y: 258, distance: 135.5
click at [290, 258] on div "Practices can dispose protected health information in a dumpster accessible by …" at bounding box center [437, 276] width 309 height 96
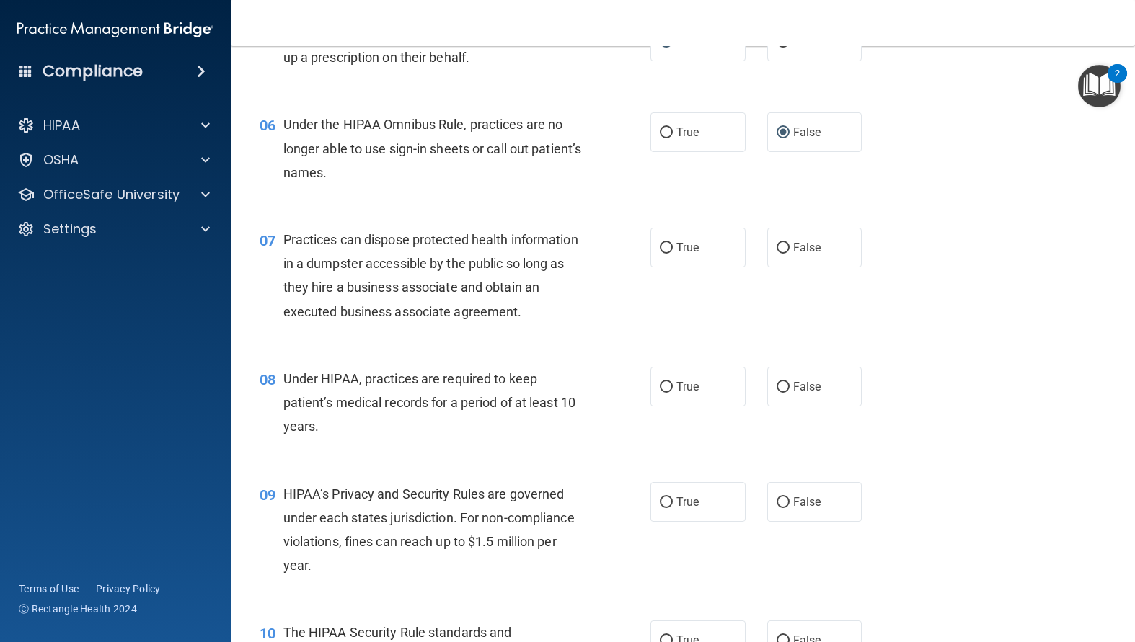
click at [692, 328] on div "07 Practices can dispose protected health information in a dumpster accessible …" at bounding box center [683, 279] width 868 height 139
click at [780, 255] on label "False" at bounding box center [814, 248] width 95 height 40
click at [780, 254] on input "False" at bounding box center [782, 248] width 13 height 11
radio input "true"
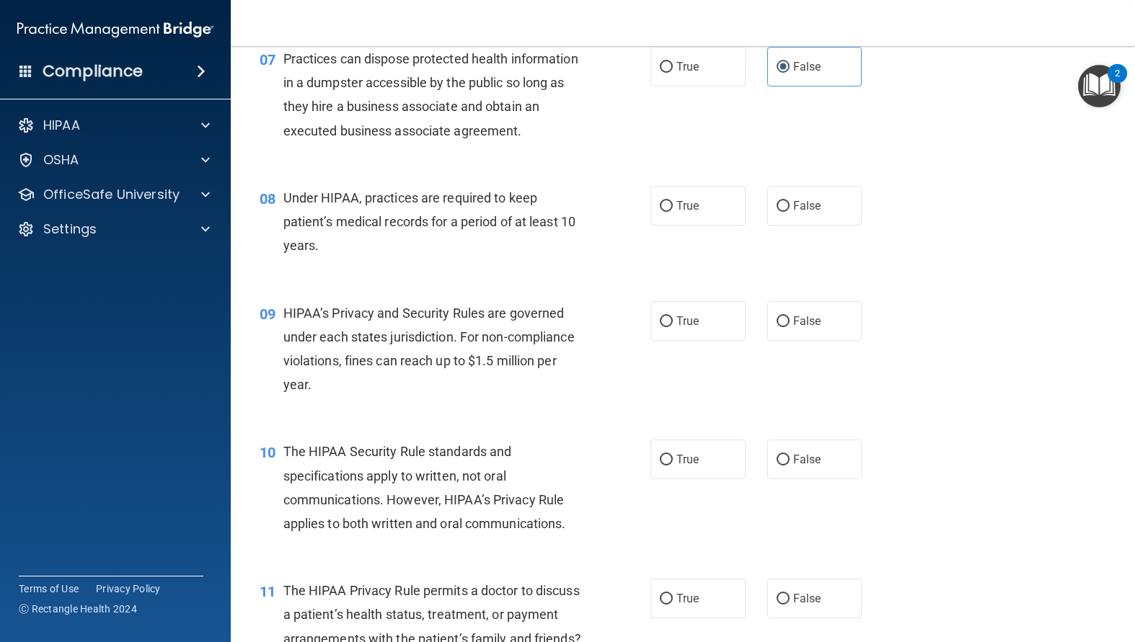
scroll to position [865, 0]
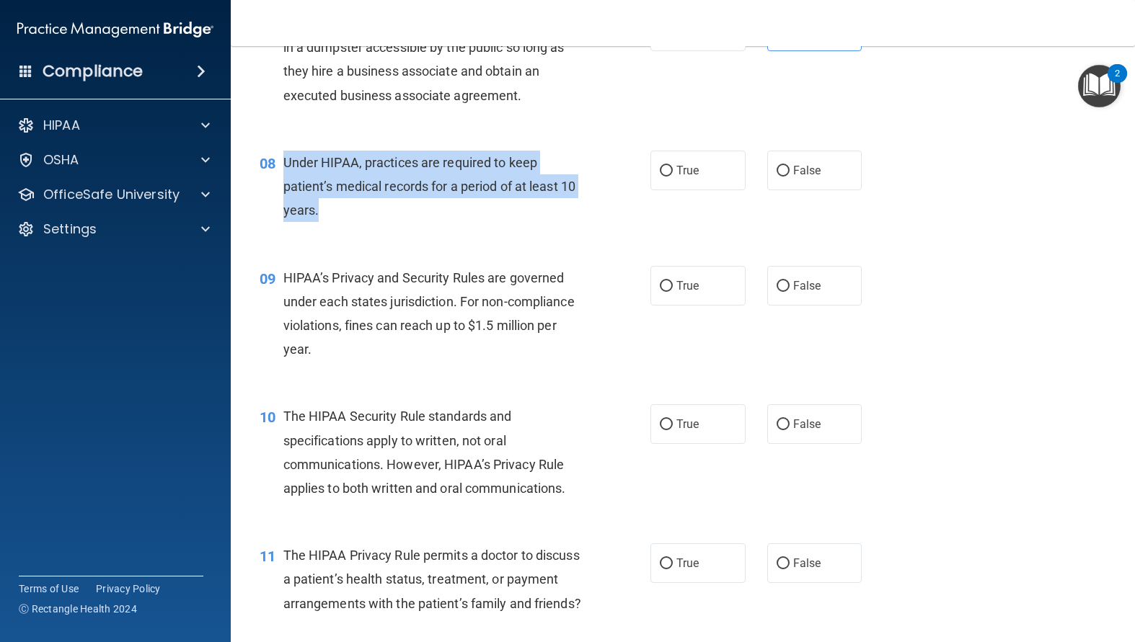
drag, startPoint x: 350, startPoint y: 231, endPoint x: 280, endPoint y: 192, distance: 79.7
click at [280, 192] on div "08 Under HIPAA, practices are required to keep patient’s medical records for a …" at bounding box center [455, 190] width 434 height 79
click at [582, 230] on div "08 Under HIPAA, practices are required to keep patient’s medical records for a …" at bounding box center [455, 190] width 434 height 79
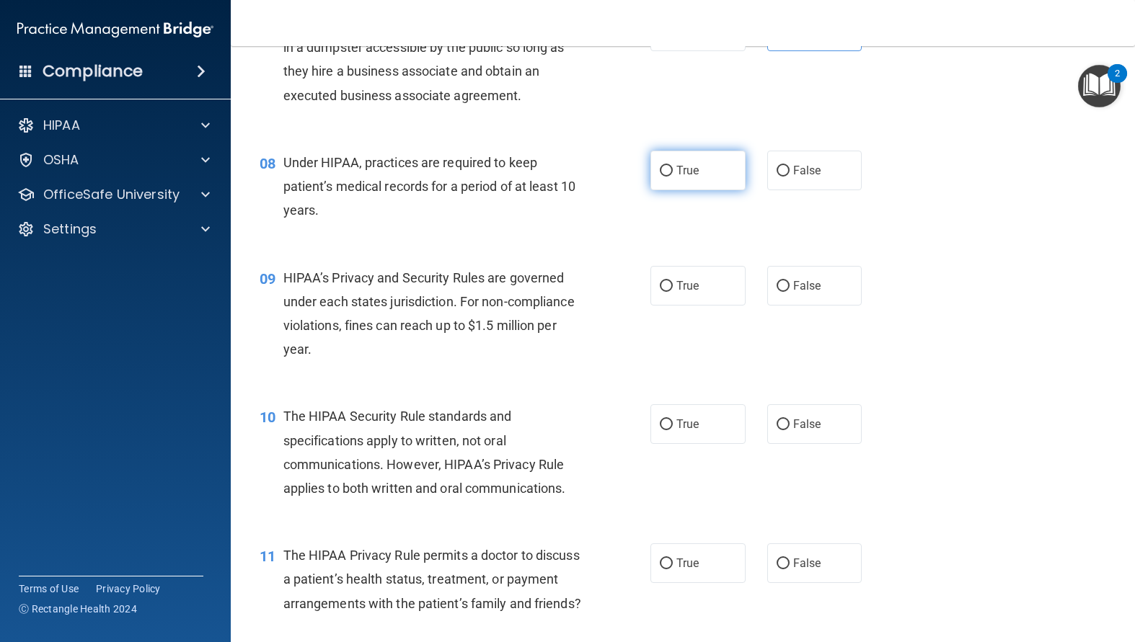
click at [660, 177] on input "True" at bounding box center [666, 171] width 13 height 11
radio input "true"
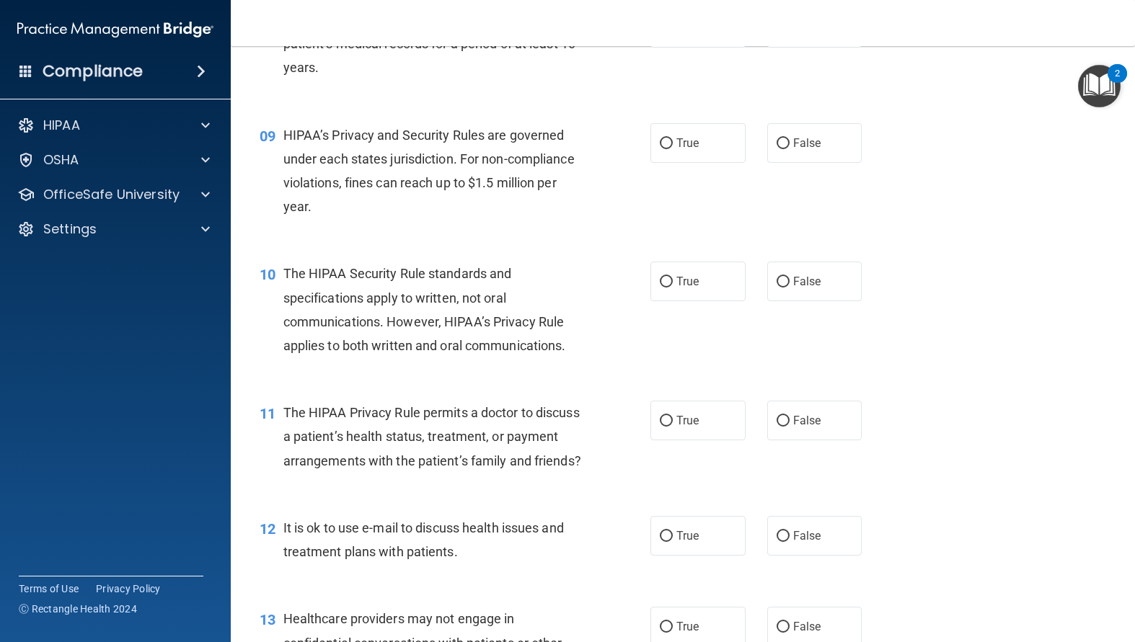
scroll to position [1009, 0]
click at [660, 148] on input "True" at bounding box center [666, 142] width 13 height 11
radio input "true"
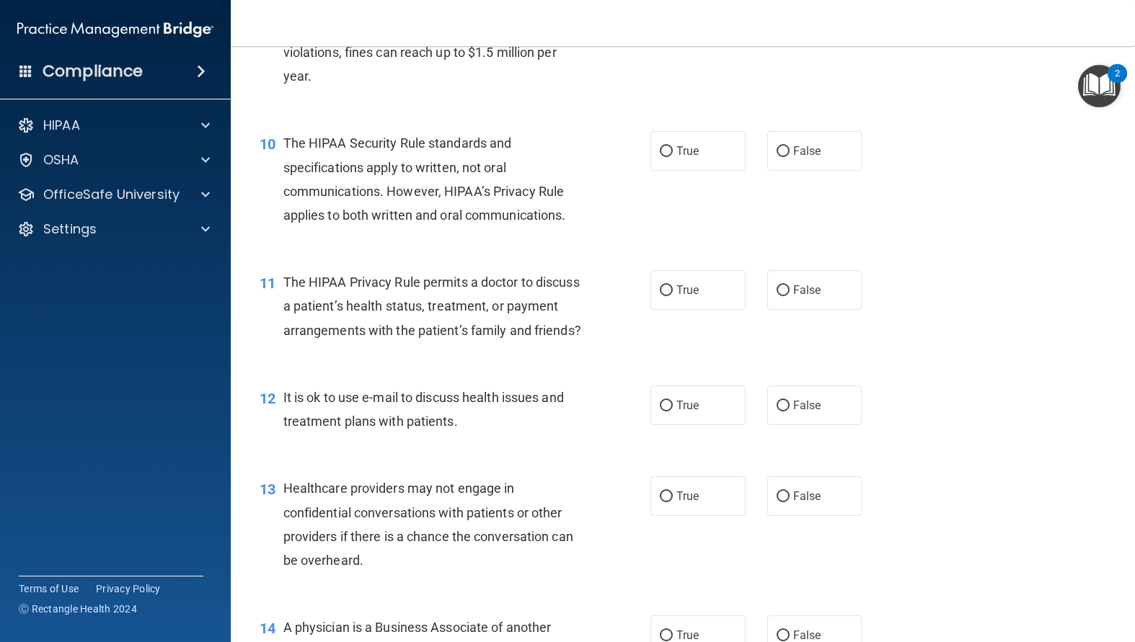
scroll to position [1153, 0]
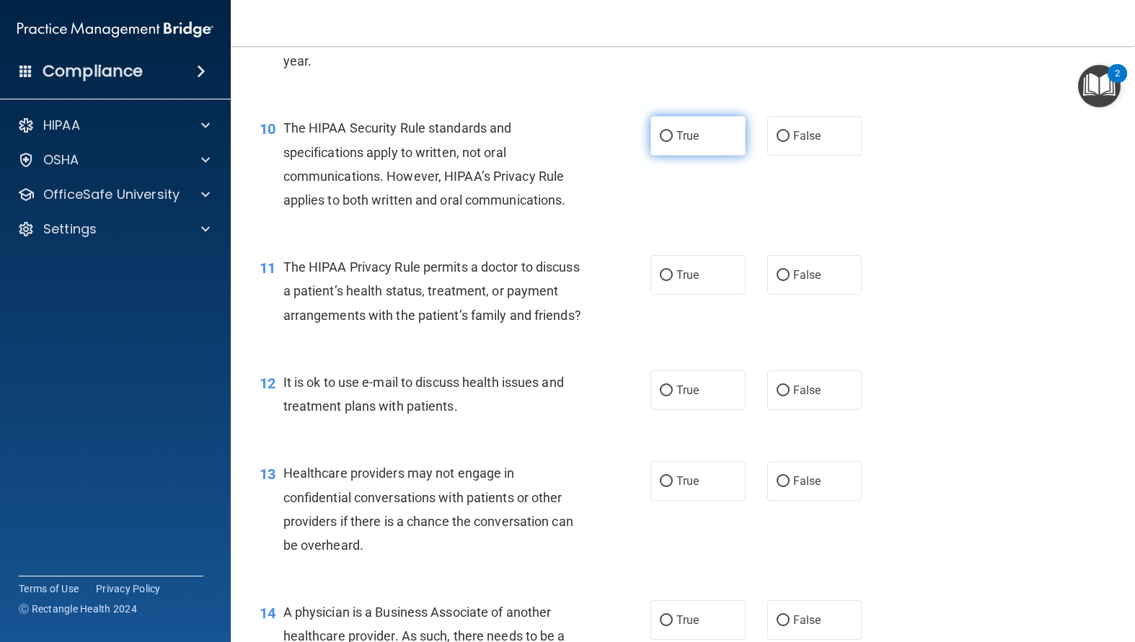
click at [660, 142] on input "True" at bounding box center [666, 136] width 13 height 11
radio input "true"
click at [661, 142] on input "True" at bounding box center [666, 136] width 13 height 11
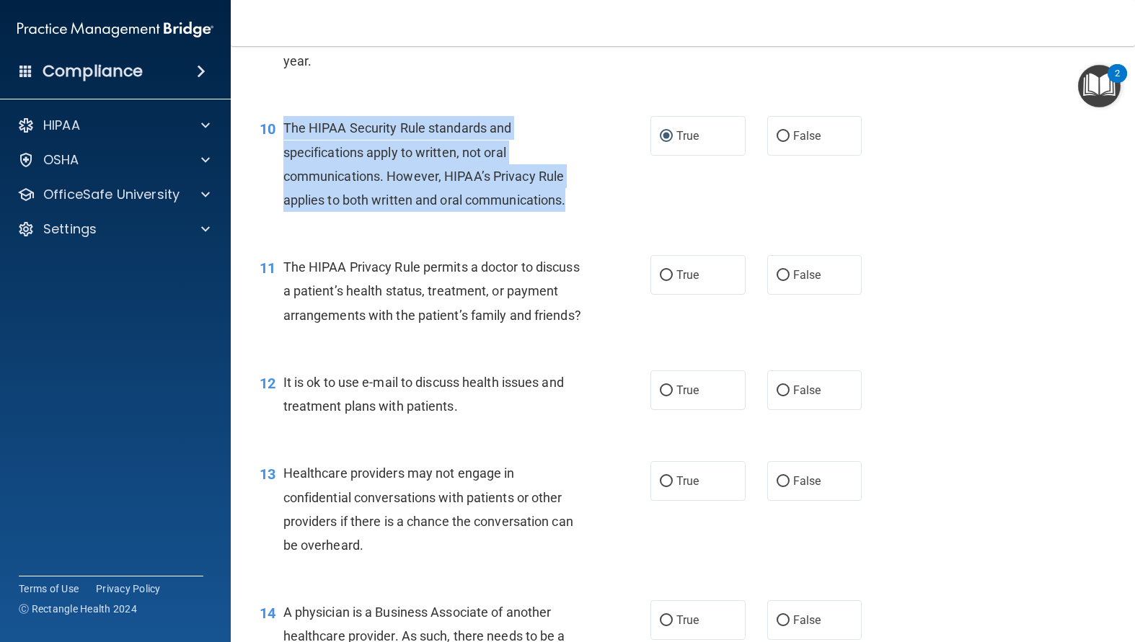
drag, startPoint x: 573, startPoint y: 224, endPoint x: 281, endPoint y: 148, distance: 301.8
click at [281, 148] on div "10 The HIPAA Security Rule standards and specifications apply to written, not o…" at bounding box center [455, 167] width 434 height 103
click at [776, 142] on input "False" at bounding box center [782, 136] width 13 height 11
radio input "true"
radio input "false"
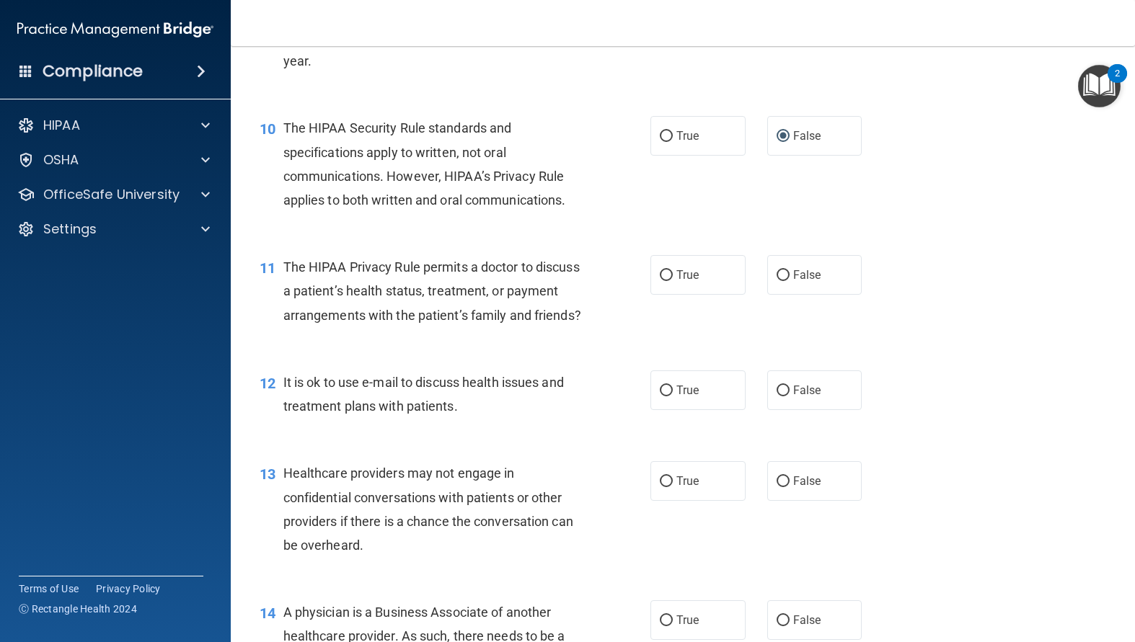
click at [527, 327] on div "The HIPAA Privacy Rule permits a doctor to discuss a patient’s health status, t…" at bounding box center [437, 291] width 309 height 72
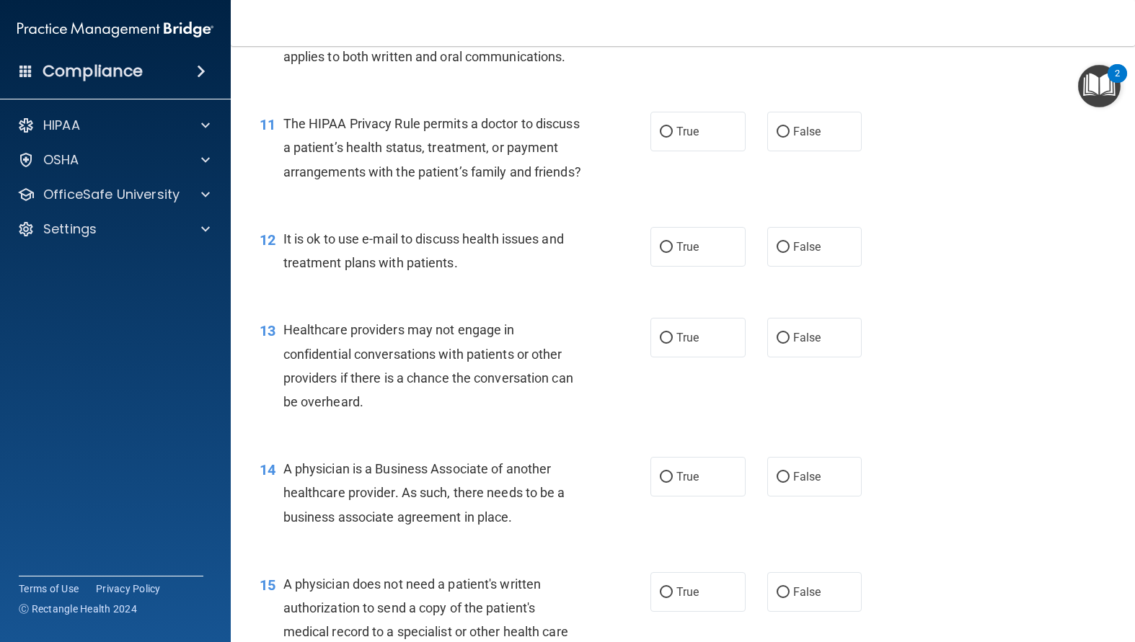
scroll to position [1298, 0]
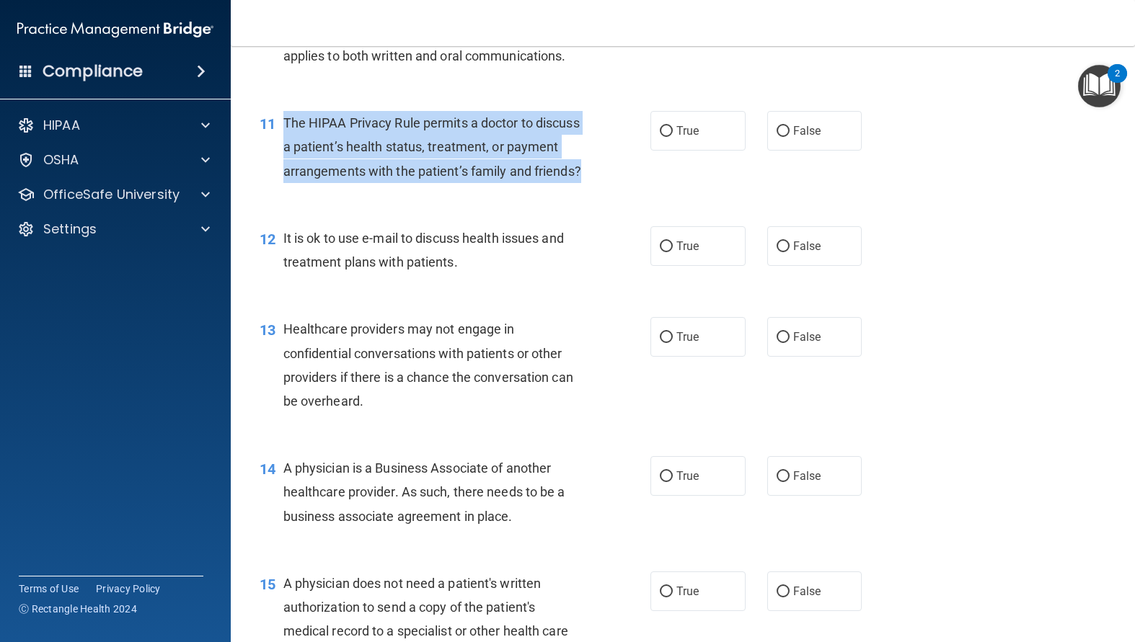
drag, startPoint x: 363, startPoint y: 213, endPoint x: 284, endPoint y: 136, distance: 110.1
click at [284, 136] on div "The HIPAA Privacy Rule permits a doctor to discuss a patient’s health status, t…" at bounding box center [437, 147] width 309 height 72
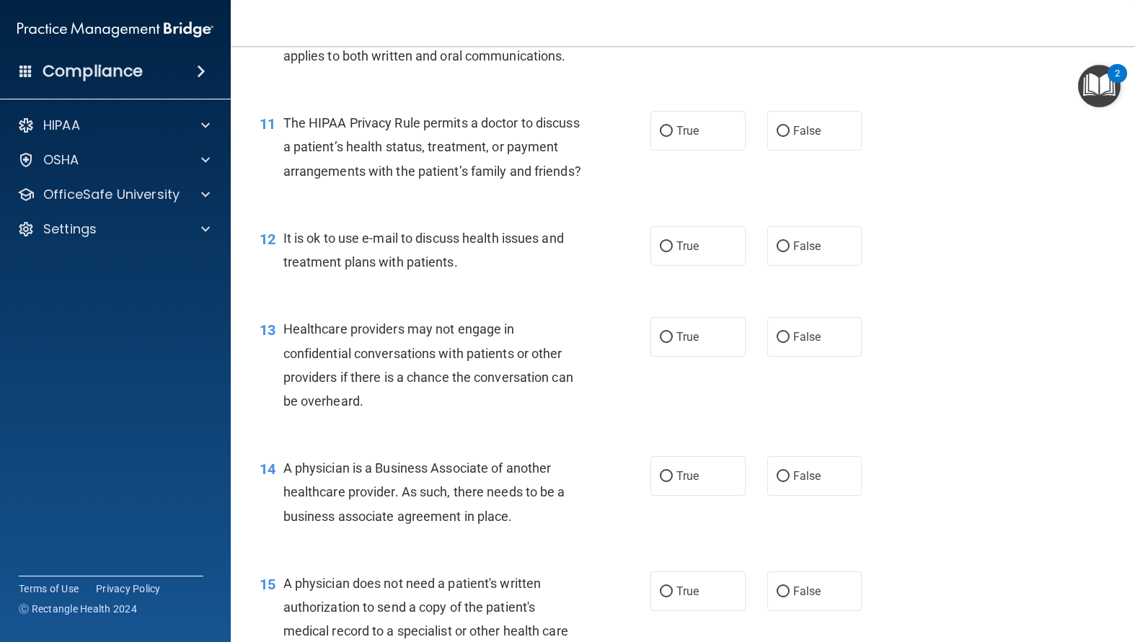
click at [426, 208] on div "11 The HIPAA Privacy Rule permits a doctor to discuss a patient’s health status…" at bounding box center [683, 150] width 868 height 115
click at [662, 137] on input "True" at bounding box center [666, 131] width 13 height 11
radio input "true"
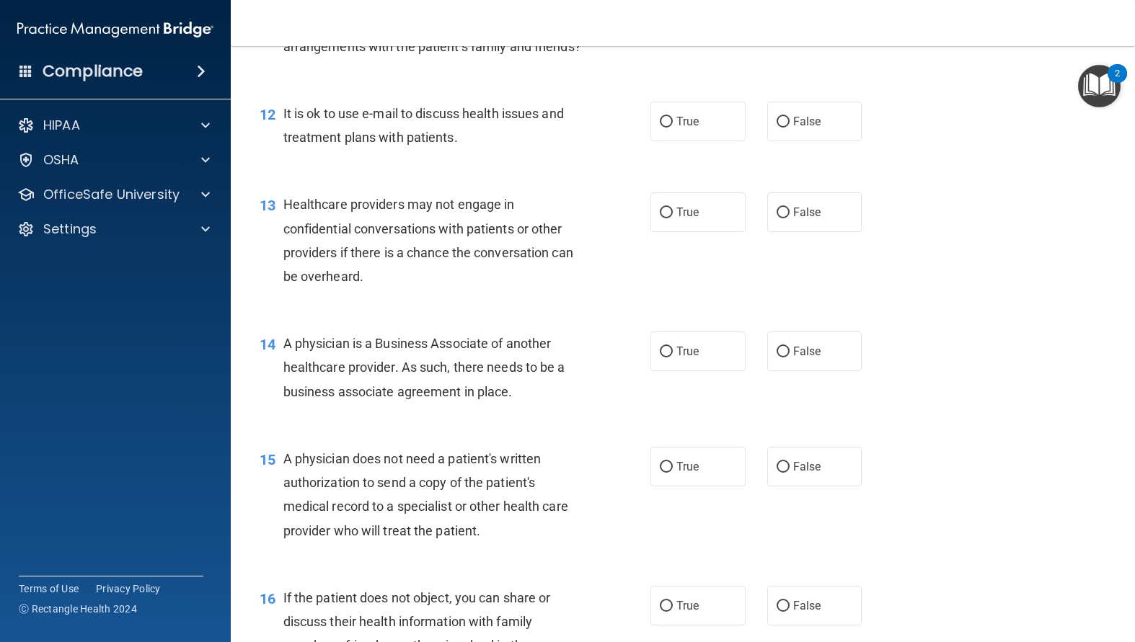
scroll to position [1442, 0]
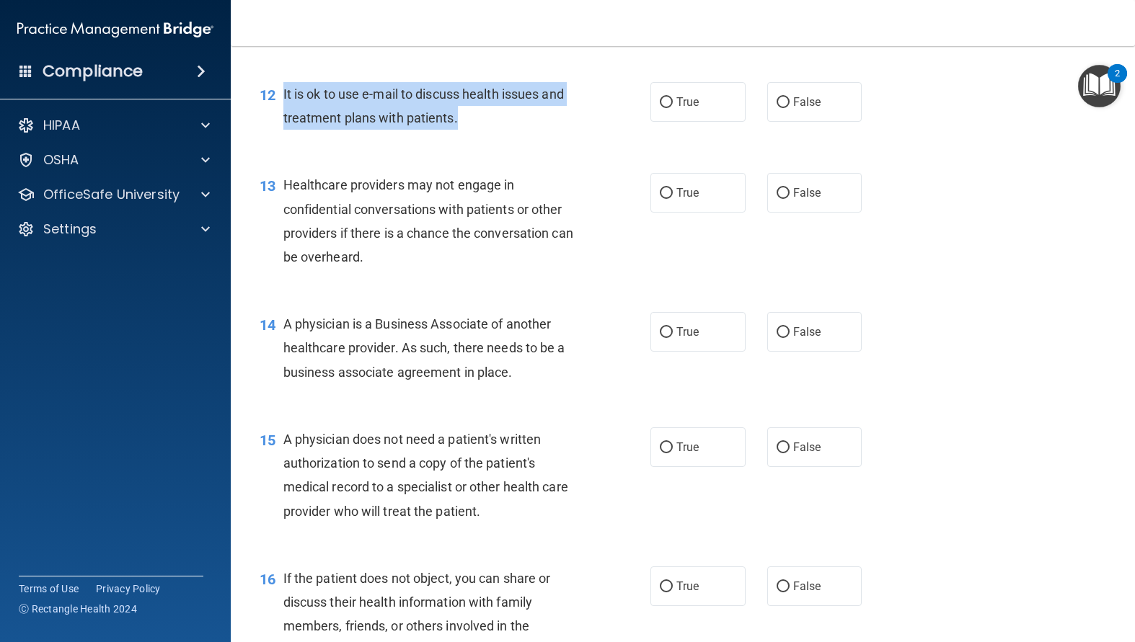
drag, startPoint x: 434, startPoint y: 163, endPoint x: 283, endPoint y: 143, distance: 152.6
click at [283, 130] on div "It is ok to use e-mail to discuss health issues and treatment plans with patien…" at bounding box center [437, 106] width 309 height 48
click at [660, 108] on input "True" at bounding box center [666, 102] width 13 height 11
radio input "true"
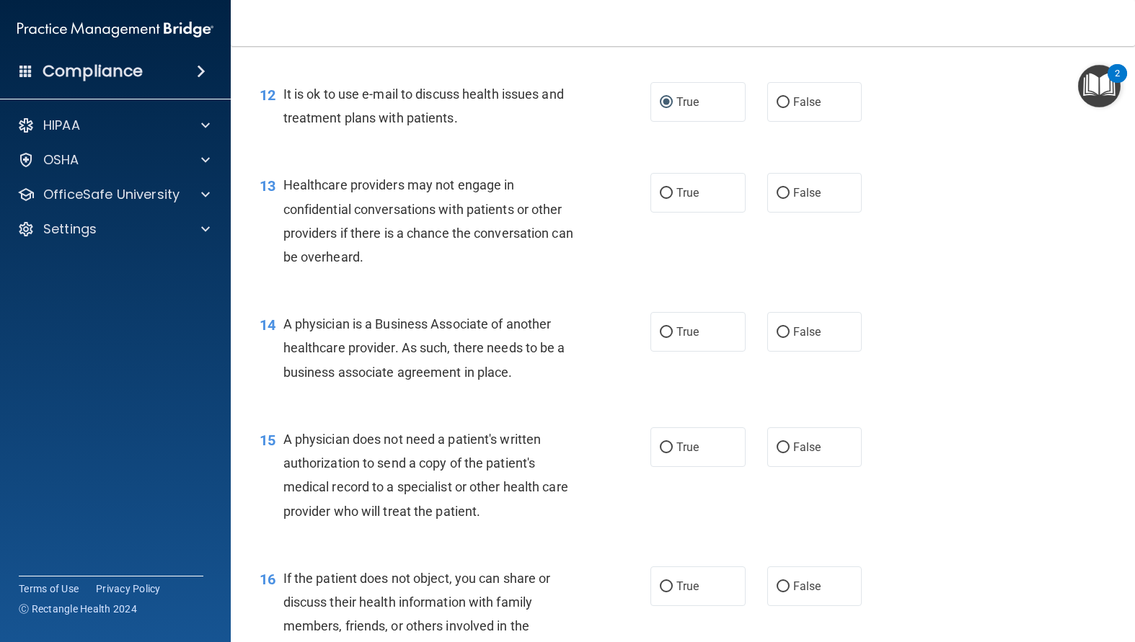
click at [524, 245] on div "Healthcare providers may not engage in confidential conversations with patients…" at bounding box center [437, 221] width 309 height 96
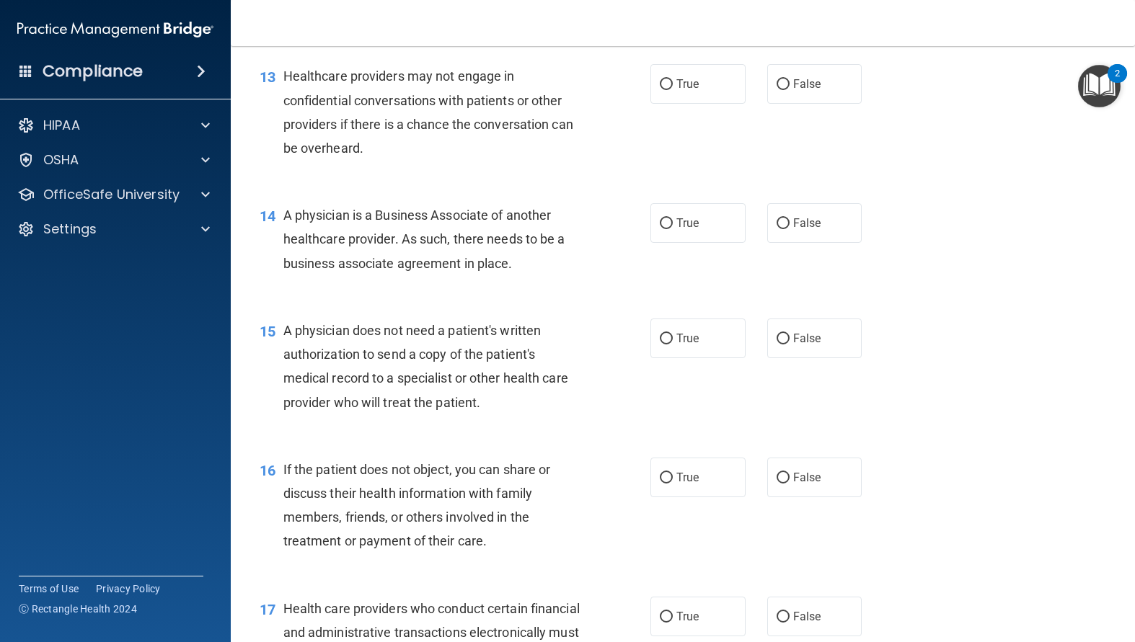
scroll to position [1586, 0]
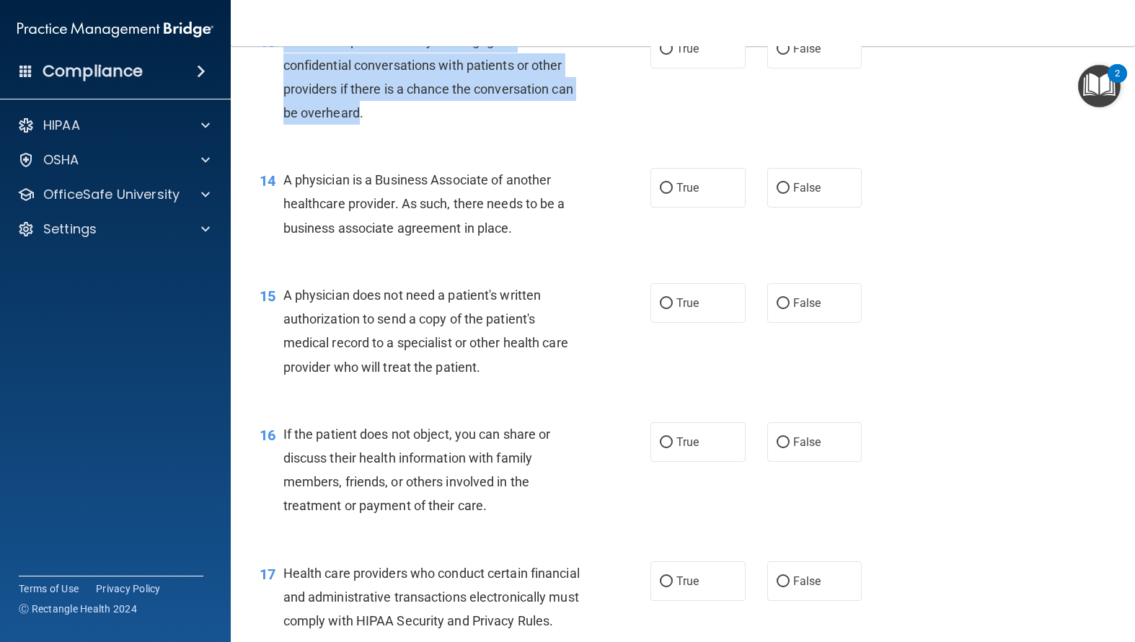
drag, startPoint x: 358, startPoint y: 160, endPoint x: 280, endPoint y: 92, distance: 103.2
click at [280, 92] on div "13 Healthcare providers may not engage in confidential conversations with patie…" at bounding box center [455, 80] width 434 height 103
click at [661, 55] on input "True" at bounding box center [666, 49] width 13 height 11
radio input "true"
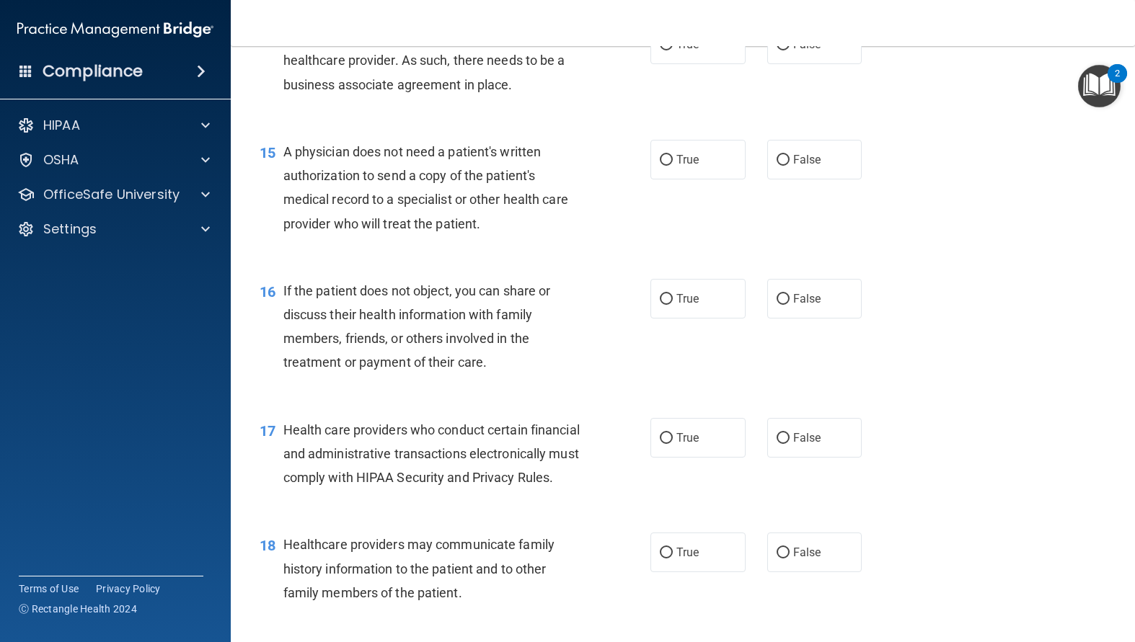
scroll to position [1730, 0]
click at [523, 121] on div "14 A physician is a Business Associate of another healthcare provider. As such,…" at bounding box center [683, 63] width 868 height 115
drag, startPoint x: 484, startPoint y: 134, endPoint x: 279, endPoint y: 87, distance: 210.9
click at [279, 87] on div "14 A physician is a Business Associate of another healthcare provider. As such,…" at bounding box center [455, 63] width 434 height 79
click at [482, 235] on div "A physician does not need a patient's written authorization to send a copy of t…" at bounding box center [437, 187] width 309 height 96
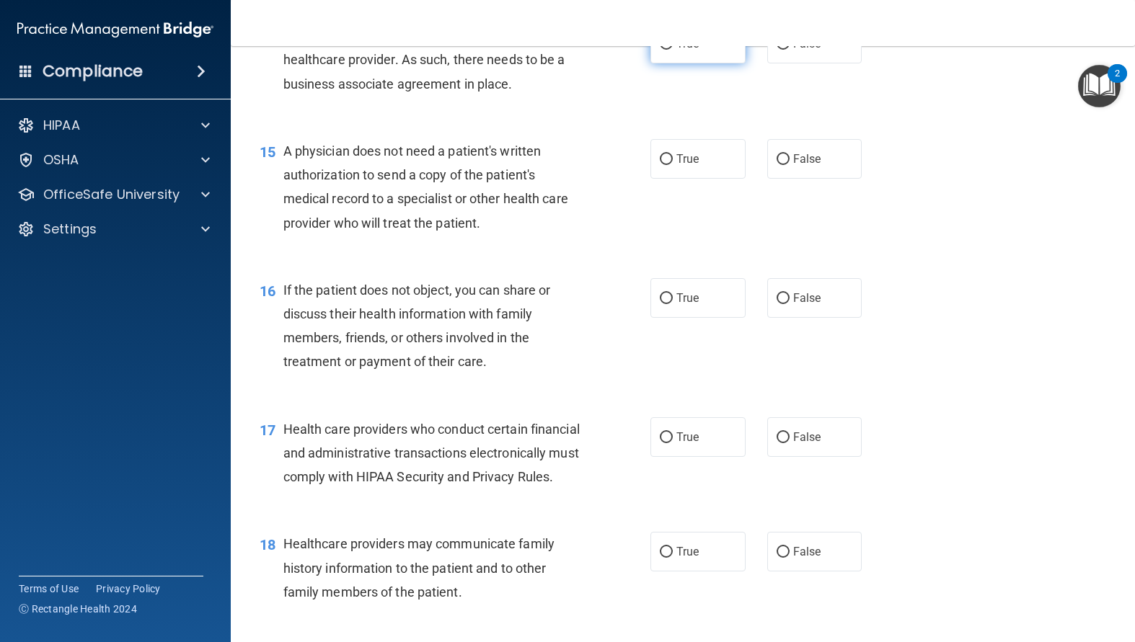
click at [660, 50] on input "True" at bounding box center [666, 44] width 13 height 11
radio input "true"
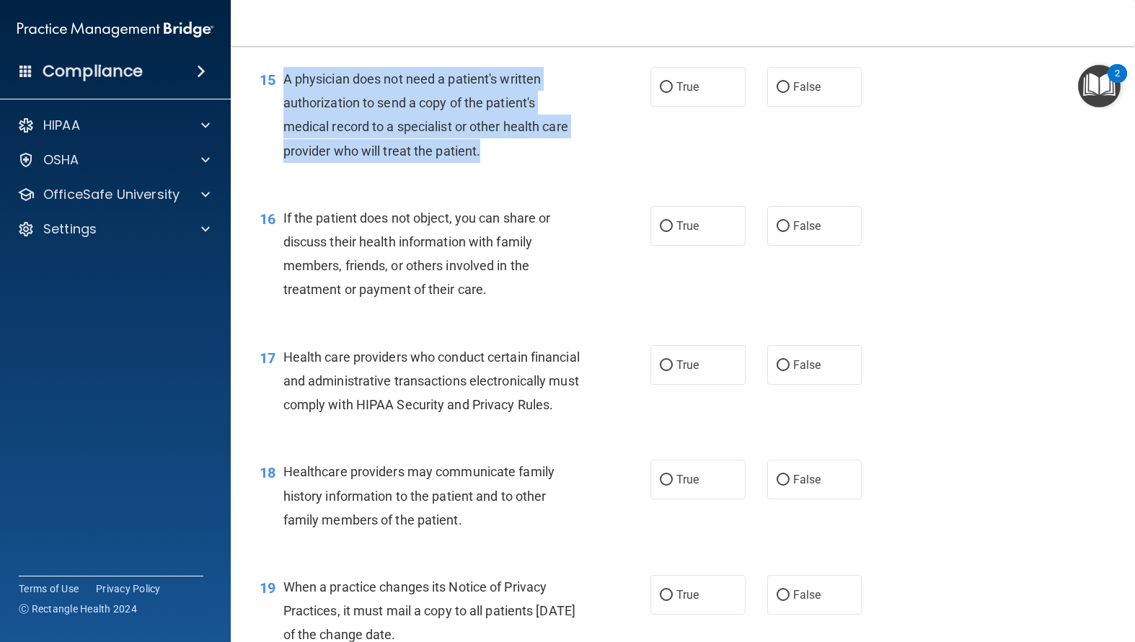
drag, startPoint x: 459, startPoint y: 201, endPoint x: 280, endPoint y: 120, distance: 196.8
click at [280, 120] on div "15 A physician does not need a patient's written authorization to send a copy o…" at bounding box center [455, 118] width 434 height 103
click at [571, 163] on div "A physician does not need a patient's written authorization to send a copy of t…" at bounding box center [437, 115] width 309 height 96
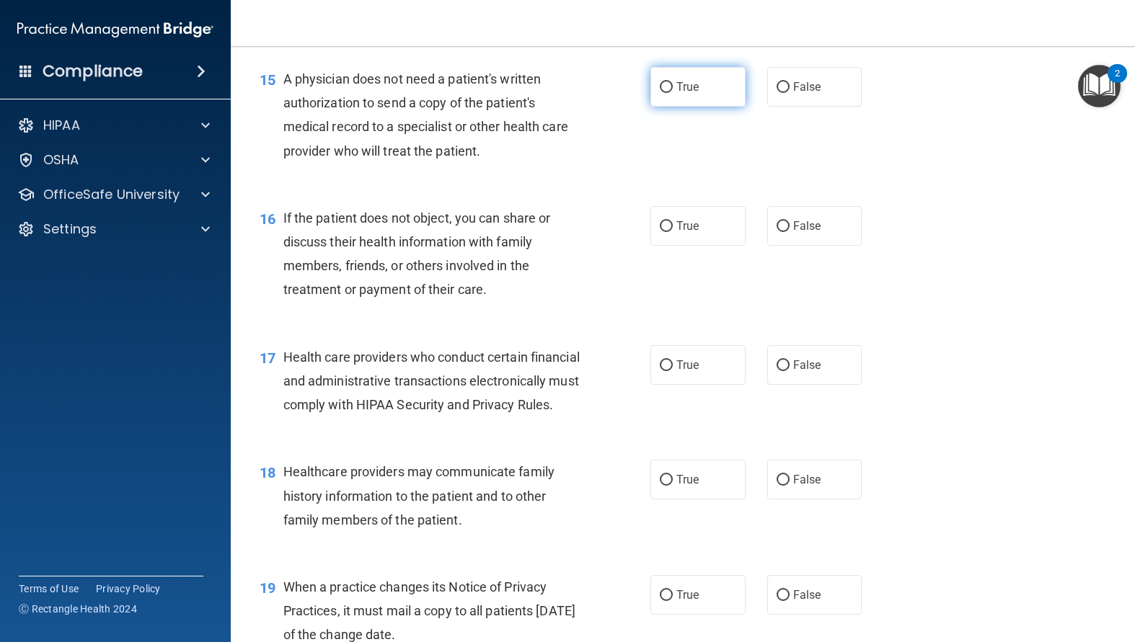
click at [662, 93] on input "True" at bounding box center [666, 87] width 13 height 11
radio input "true"
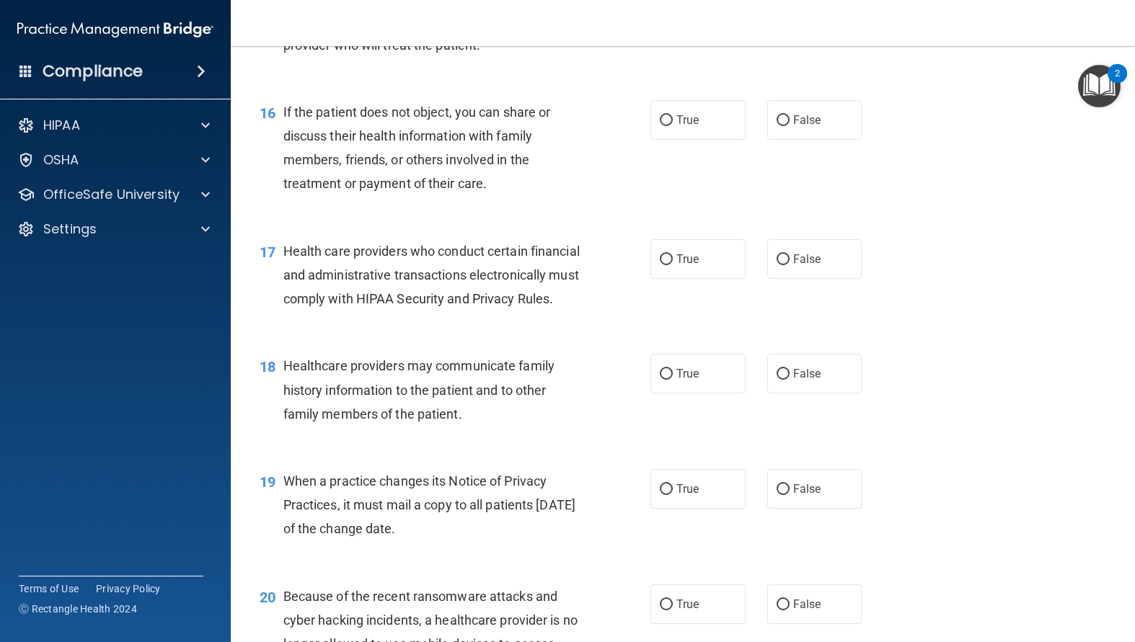
scroll to position [1946, 0]
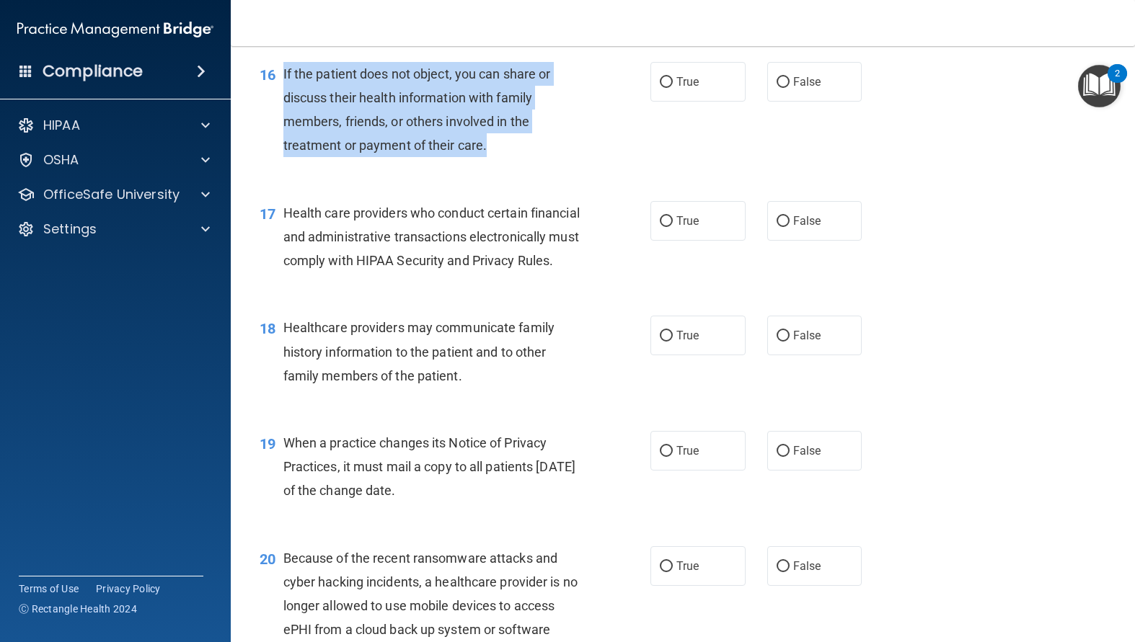
drag, startPoint x: 500, startPoint y: 197, endPoint x: 273, endPoint y: 123, distance: 238.0
click at [273, 123] on div "16 If the patient does not object, you can share or discuss their health inform…" at bounding box center [455, 113] width 434 height 103
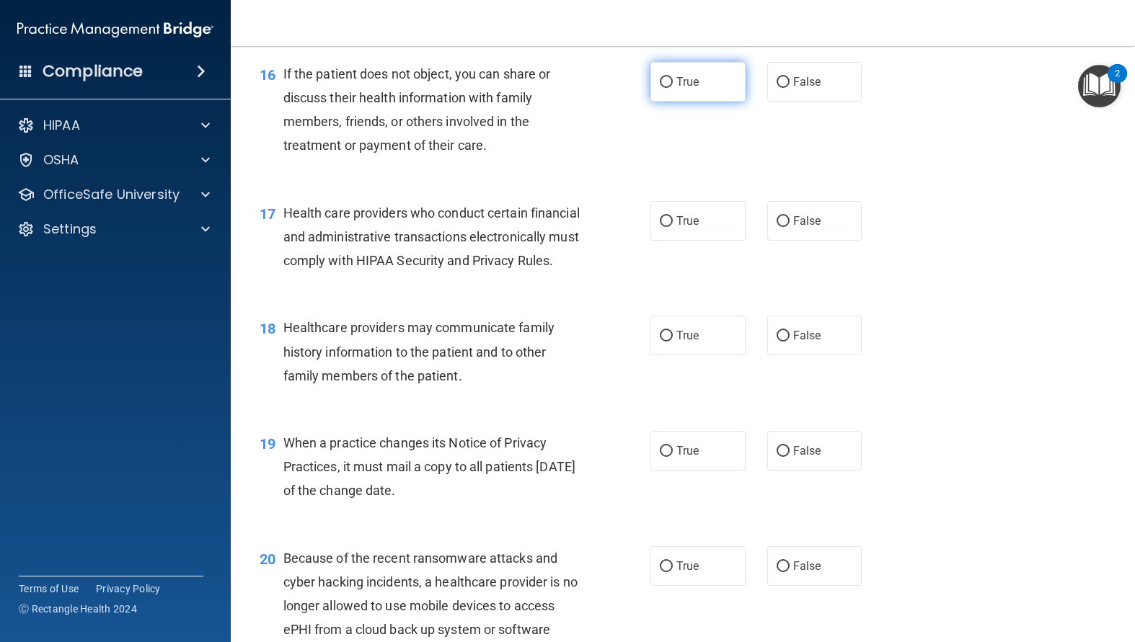
click at [652, 102] on label "True" at bounding box center [697, 82] width 95 height 40
click at [660, 88] on input "True" at bounding box center [666, 82] width 13 height 11
radio input "true"
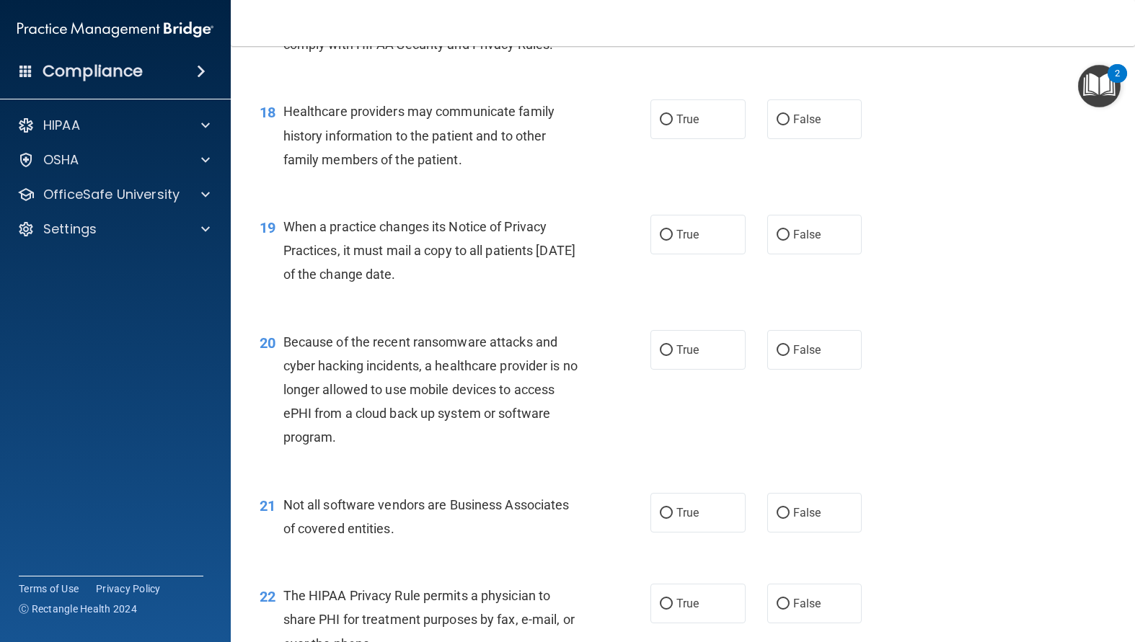
scroll to position [2091, 0]
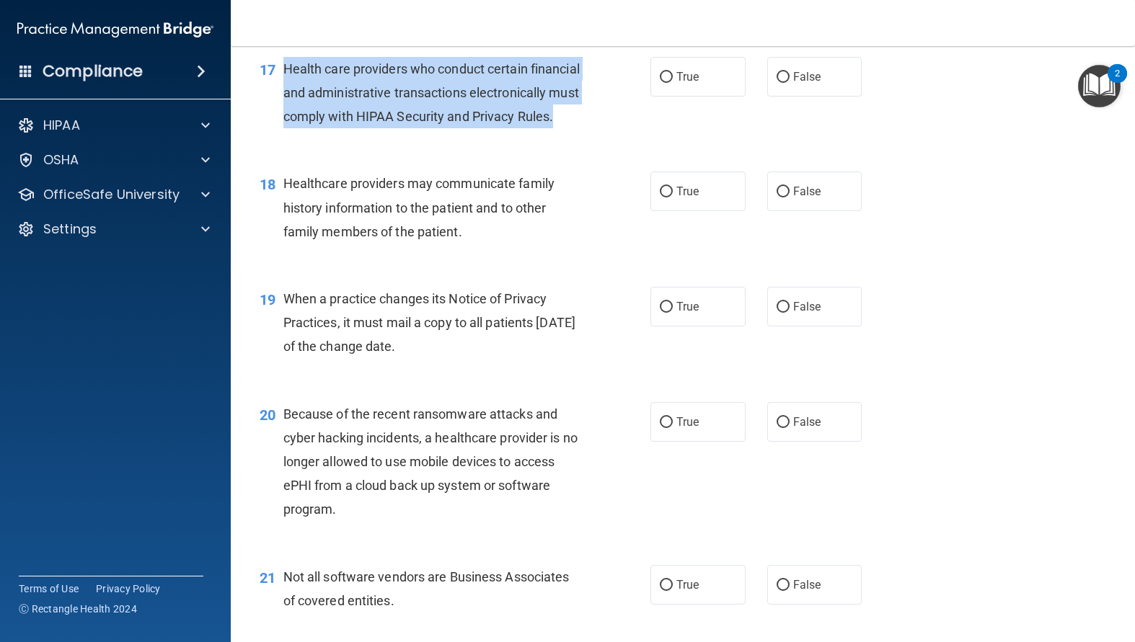
drag, startPoint x: 396, startPoint y: 188, endPoint x: 277, endPoint y: 118, distance: 138.3
click at [277, 118] on div "17 Health care providers who conduct certain financial and administrative trans…" at bounding box center [455, 96] width 434 height 79
click at [575, 122] on div "Health care providers who conduct certain financial and administrative transact…" at bounding box center [437, 93] width 309 height 72
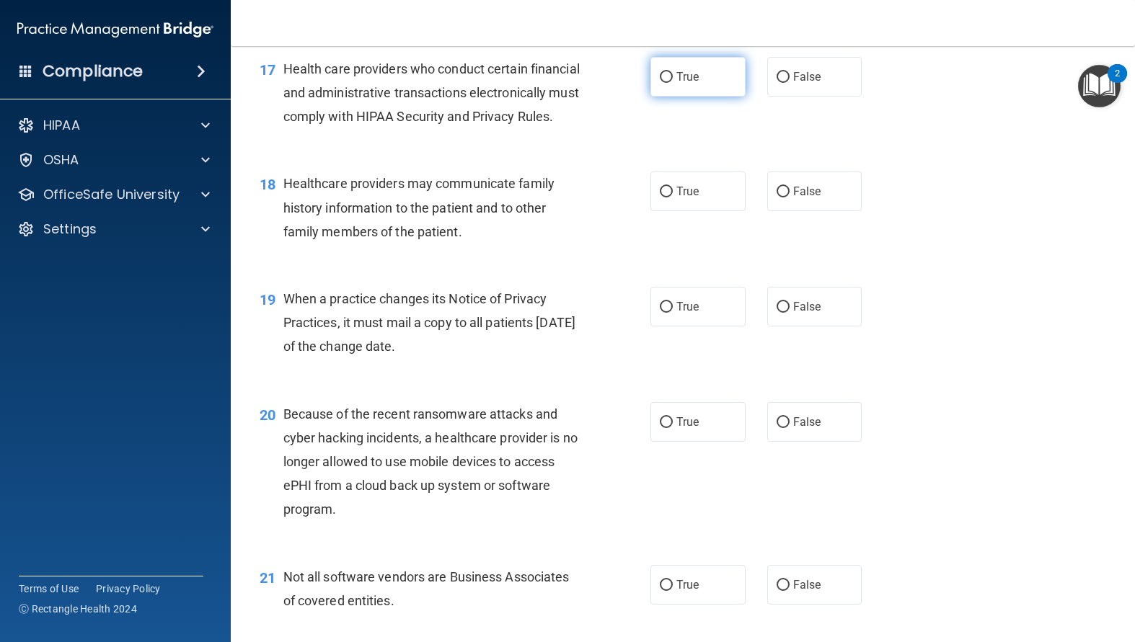
click at [662, 83] on input "True" at bounding box center [666, 77] width 13 height 11
radio input "true"
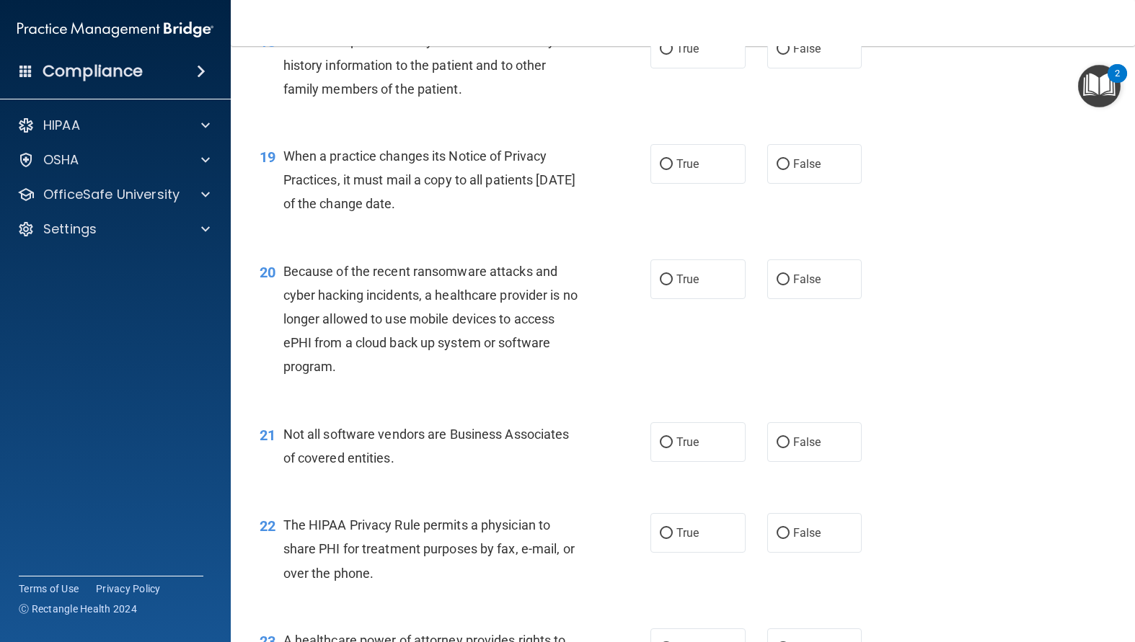
scroll to position [2235, 0]
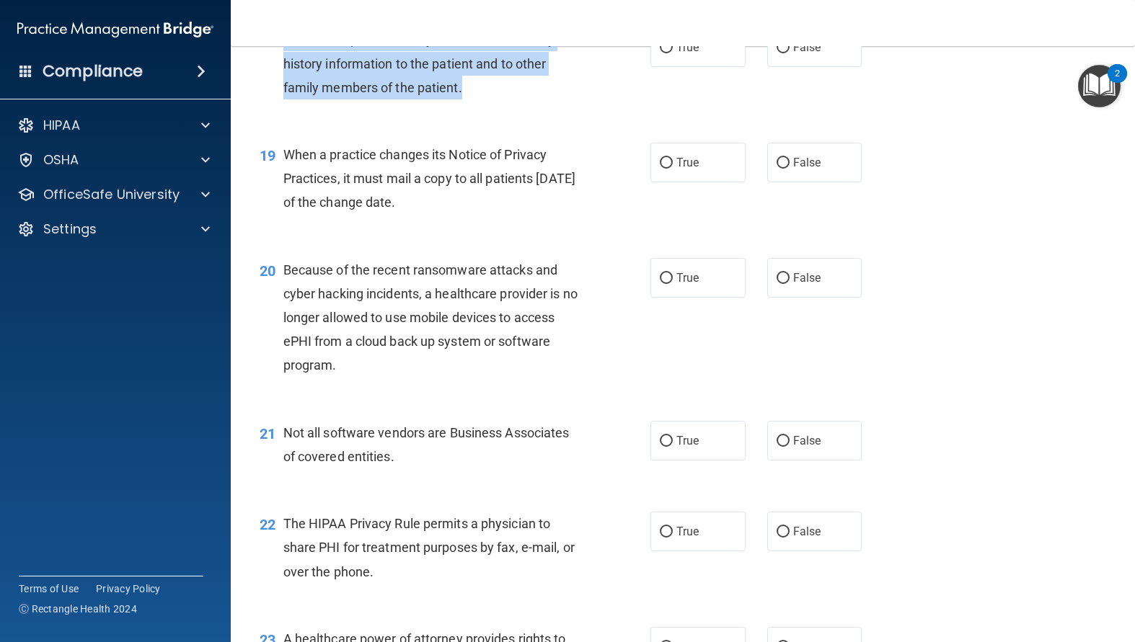
drag, startPoint x: 474, startPoint y: 161, endPoint x: 281, endPoint y: 112, distance: 198.6
click at [281, 107] on div "18 Healthcare providers may communicate family history information to the patie…" at bounding box center [455, 66] width 434 height 79
click at [447, 94] on span "Healthcare providers may communicate family history information to the patient …" at bounding box center [418, 63] width 271 height 63
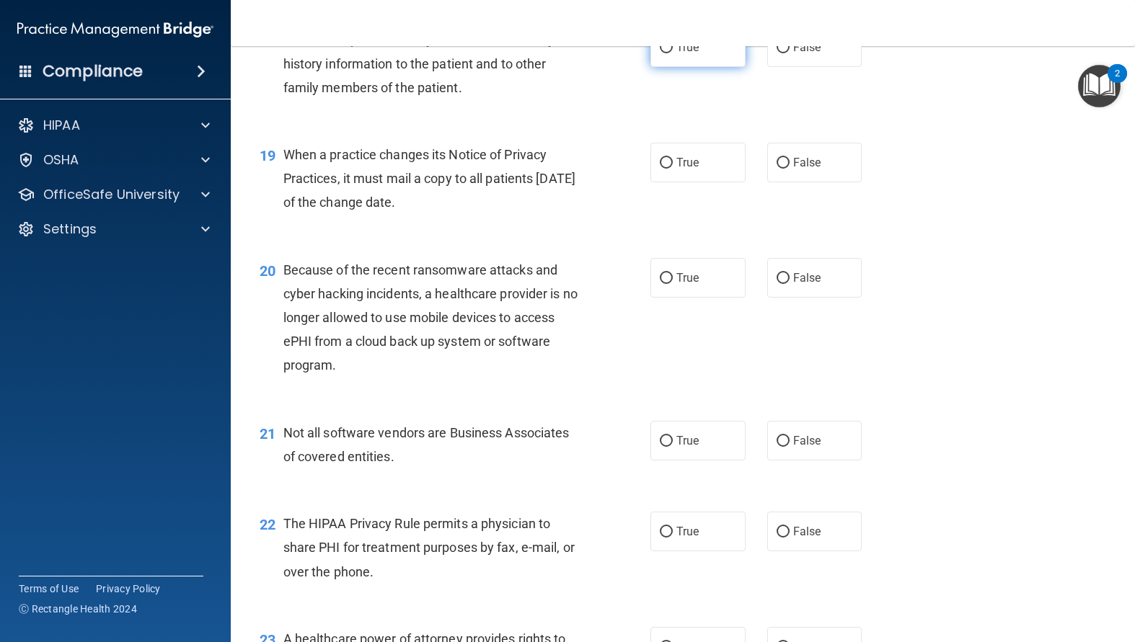
click at [660, 53] on input "True" at bounding box center [666, 48] width 13 height 11
radio input "true"
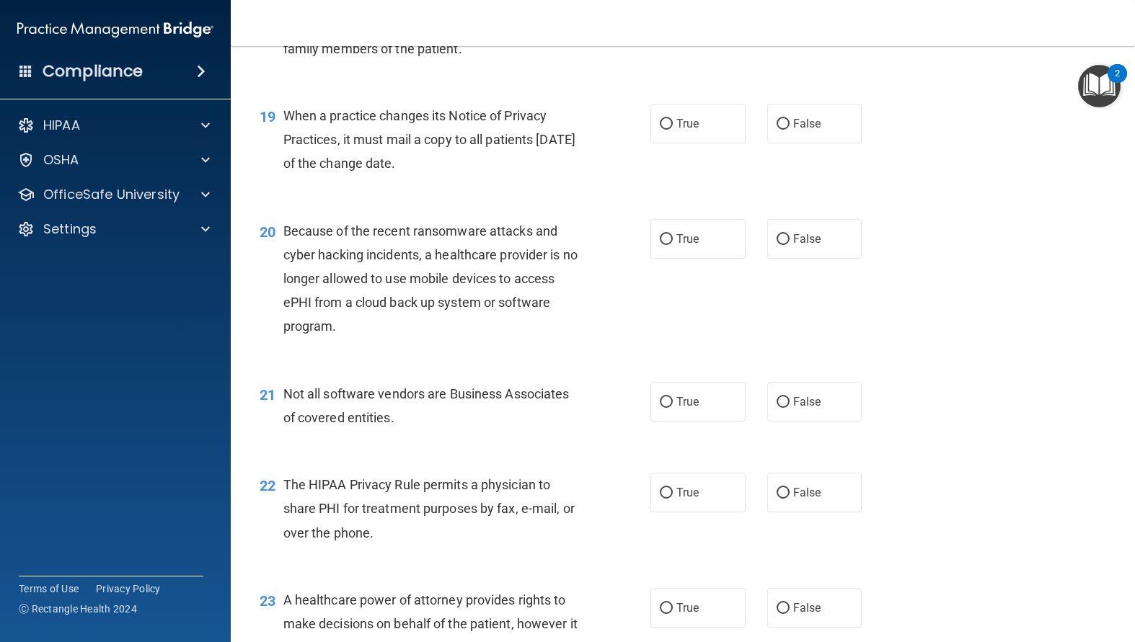
scroll to position [2307, 0]
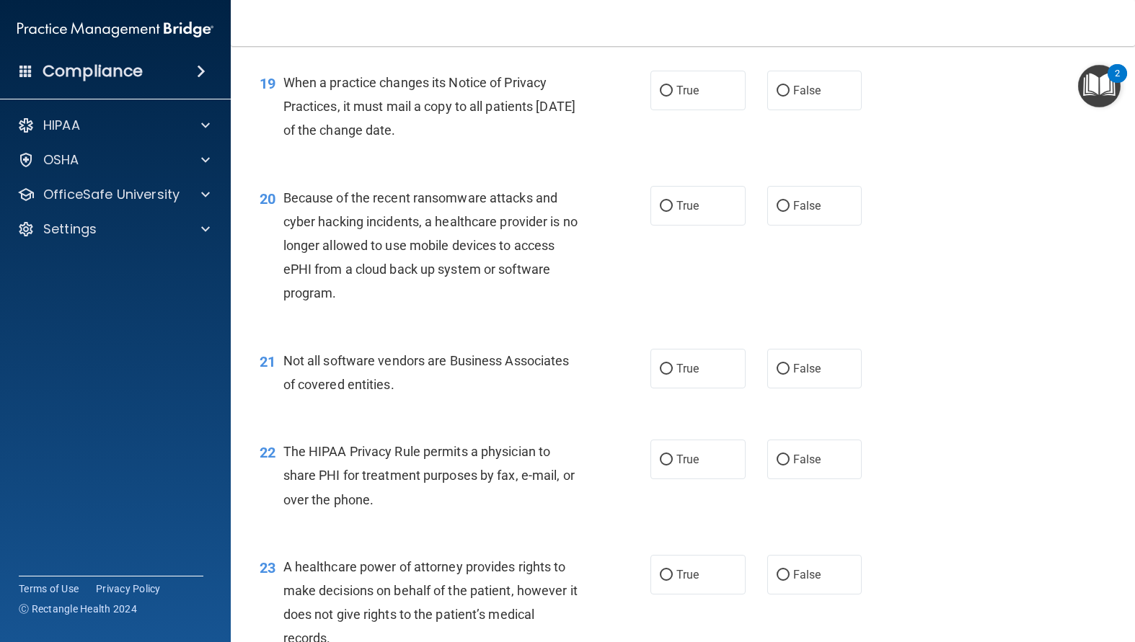
drag, startPoint x: 520, startPoint y: 205, endPoint x: 284, endPoint y: 163, distance: 240.2
click at [284, 143] on div "When a practice changes its Notice of Privacy Practices, it must mail a copy to…" at bounding box center [437, 107] width 309 height 72
click at [776, 97] on input "False" at bounding box center [782, 91] width 13 height 11
radio input "true"
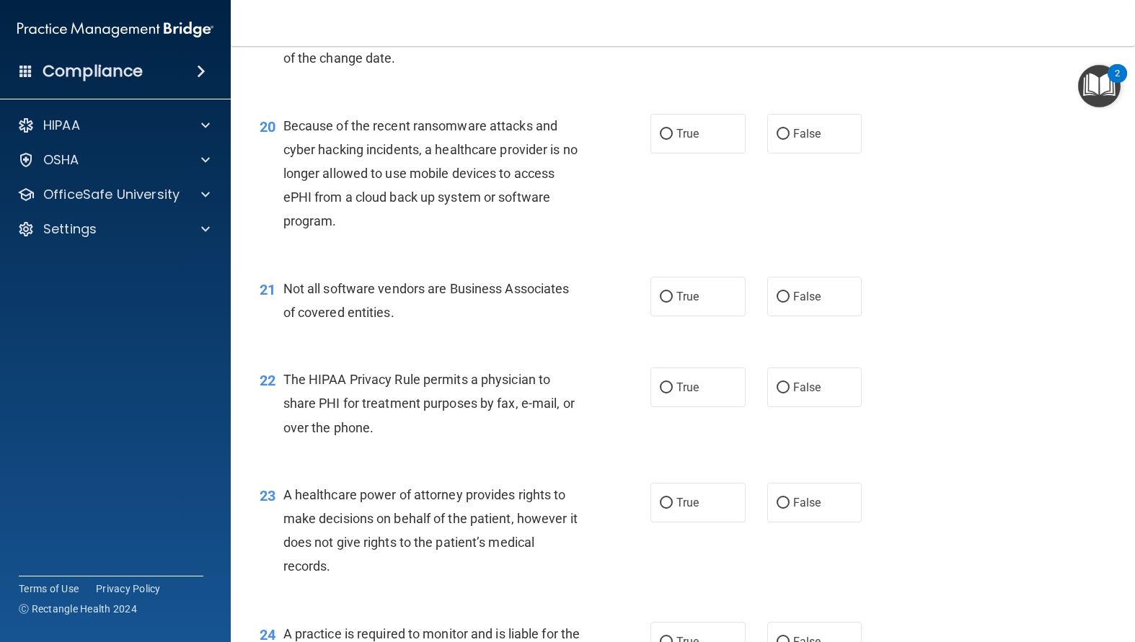
drag, startPoint x: 526, startPoint y: 297, endPoint x: 517, endPoint y: 298, distance: 9.5
click at [524, 234] on div "Because of the recent ransomware attacks and cyber hacking incidents, a healthc…" at bounding box center [437, 174] width 309 height 120
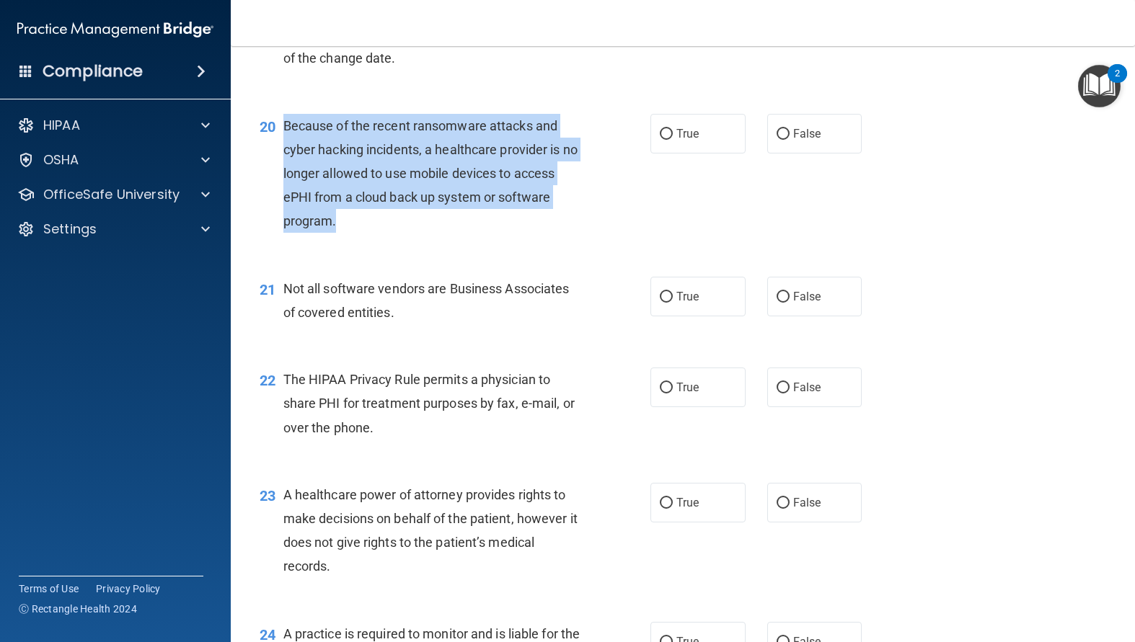
drag, startPoint x: 349, startPoint y: 303, endPoint x: 284, endPoint y: 200, distance: 122.4
click at [284, 200] on div "Because of the recent ransomware attacks and cyber hacking incidents, a healthc…" at bounding box center [437, 174] width 309 height 120
click at [648, 241] on div "20 Because of the recent ransomware attacks and cyber hacking incidents, a heal…" at bounding box center [455, 177] width 434 height 127
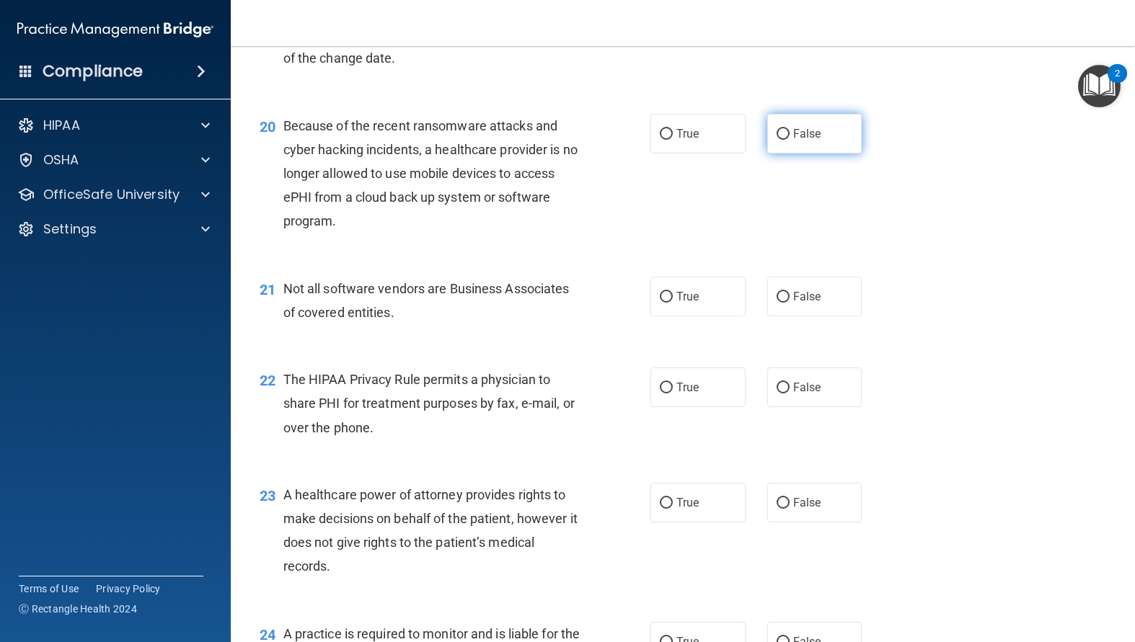
click at [781, 140] on input "False" at bounding box center [782, 134] width 13 height 11
radio input "true"
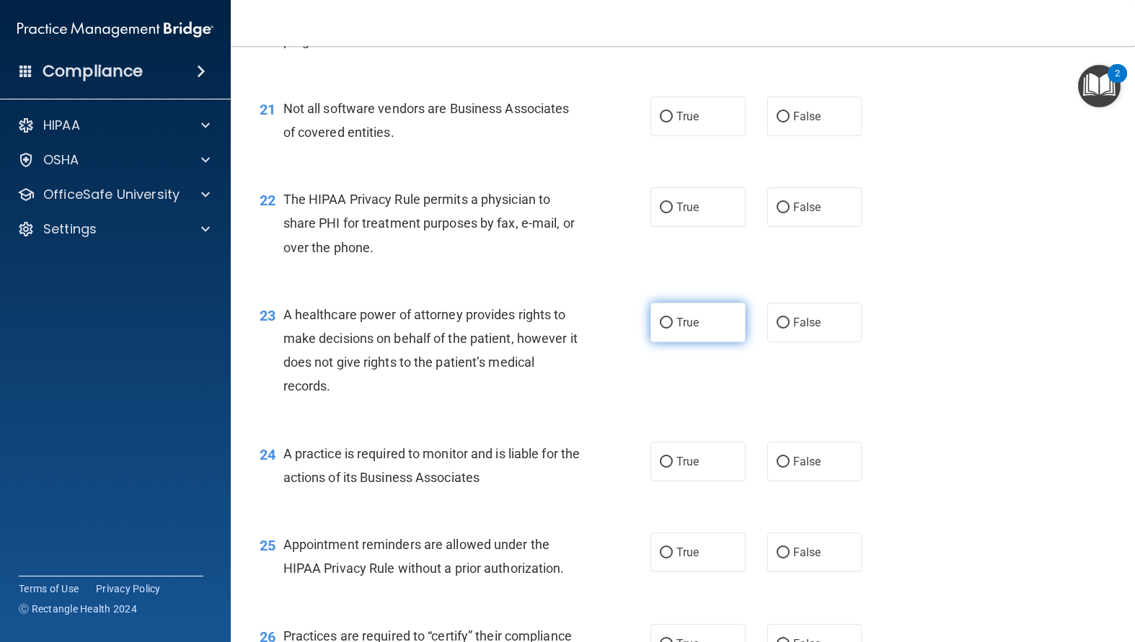
scroll to position [2595, 0]
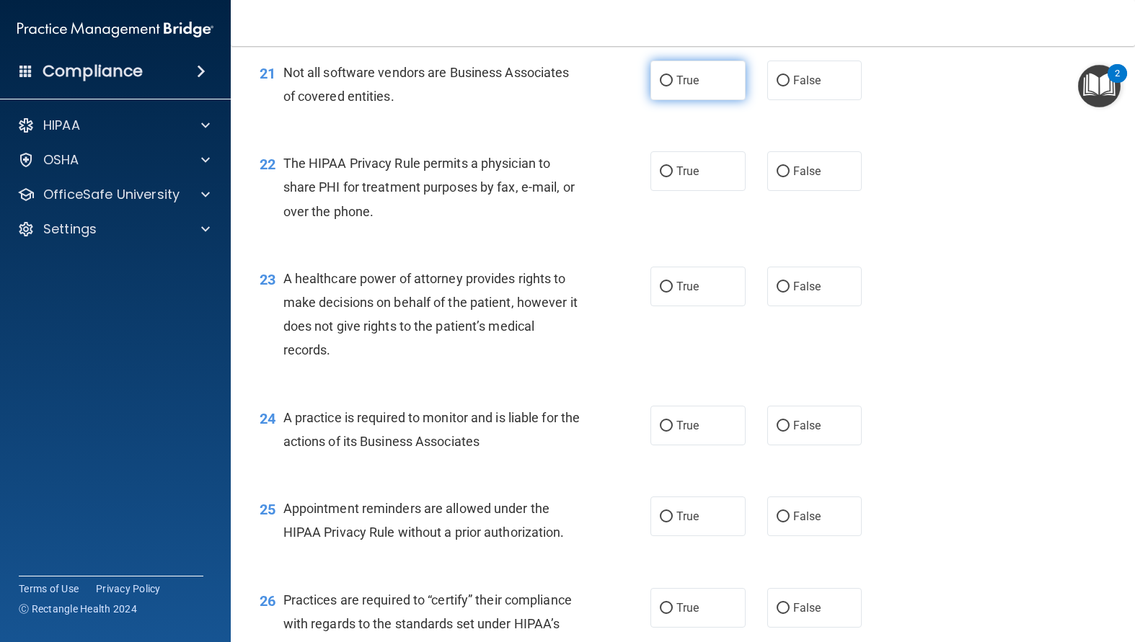
click at [662, 87] on input "True" at bounding box center [666, 81] width 13 height 11
radio input "true"
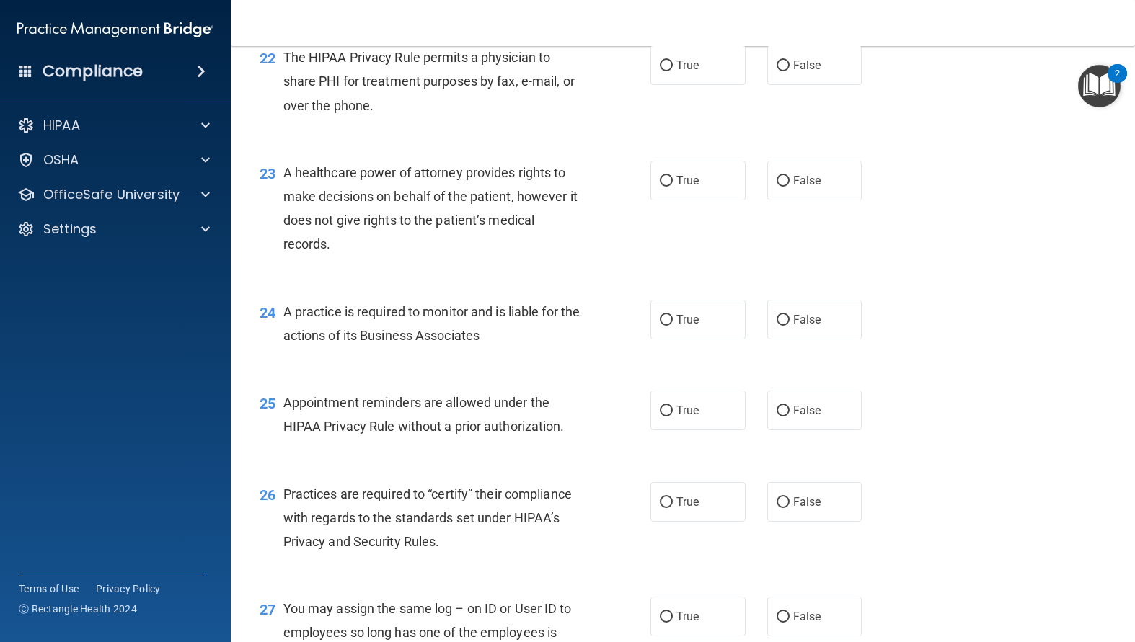
scroll to position [2739, 0]
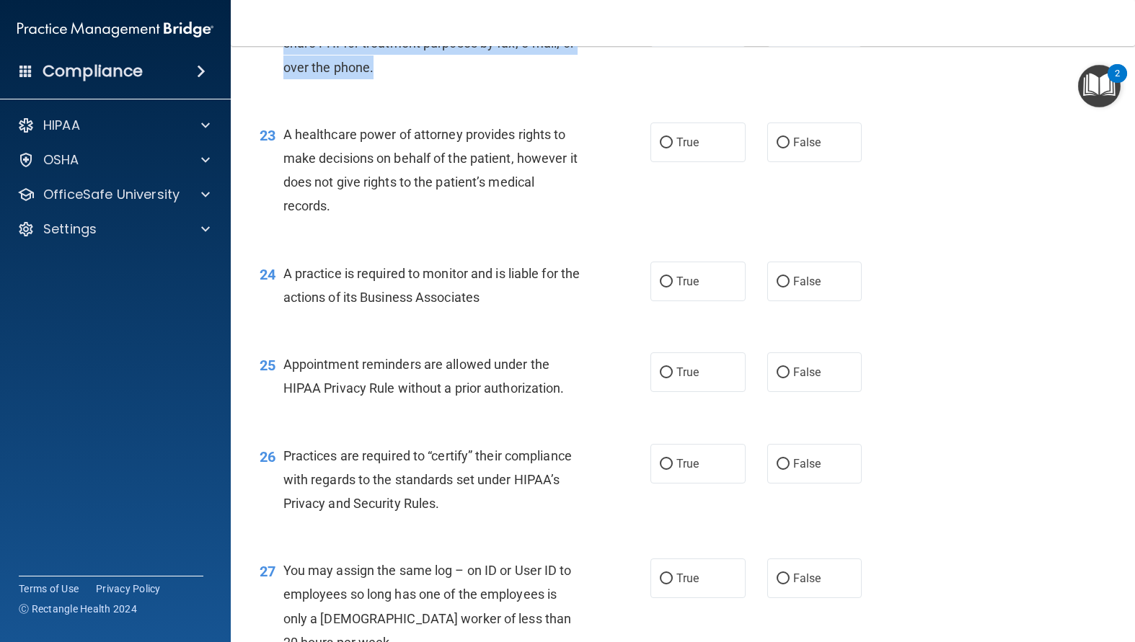
drag, startPoint x: 397, startPoint y: 140, endPoint x: 278, endPoint y: 90, distance: 128.9
click at [278, 87] on div "22 The HIPAA Privacy Rule permits a physician to share PHI for treatment purpos…" at bounding box center [455, 46] width 434 height 79
click at [660, 33] on input "True" at bounding box center [666, 27] width 13 height 11
radio input "true"
click at [588, 178] on div "23 A healthcare power of attorney provides rights to make decisions on behalf o…" at bounding box center [683, 174] width 868 height 139
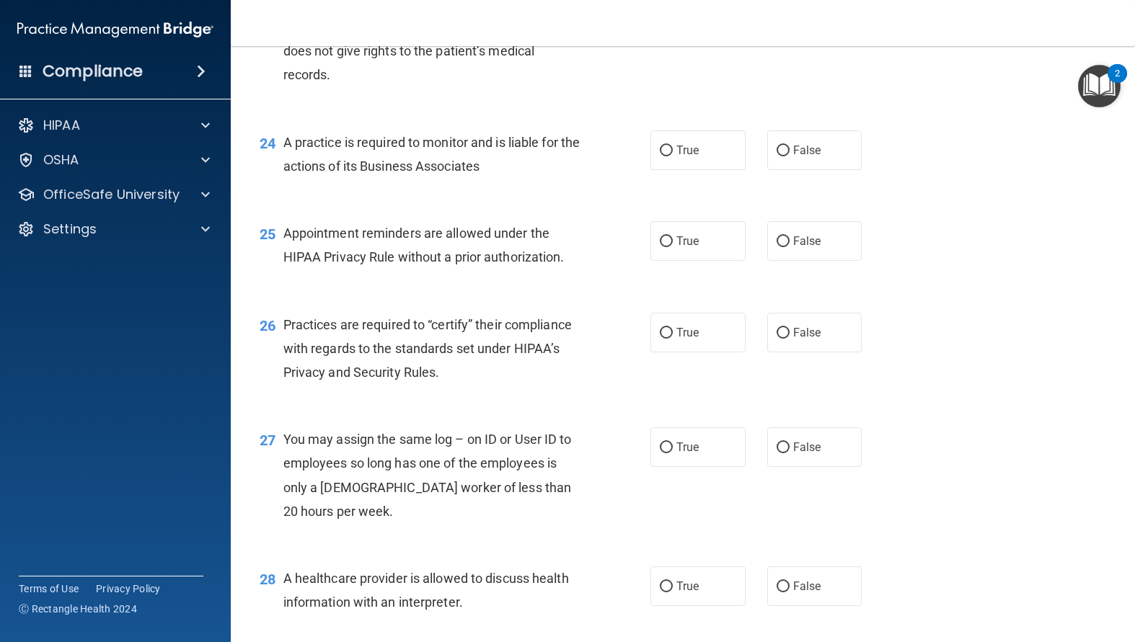
scroll to position [2884, 0]
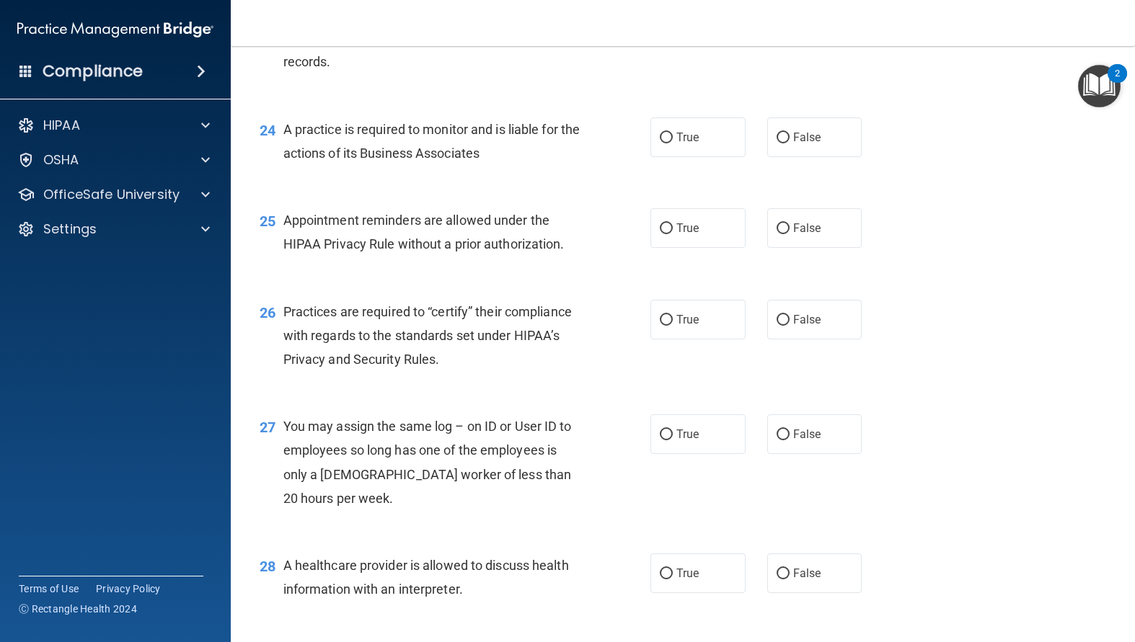
drag, startPoint x: 343, startPoint y: 125, endPoint x: 385, endPoint y: 131, distance: 42.2
click at [385, 74] on div "A healthcare power of attorney provides rights to make decisions on behalf of t…" at bounding box center [437, 26] width 309 height 96
drag, startPoint x: 352, startPoint y: 136, endPoint x: 281, endPoint y: 72, distance: 95.4
click at [281, 72] on div "23 A healthcare power of attorney provides rights to make decisions on behalf o…" at bounding box center [455, 29] width 434 height 103
click at [761, 99] on div "23 A healthcare power of attorney provides rights to make decisions on behalf o…" at bounding box center [683, 29] width 868 height 139
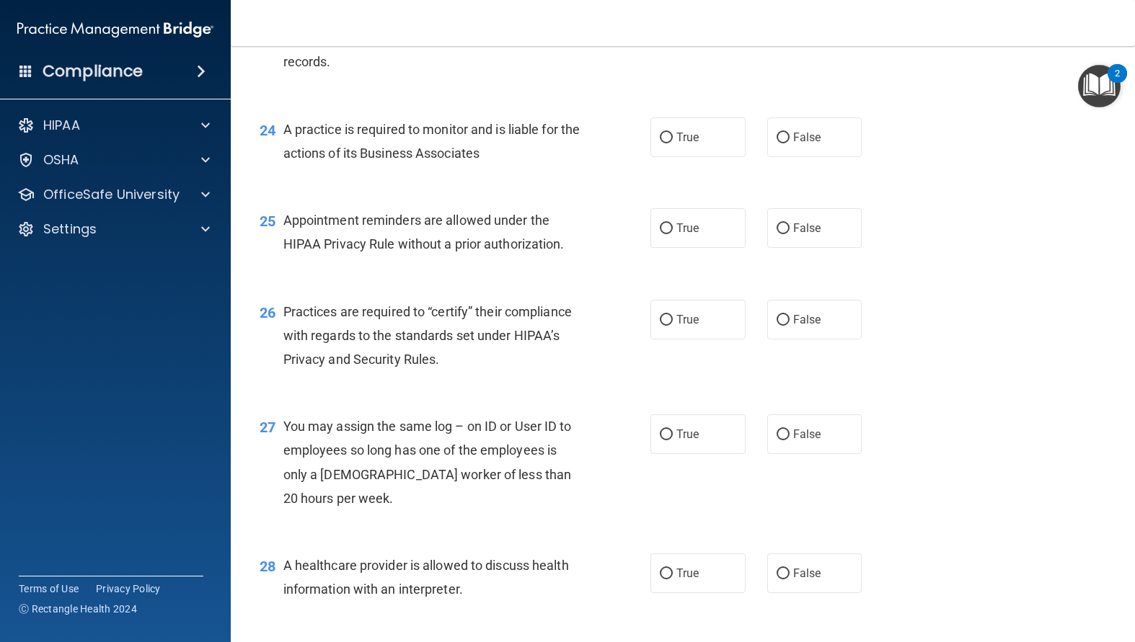
radio input "true"
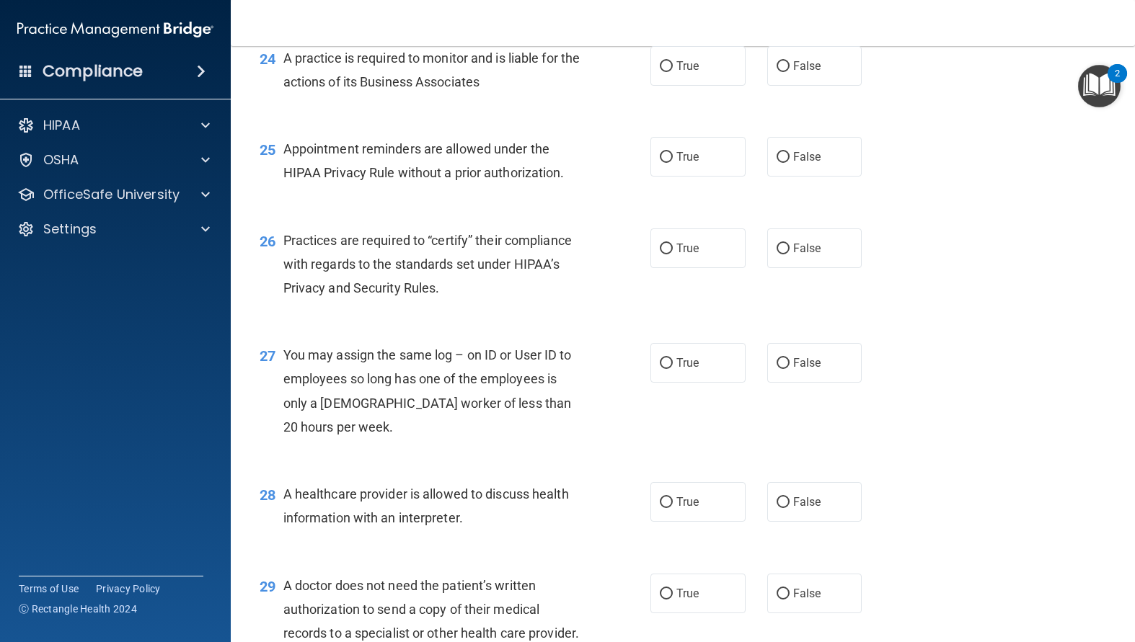
scroll to position [2956, 0]
click at [660, 71] on input "True" at bounding box center [666, 66] width 13 height 11
radio input "true"
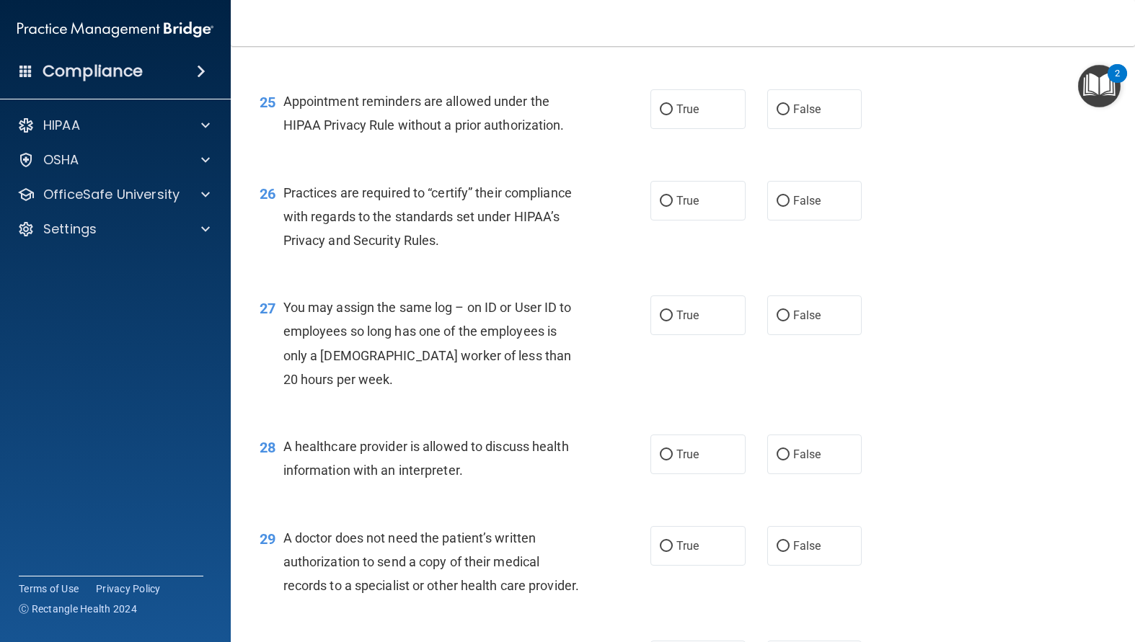
scroll to position [3028, 0]
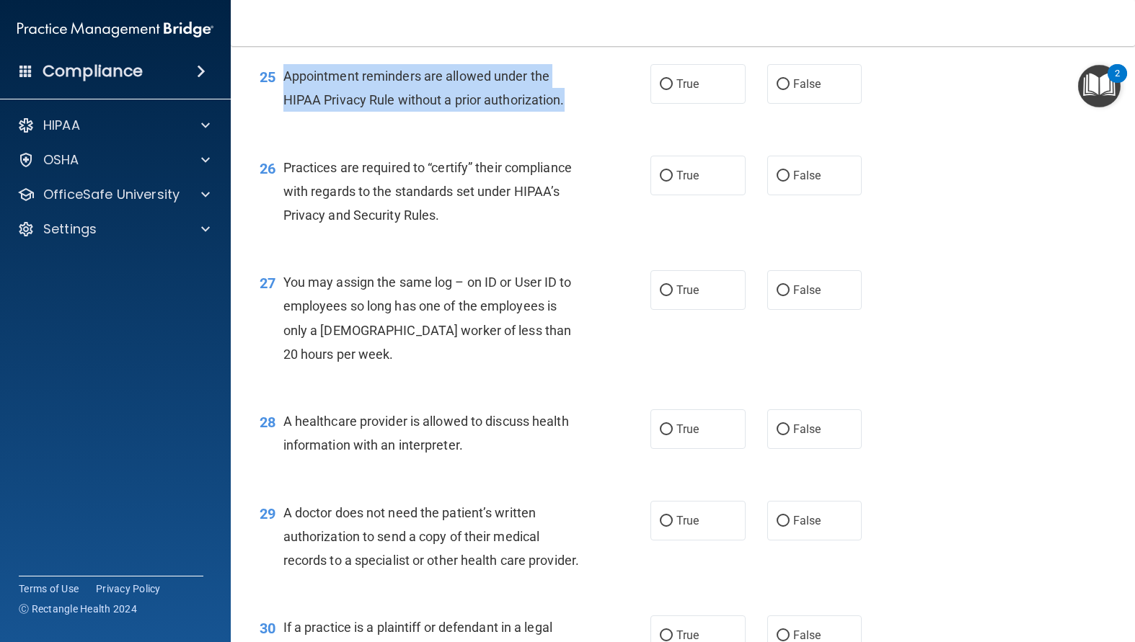
drag, startPoint x: 568, startPoint y: 173, endPoint x: 283, endPoint y: 153, distance: 286.2
click at [283, 112] on div "Appointment reminders are allowed under the HIPAA Privacy Rule without a prior …" at bounding box center [437, 88] width 309 height 48
click at [660, 90] on input "True" at bounding box center [666, 84] width 13 height 11
radio input "true"
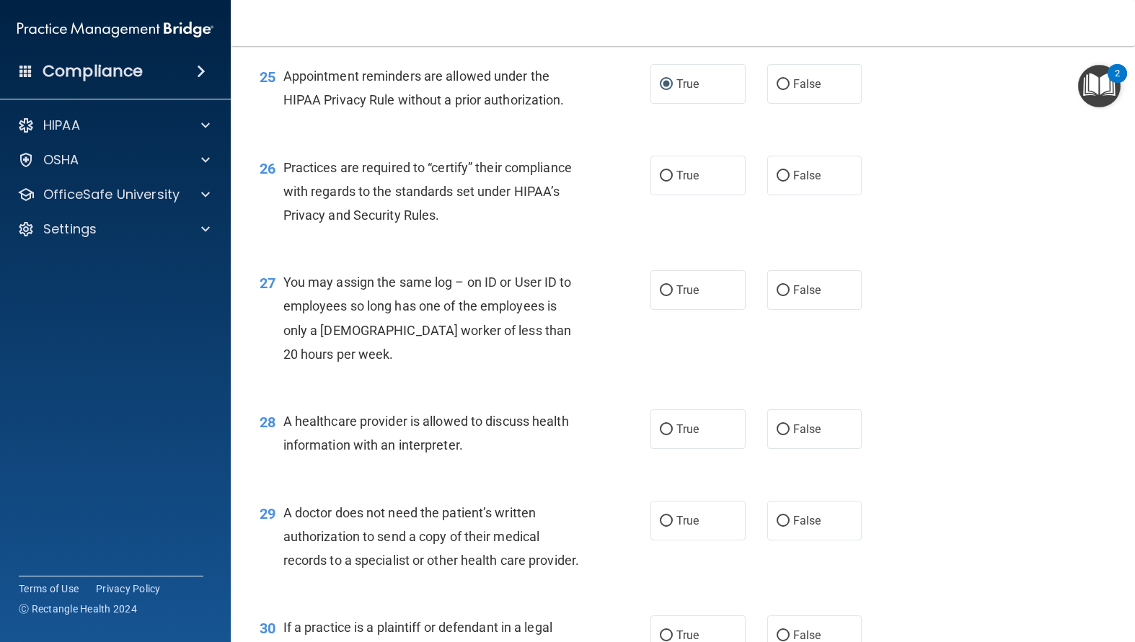
click at [574, 235] on div "26 Practices are required to “certify” their compliance with regards to the sta…" at bounding box center [455, 195] width 434 height 79
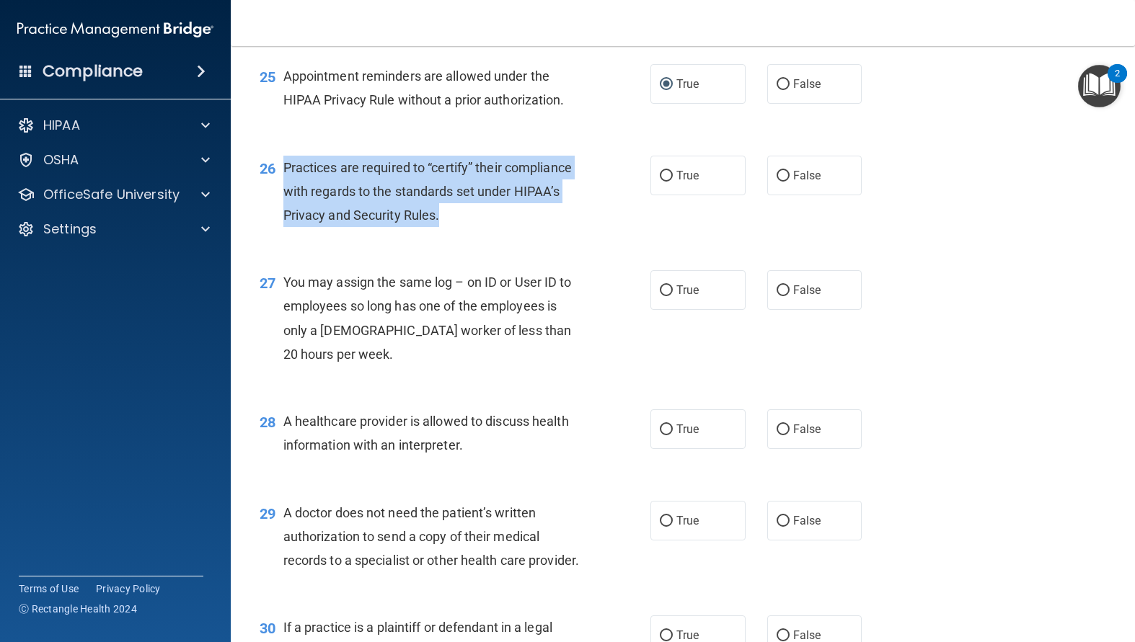
drag, startPoint x: 484, startPoint y: 297, endPoint x: 281, endPoint y: 236, distance: 211.4
click at [281, 235] on div "26 Practices are required to “certify” their compliance with regards to the sta…" at bounding box center [455, 195] width 434 height 79
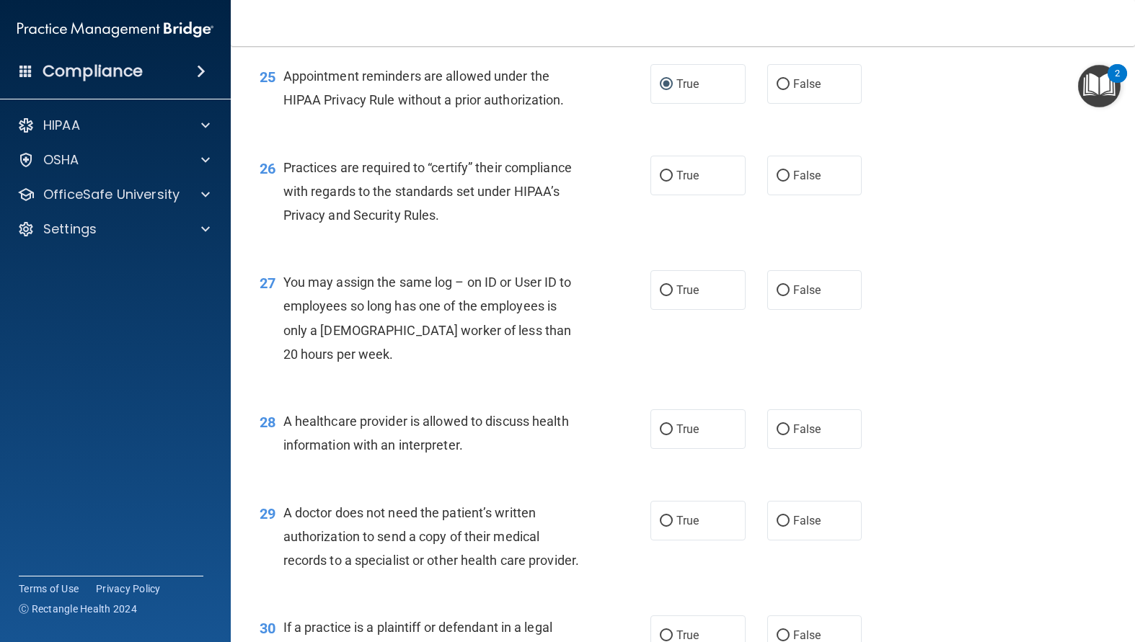
drag, startPoint x: 286, startPoint y: 239, endPoint x: 780, endPoint y: 337, distance: 503.3
click at [783, 340] on div "27 You may assign the same log – on ID or User ID to employees so long has one …" at bounding box center [683, 321] width 868 height 139
click at [652, 195] on label "True" at bounding box center [697, 176] width 95 height 40
click at [660, 182] on input "True" at bounding box center [666, 176] width 13 height 11
radio input "true"
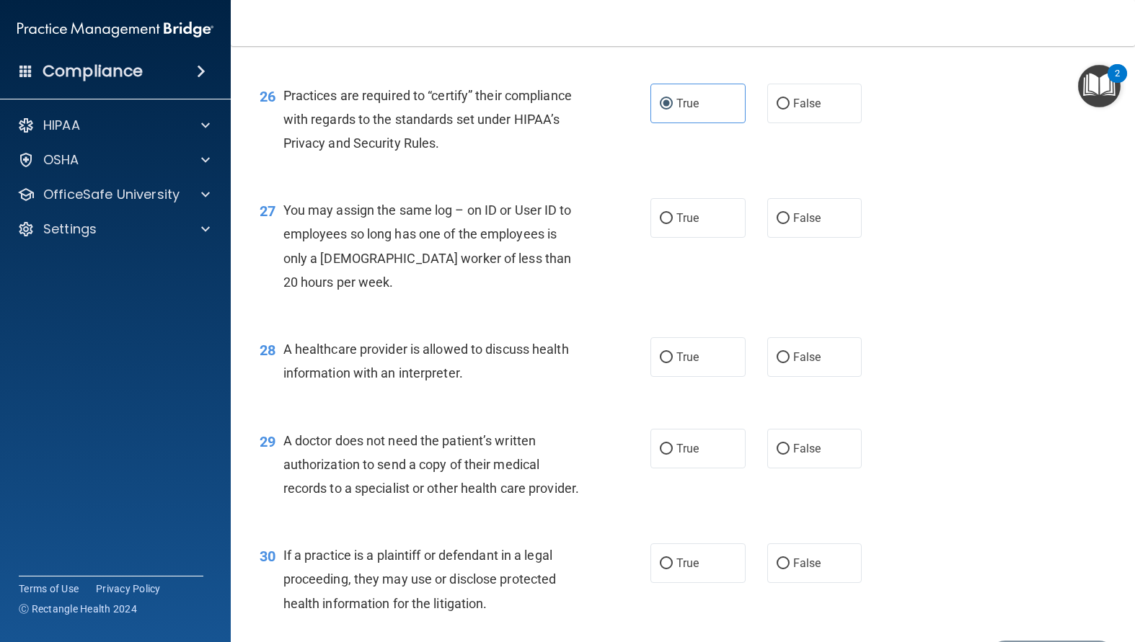
scroll to position [3172, 0]
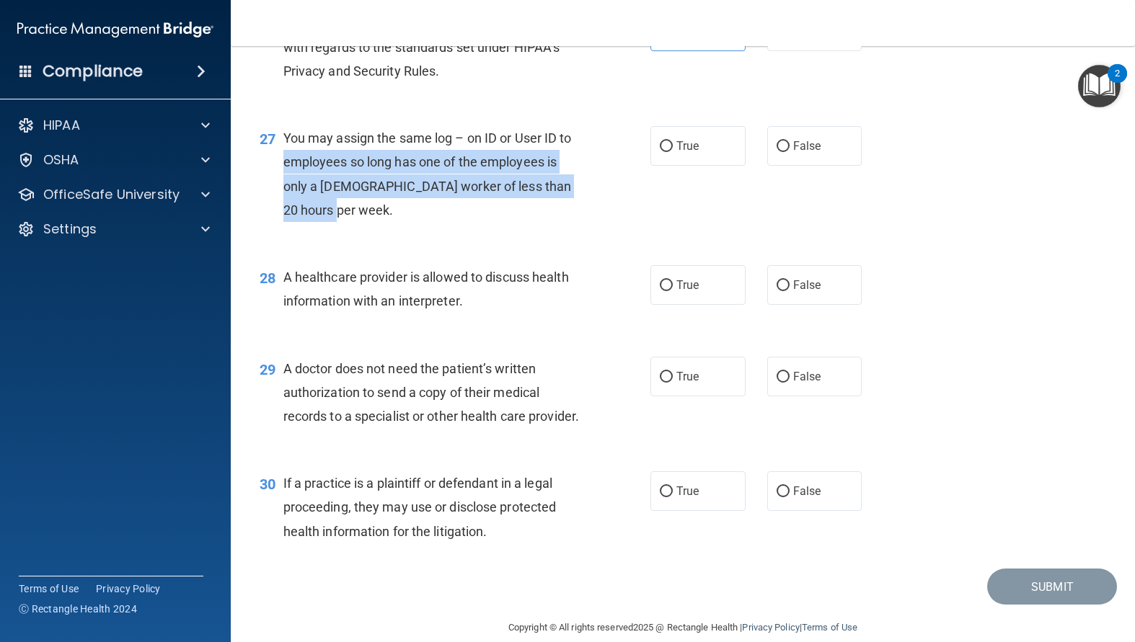
drag, startPoint x: 397, startPoint y: 295, endPoint x: 274, endPoint y: 243, distance: 133.8
click at [274, 229] on div "27 You may assign the same log – on ID or User ID to employees so long has one …" at bounding box center [455, 177] width 434 height 103
click at [622, 229] on div "27 You may assign the same log – on ID or User ID to employees so long has one …" at bounding box center [455, 177] width 434 height 103
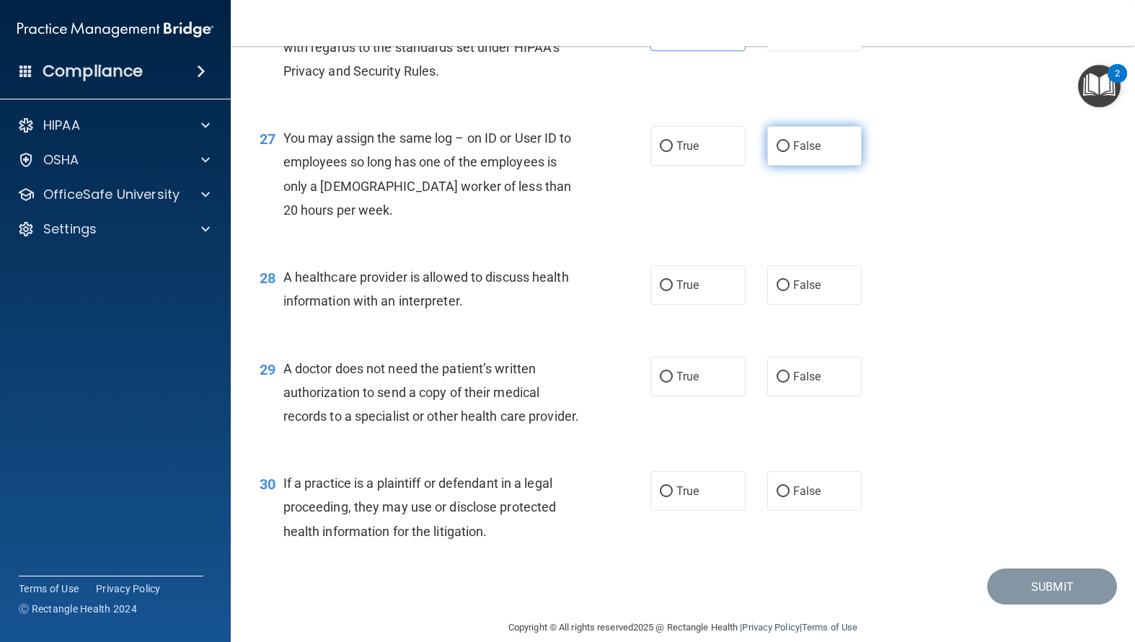
click at [785, 166] on label "False" at bounding box center [814, 146] width 95 height 40
click at [785, 152] on input "False" at bounding box center [782, 146] width 13 height 11
radio input "true"
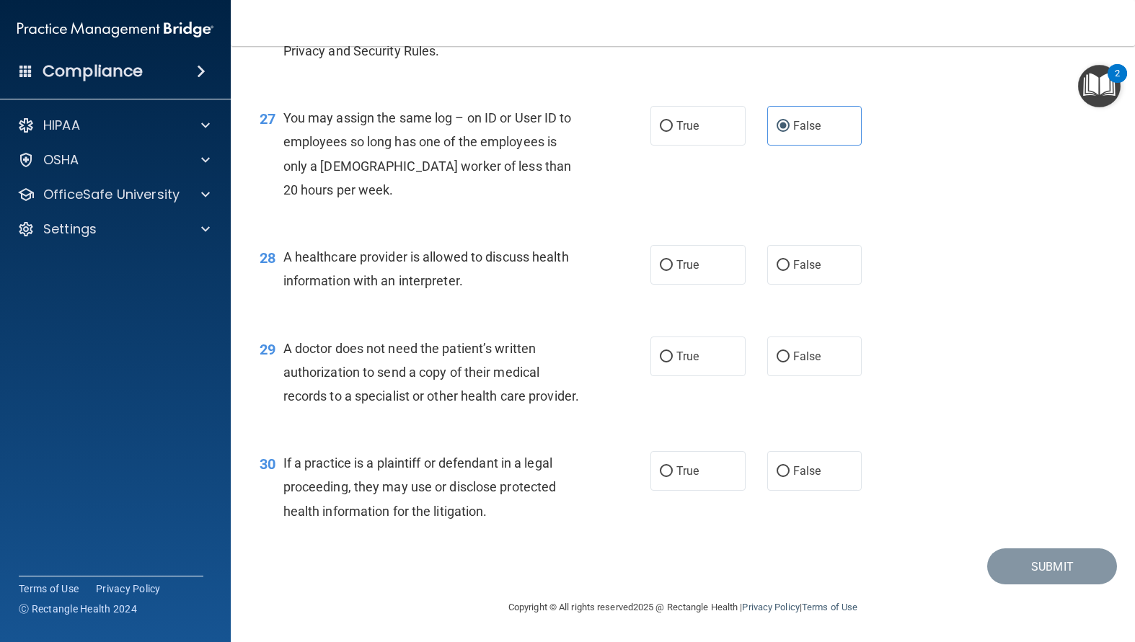
scroll to position [3288, 0]
click at [660, 260] on input "True" at bounding box center [666, 265] width 13 height 11
radio input "true"
click at [656, 337] on label "True" at bounding box center [697, 357] width 95 height 40
click at [660, 352] on input "True" at bounding box center [666, 357] width 13 height 11
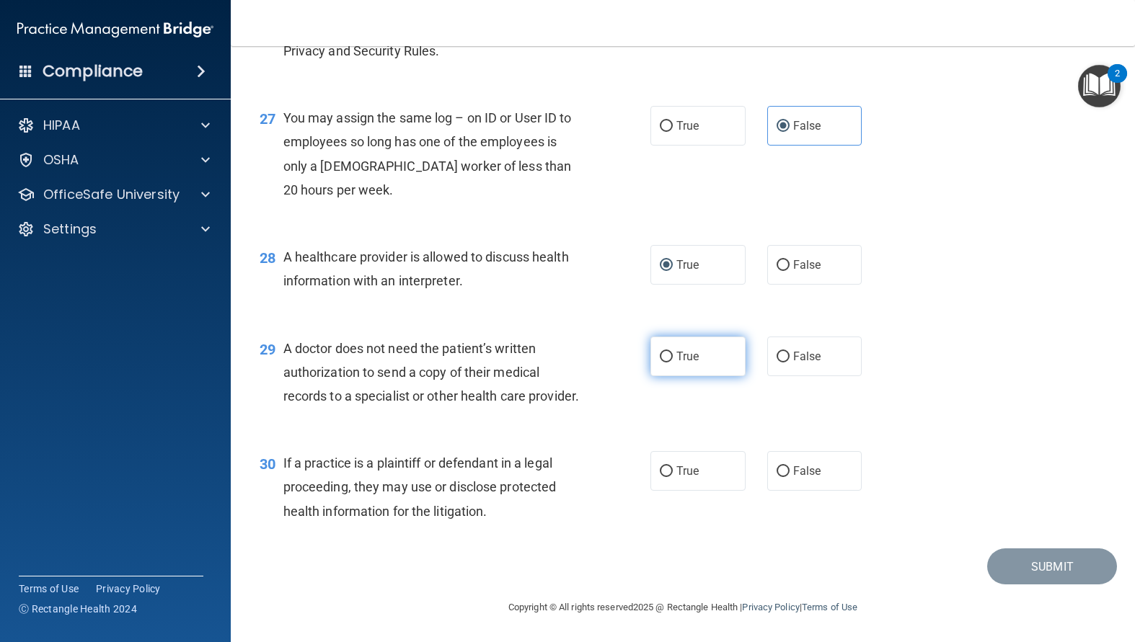
radio input "true"
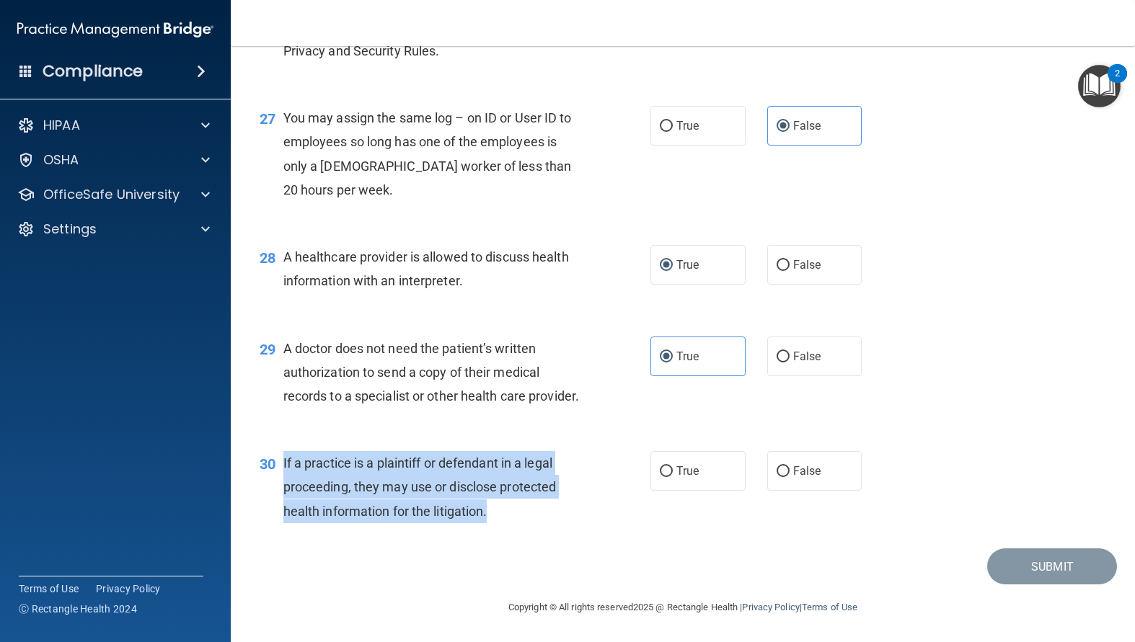
drag, startPoint x: 489, startPoint y: 507, endPoint x: 278, endPoint y: 462, distance: 215.9
click at [278, 462] on div "30 If a practice is a plaintiff or defendant in a legal proceeding, they may us…" at bounding box center [455, 490] width 434 height 79
click at [660, 477] on input "True" at bounding box center [666, 471] width 13 height 11
radio input "true"
click at [1040, 569] on button "Submit" at bounding box center [1052, 567] width 130 height 37
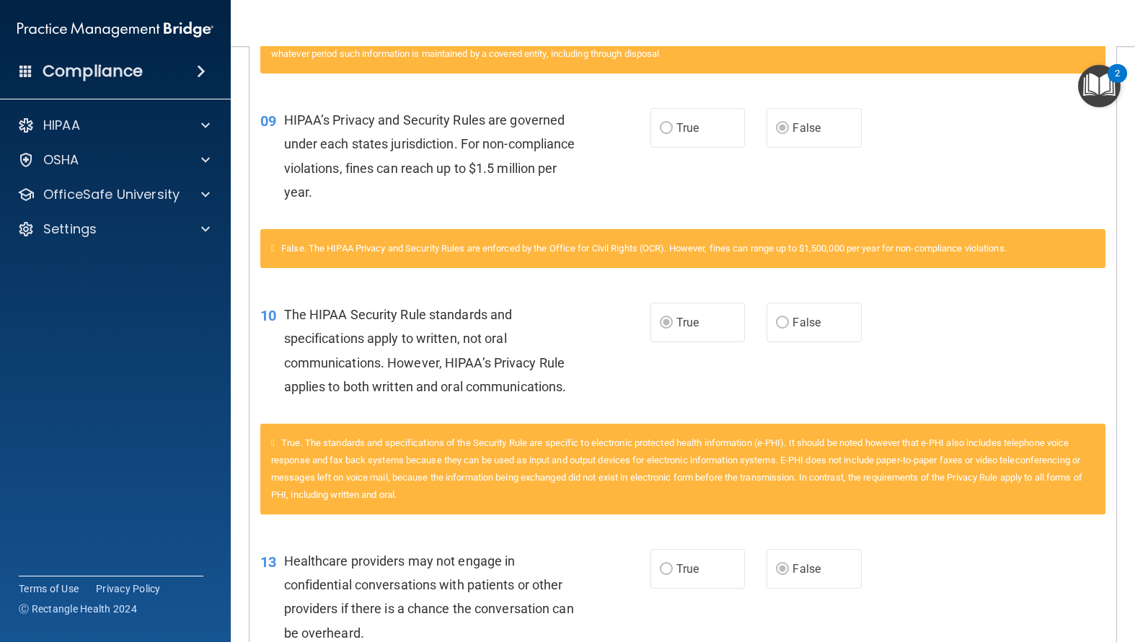
scroll to position [505, 0]
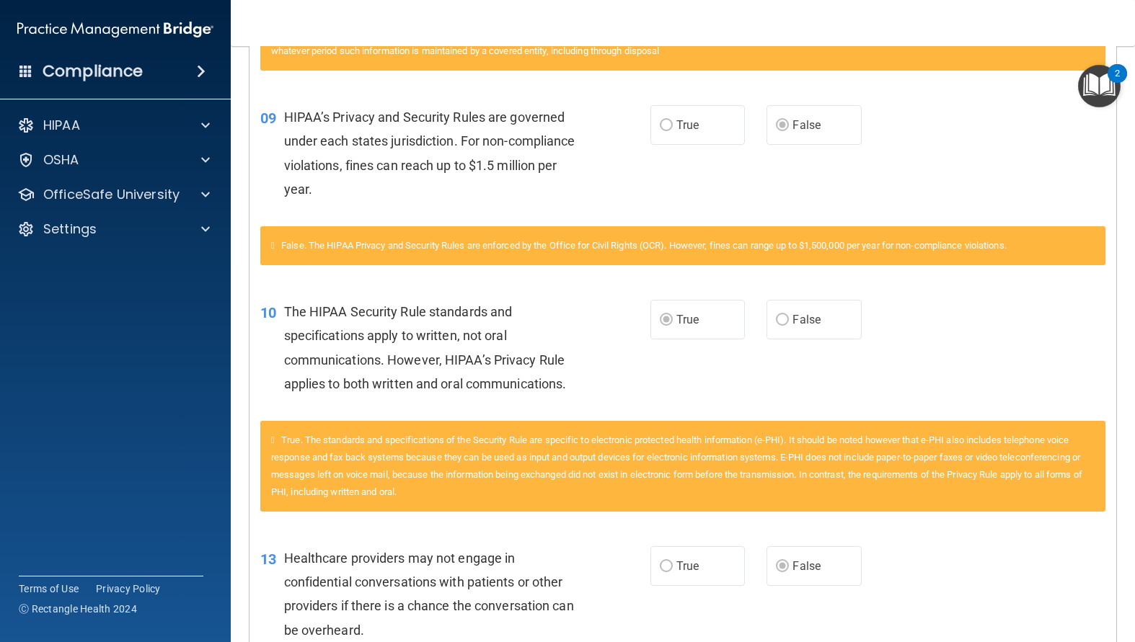
drag, startPoint x: 746, startPoint y: 425, endPoint x: 729, endPoint y: 417, distance: 19.3
click at [741, 421] on div "True. The standards and specifications of the Security Rule are specific to ele…" at bounding box center [682, 466] width 845 height 91
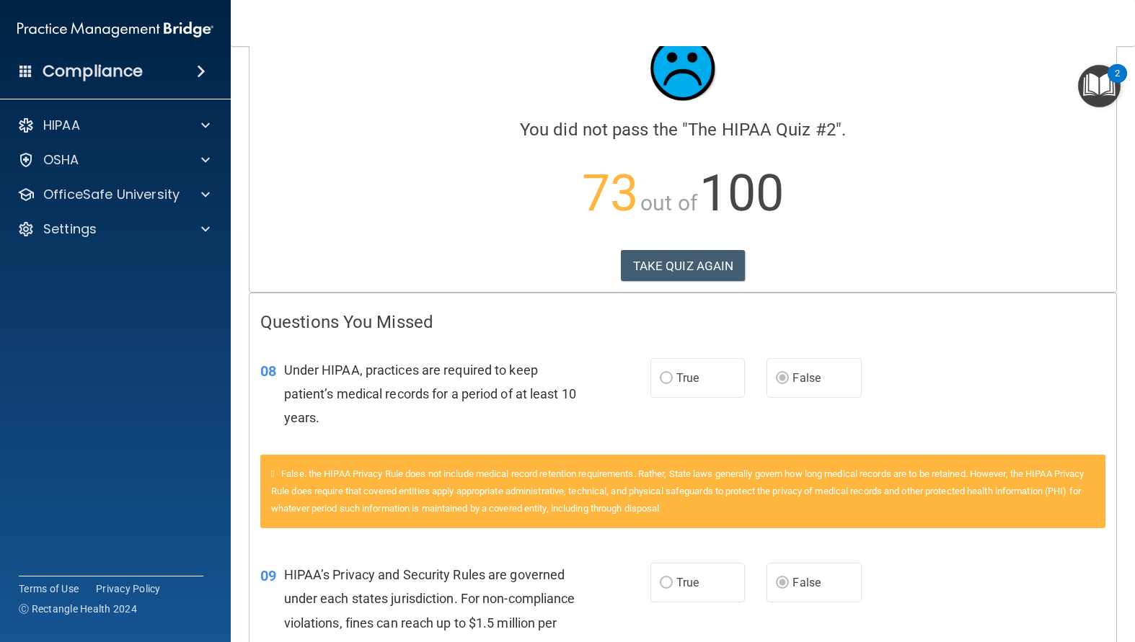
scroll to position [0, 0]
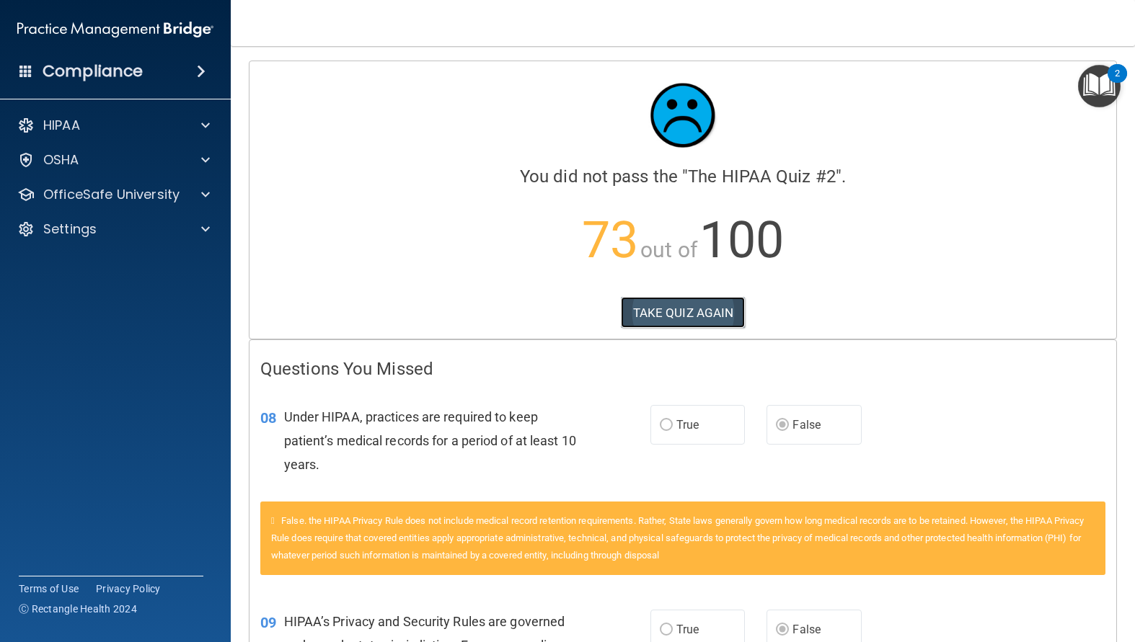
click at [657, 306] on button "TAKE QUIZ AGAIN" at bounding box center [683, 313] width 125 height 32
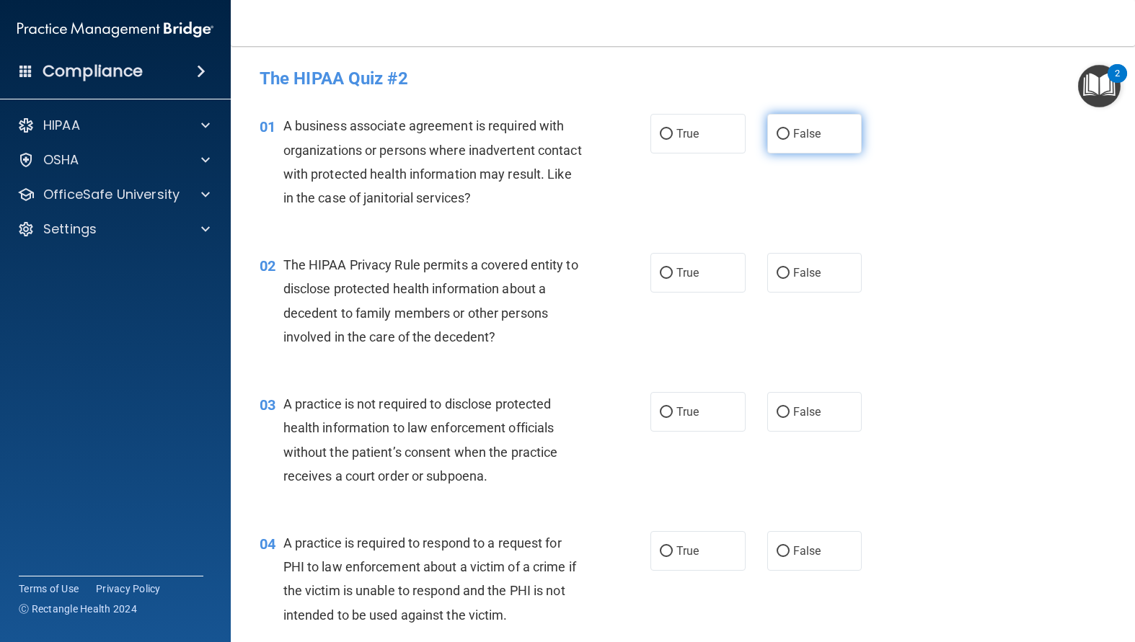
click at [776, 133] on input "False" at bounding box center [782, 134] width 13 height 11
radio input "true"
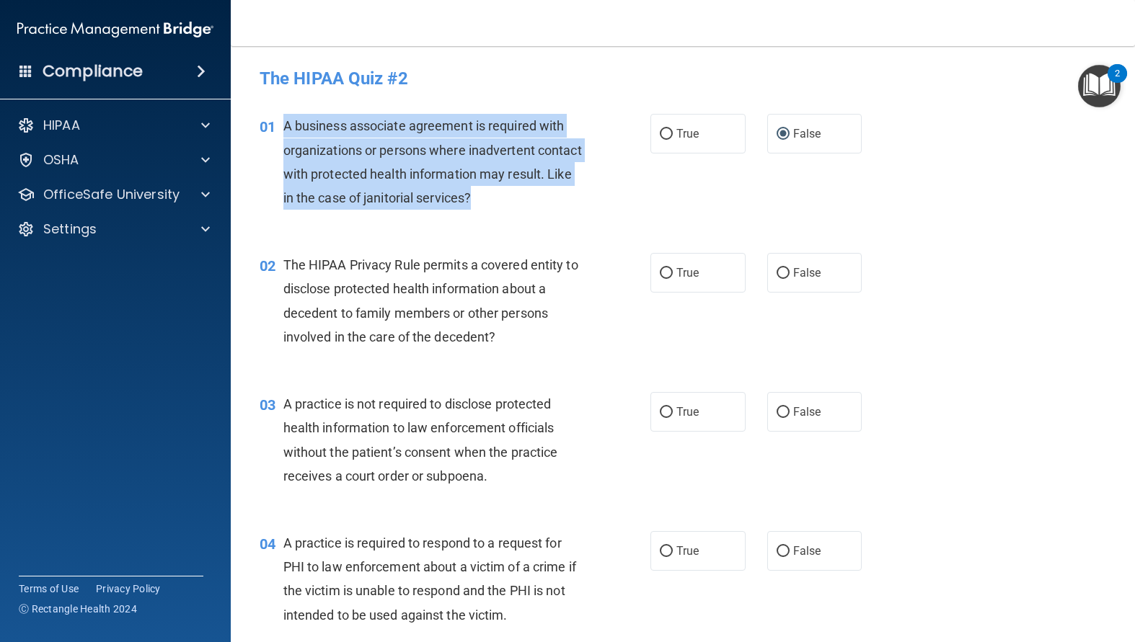
drag, startPoint x: 554, startPoint y: 203, endPoint x: 279, endPoint y: 123, distance: 287.0
click at [279, 123] on div "01 A business associate agreement is required with organizations or persons whe…" at bounding box center [455, 165] width 434 height 103
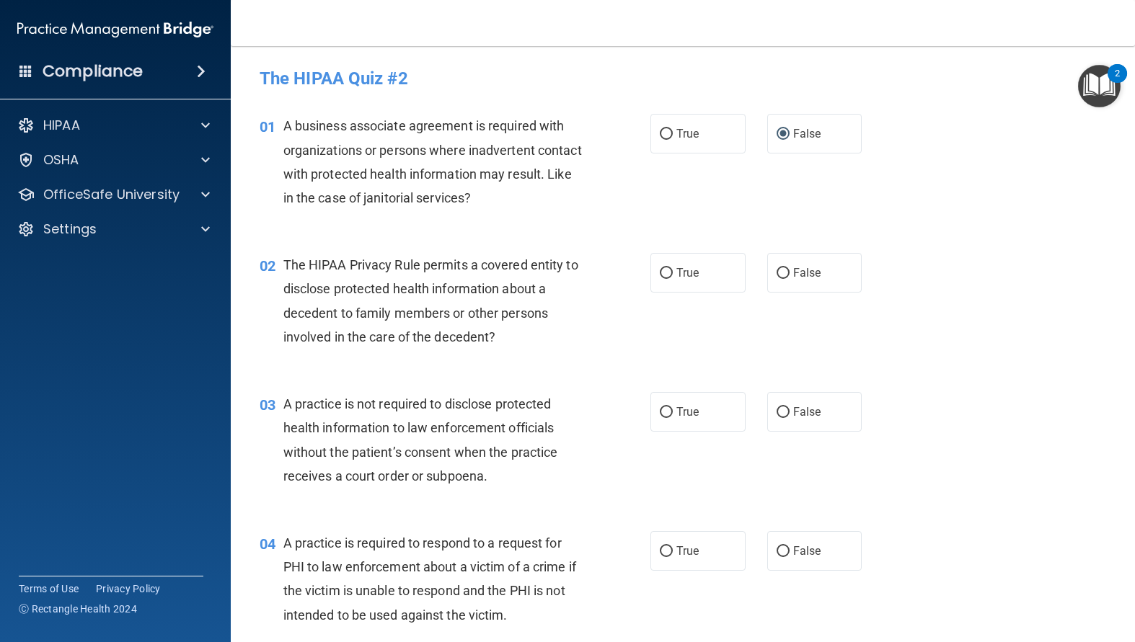
click at [585, 225] on div "01 A business associate agreement is required with organizations or persons whe…" at bounding box center [683, 165] width 868 height 139
click at [510, 348] on div "The HIPAA Privacy Rule permits a covered entity to disclose protected health in…" at bounding box center [437, 301] width 309 height 96
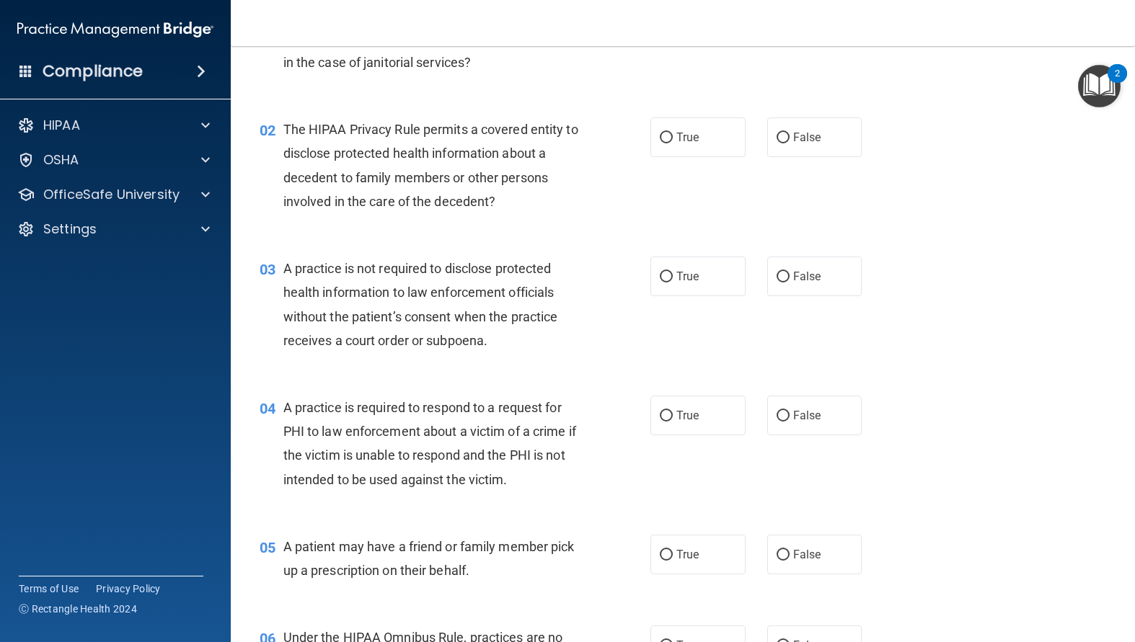
scroll to position [144, 0]
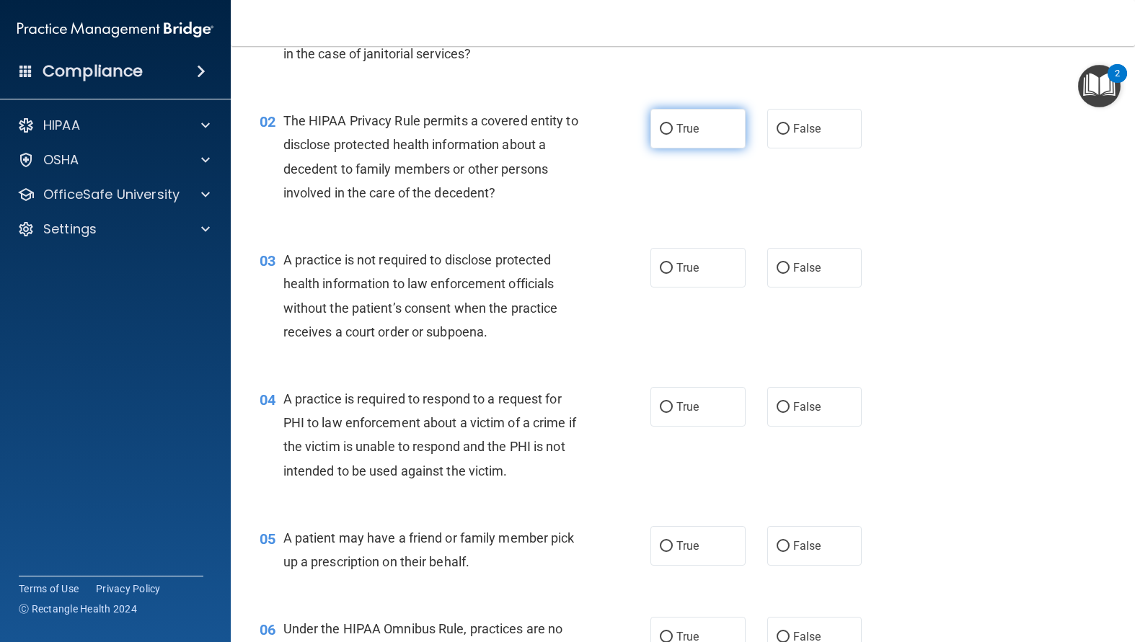
click at [660, 128] on input "True" at bounding box center [666, 129] width 13 height 11
radio input "true"
click at [776, 266] on input "False" at bounding box center [782, 268] width 13 height 11
radio input "true"
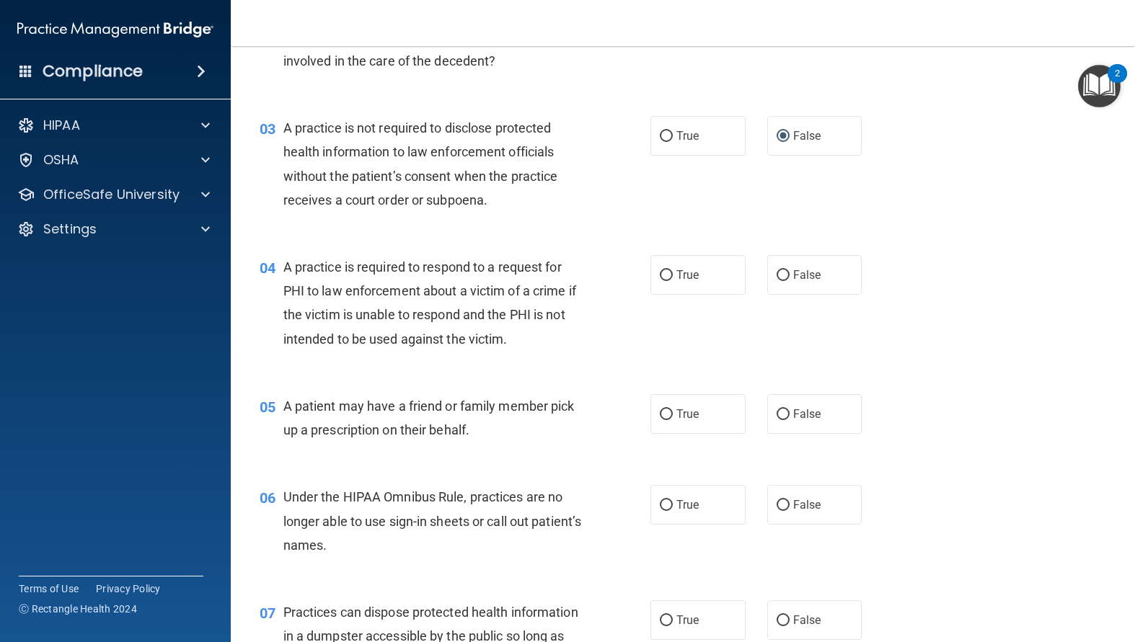
scroll to position [288, 0]
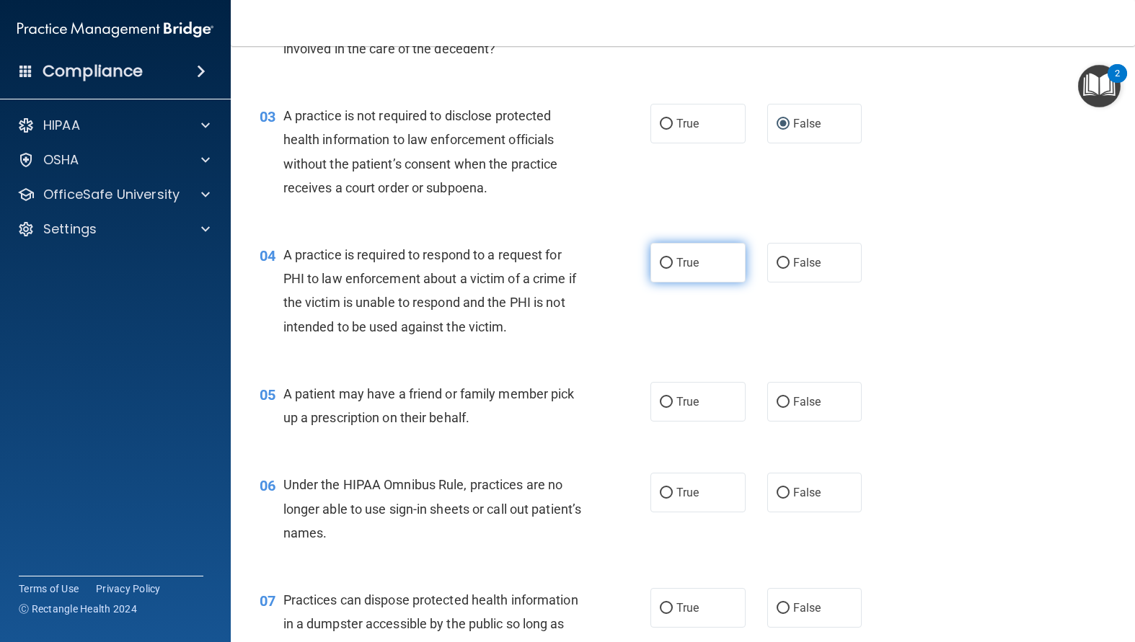
click at [660, 261] on input "True" at bounding box center [666, 263] width 13 height 11
radio input "true"
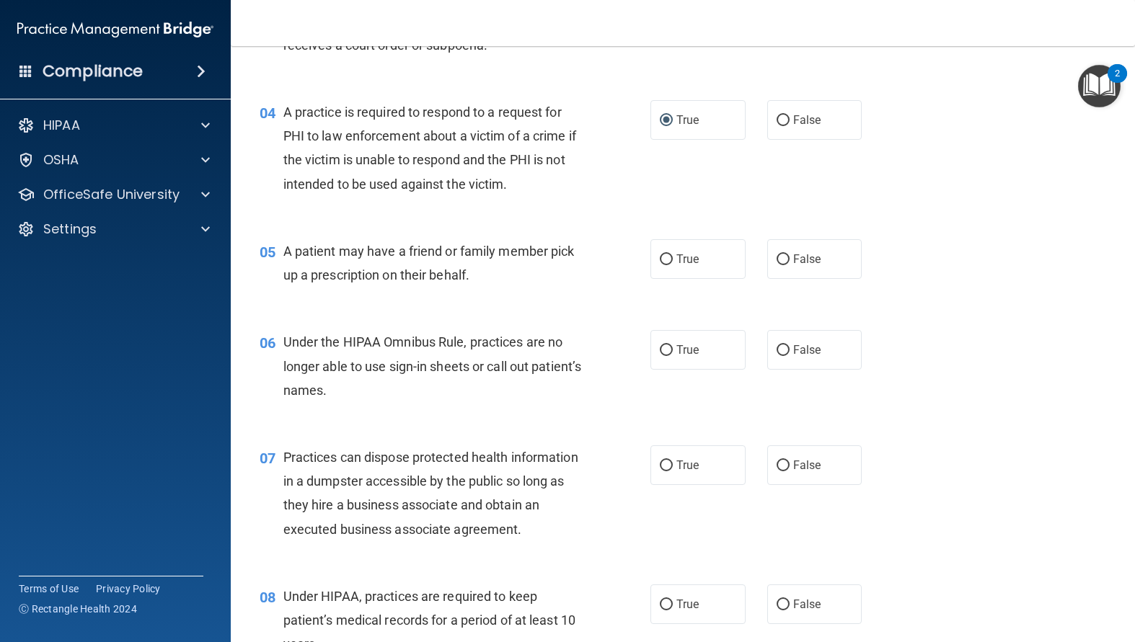
scroll to position [433, 0]
click at [660, 257] on input "True" at bounding box center [666, 258] width 13 height 11
radio input "true"
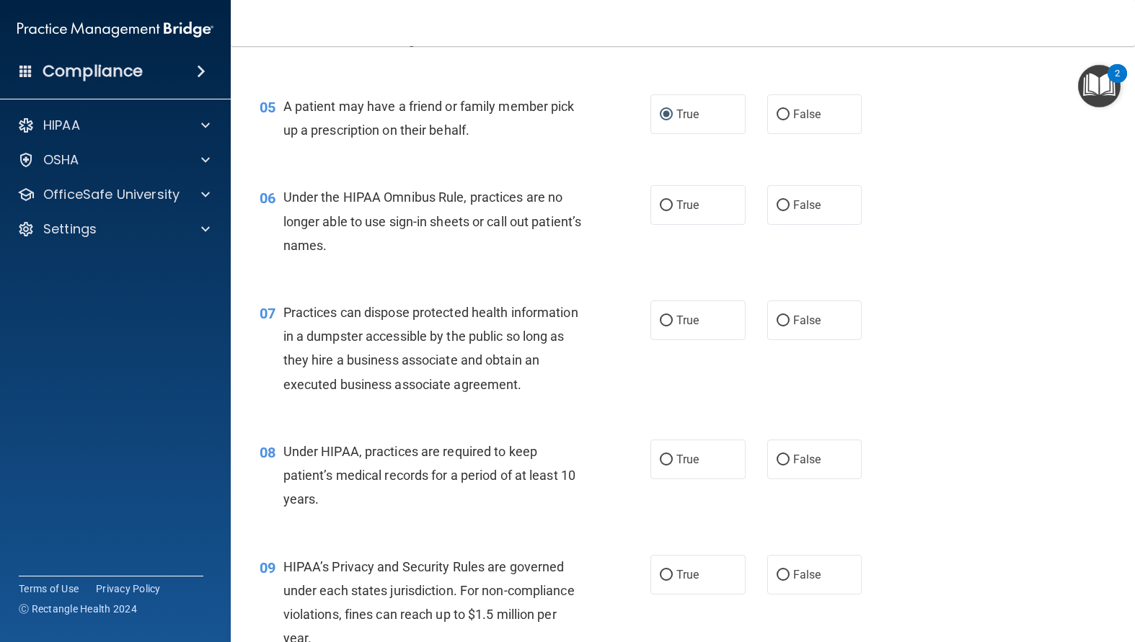
scroll to position [577, 0]
click at [793, 203] on span "False" at bounding box center [807, 205] width 28 height 14
click at [787, 203] on input "False" at bounding box center [782, 205] width 13 height 11
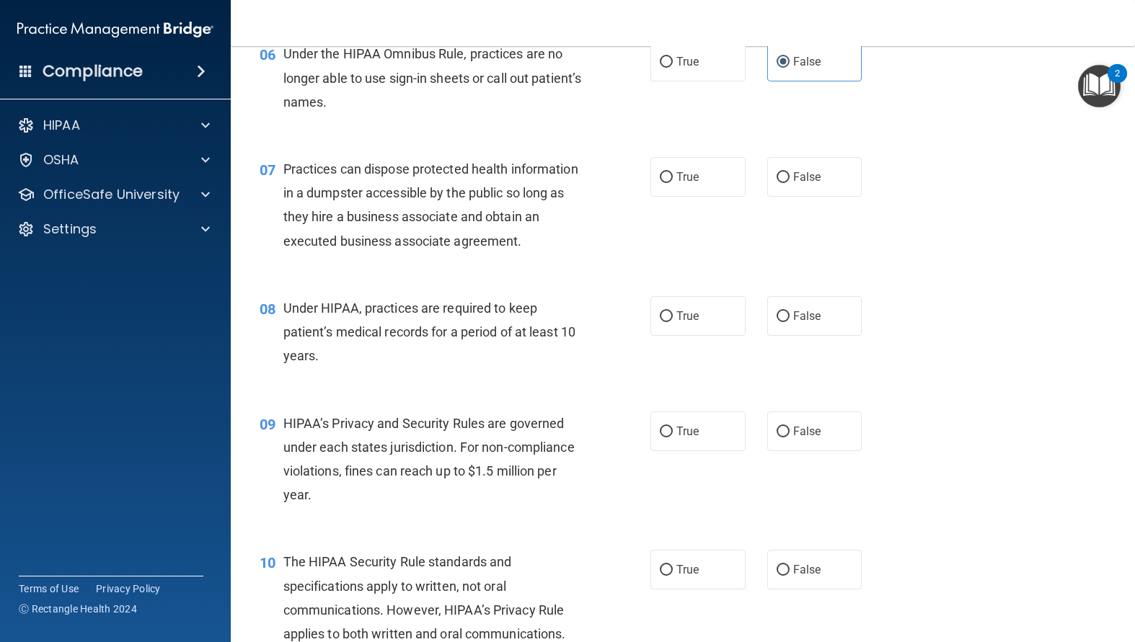
scroll to position [721, 0]
click at [777, 177] on input "False" at bounding box center [782, 176] width 13 height 11
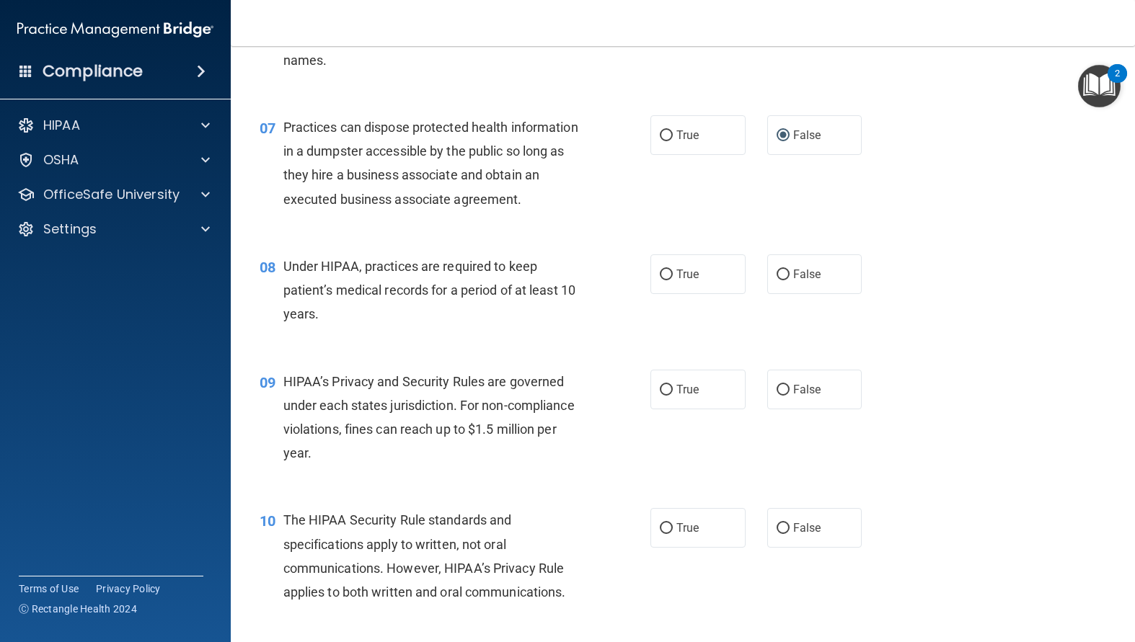
scroll to position [793, 0]
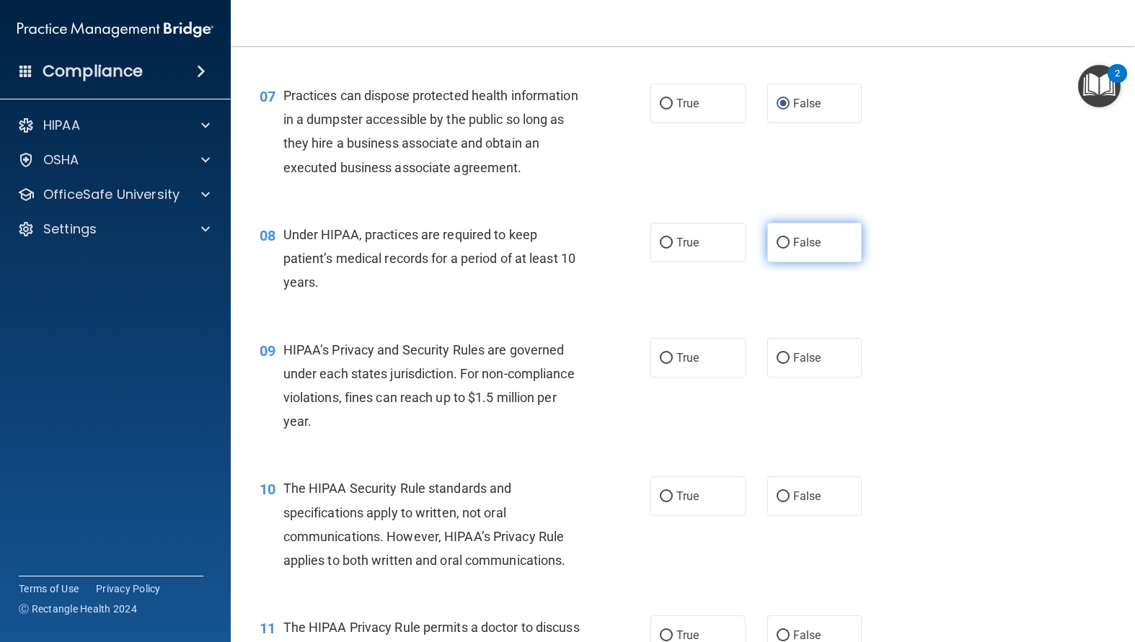
click at [791, 262] on label "False" at bounding box center [814, 243] width 95 height 40
click at [789, 249] on input "False" at bounding box center [782, 243] width 13 height 11
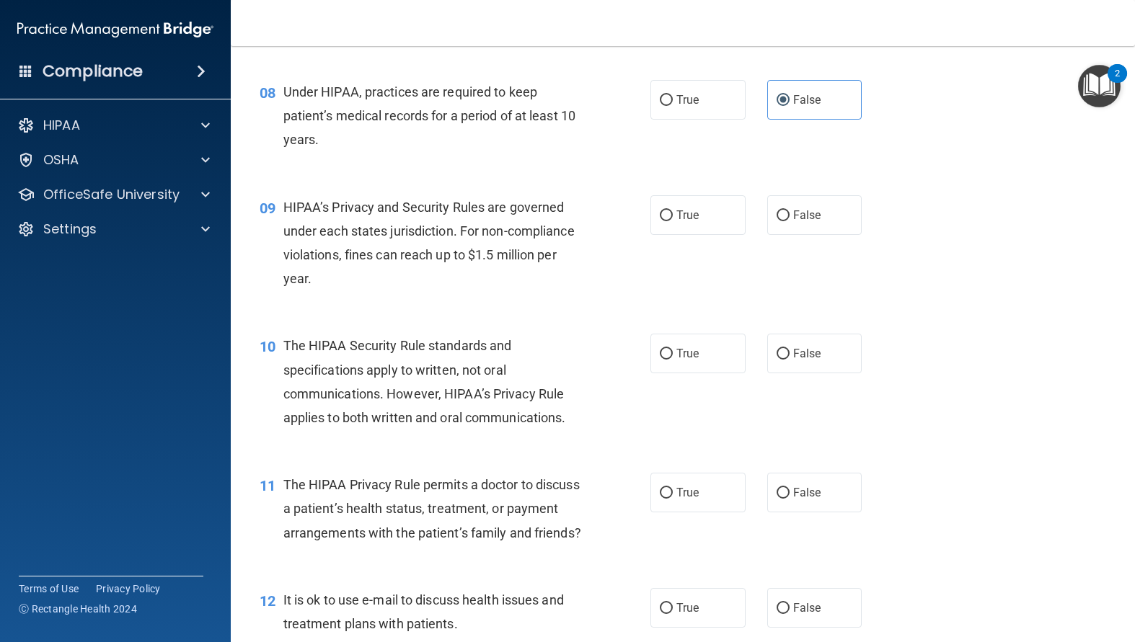
scroll to position [937, 0]
click at [660, 220] on input "True" at bounding box center [666, 214] width 13 height 11
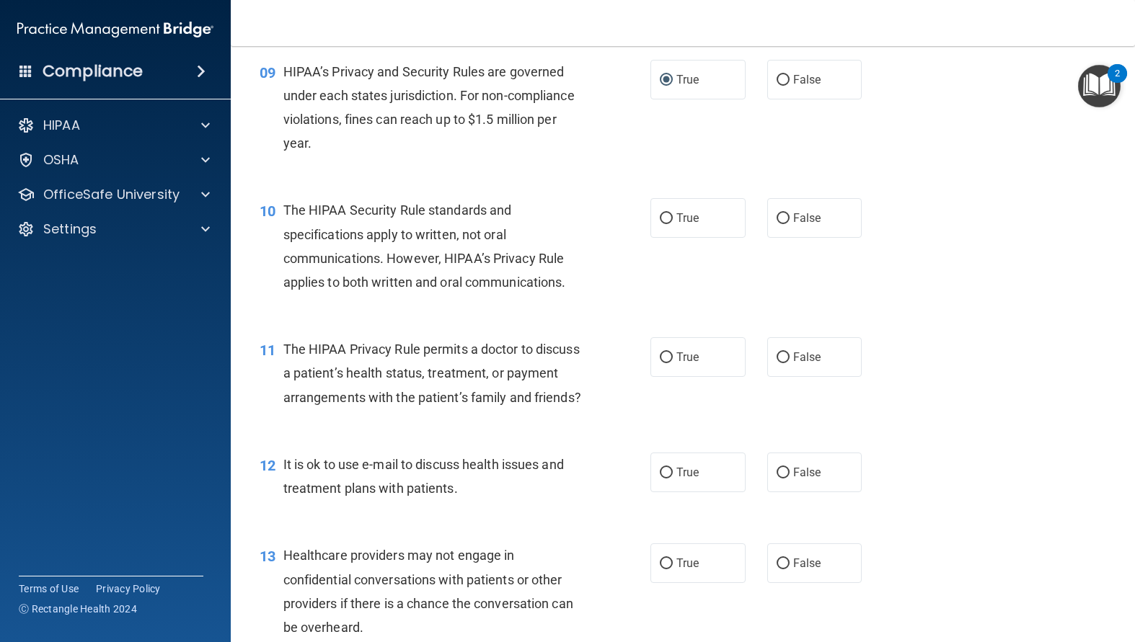
scroll to position [1081, 0]
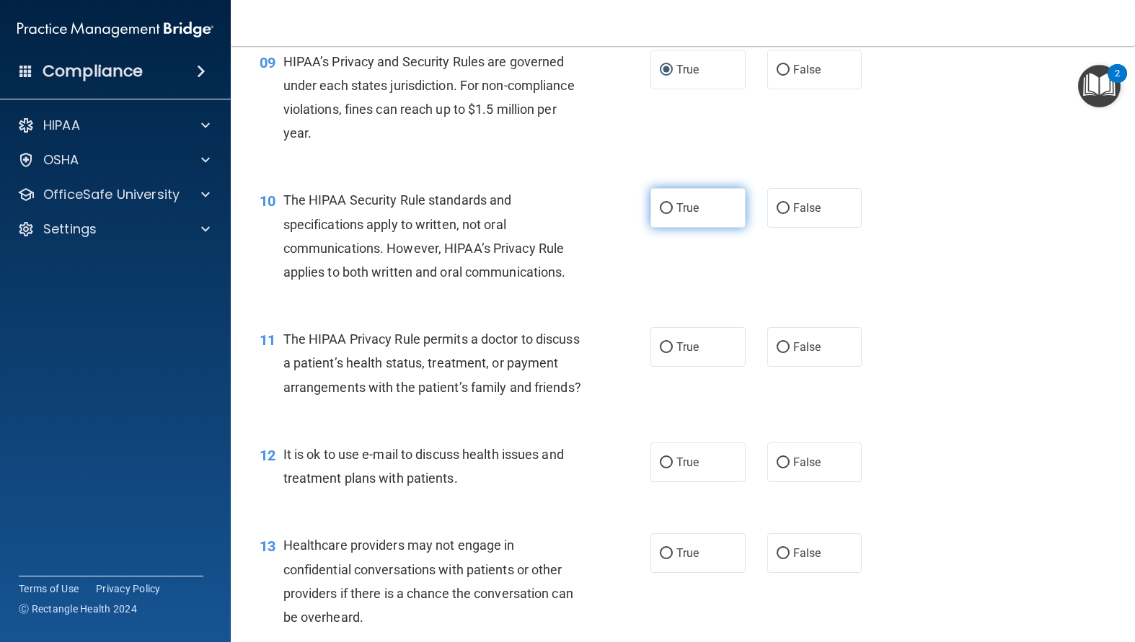
click at [660, 214] on input "True" at bounding box center [666, 208] width 13 height 11
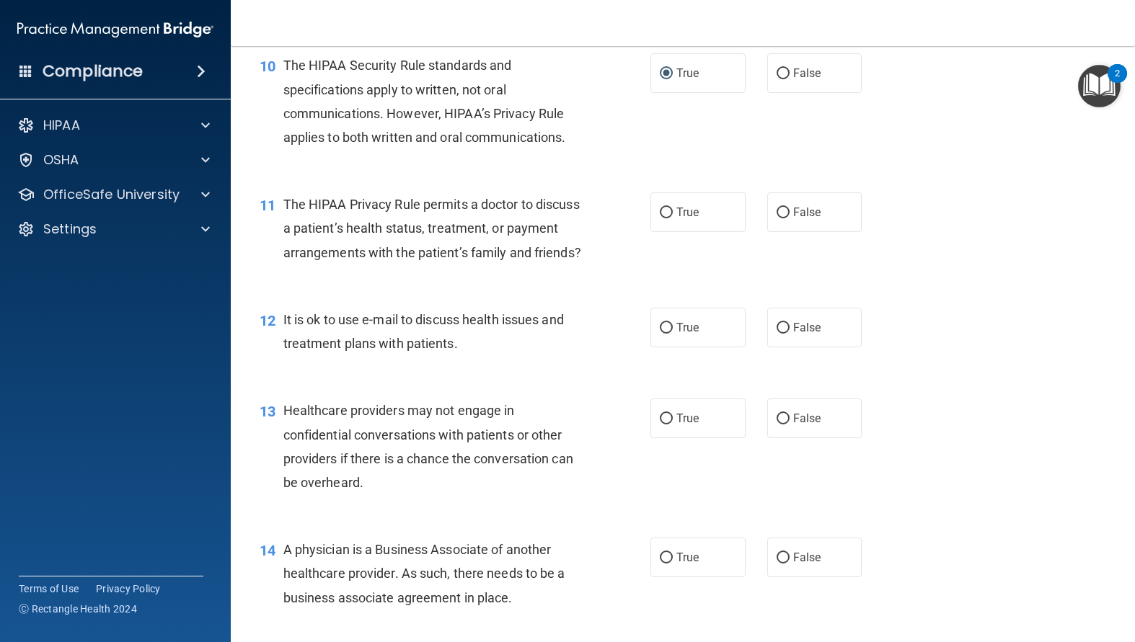
scroll to position [1226, 0]
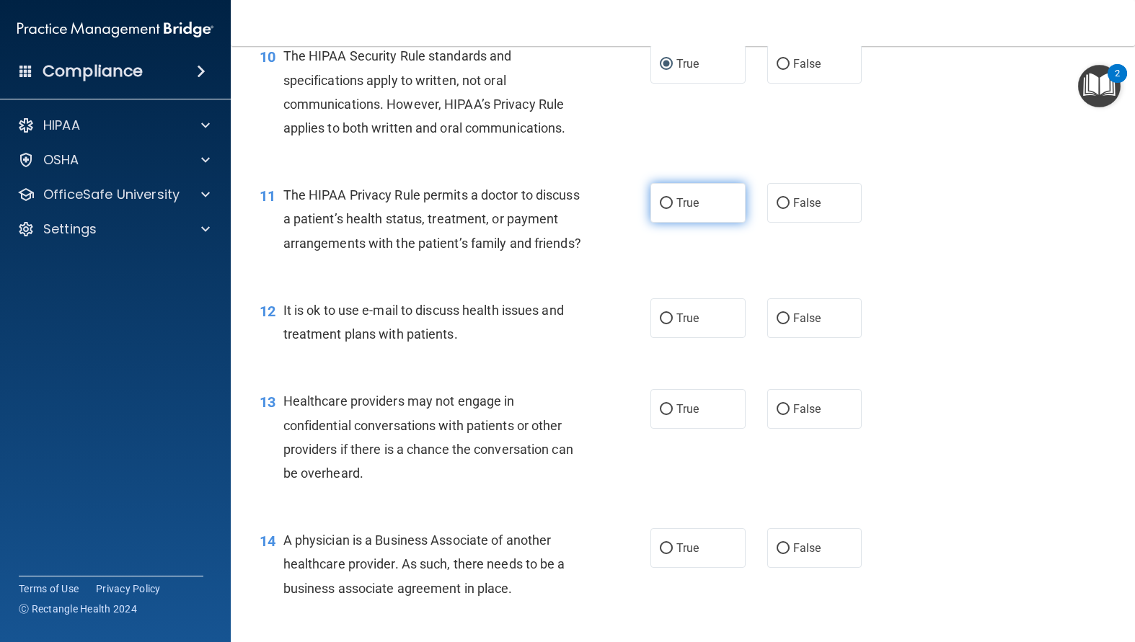
click at [663, 209] on input "True" at bounding box center [666, 203] width 13 height 11
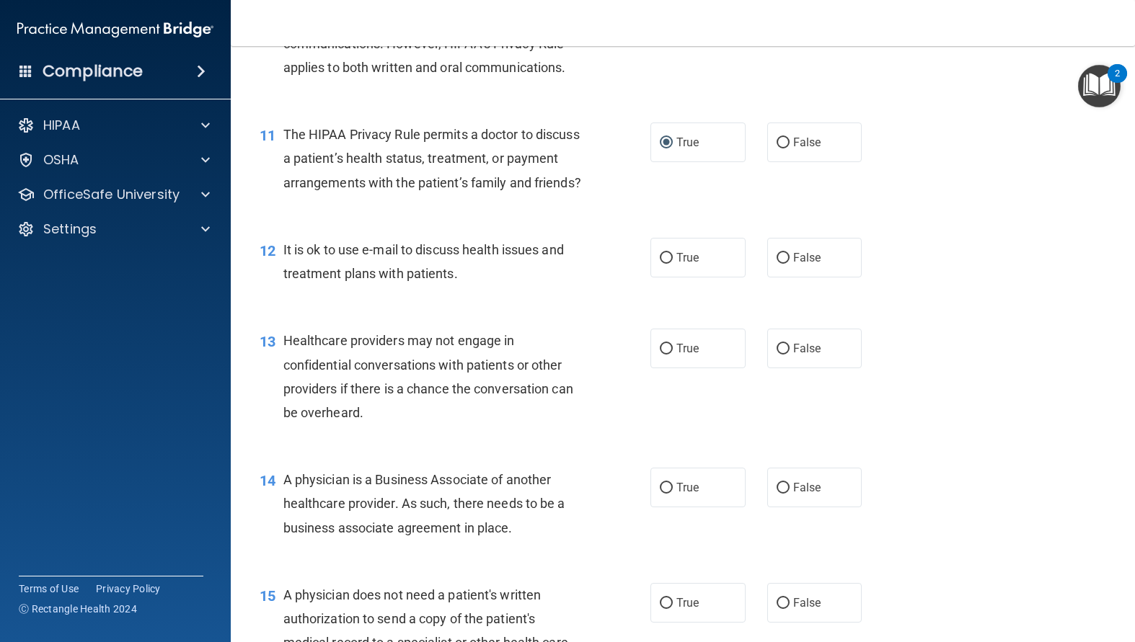
scroll to position [1370, 0]
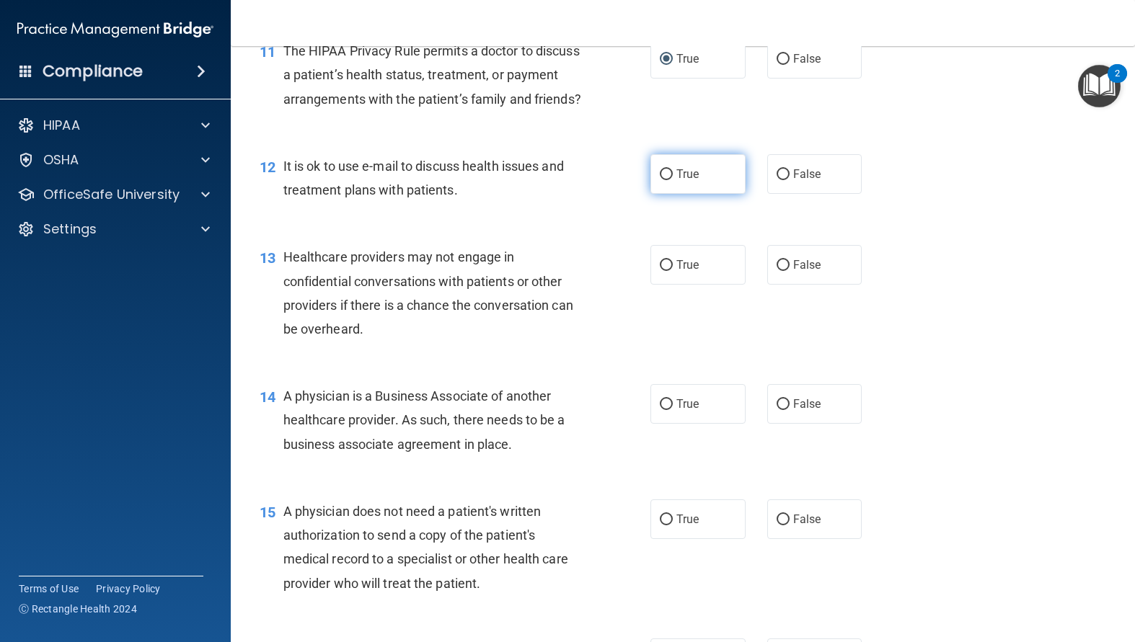
click at [653, 194] on label "True" at bounding box center [697, 174] width 95 height 40
click at [660, 180] on input "True" at bounding box center [666, 174] width 13 height 11
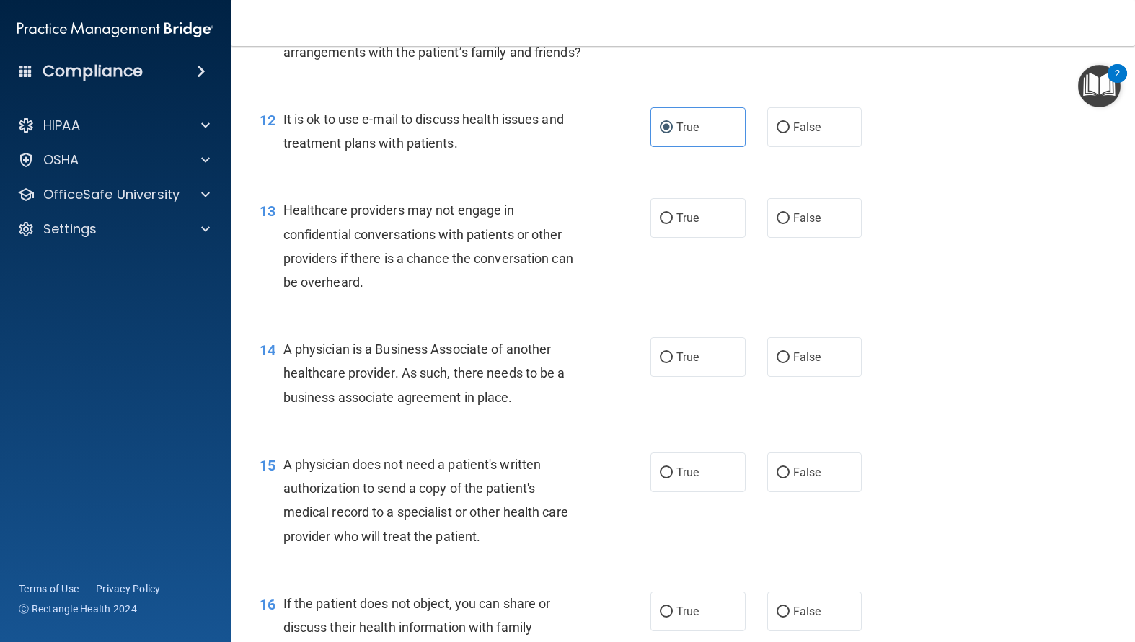
scroll to position [1442, 0]
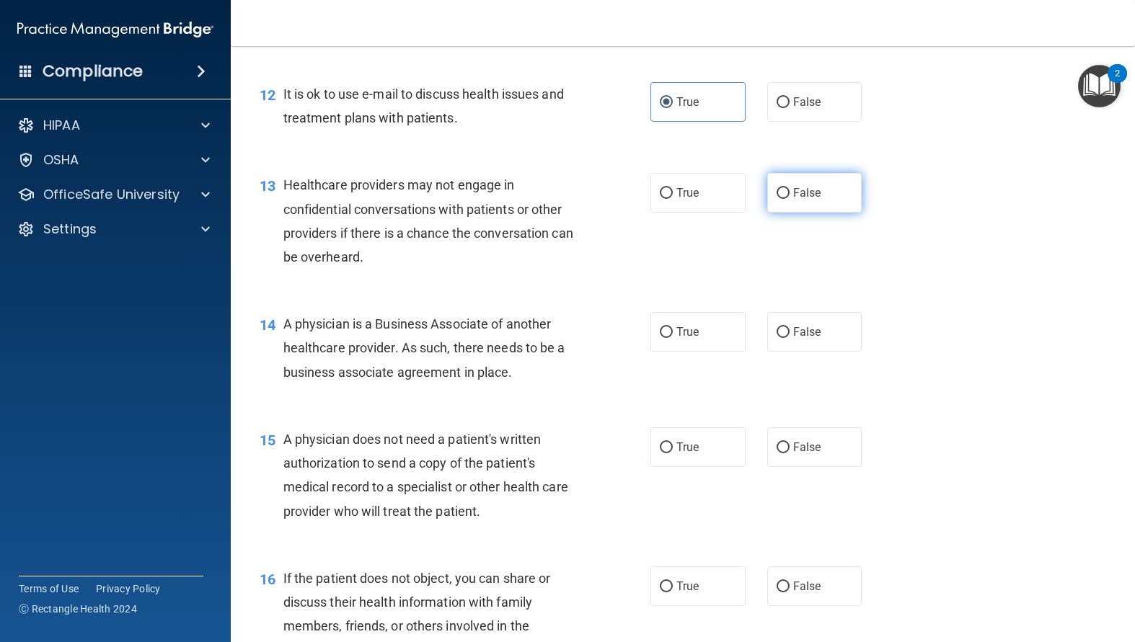
click at [778, 199] on input "False" at bounding box center [782, 193] width 13 height 11
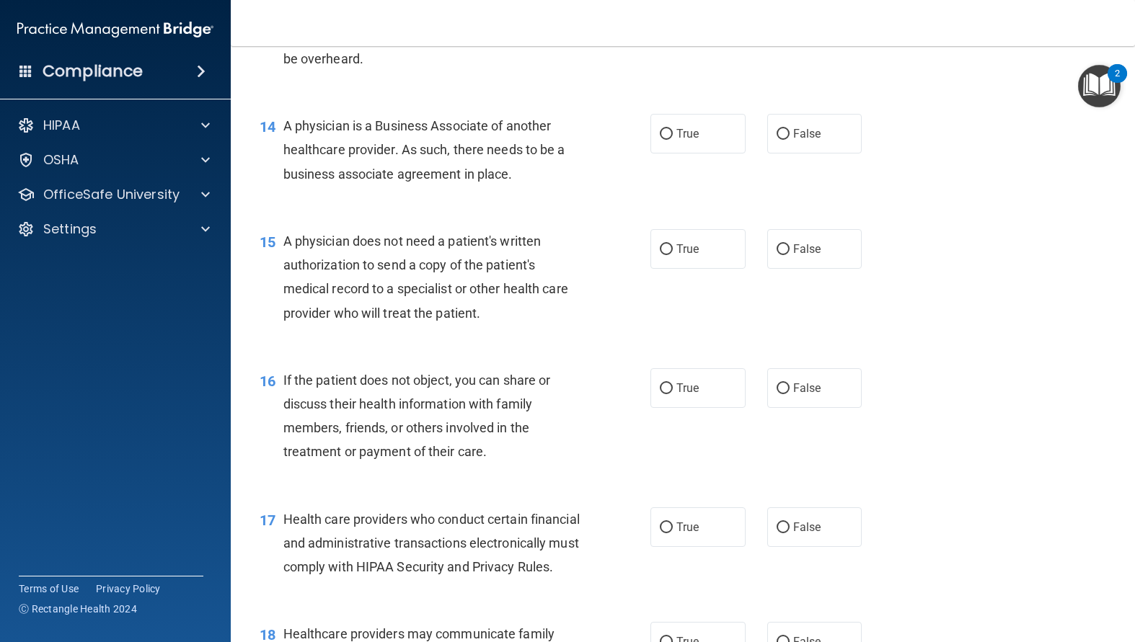
scroll to position [1658, 0]
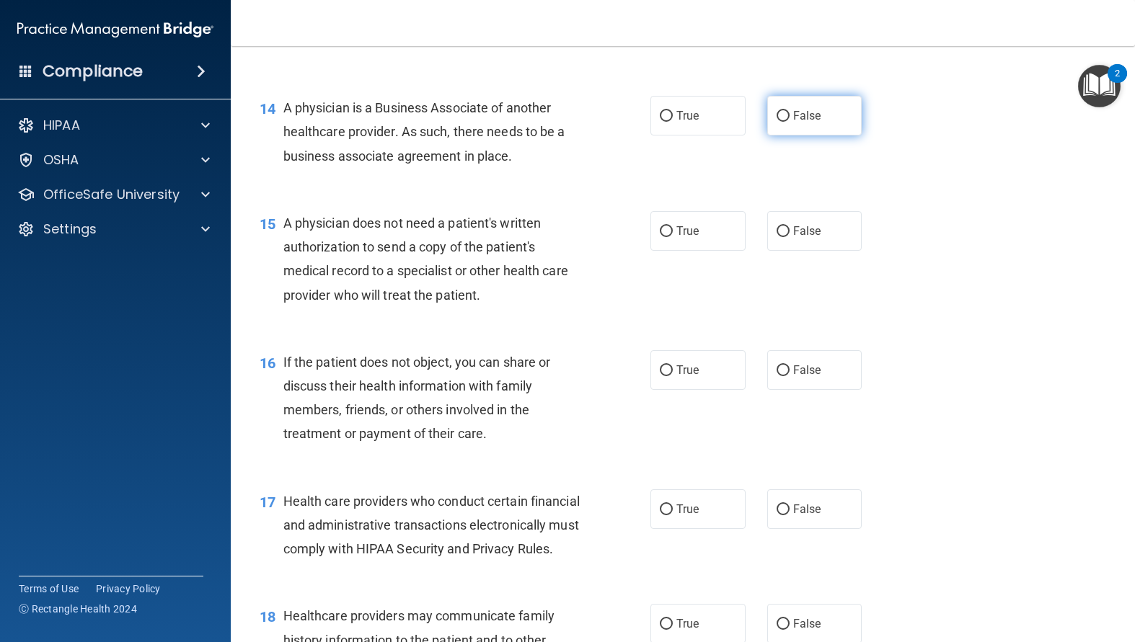
click at [776, 122] on input "False" at bounding box center [782, 116] width 13 height 11
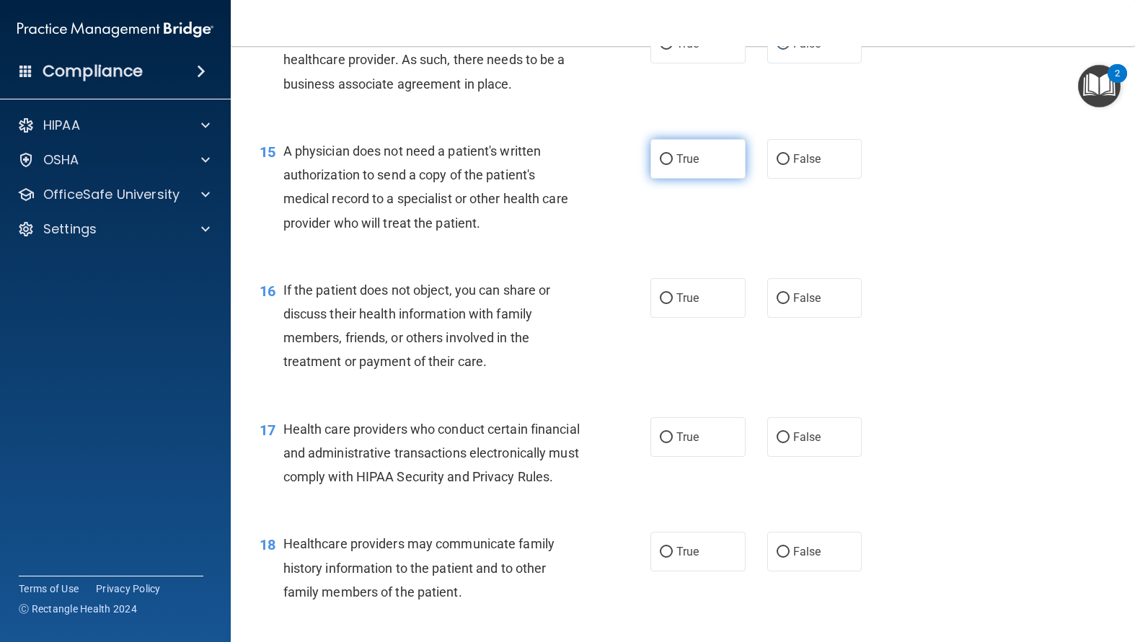
click at [665, 165] on input "True" at bounding box center [666, 159] width 13 height 11
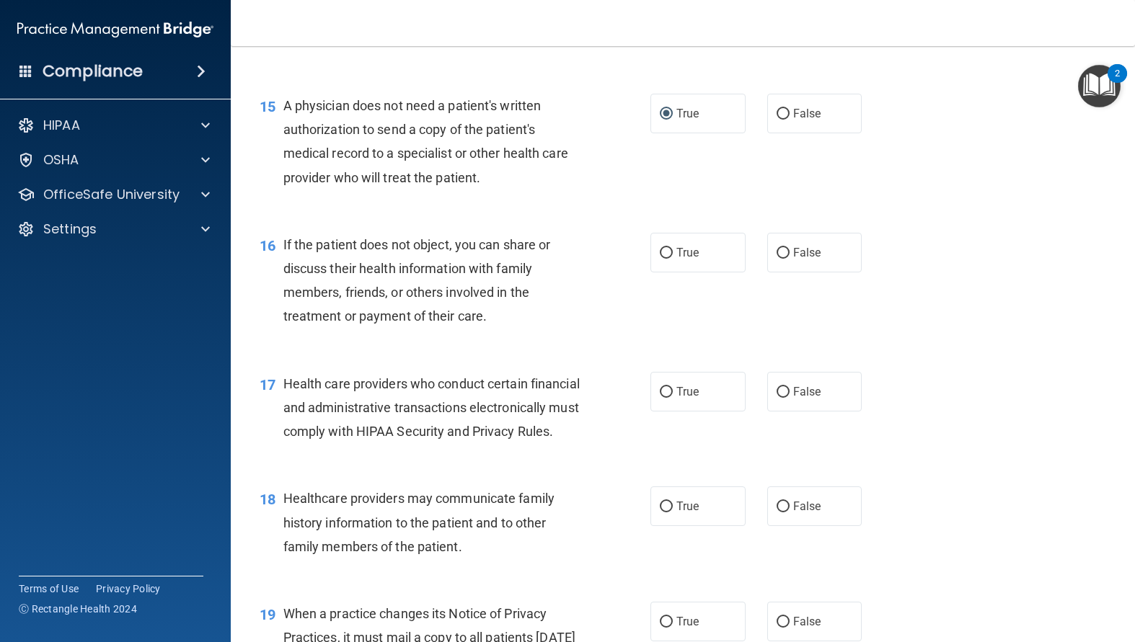
scroll to position [1874, 0]
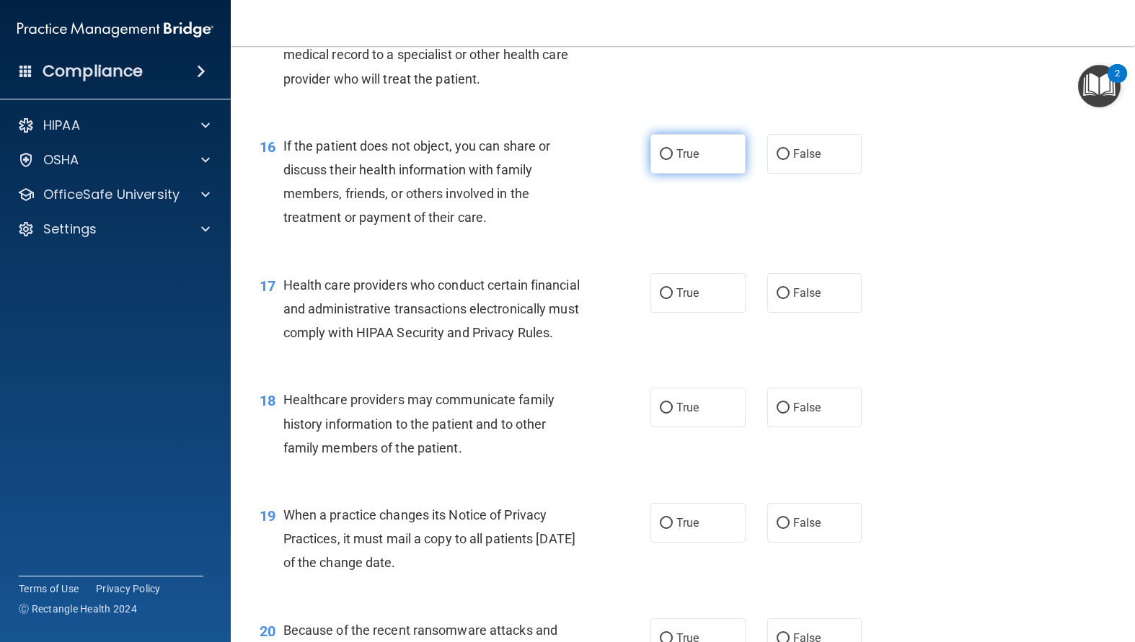
click at [660, 160] on input "True" at bounding box center [666, 154] width 13 height 11
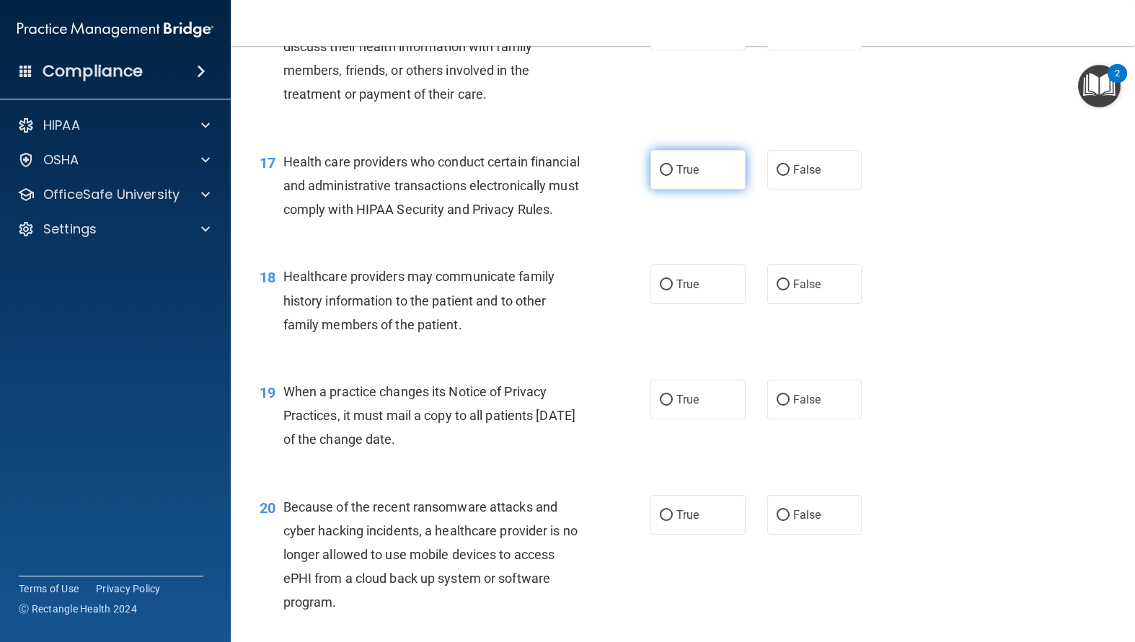
scroll to position [2018, 0]
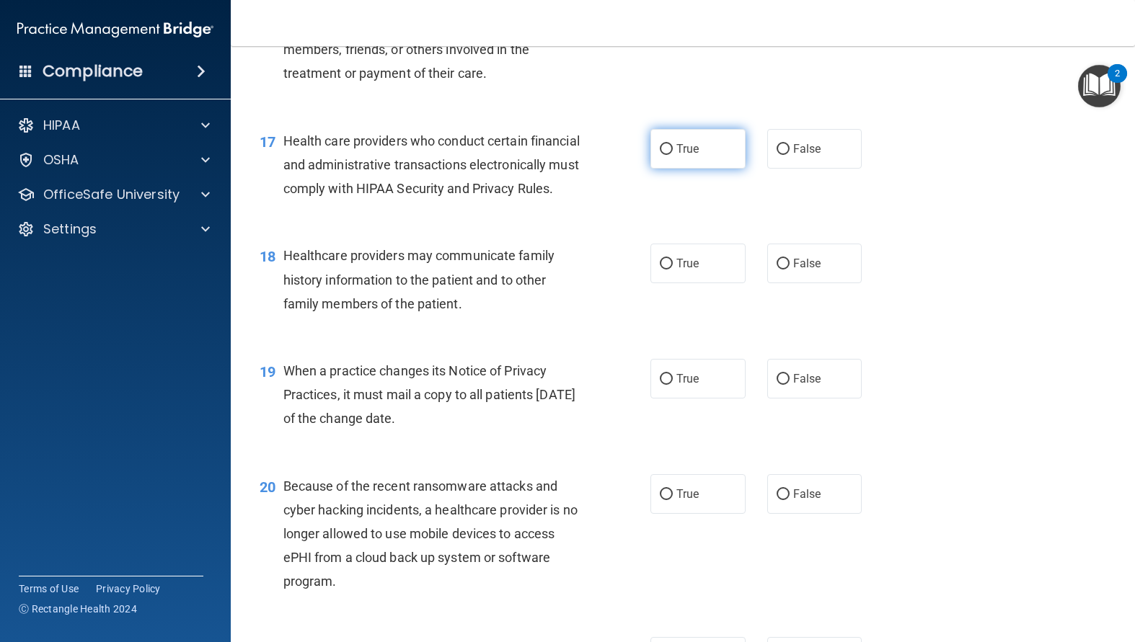
drag, startPoint x: 670, startPoint y: 192, endPoint x: 664, endPoint y: 202, distance: 12.0
click at [670, 169] on label "True" at bounding box center [697, 149] width 95 height 40
click at [670, 155] on input "True" at bounding box center [666, 149] width 13 height 11
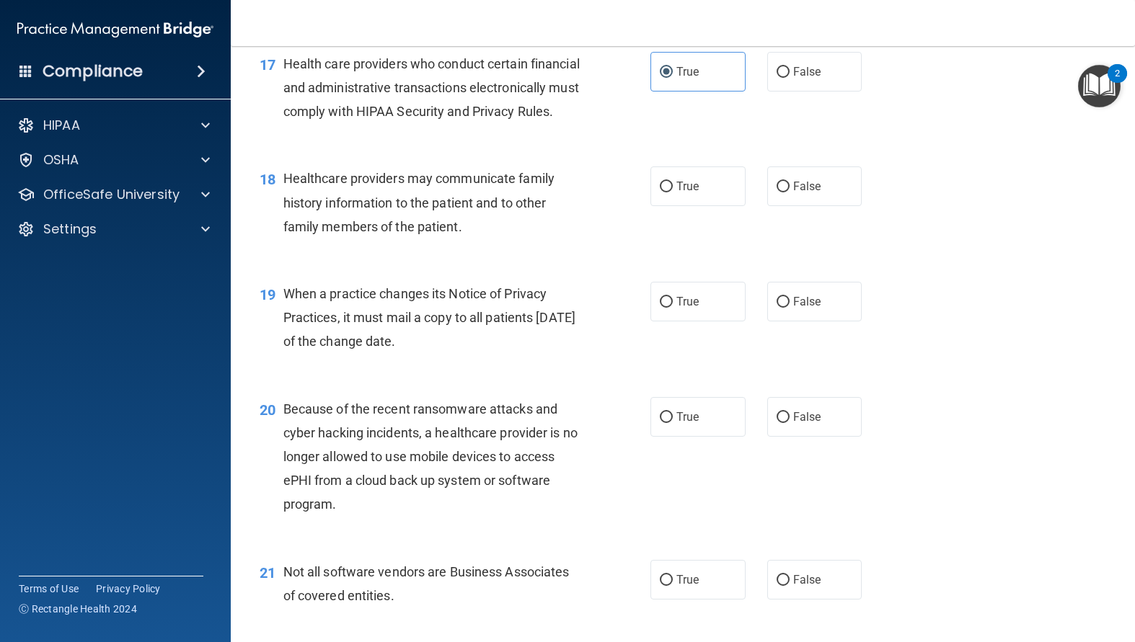
scroll to position [2163, 0]
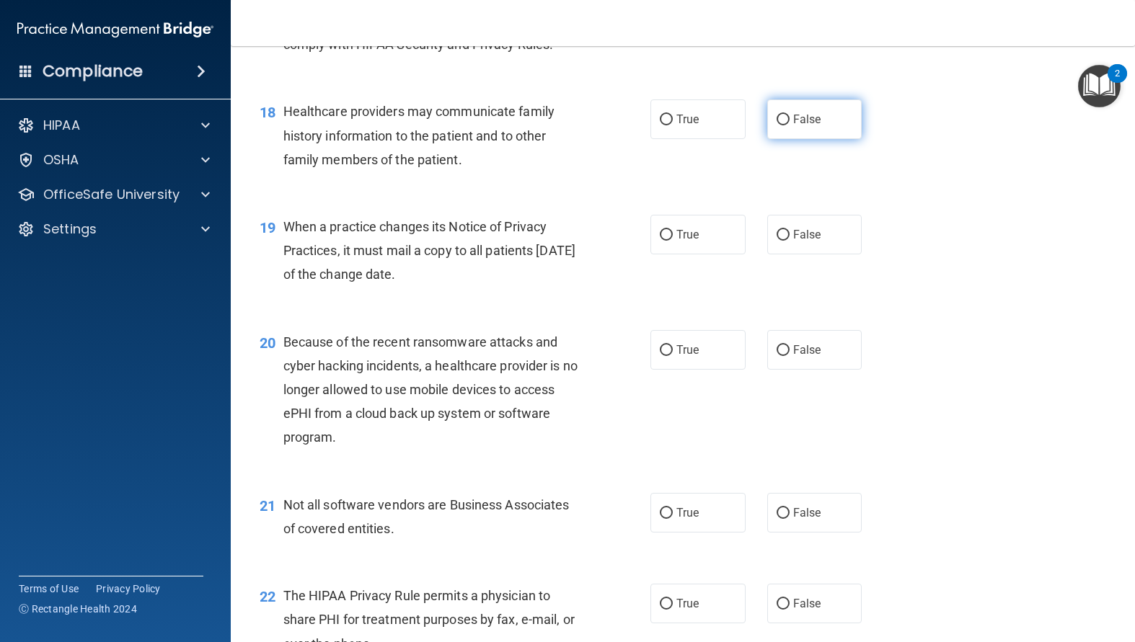
click at [781, 125] on input "False" at bounding box center [782, 120] width 13 height 11
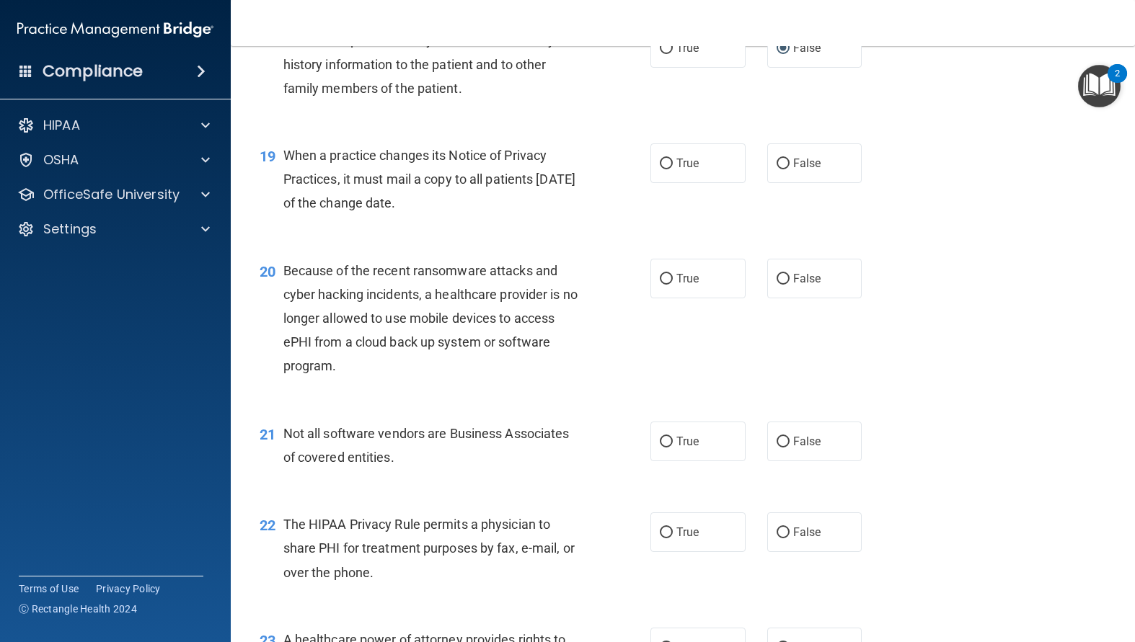
scroll to position [2235, 0]
click at [779, 182] on label "False" at bounding box center [814, 163] width 95 height 40
click at [779, 169] on input "False" at bounding box center [782, 163] width 13 height 11
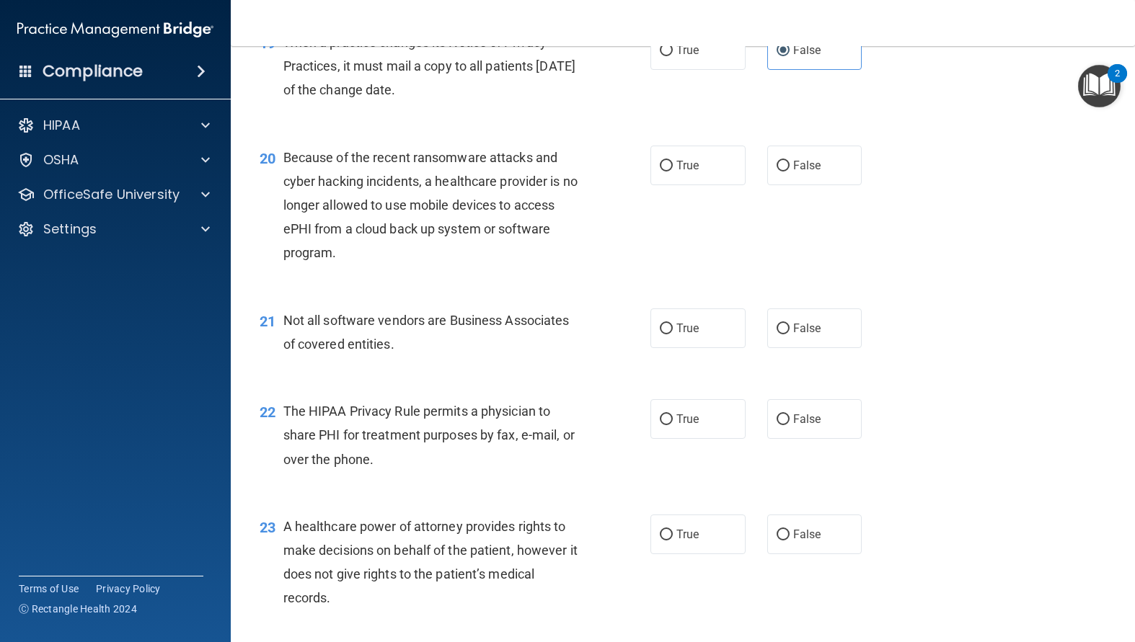
scroll to position [2379, 0]
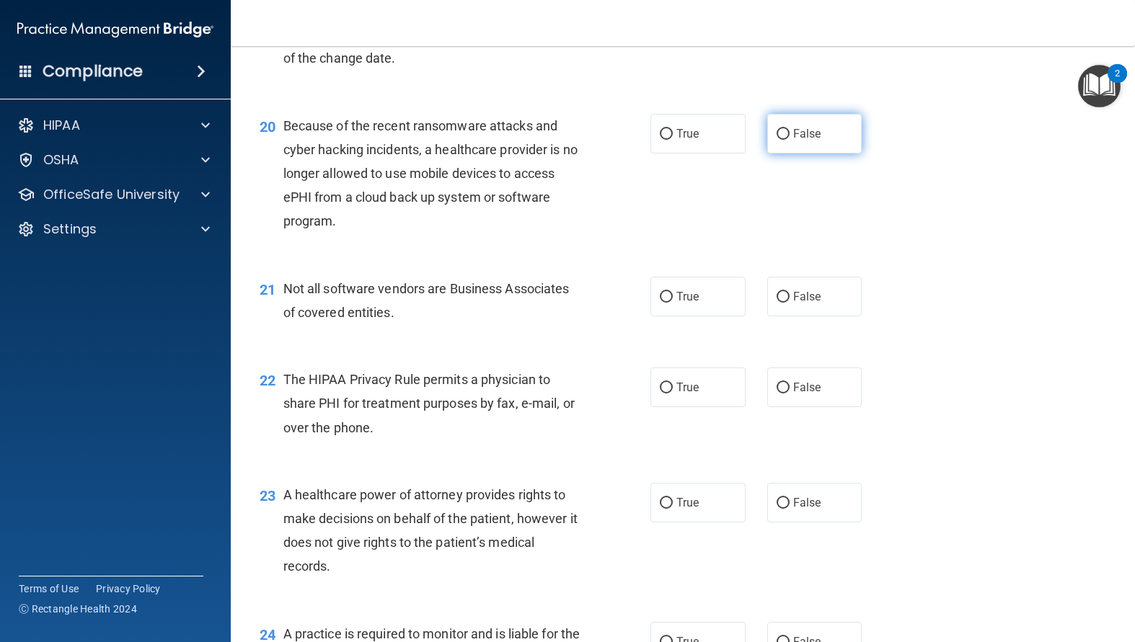
click at [779, 140] on input "False" at bounding box center [782, 134] width 13 height 11
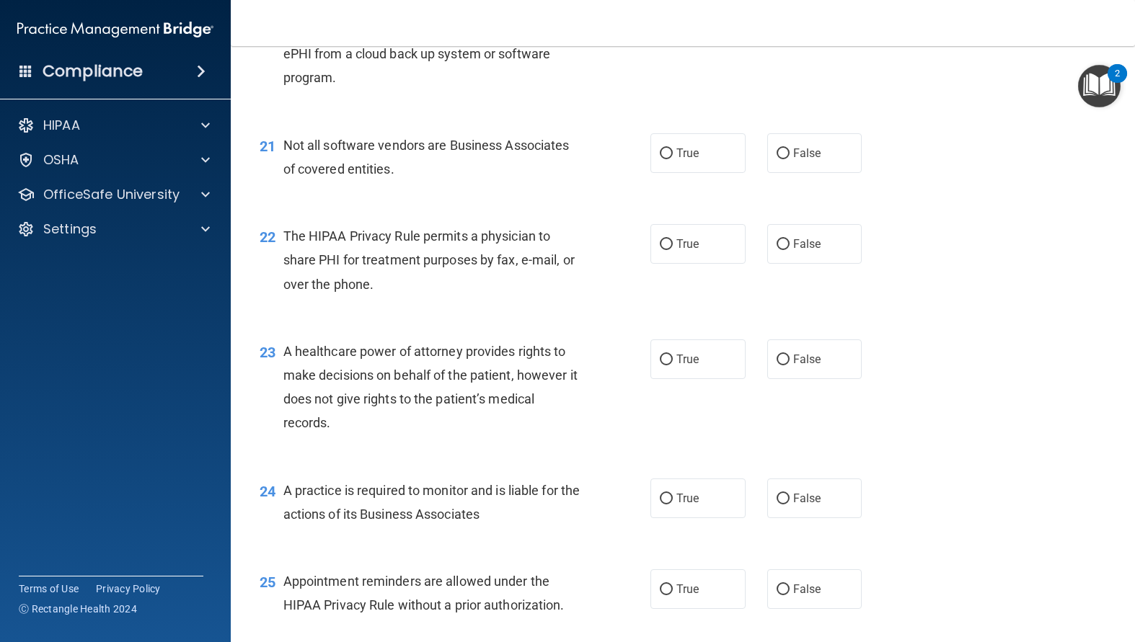
scroll to position [2523, 0]
click at [665, 159] on input "True" at bounding box center [666, 153] width 13 height 11
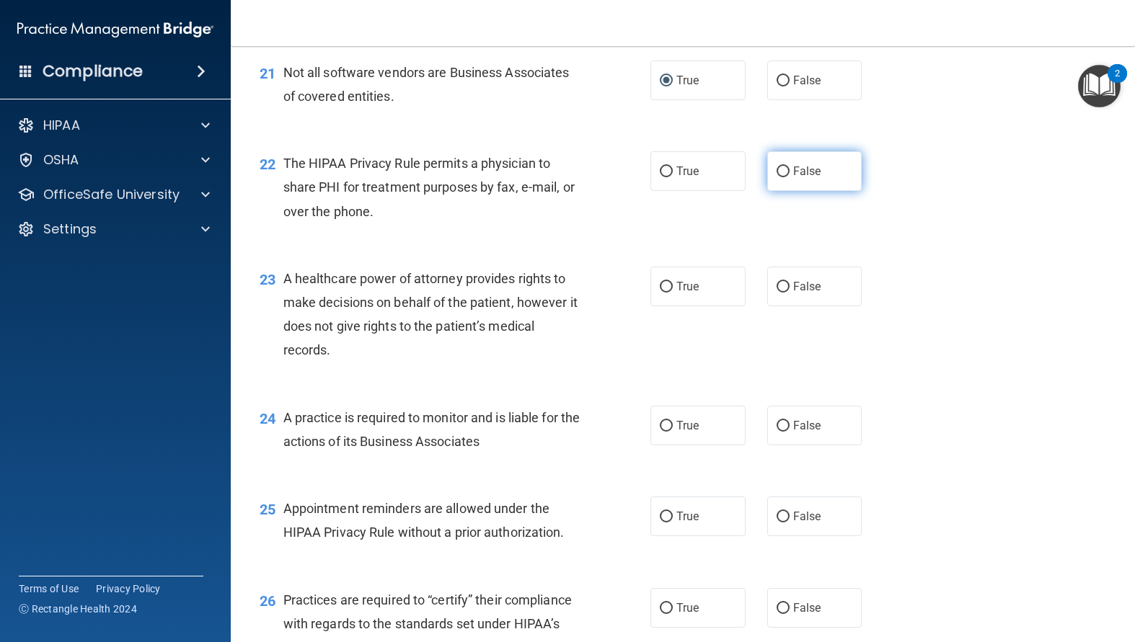
click at [776, 177] on input "False" at bounding box center [782, 172] width 13 height 11
click at [660, 177] on input "True" at bounding box center [666, 172] width 13 height 11
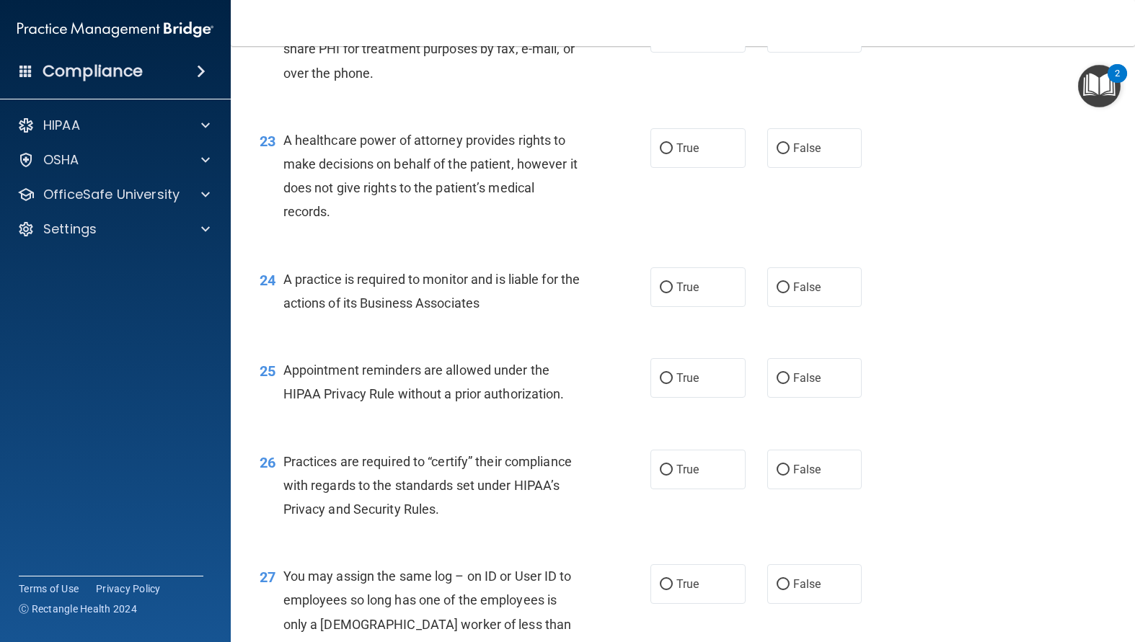
scroll to position [2739, 0]
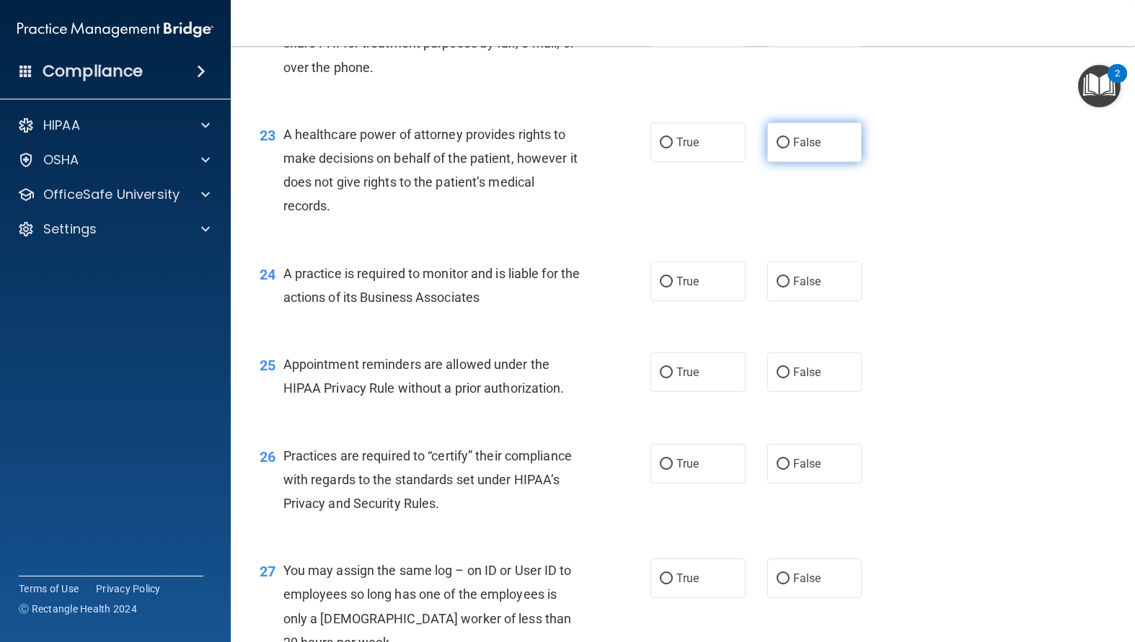
click at [793, 149] on span "False" at bounding box center [807, 143] width 28 height 14
click at [787, 149] on input "False" at bounding box center [782, 143] width 13 height 11
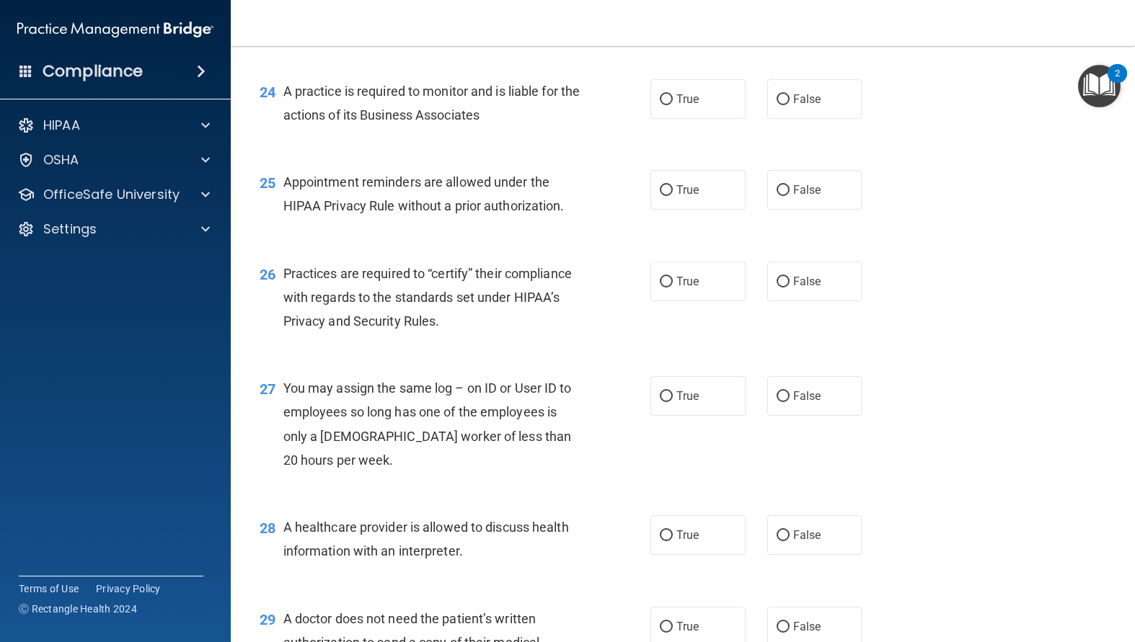
scroll to position [2956, 0]
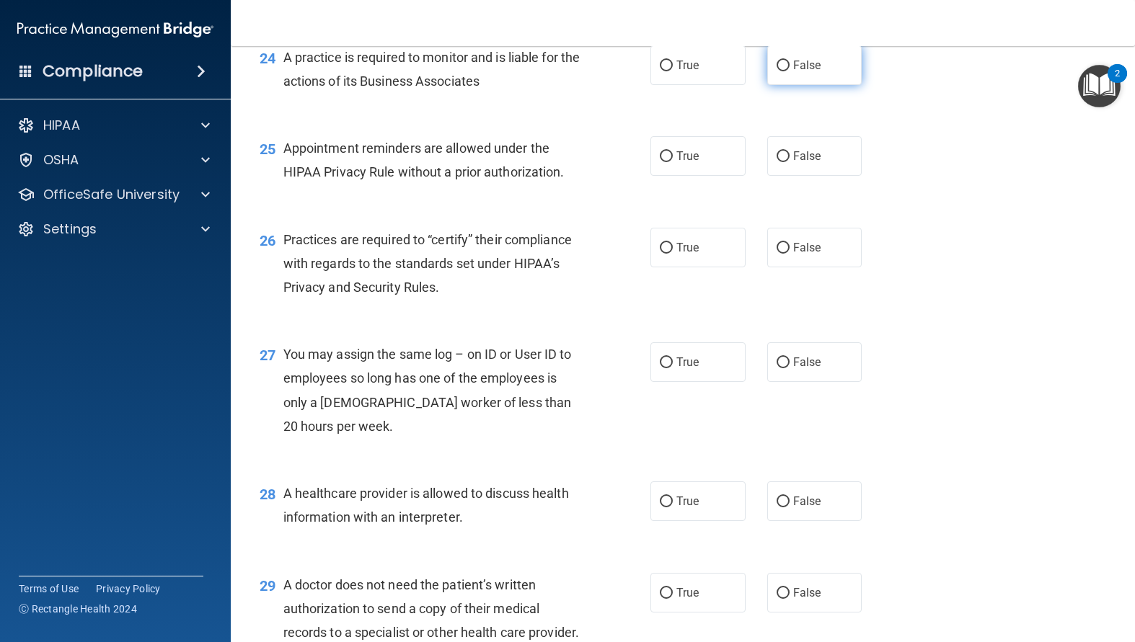
click at [784, 85] on label "False" at bounding box center [814, 65] width 95 height 40
click at [784, 71] on input "False" at bounding box center [782, 66] width 13 height 11
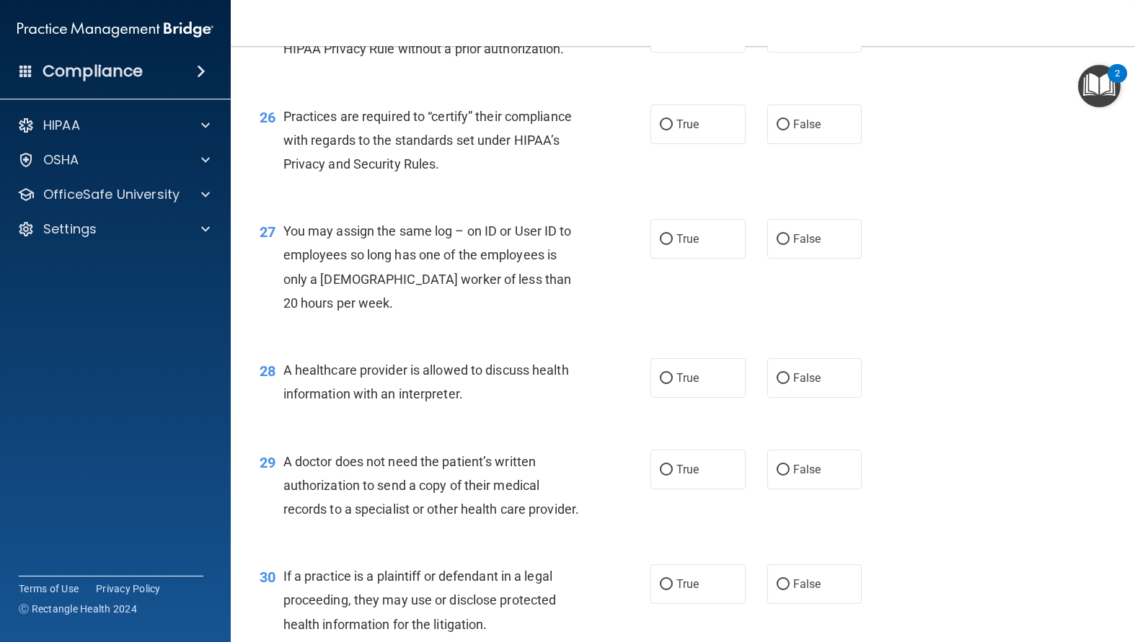
scroll to position [3100, 0]
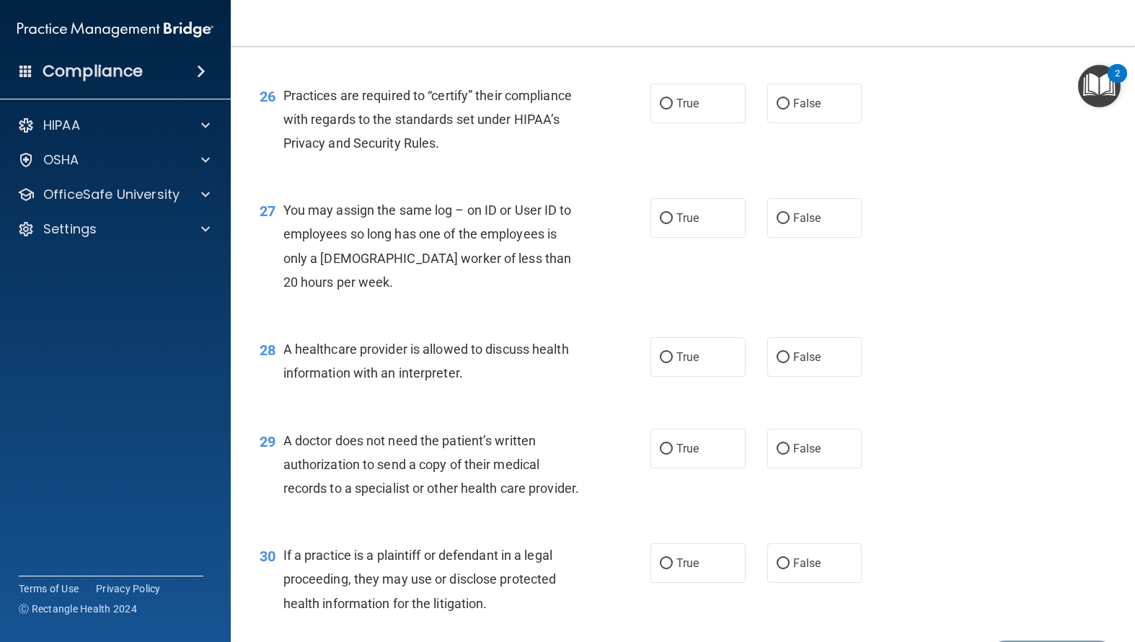
click at [662, 18] on input "True" at bounding box center [666, 12] width 13 height 11
click at [779, 110] on input "False" at bounding box center [782, 104] width 13 height 11
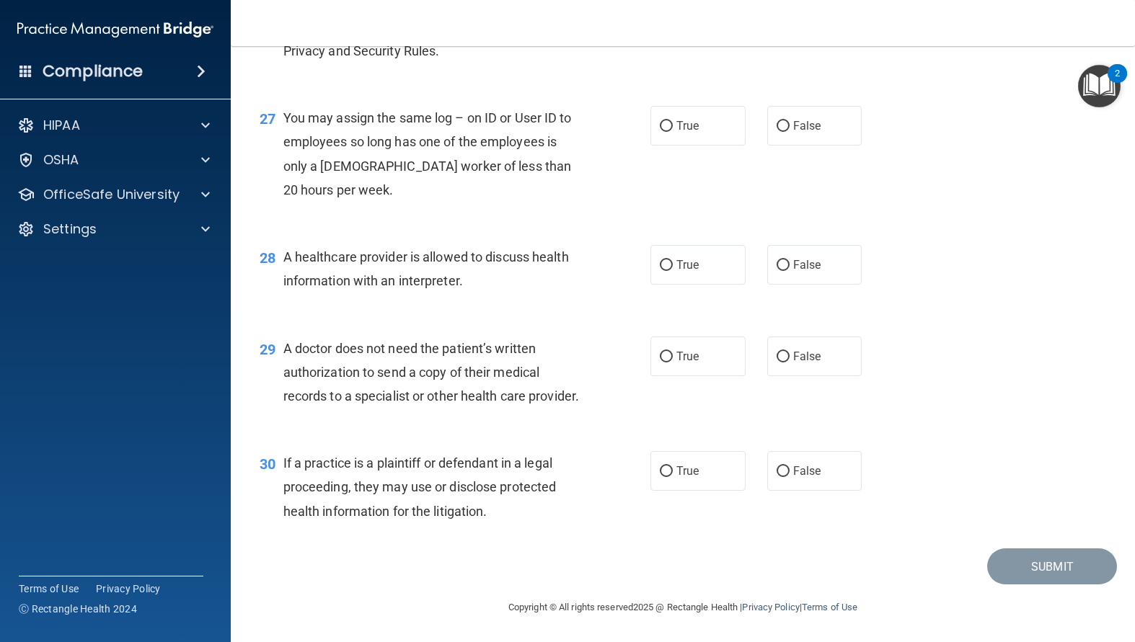
scroll to position [3244, 0]
drag, startPoint x: 778, startPoint y: 147, endPoint x: 766, endPoint y: 157, distance: 15.9
click at [778, 132] on input "False" at bounding box center [782, 126] width 13 height 11
click at [660, 271] on input "True" at bounding box center [666, 265] width 13 height 11
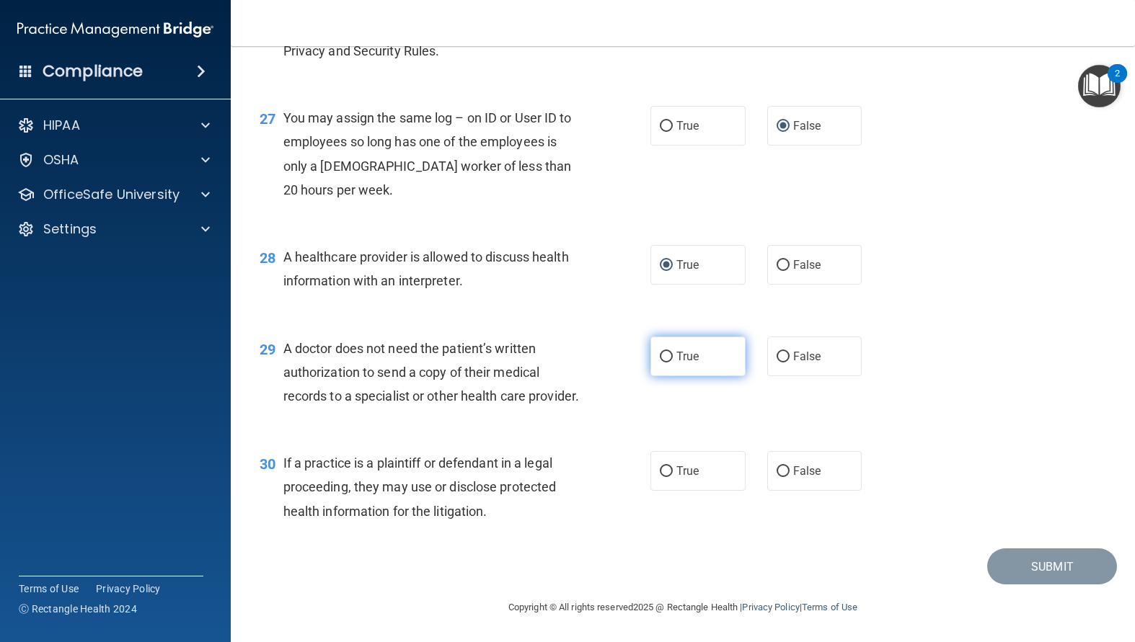
click at [650, 337] on label "True" at bounding box center [697, 357] width 95 height 40
click at [660, 352] on input "True" at bounding box center [666, 357] width 13 height 11
click at [660, 466] on input "True" at bounding box center [666, 471] width 13 height 11
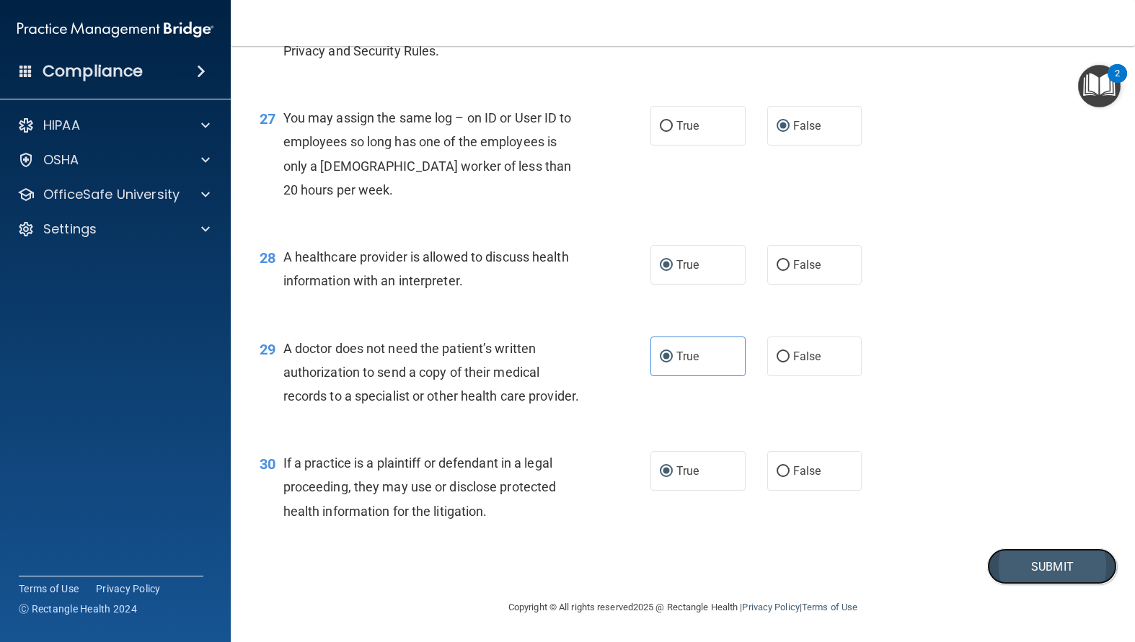
click at [1014, 559] on button "Submit" at bounding box center [1052, 567] width 130 height 37
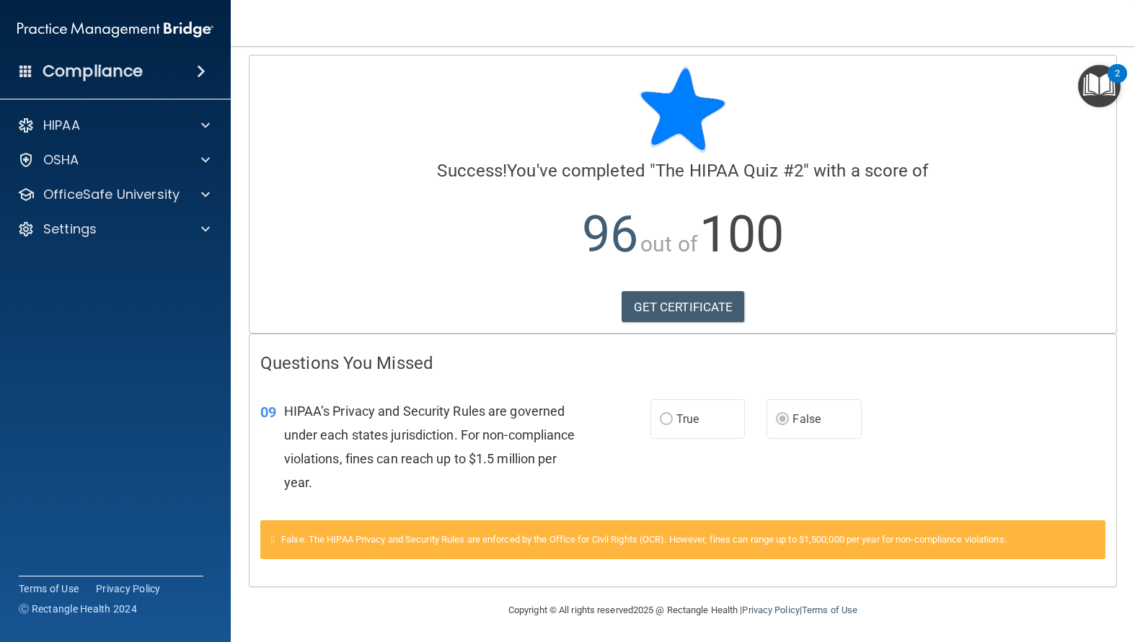
scroll to position [9, 0]
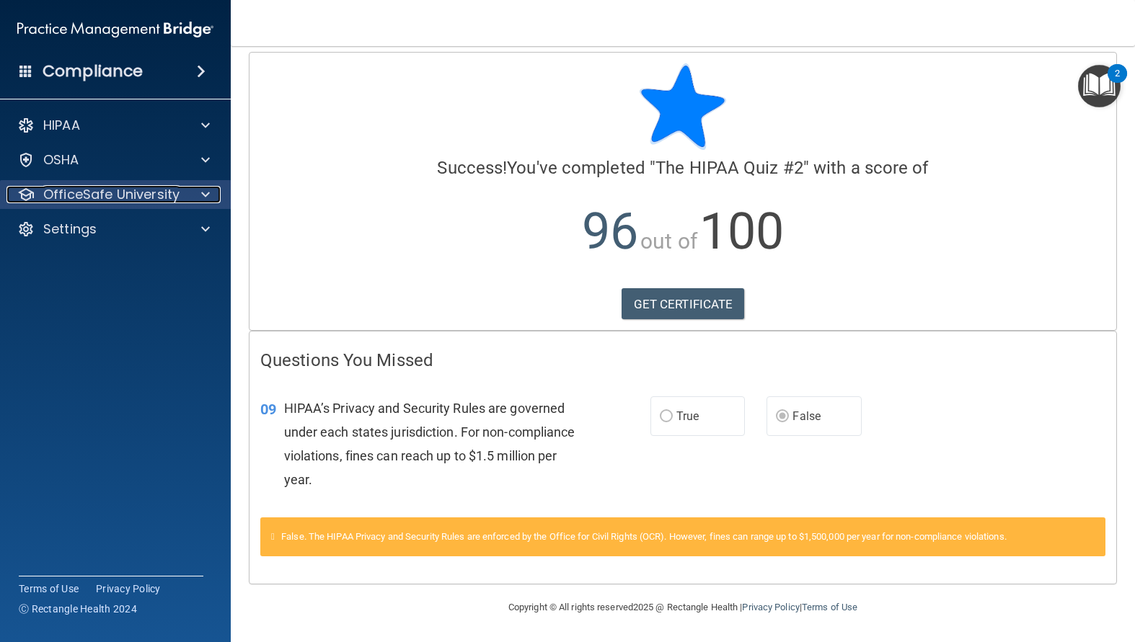
click at [48, 191] on p "OfficeSafe University" at bounding box center [111, 194] width 136 height 17
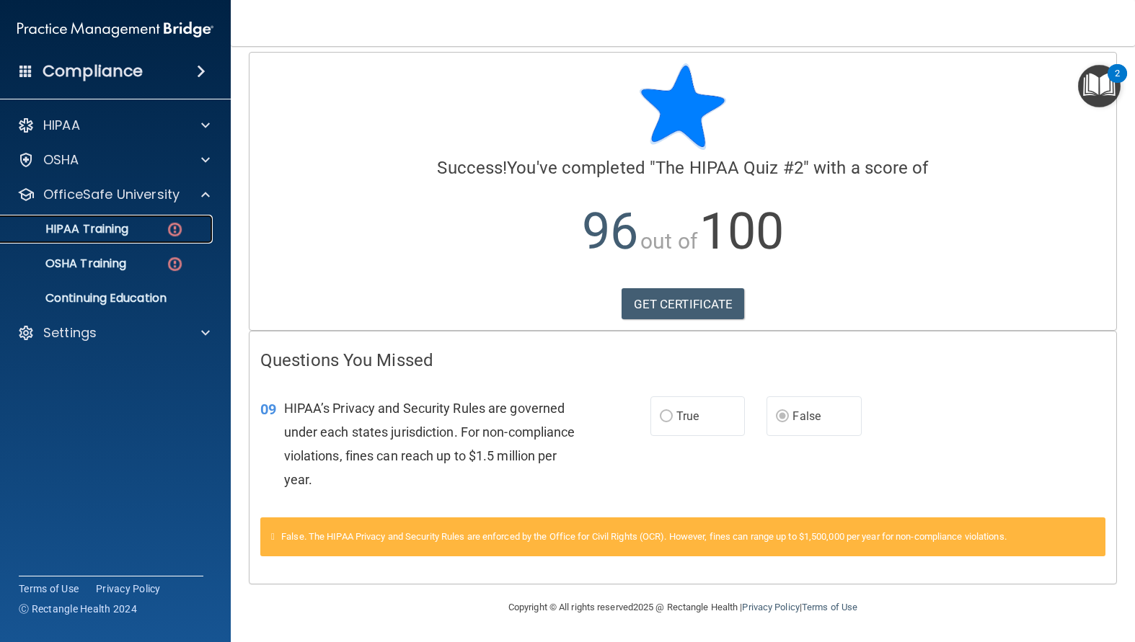
click at [123, 234] on p "HIPAA Training" at bounding box center [68, 229] width 119 height 14
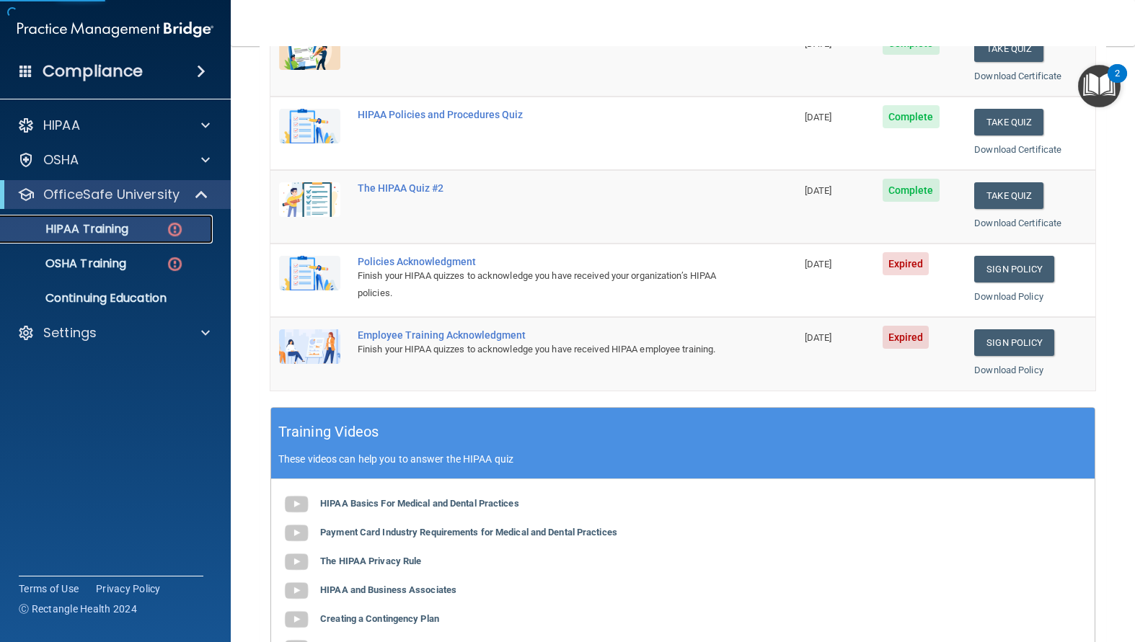
scroll to position [227, 0]
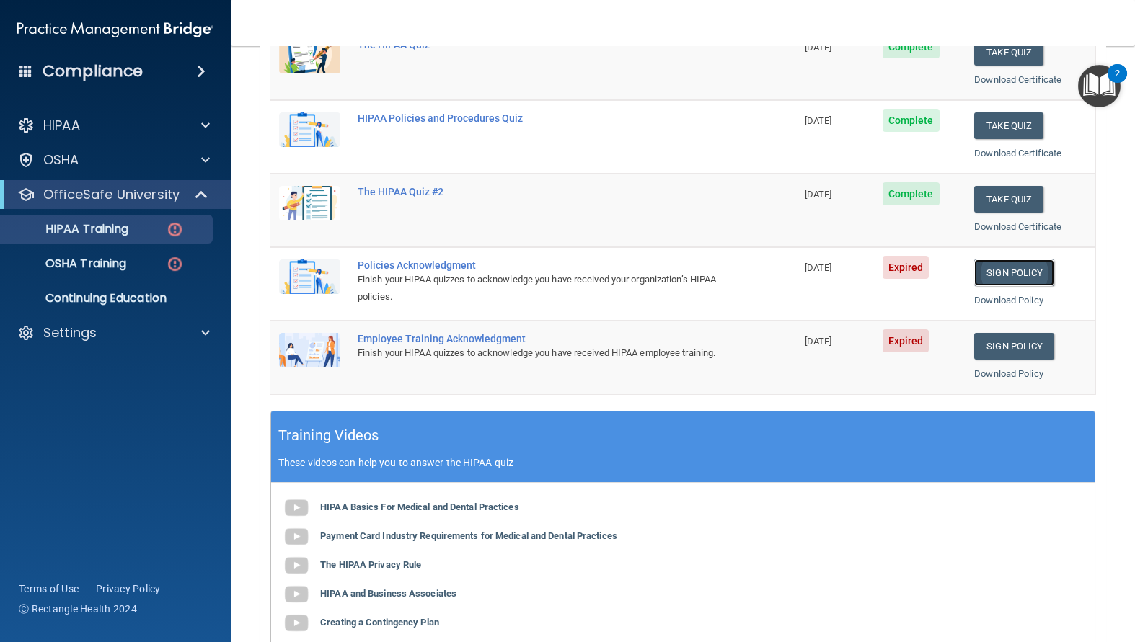
click at [1011, 270] on link "Sign Policy" at bounding box center [1014, 273] width 80 height 27
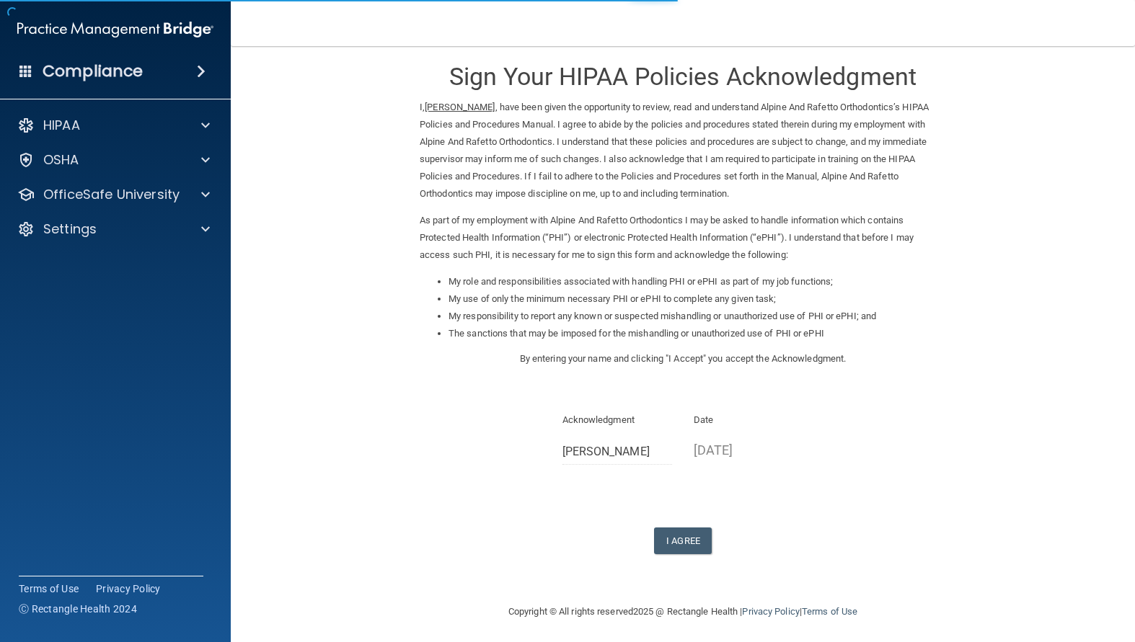
scroll to position [18, 0]
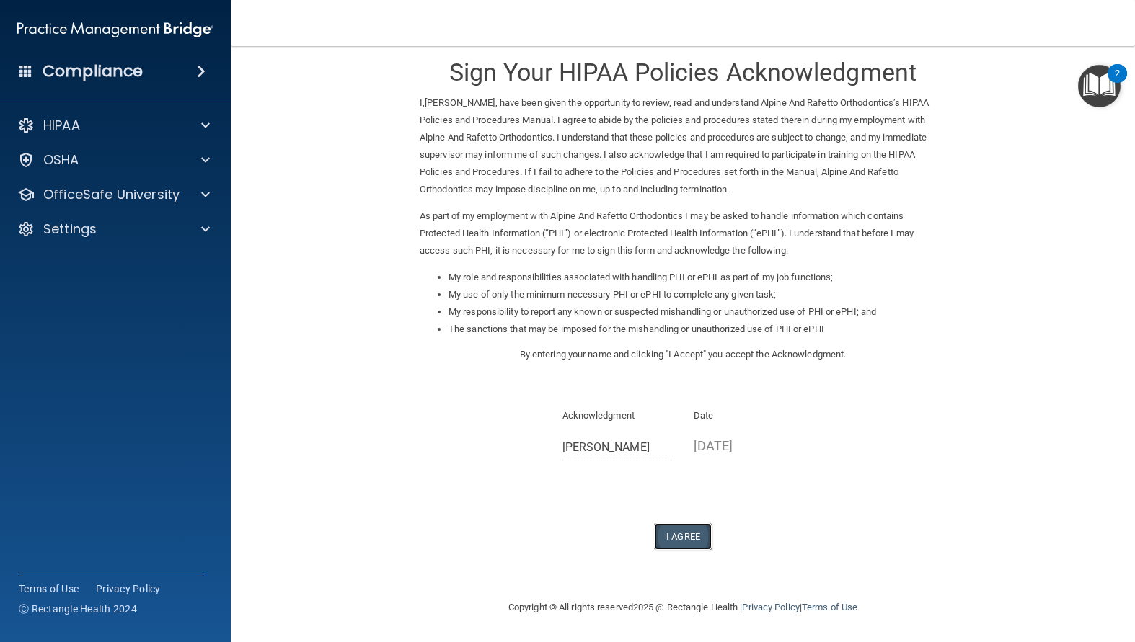
click at [670, 533] on button "I Agree" at bounding box center [683, 536] width 58 height 27
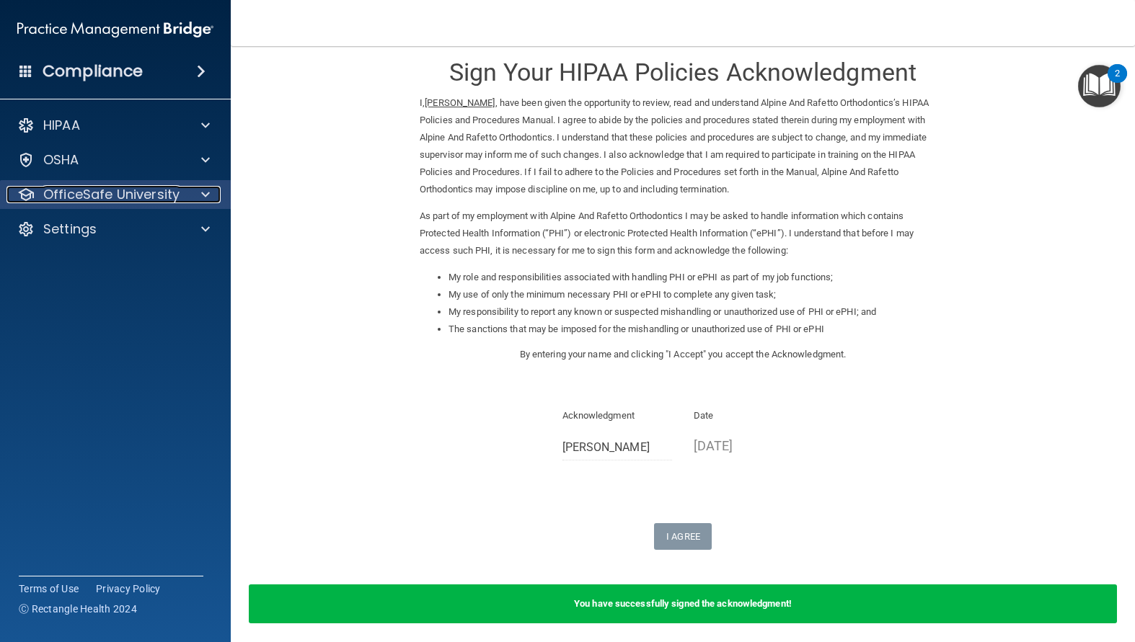
click at [76, 193] on p "OfficeSafe University" at bounding box center [111, 194] width 136 height 17
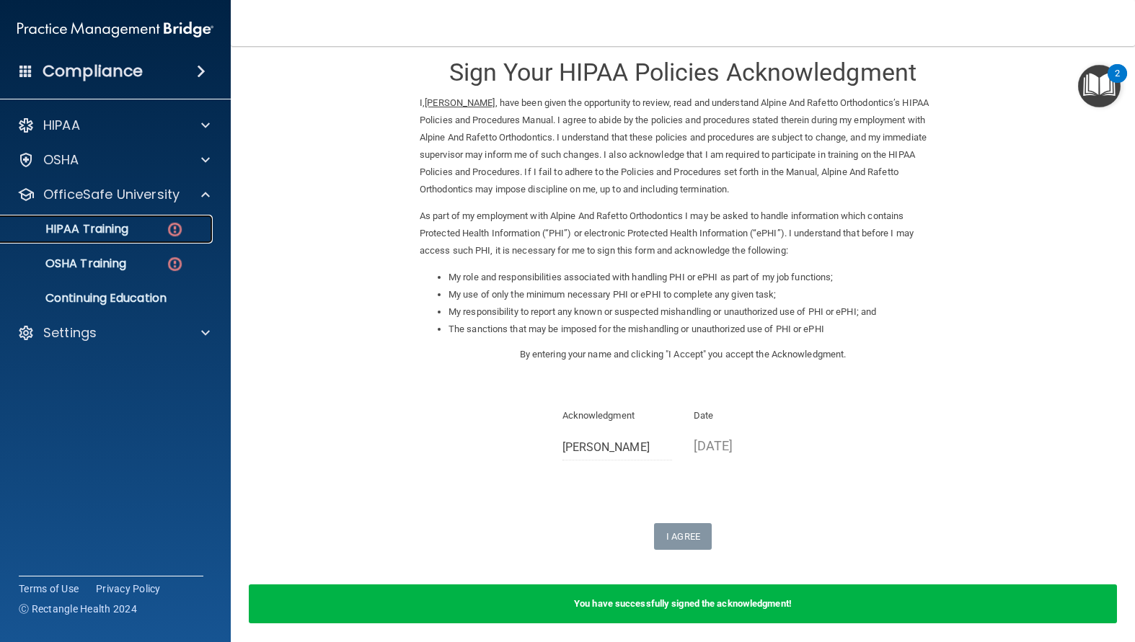
click at [152, 223] on div "HIPAA Training" at bounding box center [107, 229] width 197 height 14
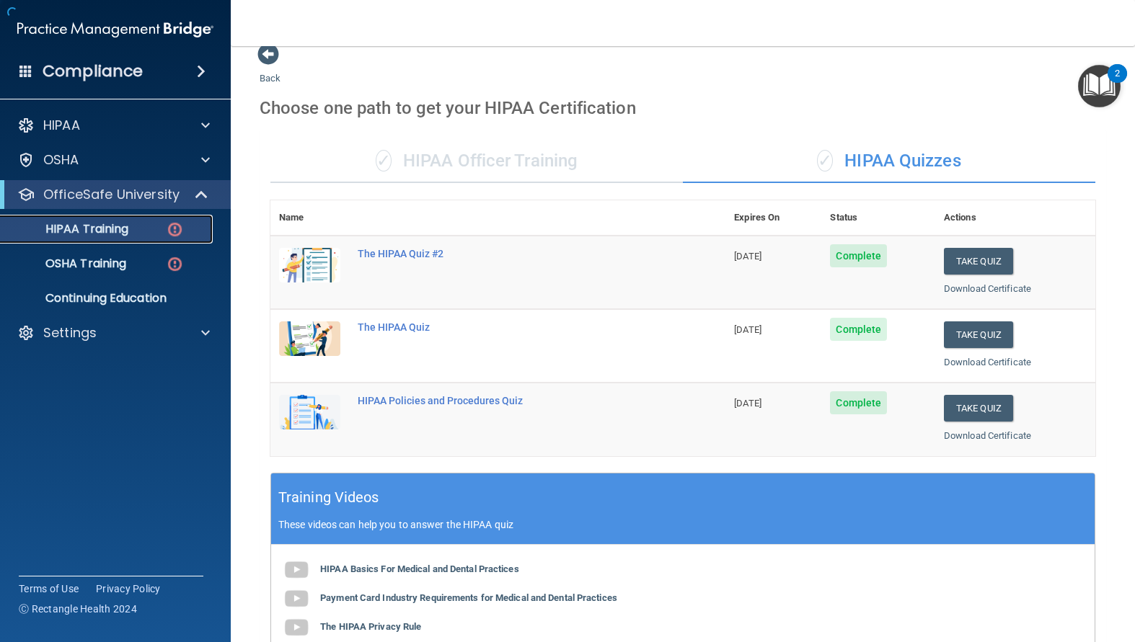
scroll to position [387, 0]
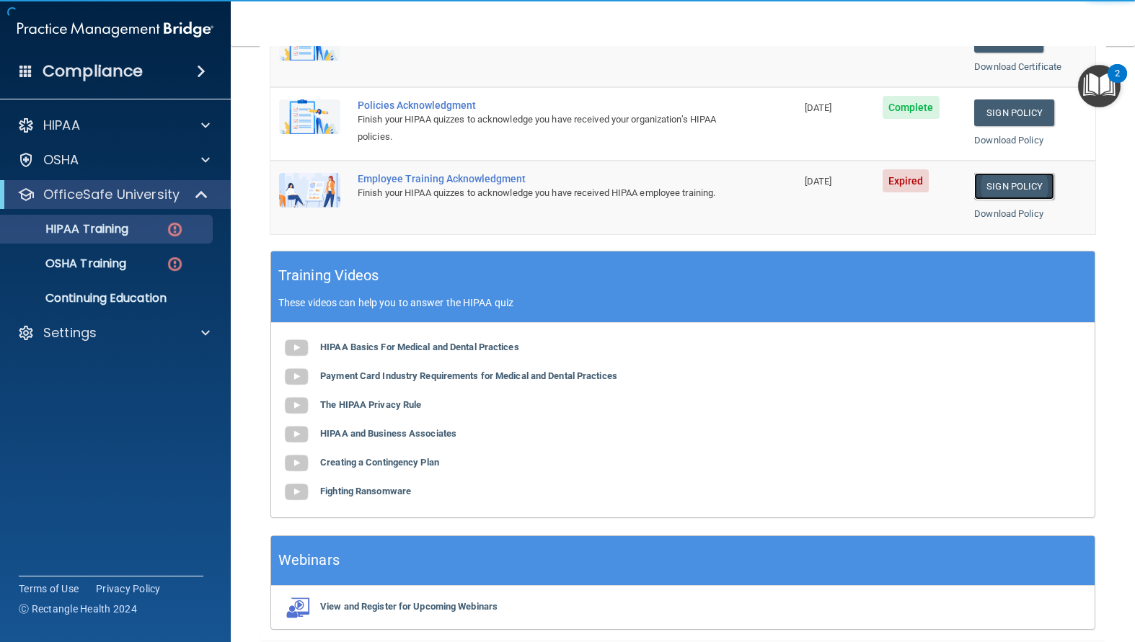
click at [996, 190] on link "Sign Policy" at bounding box center [1014, 186] width 80 height 27
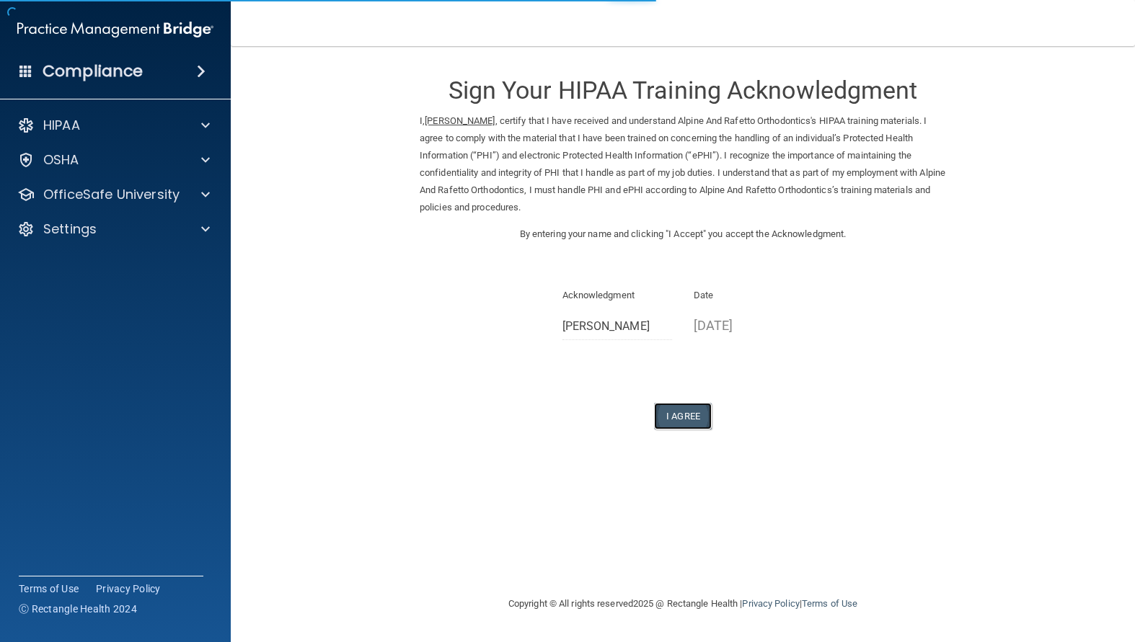
click at [686, 422] on button "I Agree" at bounding box center [683, 416] width 58 height 27
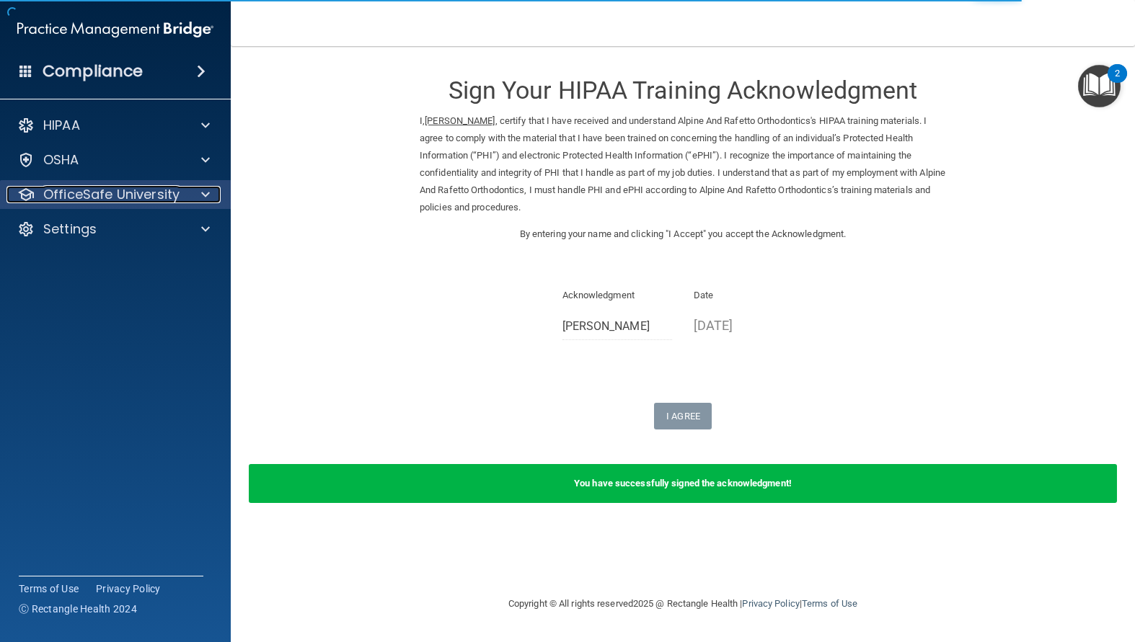
click at [85, 199] on p "OfficeSafe University" at bounding box center [111, 194] width 136 height 17
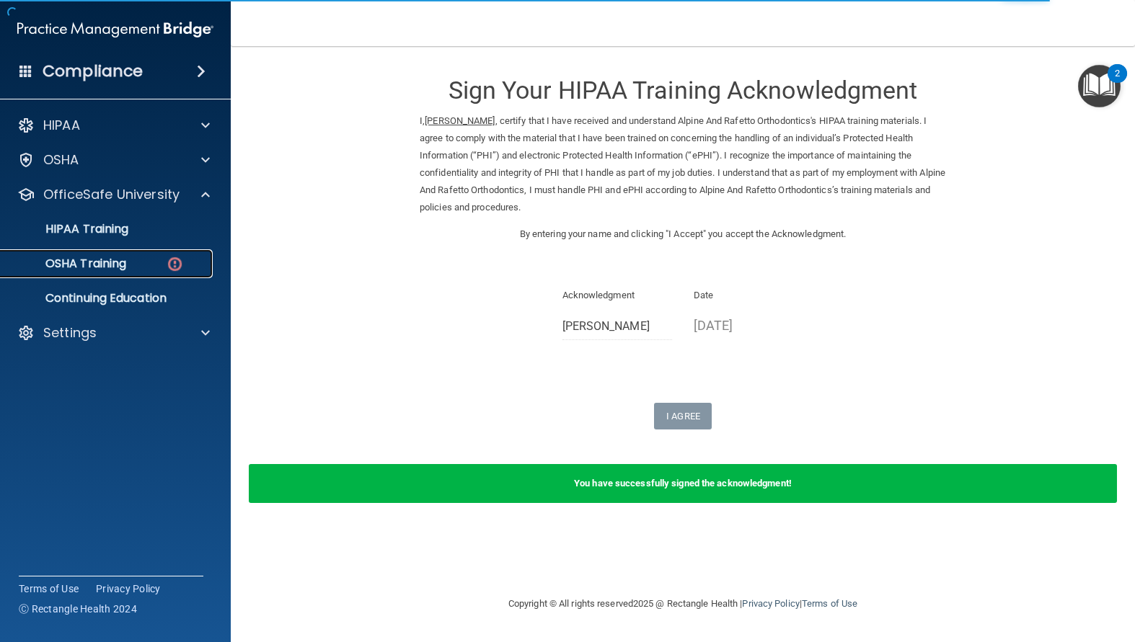
drag, startPoint x: 102, startPoint y: 254, endPoint x: 339, endPoint y: 283, distance: 238.9
click at [101, 254] on link "OSHA Training" at bounding box center [99, 263] width 227 height 29
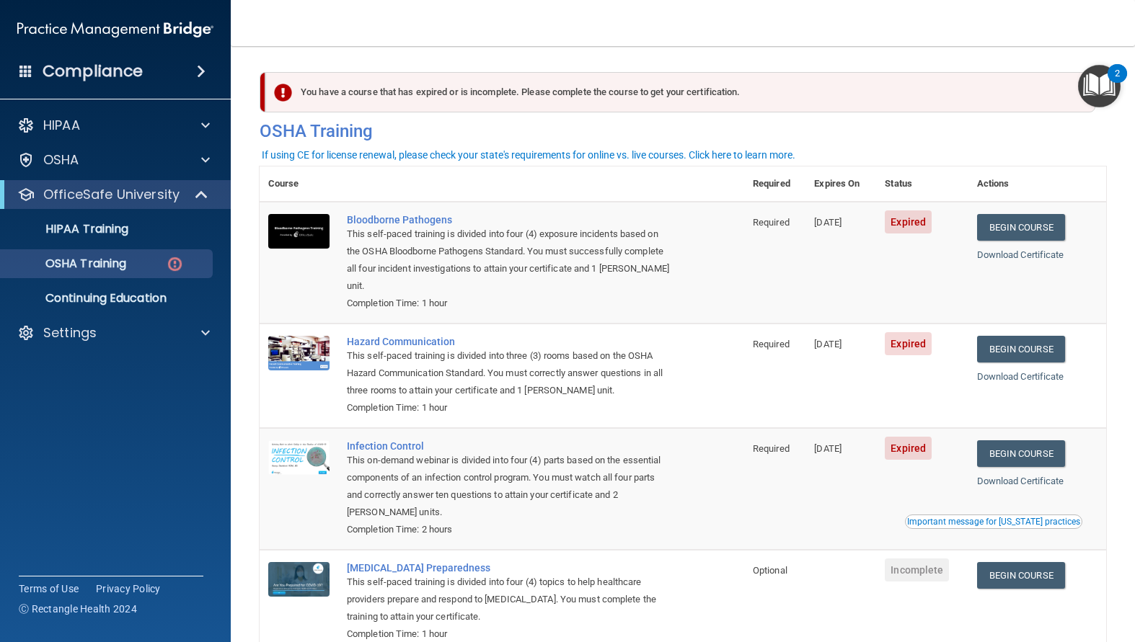
click at [847, 311] on td "07/11/2025" at bounding box center [840, 263] width 71 height 122
click at [1008, 232] on link "Begin Course" at bounding box center [1021, 227] width 88 height 27
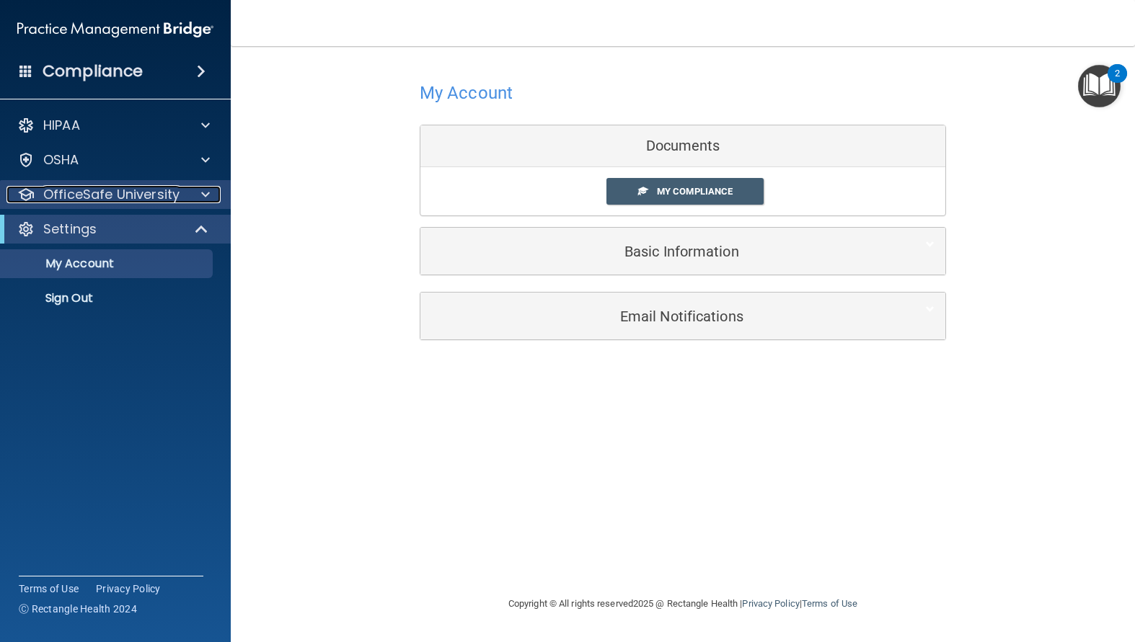
click at [136, 198] on p "OfficeSafe University" at bounding box center [111, 194] width 136 height 17
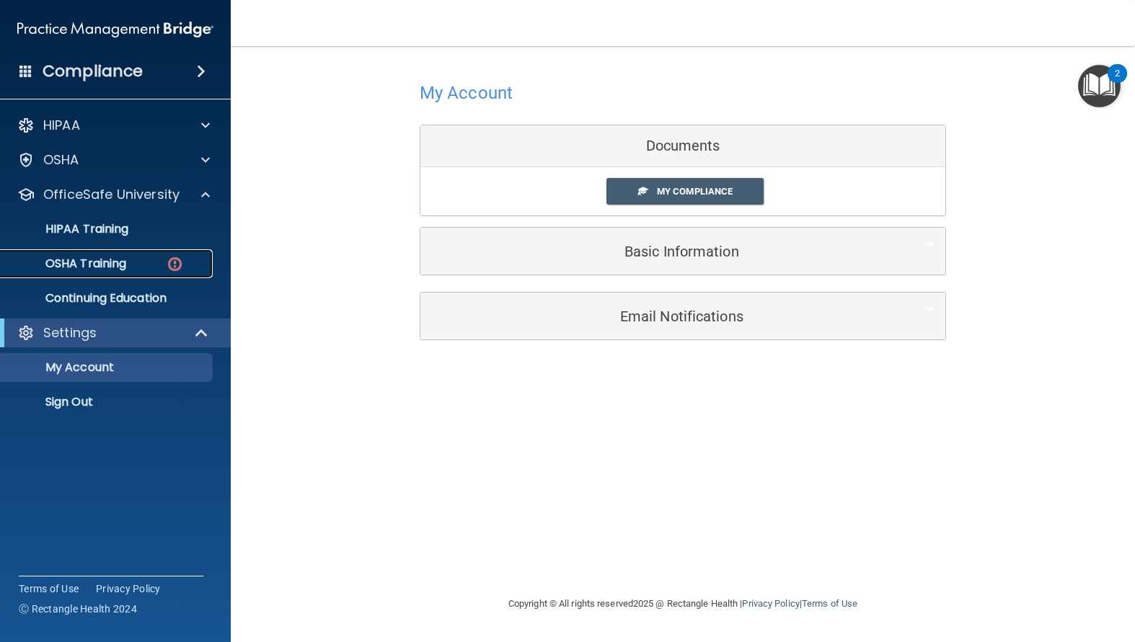
click at [148, 269] on div "OSHA Training" at bounding box center [107, 264] width 197 height 14
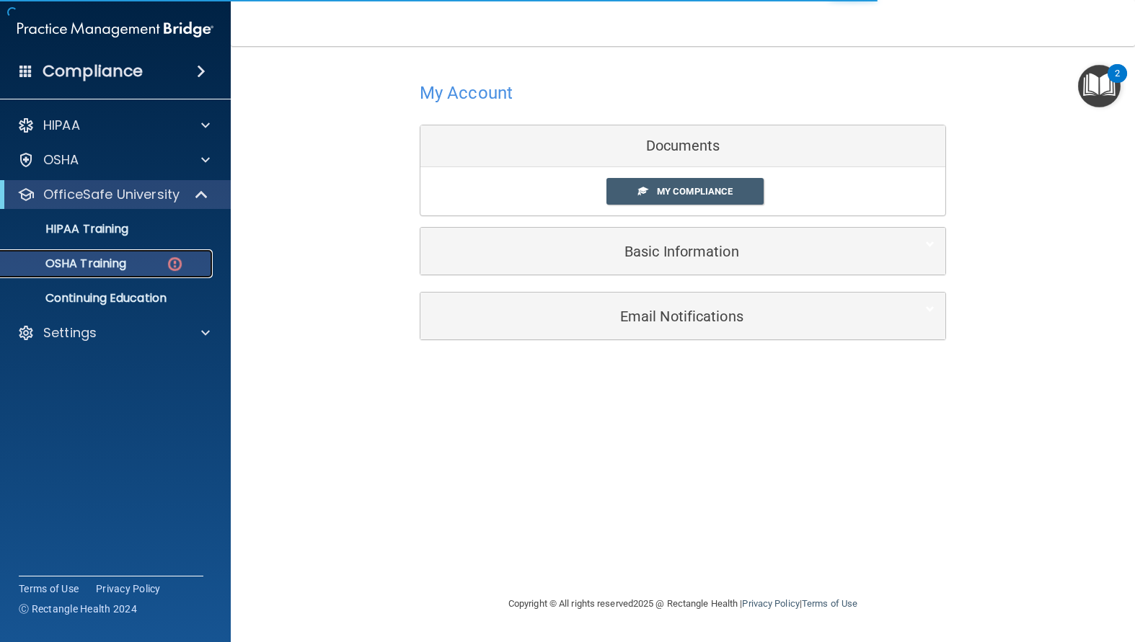
click at [118, 266] on p "OSHA Training" at bounding box center [67, 264] width 117 height 14
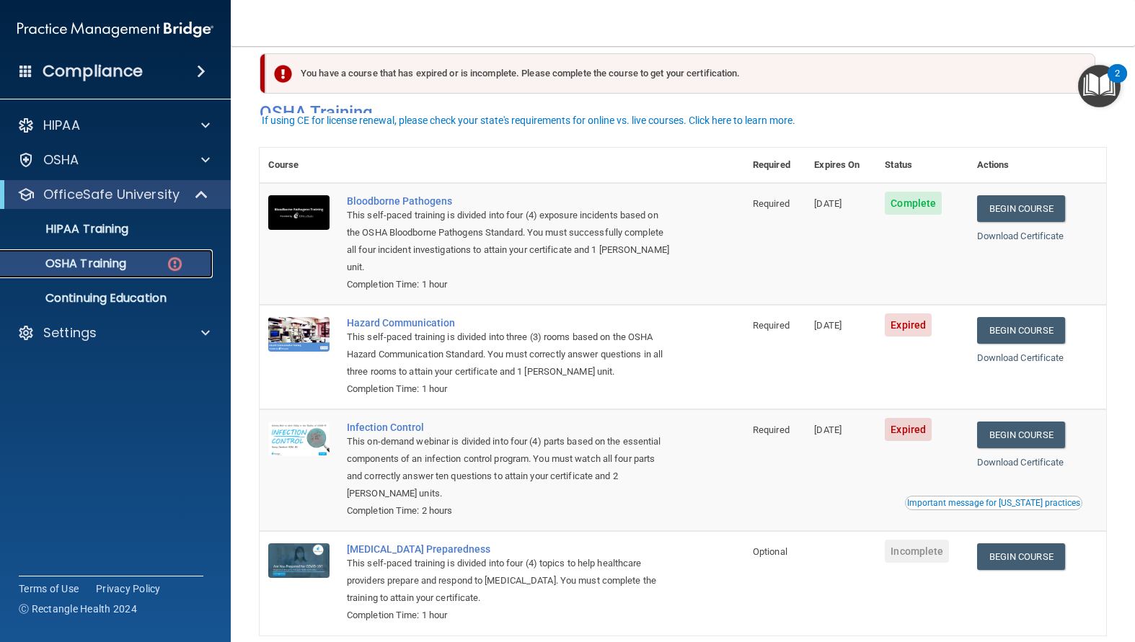
scroll to position [18, 0]
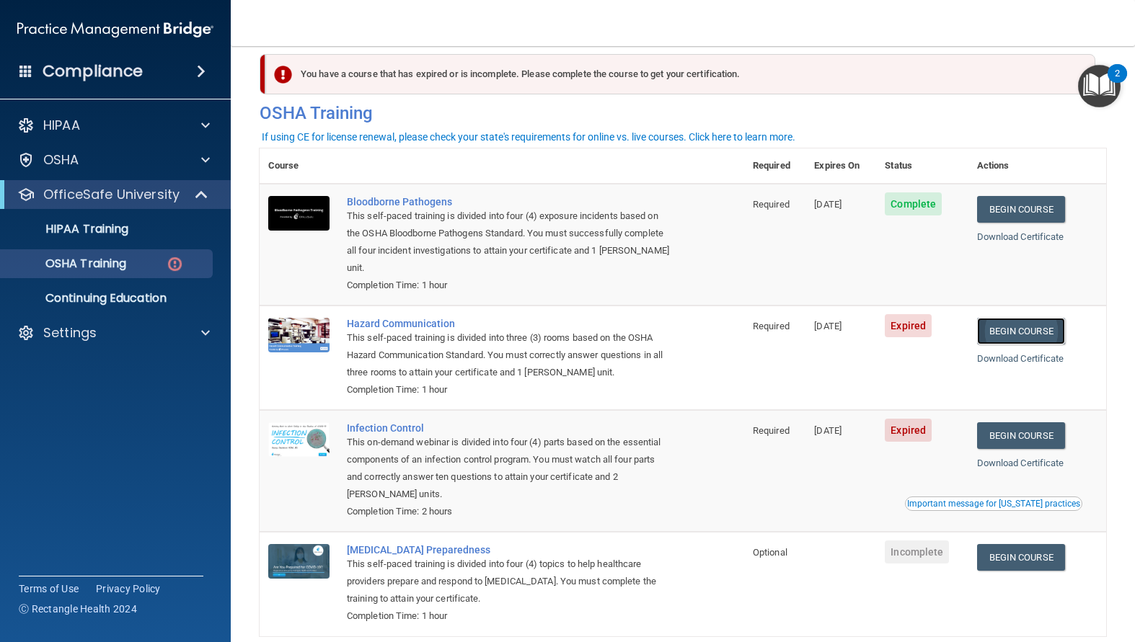
click at [1024, 324] on link "Begin Course" at bounding box center [1021, 331] width 88 height 27
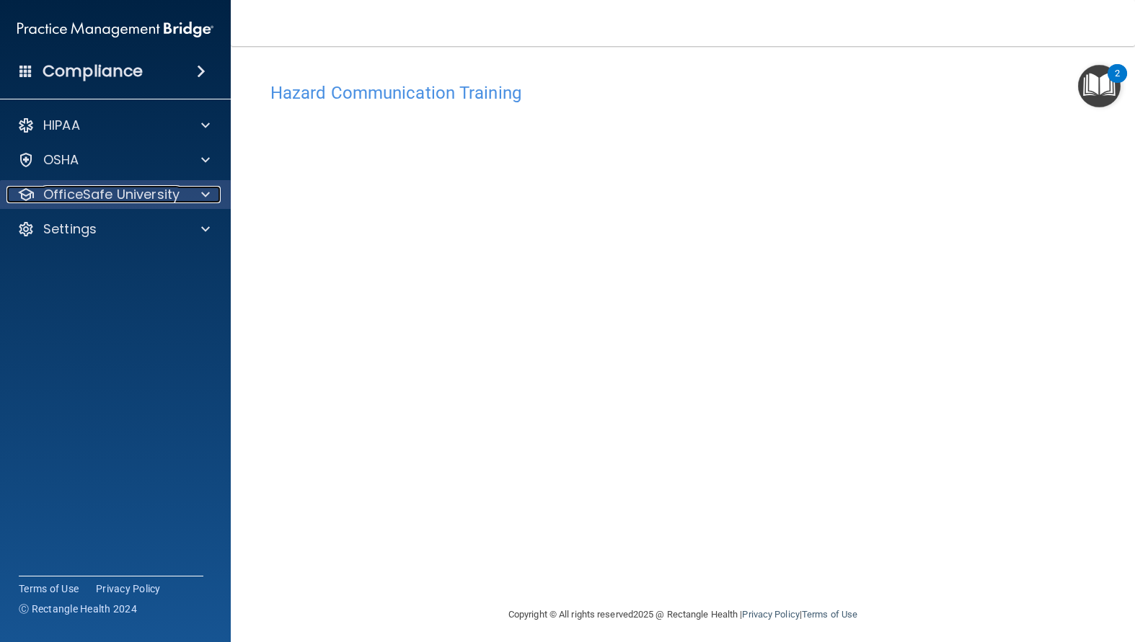
click at [98, 195] on p "OfficeSafe University" at bounding box center [111, 194] width 136 height 17
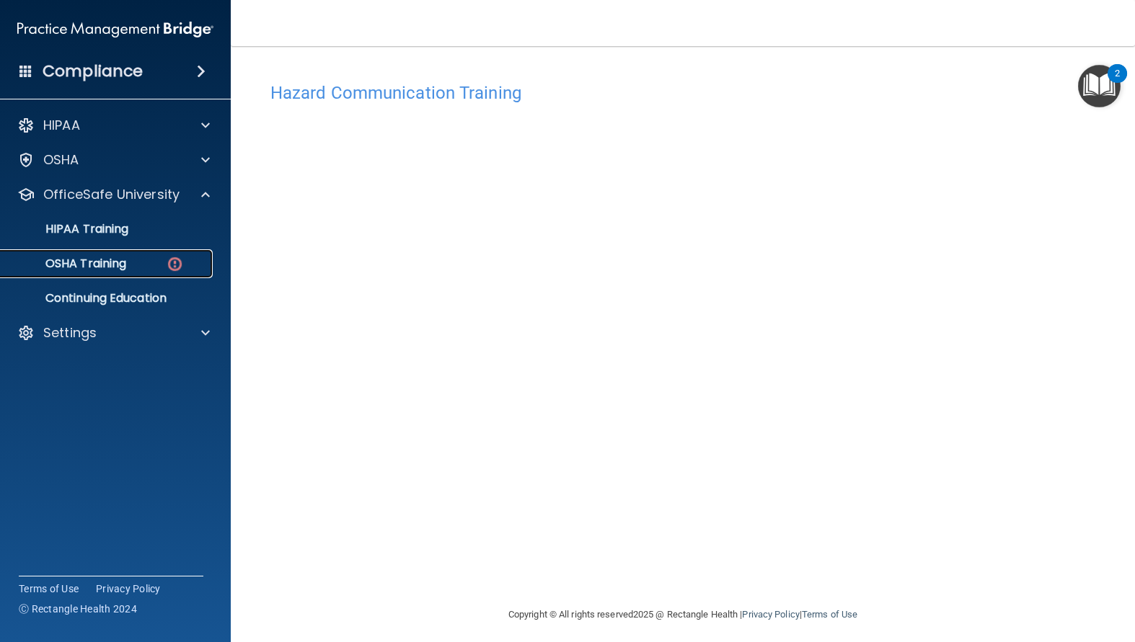
click at [123, 262] on p "OSHA Training" at bounding box center [67, 264] width 117 height 14
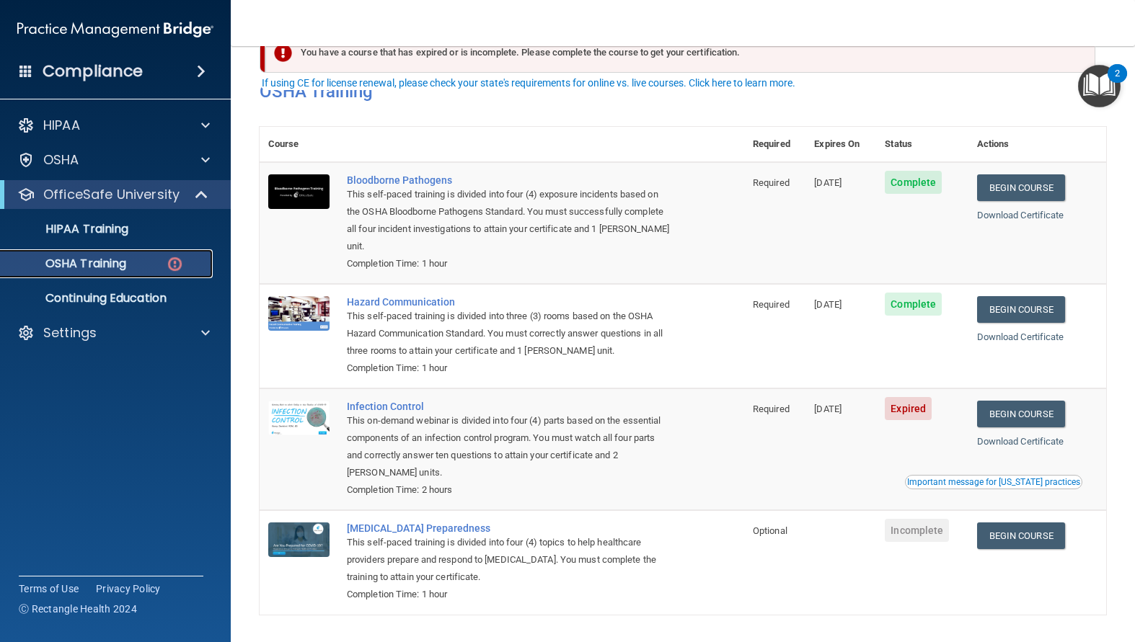
scroll to position [72, 0]
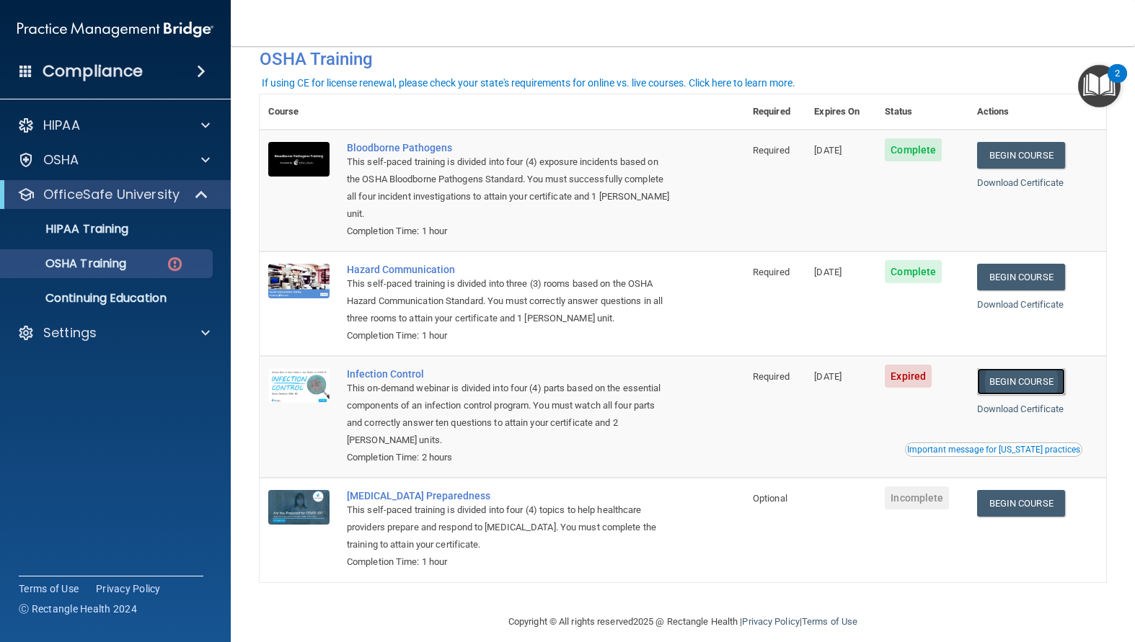
click at [1018, 384] on link "Begin Course" at bounding box center [1021, 381] width 88 height 27
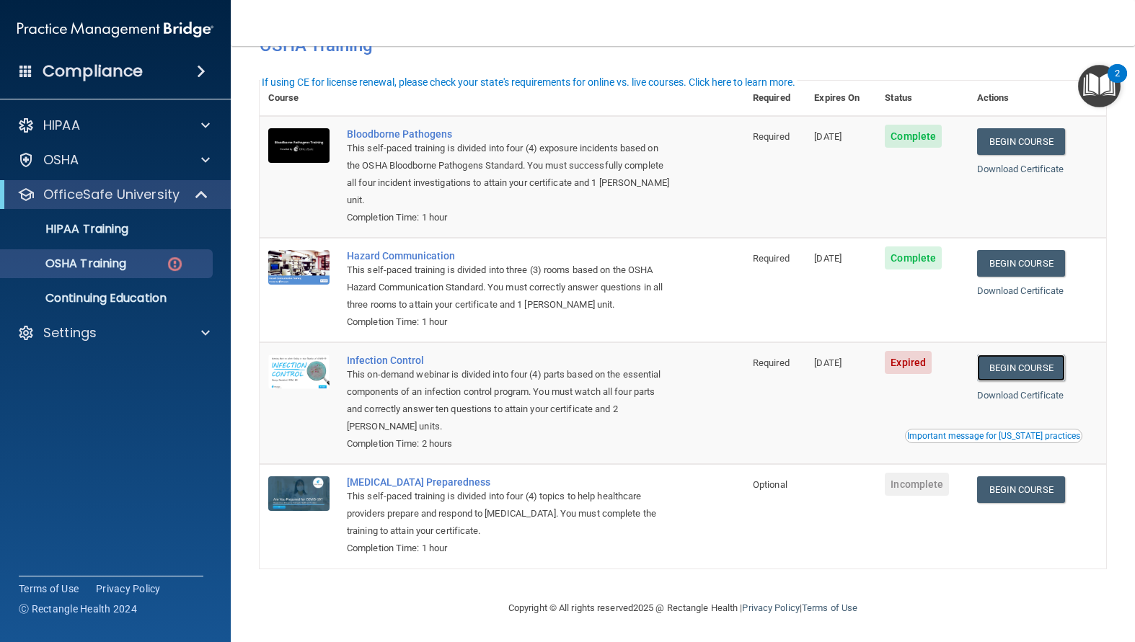
scroll to position [90, 0]
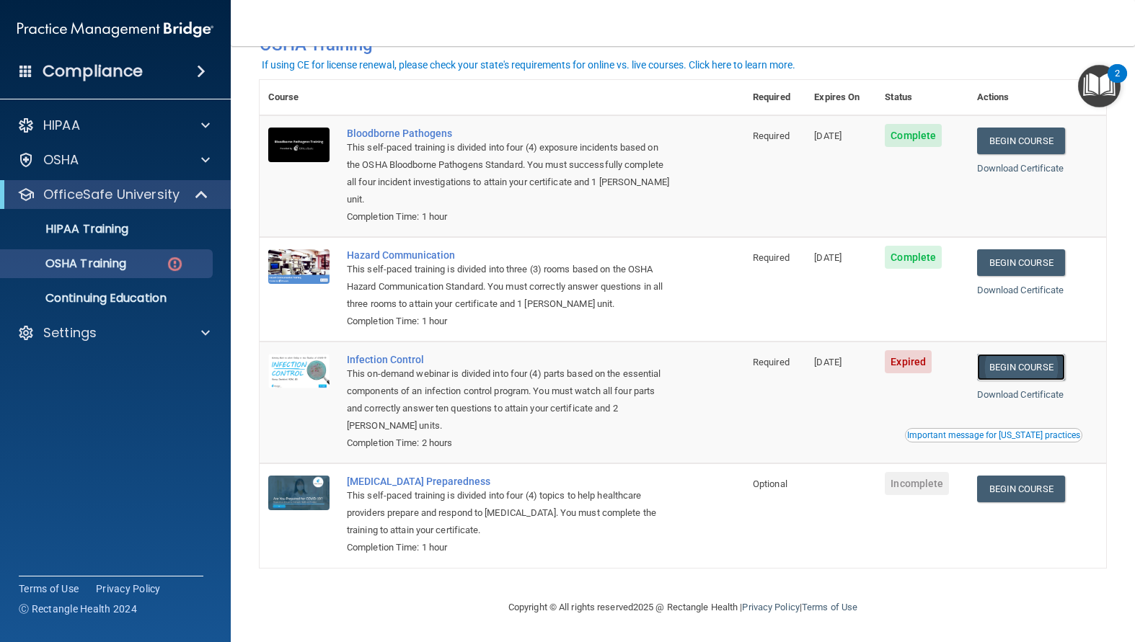
click at [1020, 363] on link "Begin Course" at bounding box center [1021, 367] width 88 height 27
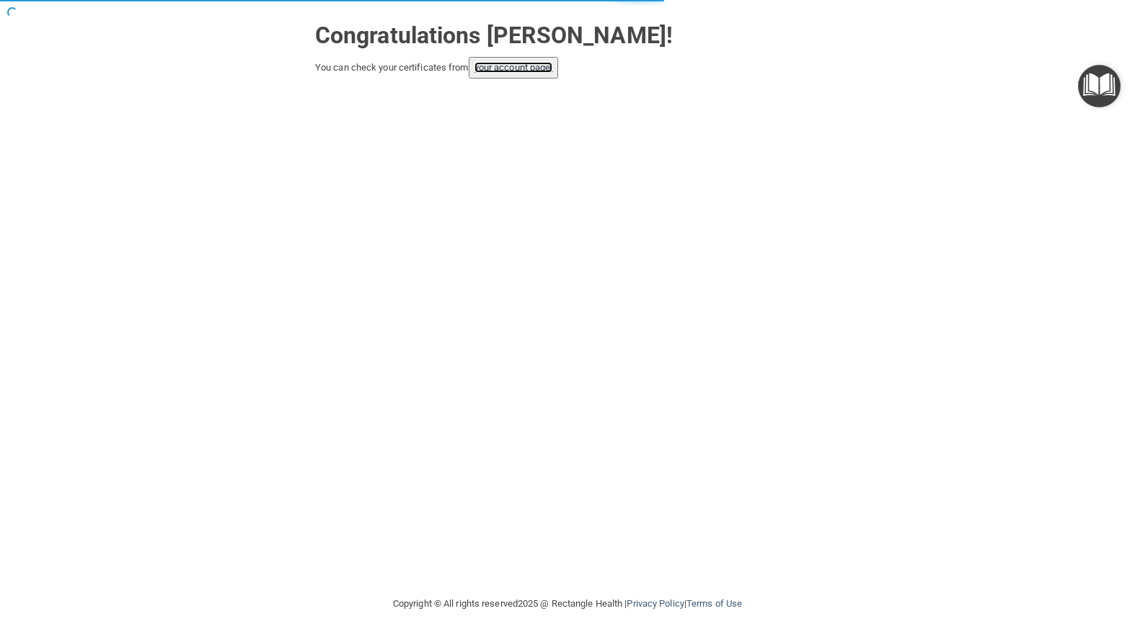
click at [497, 68] on link "your account page!" at bounding box center [513, 67] width 79 height 11
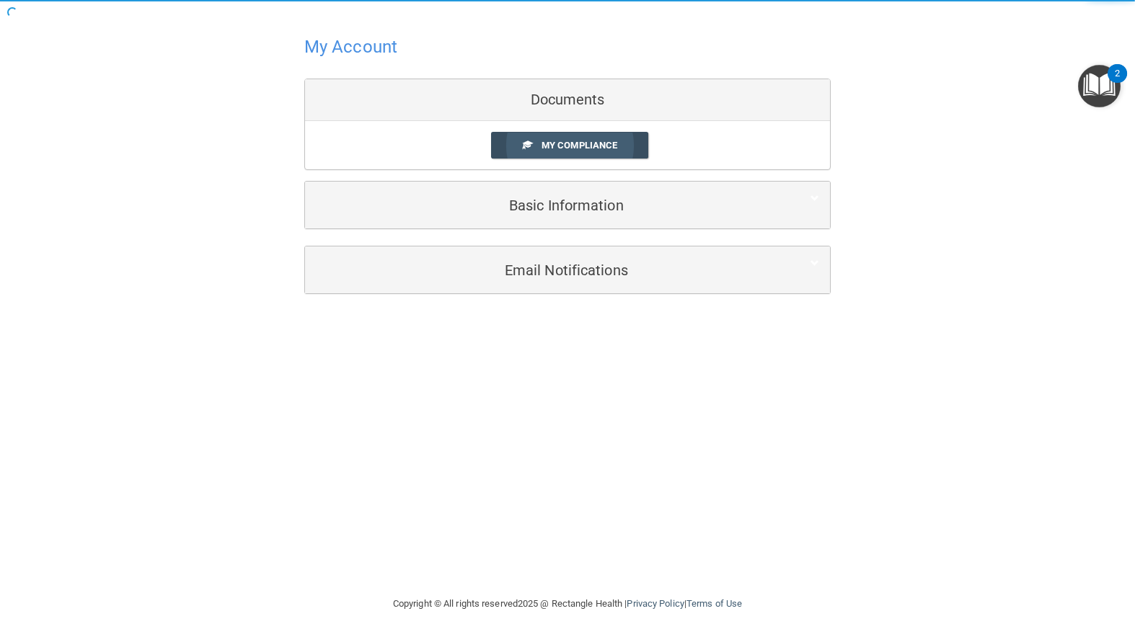
click at [559, 150] on span "My Compliance" at bounding box center [579, 145] width 76 height 11
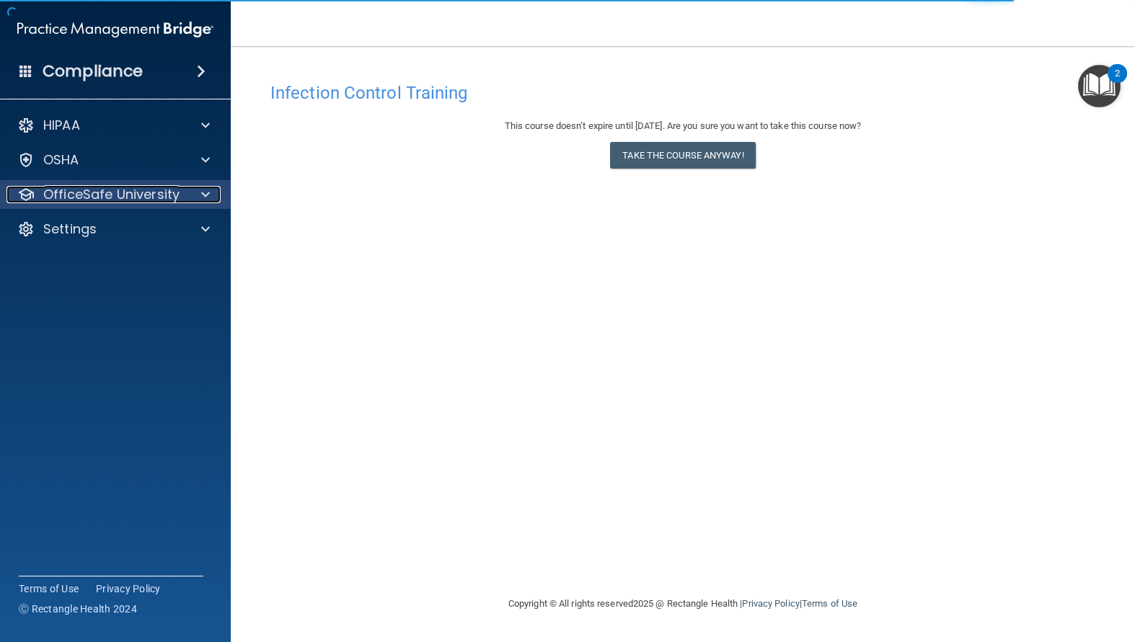
click at [92, 200] on p "OfficeSafe University" at bounding box center [111, 194] width 136 height 17
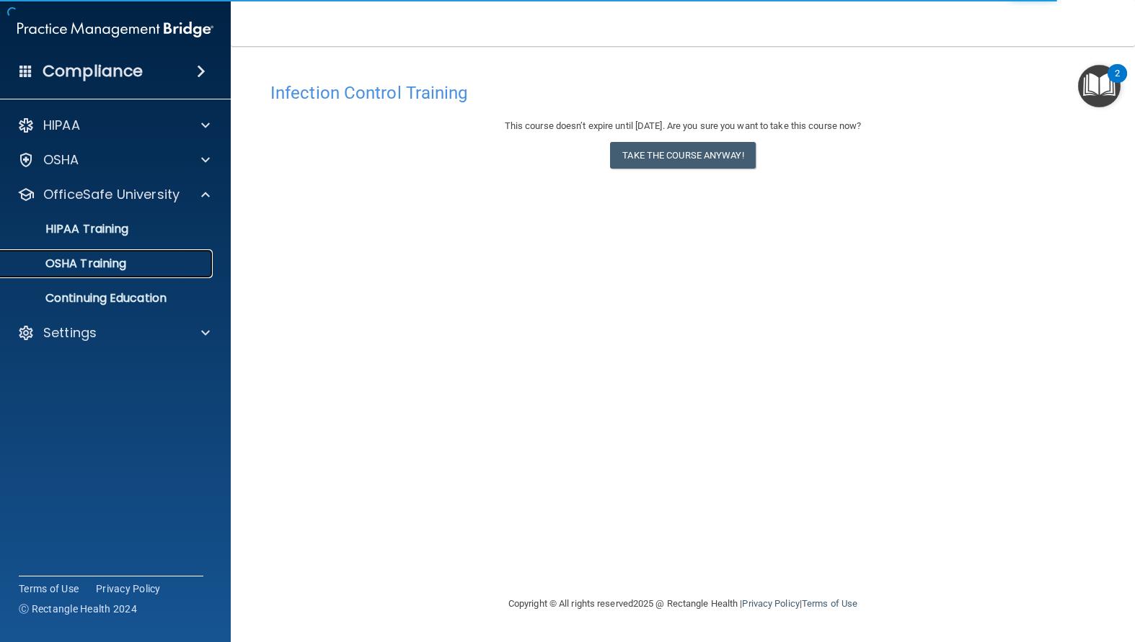
click at [113, 262] on p "OSHA Training" at bounding box center [67, 264] width 117 height 14
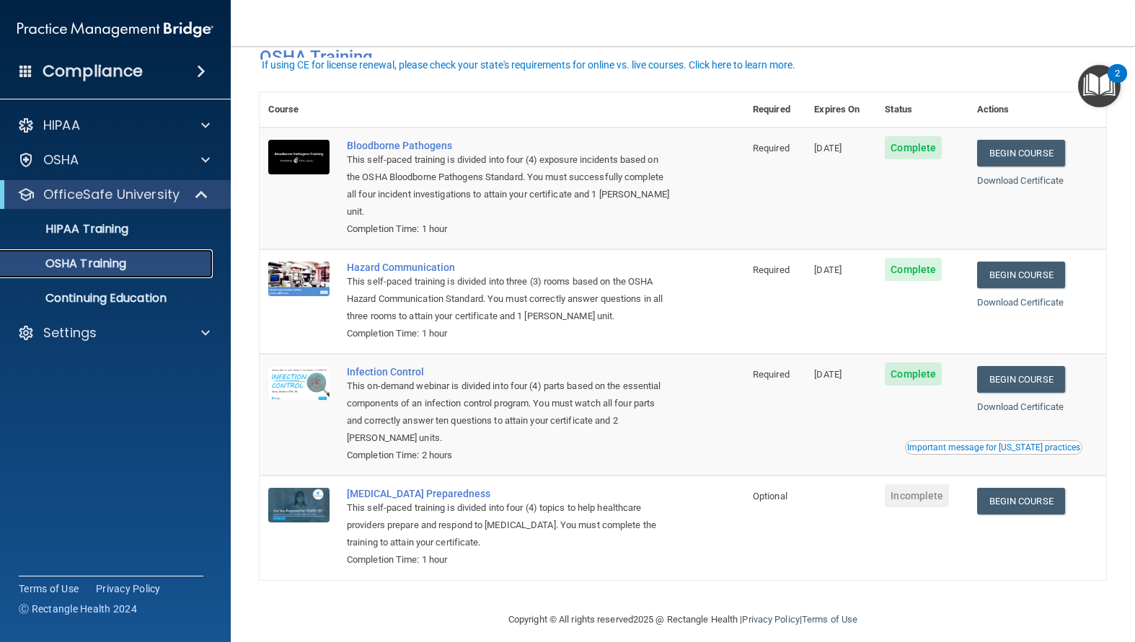
scroll to position [50, 0]
